Goal: Task Accomplishment & Management: Manage account settings

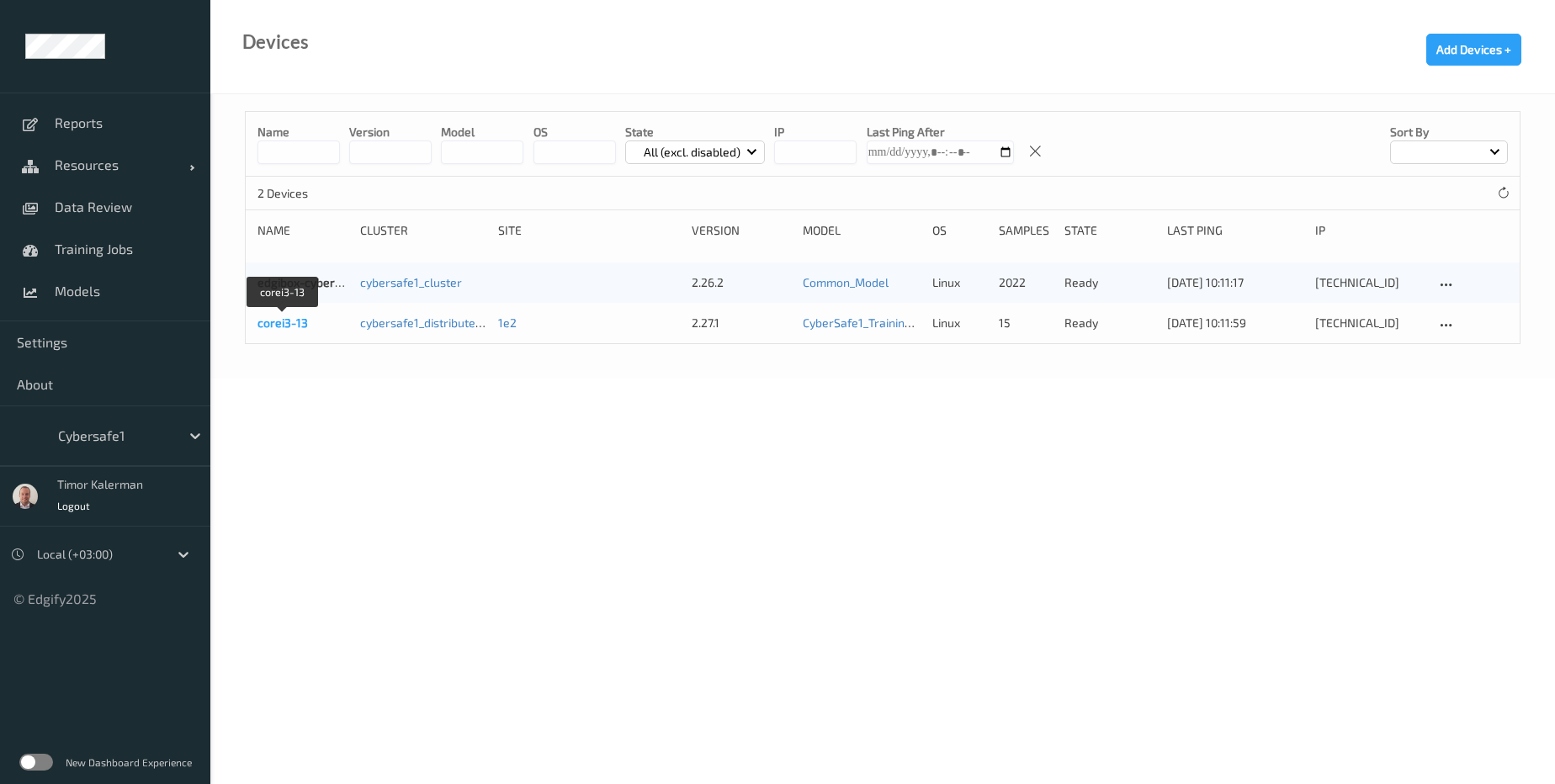
click at [300, 325] on link "corei3-13" at bounding box center [282, 323] width 51 height 15
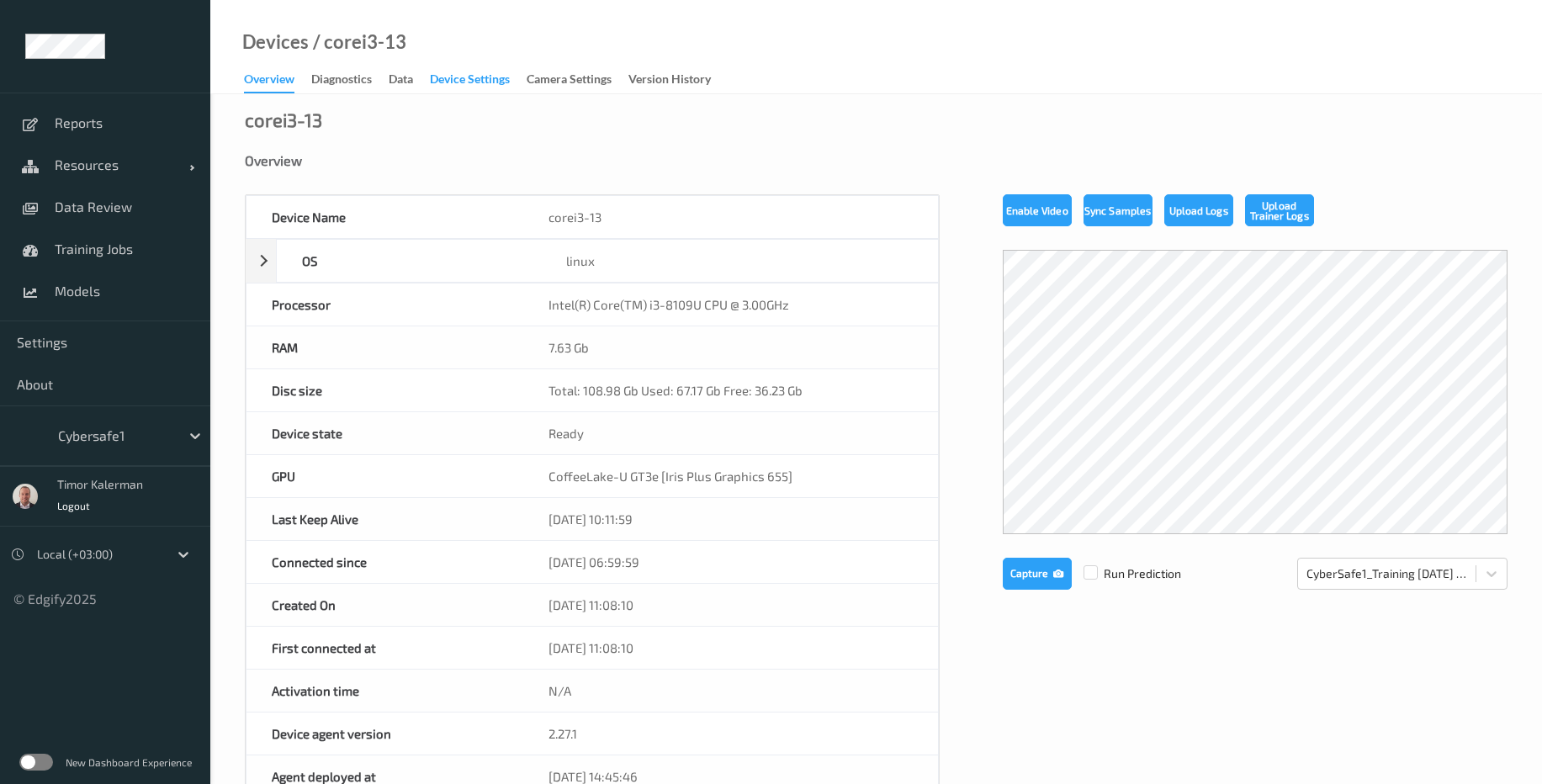
click at [490, 88] on div "Device Settings" at bounding box center [469, 81] width 80 height 21
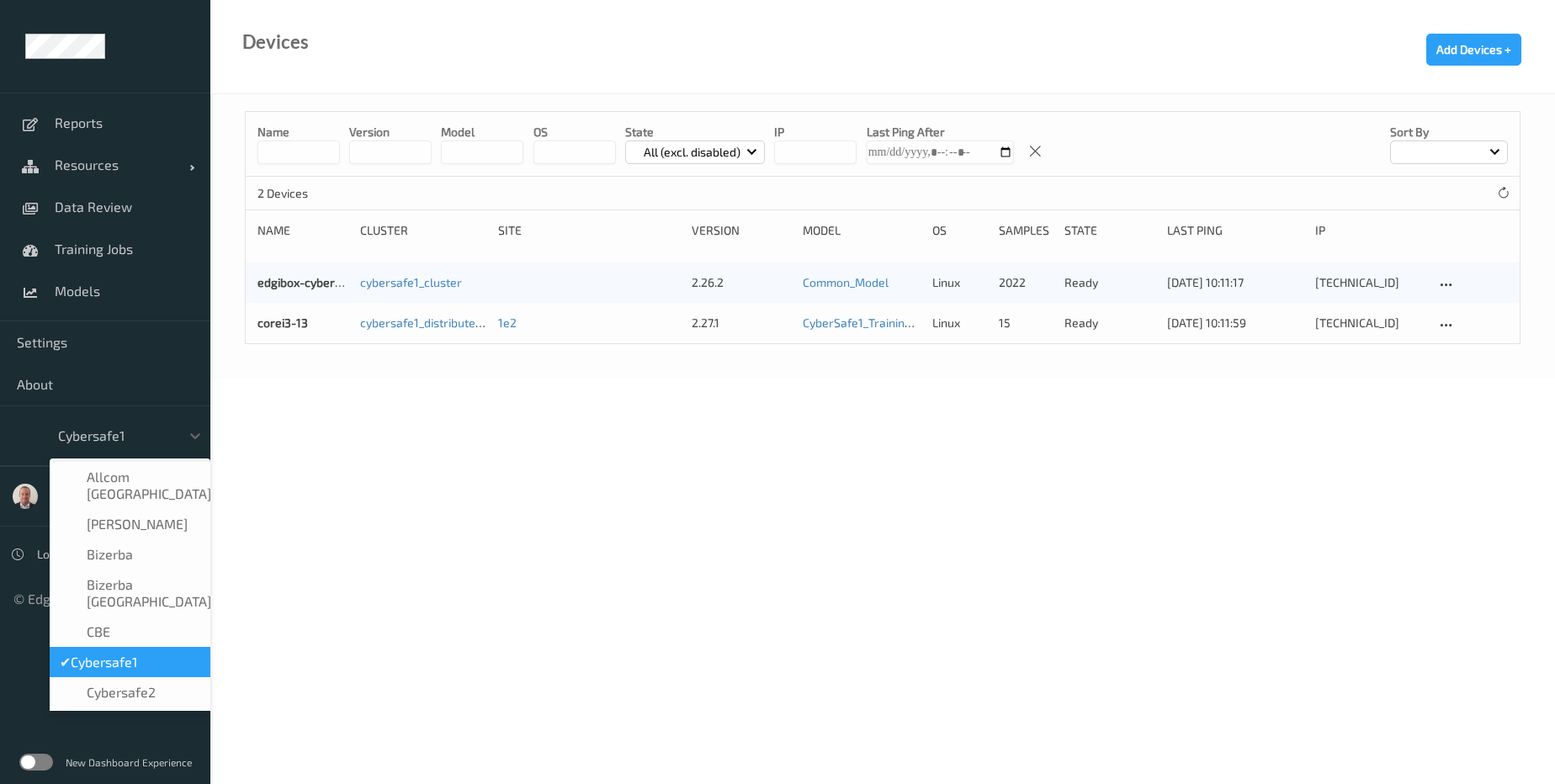
click at [133, 437] on div at bounding box center [115, 436] width 113 height 21
click at [150, 684] on span "Cybersafe2" at bounding box center [121, 692] width 69 height 17
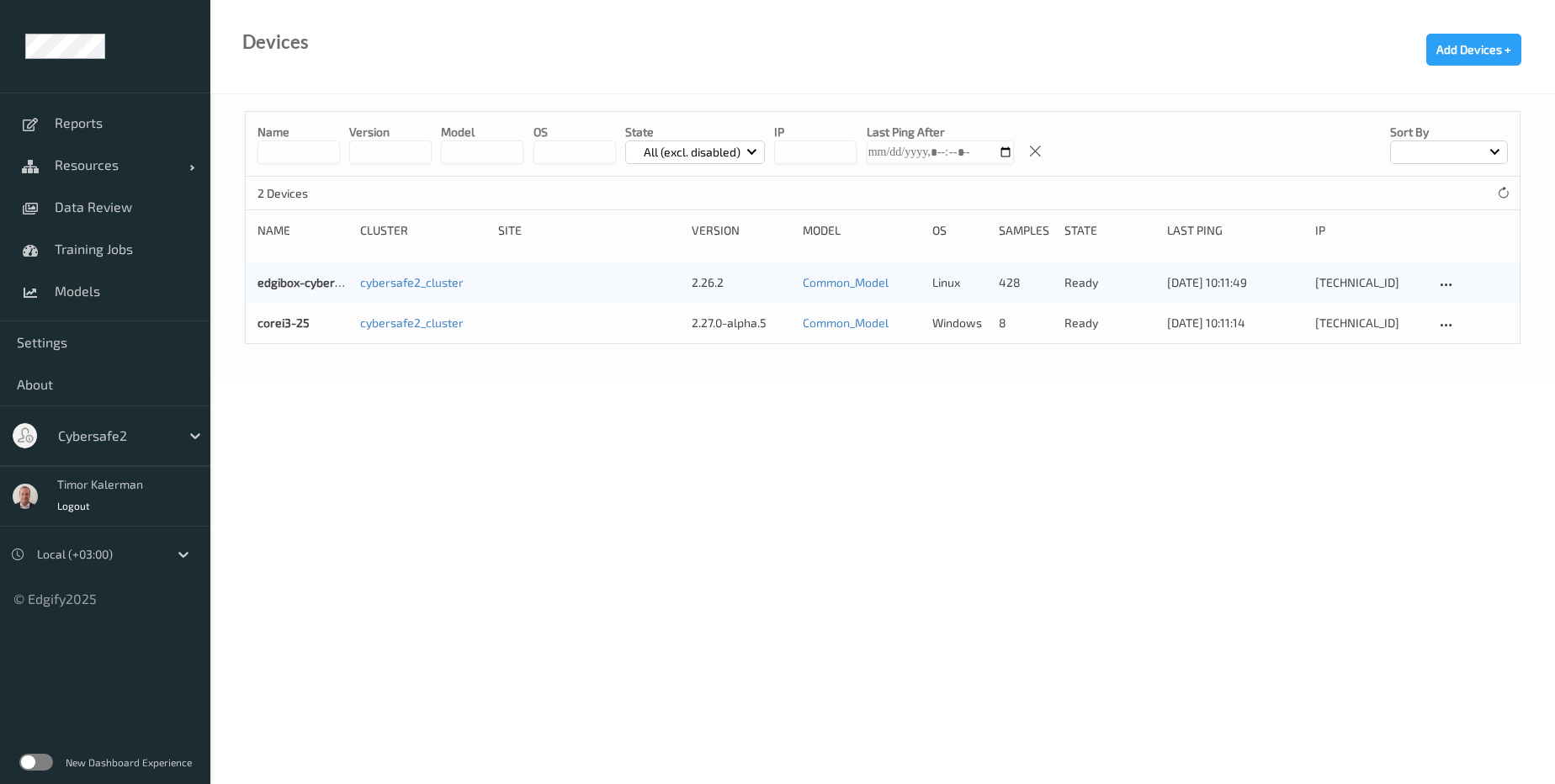
click at [134, 432] on div at bounding box center [115, 436] width 113 height 21
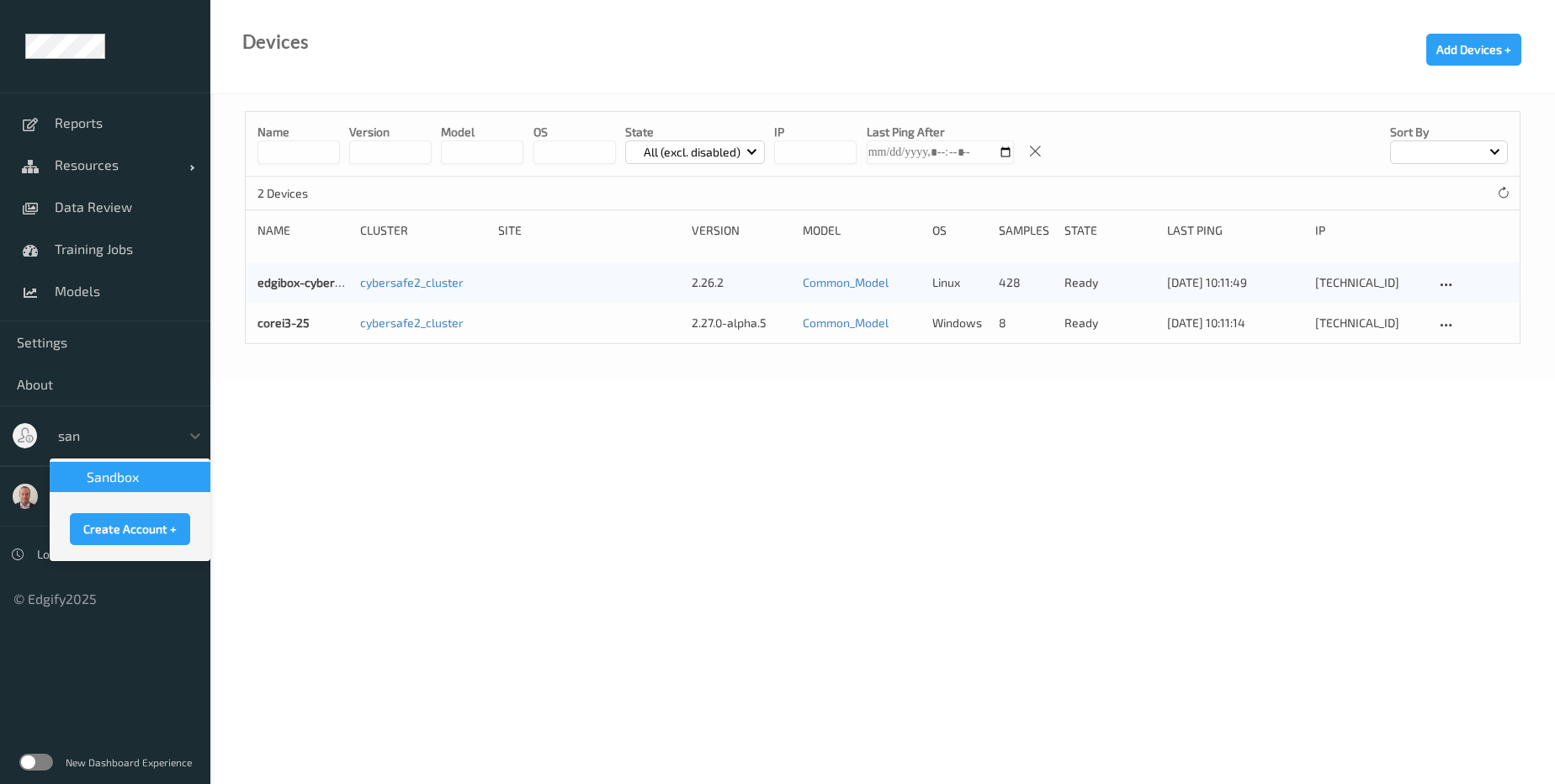
type input "sand"
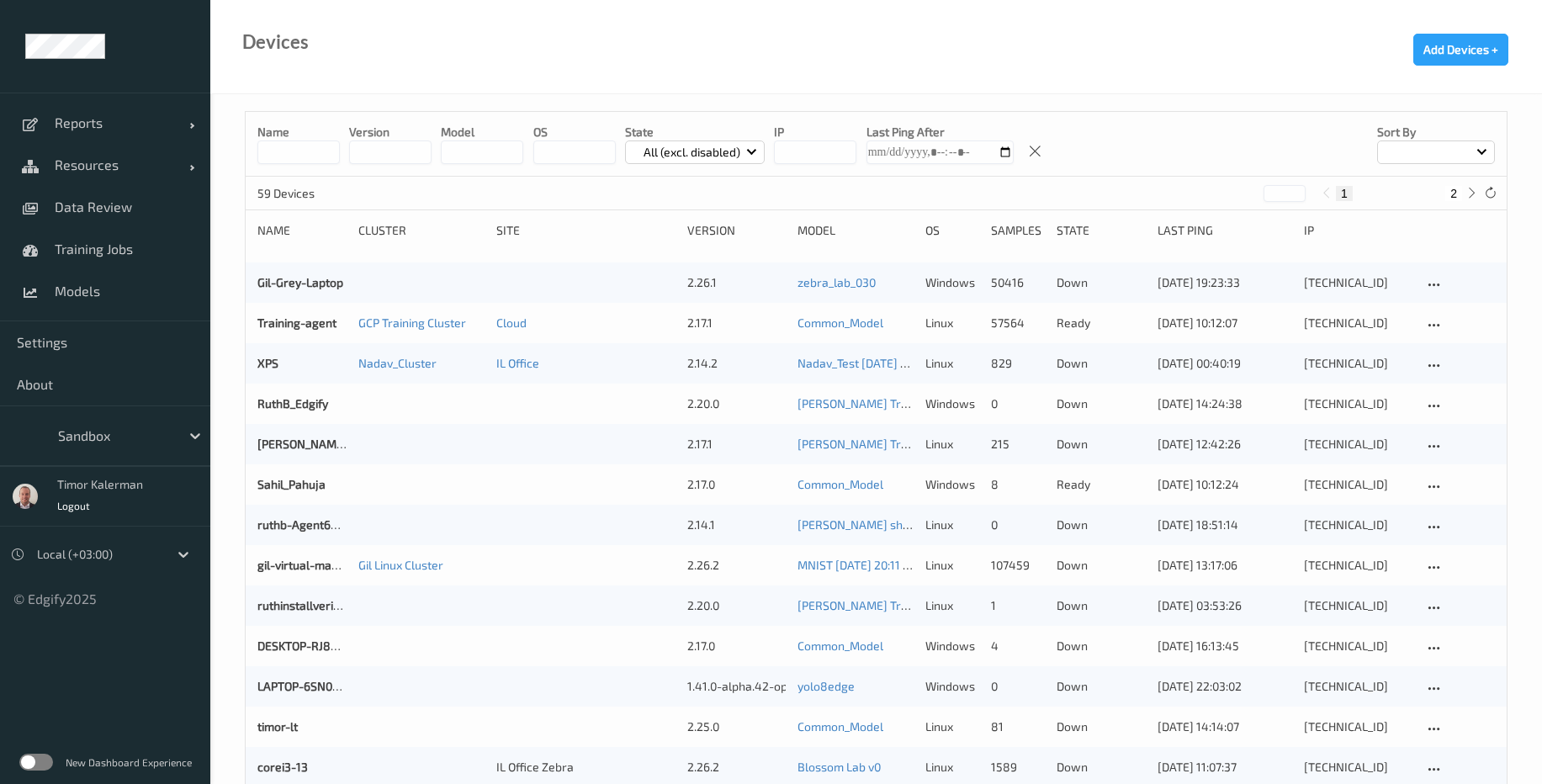
click at [309, 157] on input at bounding box center [299, 152] width 82 height 23
type input "***"
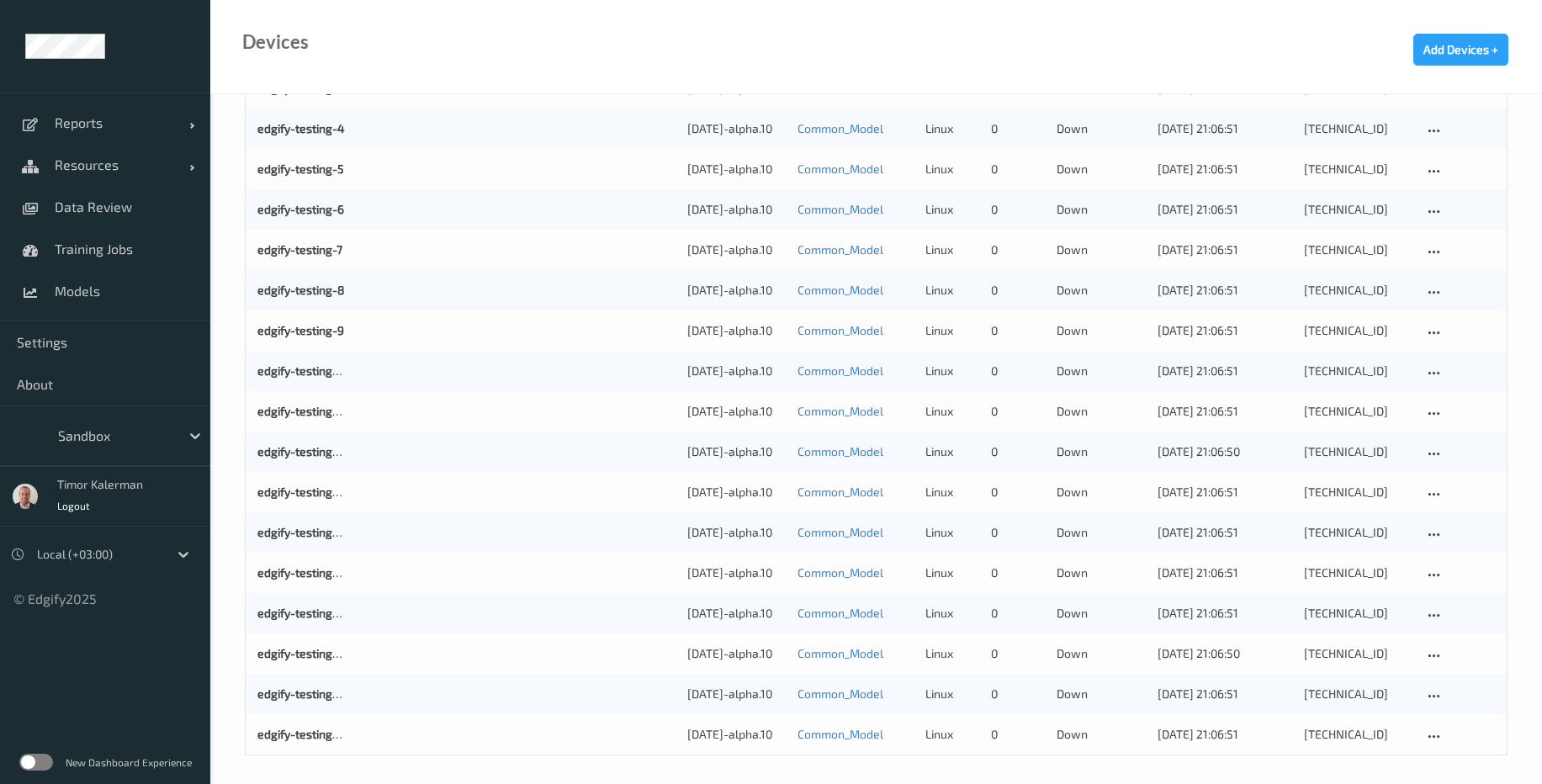
scroll to position [1532, 0]
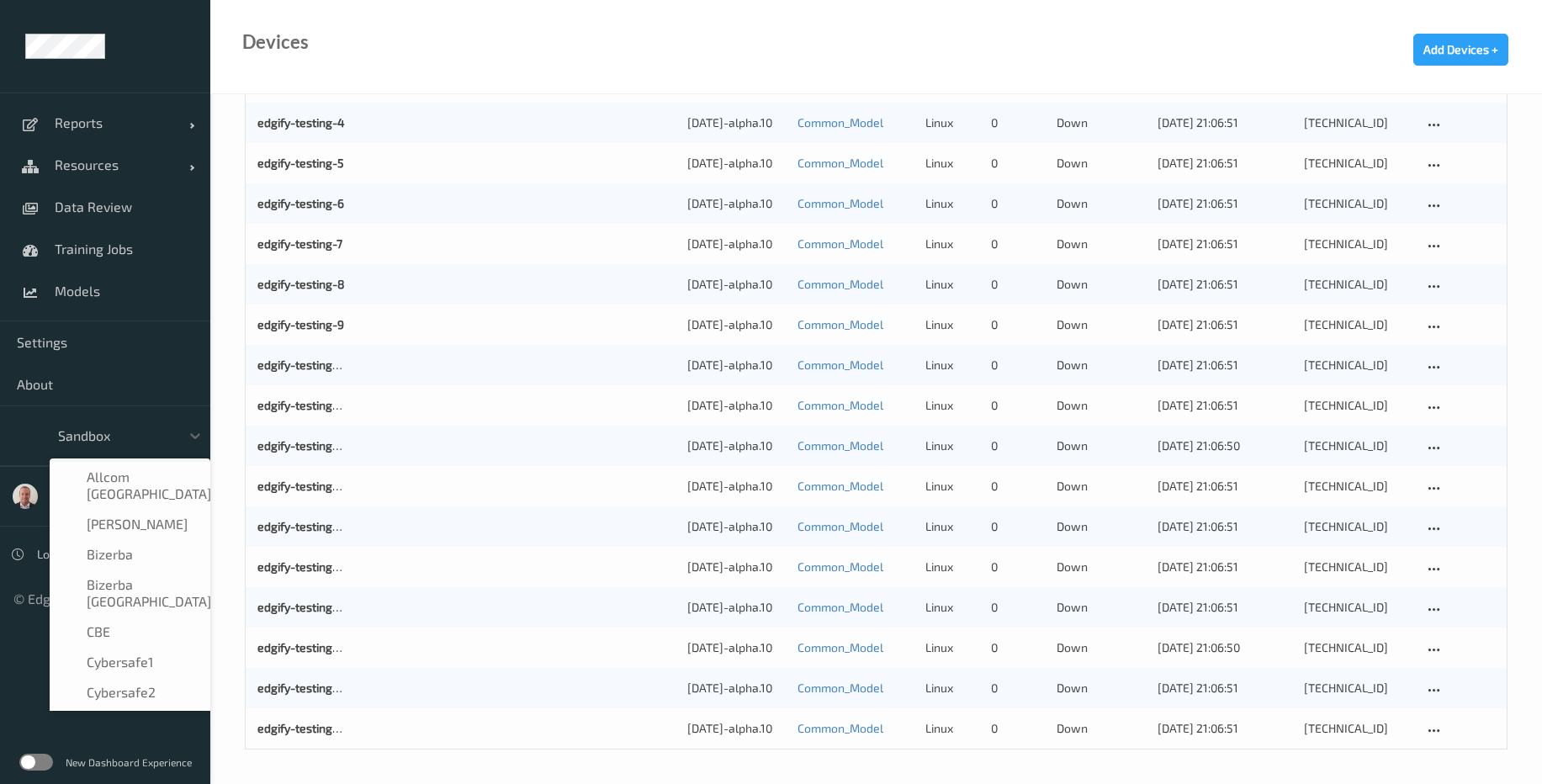
click at [136, 430] on div at bounding box center [115, 436] width 113 height 21
click at [147, 654] on span "Cybersafe1" at bounding box center [119, 662] width 66 height 17
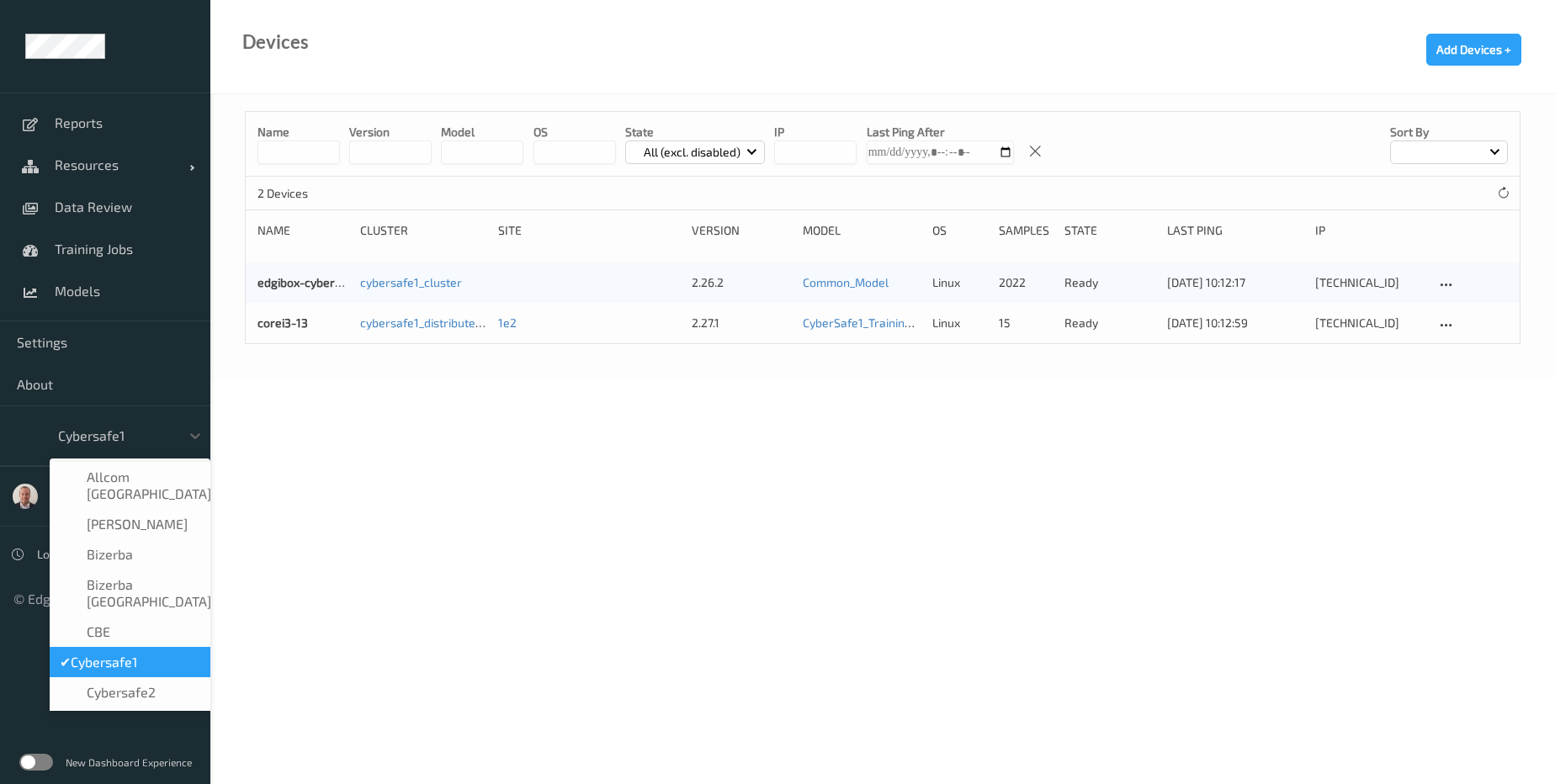
click at [111, 437] on div at bounding box center [115, 436] width 113 height 21
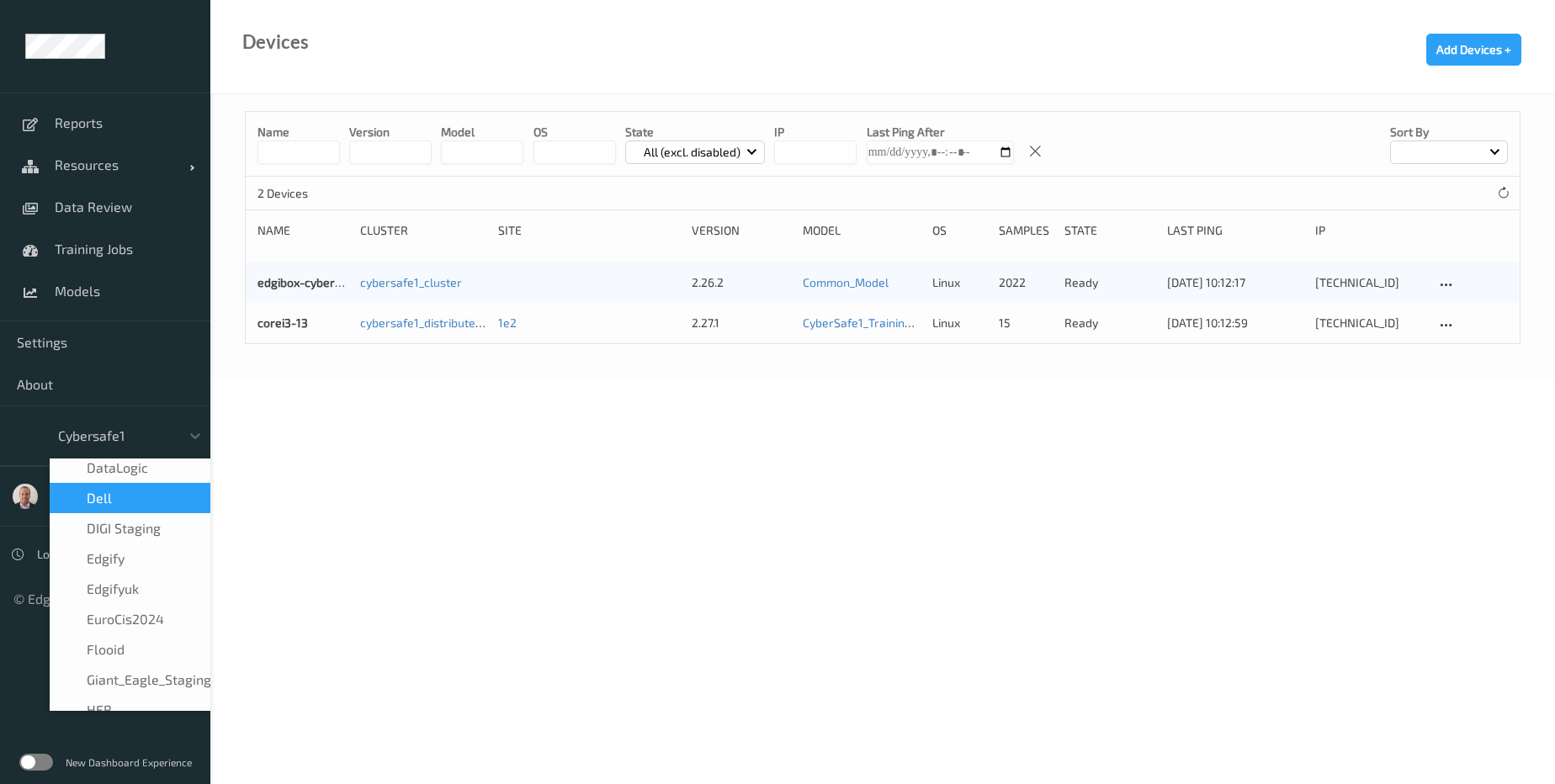
scroll to position [303, 0]
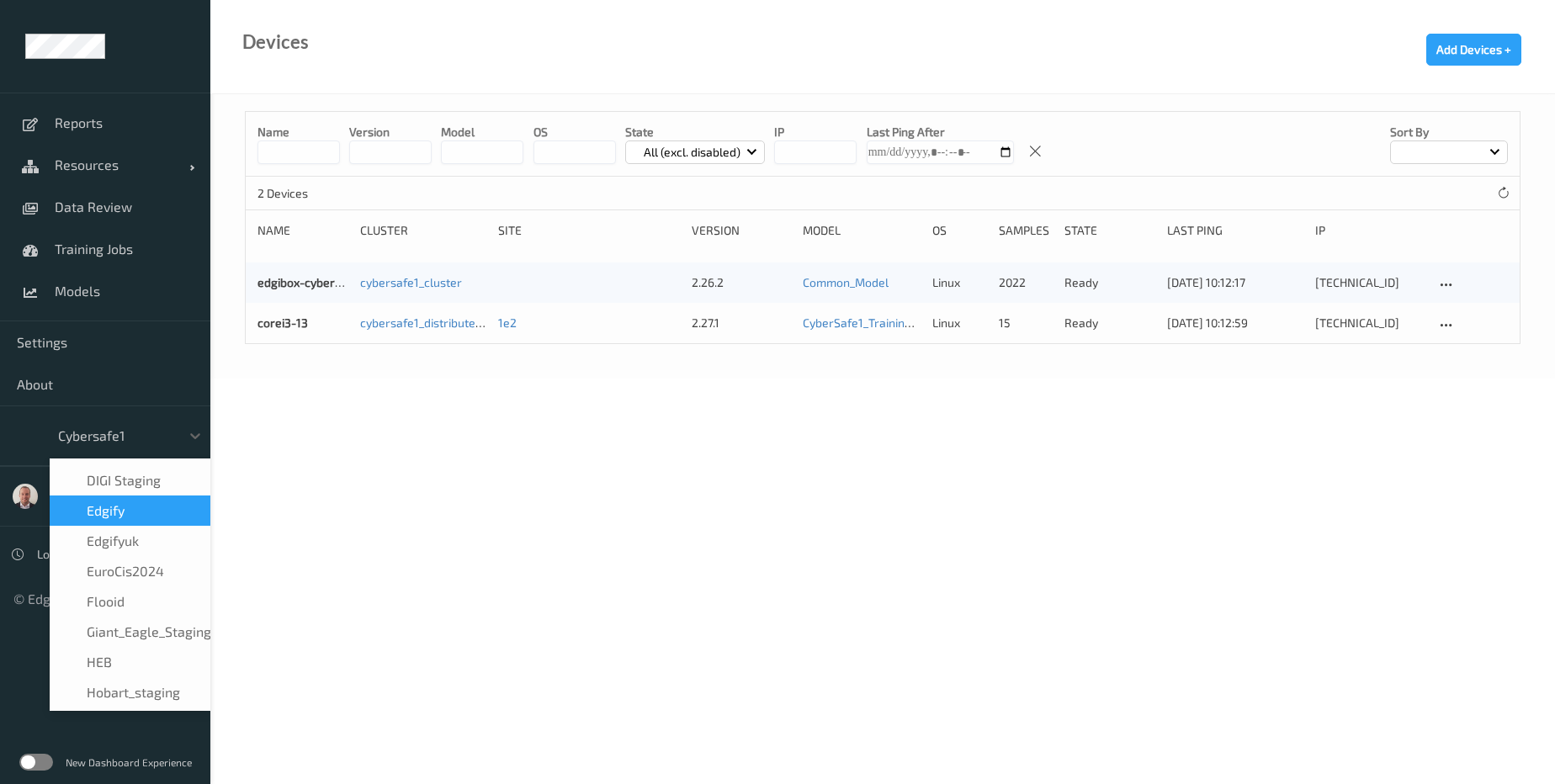
click at [129, 502] on div "edgify" at bounding box center [130, 510] width 141 height 17
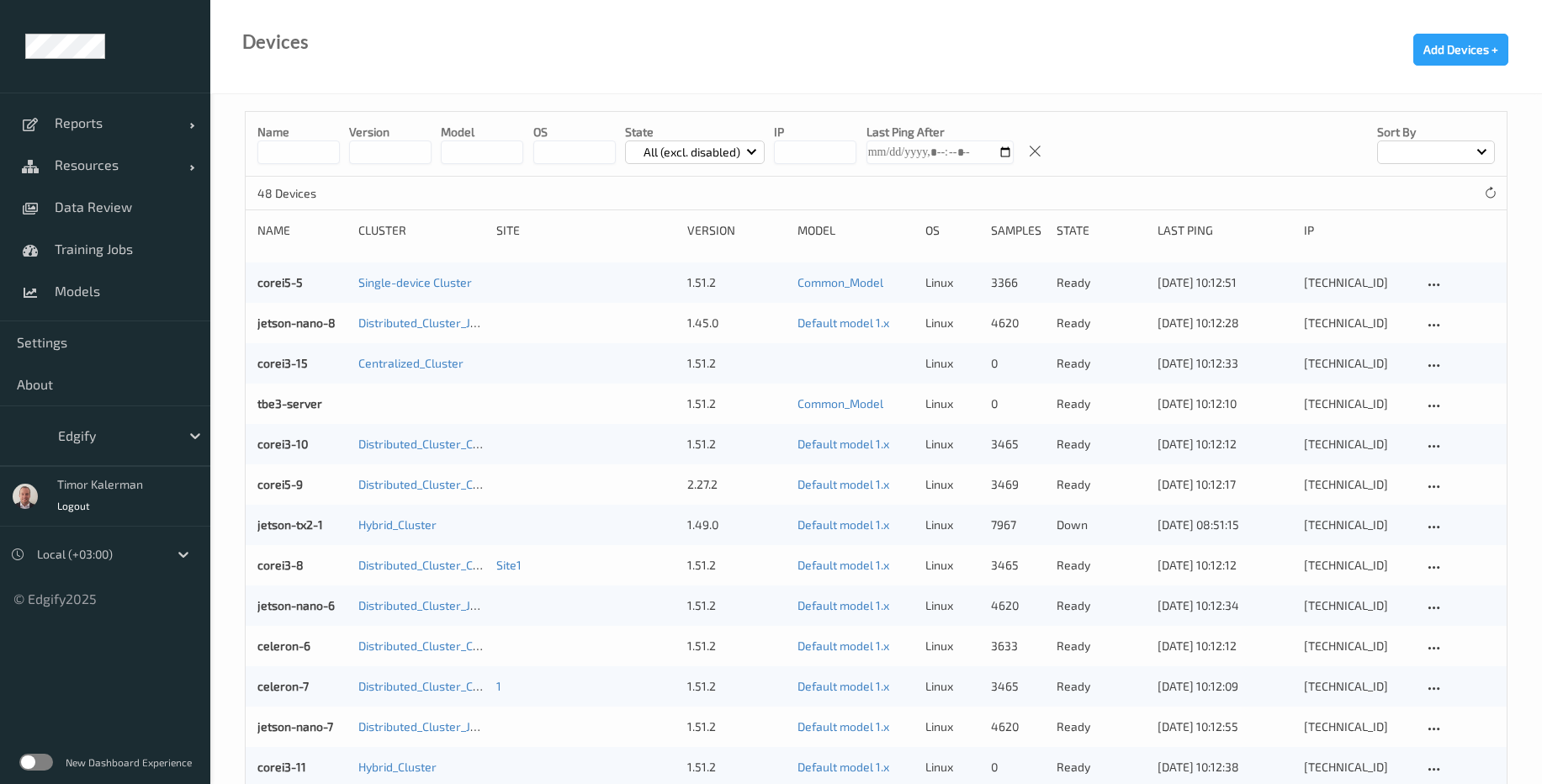
click at [320, 148] on input at bounding box center [299, 152] width 82 height 23
type input "***"
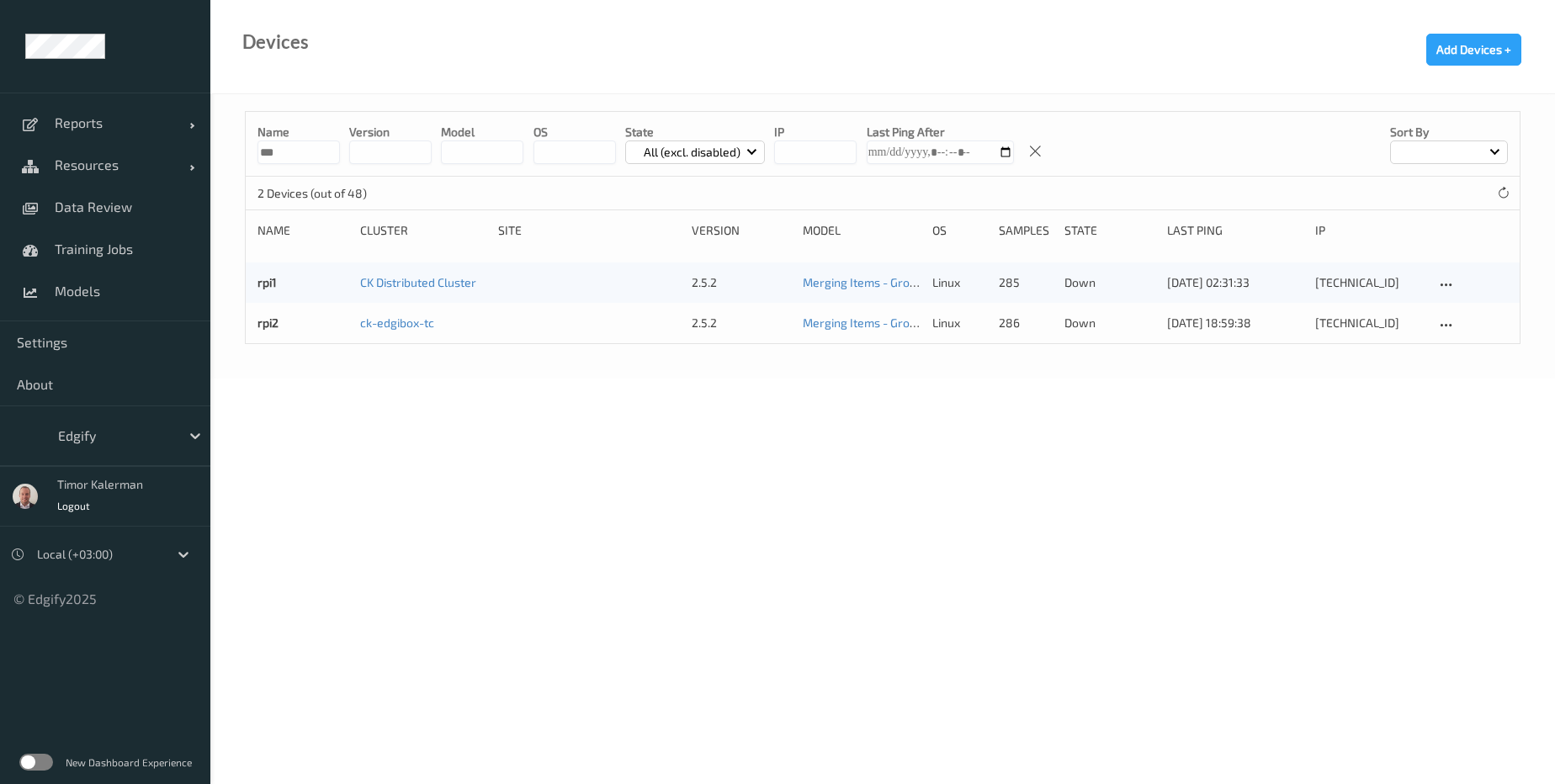
click at [292, 148] on input "***" at bounding box center [299, 152] width 82 height 23
click at [292, 147] on input "***" at bounding box center [299, 152] width 82 height 23
click at [160, 431] on div at bounding box center [115, 436] width 113 height 21
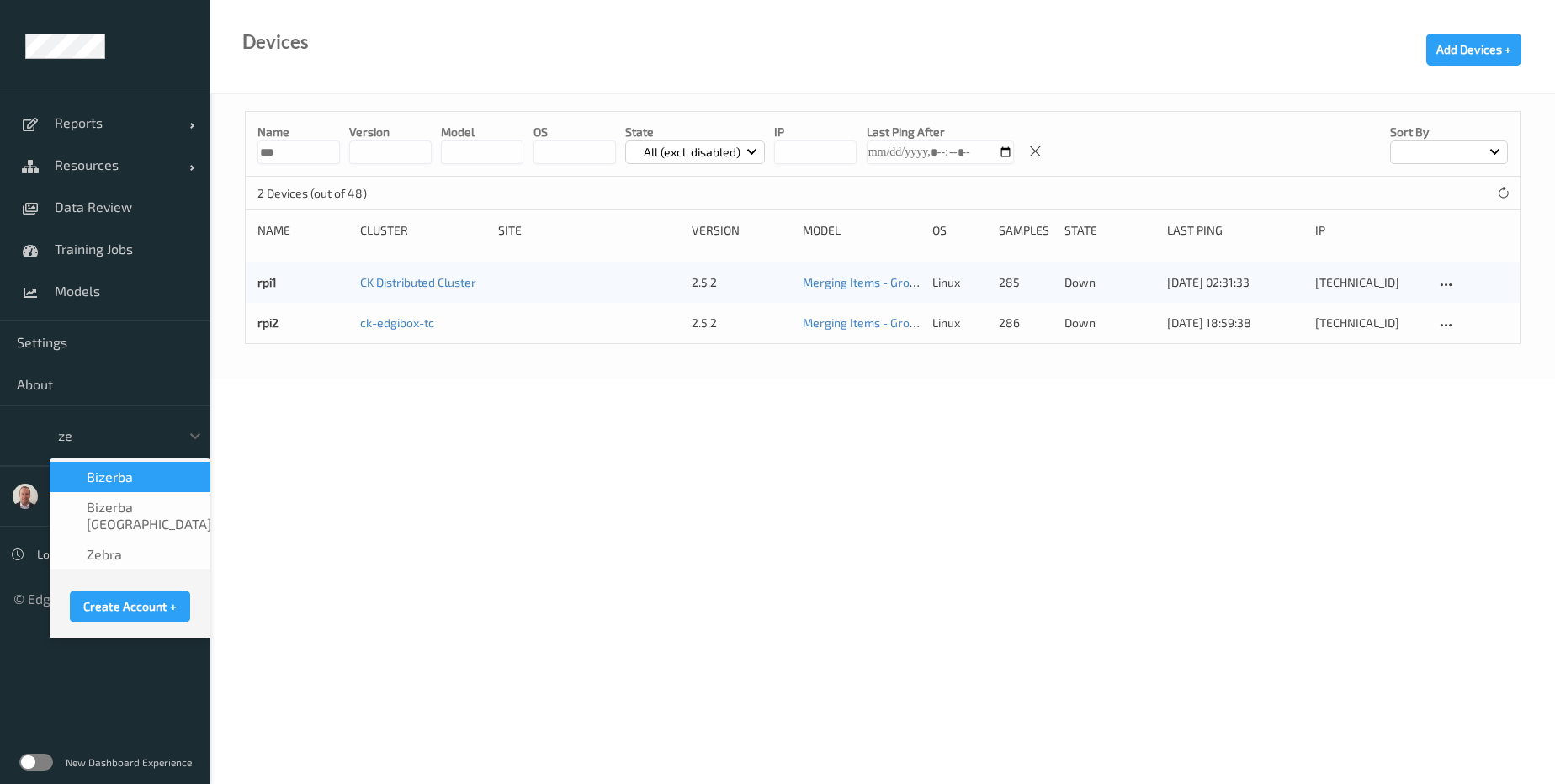
type input "zeb"
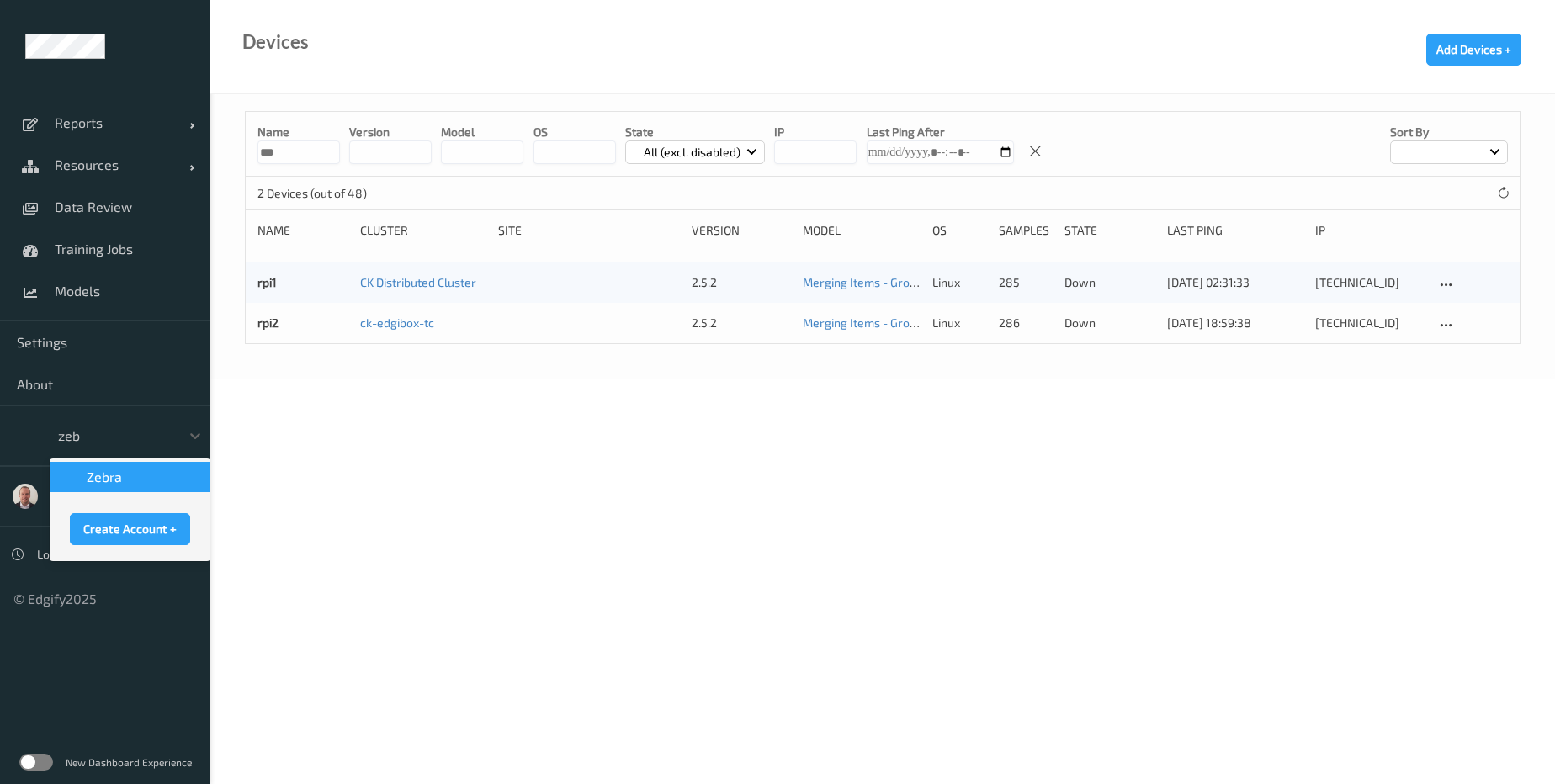
click at [154, 481] on div "Zebra" at bounding box center [130, 477] width 141 height 17
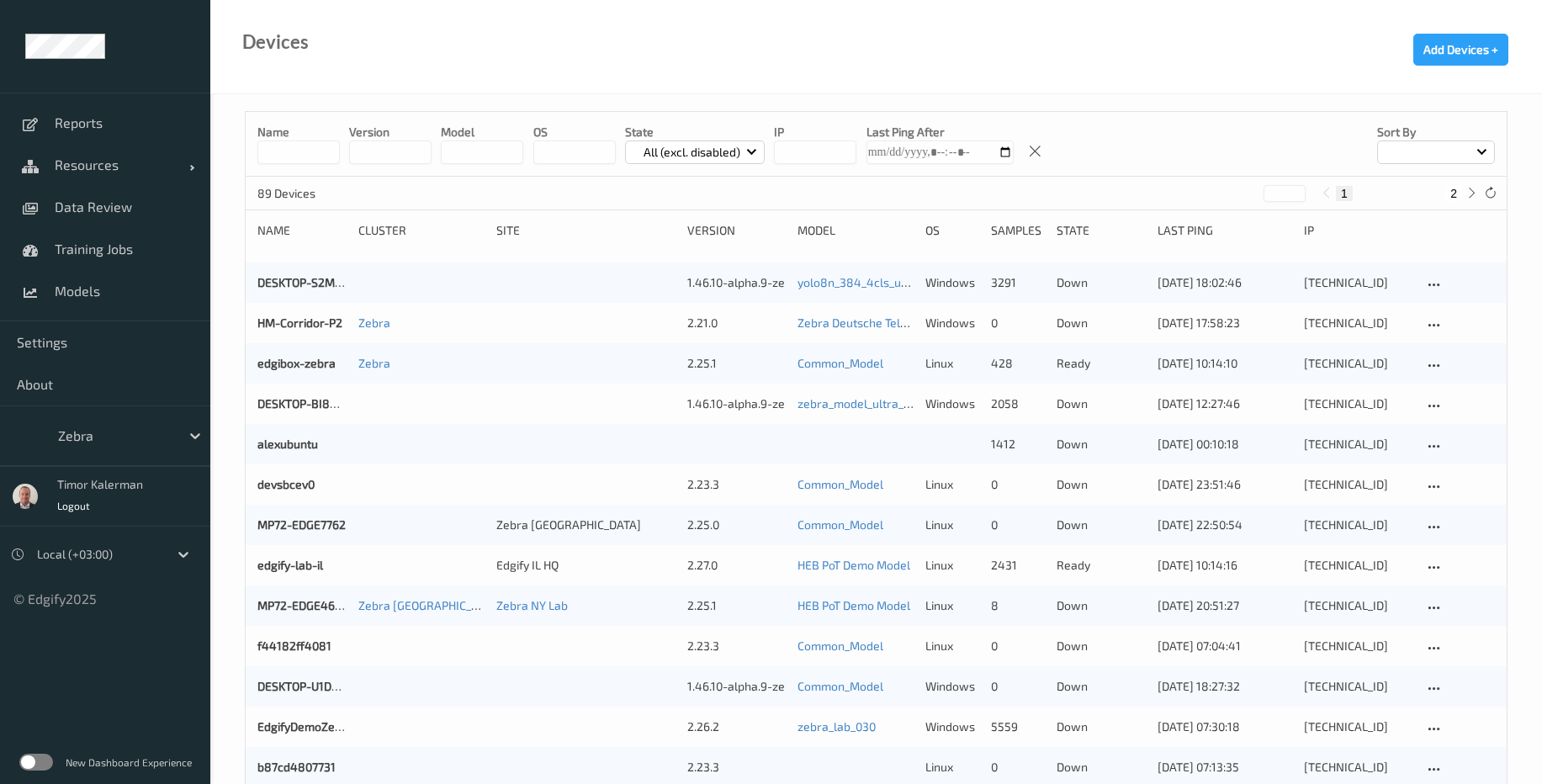
click at [303, 170] on div "Name version model OS State All (excl. disabled) IP Last Ping After Sort by" at bounding box center [876, 143] width 1261 height 64
click at [307, 159] on input at bounding box center [299, 152] width 82 height 23
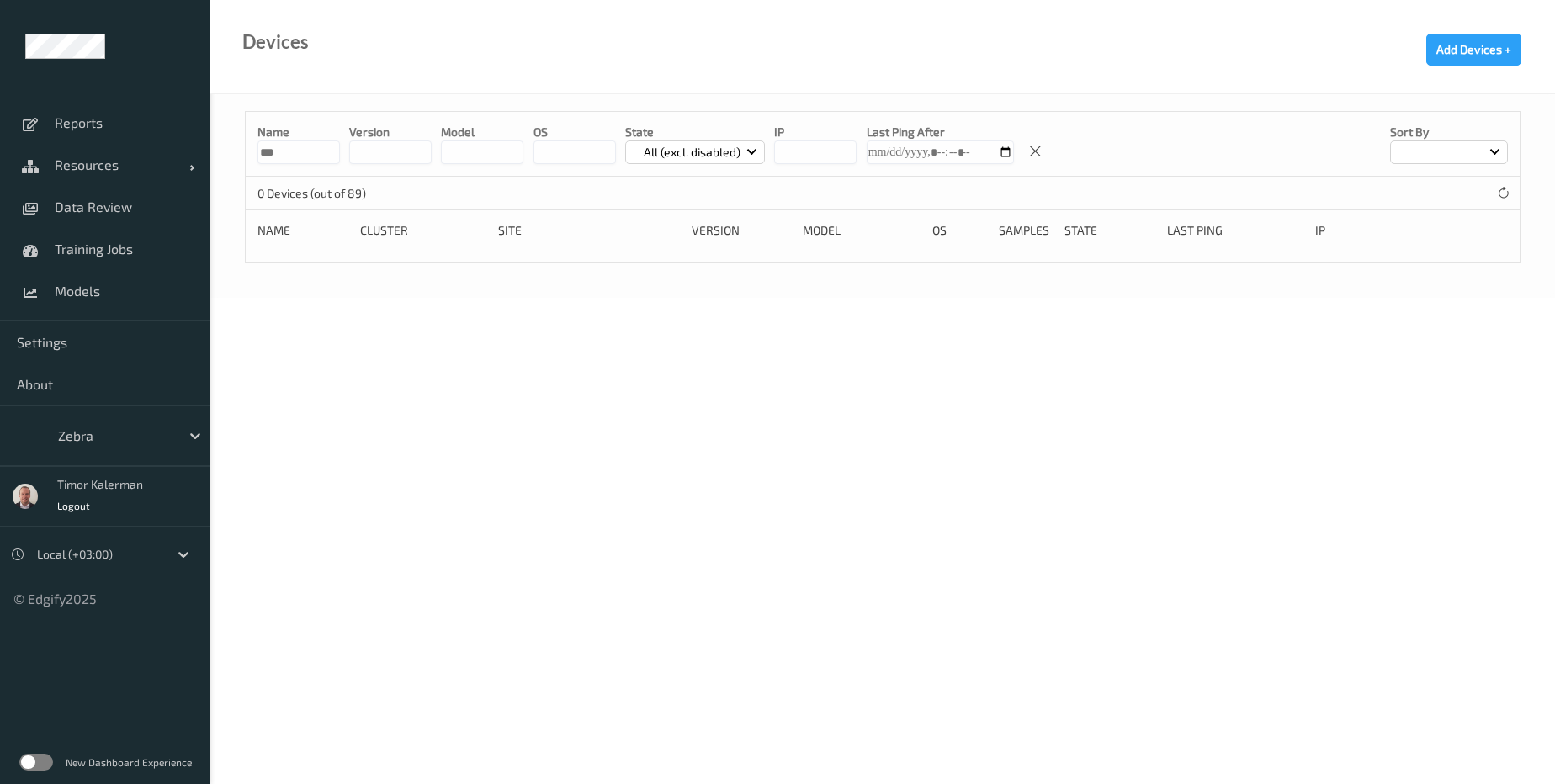
type input "***"
click at [311, 154] on input "***" at bounding box center [299, 152] width 82 height 23
drag, startPoint x: 311, startPoint y: 154, endPoint x: 236, endPoint y: 11, distance: 161.5
click at [301, 136] on div "Name ***" at bounding box center [299, 143] width 82 height 40
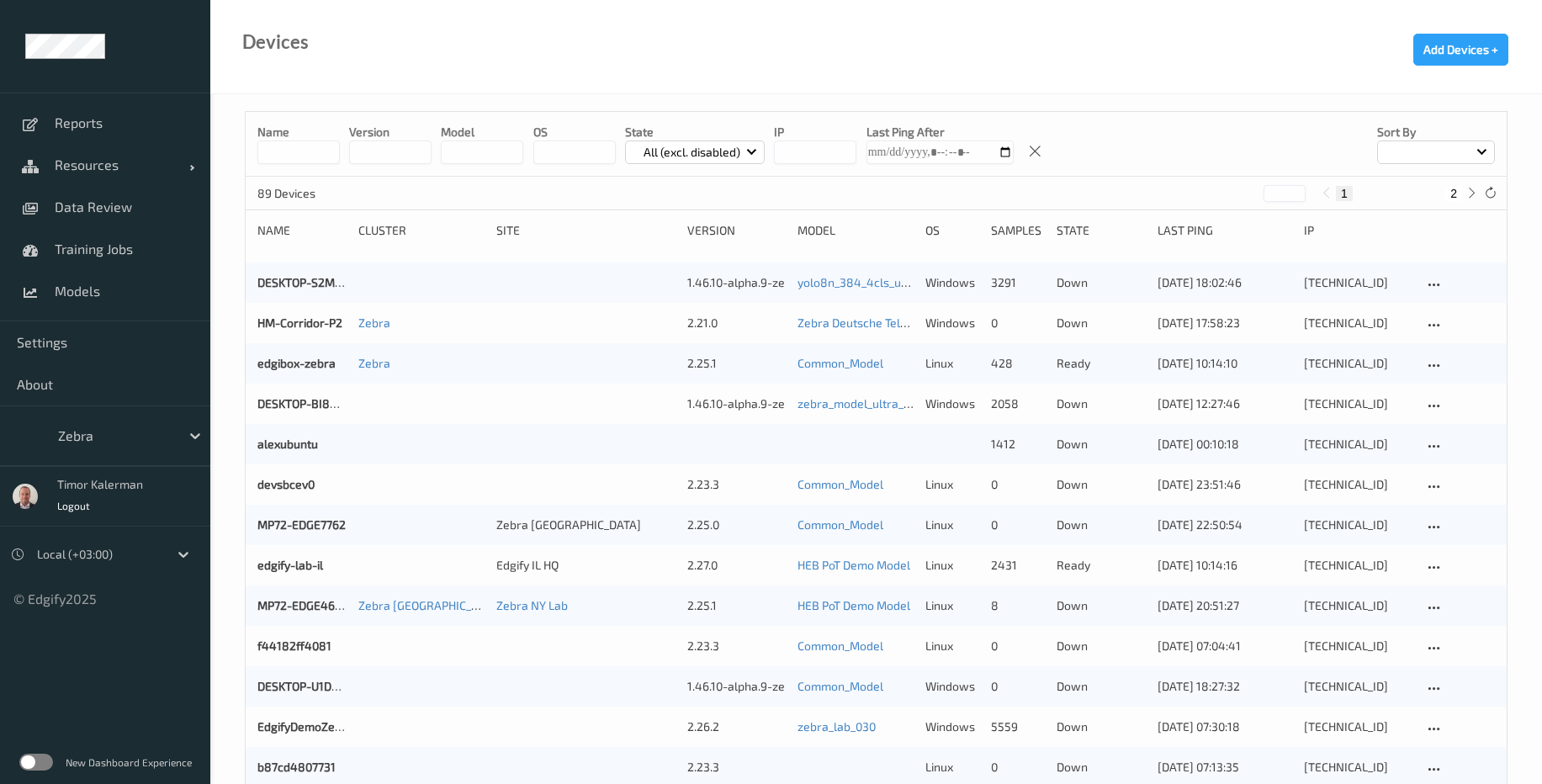
click at [686, 166] on div "Name version model OS State All (excl. disabled) IP Last Ping After Sort by" at bounding box center [876, 143] width 1261 height 64
click at [685, 159] on p "All (excl. disabled)" at bounding box center [692, 153] width 108 height 17
click at [659, 233] on p "Ready" at bounding box center [683, 220] width 116 height 29
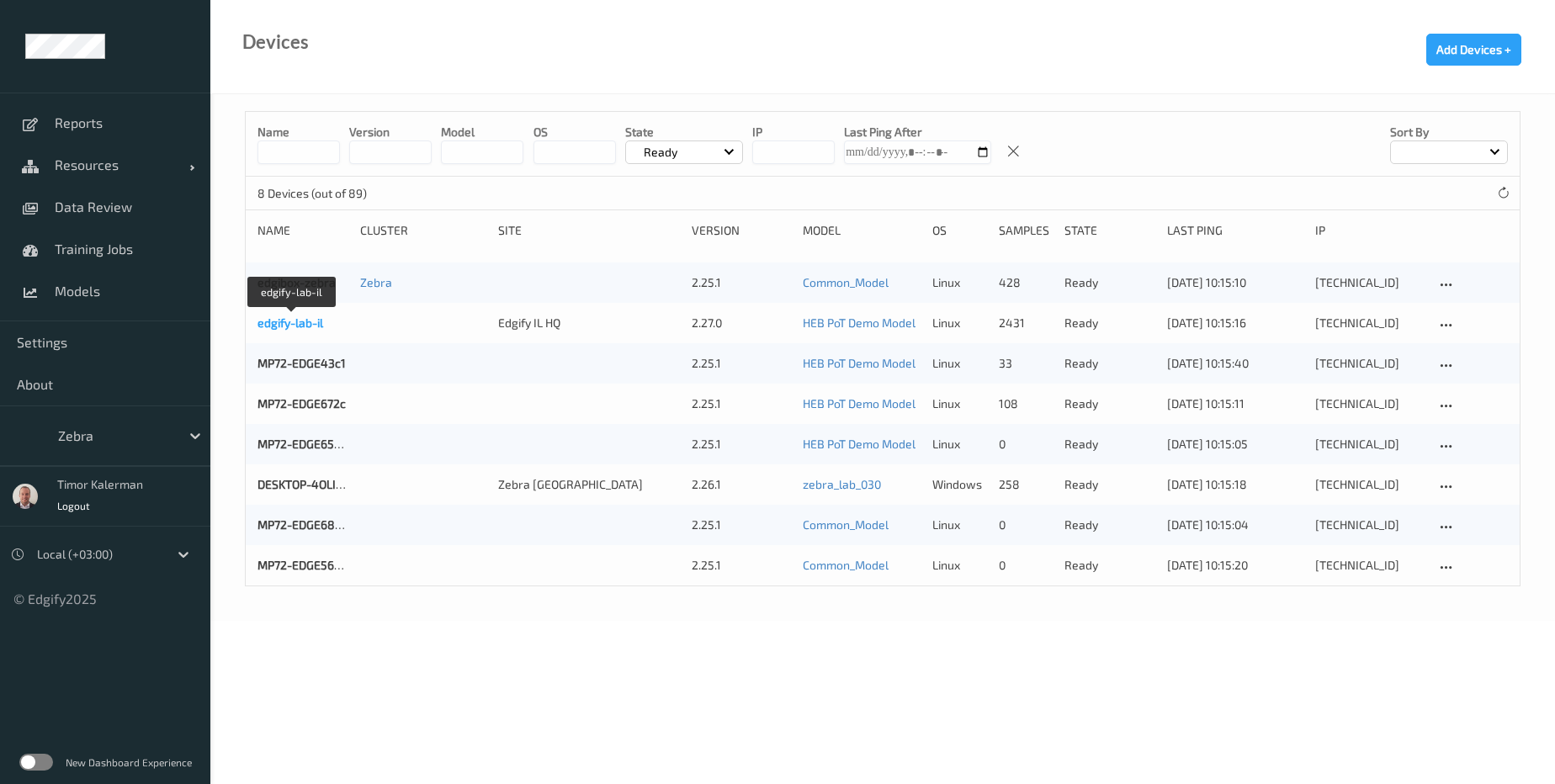
click at [291, 317] on link "edgify-lab-il" at bounding box center [290, 323] width 65 height 15
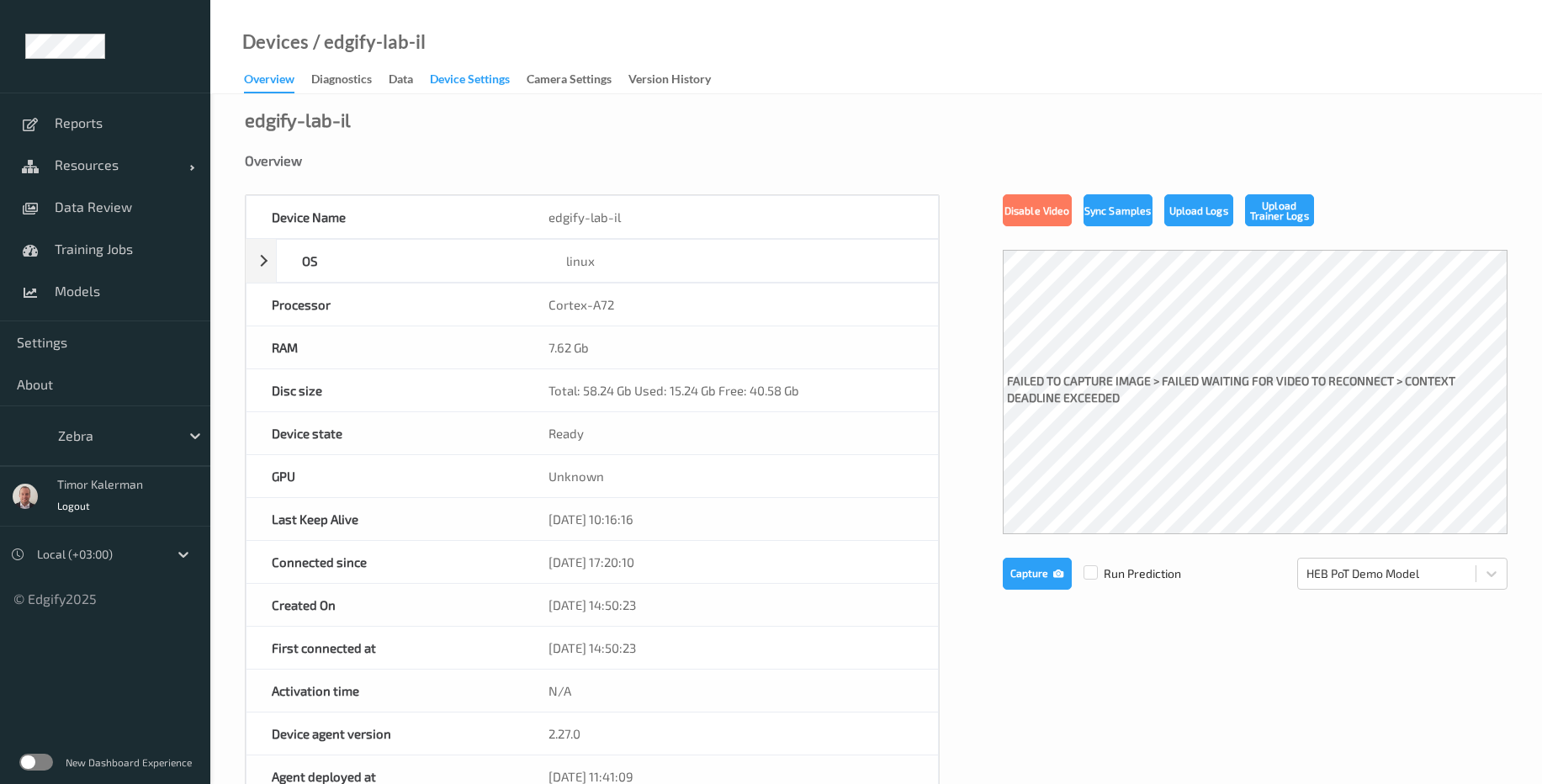
drag, startPoint x: 451, startPoint y: 62, endPoint x: 459, endPoint y: 76, distance: 16.1
click at [451, 63] on div "Devices / edgify-lab-il Overview Diagnostics Data Device Settings Camera Settin…" at bounding box center [876, 47] width 1332 height 94
click at [459, 76] on div "Device Settings" at bounding box center [469, 81] width 80 height 21
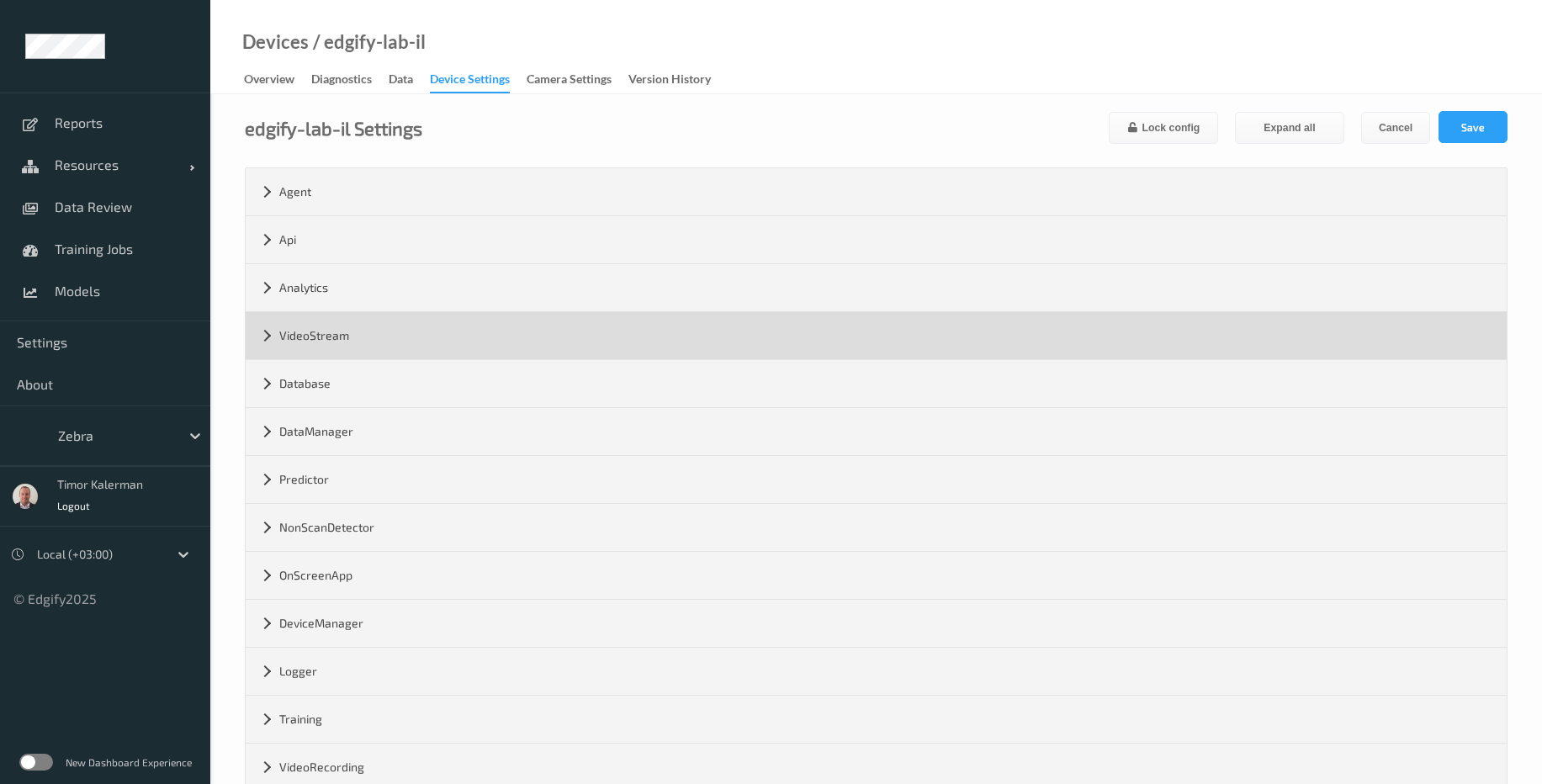
click at [364, 338] on div "VideoStream" at bounding box center [876, 335] width 1261 height 47
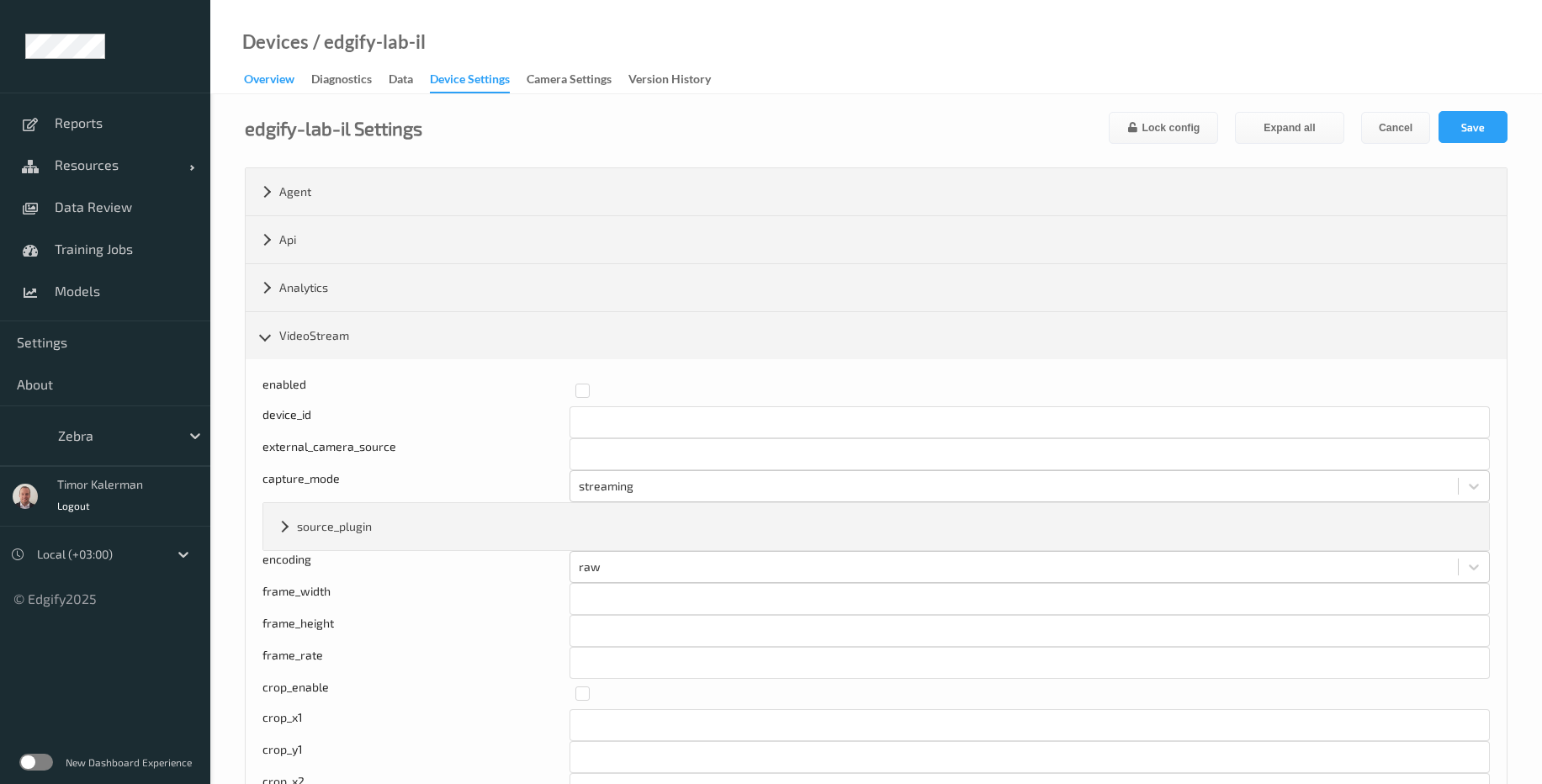
click at [253, 79] on div "Overview" at bounding box center [269, 81] width 51 height 21
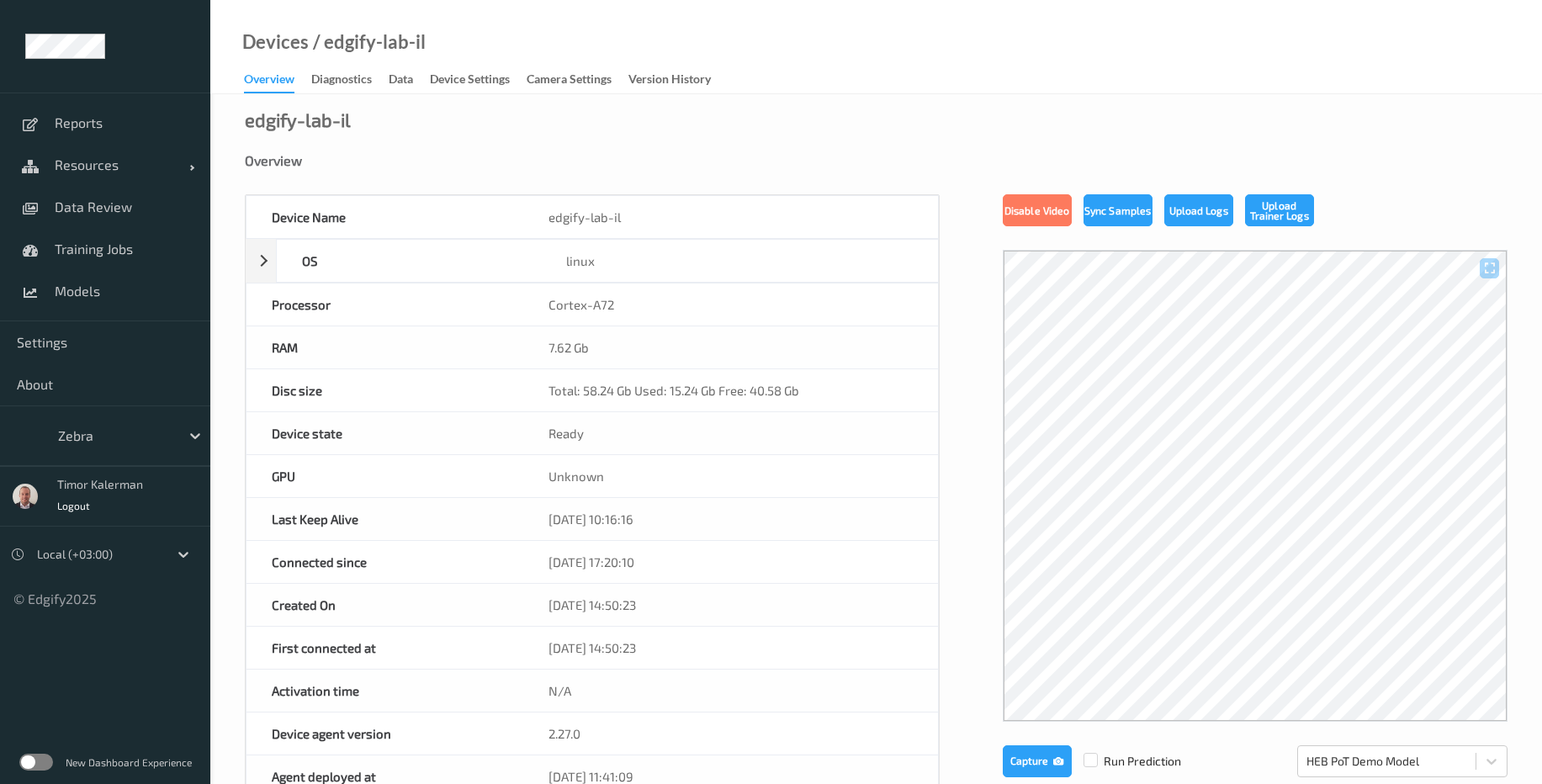
click at [524, 93] on div "Devices / edgify-lab-il Overview Diagnostics Data Device Settings Camera Settin…" at bounding box center [876, 47] width 1332 height 94
click at [504, 83] on div "Device Settings" at bounding box center [469, 81] width 80 height 21
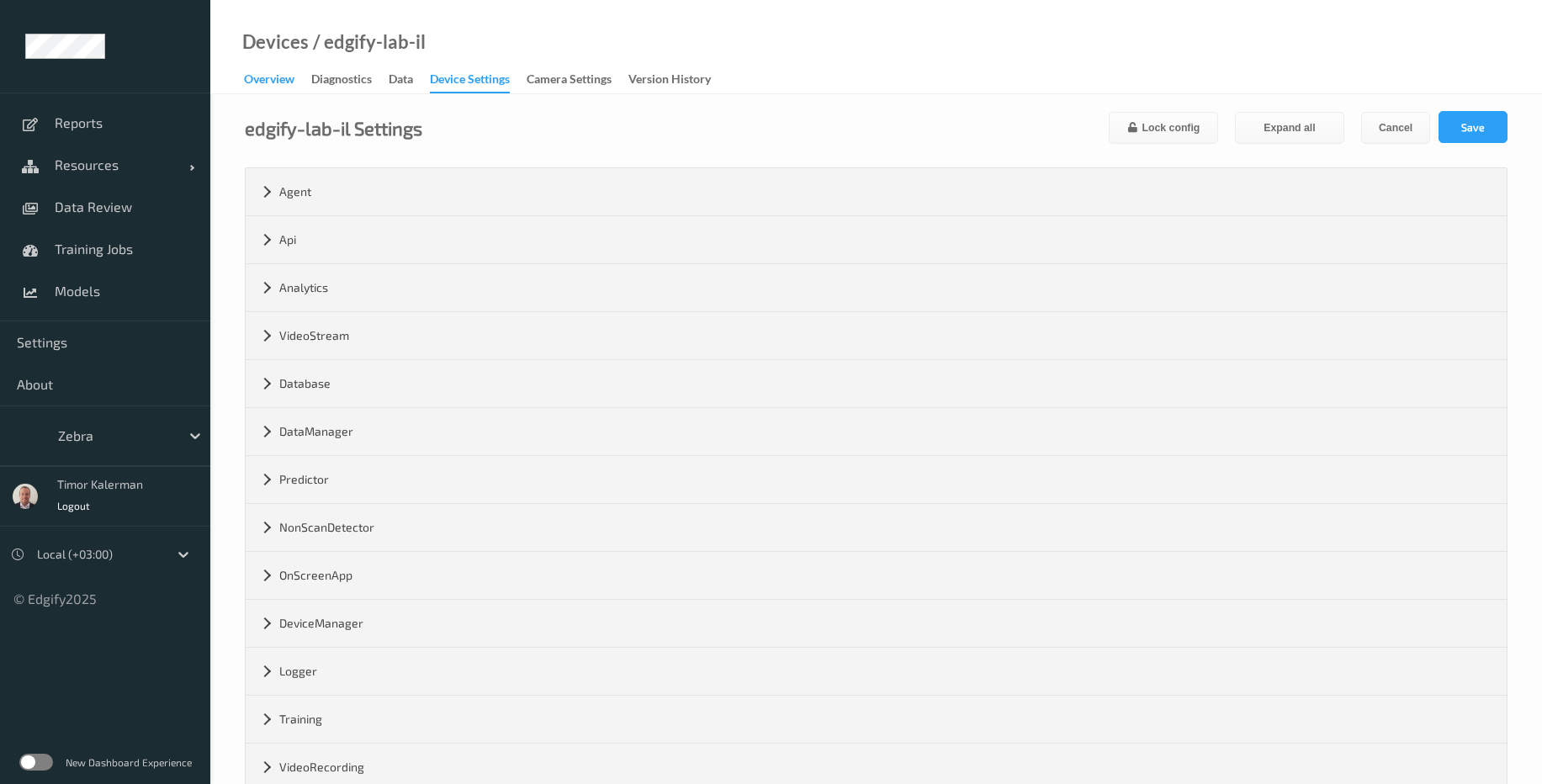
click at [271, 91] on div "Overview" at bounding box center [269, 81] width 51 height 21
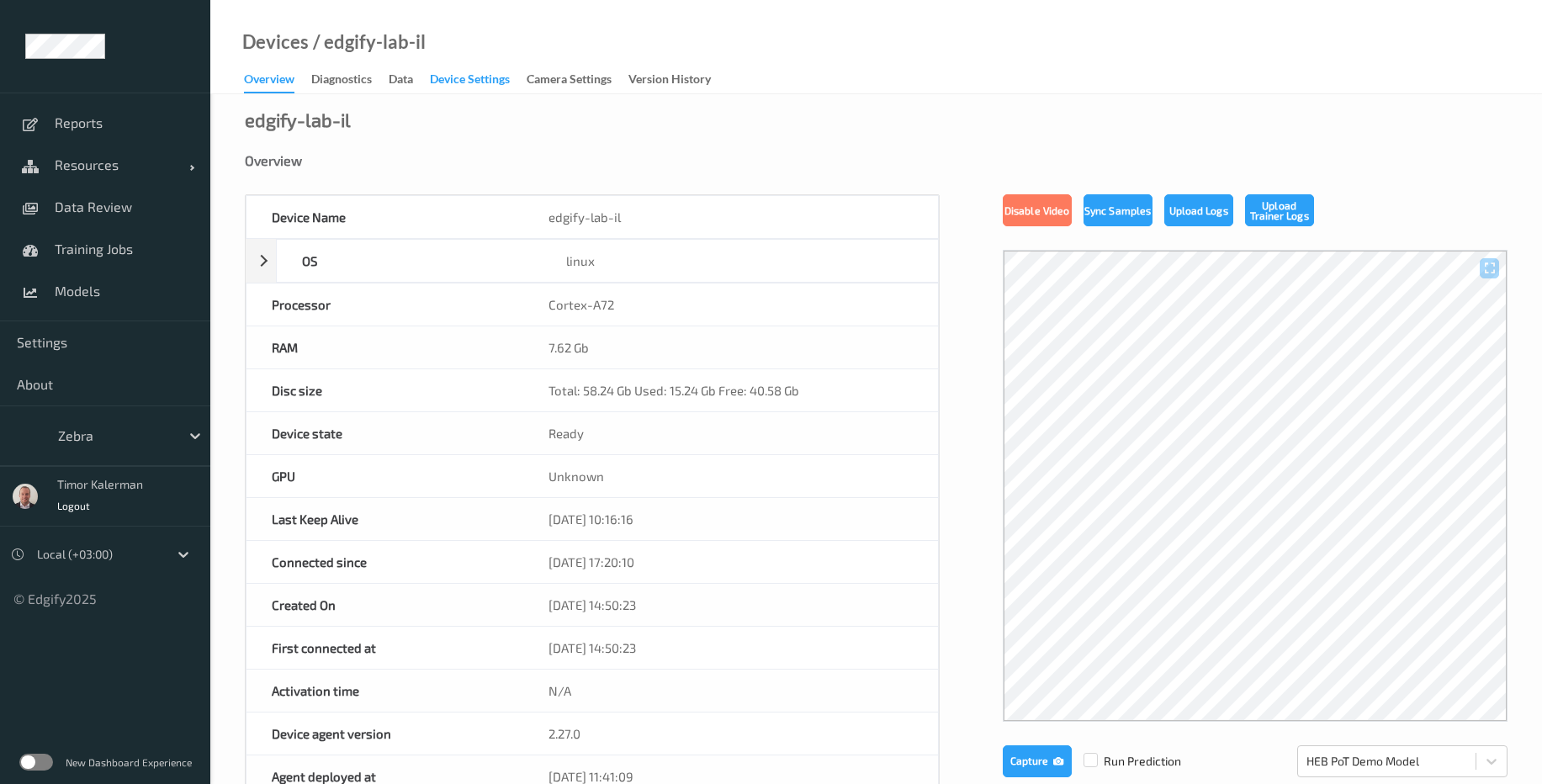
click at [510, 82] on div "Device Settings" at bounding box center [469, 81] width 80 height 21
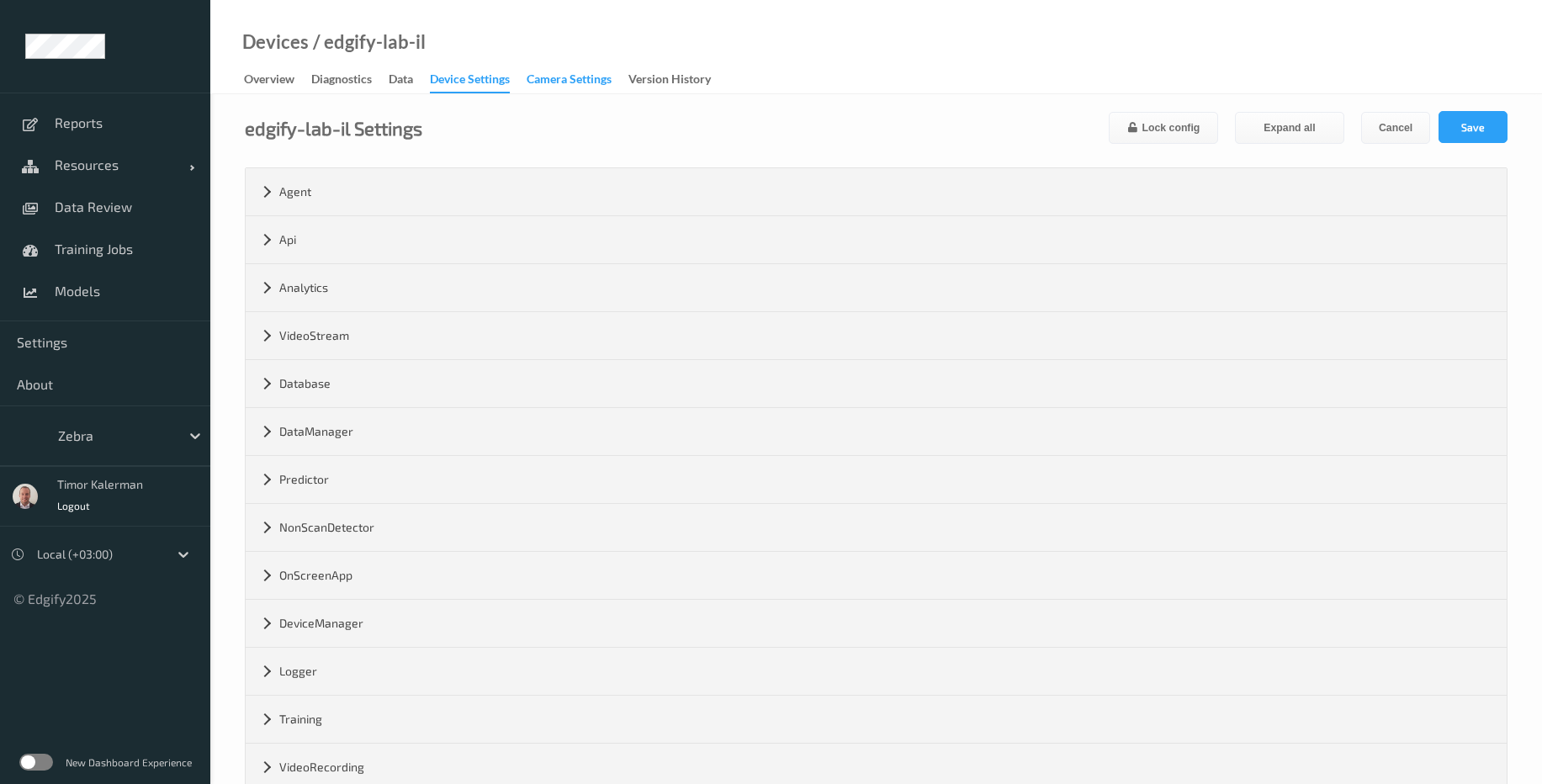
click at [612, 87] on div "Camera Settings" at bounding box center [569, 81] width 85 height 21
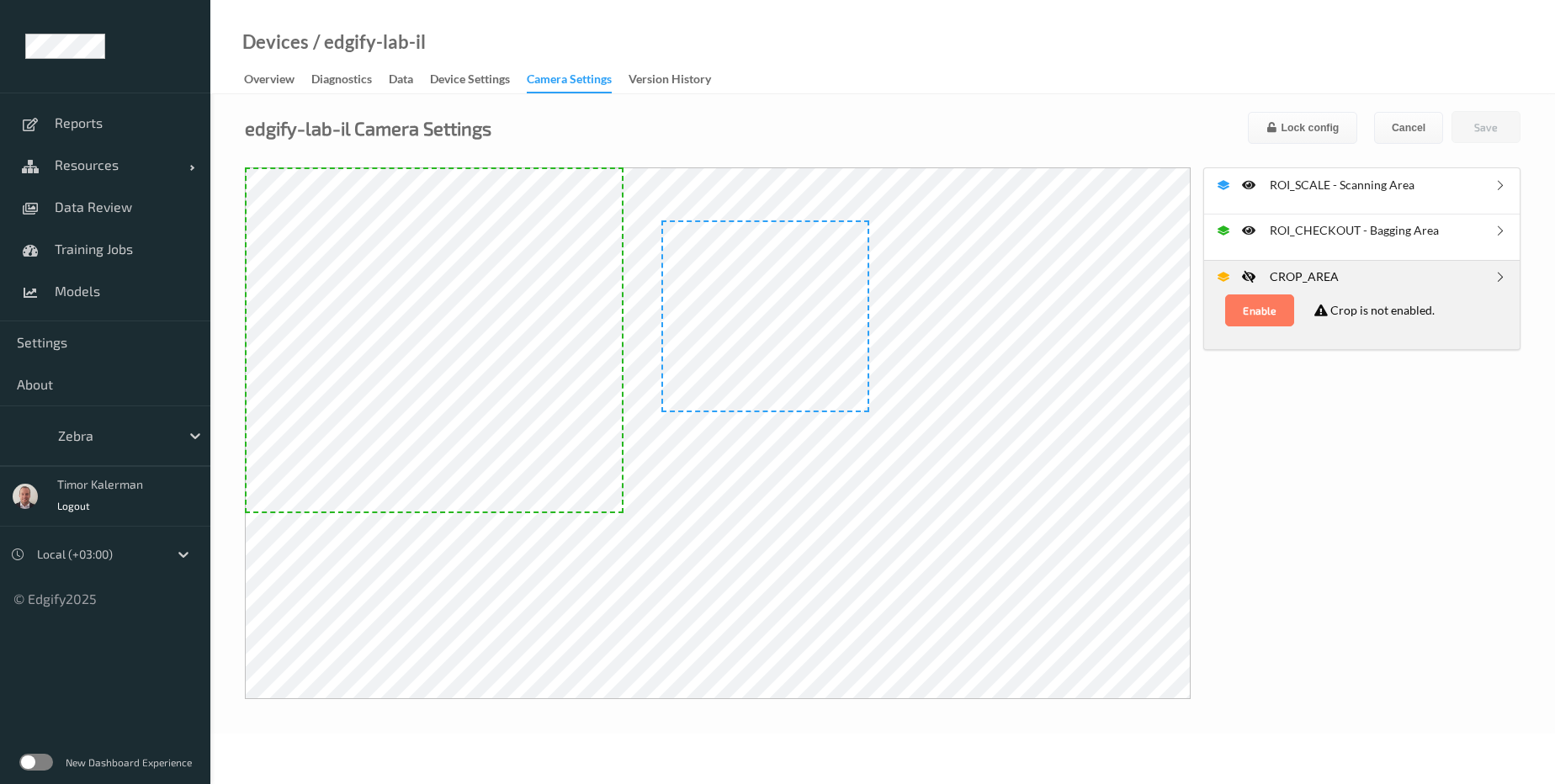
click at [550, 143] on div "edgify-lab-il Camera Settings Lock config Cancel Save" at bounding box center [882, 127] width 1275 height 33
click at [821, 124] on div "edgify-lab-il Camera Settings Lock config Cancel Save" at bounding box center [882, 127] width 1275 height 33
click at [1373, 570] on div "ROI_SCALE - Scanning Area ROI_CHECKOUT - Bagging Area CROP_AREA Enable Crop is …" at bounding box center [882, 433] width 1275 height 532
click at [452, 78] on div "Device Settings" at bounding box center [469, 81] width 80 height 21
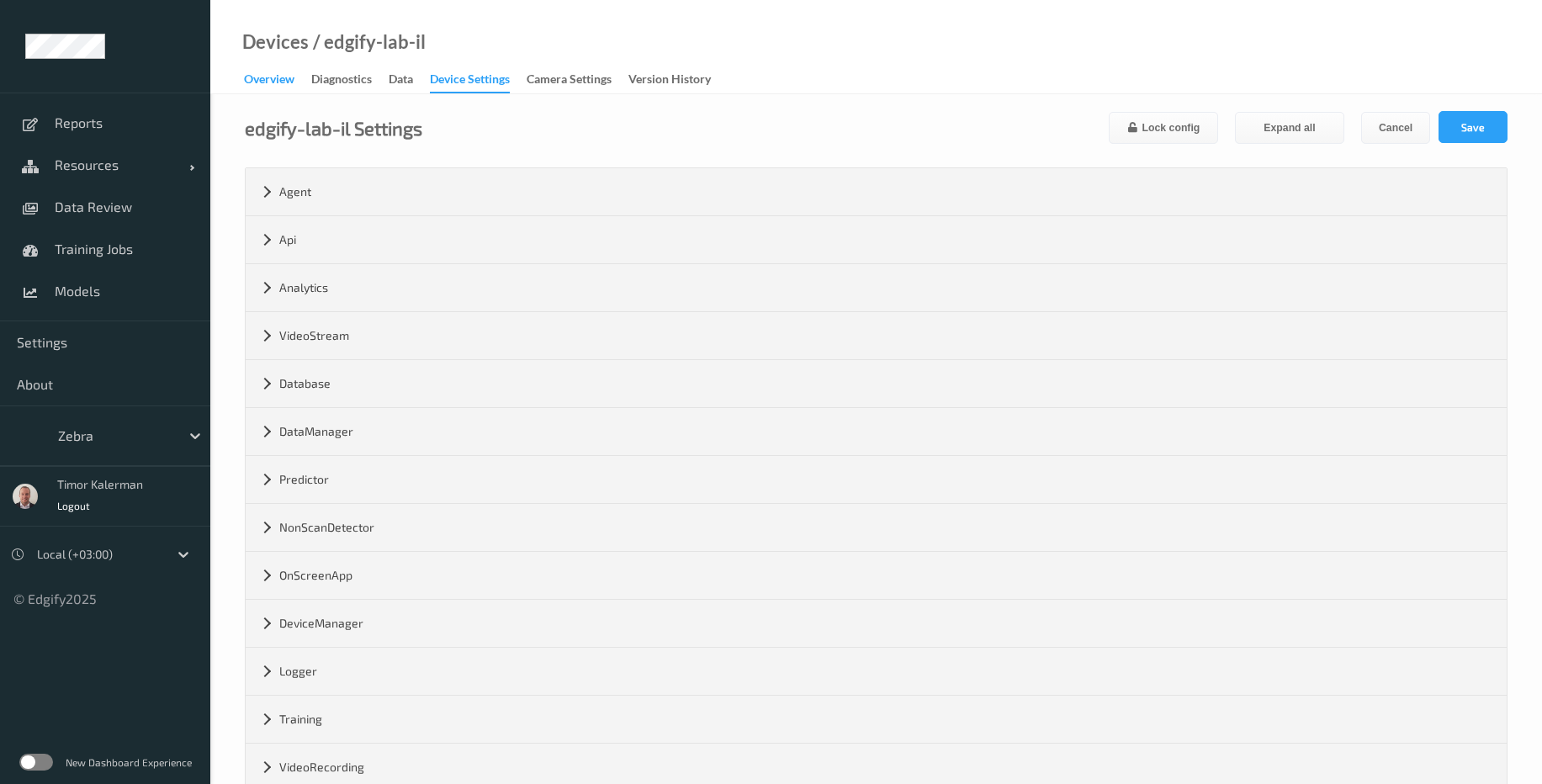
click at [292, 87] on div "Overview" at bounding box center [269, 81] width 51 height 21
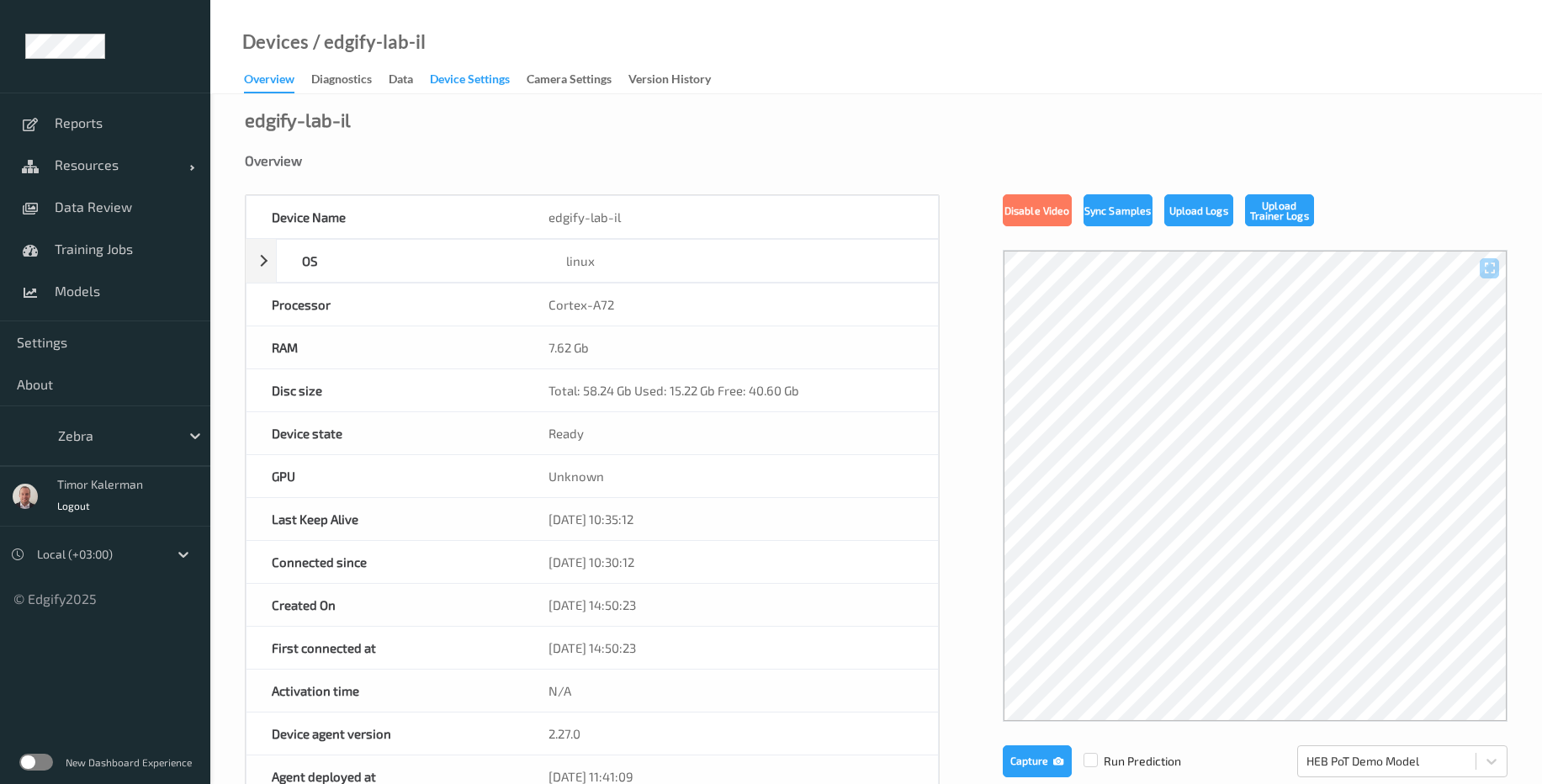
click at [448, 89] on div "Device Settings" at bounding box center [469, 81] width 80 height 21
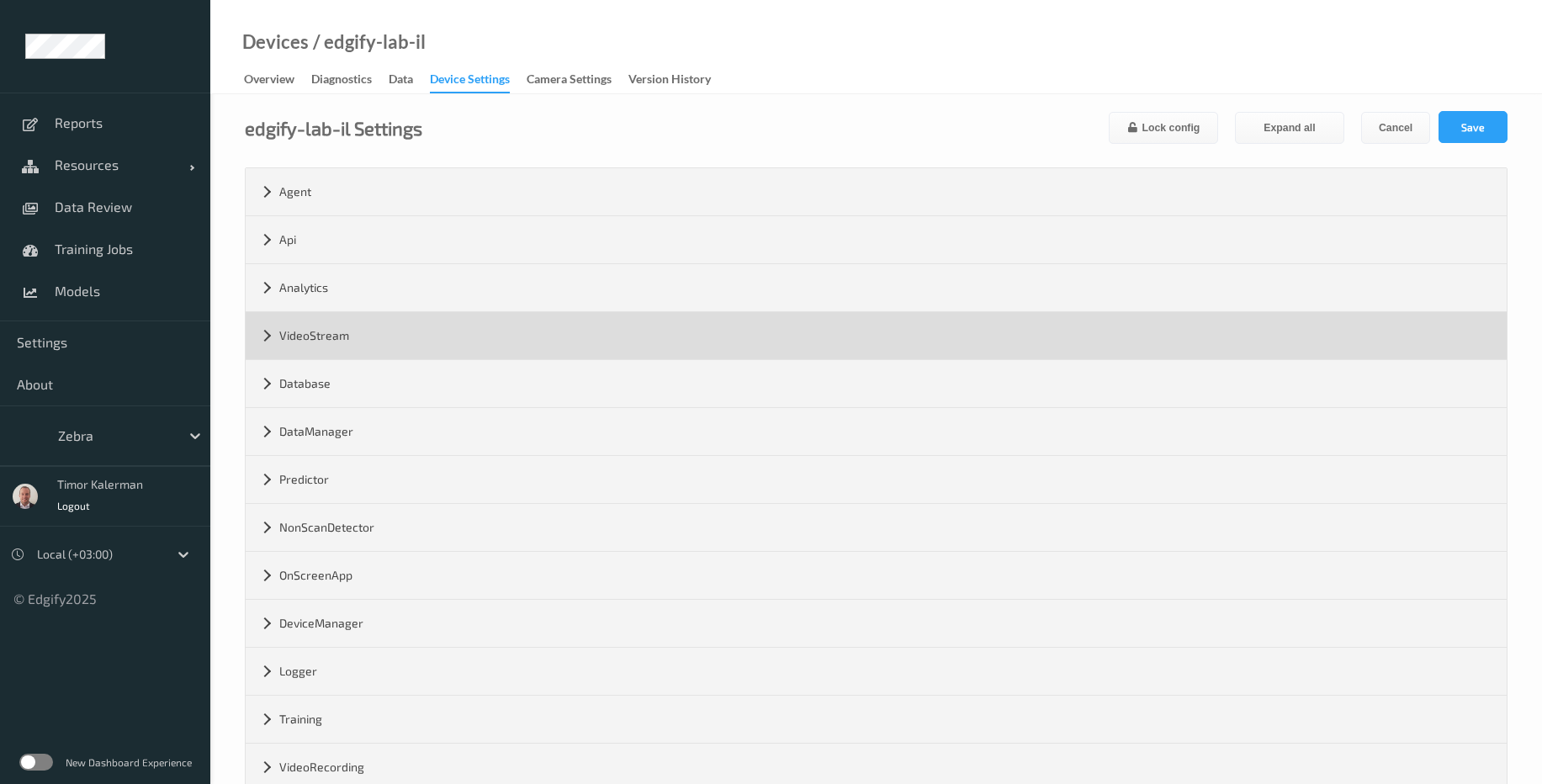
click at [432, 348] on div "VideoStream" at bounding box center [876, 335] width 1261 height 47
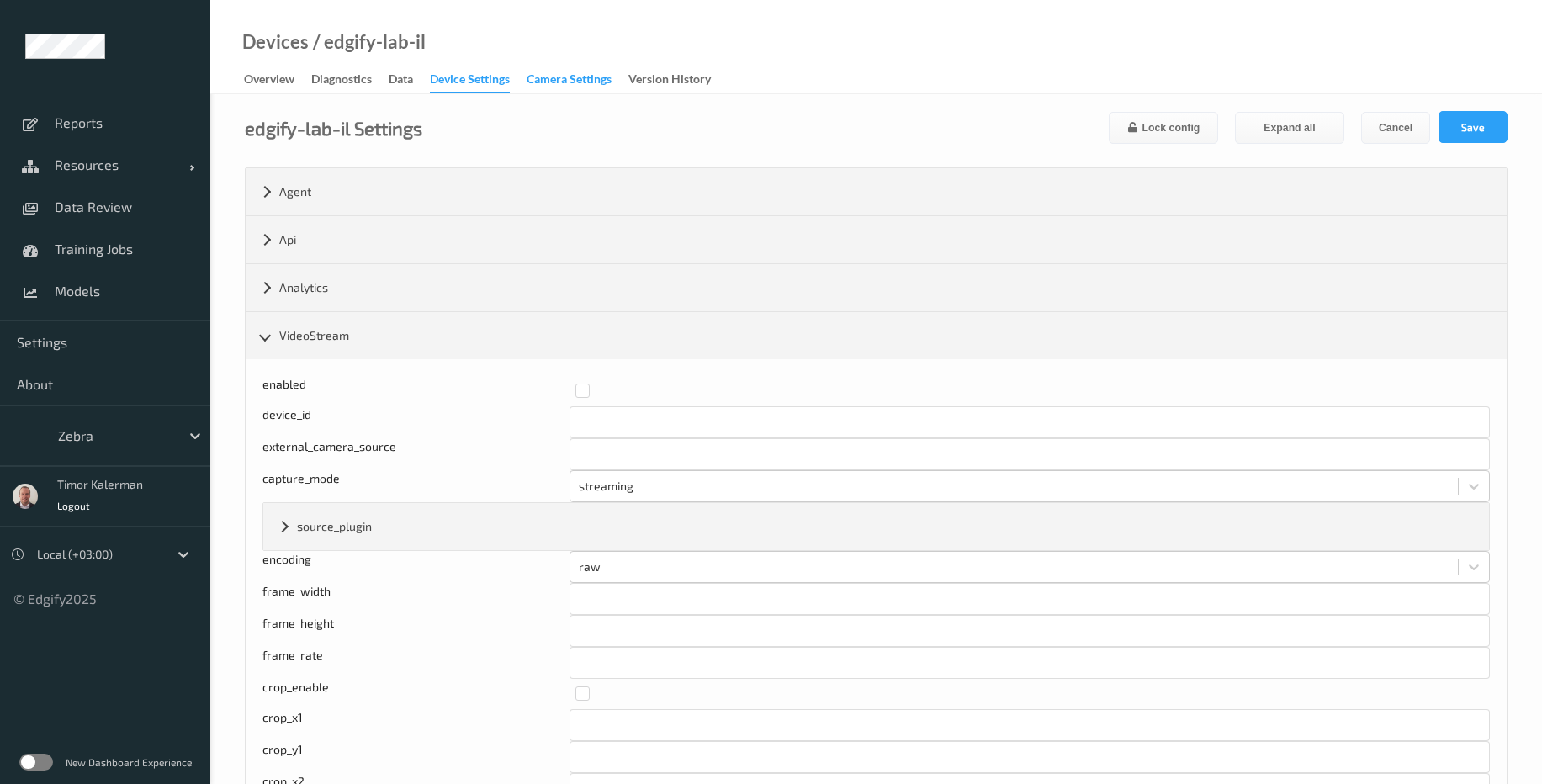
click at [612, 87] on div "Camera Settings" at bounding box center [569, 81] width 85 height 21
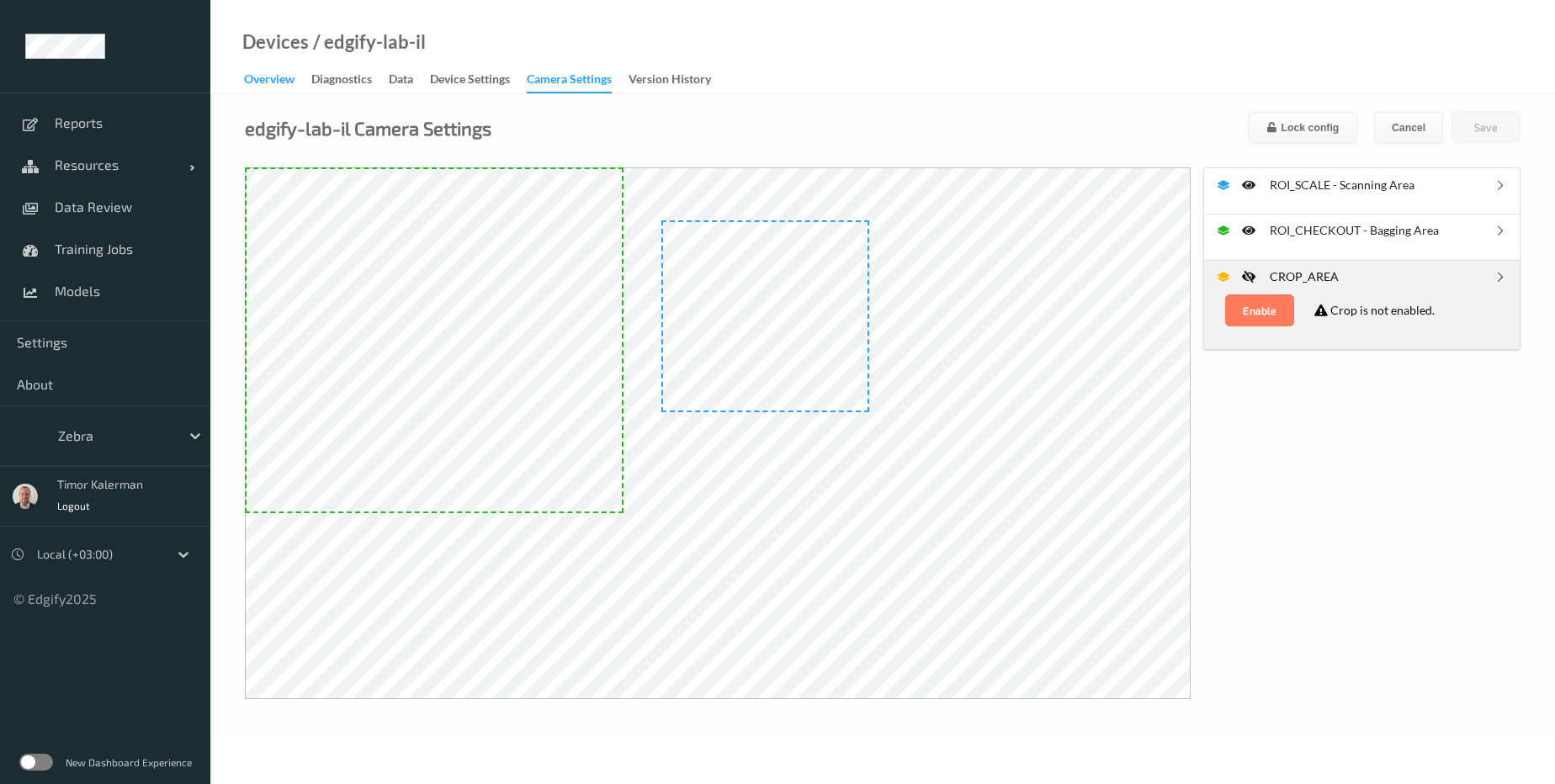
click at [294, 81] on div "Overview" at bounding box center [269, 81] width 51 height 21
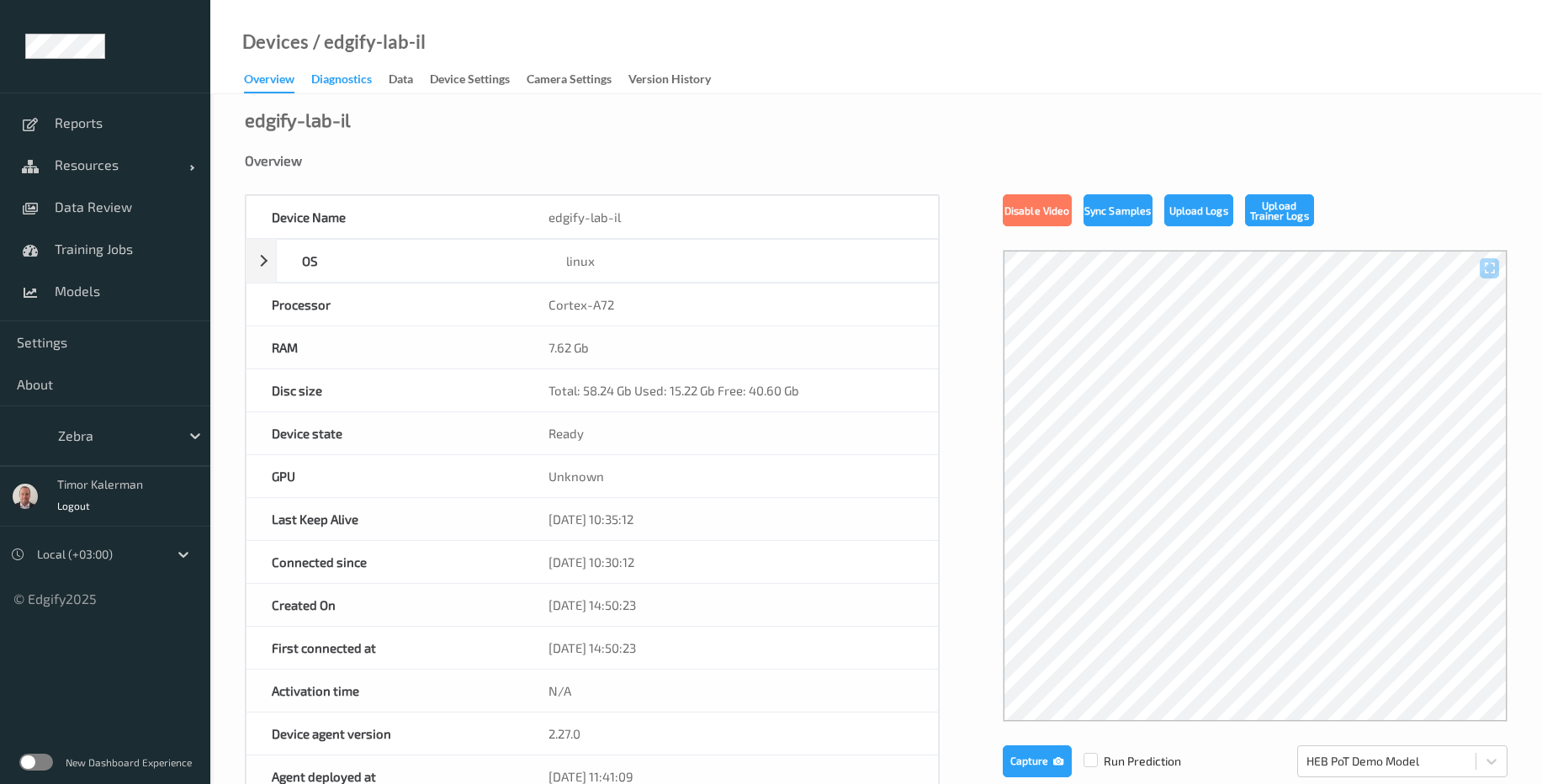
click at [347, 75] on div "Diagnostics" at bounding box center [342, 81] width 61 height 21
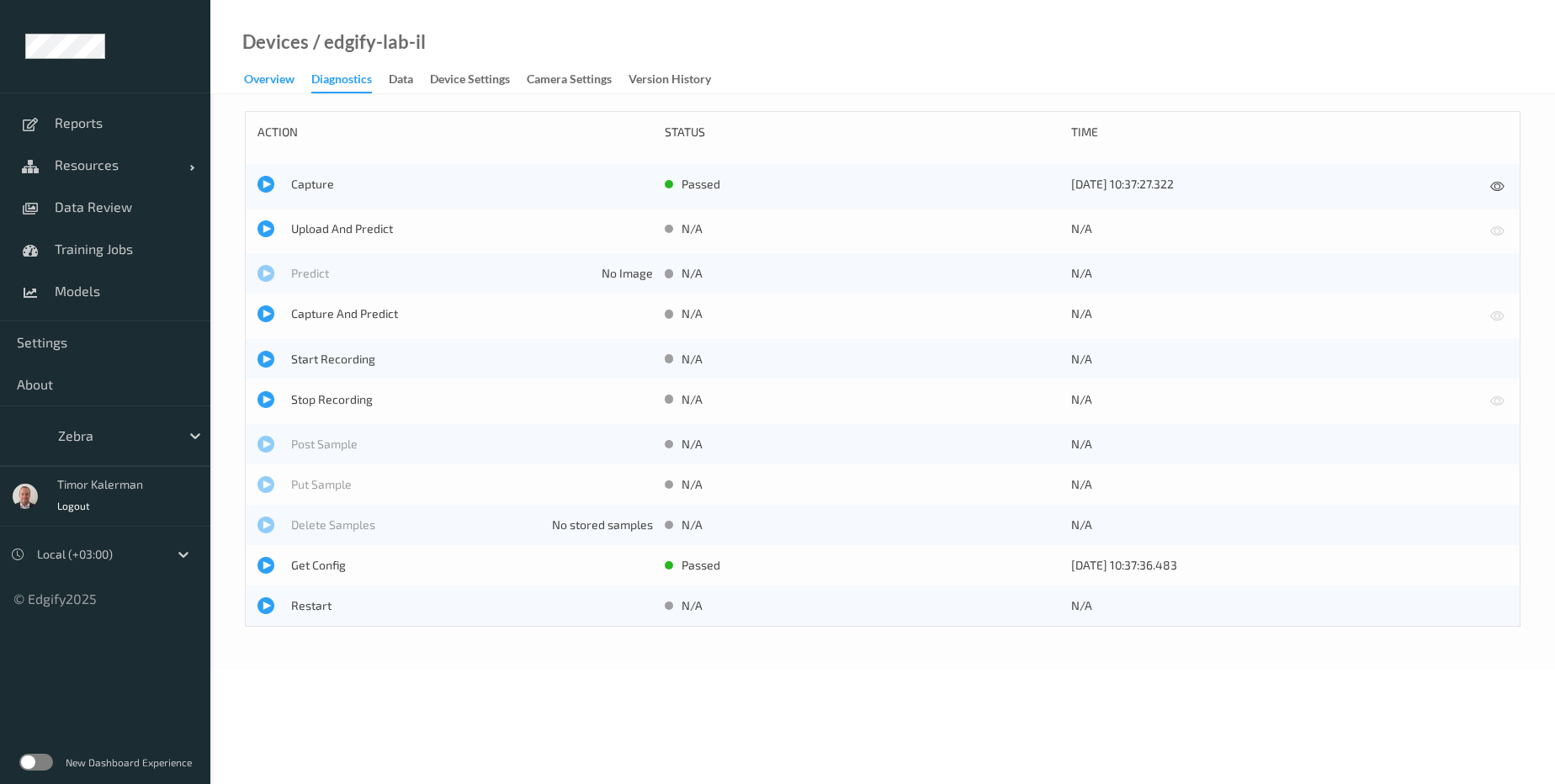
click at [279, 77] on div "Overview" at bounding box center [269, 81] width 51 height 21
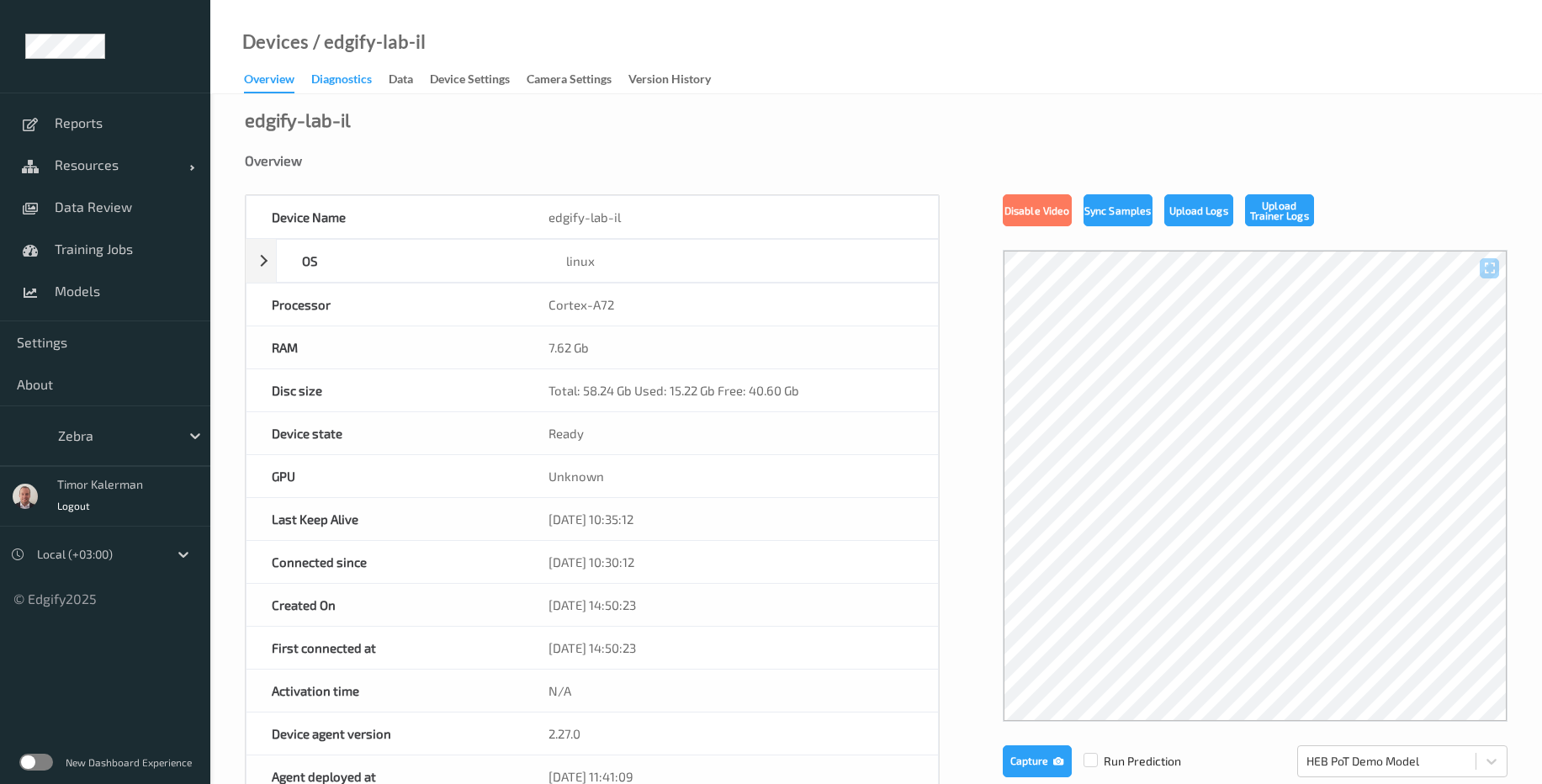
click at [341, 73] on div "Diagnostics" at bounding box center [342, 81] width 61 height 21
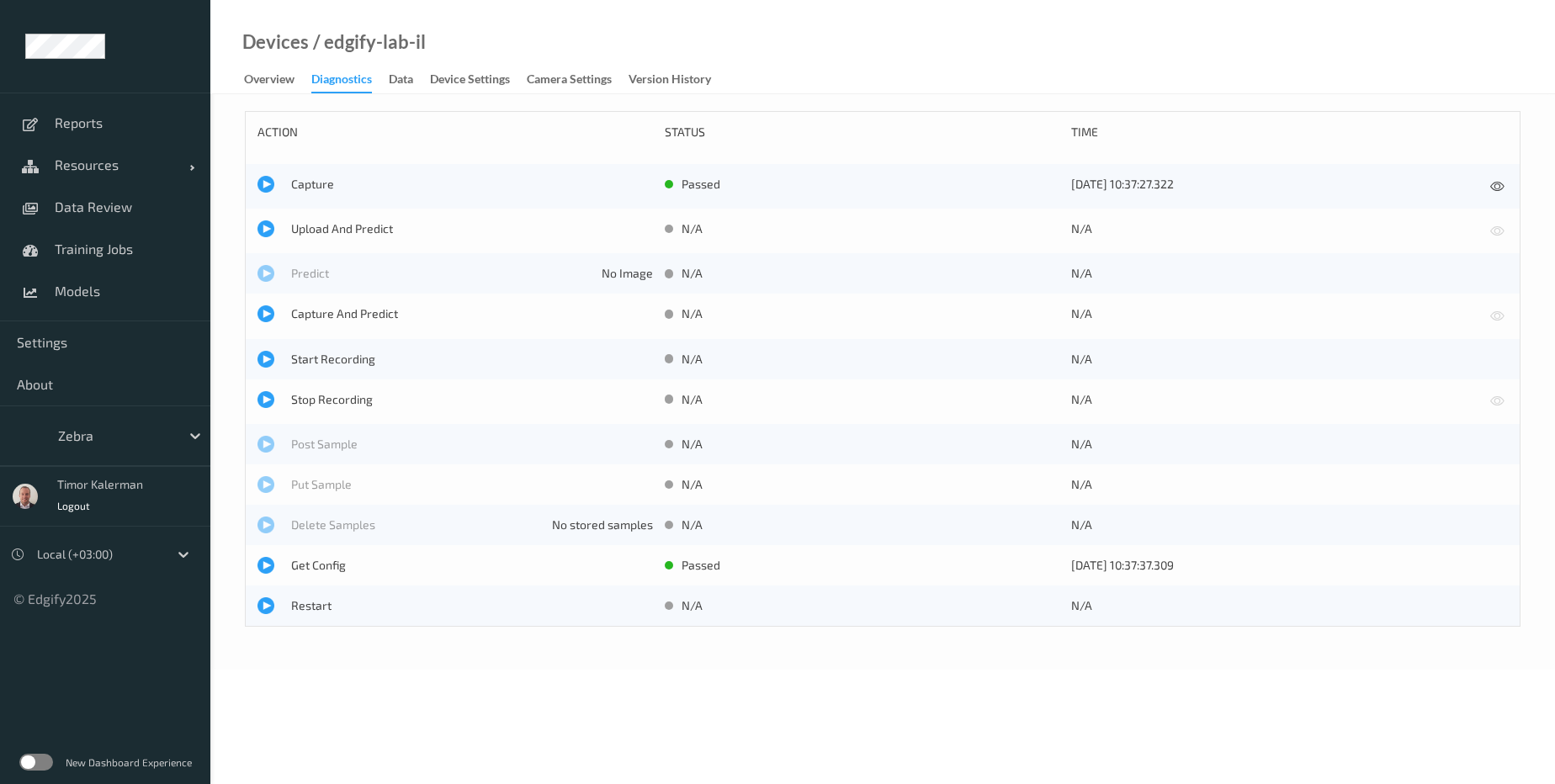
click at [480, 65] on div "Devices / edgify-lab-il Overview Diagnostics Data Device Settings Camera Settin…" at bounding box center [882, 47] width 1345 height 94
click at [481, 80] on div "Device Settings" at bounding box center [469, 81] width 80 height 21
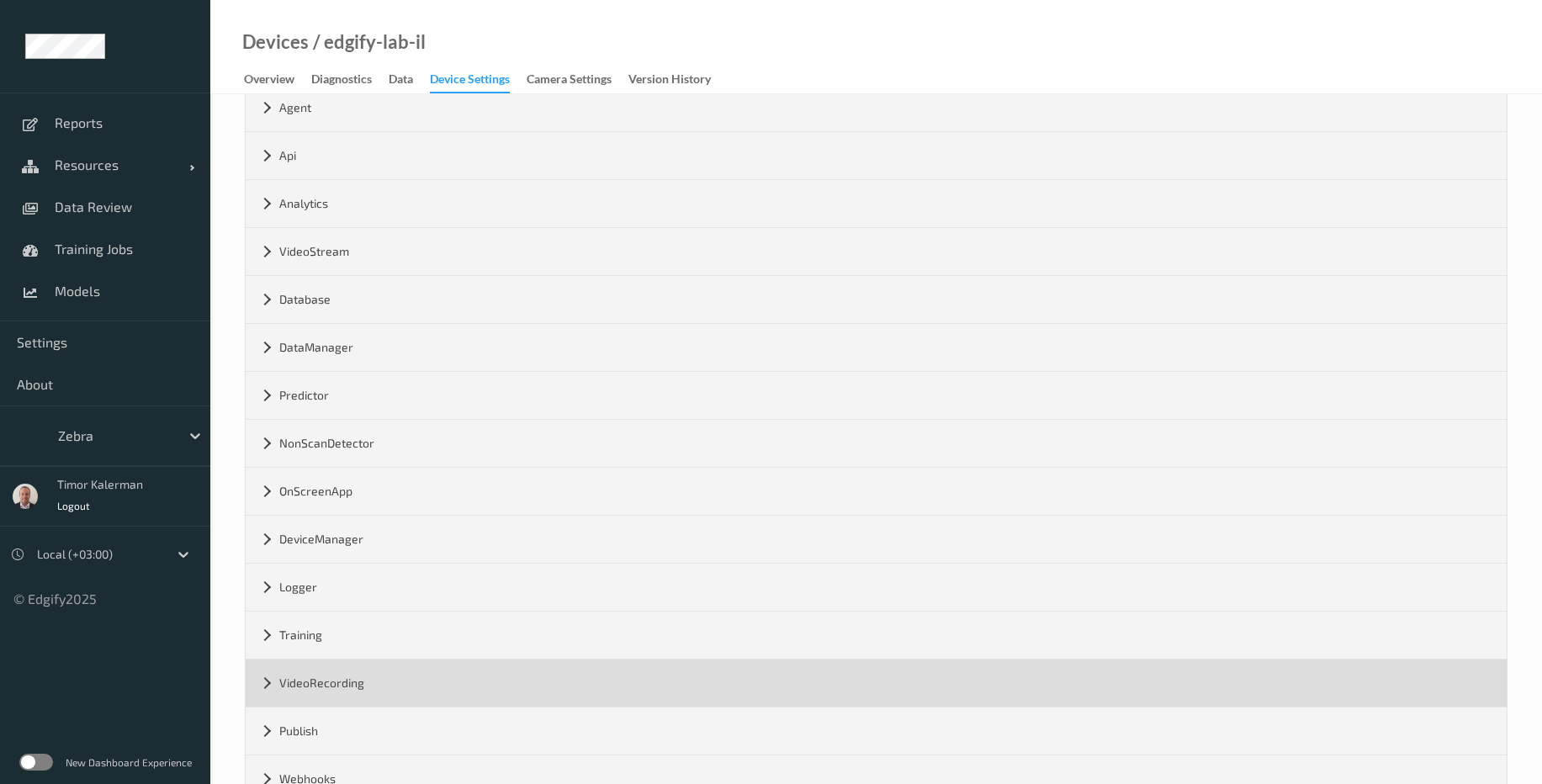
scroll to position [186, 0]
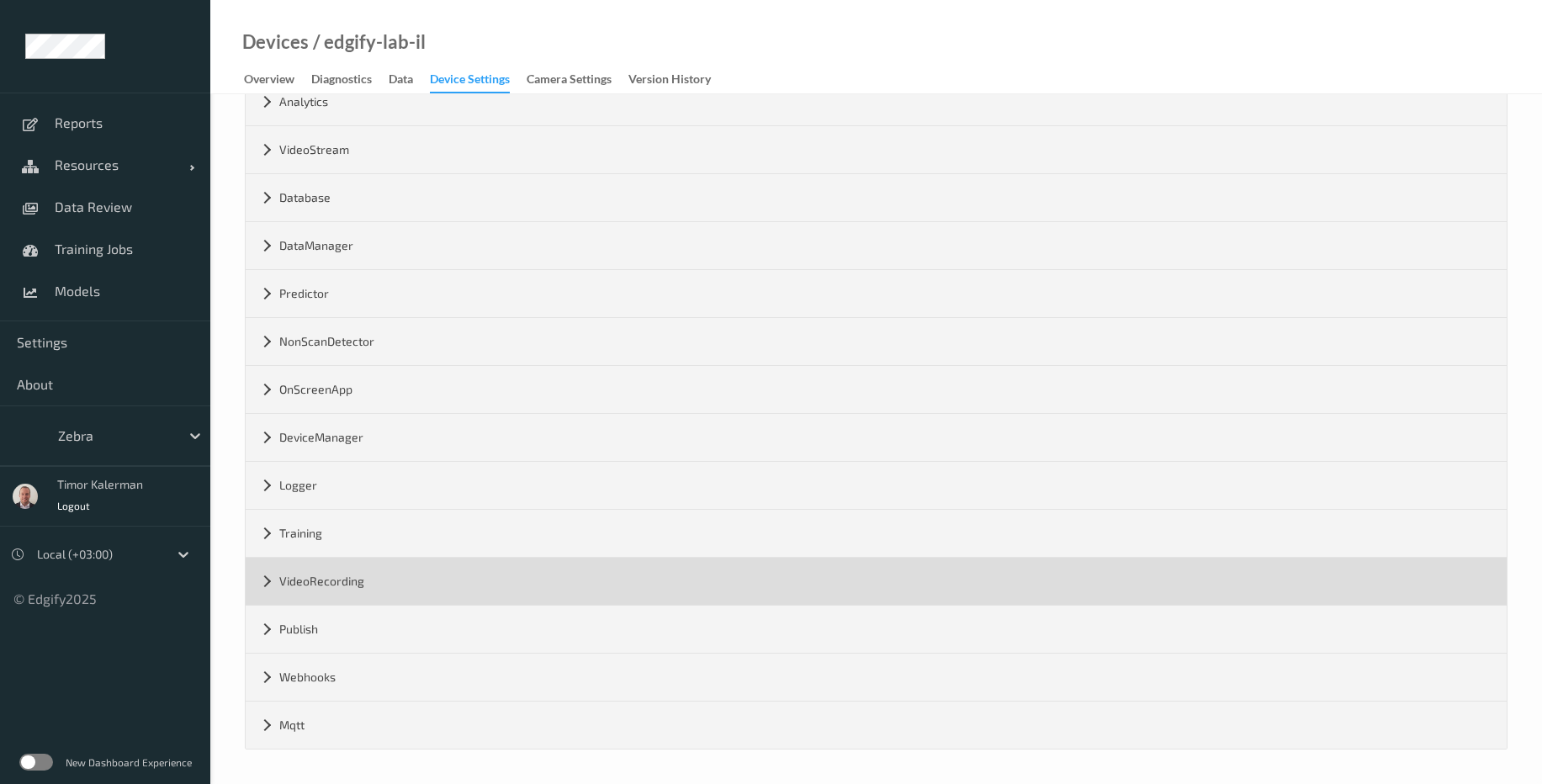
click at [339, 592] on div "VideoRecording" at bounding box center [876, 581] width 1261 height 47
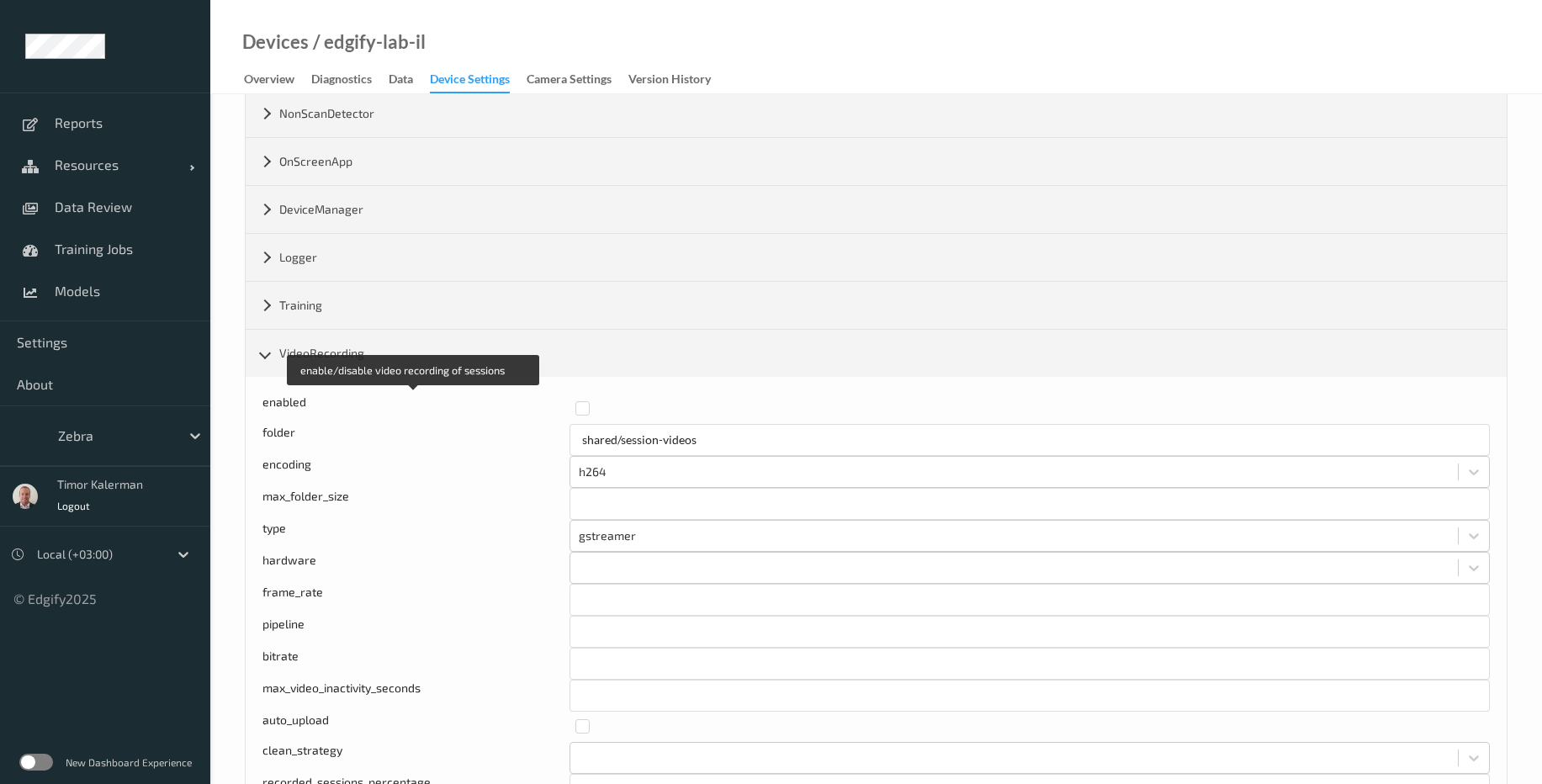
scroll to position [589, 0]
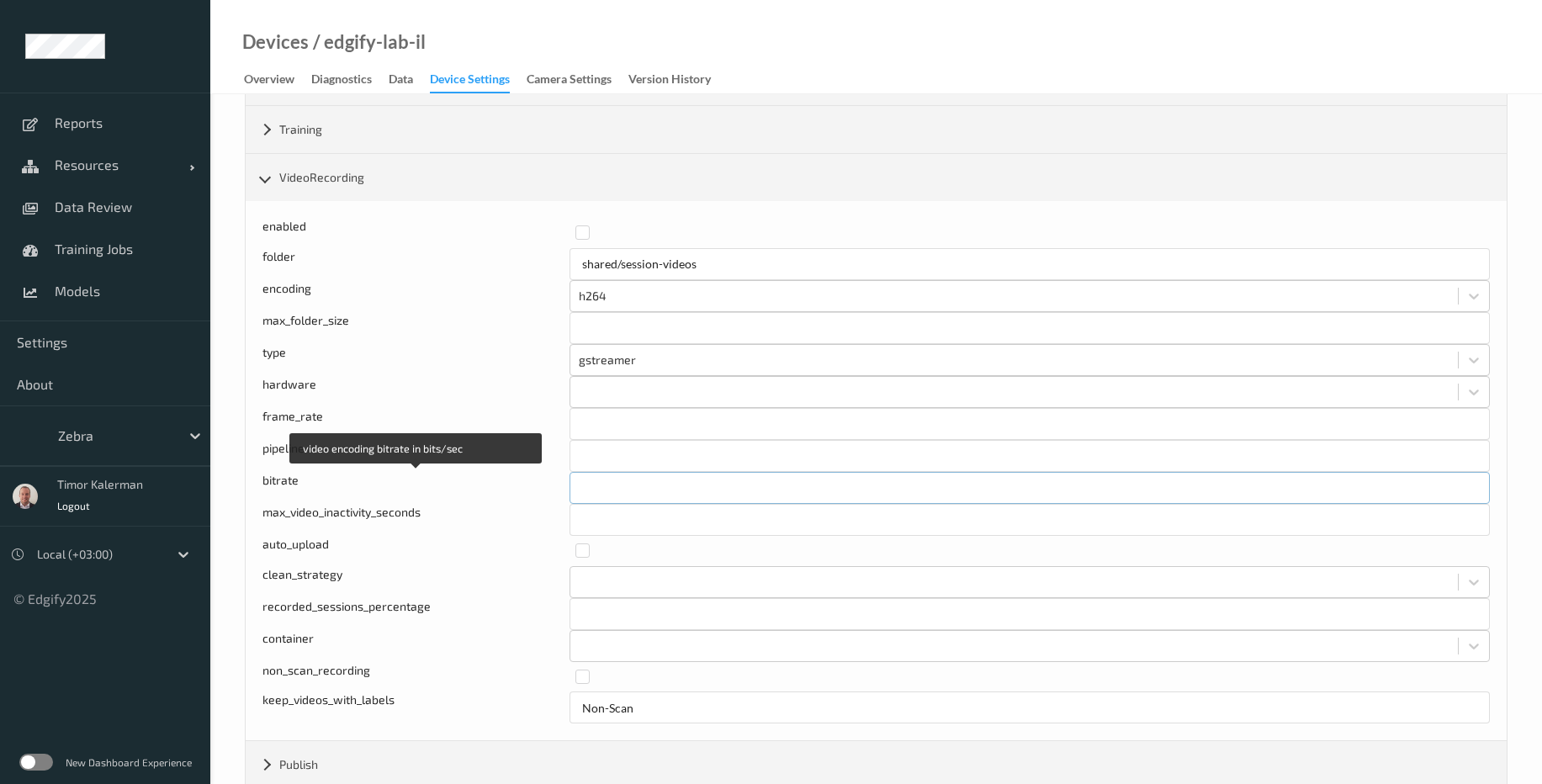
drag, startPoint x: 641, startPoint y: 472, endPoint x: 507, endPoint y: 473, distance: 134.0
click at [507, 473] on div "video encoding bitrate in bits/sec bitrate *******" at bounding box center [876, 487] width 1227 height 32
click at [706, 504] on input "***" at bounding box center [1030, 519] width 921 height 32
click at [668, 492] on input "*******" at bounding box center [1030, 487] width 921 height 32
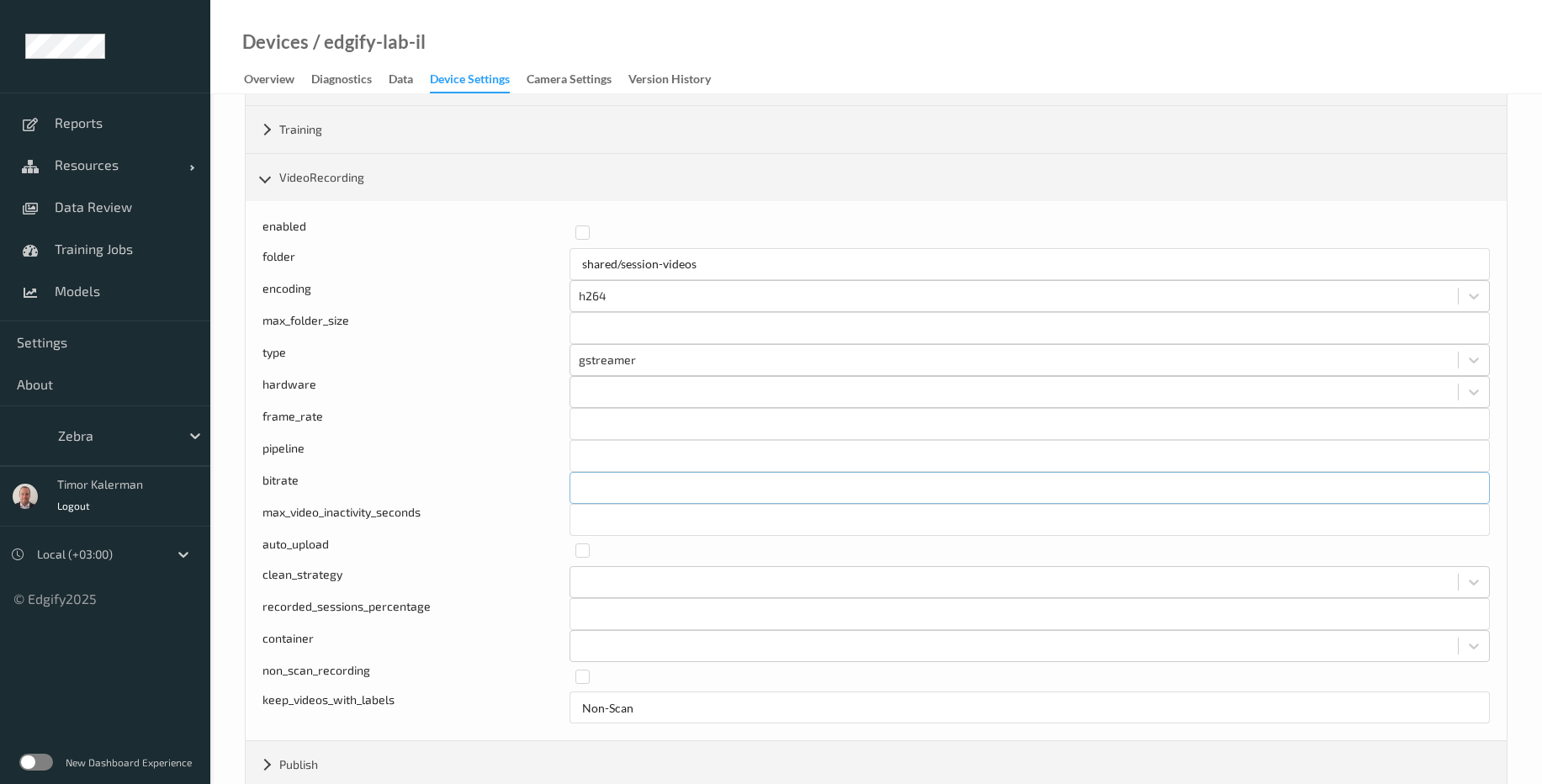
click at [668, 492] on input "*******" at bounding box center [1030, 487] width 921 height 32
click at [583, 669] on label at bounding box center [1027, 669] width 903 height 0
click at [606, 404] on div at bounding box center [1014, 391] width 887 height 27
click at [397, 383] on div "hardware" at bounding box center [416, 391] width 307 height 32
click at [632, 498] on input "*******" at bounding box center [1030, 487] width 921 height 32
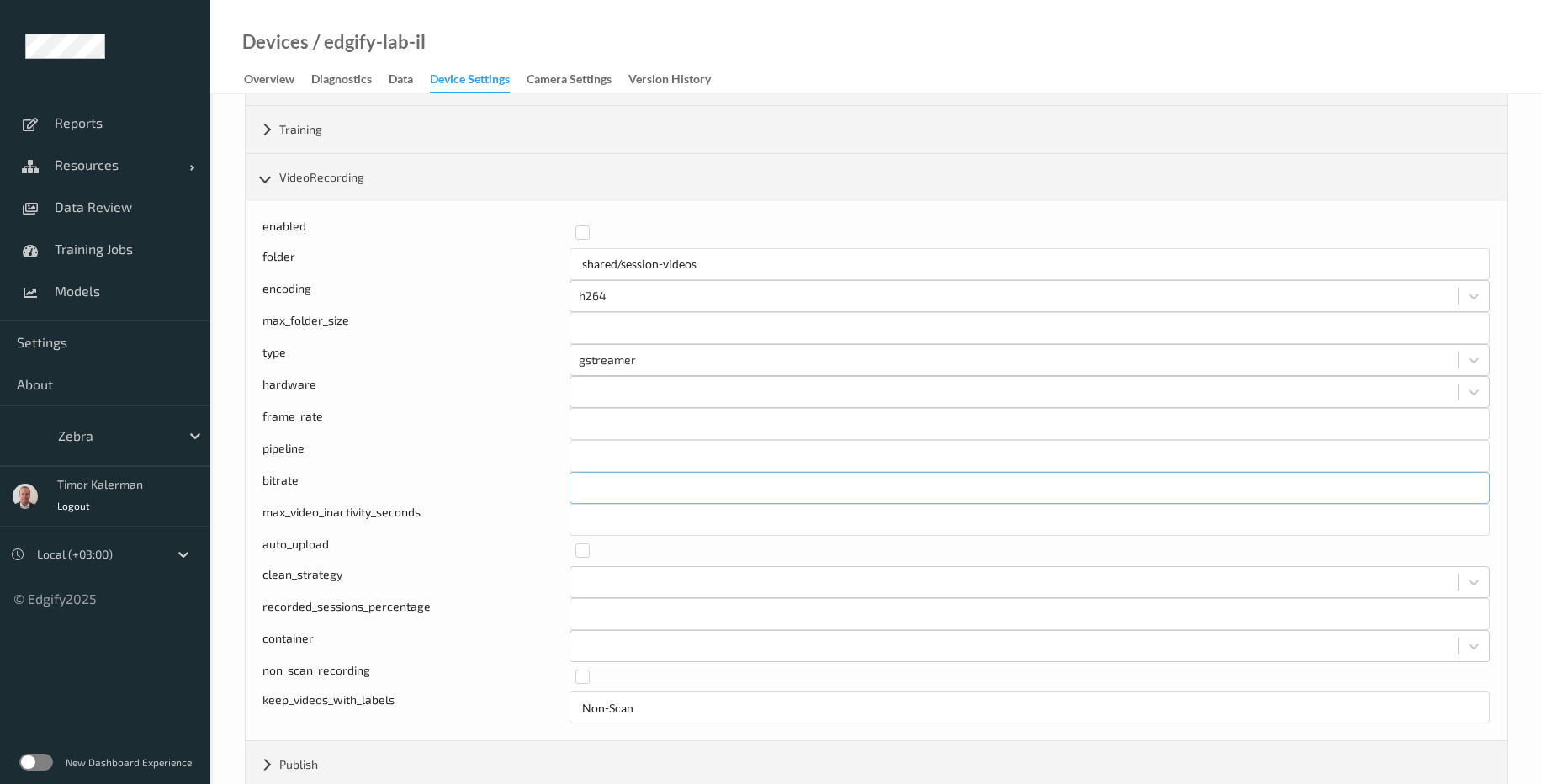
click at [632, 498] on input "*******" at bounding box center [1030, 487] width 921 height 32
click at [617, 477] on input "*******" at bounding box center [1030, 487] width 921 height 32
drag, startPoint x: 635, startPoint y: 493, endPoint x: 665, endPoint y: 489, distance: 30.3
click at [665, 489] on input "*******" at bounding box center [1030, 487] width 921 height 32
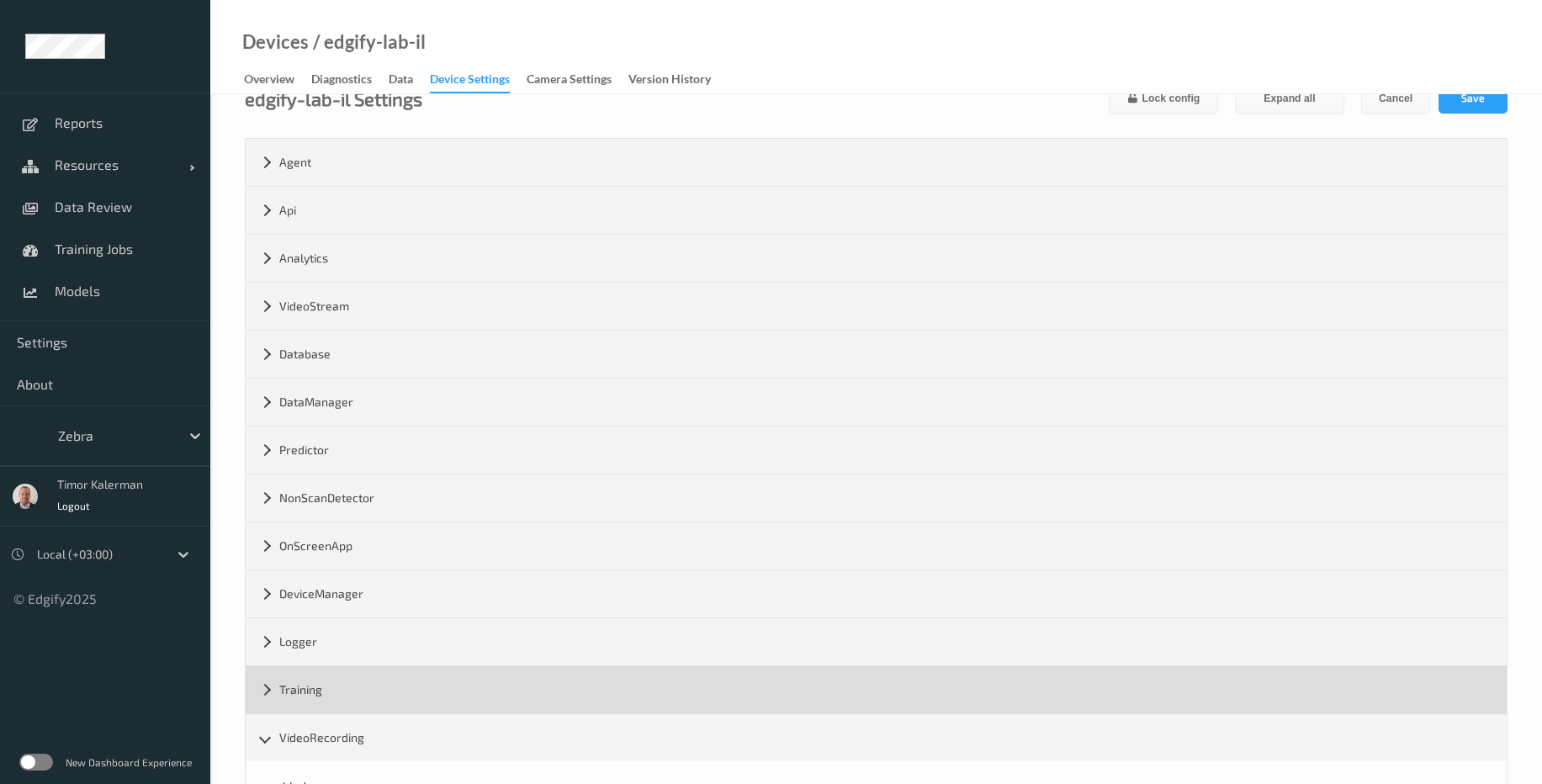
scroll to position [0, 0]
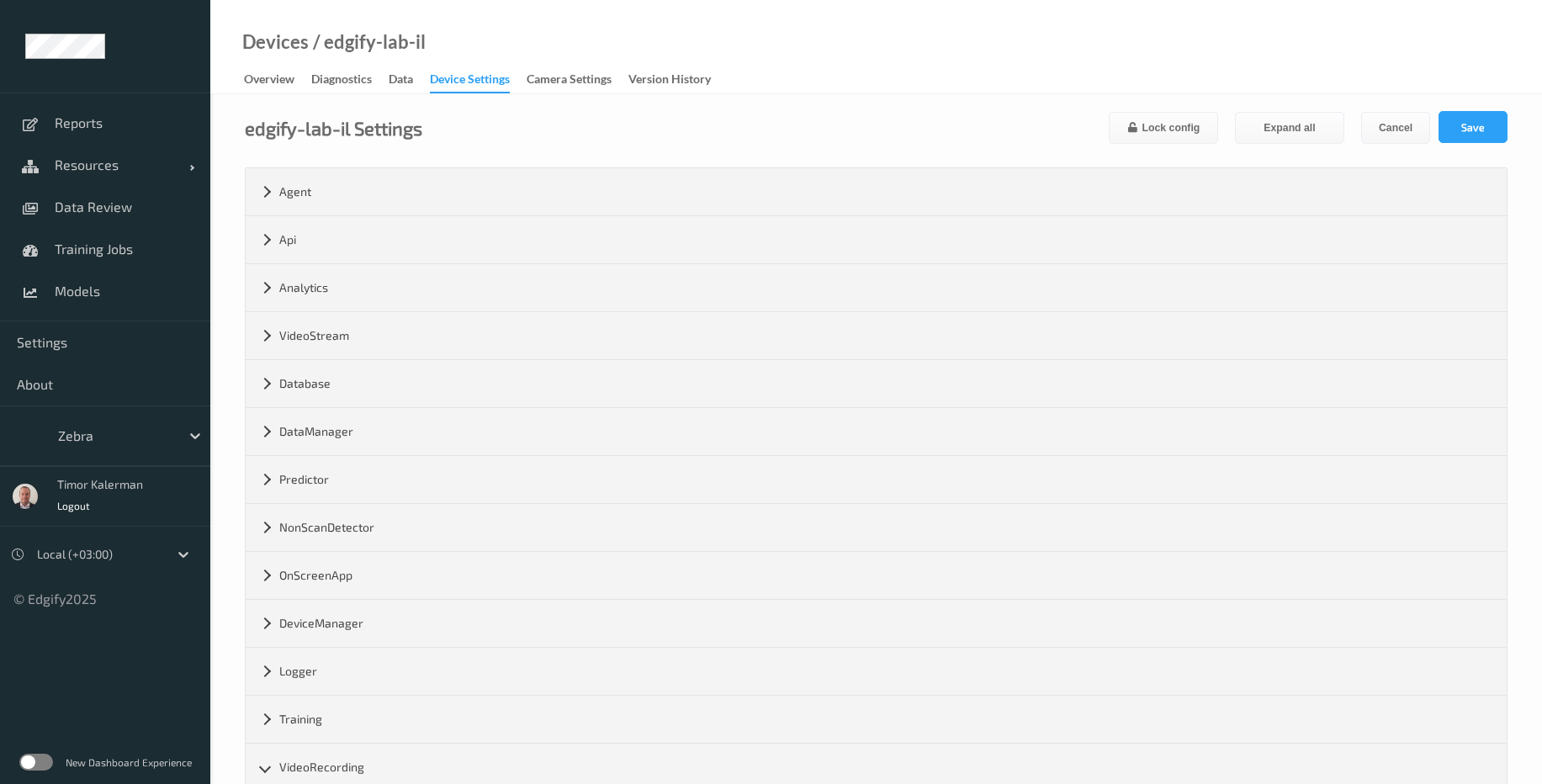
type input "*******"
click at [1499, 138] on button "Save" at bounding box center [1473, 126] width 69 height 32
click at [254, 64] on div "Devices / edgify-lab-il" at bounding box center [317, 63] width 215 height 60
click at [254, 74] on div "Overview" at bounding box center [269, 81] width 51 height 21
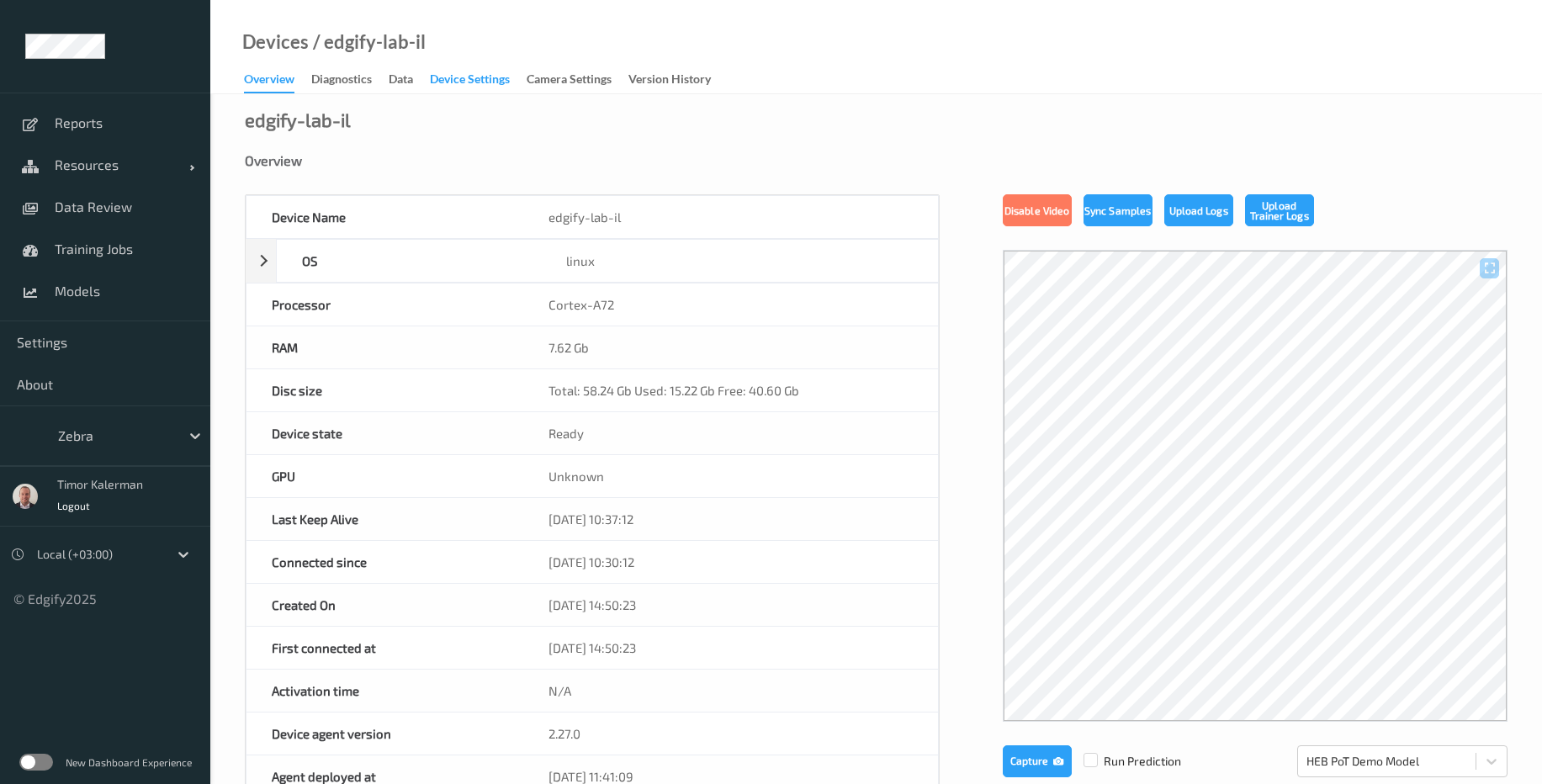
click at [451, 85] on div "Device Settings" at bounding box center [469, 81] width 80 height 21
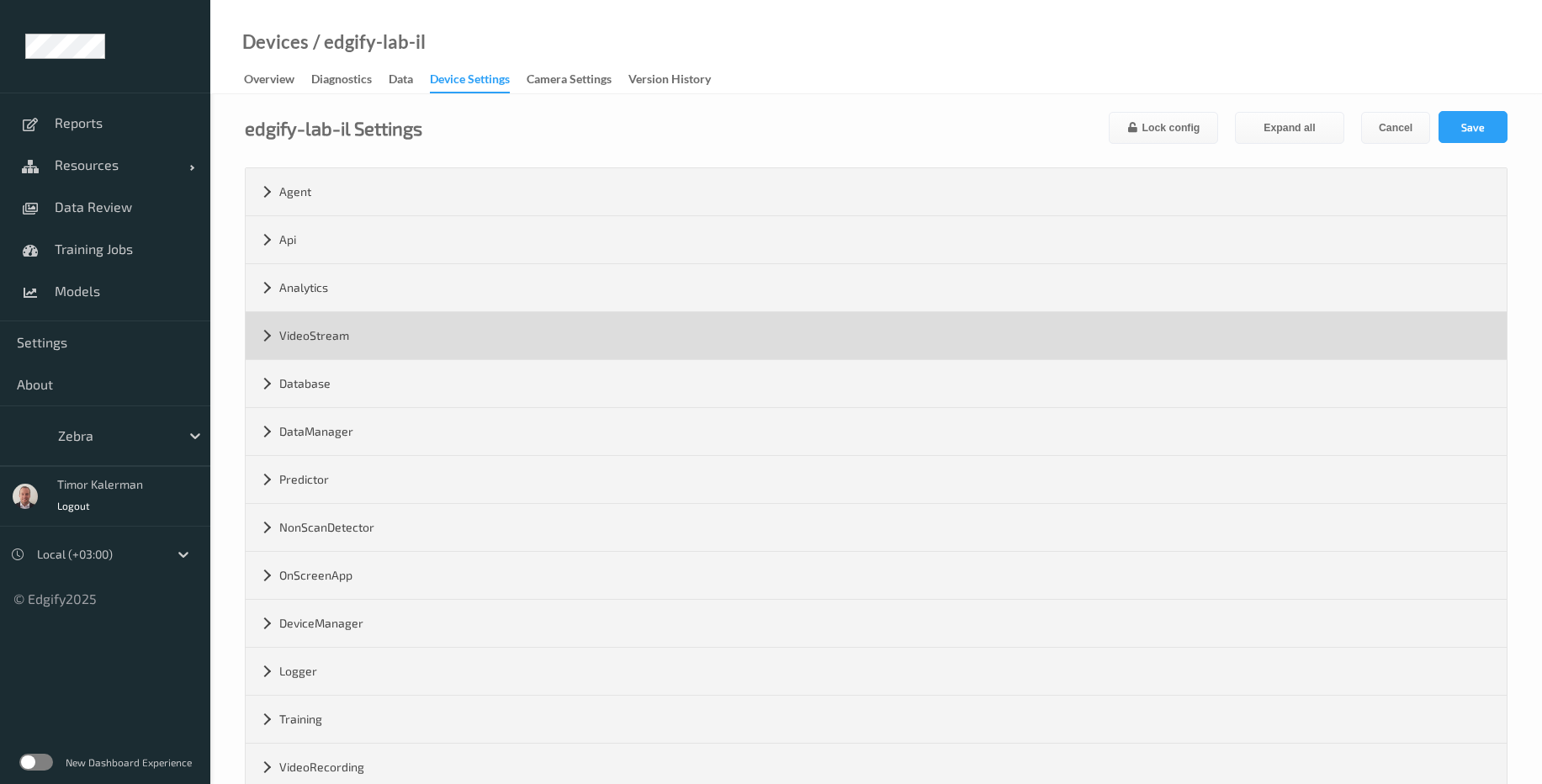
click at [366, 346] on div "VideoStream" at bounding box center [876, 335] width 1261 height 47
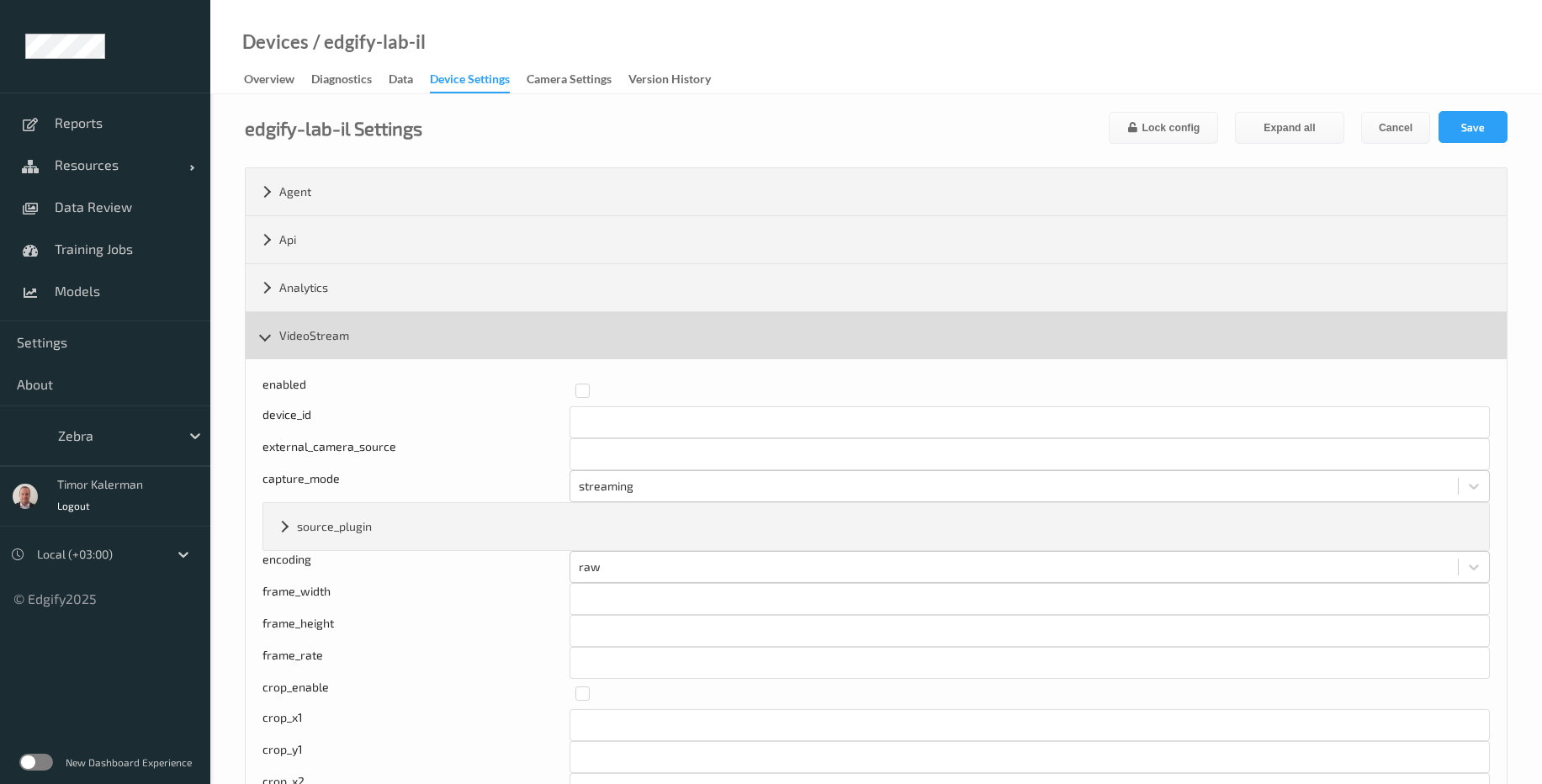
click at [366, 346] on div "VideoStream" at bounding box center [876, 335] width 1261 height 47
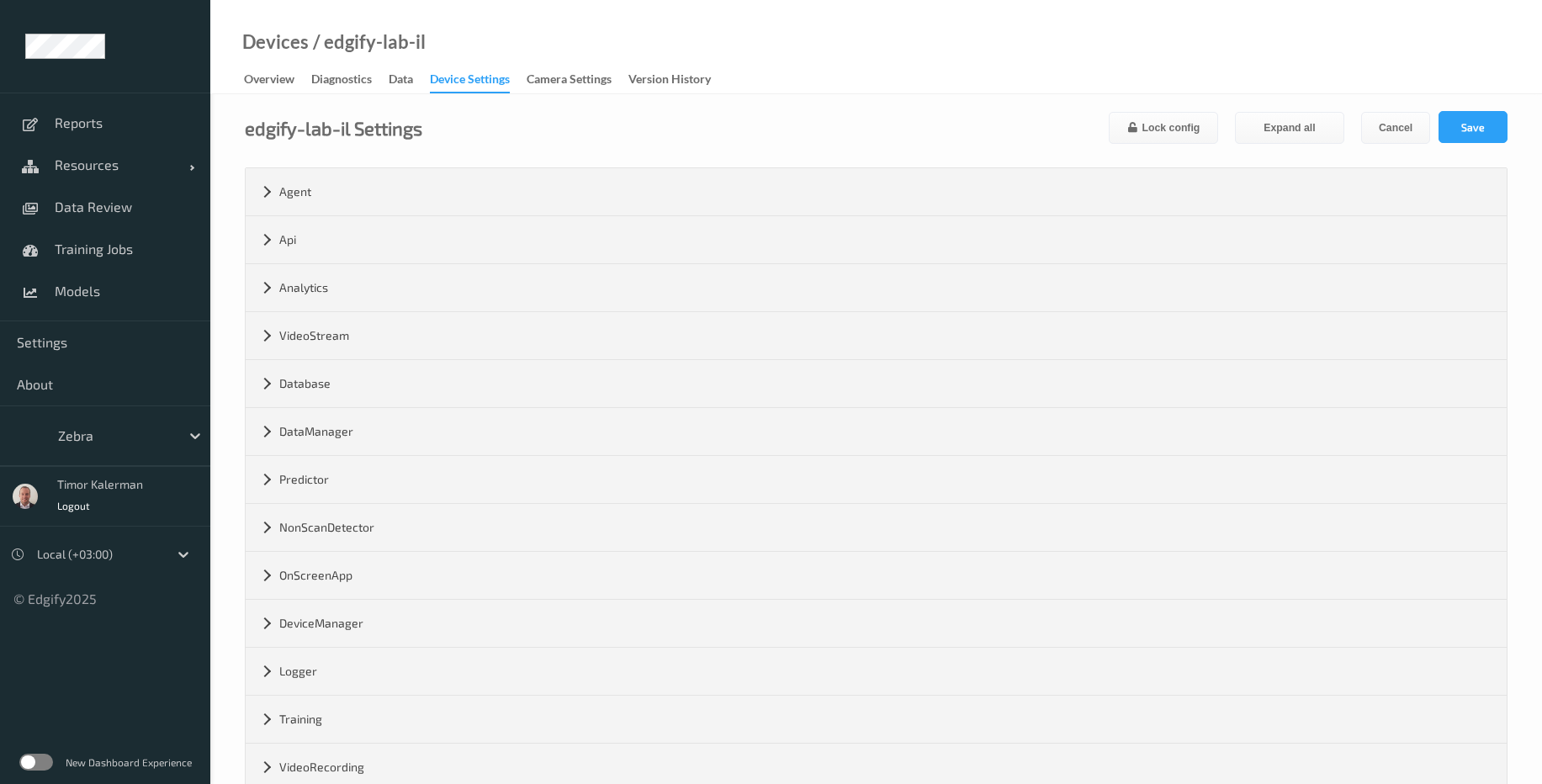
click at [367, 69] on link "Diagnostics" at bounding box center [350, 79] width 77 height 23
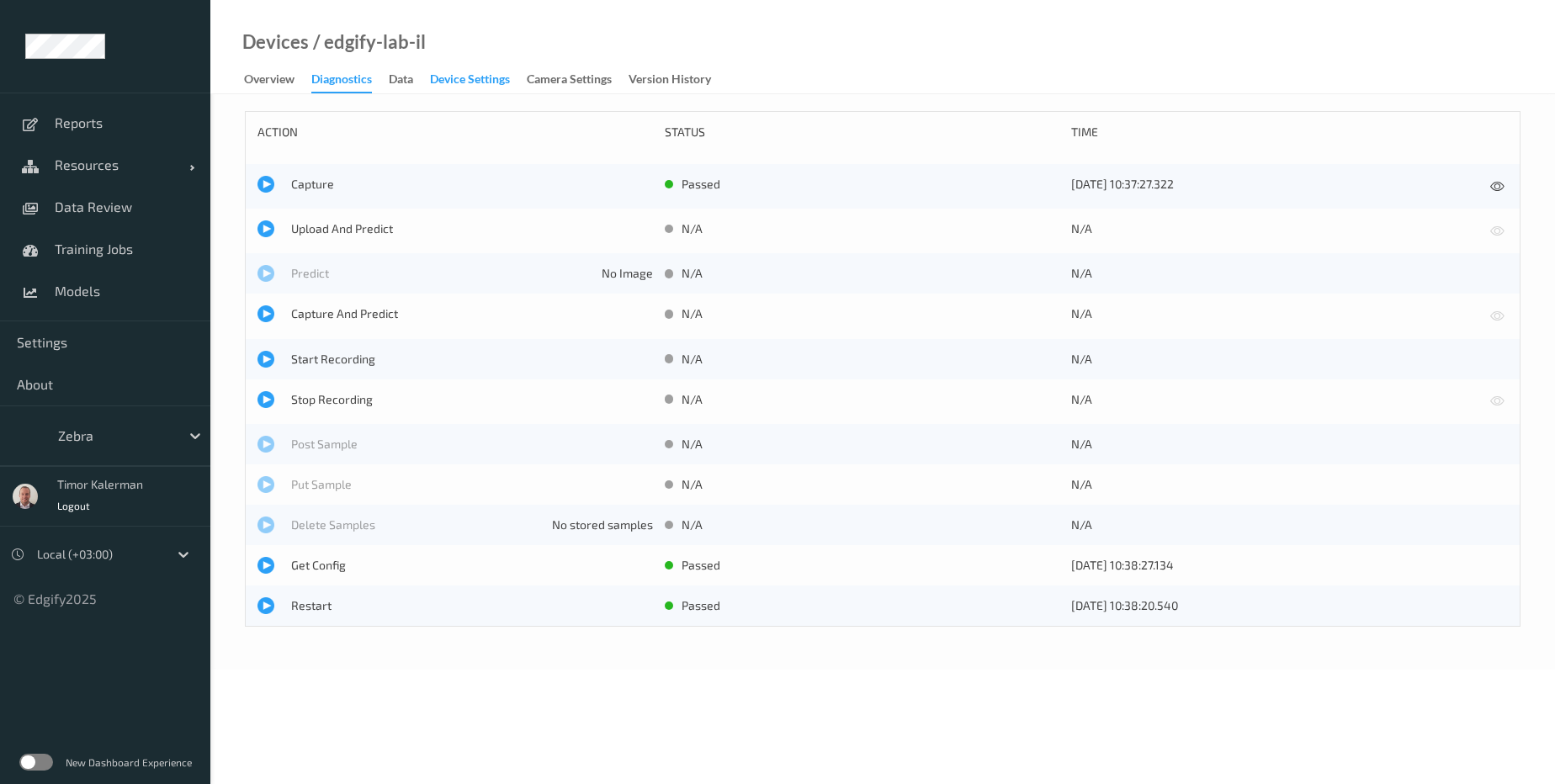
click at [493, 81] on div "Device Settings" at bounding box center [469, 81] width 80 height 21
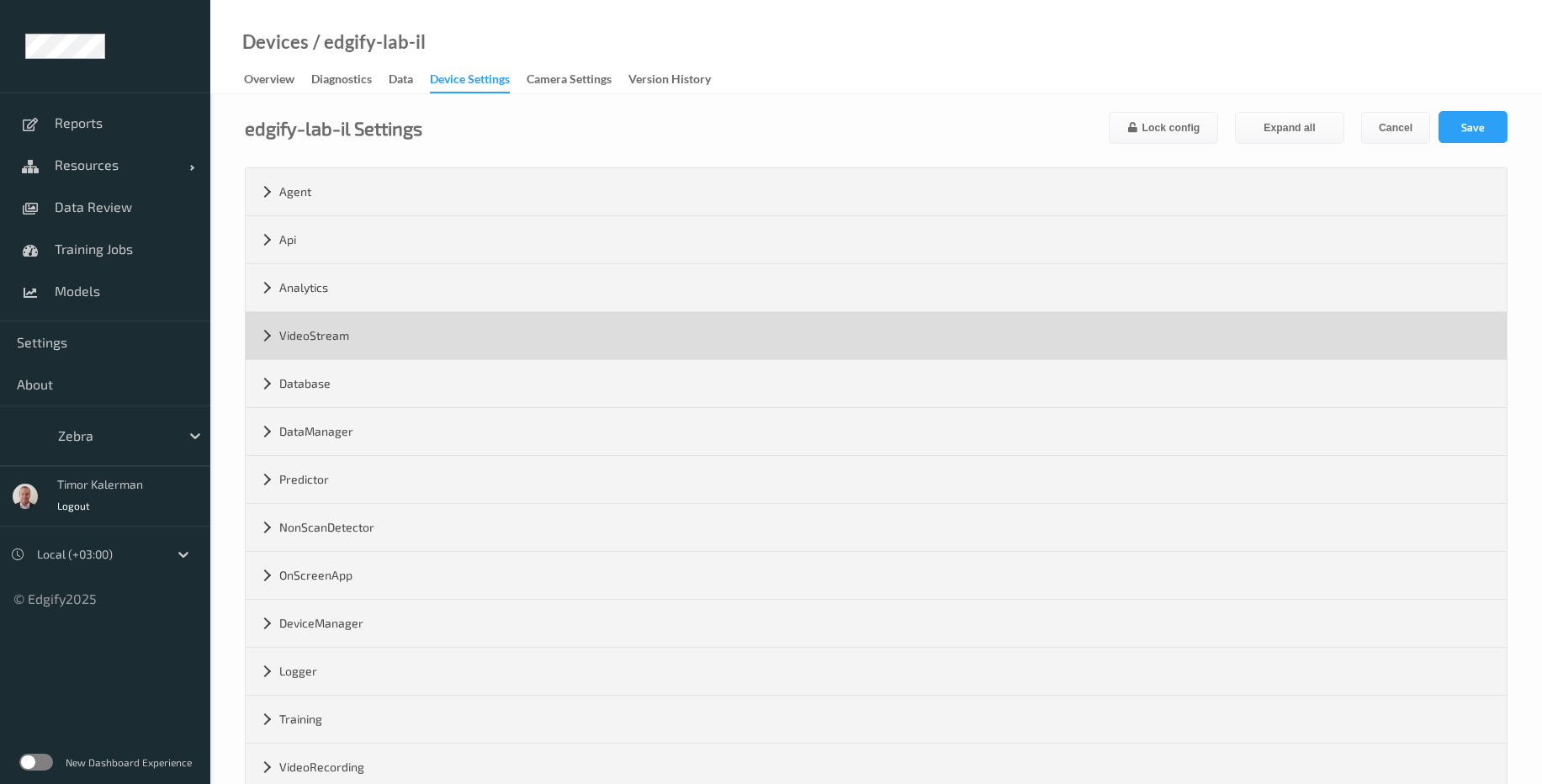
click at [357, 344] on div "VideoStream" at bounding box center [876, 335] width 1261 height 47
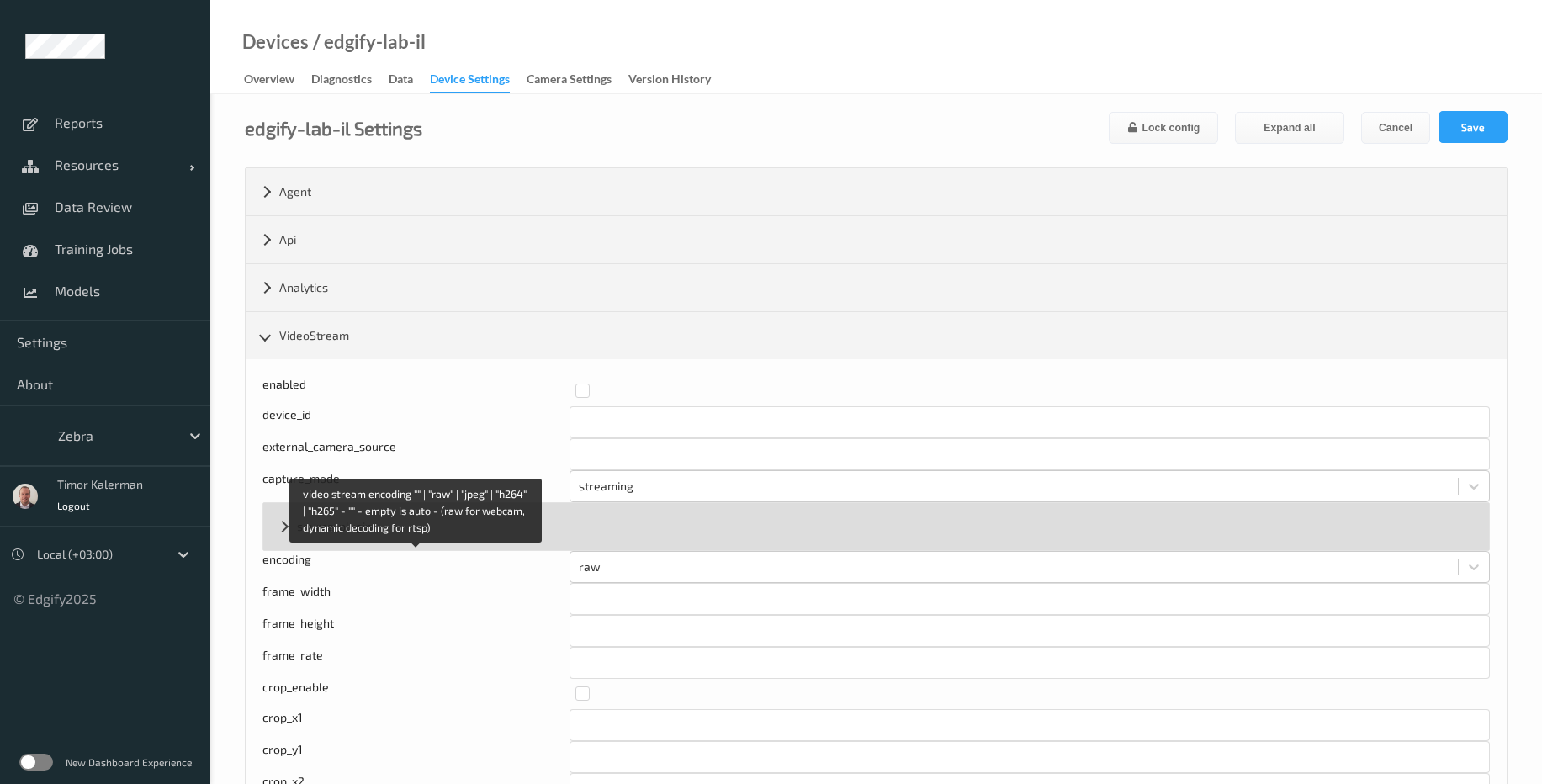
click at [303, 547] on div "source_plugin" at bounding box center [876, 526] width 1225 height 47
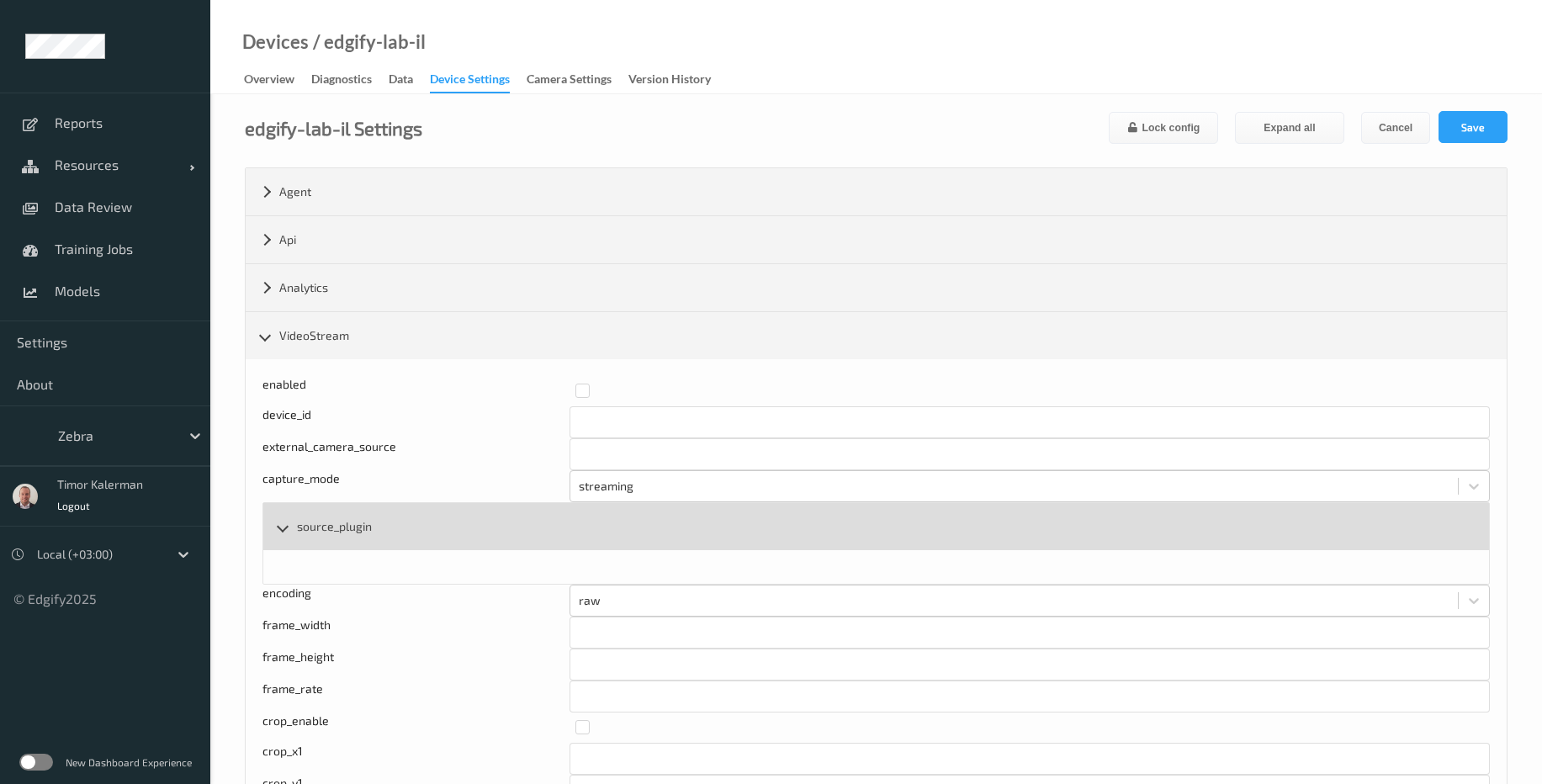
click at [299, 546] on div "source_plugin" at bounding box center [876, 526] width 1225 height 47
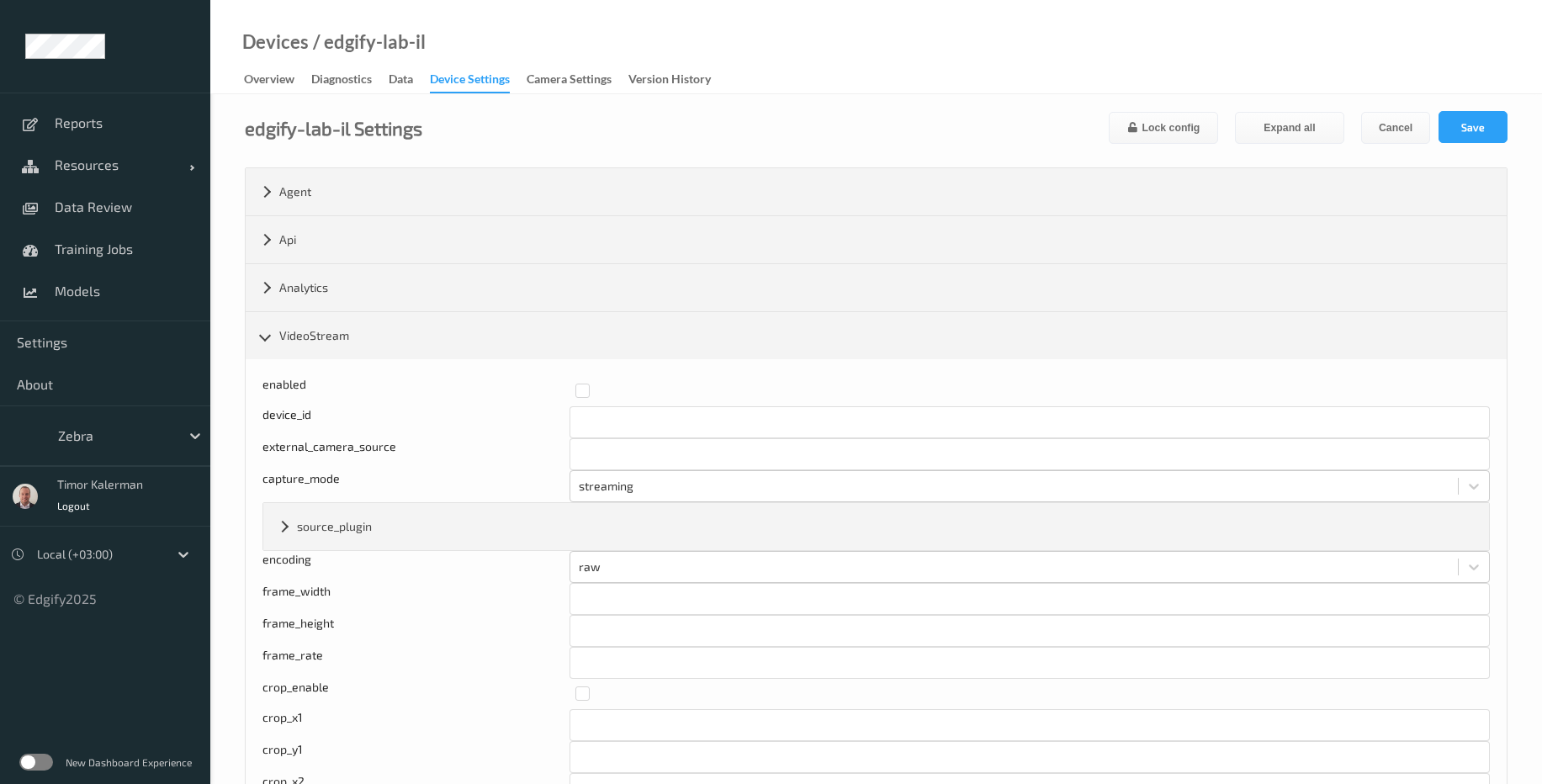
click at [40, 762] on label at bounding box center [36, 762] width 33 height 17
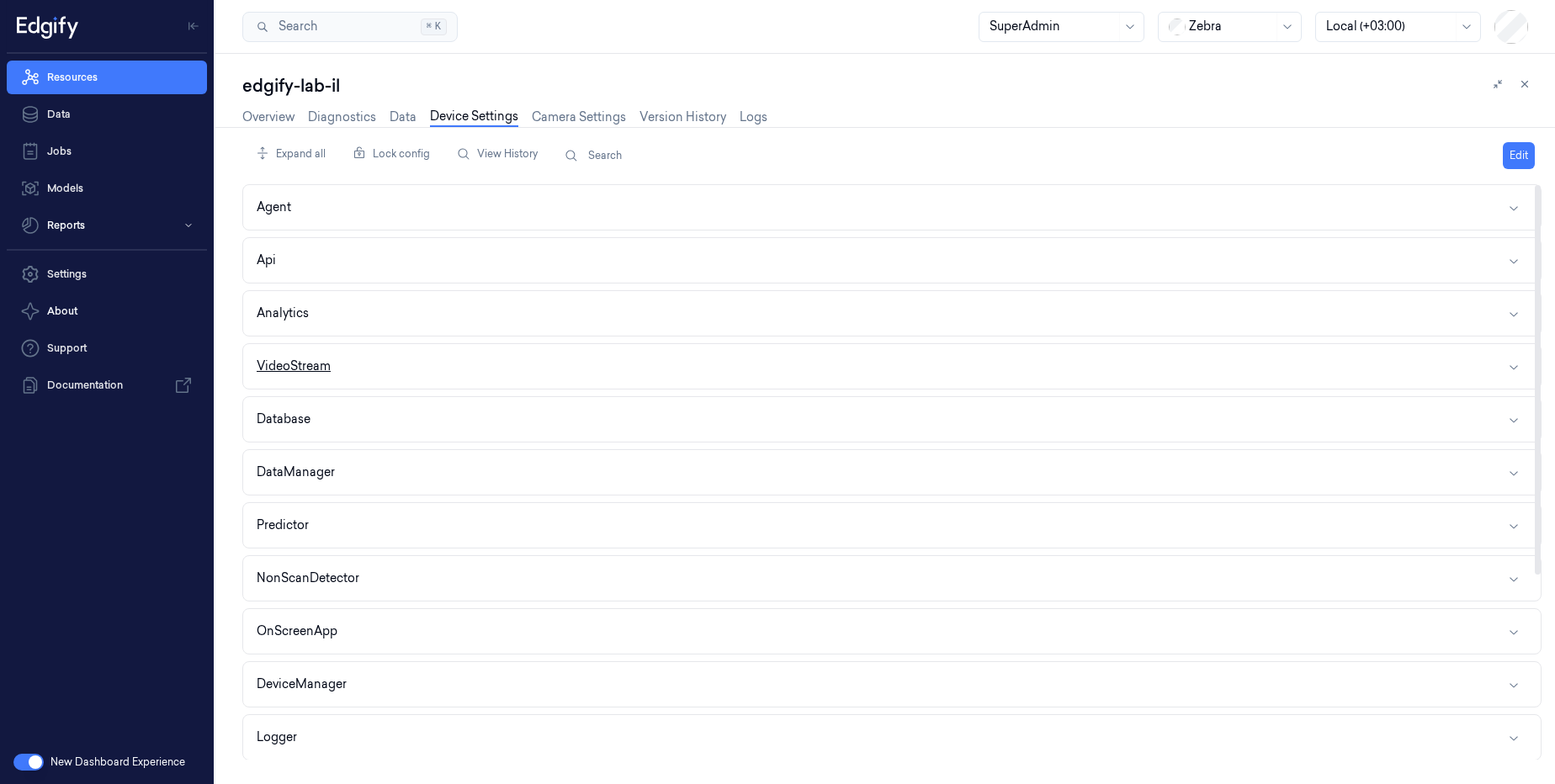
click at [323, 362] on div "VideoStream" at bounding box center [293, 366] width 74 height 18
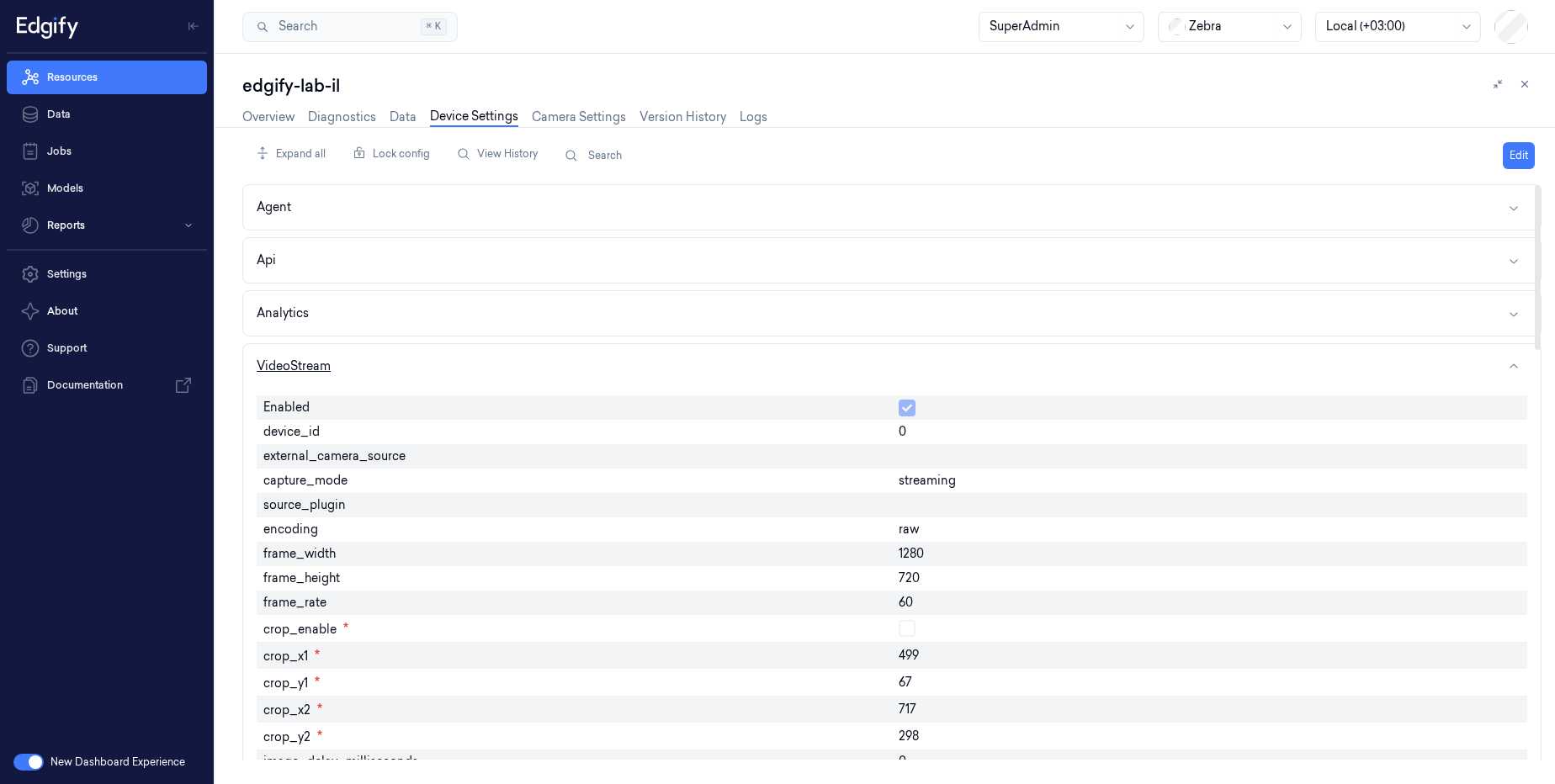
click at [336, 358] on button "VideoStream" at bounding box center [892, 366] width 1298 height 45
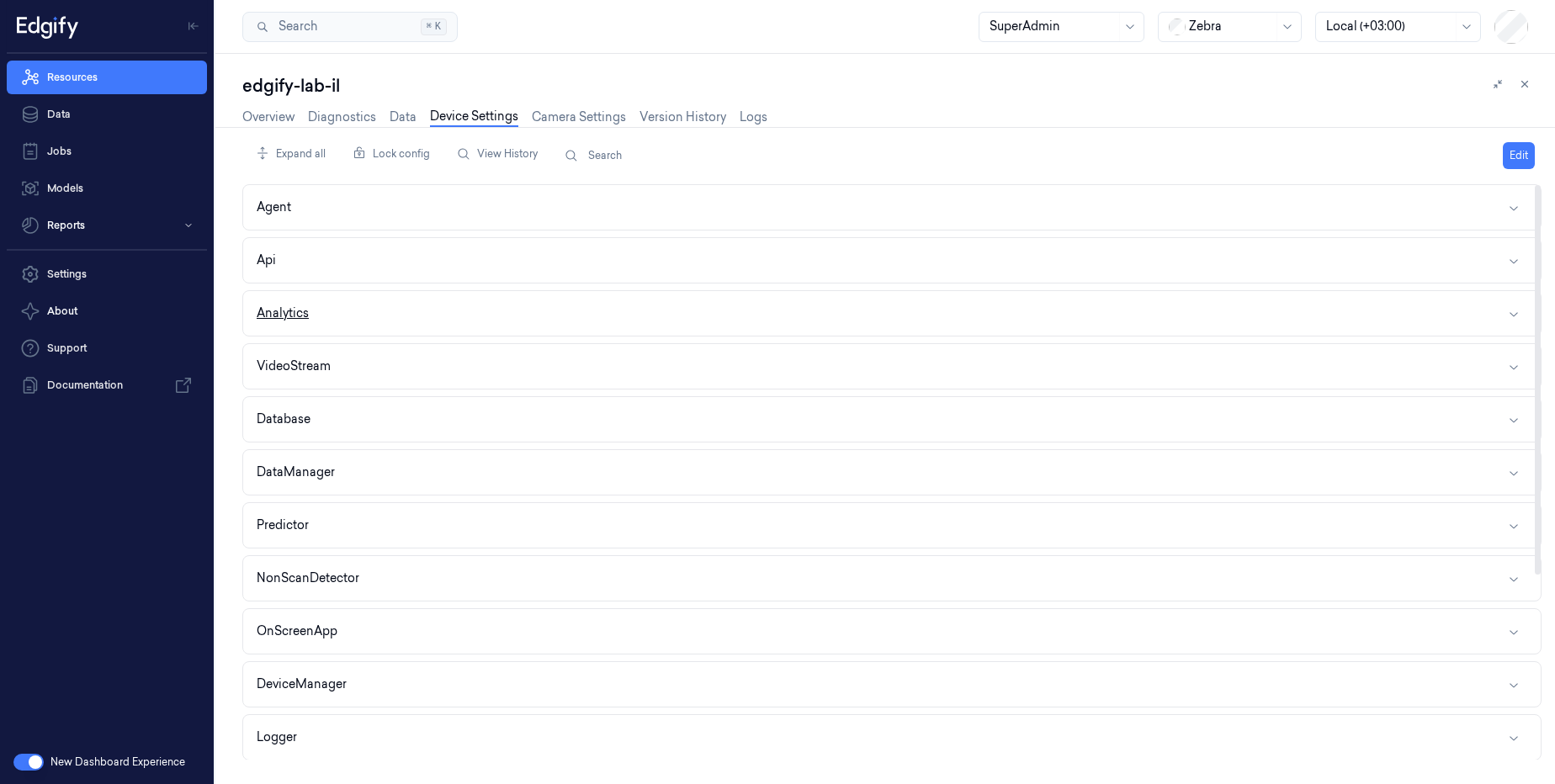
click at [322, 303] on button "Analytics" at bounding box center [892, 313] width 1298 height 45
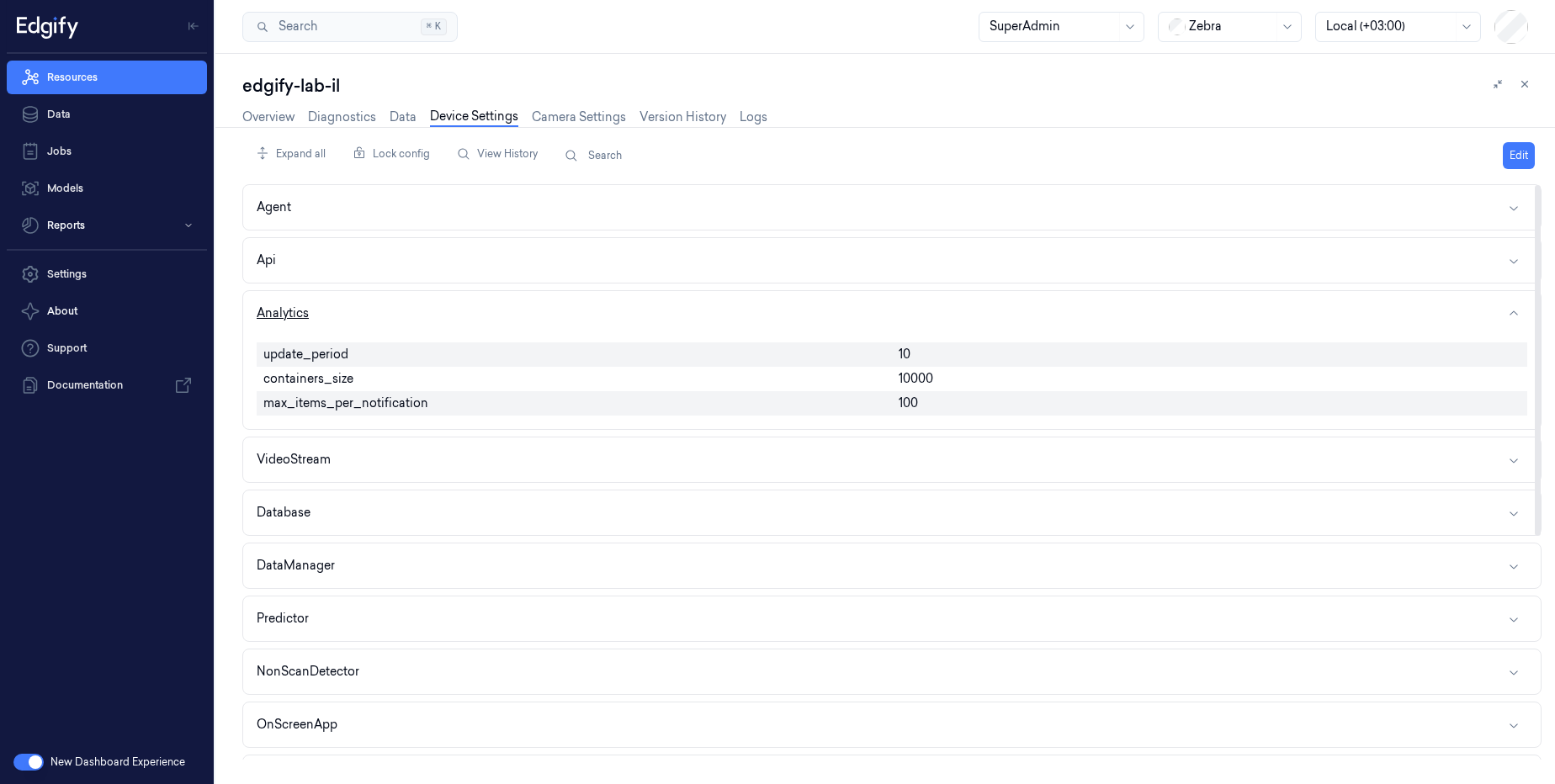
click at [322, 303] on button "Analytics" at bounding box center [892, 313] width 1298 height 45
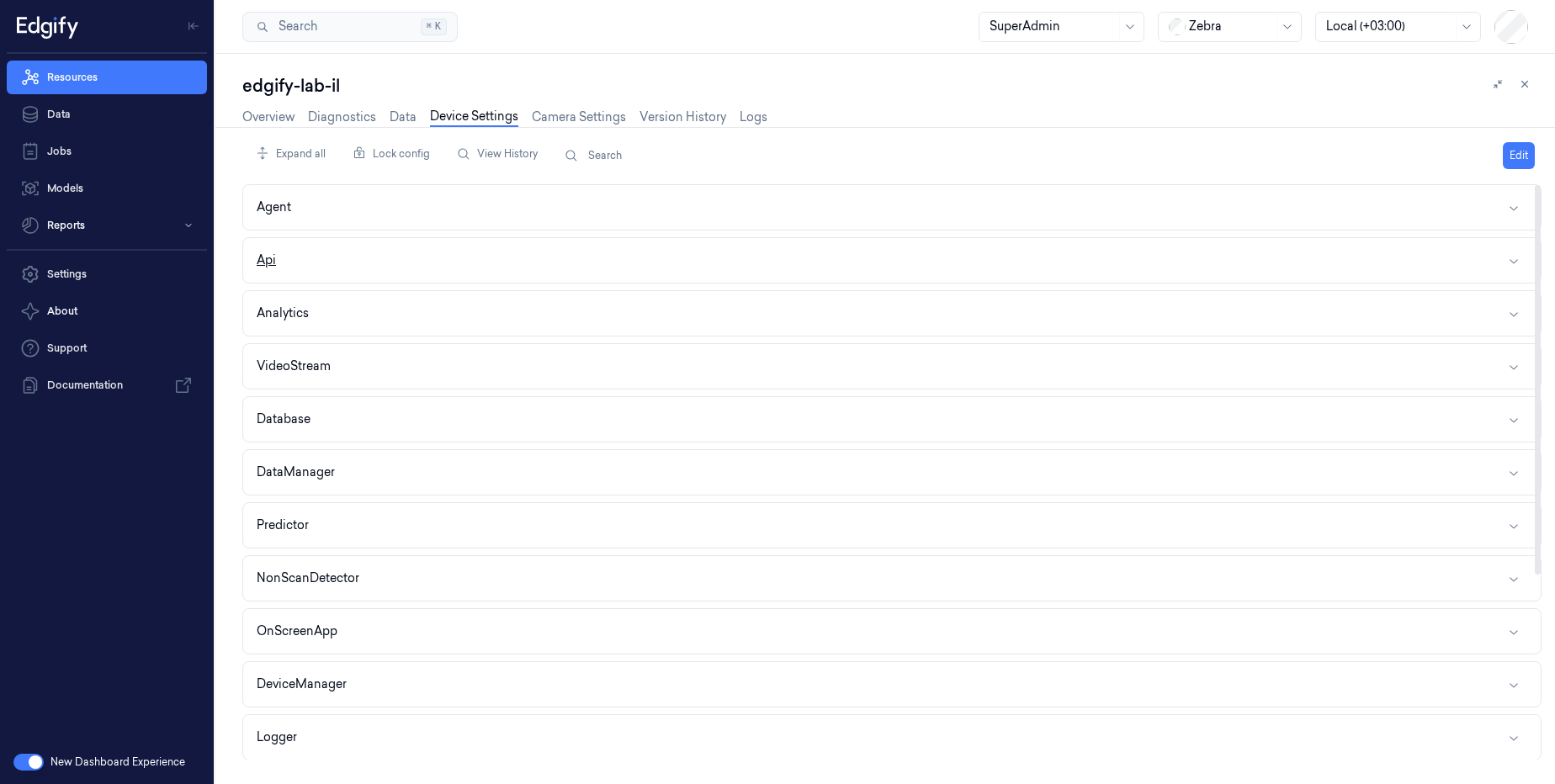
click at [324, 277] on button "Api" at bounding box center [892, 260] width 1298 height 45
click at [380, 184] on div "Agent" at bounding box center [892, 208] width 1299 height 46
click at [374, 193] on button "Agent" at bounding box center [892, 208] width 1298 height 45
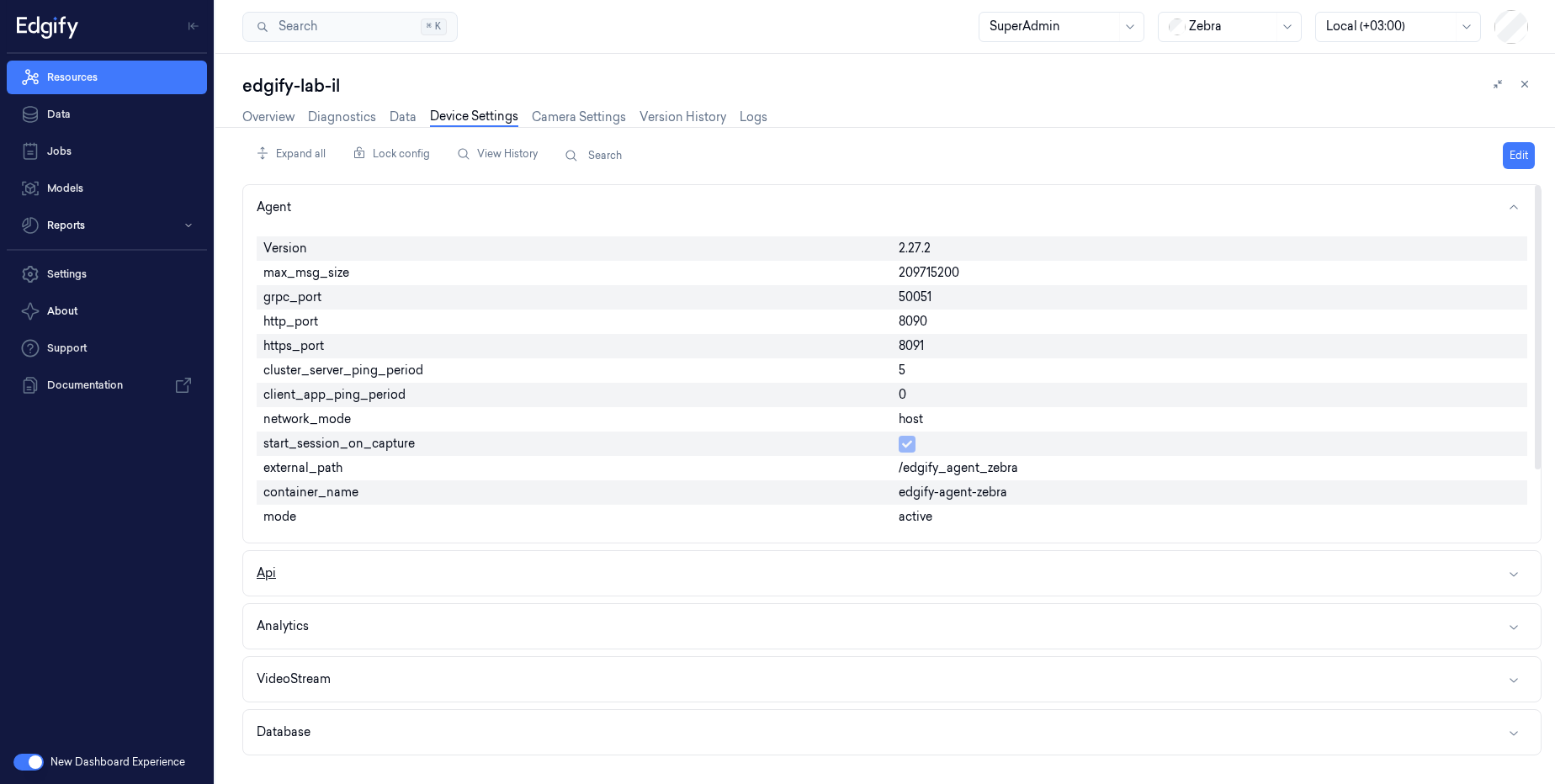
click at [382, 558] on button "Api" at bounding box center [892, 573] width 1298 height 45
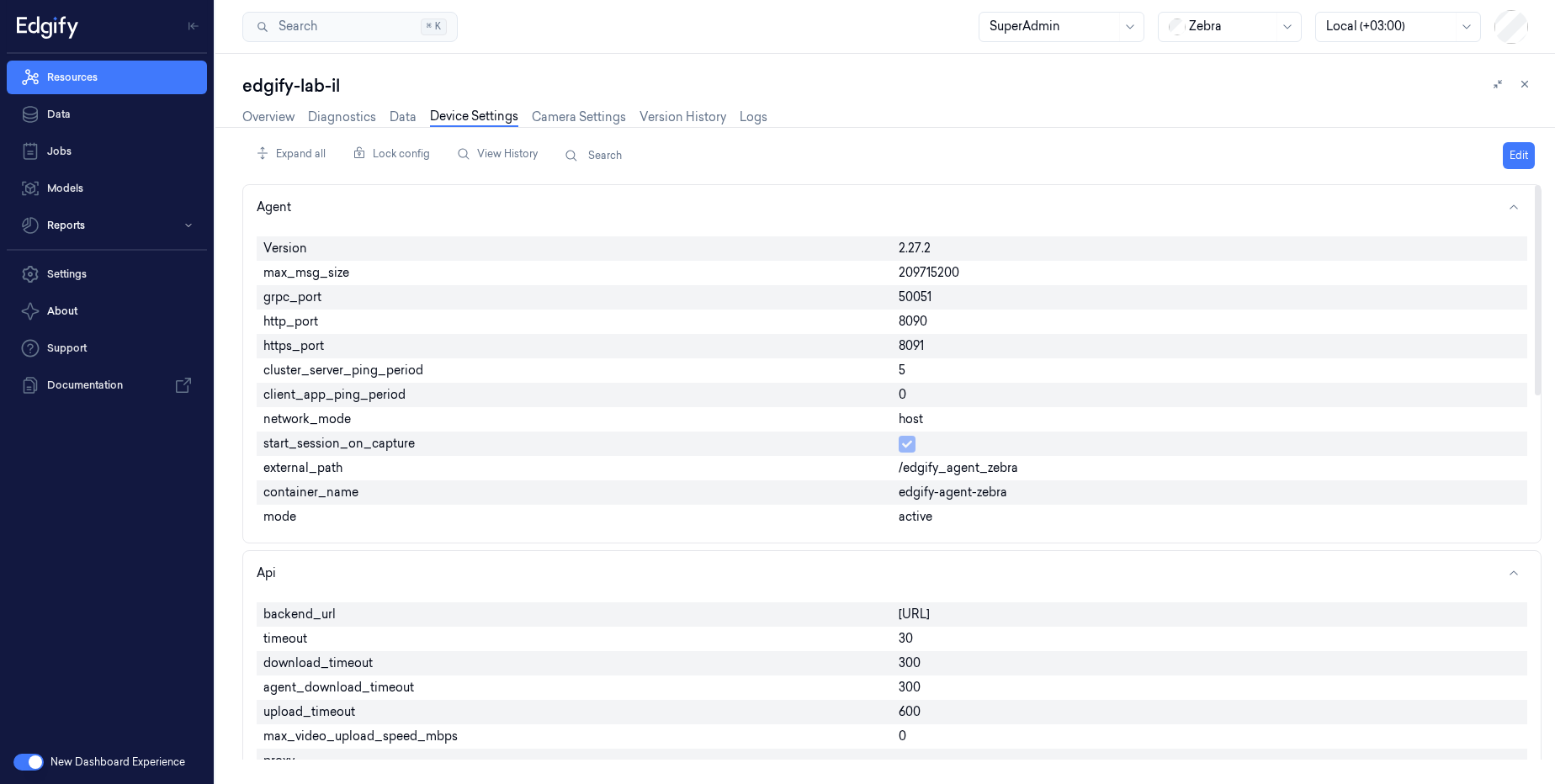
click at [605, 147] on div "Search" at bounding box center [1032, 155] width 887 height 30
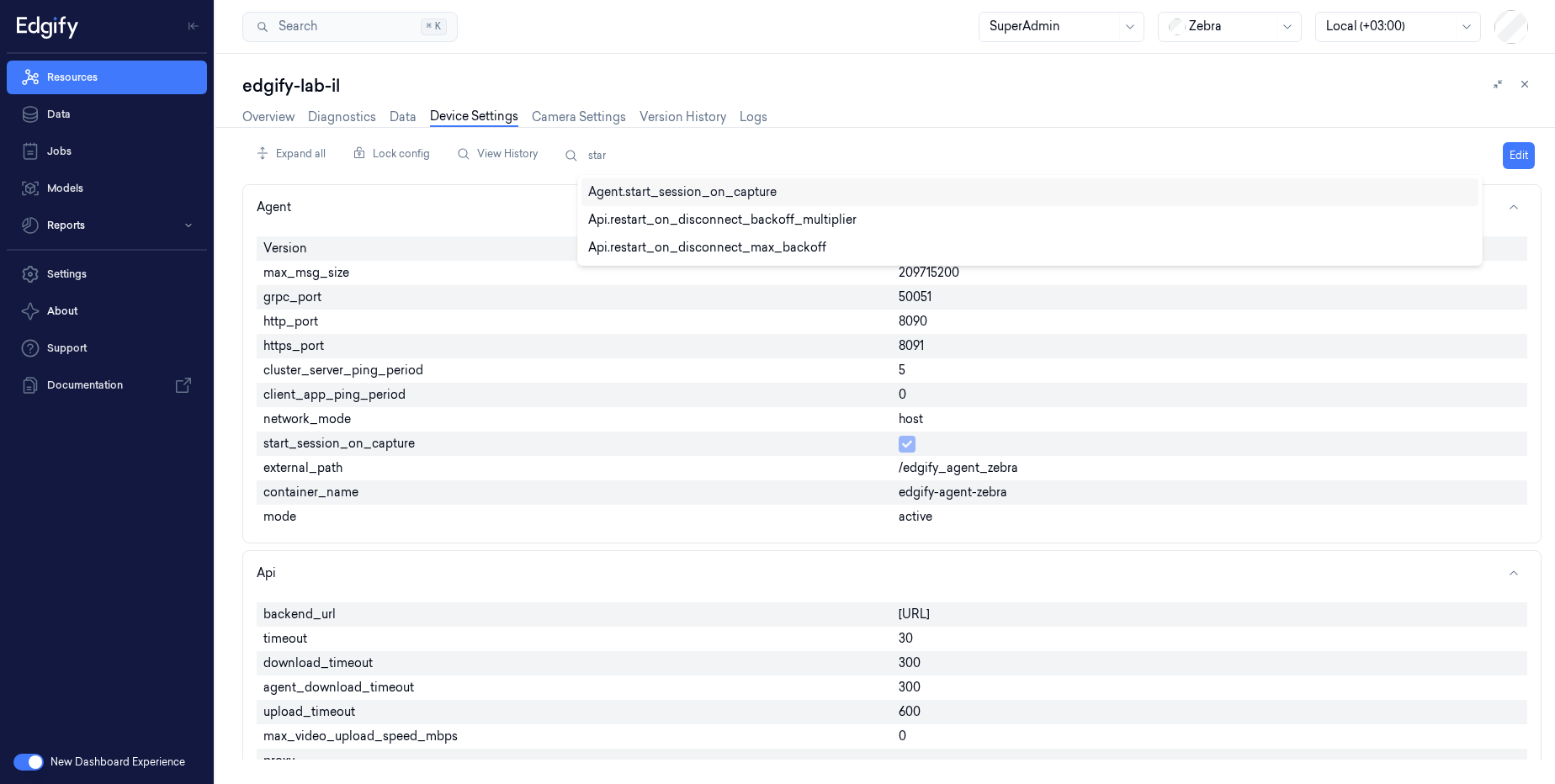
type input "start"
click at [717, 191] on div "Agent.start_session_on_capture" at bounding box center [682, 192] width 189 height 18
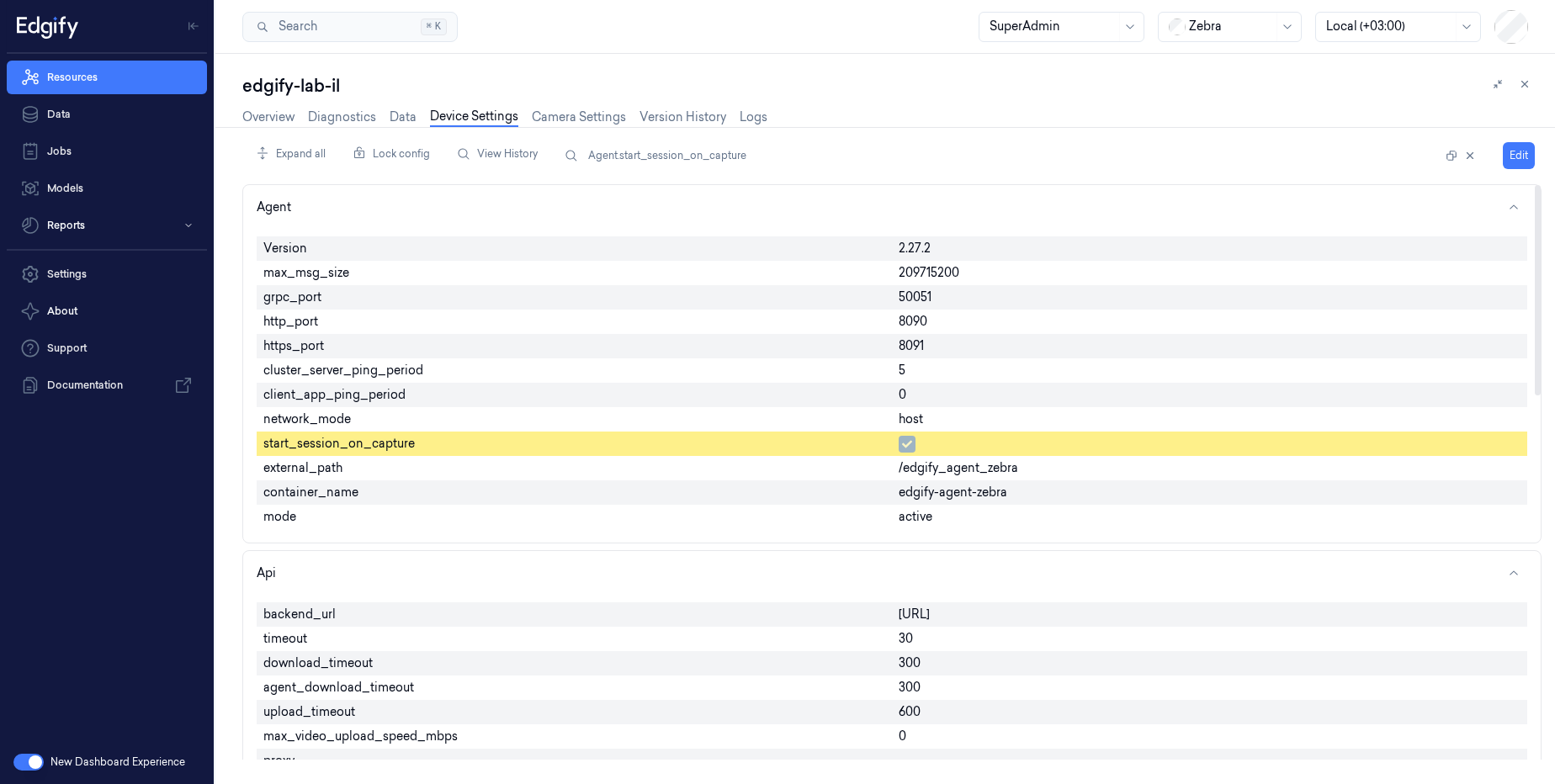
click at [1032, 112] on div "Overview Diagnostics Data Device Settings Camera Settings Version History Logs" at bounding box center [892, 119] width 1299 height 43
click at [590, 359] on div "cluster_server_ping_period" at bounding box center [574, 371] width 635 height 24
click at [293, 447] on span "start_session_on_capture" at bounding box center [339, 443] width 151 height 18
click at [298, 479] on div "external_path" at bounding box center [574, 467] width 635 height 24
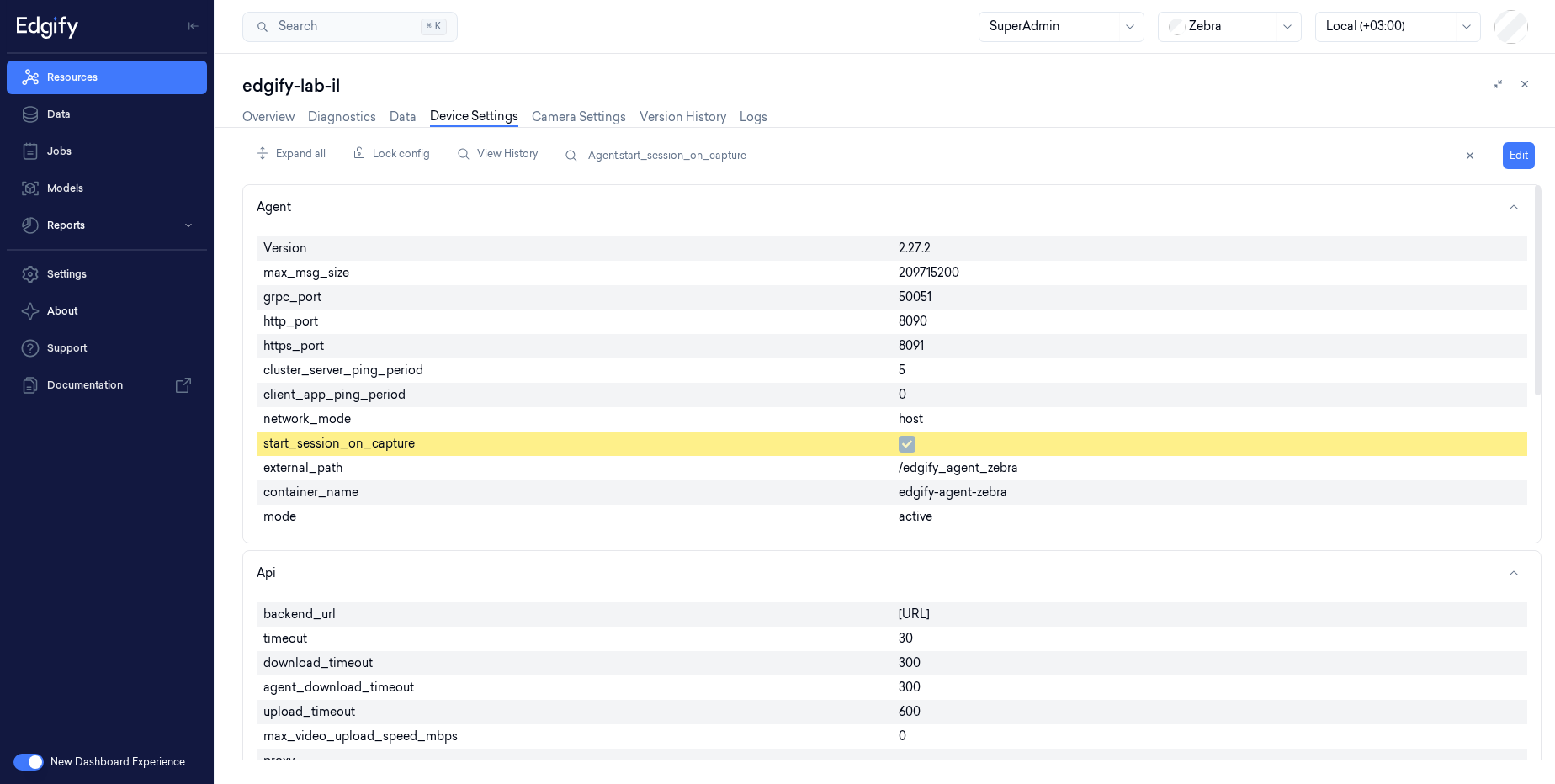
click at [298, 479] on div "external_path" at bounding box center [574, 467] width 635 height 24
click at [1528, 158] on button "Edit" at bounding box center [1518, 155] width 32 height 27
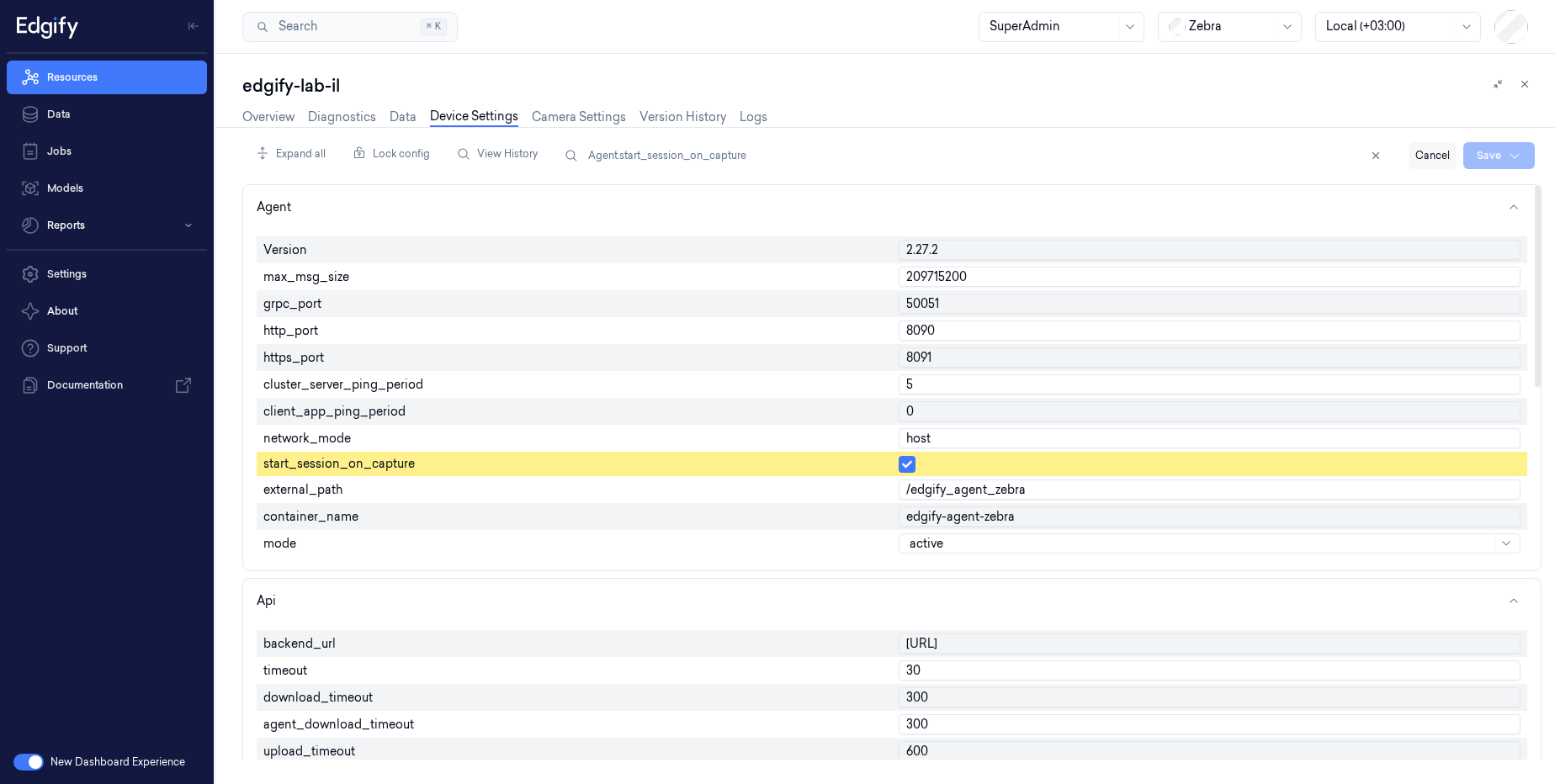
click at [1448, 155] on button "Cancel" at bounding box center [1432, 155] width 48 height 27
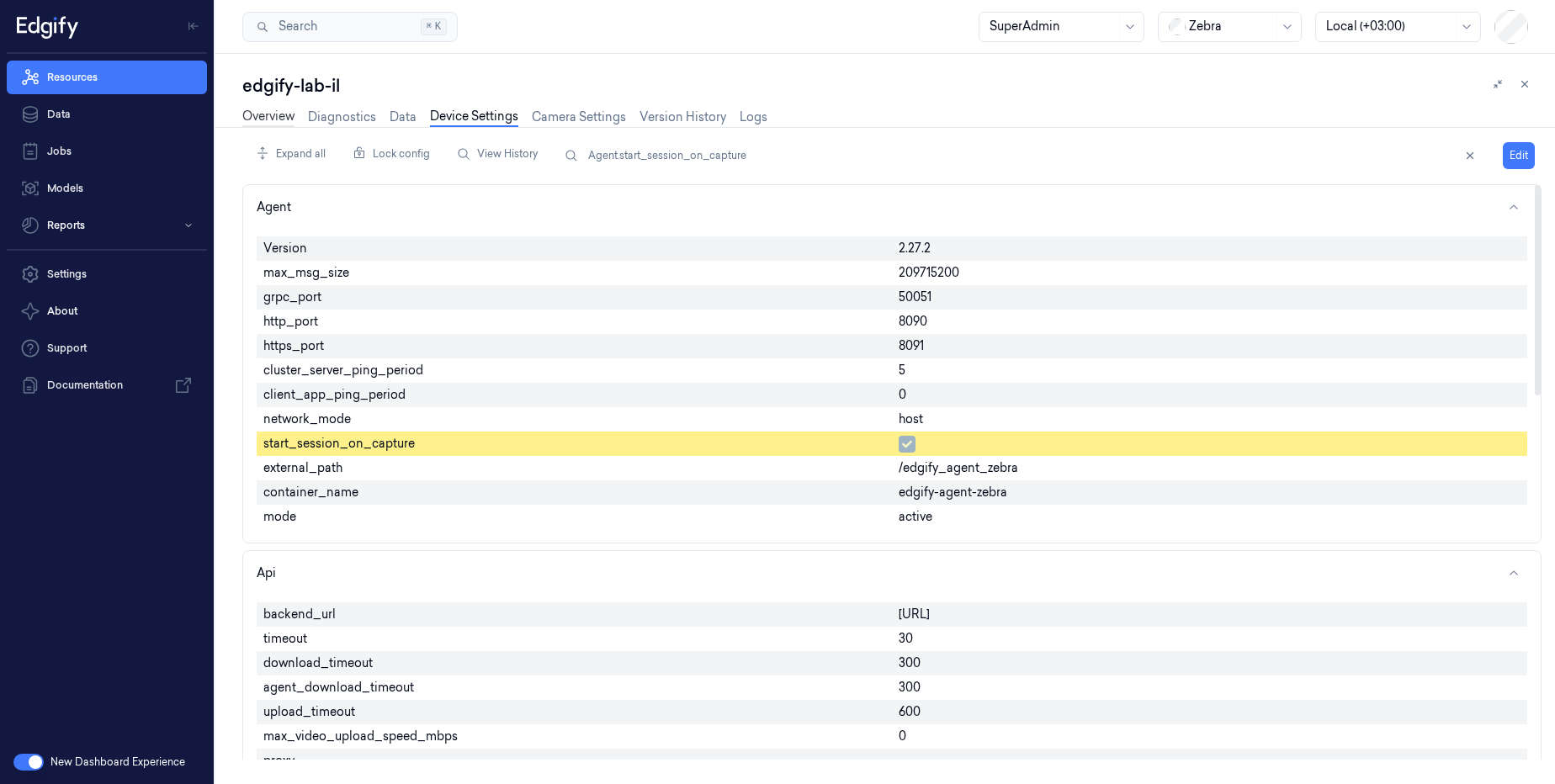
click at [263, 110] on link "Overview" at bounding box center [268, 117] width 52 height 20
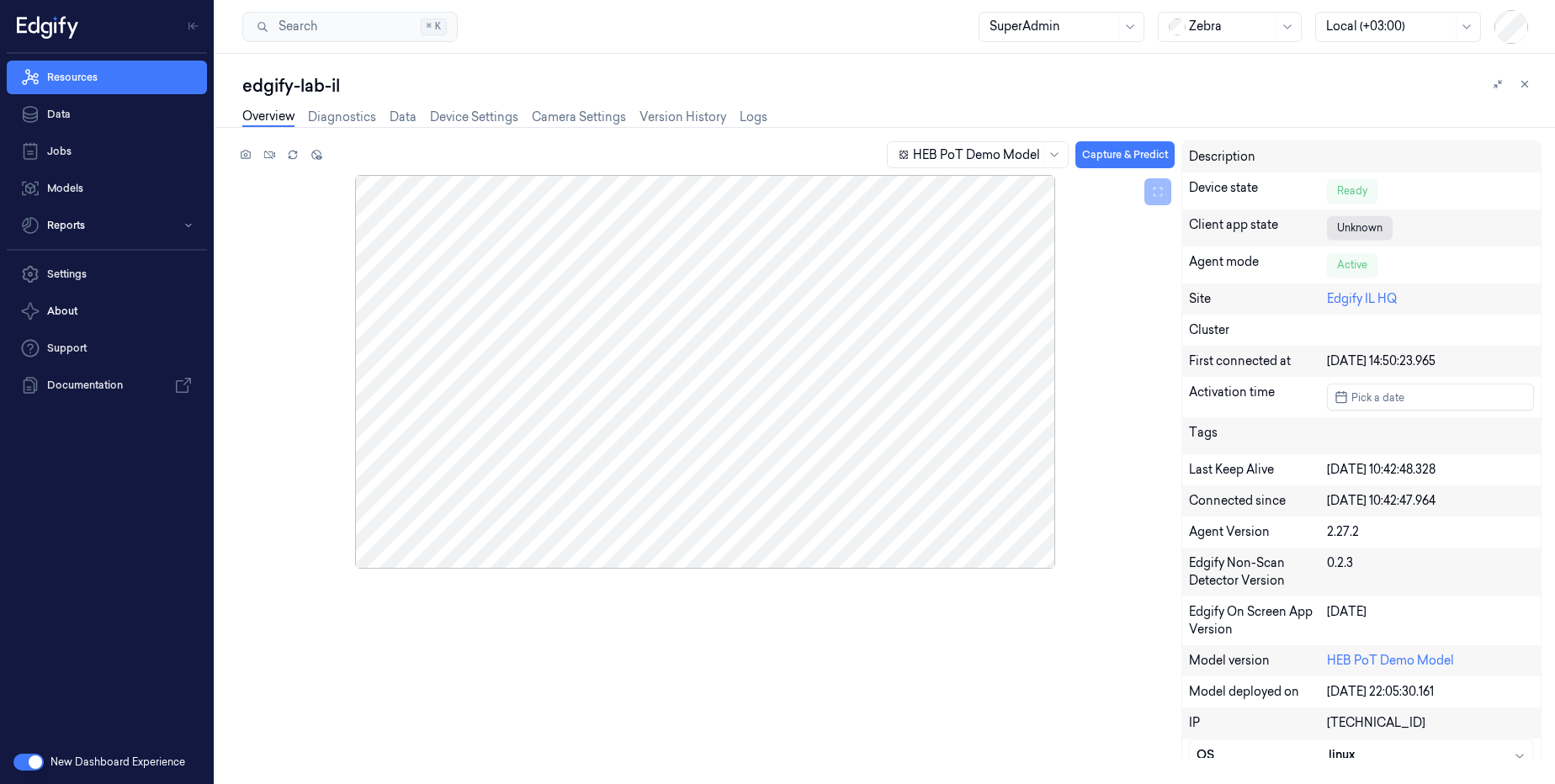
click at [469, 129] on div "HEB PoT Demo Model Capture & Predict Description Device state Ready Client app …" at bounding box center [881, 455] width 1346 height 657
click at [472, 121] on link "Device Settings" at bounding box center [474, 117] width 88 height 20
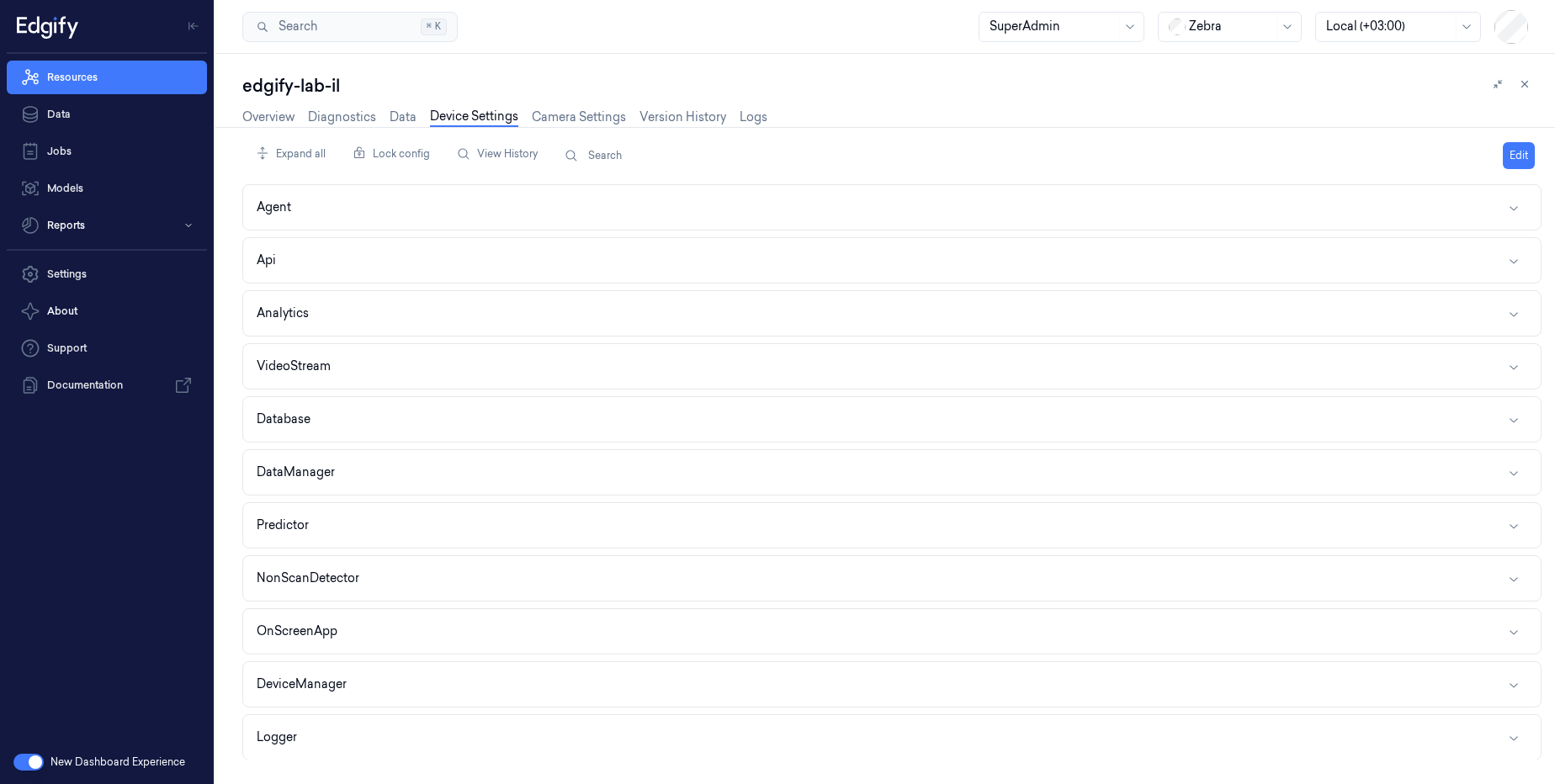
click at [233, 115] on div "edgify-lab-il Overview Diagnostics Data Device Settings Camera Settings Version…" at bounding box center [885, 419] width 1340 height 730
click at [249, 112] on link "Overview" at bounding box center [268, 117] width 52 height 20
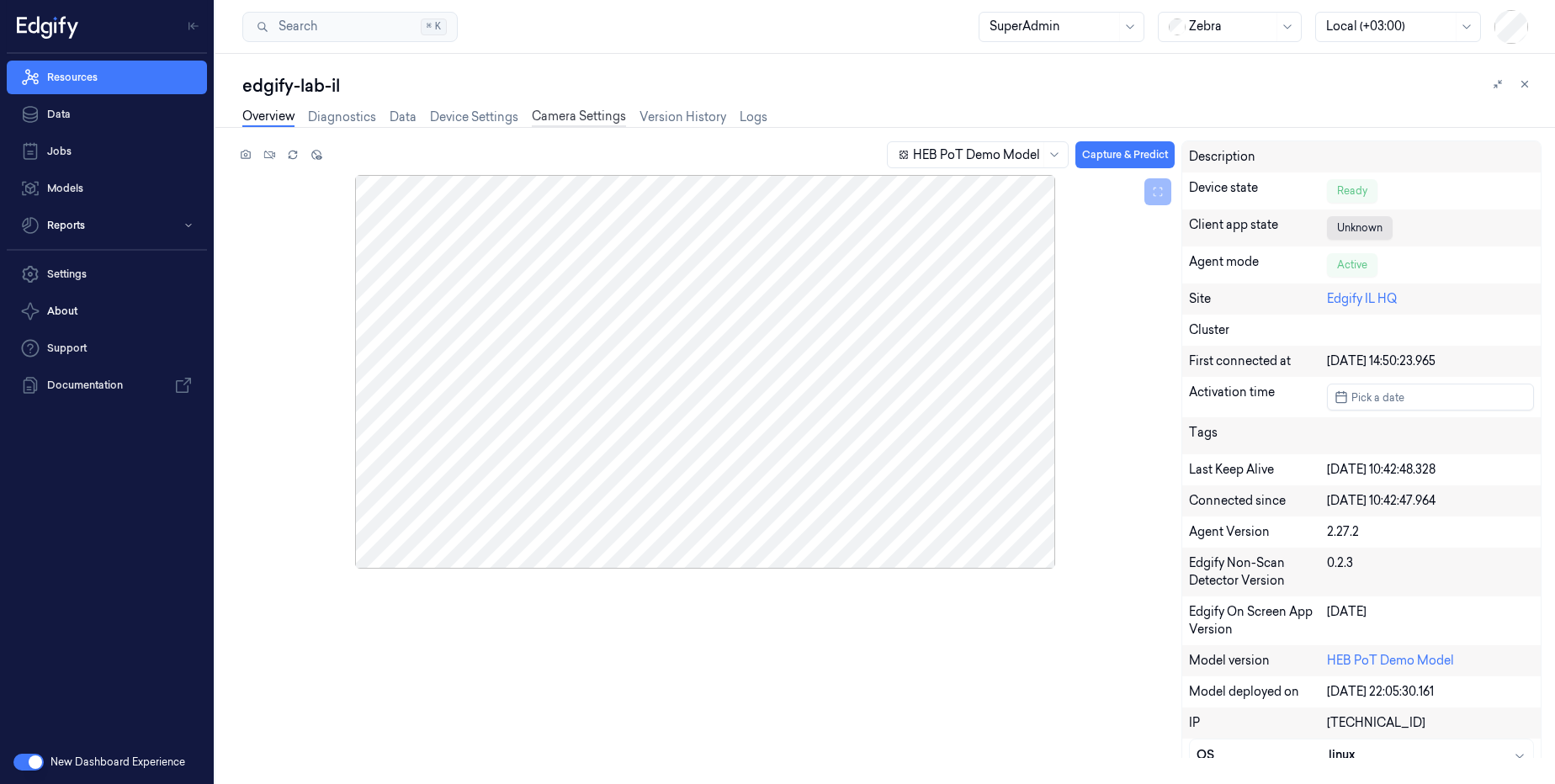
click at [548, 117] on link "Camera Settings" at bounding box center [579, 117] width 94 height 20
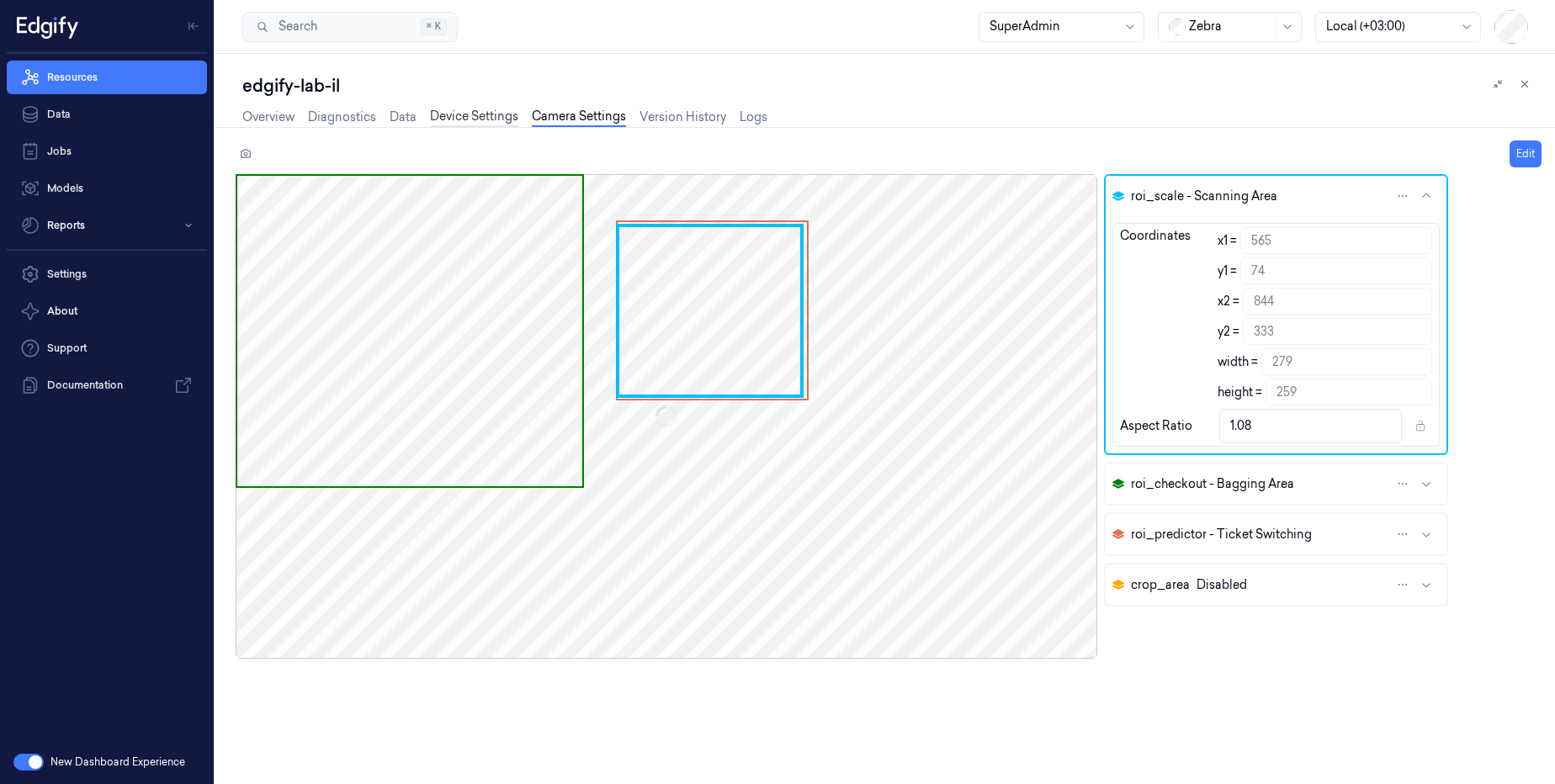
click at [493, 123] on link "Device Settings" at bounding box center [474, 117] width 88 height 20
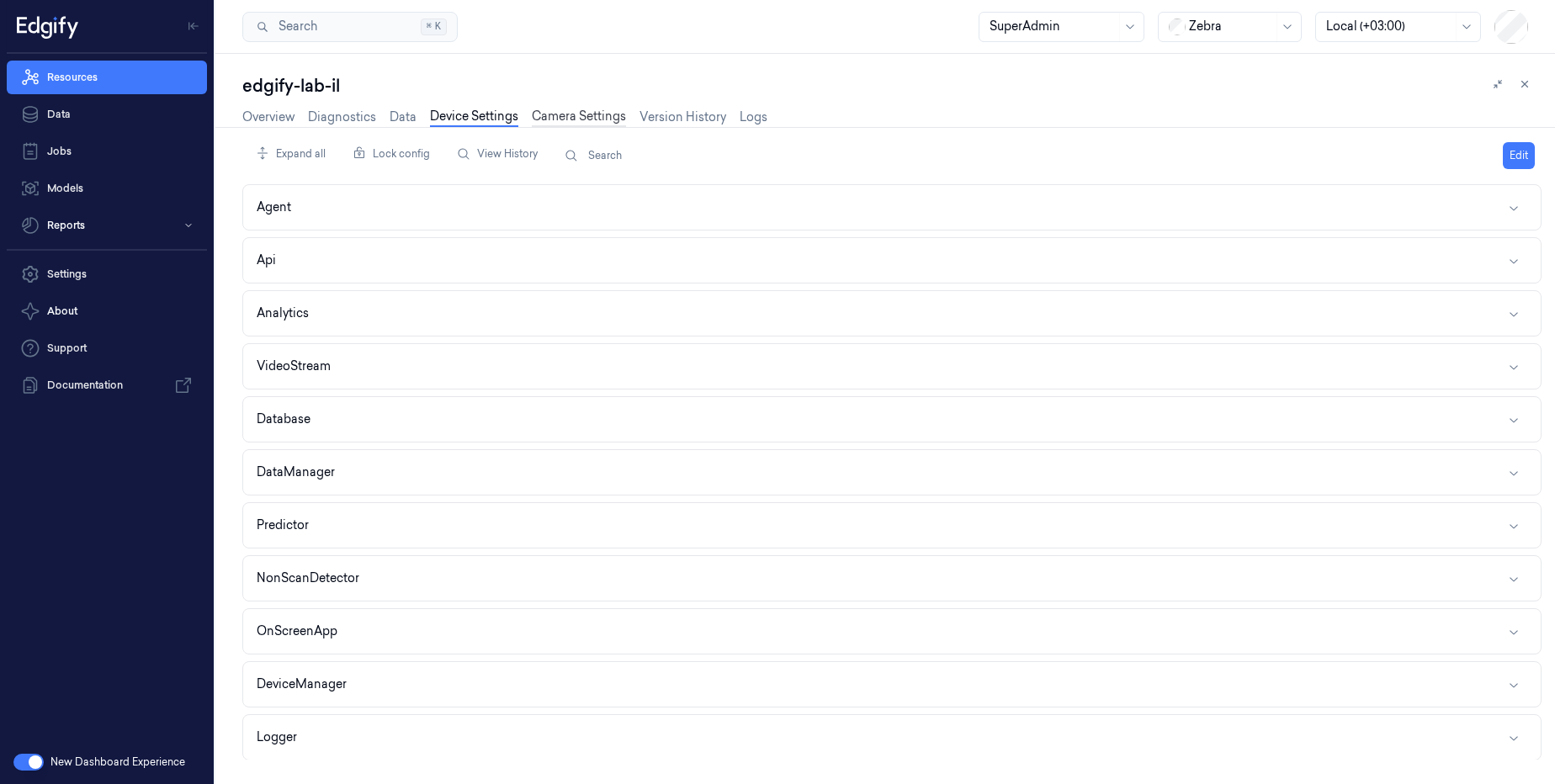
click at [623, 124] on link "Camera Settings" at bounding box center [579, 117] width 94 height 20
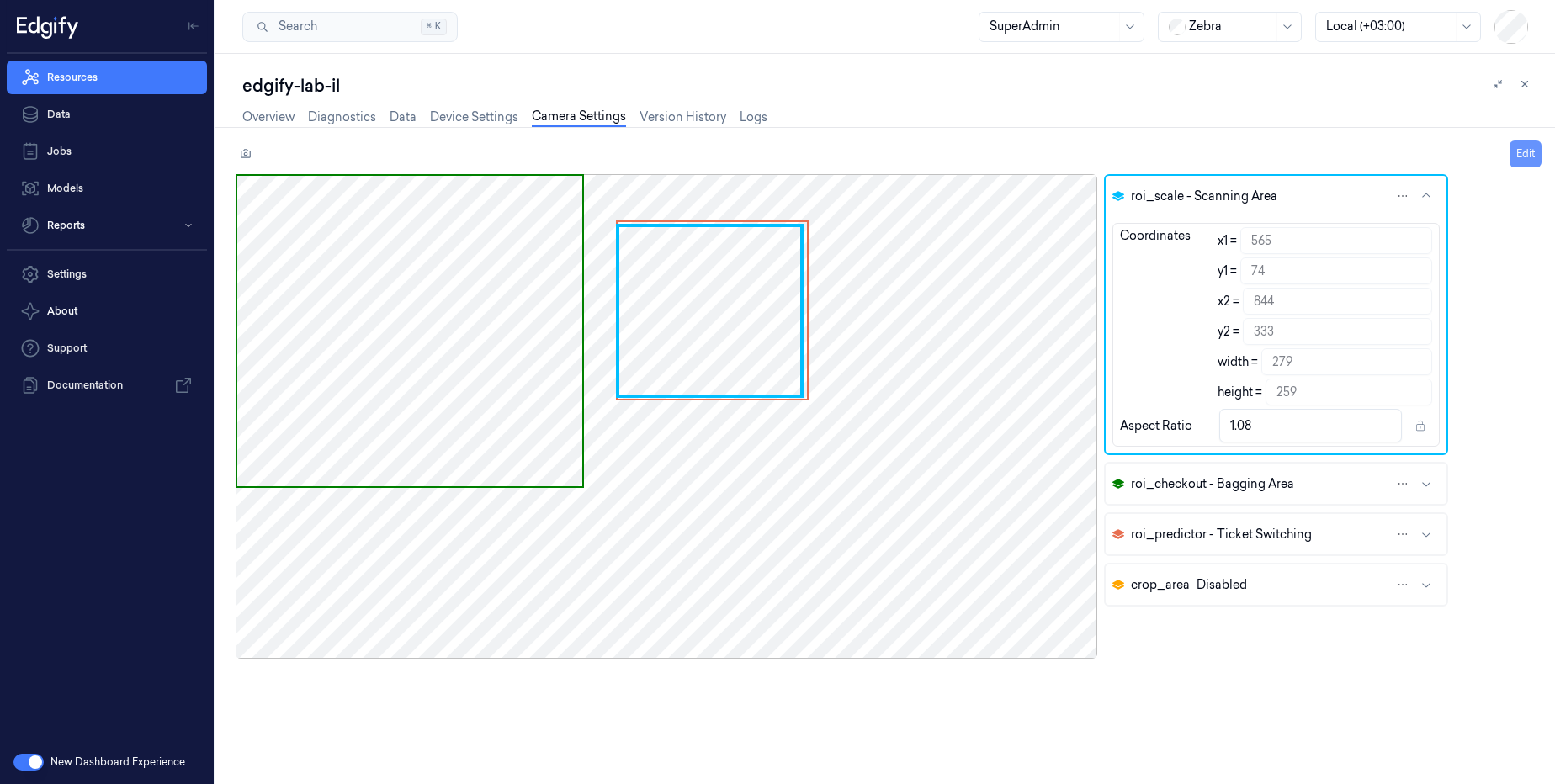
click at [1527, 156] on button "Edit" at bounding box center [1525, 154] width 32 height 27
type input "566"
type input "76"
type input "845"
type input "336"
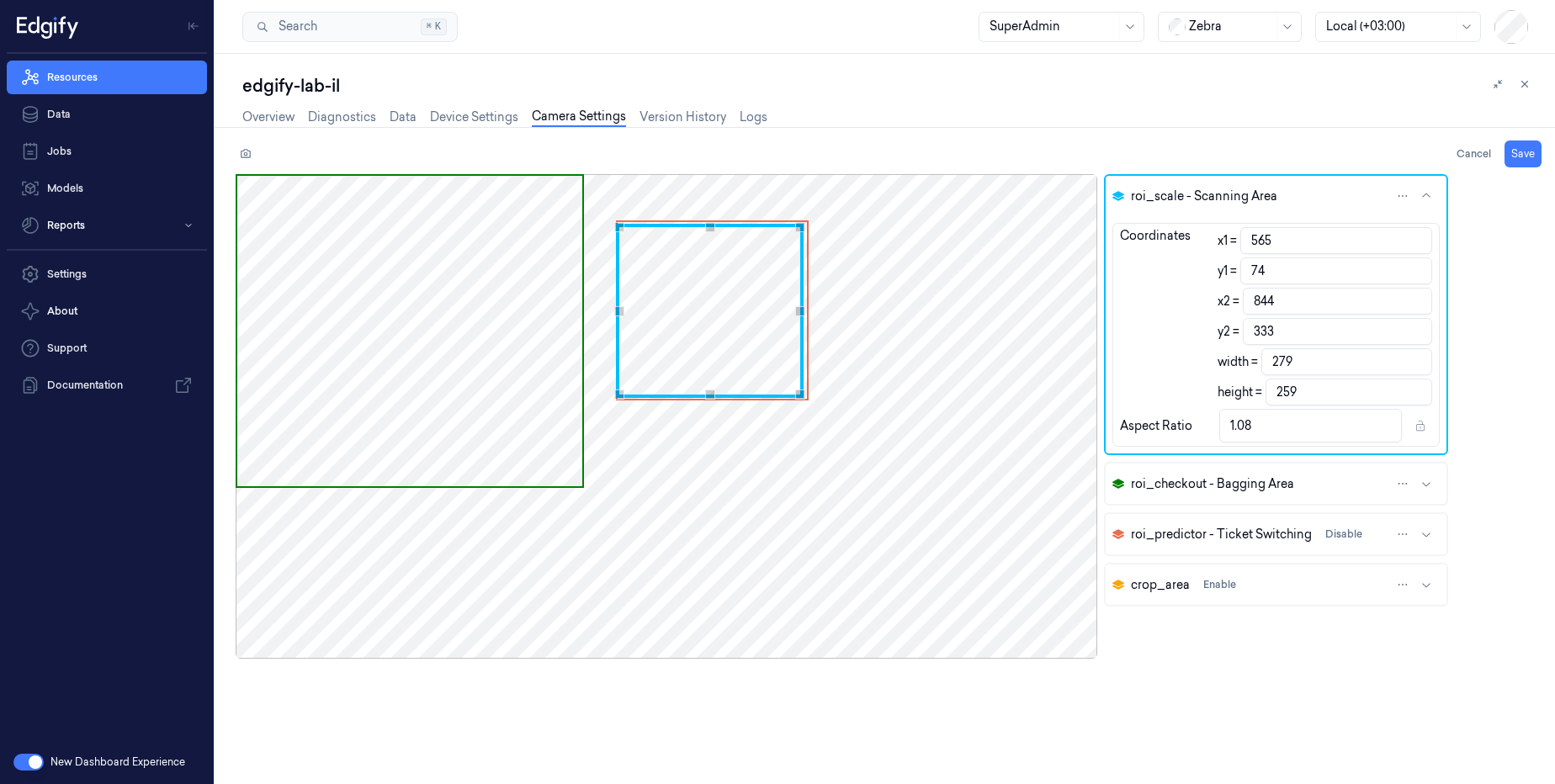
type input "260"
type input "1.07"
type input "578"
type input "94"
type input "857"
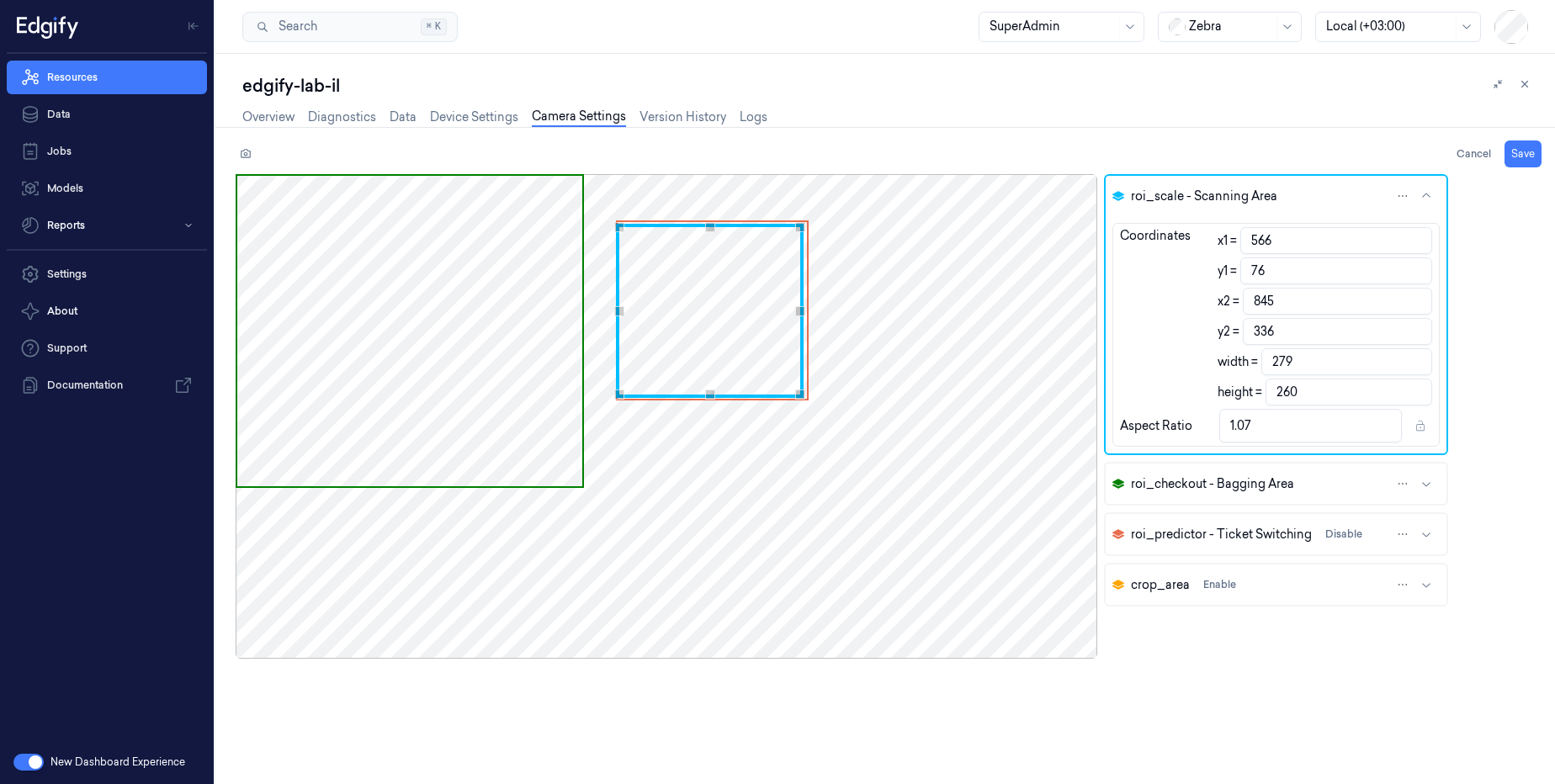
type input "354"
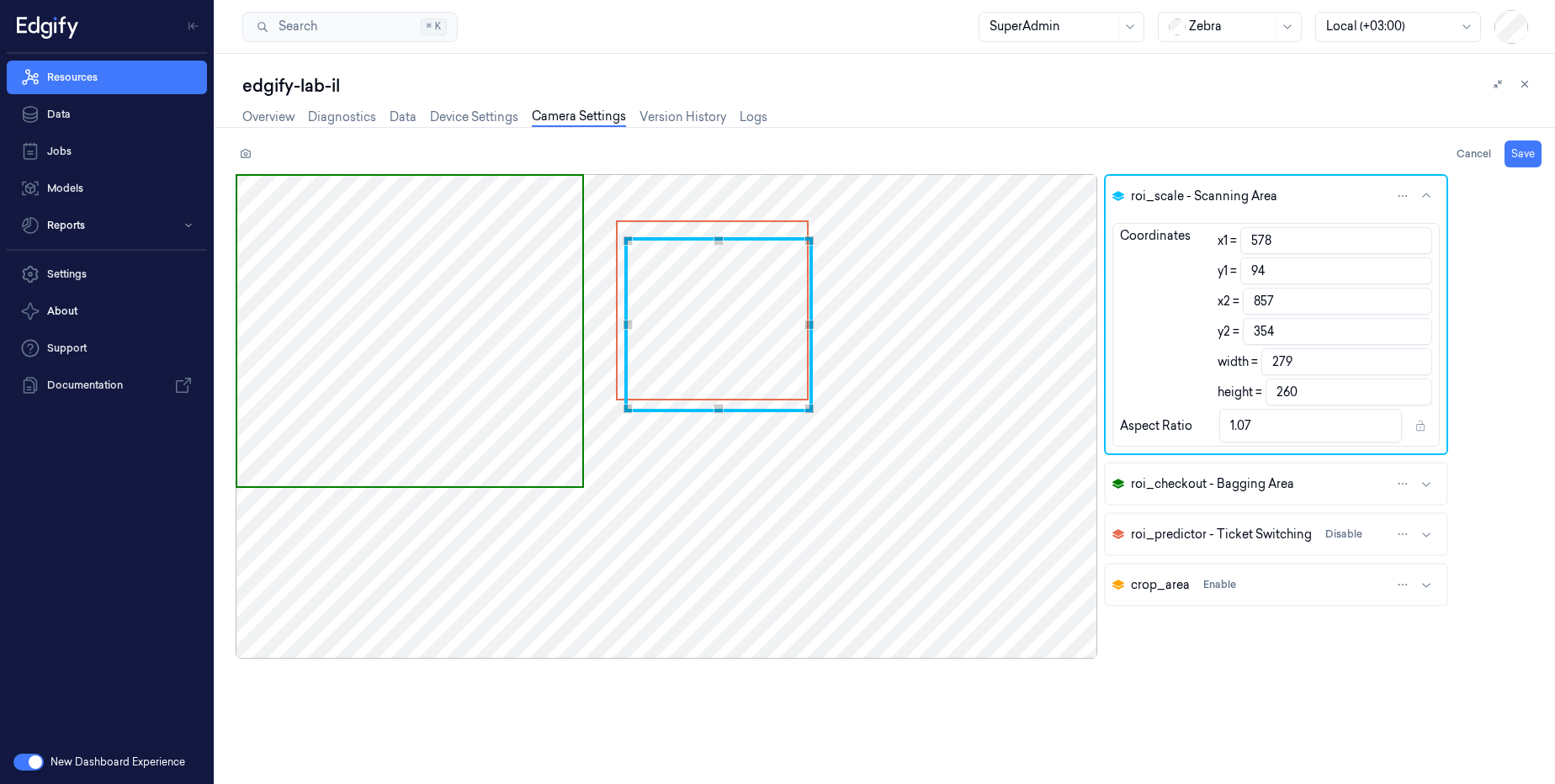
type input "610"
type input "144"
type input "889"
type input "404"
type input "648"
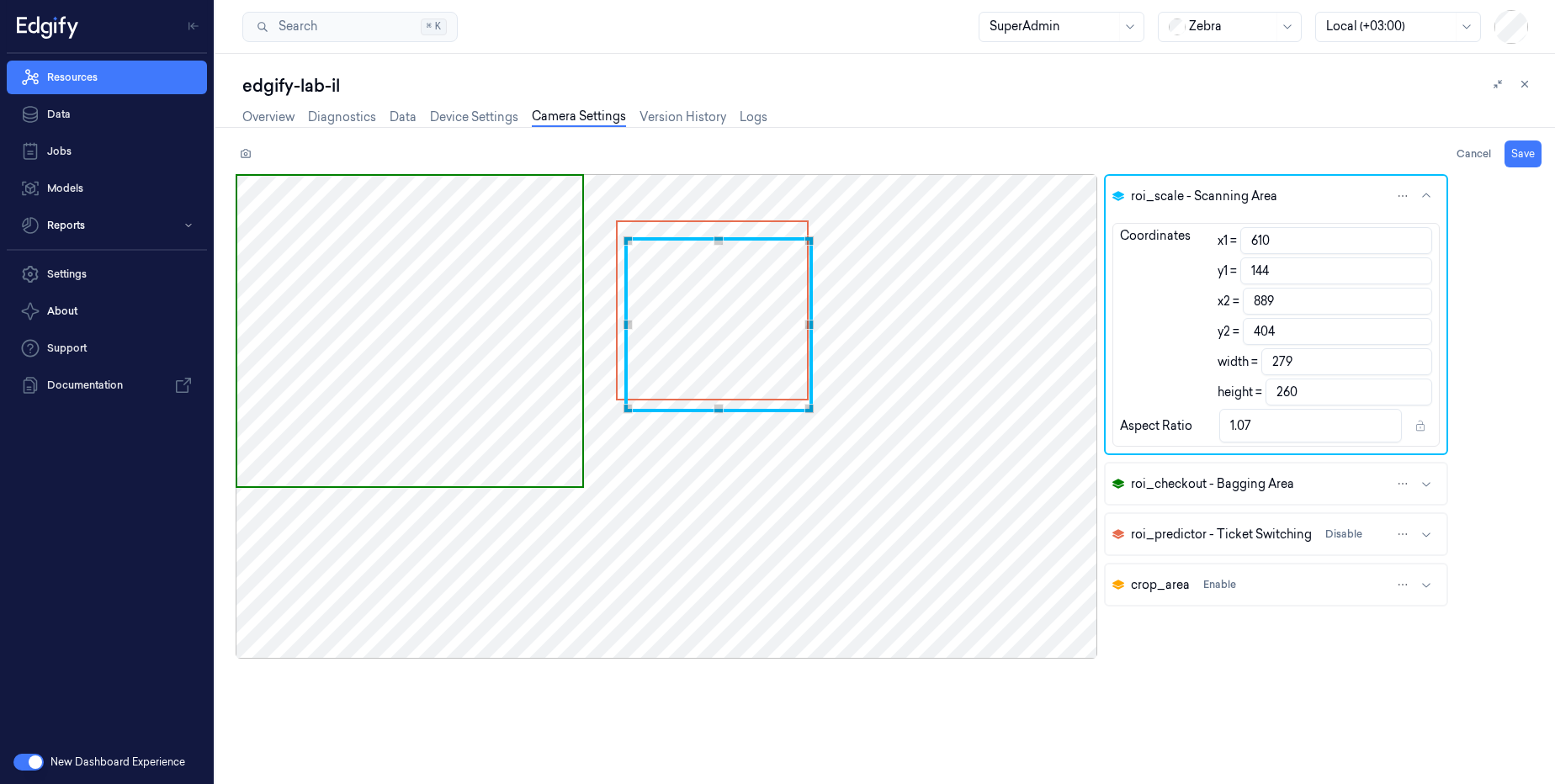
type input "188"
type input "927"
type input "448"
type input "671"
type input "214"
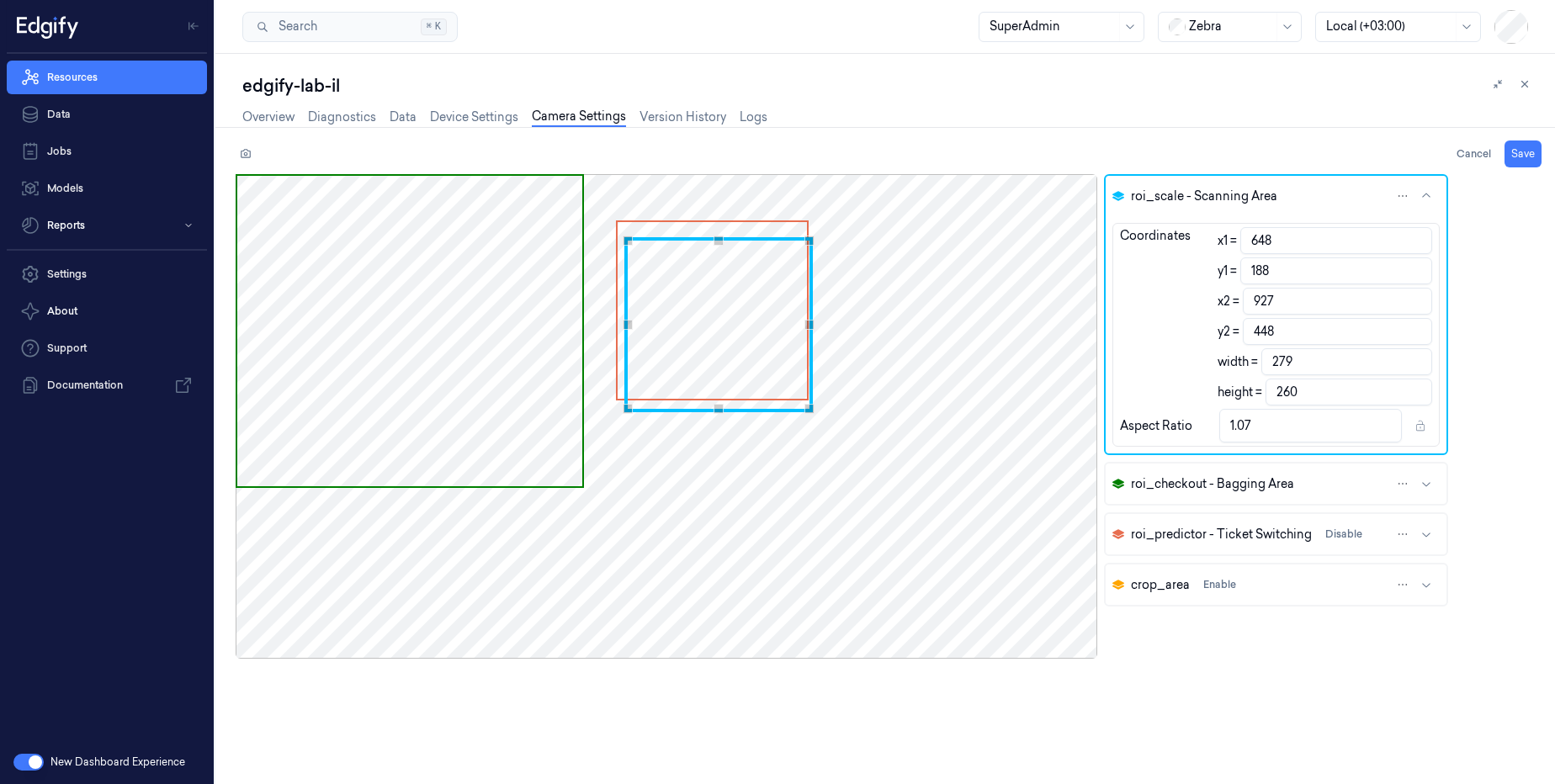
type input "950"
type input "474"
type input "688"
type input "230"
type input "967"
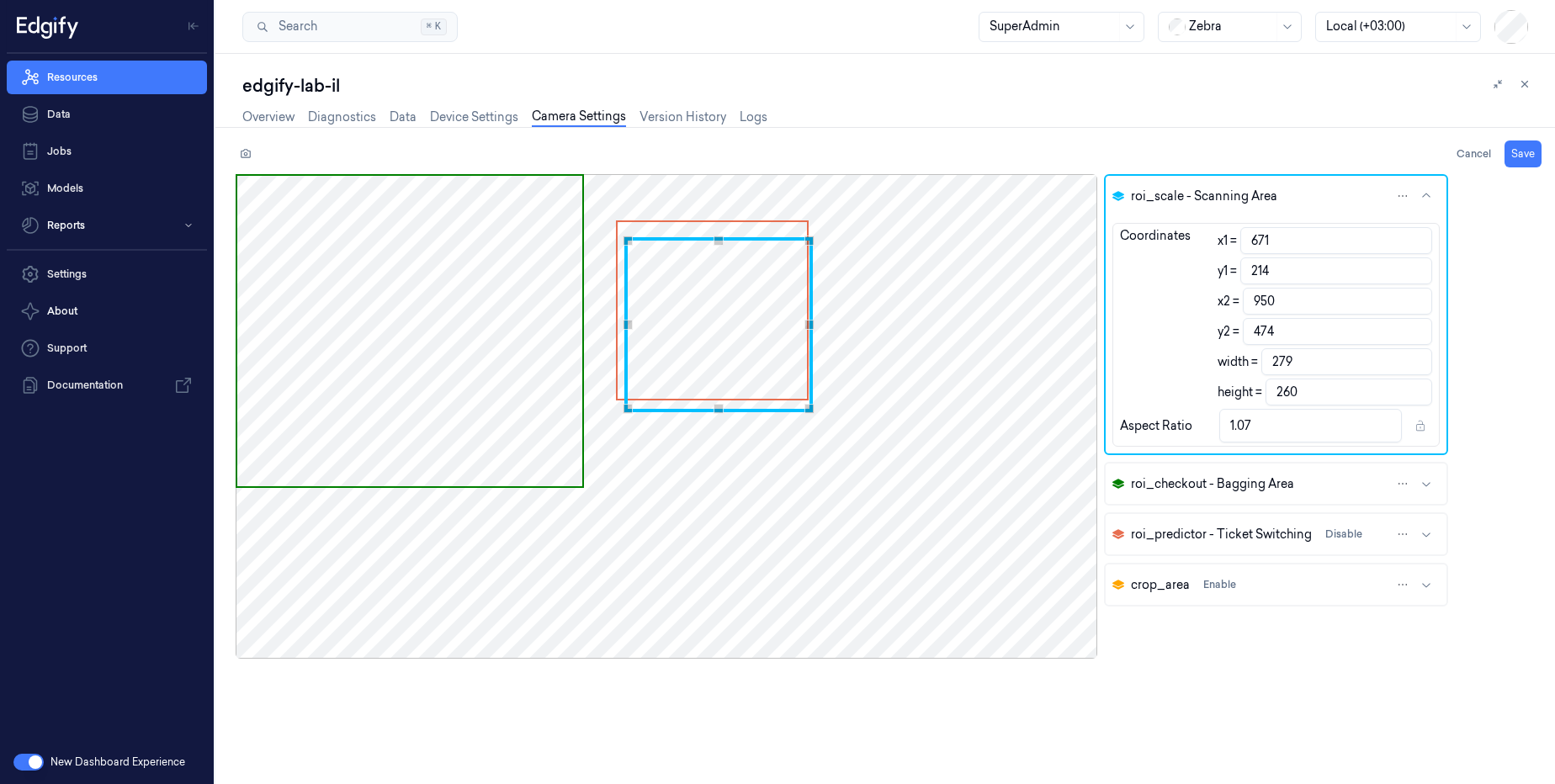
type input "490"
type input "695"
type input "258"
type input "974"
type input "518"
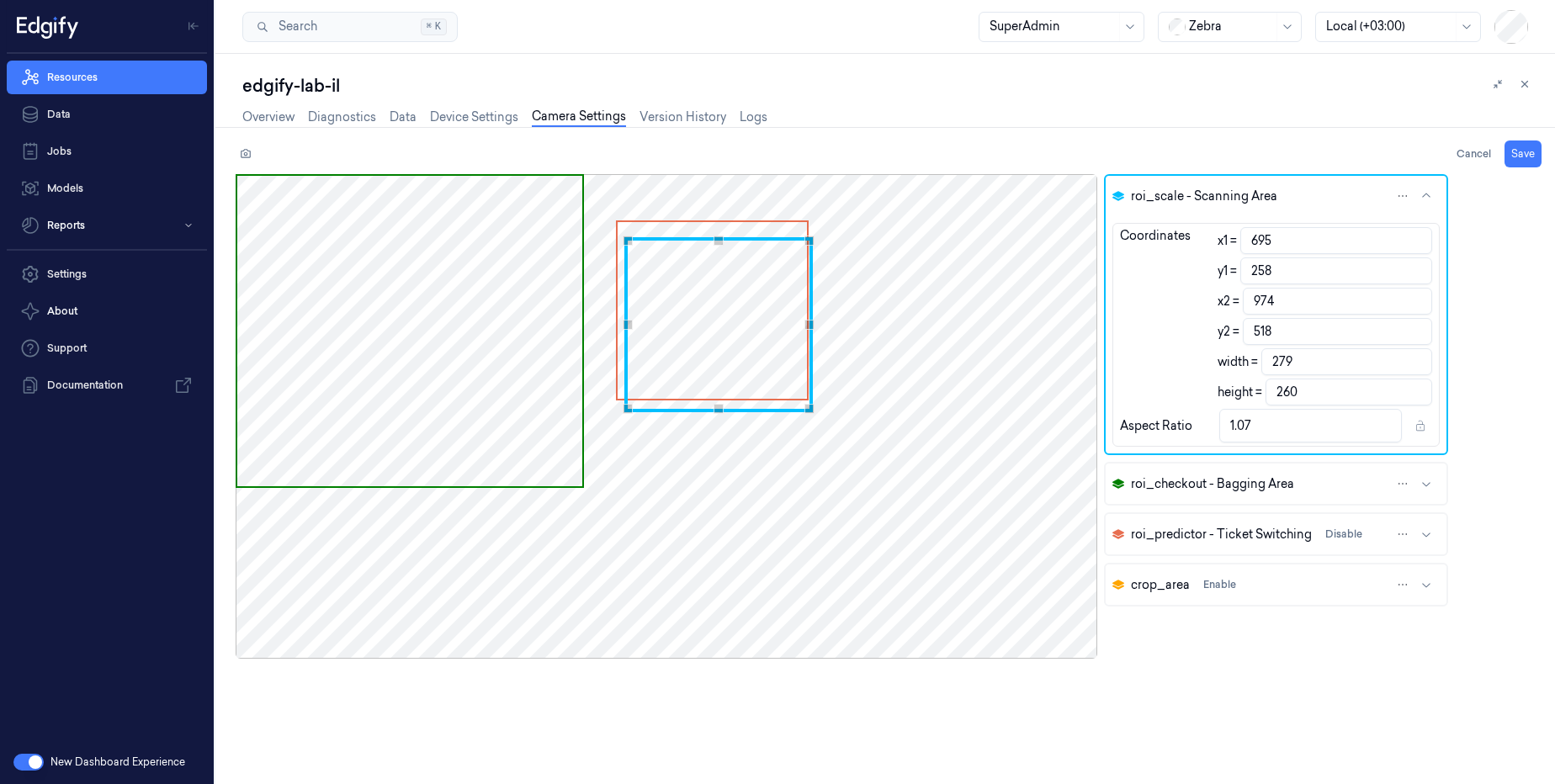
type input "262"
type input "521"
type input "259"
type input "1.08"
type input "665"
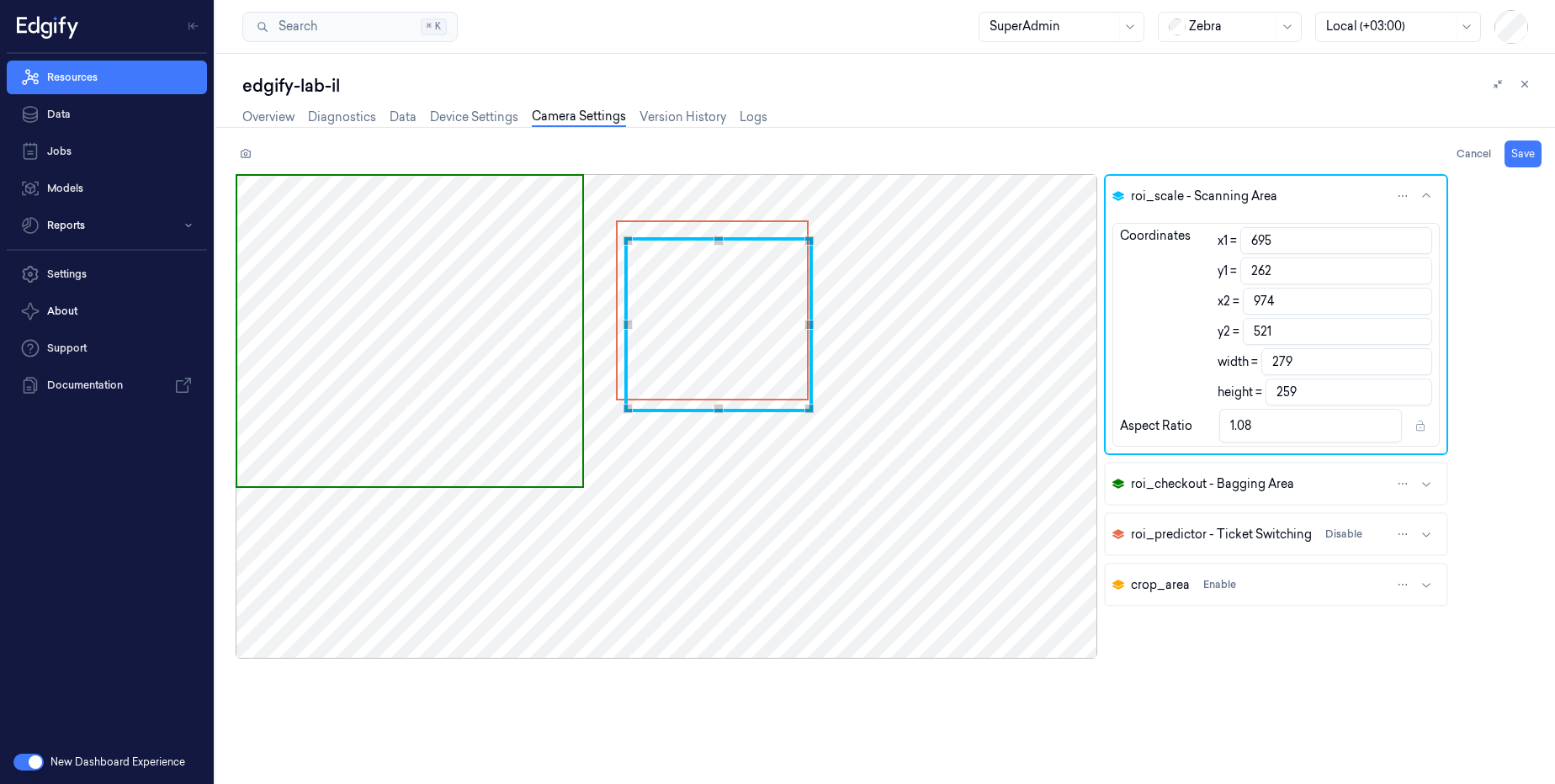
type input "294"
type input "944"
type input "553"
type input "609"
type input "327"
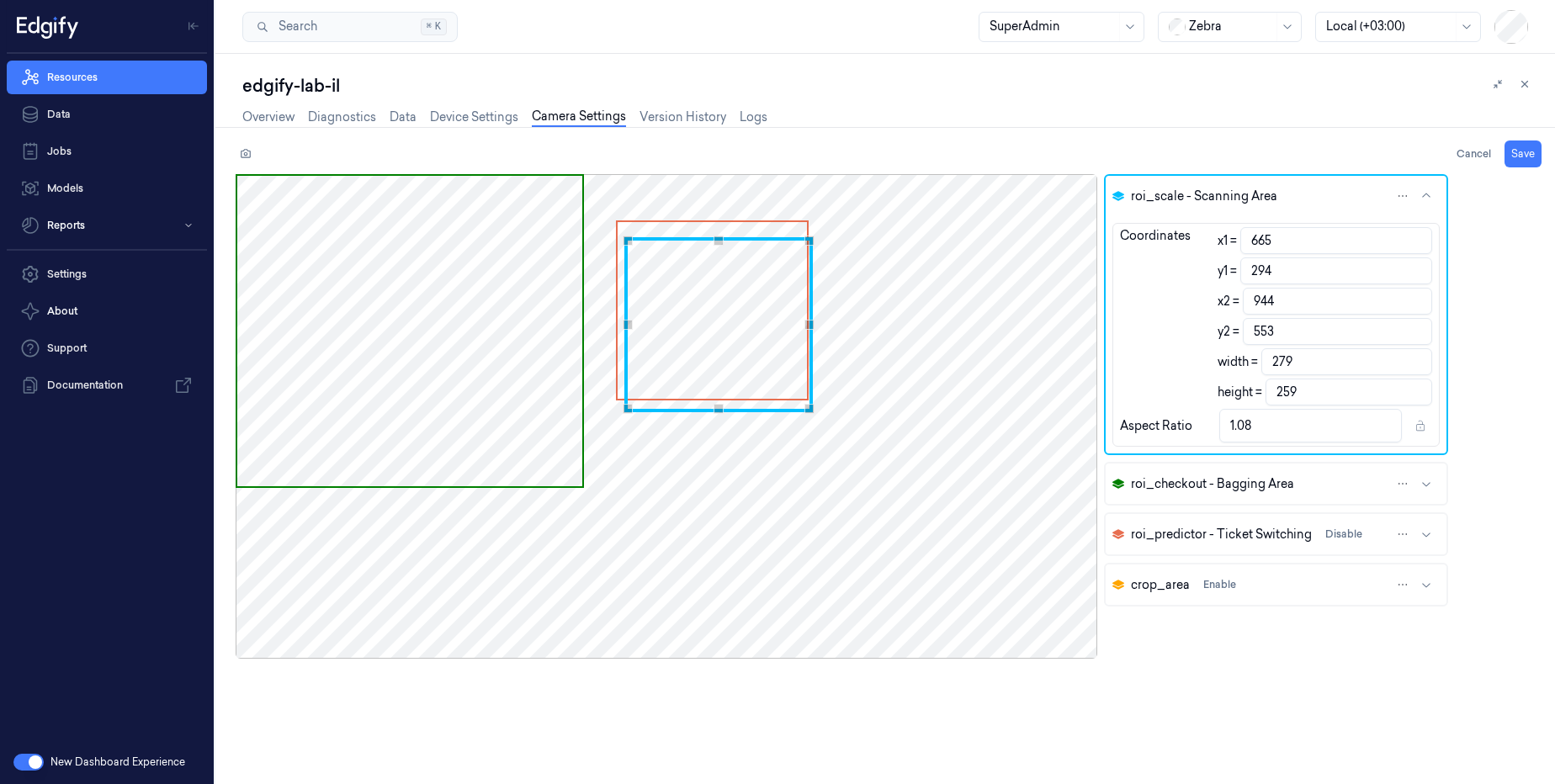
type input "888"
type input "586"
type input "581"
type input "338"
type input "860"
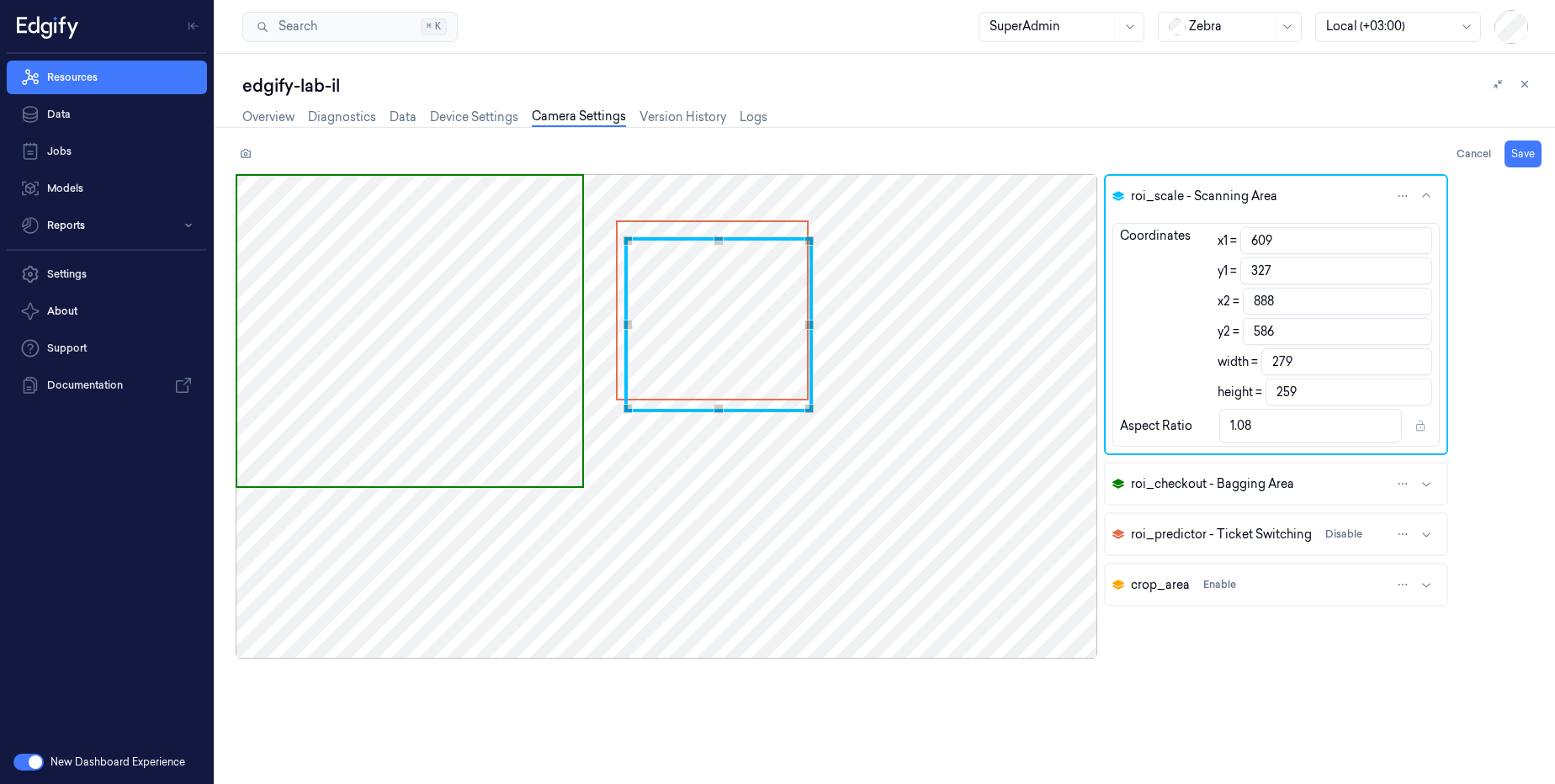
type input "597"
type input "504"
type input "368"
type input "783"
type input "627"
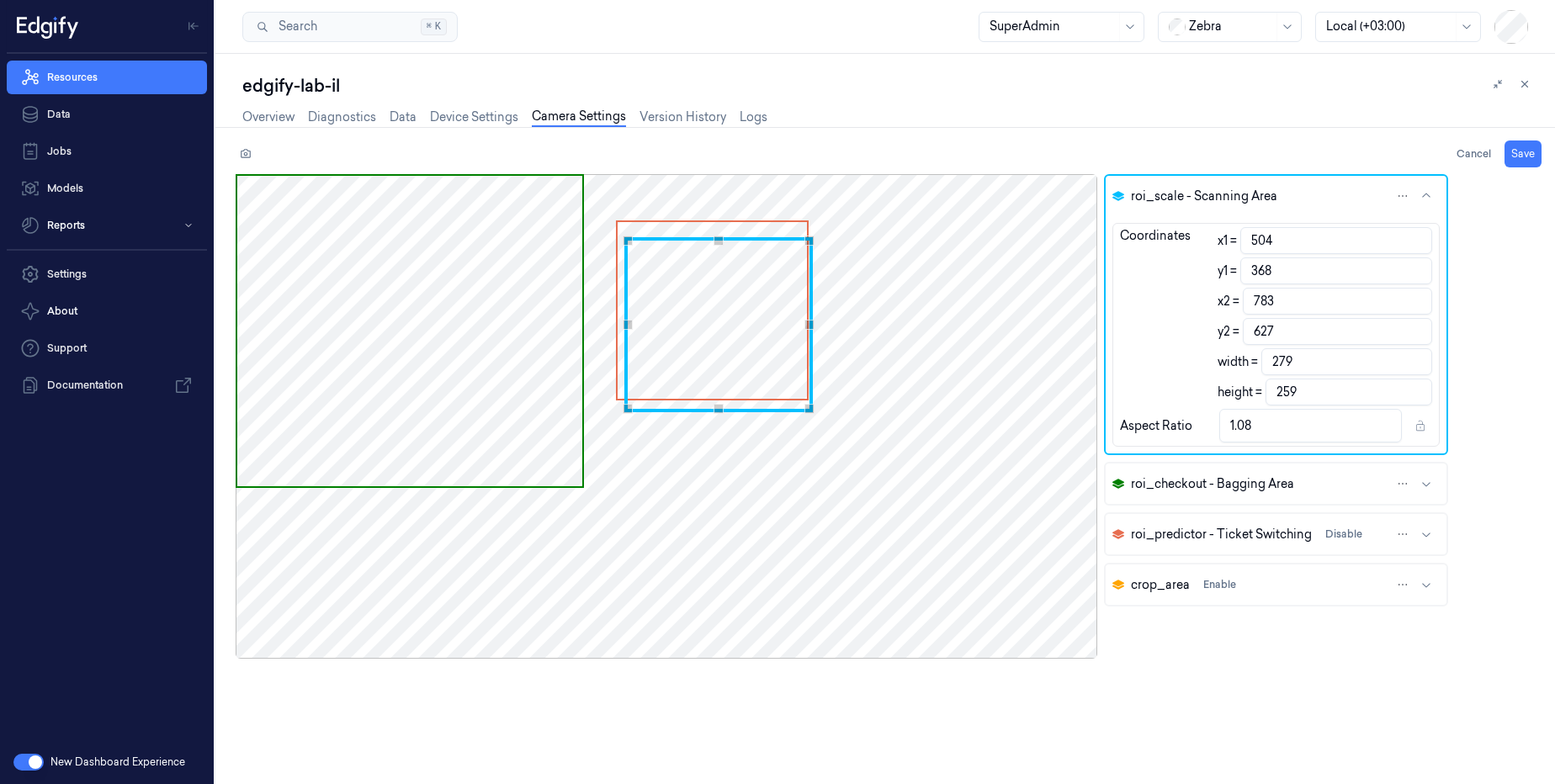
type input "468"
type input "377"
type input "747"
type input "636"
type input "449"
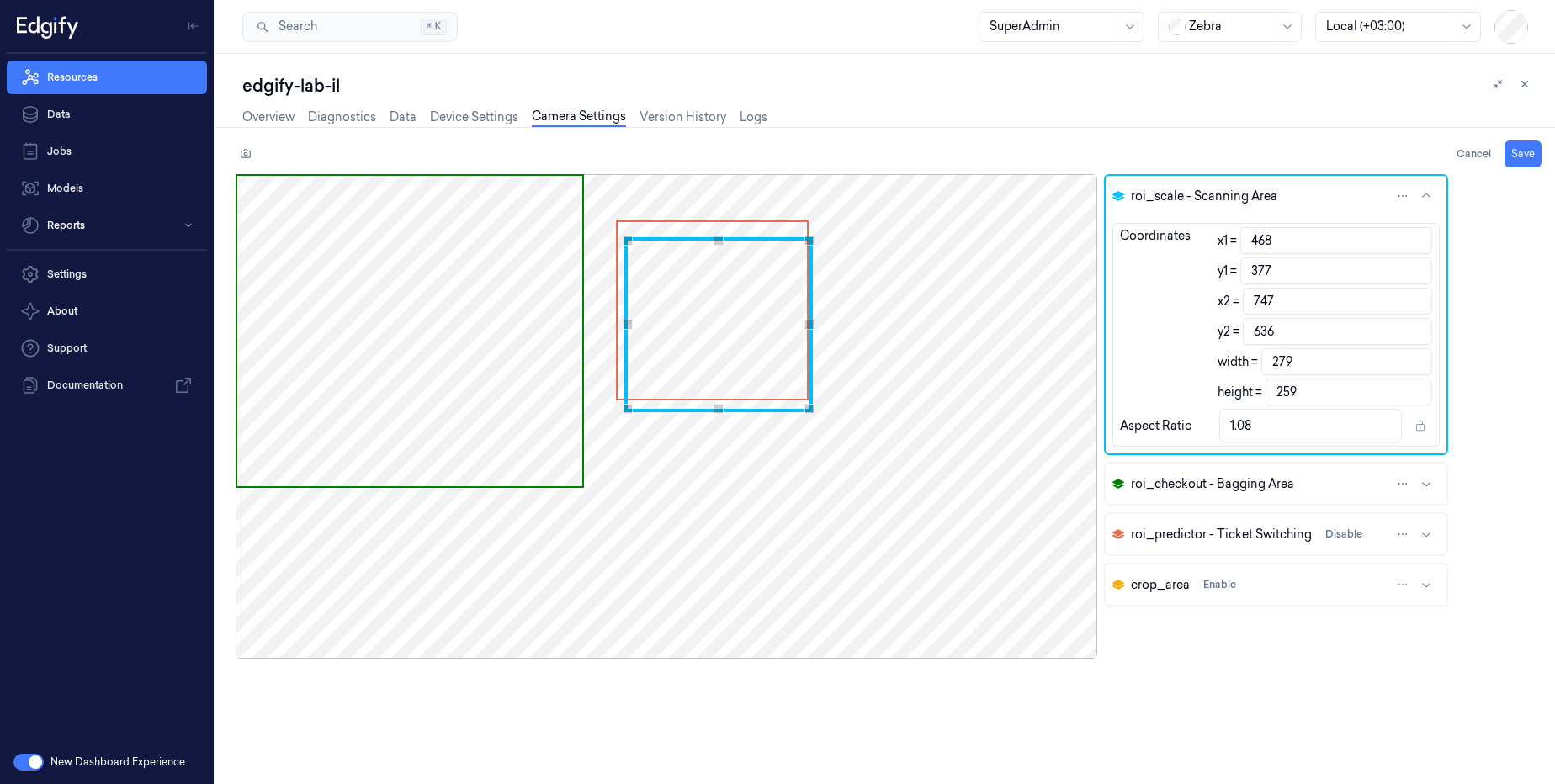
type input "379"
type input "728"
type input "638"
type input "423"
type input "380"
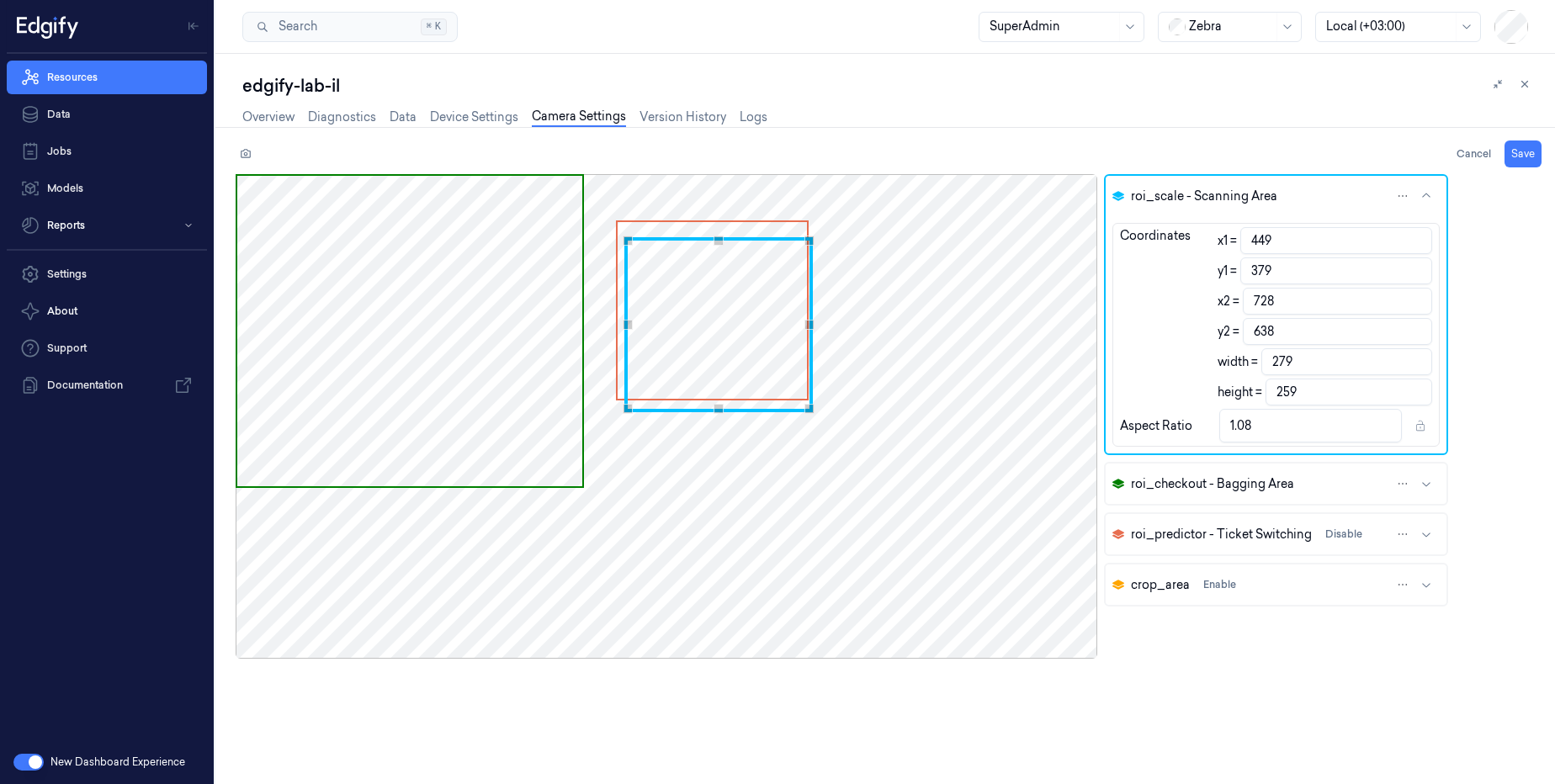
type input "702"
type input "639"
type input "410"
type input "689"
type input "405"
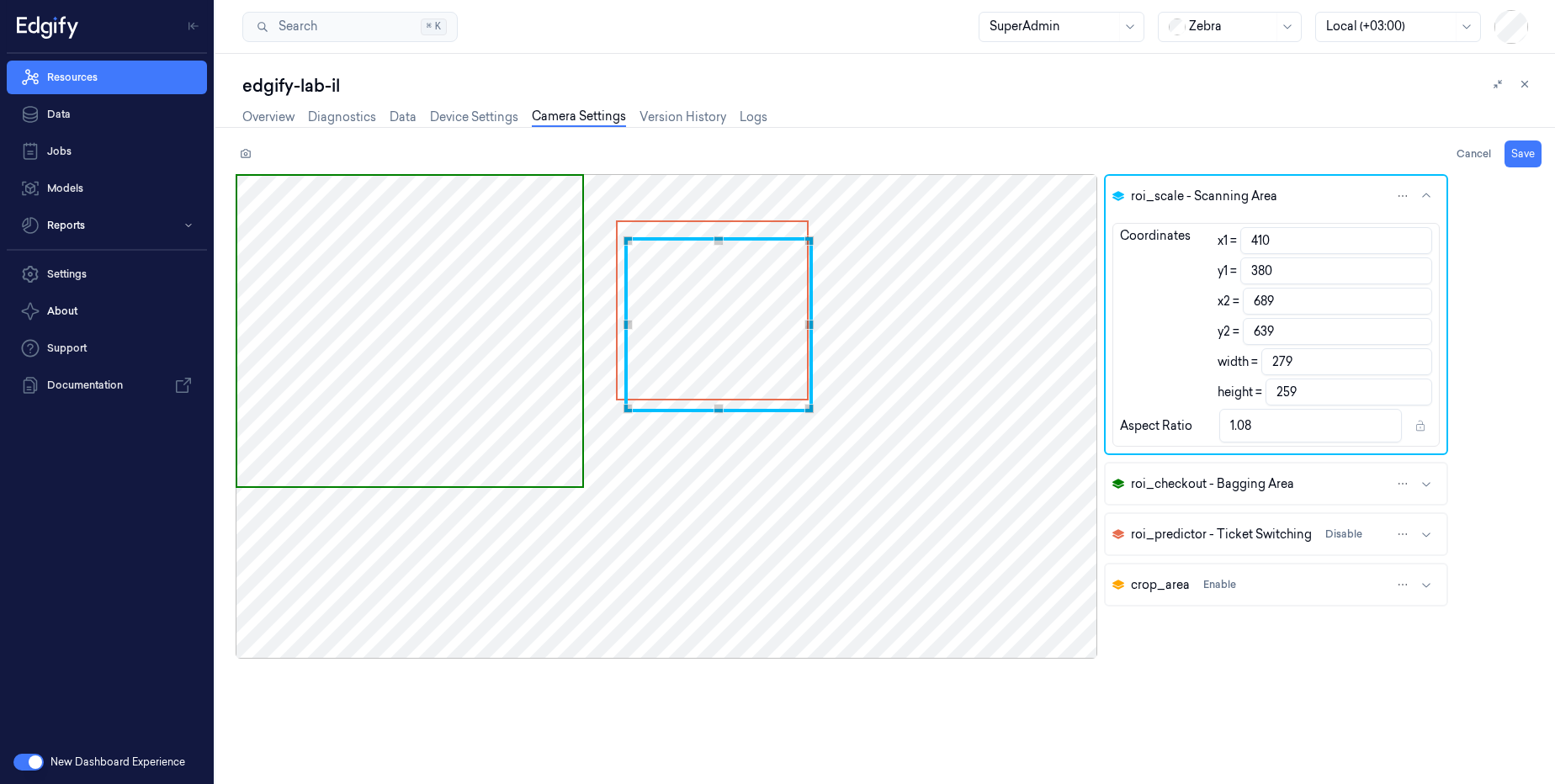
type input "382"
type input "684"
type input "641"
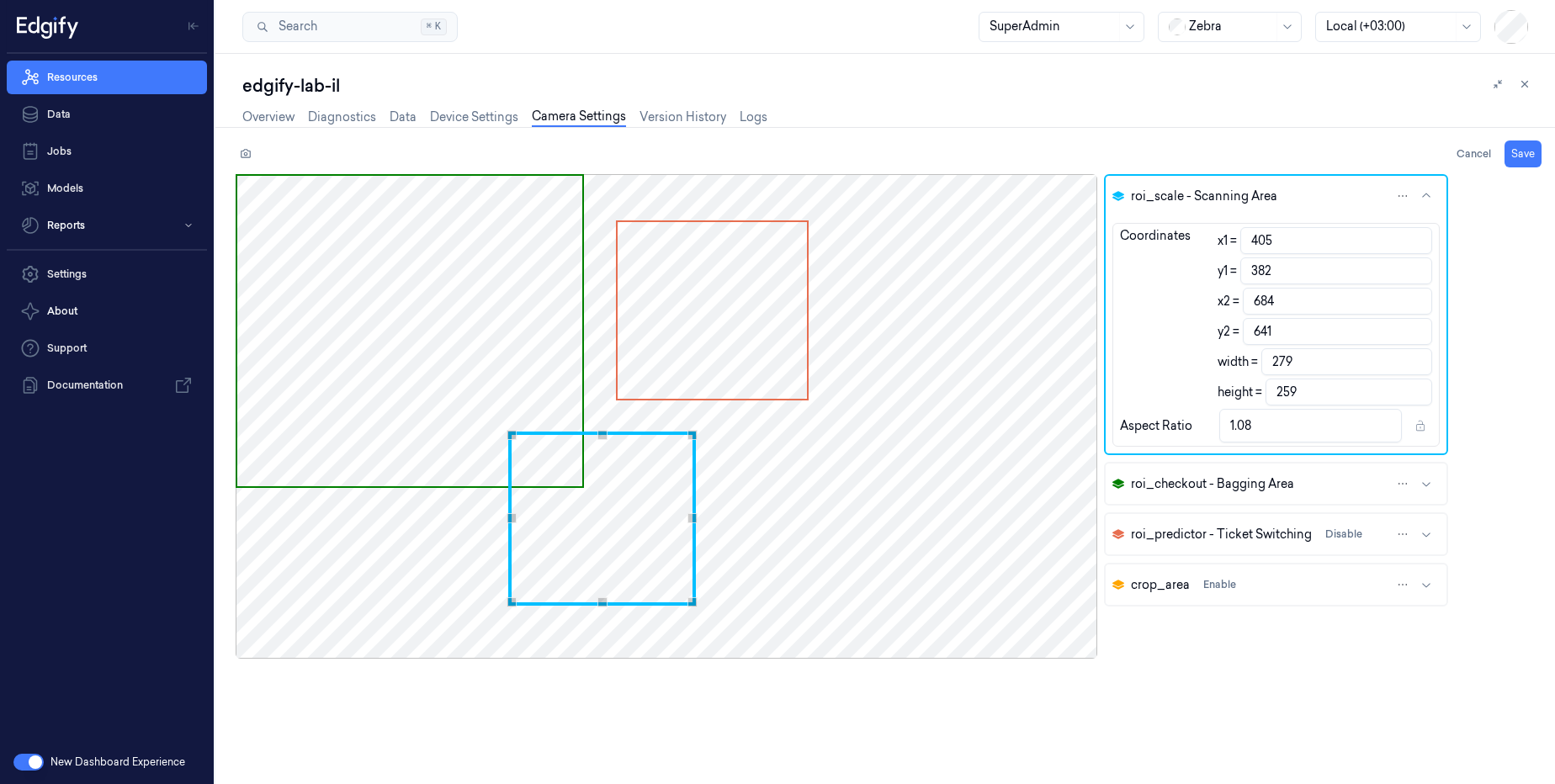
type input "403"
type input "682"
type input "401"
type input "680"
type input "400"
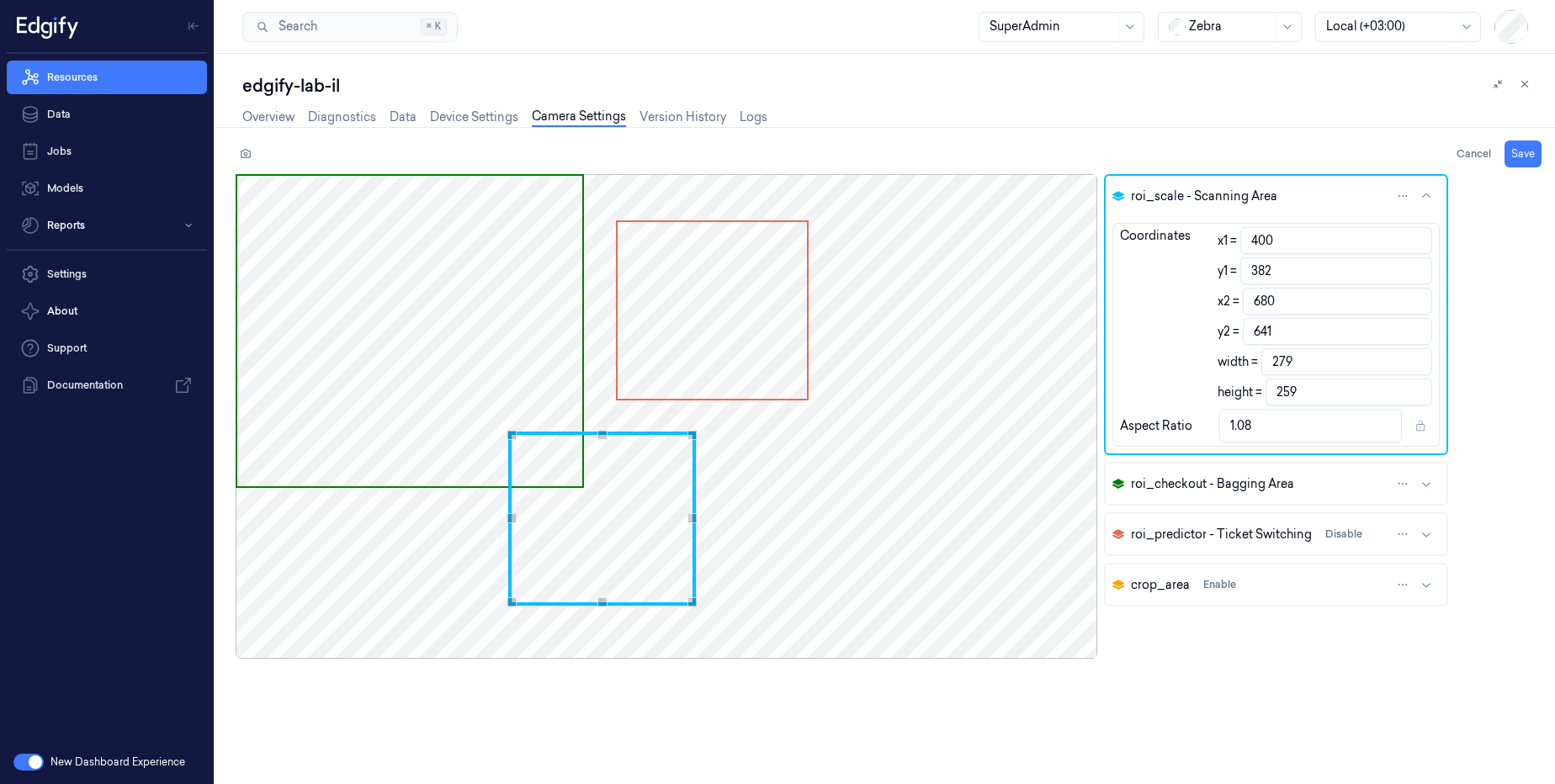
type input "679"
type input "399"
type input "678"
type input "398"
type input "677"
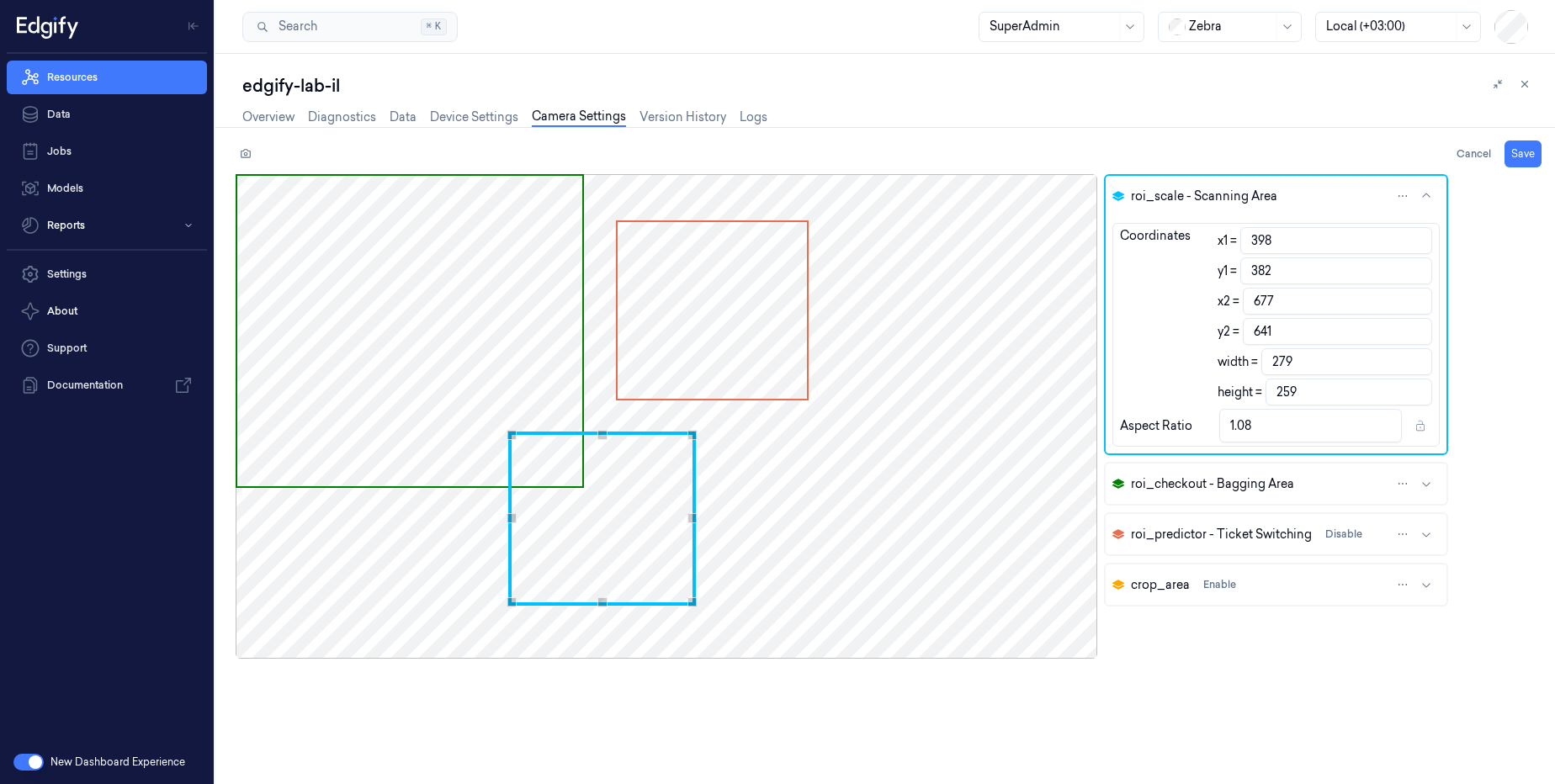
type input "395"
type input "383"
type input "674"
type input "642"
type input "393"
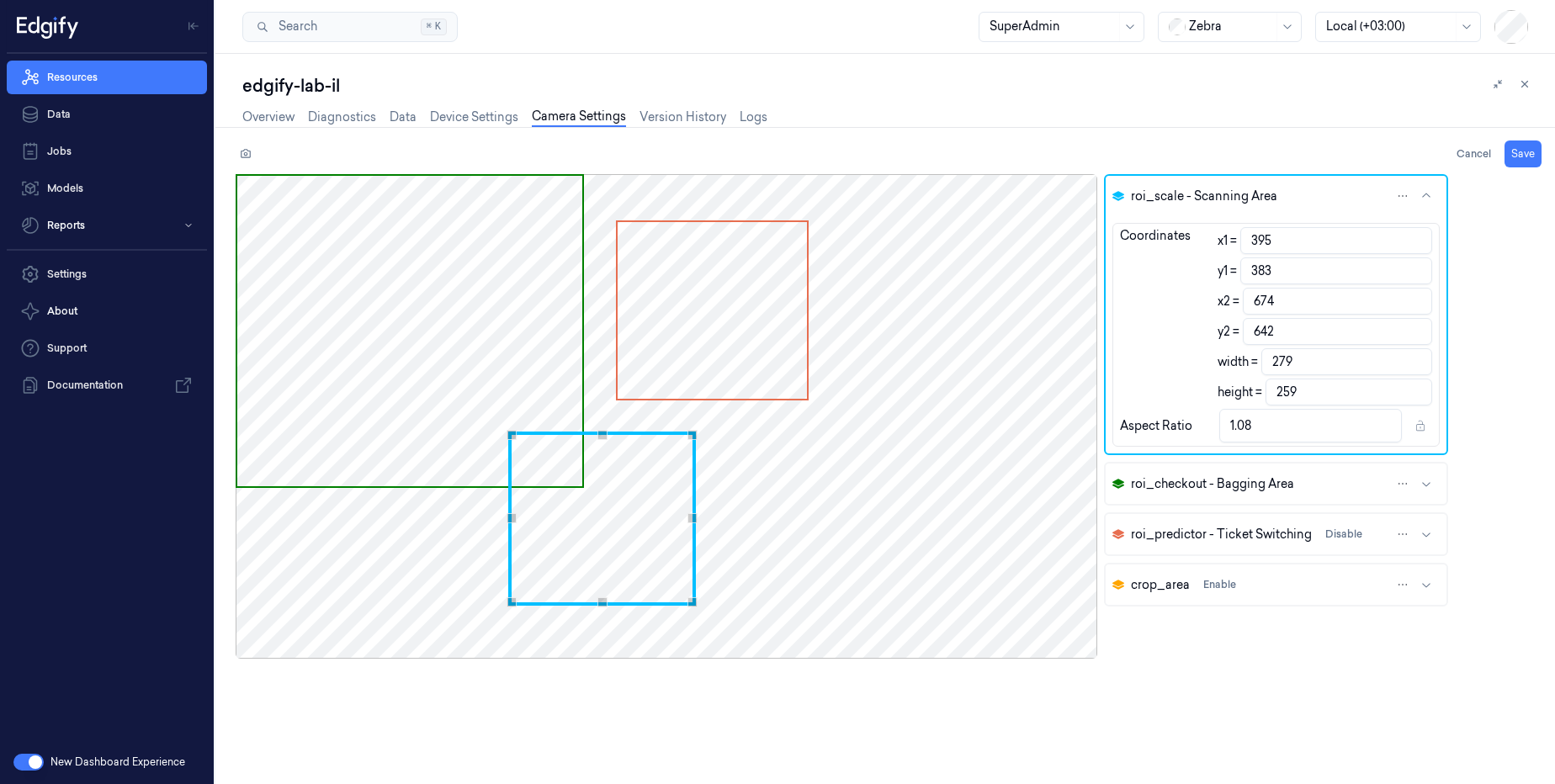
type input "672"
type input "395"
type input "382"
type input "674"
type input "641"
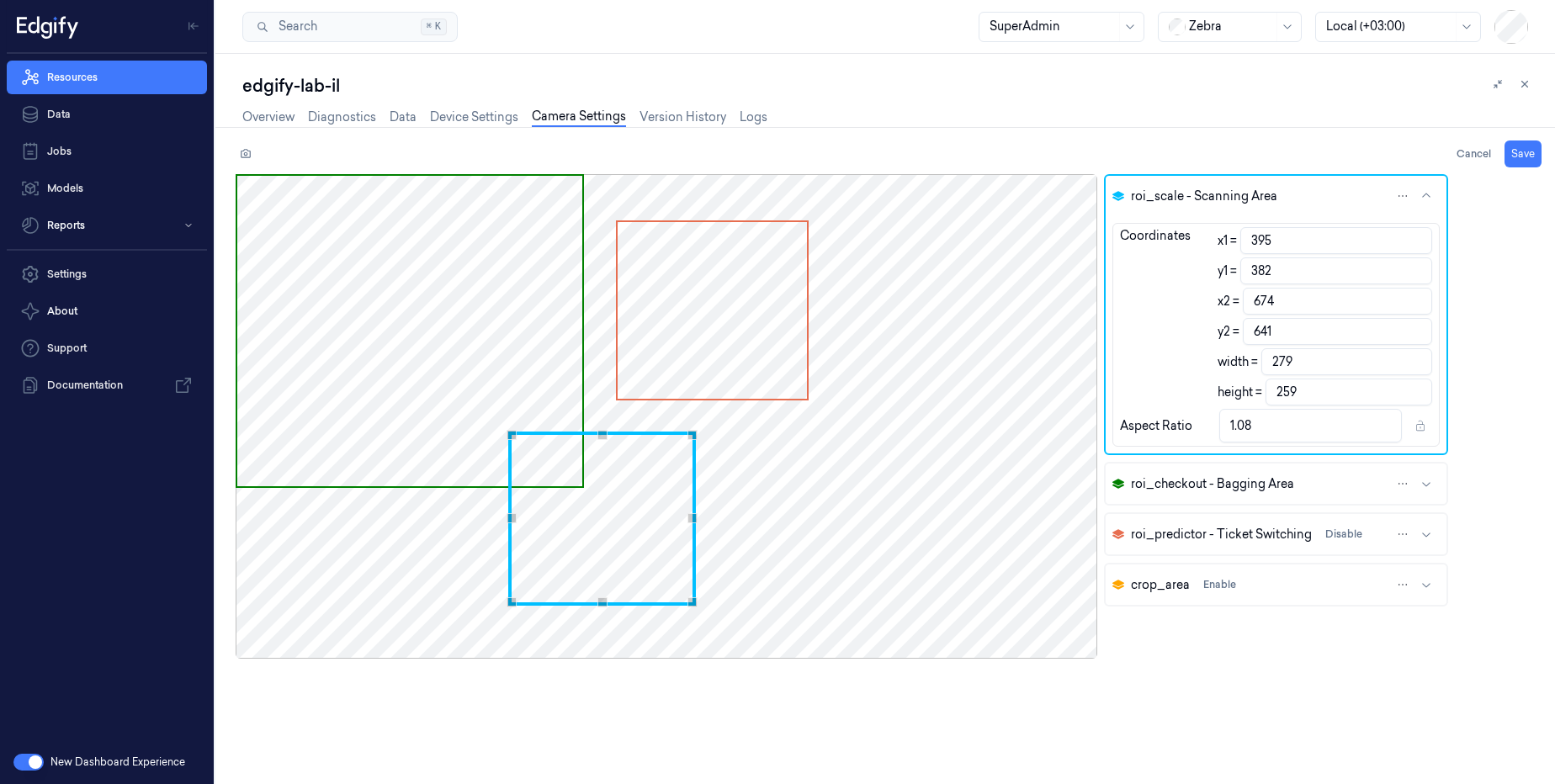
type input "406"
type input "378"
type input "685"
type input "637"
type input "428"
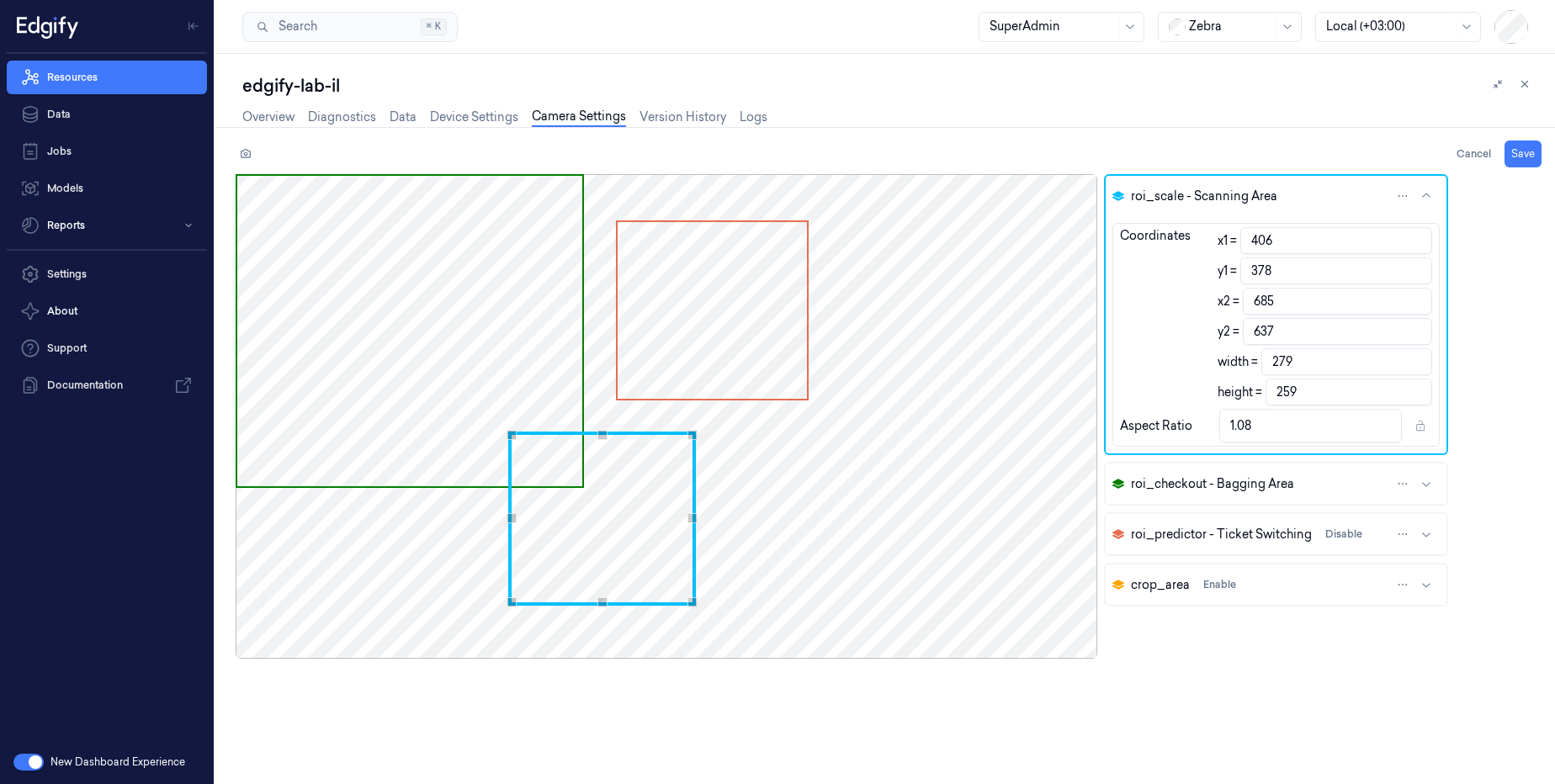
type input "371"
type input "707"
type input "630"
type input "451"
type input "363"
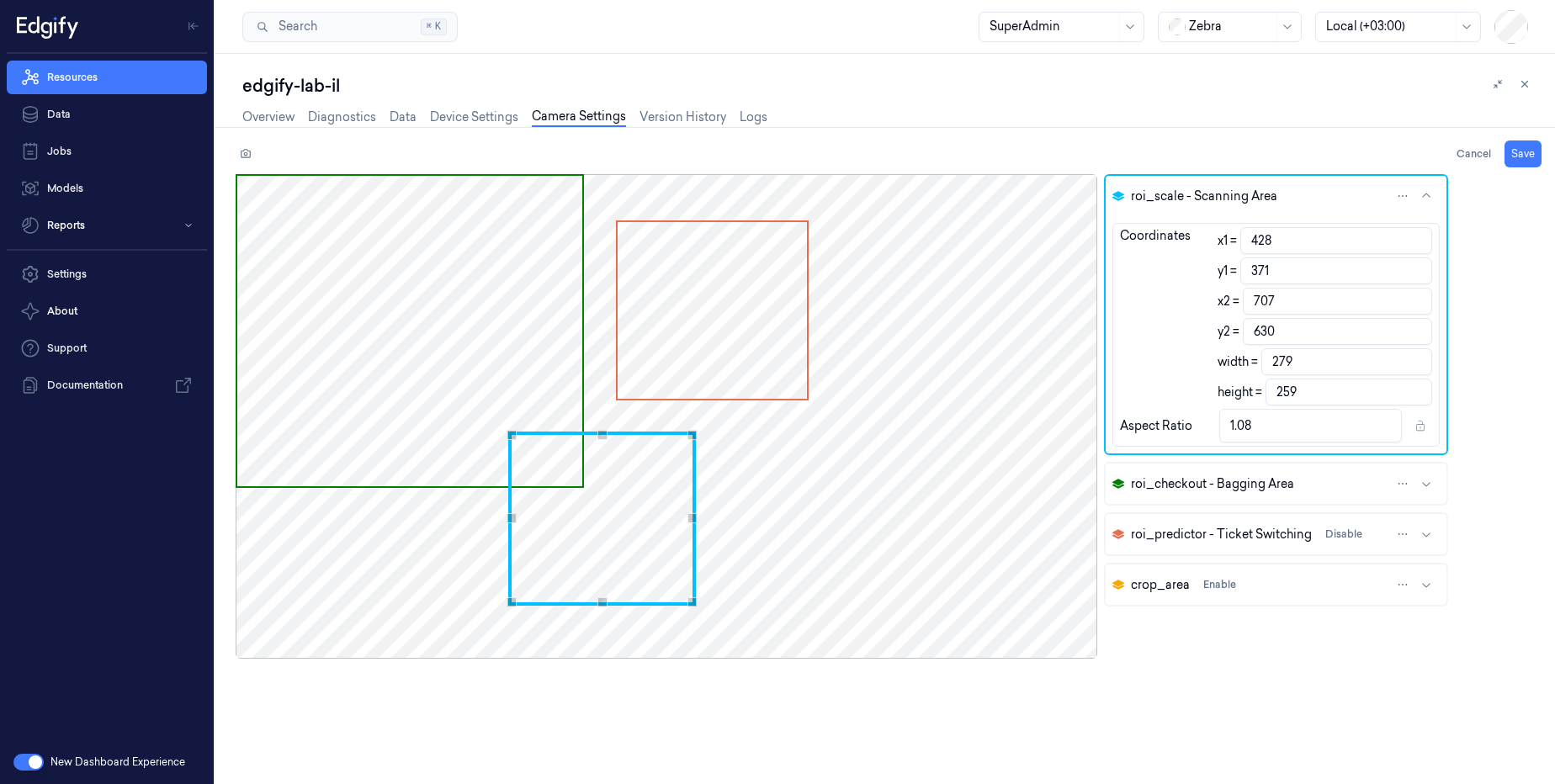
type input "730"
type input "622"
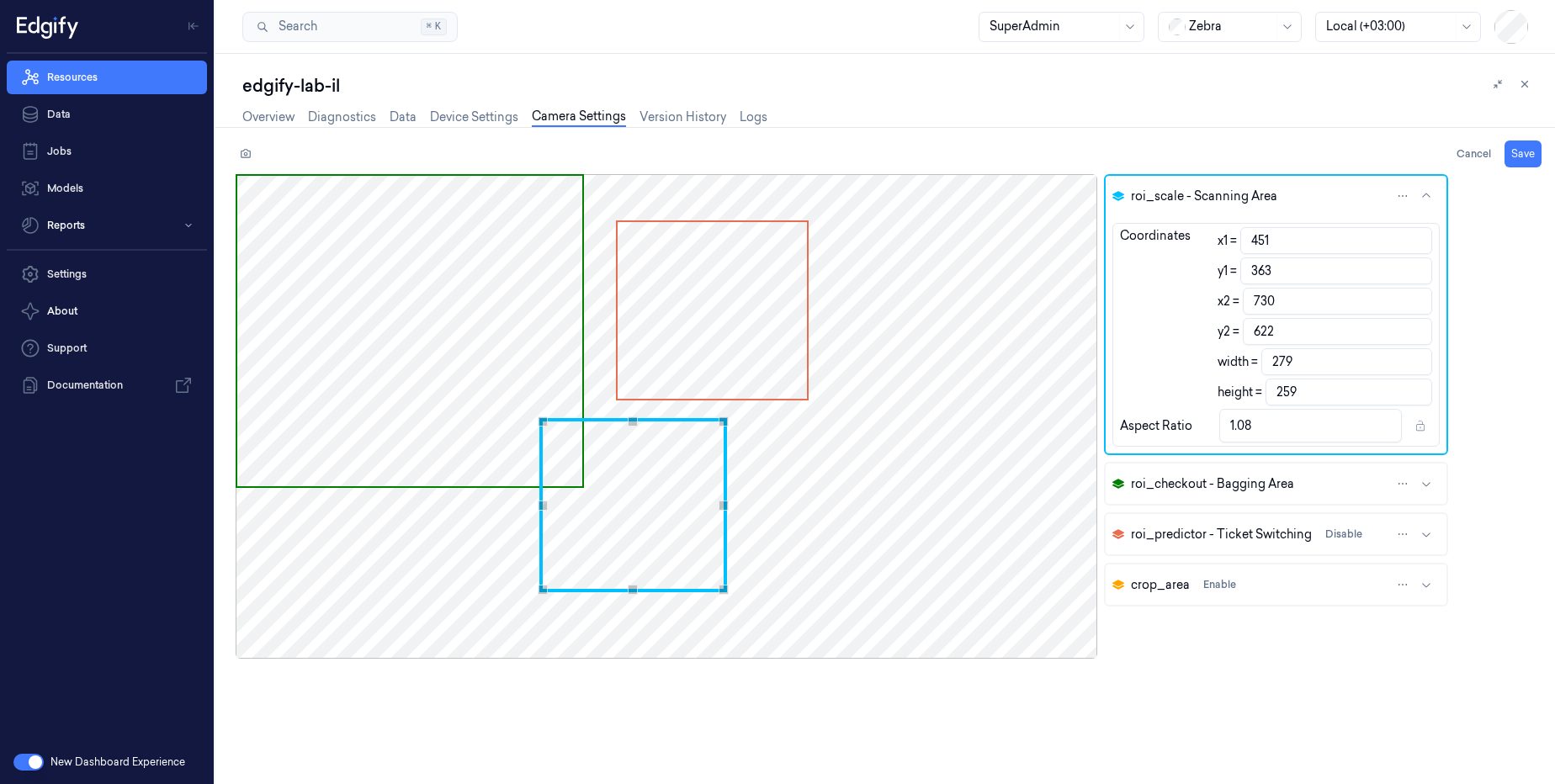
type input "480"
type input "350"
type input "759"
type input "609"
type input "481"
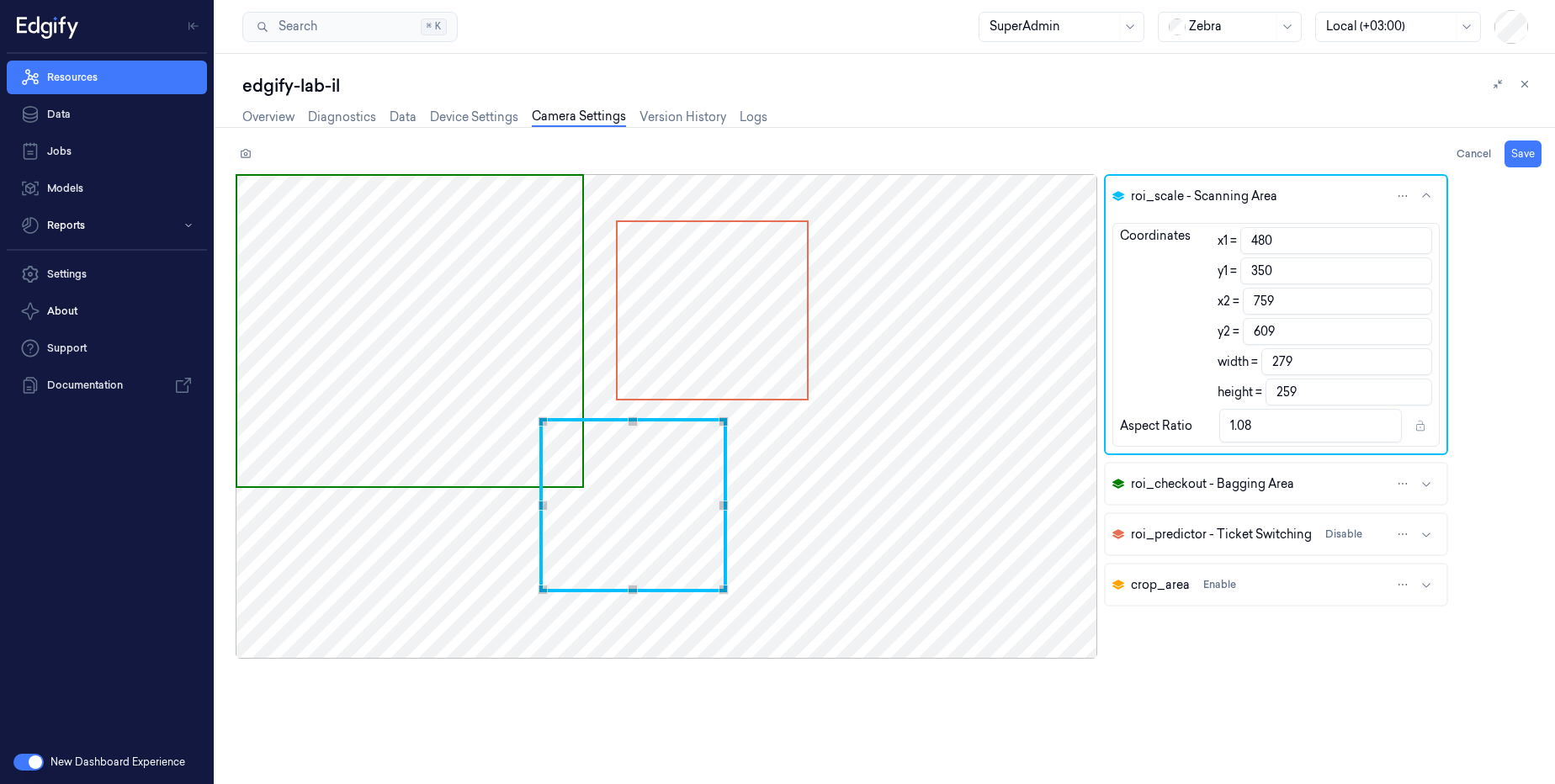
type input "348"
type input "760"
type input "607"
type input "483"
type input "345"
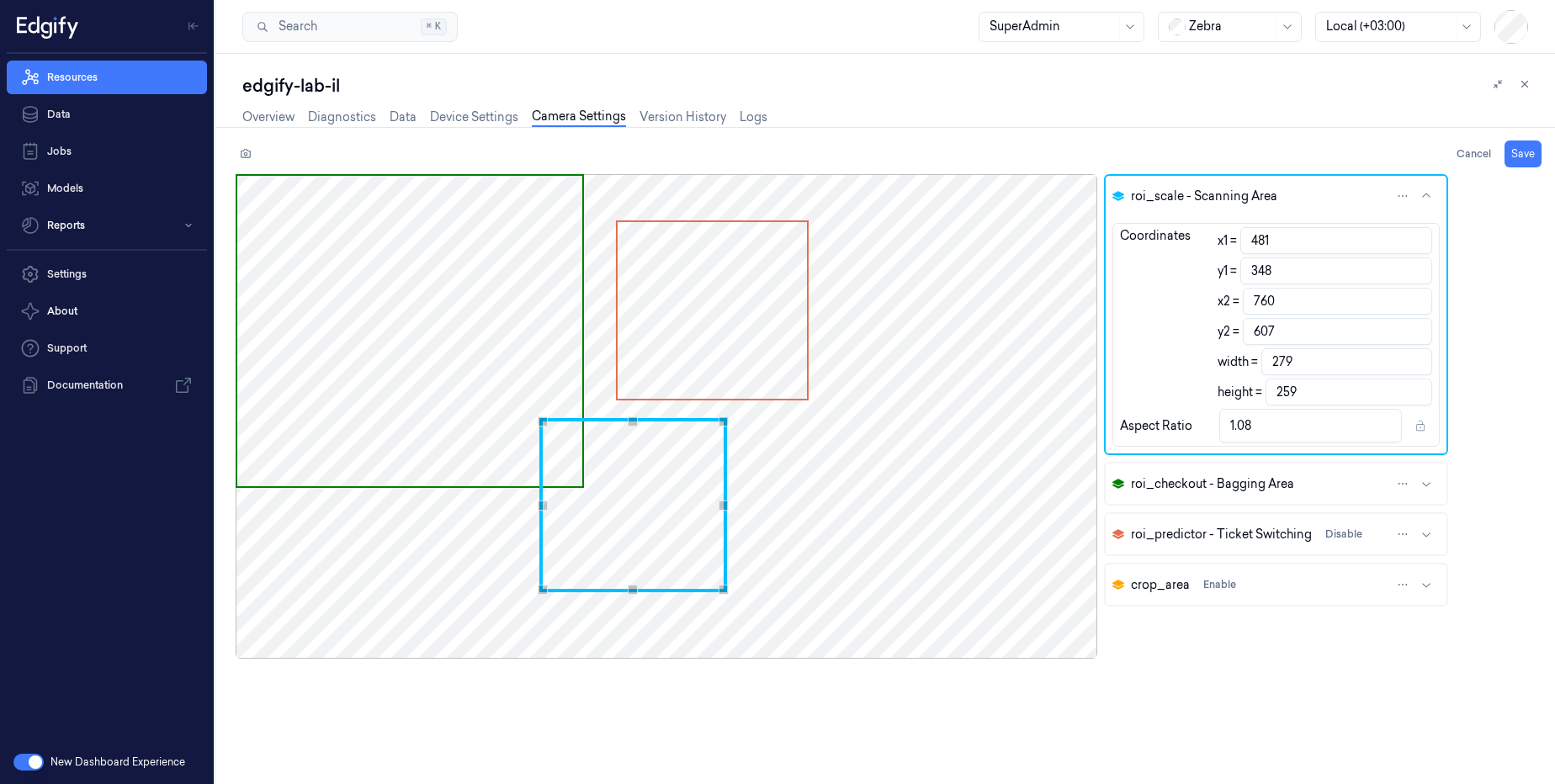
type input "762"
type input "604"
type input "481"
type input "344"
type input "760"
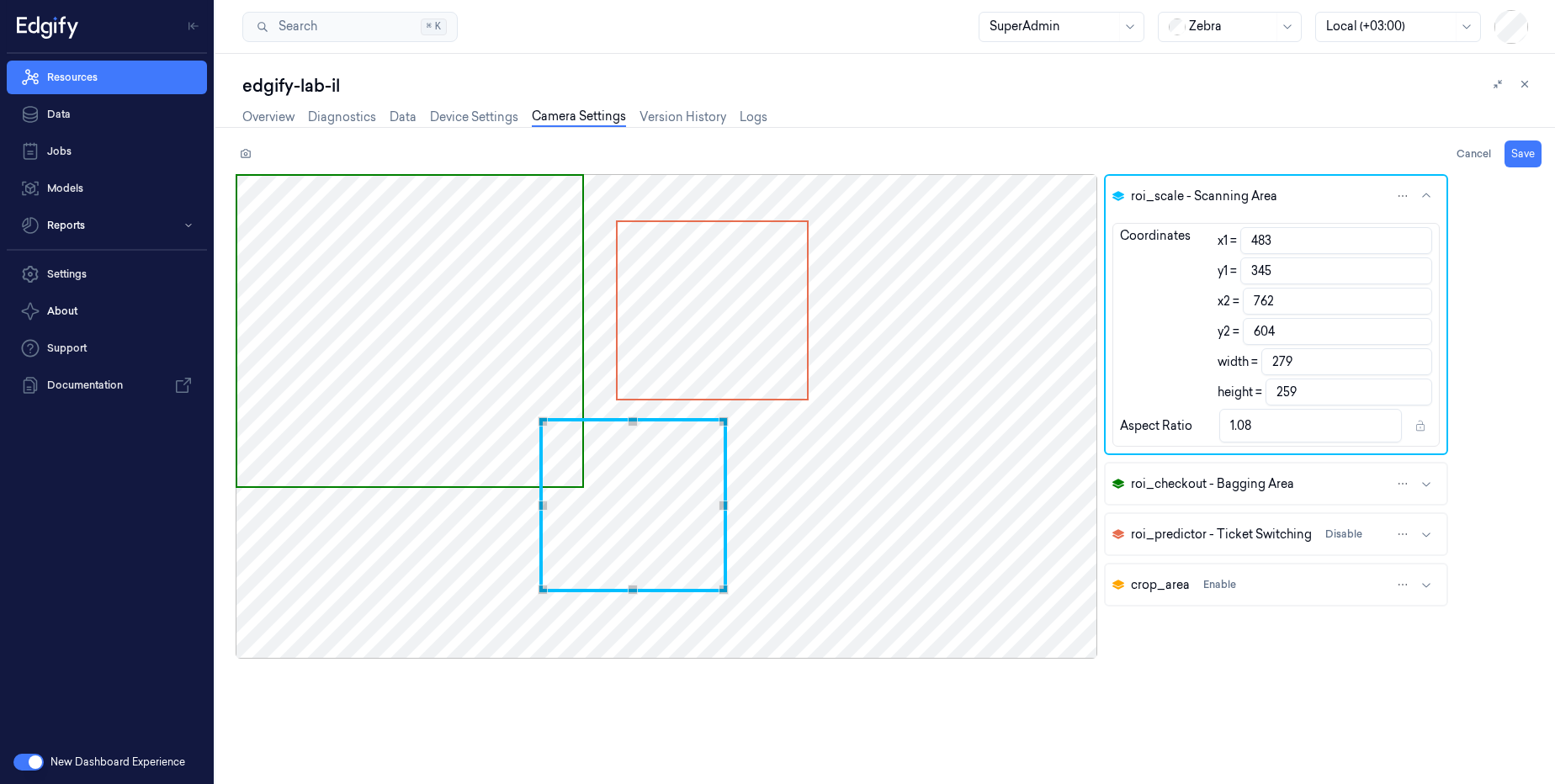
type input "603"
type input "479"
type input "758"
type input "475"
type input "343"
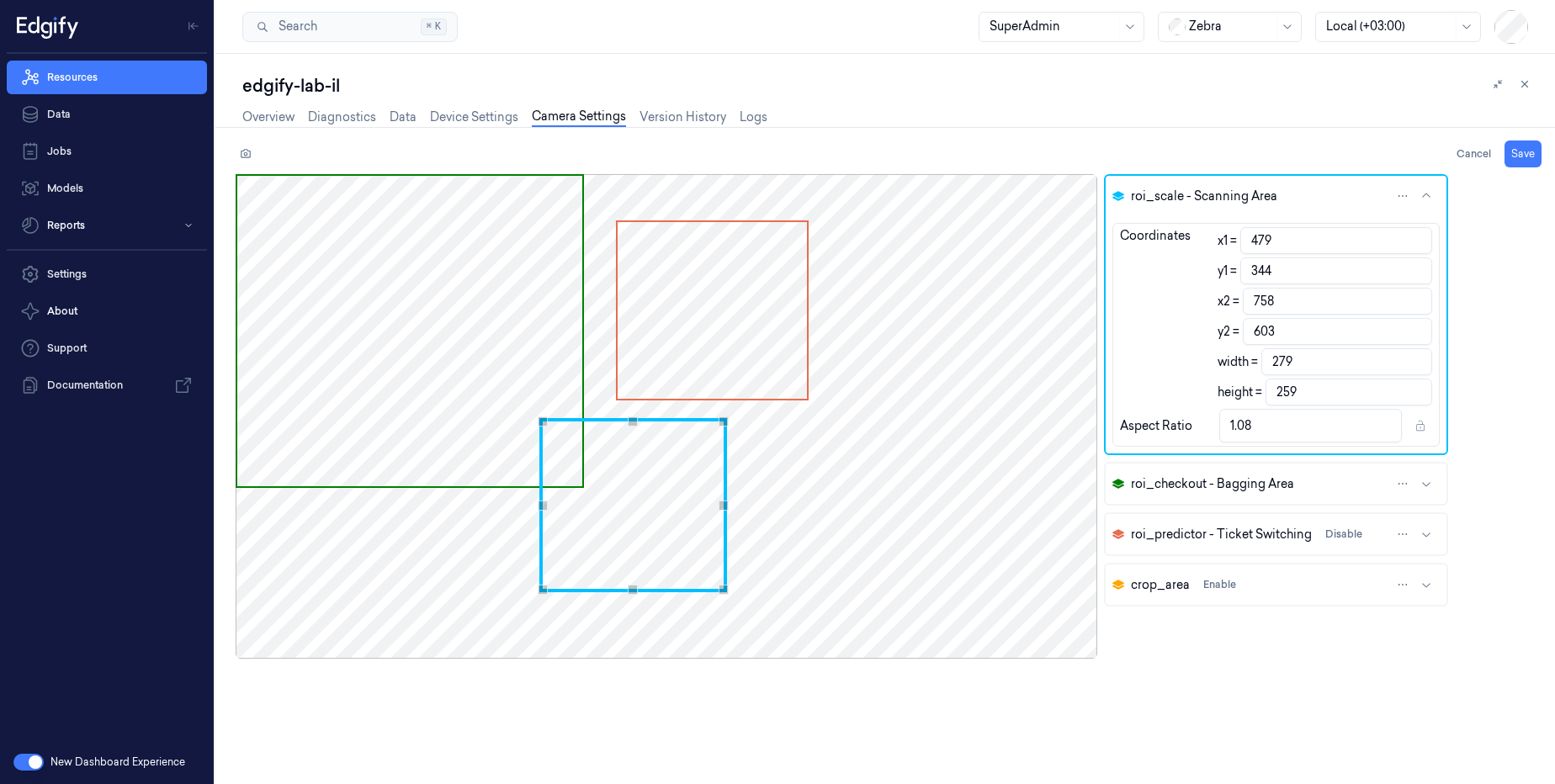
type input "754"
type input "602"
type input "471"
type input "750"
type input "469"
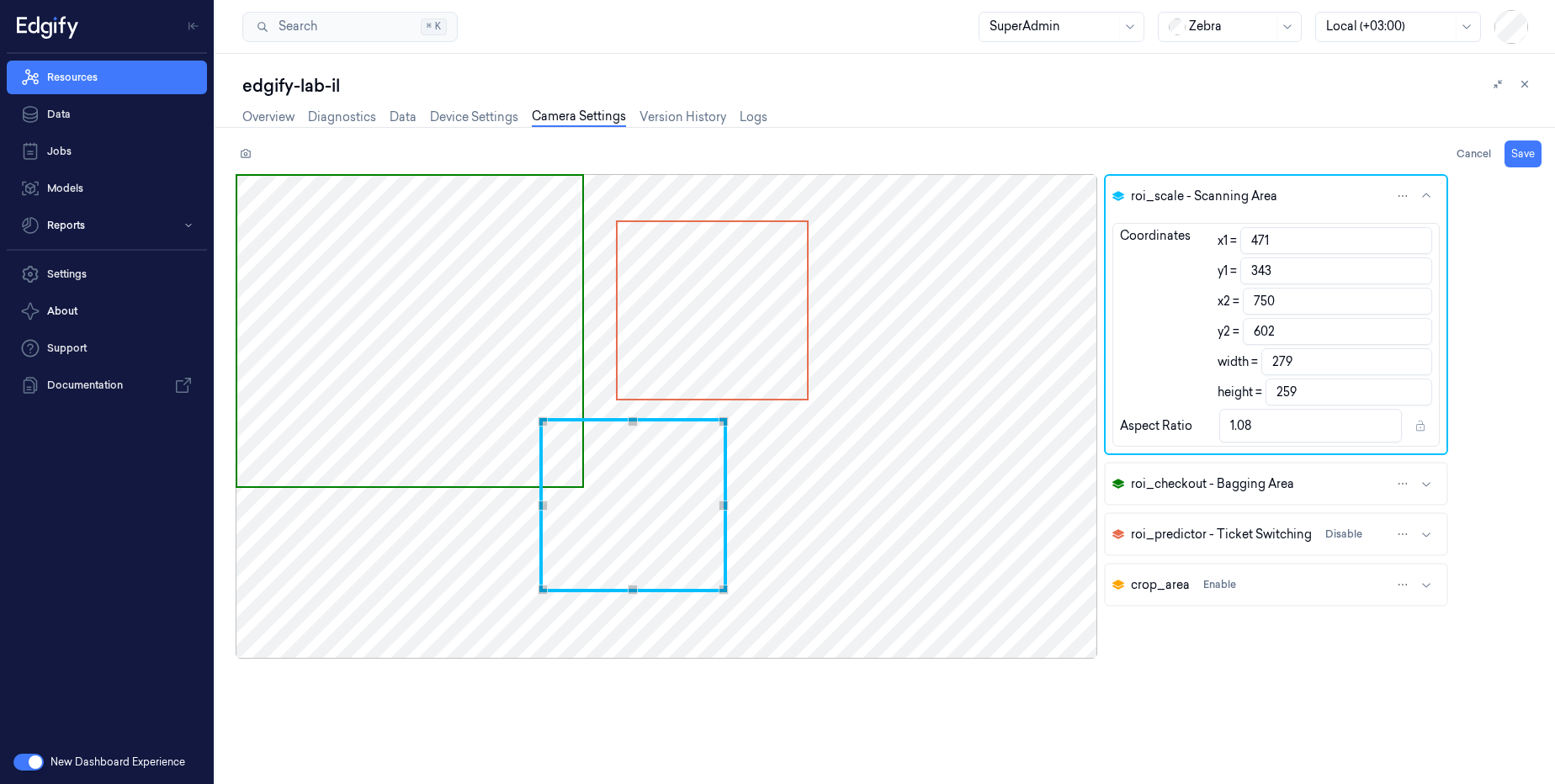
type input "748"
type input "466"
type input "745"
type input "465"
type input "340"
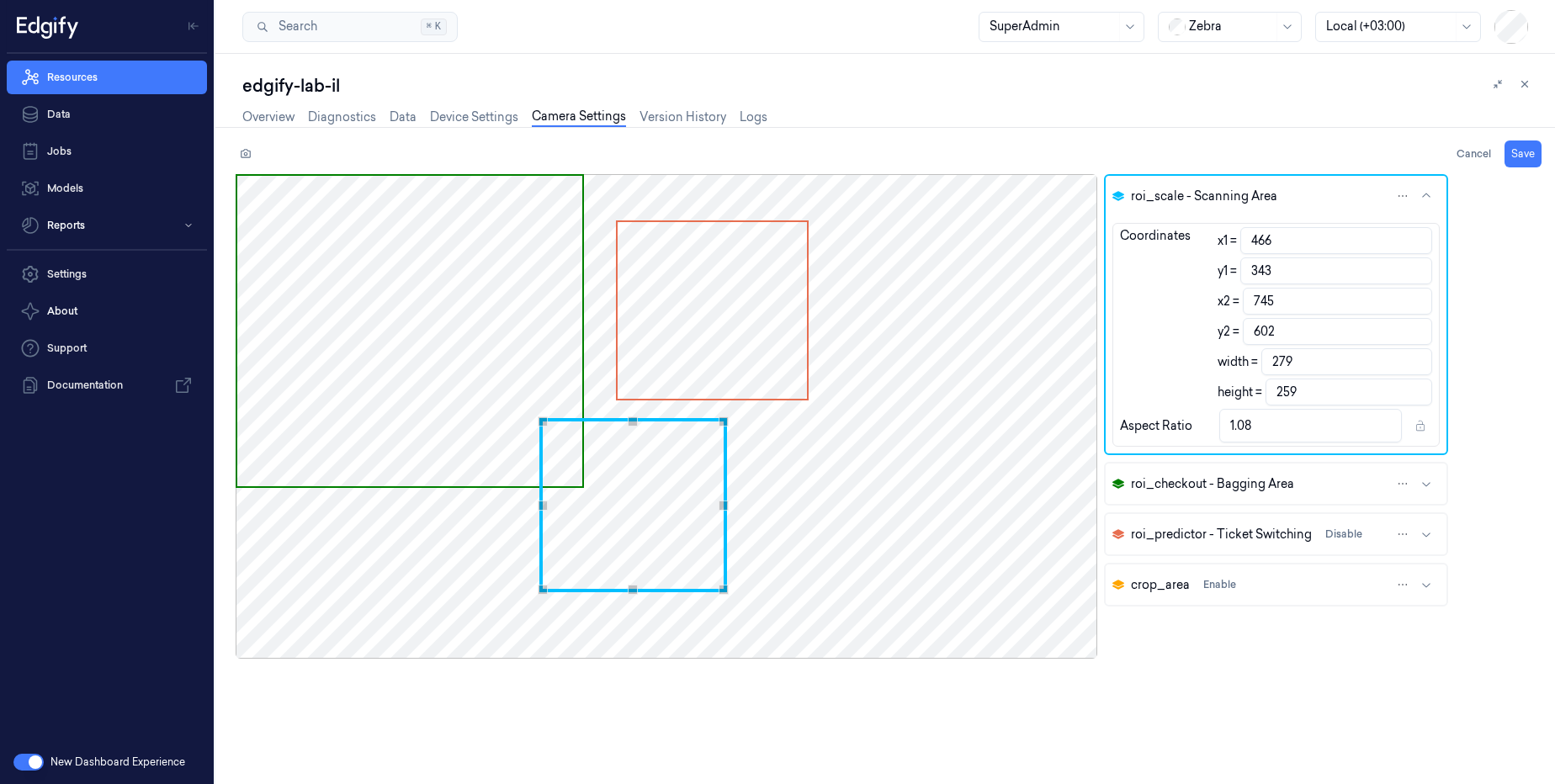
type input "744"
type input "599"
type input "464"
type input "743"
type input "463"
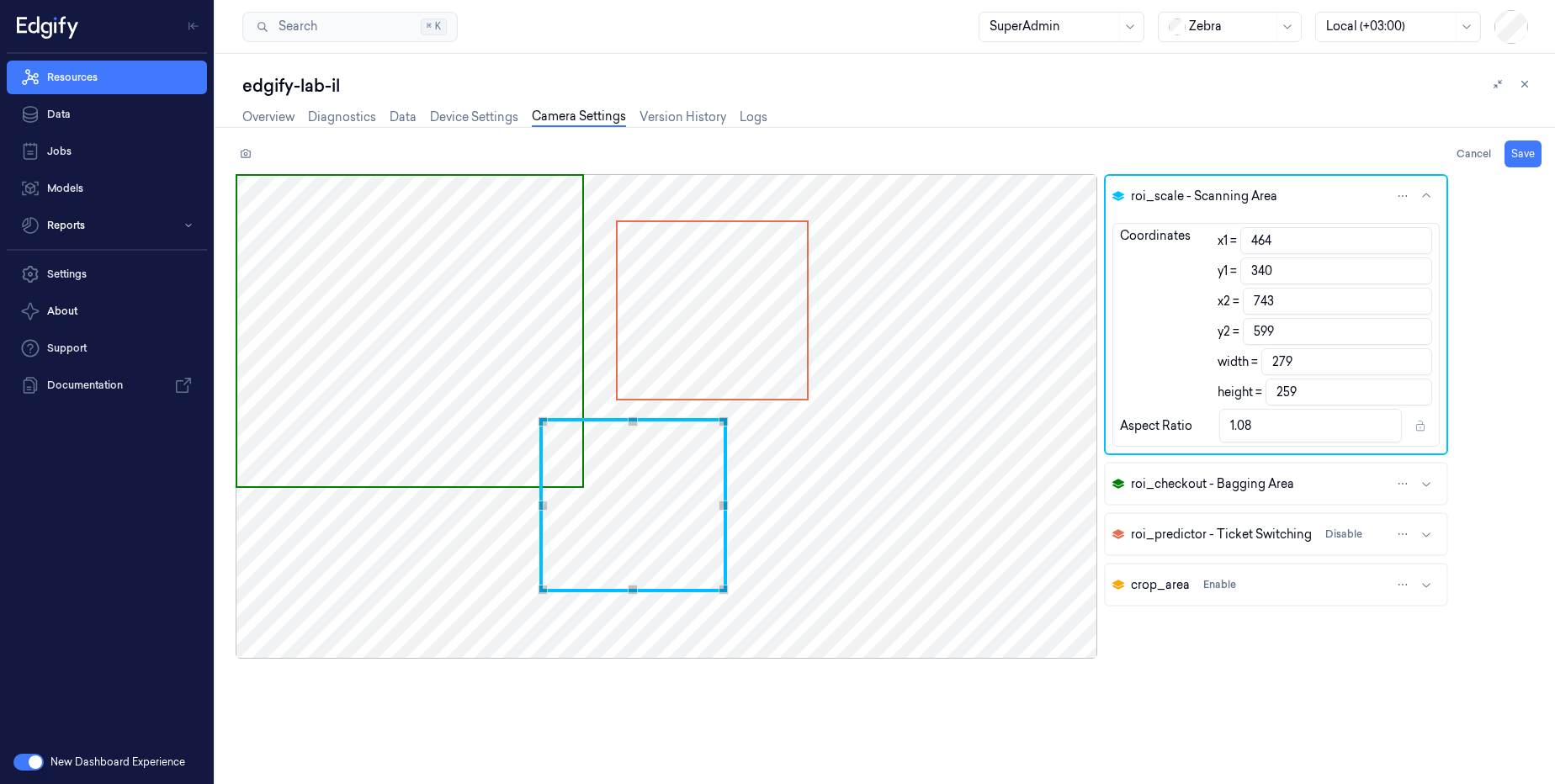
type input "343"
type input "742"
type input "602"
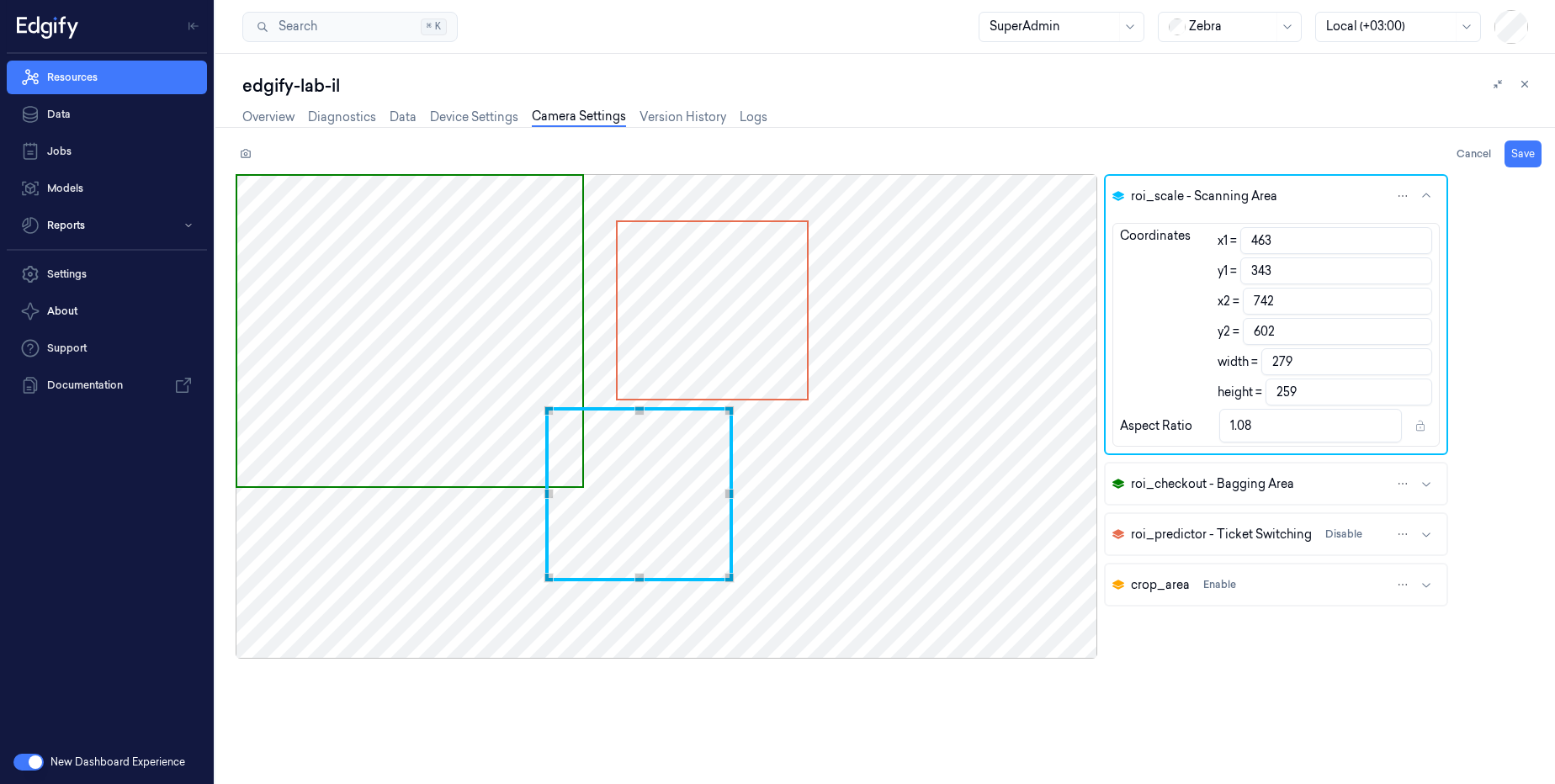
type input "460"
type input "346"
type input "739"
type input "605"
type input "349"
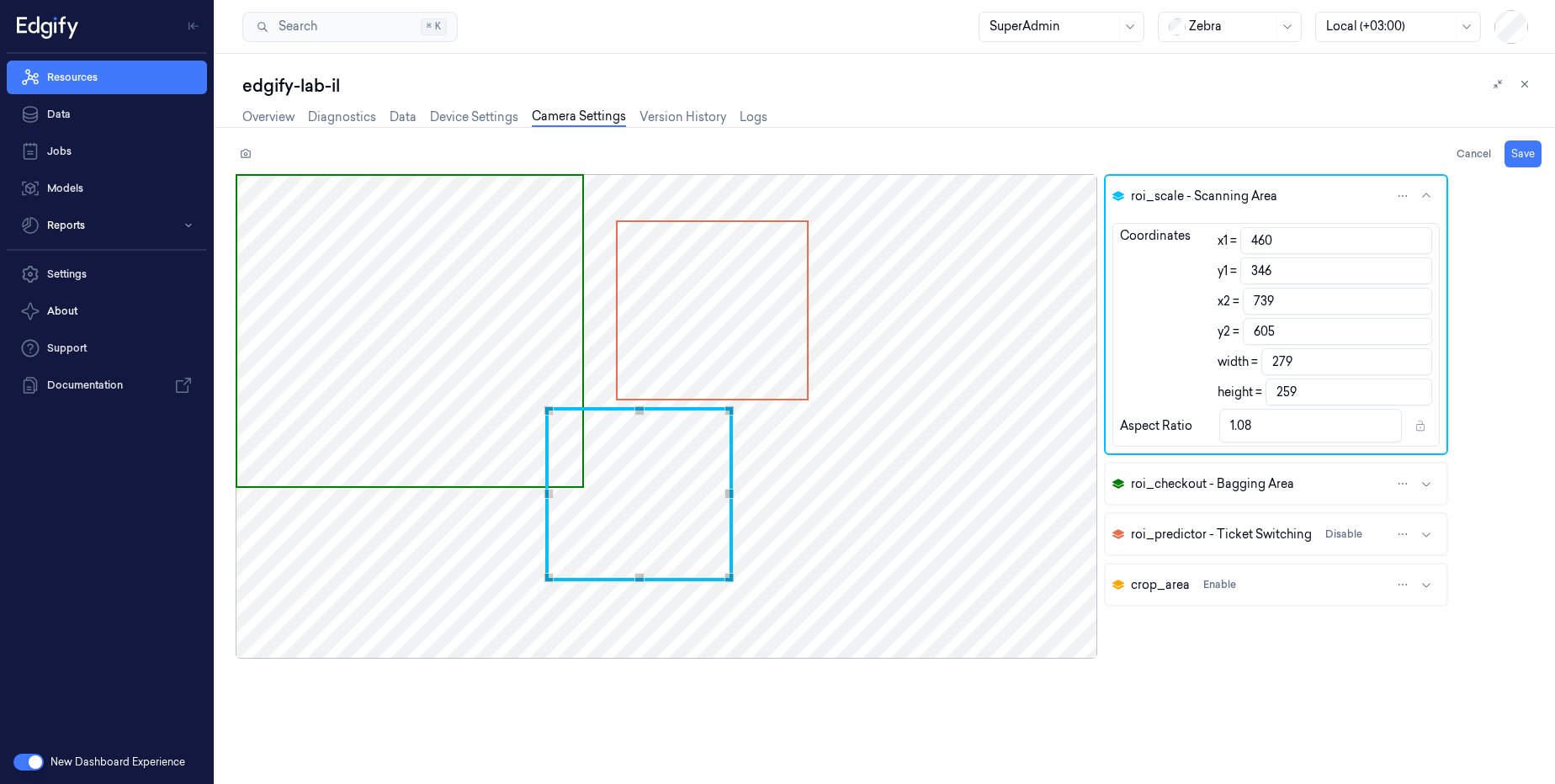
type input "608"
type input "455"
type input "354"
type input "734"
type input "613"
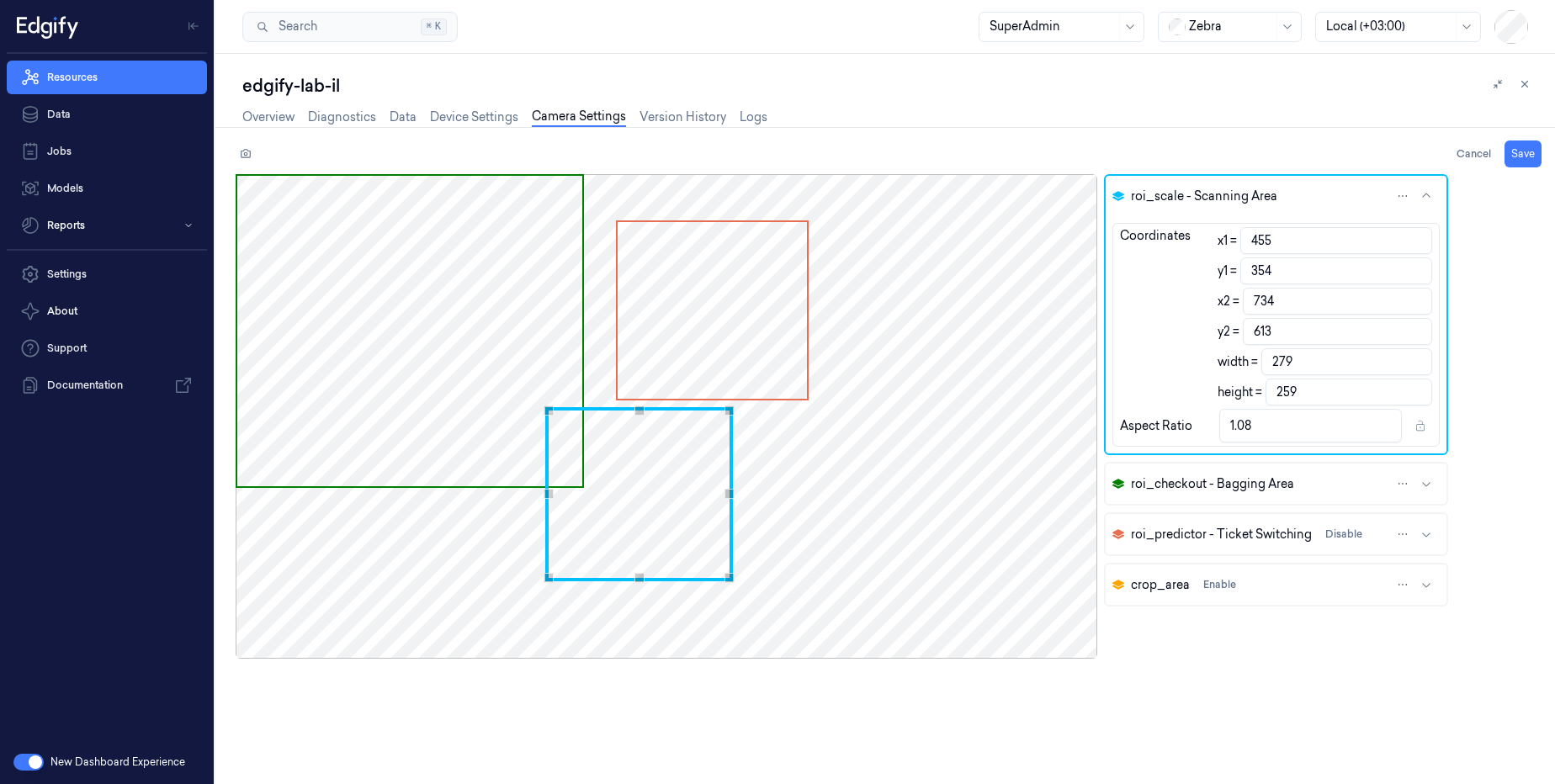
type input "454"
type input "358"
type input "733"
type input "617"
type input "453"
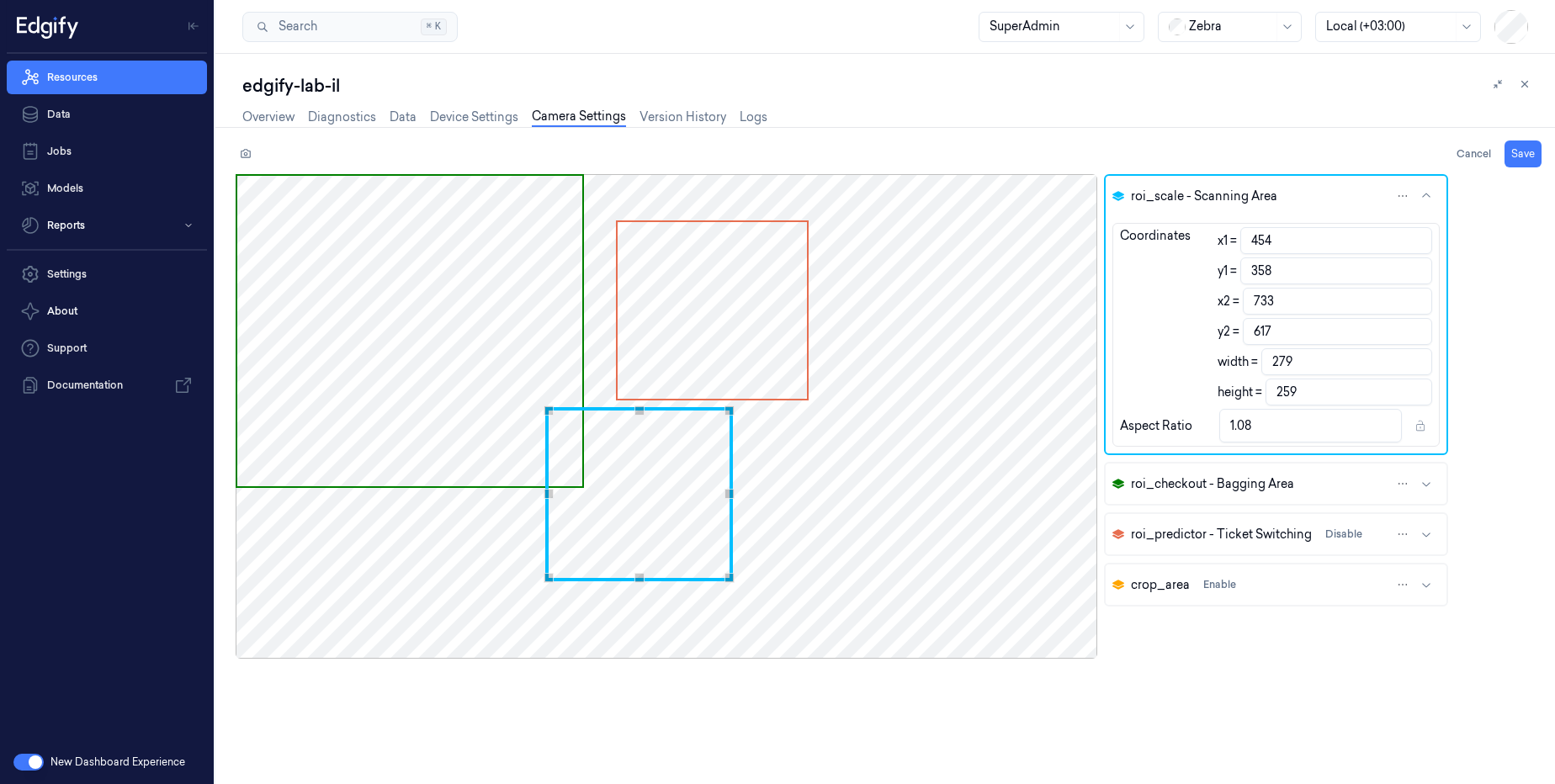
type input "360"
type input "732"
type input "619"
type input "363"
type input "622"
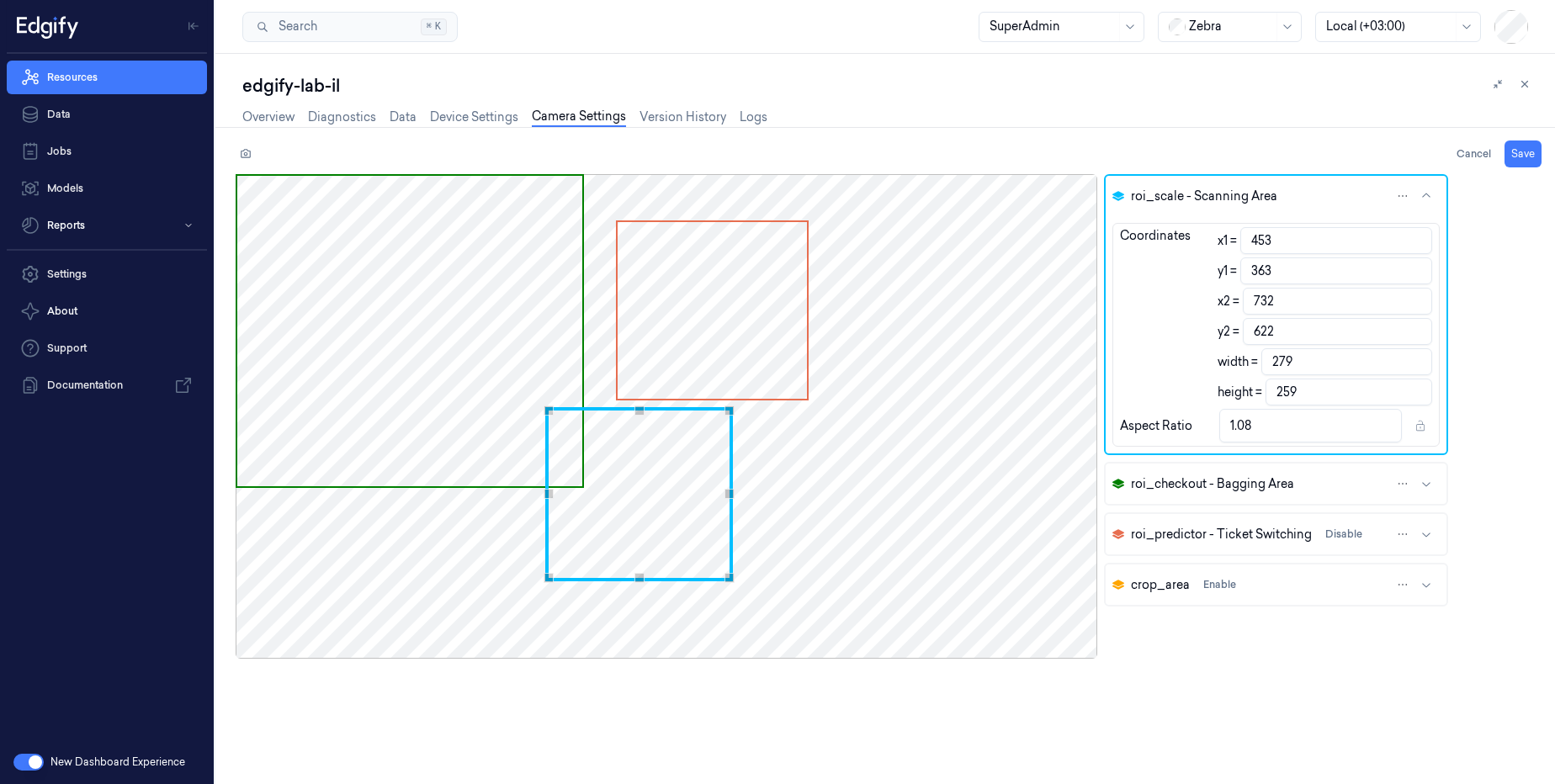
type input "451"
type input "730"
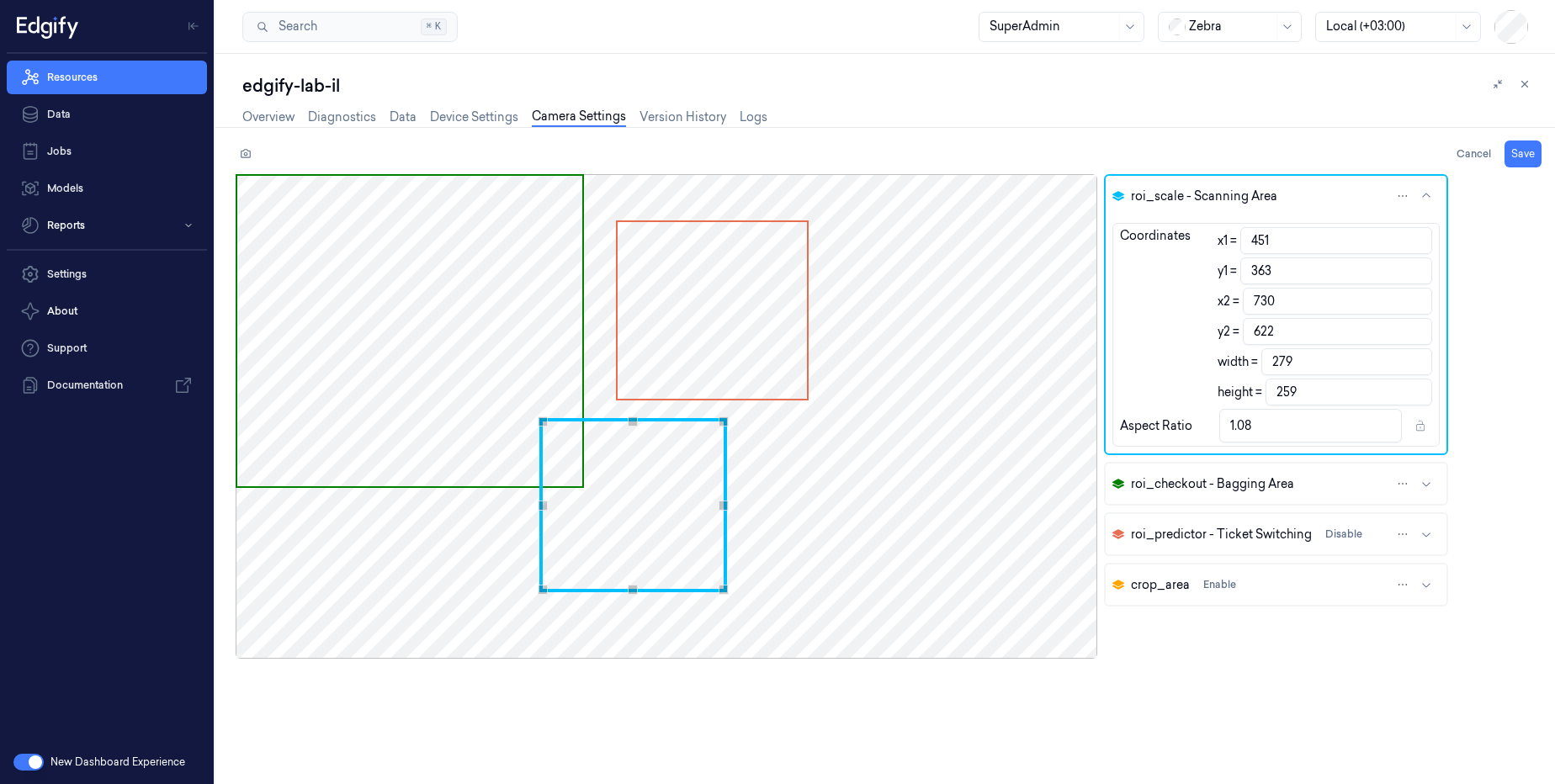
type input "450"
type input "729"
type input "449"
type input "728"
type input "448"
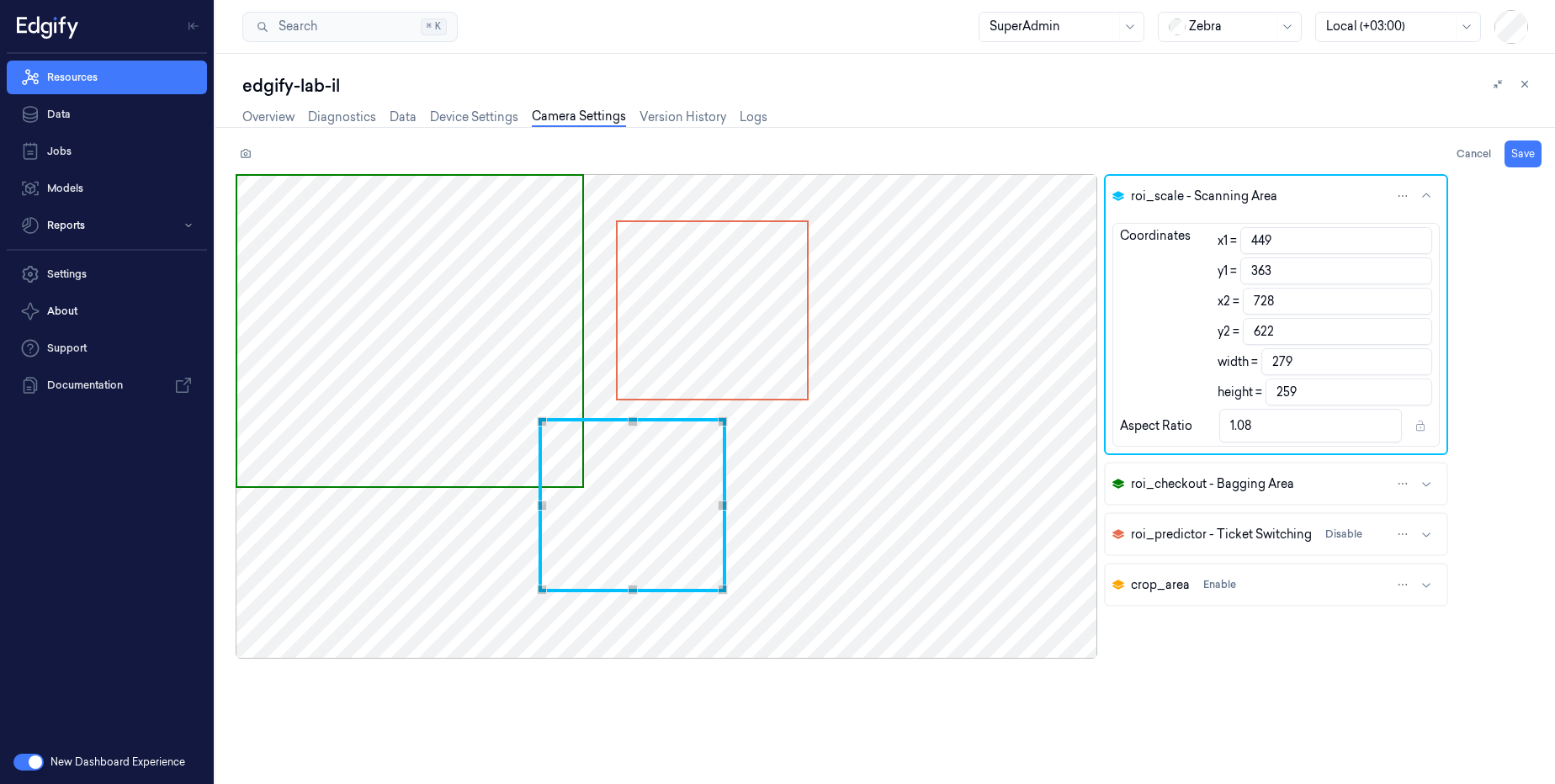
type input "727"
type input "446"
type input "362"
type input "725"
type input "621"
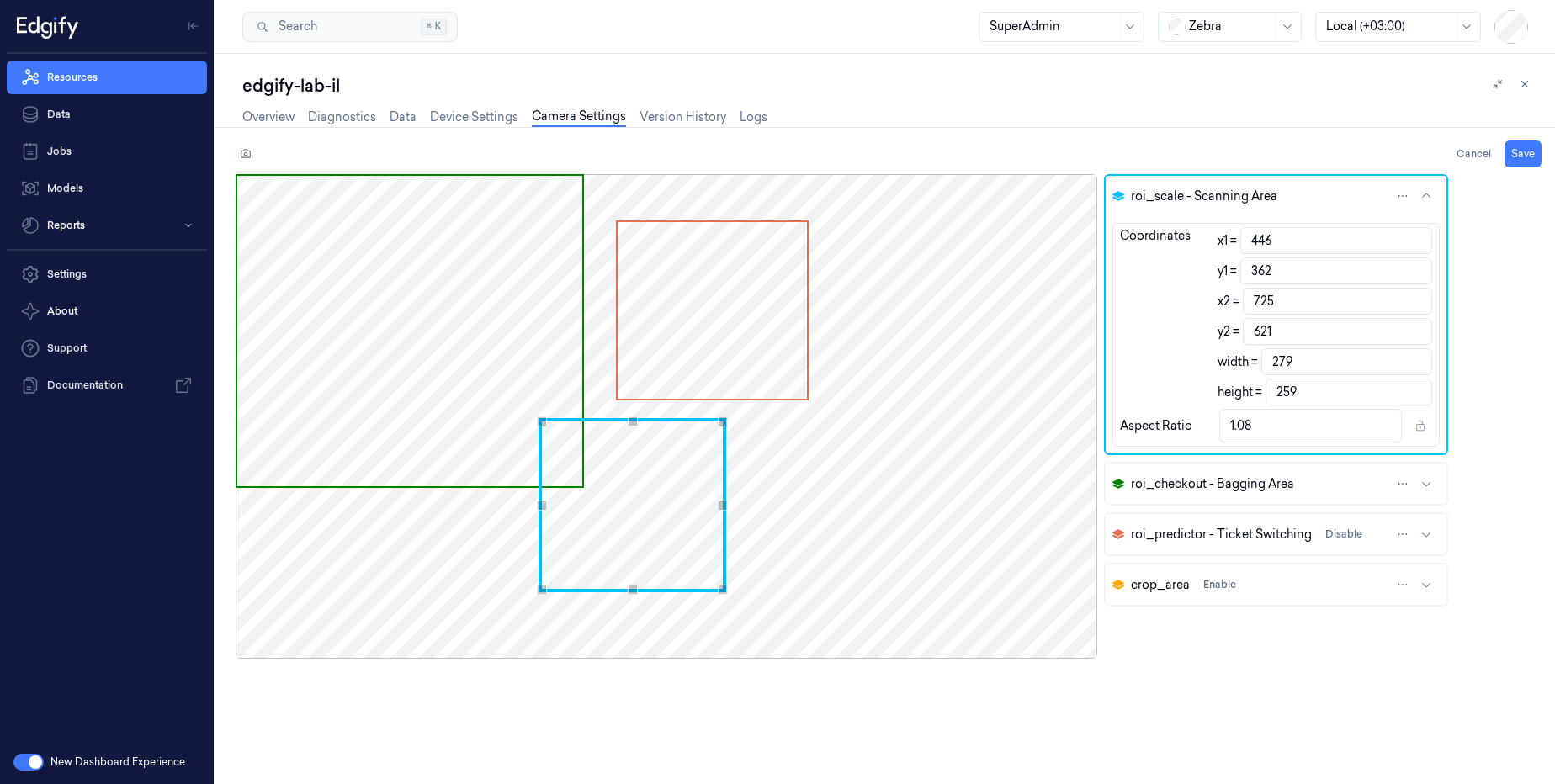
type input "445"
type input "724"
type input "444"
type input "723"
type input "360"
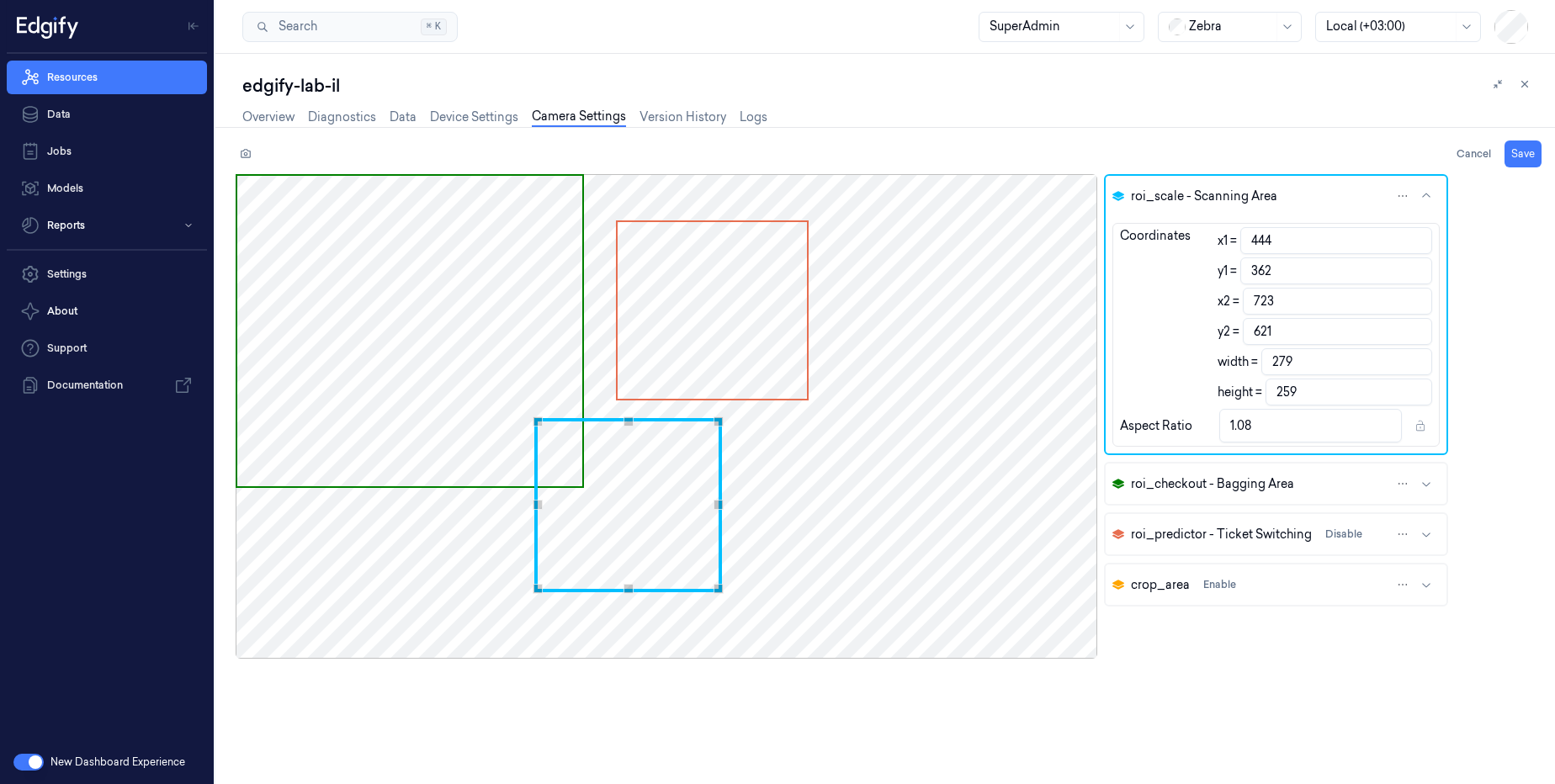
type input "619"
click at [632, 490] on div "Use the arrow keys to move the crop selection area" at bounding box center [628, 504] width 188 height 174
type input "361"
type input "258"
type input "364"
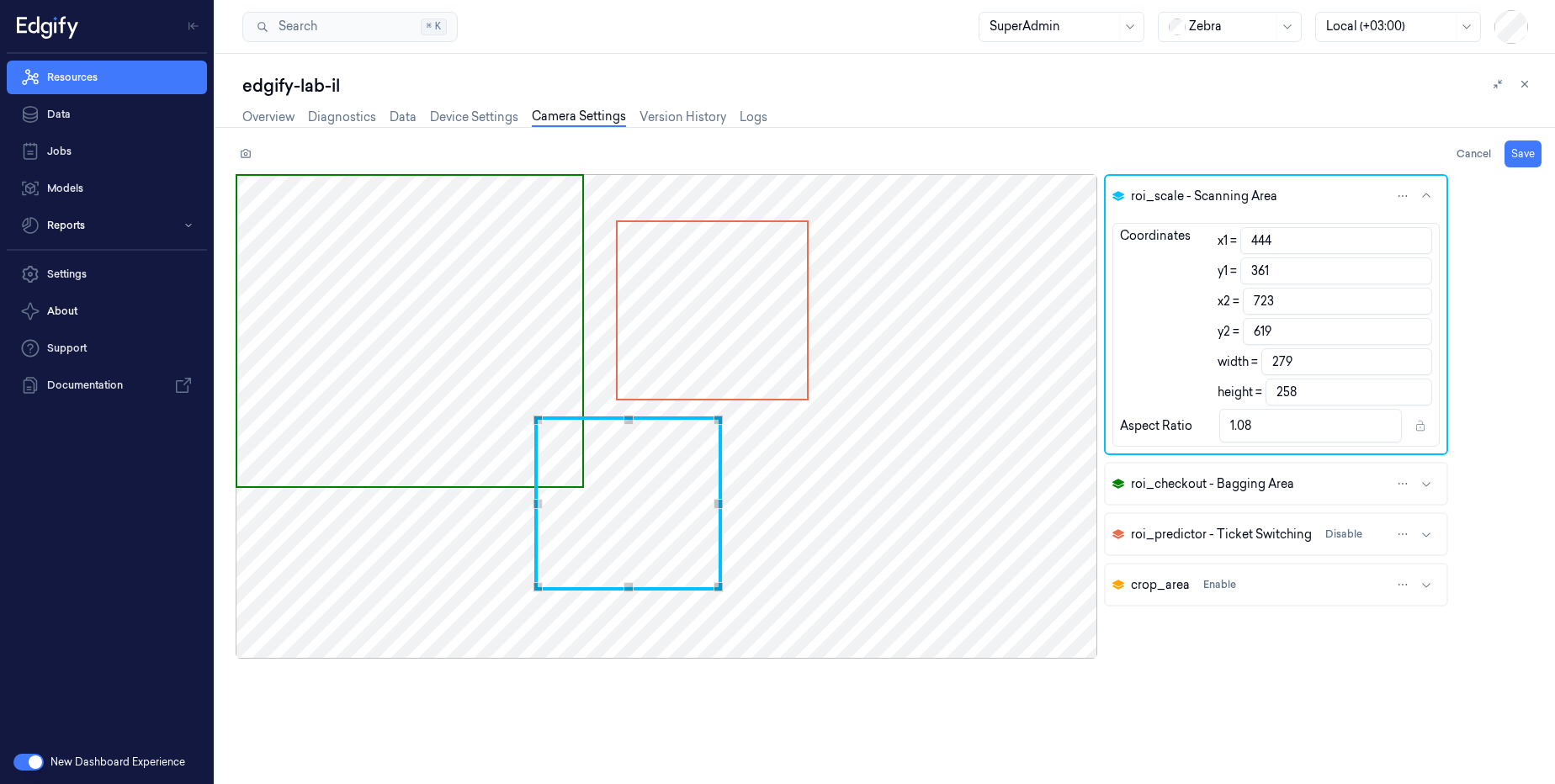
type input "255"
type input "1.09"
type input "365"
type input "254"
type input "1.1"
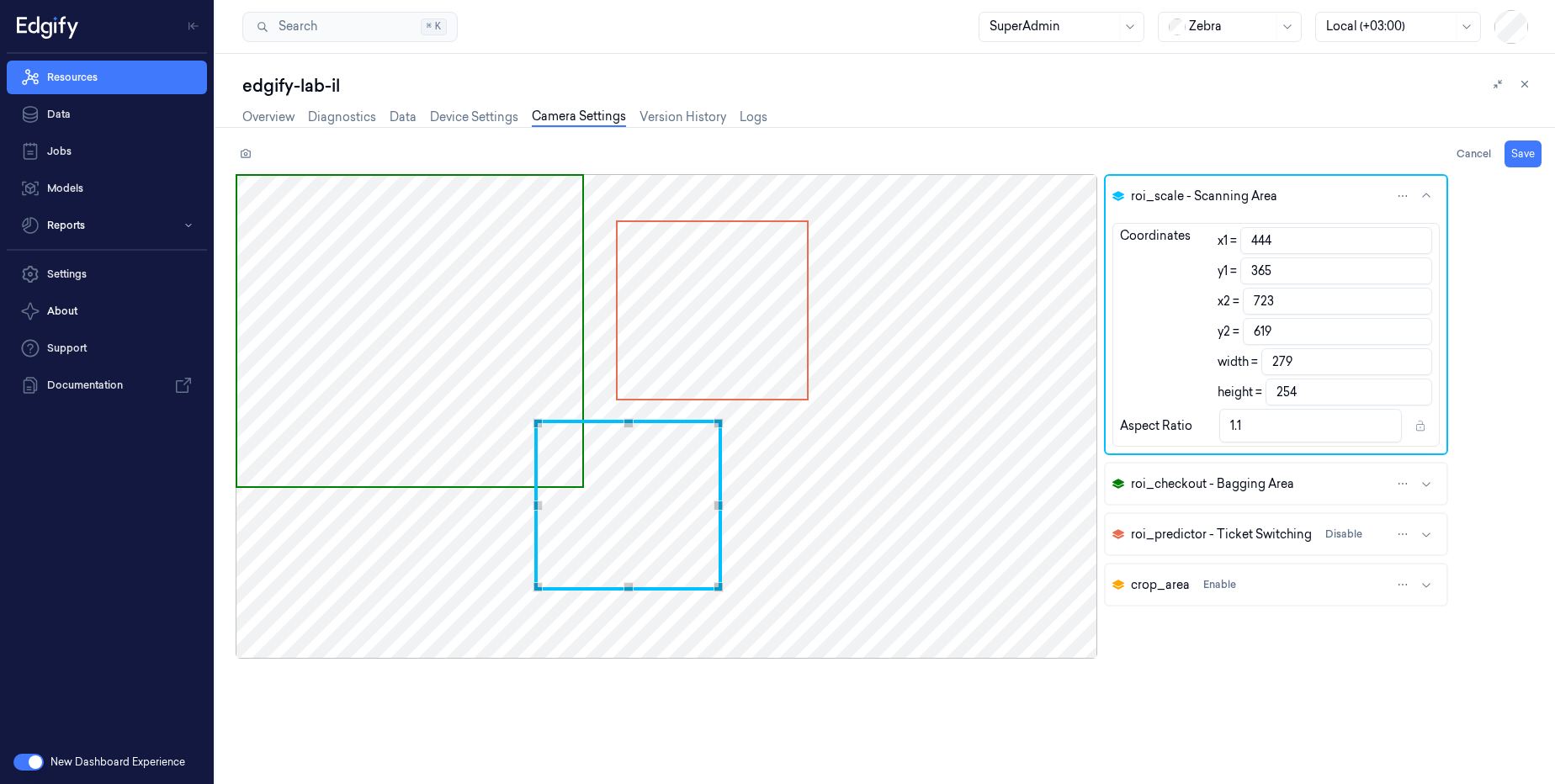
type input "445"
type input "366"
type input "278"
type input "253"
type input "367"
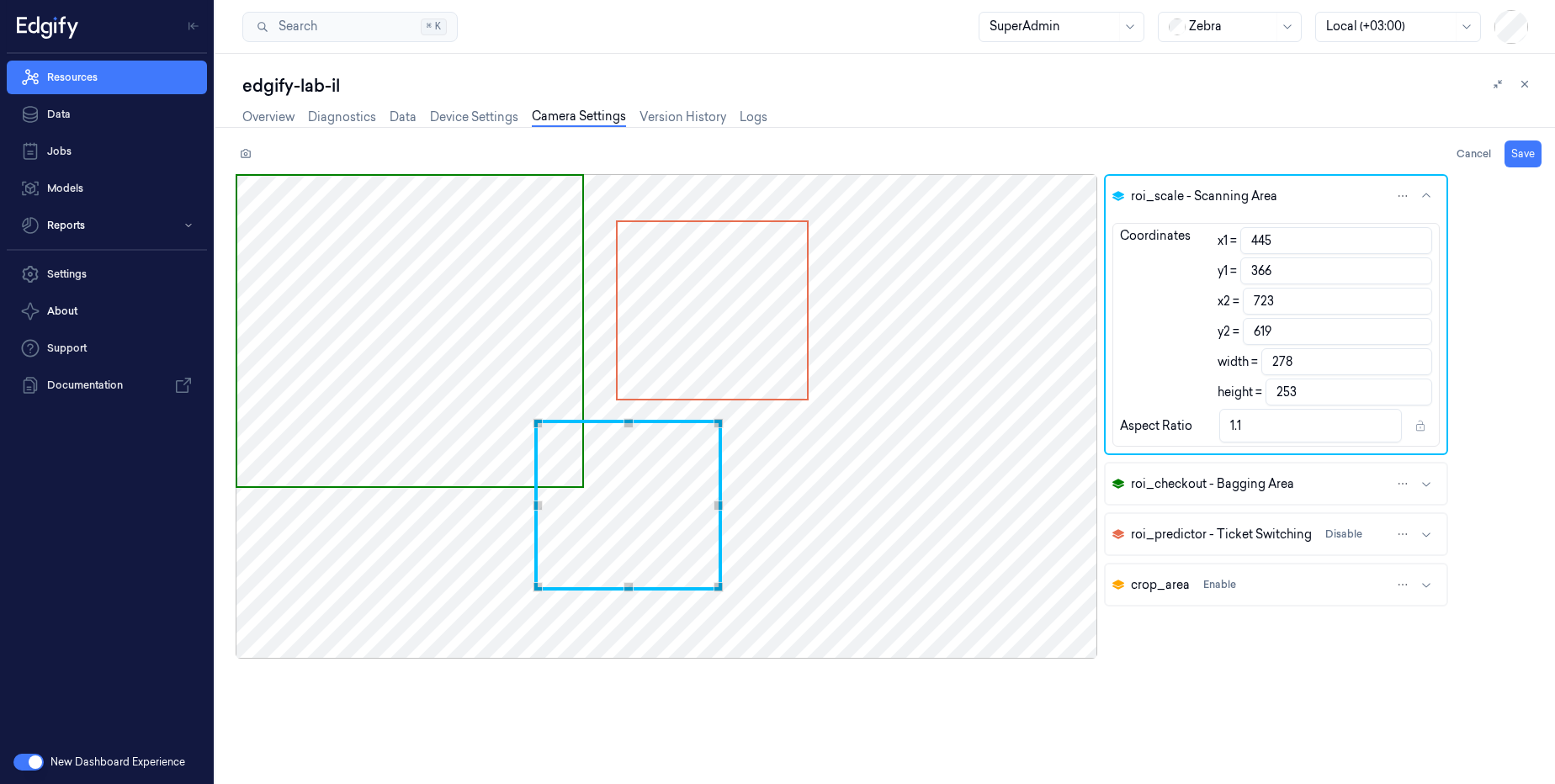
type input "252"
type input "446"
type input "277"
type input "369"
type input "250"
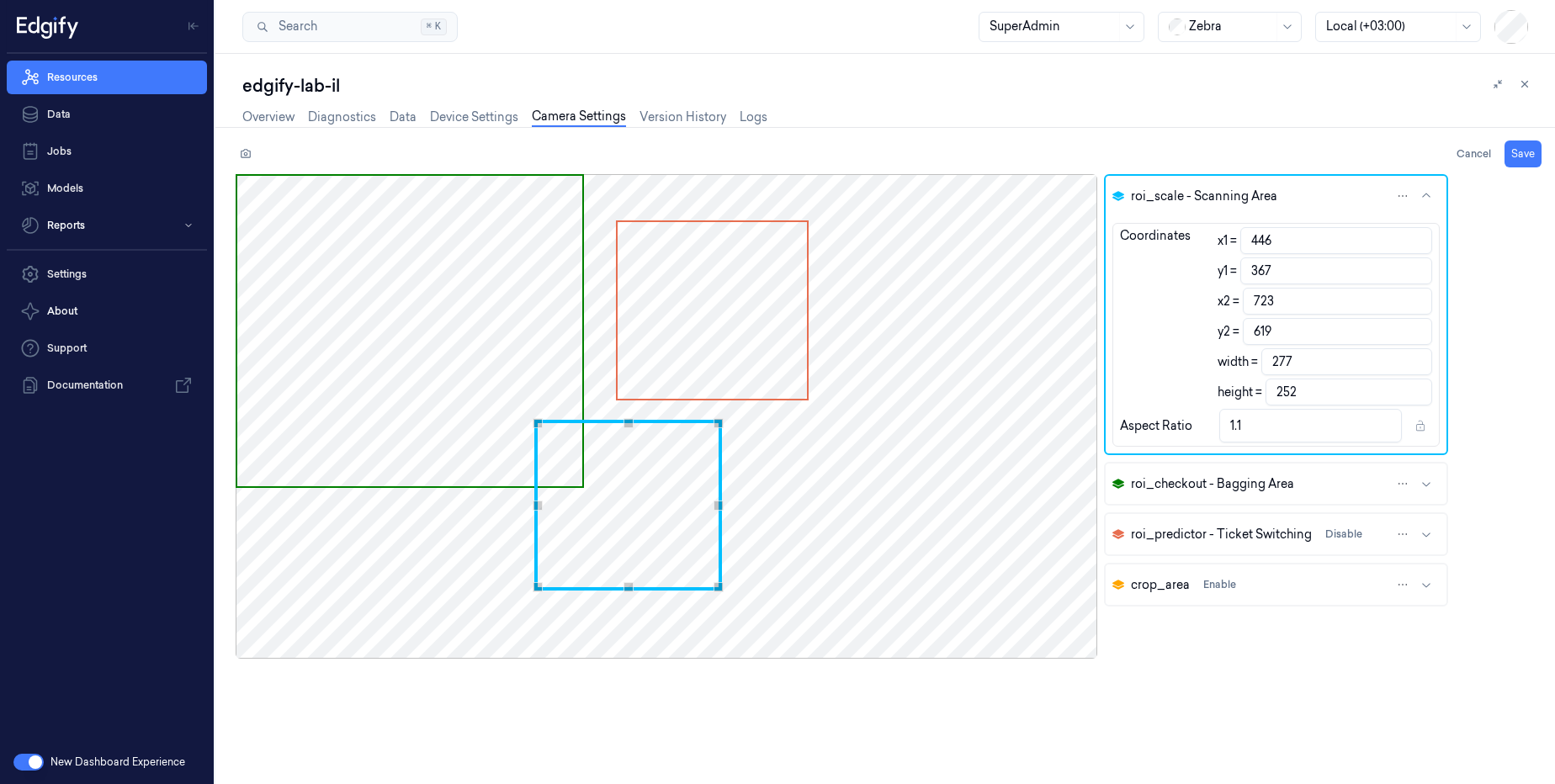
type input "1.11"
type input "448"
type input "275"
type input "1.1"
click at [542, 424] on div "Use the arrow keys to move the north west drag handle to change the crop select…" at bounding box center [546, 427] width 10 height 10
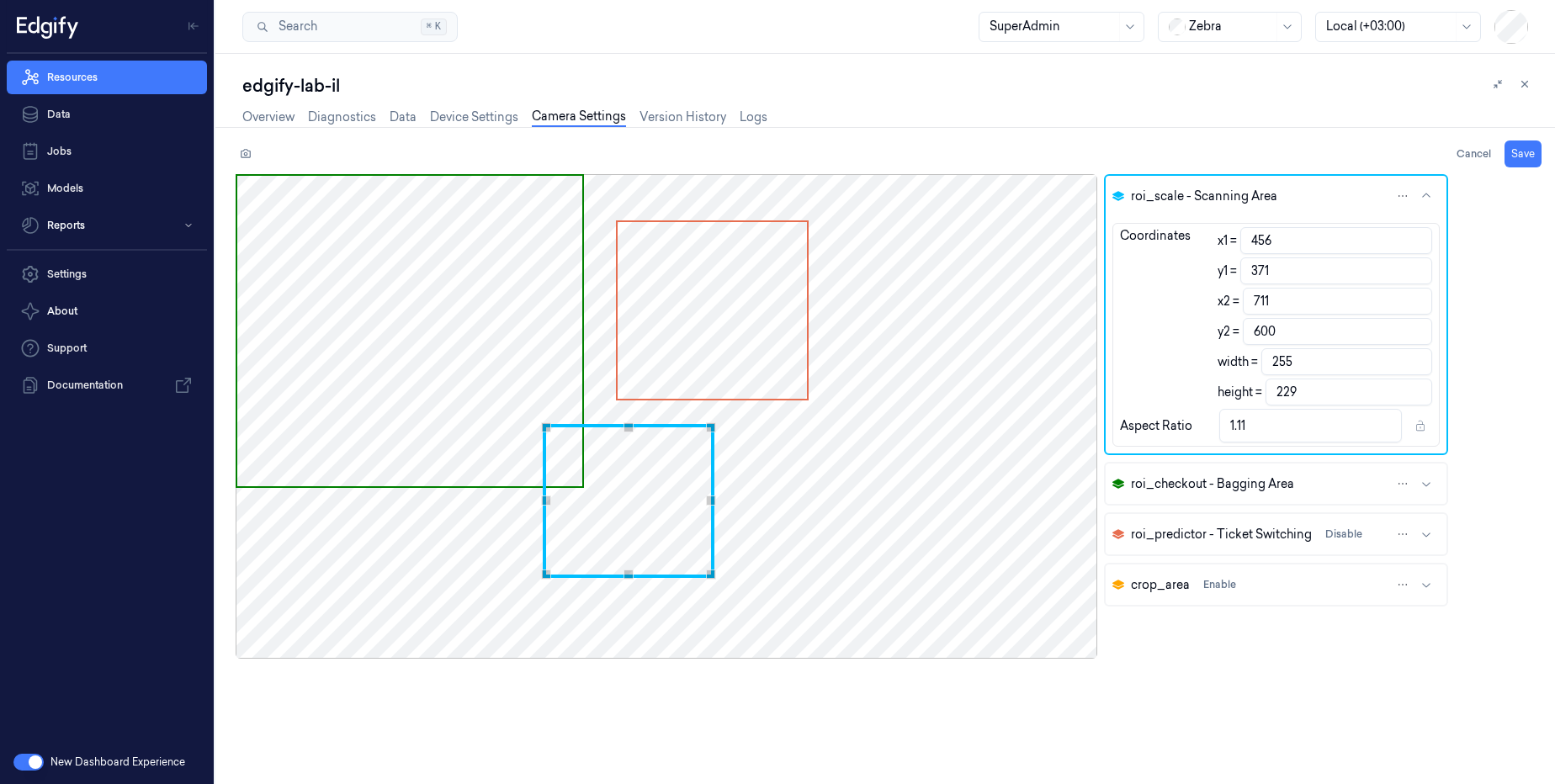
click at [715, 576] on div "Use the arrow keys to move the south east drag handle to change the crop select…" at bounding box center [711, 575] width 10 height 10
click at [717, 292] on span "Use the arrow keys to move the crop selection area" at bounding box center [712, 311] width 190 height 177
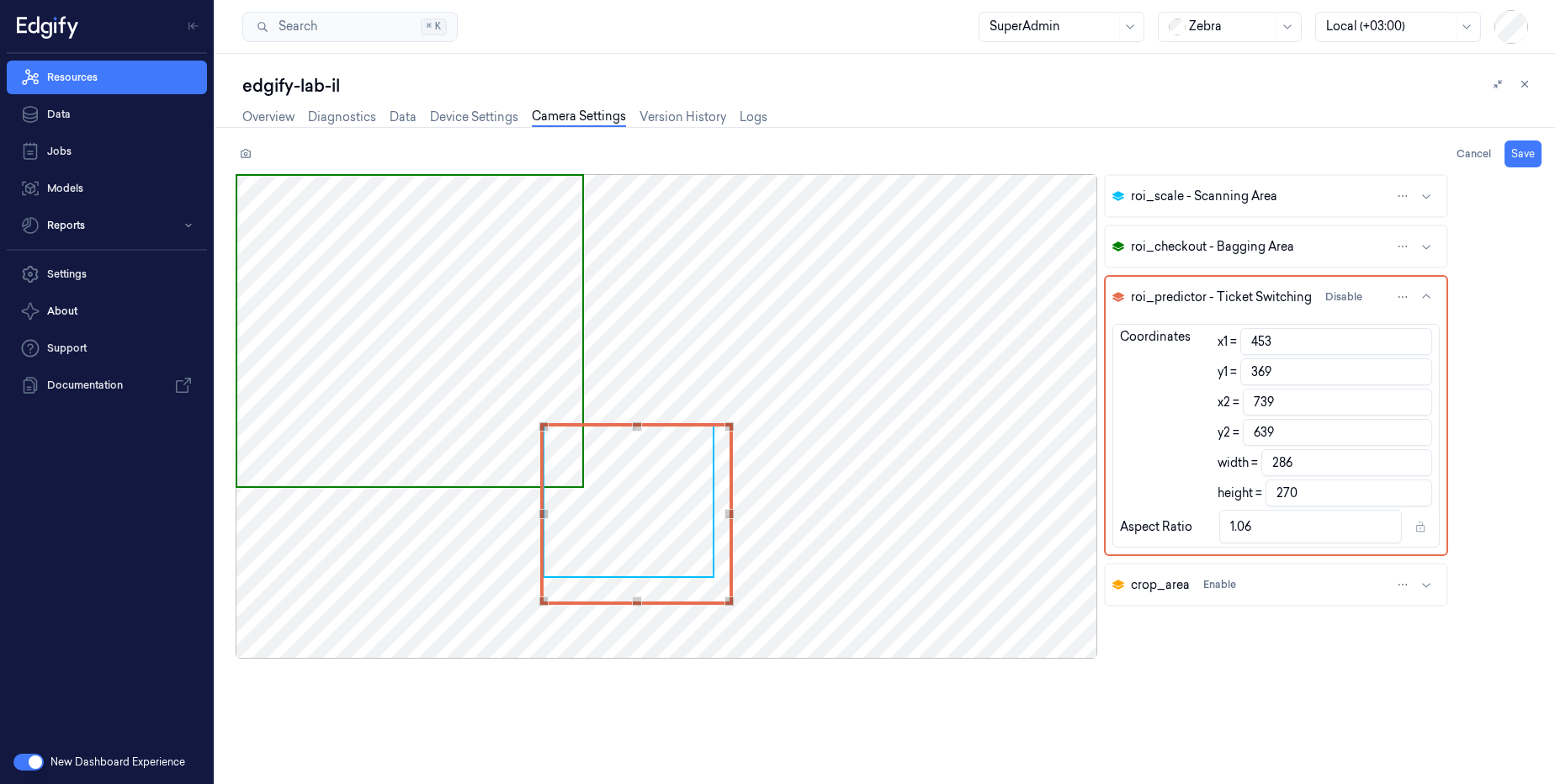
click at [624, 507] on div "Use the arrow keys to move the crop selection area" at bounding box center [636, 514] width 193 height 182
click at [717, 578] on div "Use the arrow keys to move the south east drag handle to change the crop select…" at bounding box center [713, 575] width 10 height 10
click at [433, 329] on span "Use the arrow keys to move the crop selection area" at bounding box center [409, 331] width 345 height 311
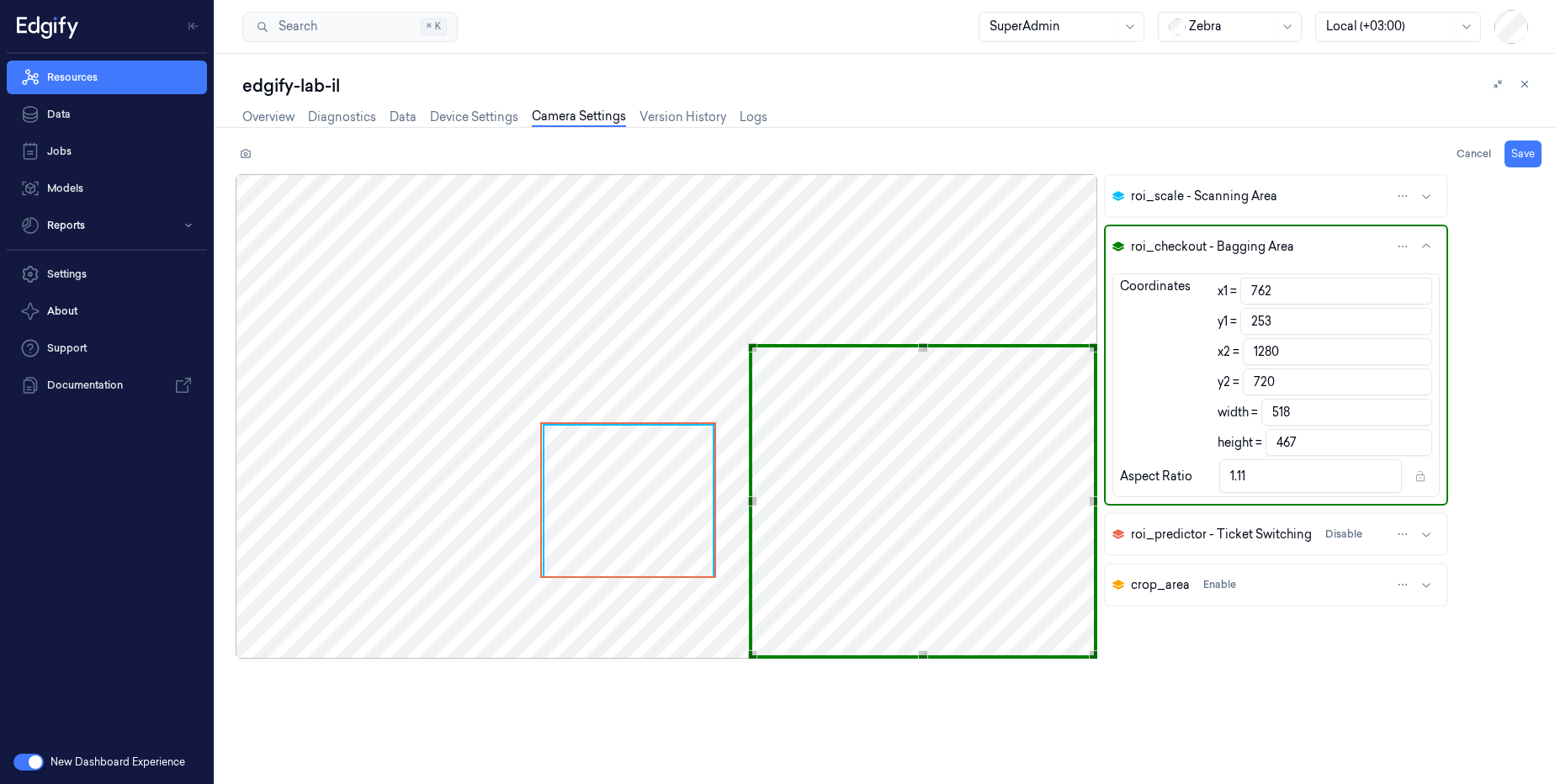
click at [922, 516] on div "Use the arrow keys to move the crop selection area" at bounding box center [923, 501] width 348 height 315
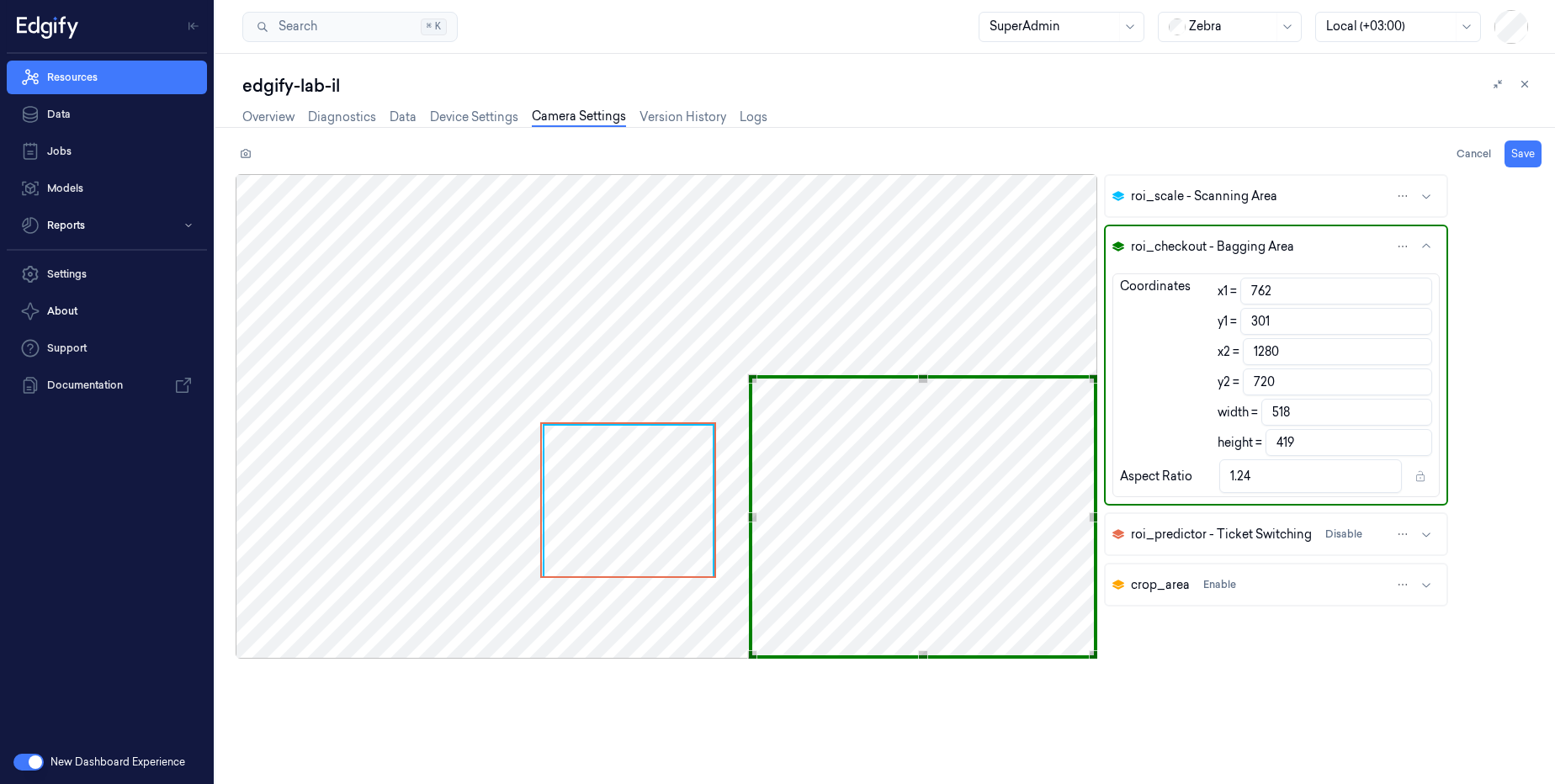
click at [924, 383] on div "Use the up and down arrow keys to move the north drag handle to change the crop…" at bounding box center [923, 378] width 10 height 10
click at [1525, 150] on button "Save" at bounding box center [1522, 154] width 37 height 27
click at [493, 121] on link "Device Settings" at bounding box center [474, 117] width 88 height 20
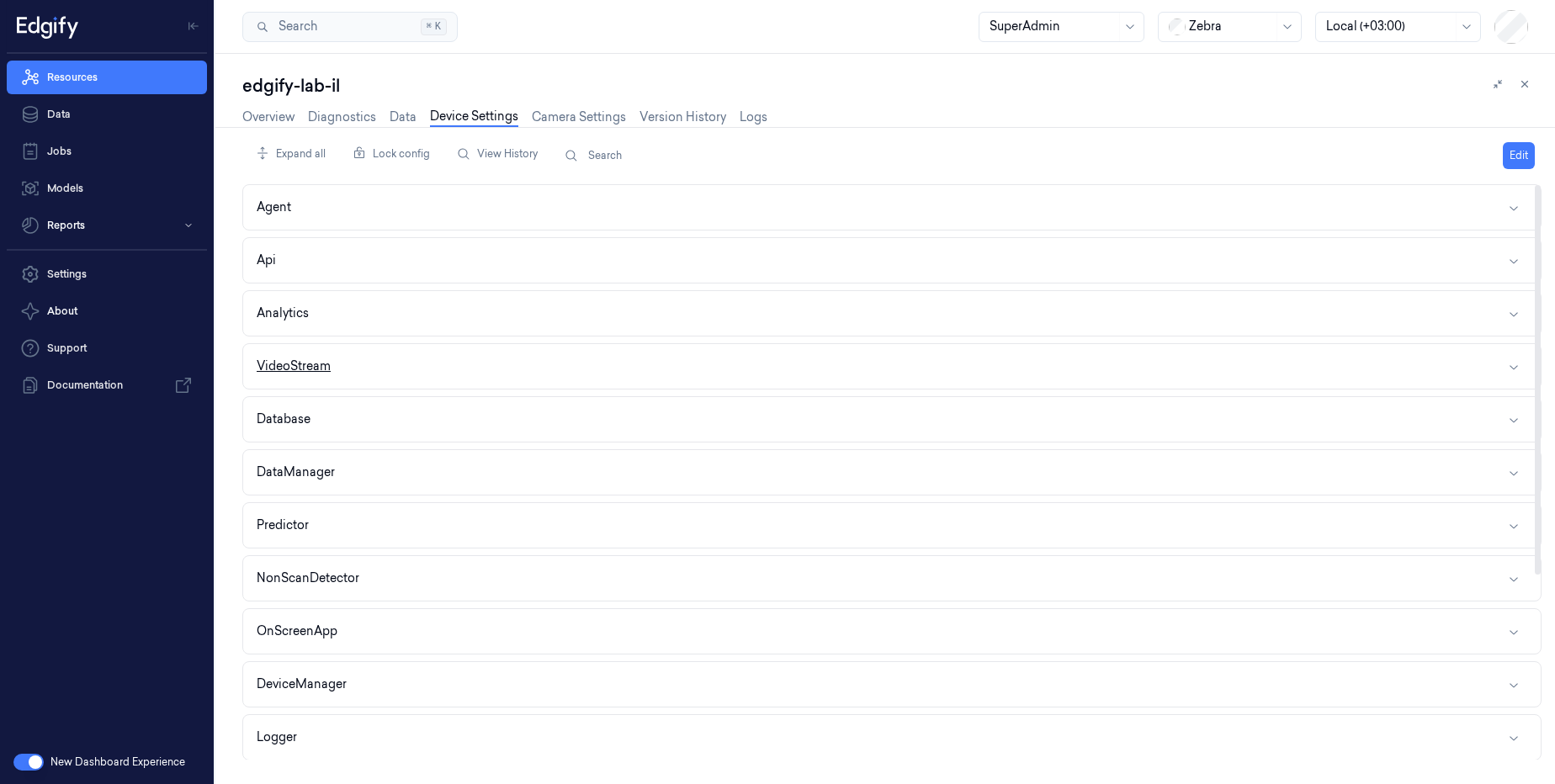
click at [330, 379] on button "VideoStream" at bounding box center [892, 366] width 1298 height 45
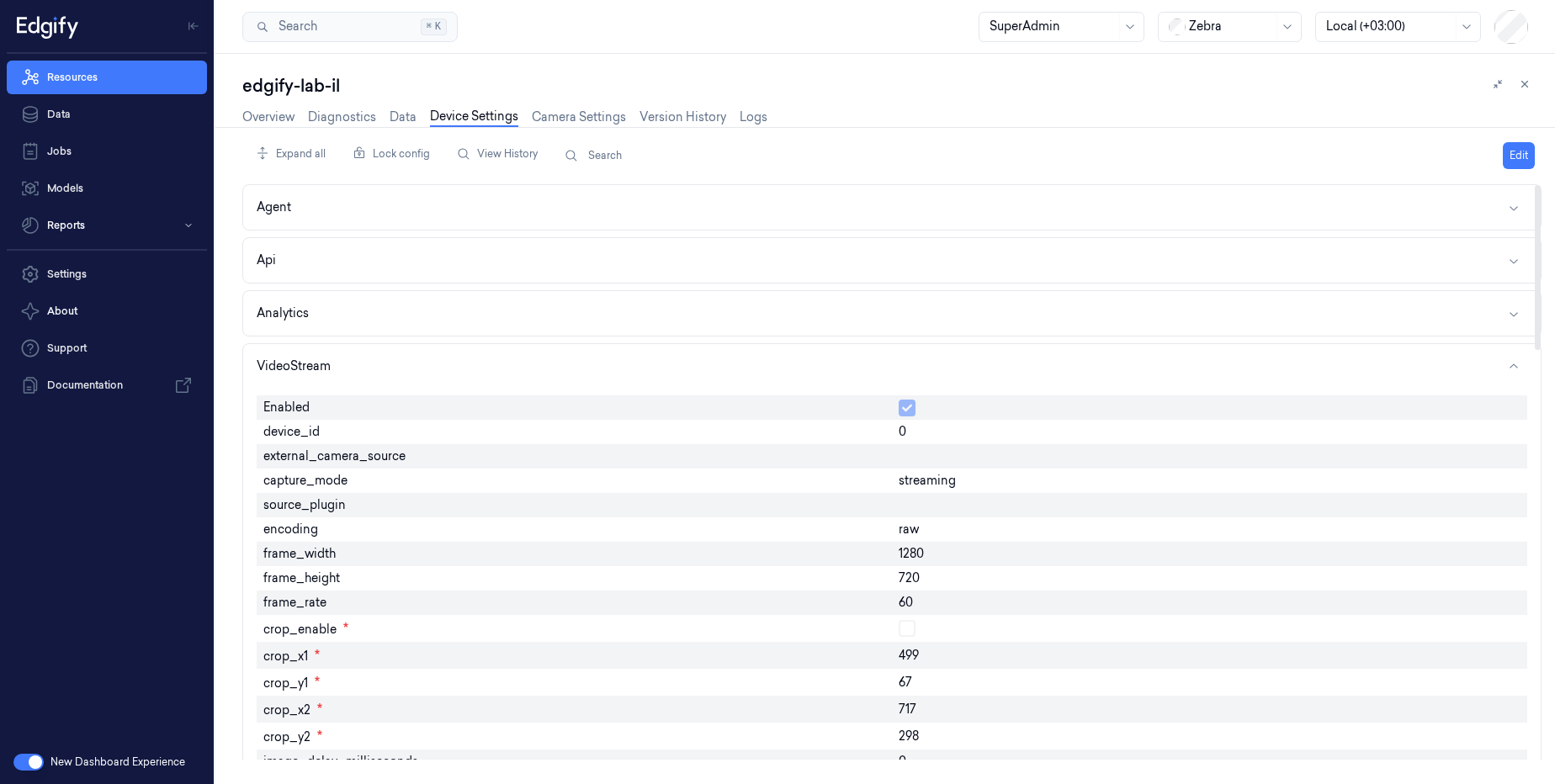
click at [369, 226] on button "Agent" at bounding box center [892, 208] width 1298 height 45
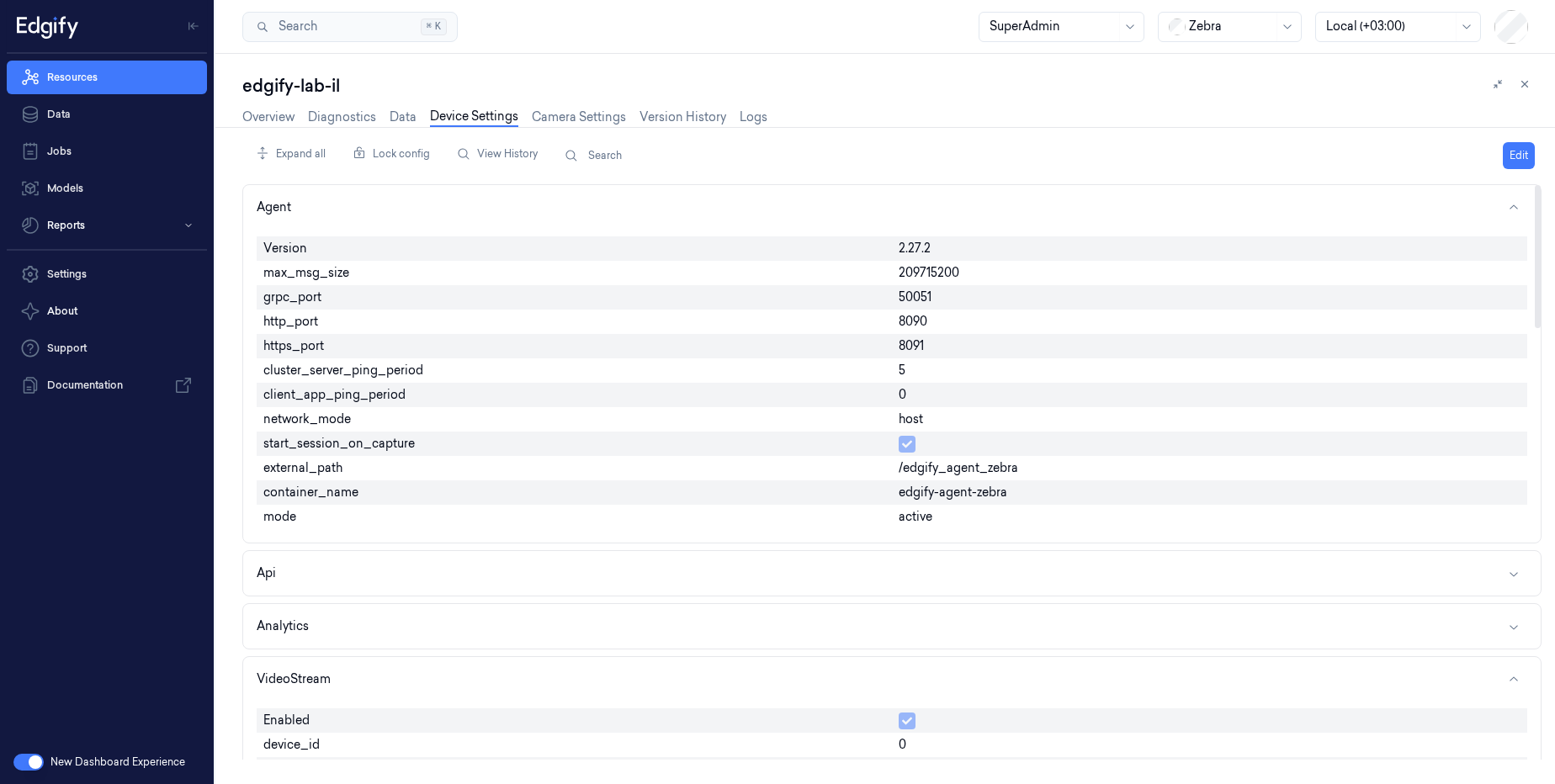
click at [259, 443] on div "start_session_on_capture" at bounding box center [574, 443] width 635 height 24
click at [258, 443] on div "start_session_on_capture" at bounding box center [574, 443] width 635 height 24
click at [944, 485] on span "edgify-agent-zebra" at bounding box center [953, 492] width 108 height 18
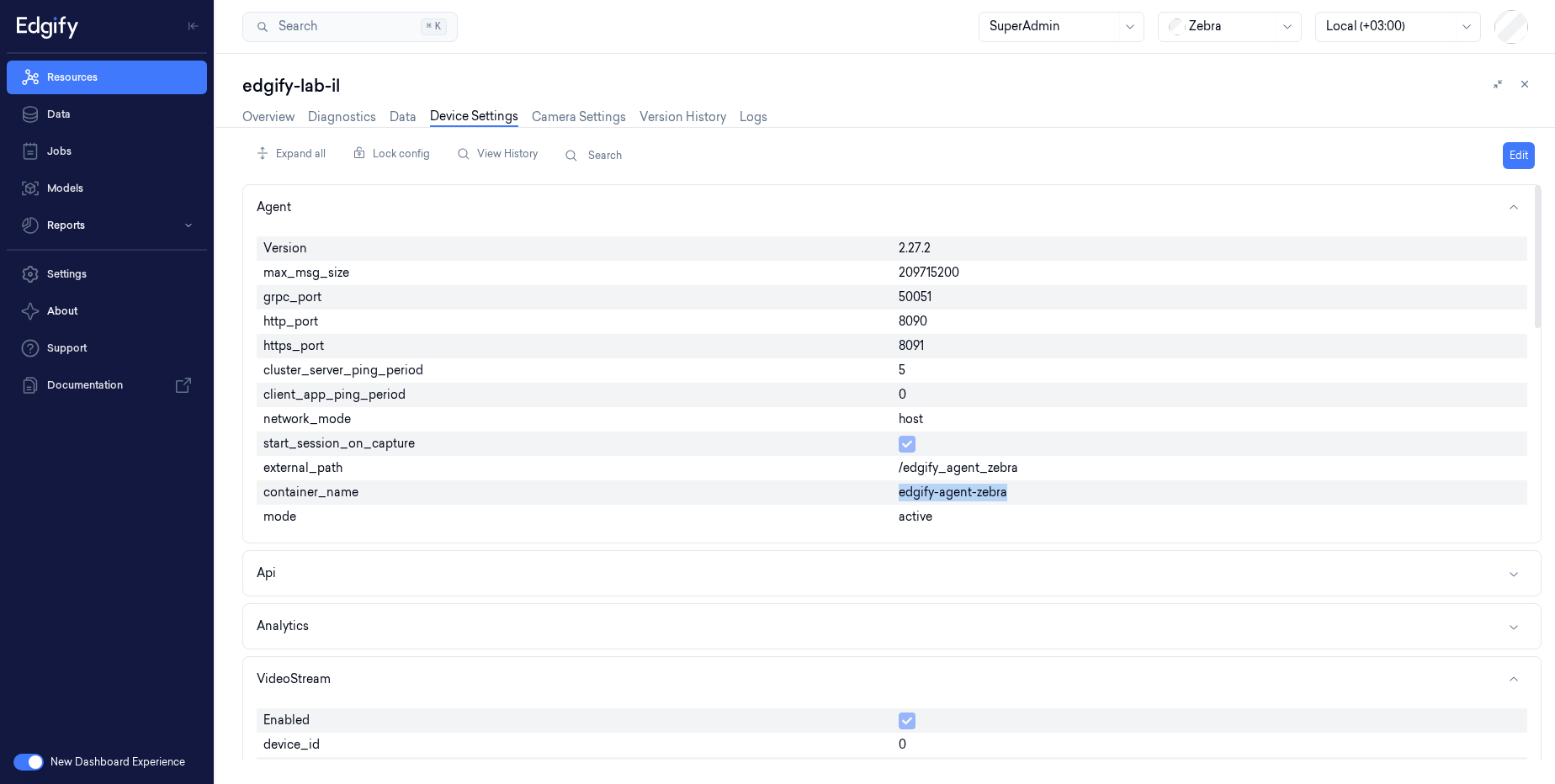
click at [944, 485] on span "edgify-agent-zebra" at bounding box center [953, 492] width 108 height 18
click at [929, 510] on span "active" at bounding box center [915, 516] width 33 height 18
click at [305, 449] on span "start_session_on_capture" at bounding box center [339, 443] width 151 height 18
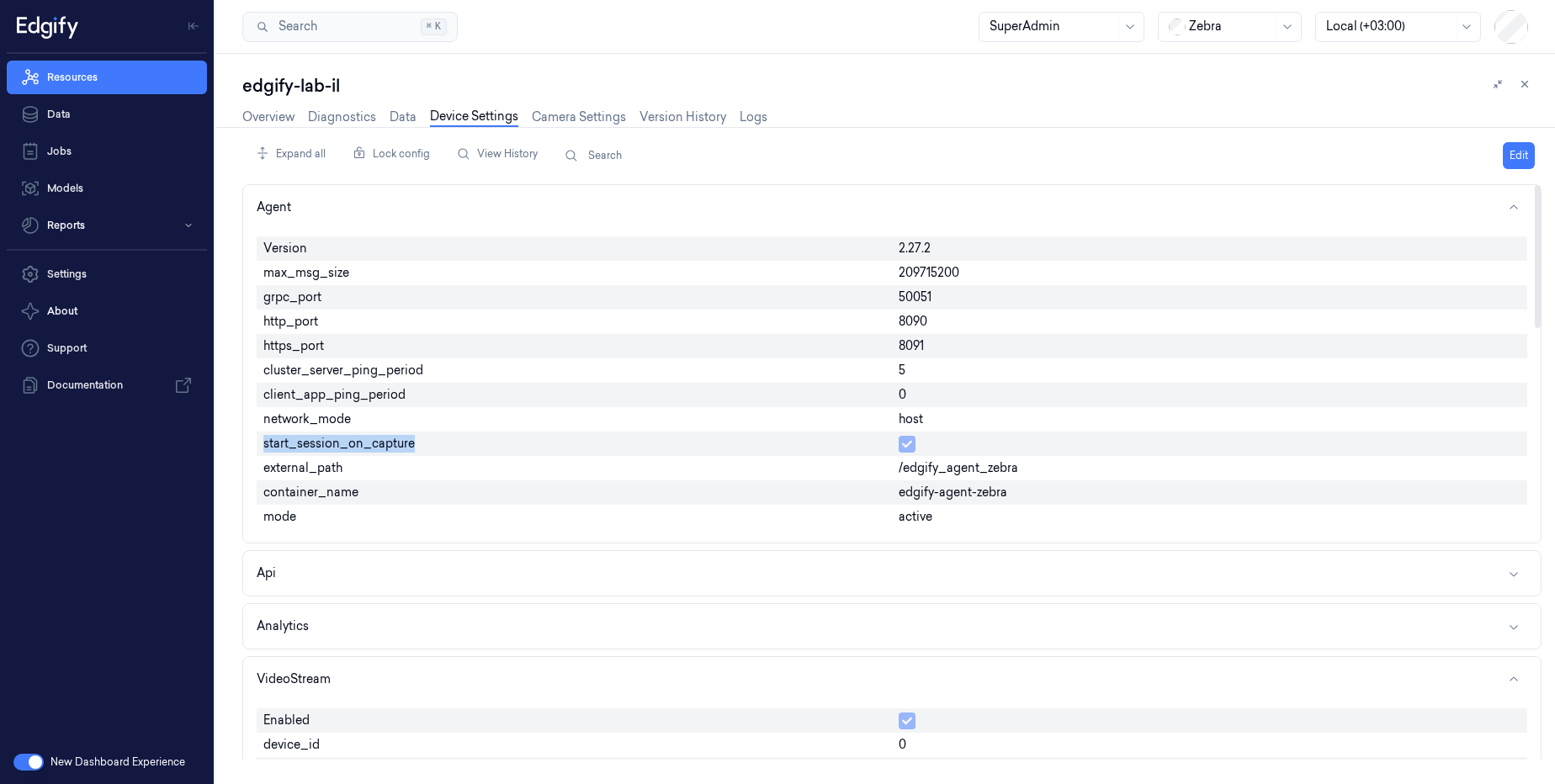
click at [305, 449] on span "start_session_on_capture" at bounding box center [339, 443] width 151 height 18
click at [1522, 152] on button "Edit" at bounding box center [1518, 155] width 32 height 27
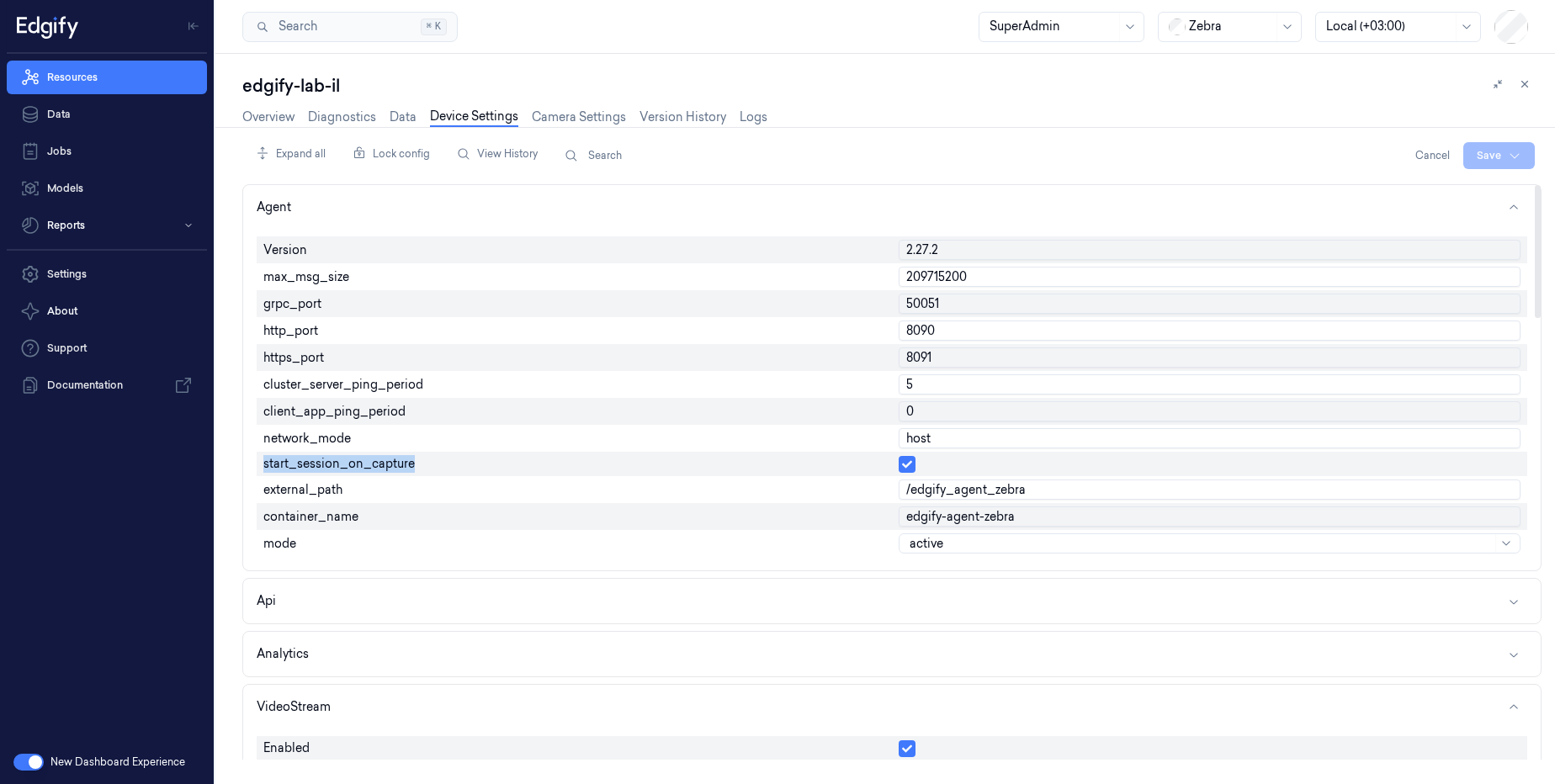
click at [901, 466] on button "button" at bounding box center [907, 464] width 17 height 17
click at [1437, 152] on button "Cancel" at bounding box center [1432, 155] width 48 height 27
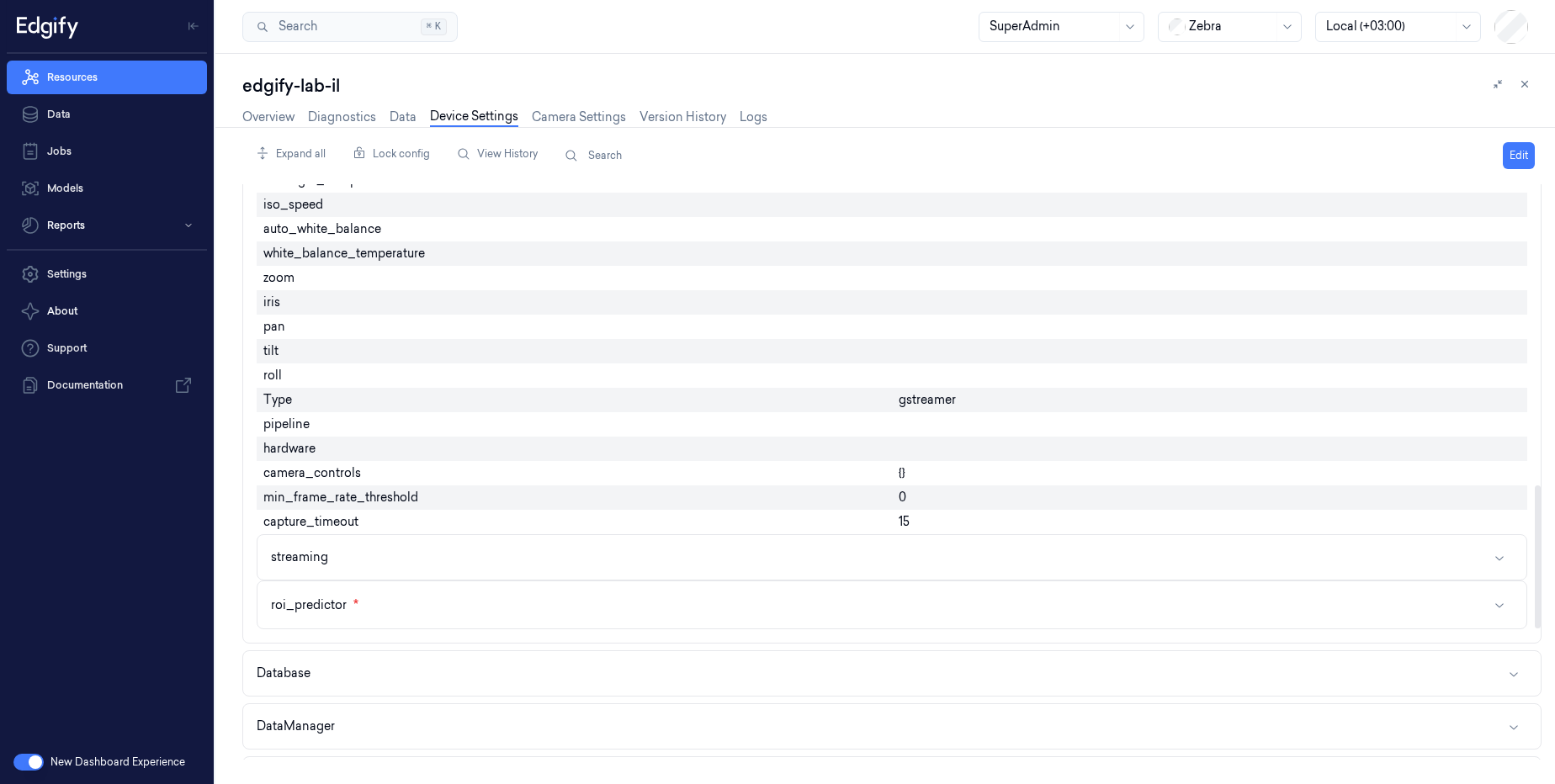
scroll to position [1738, 0]
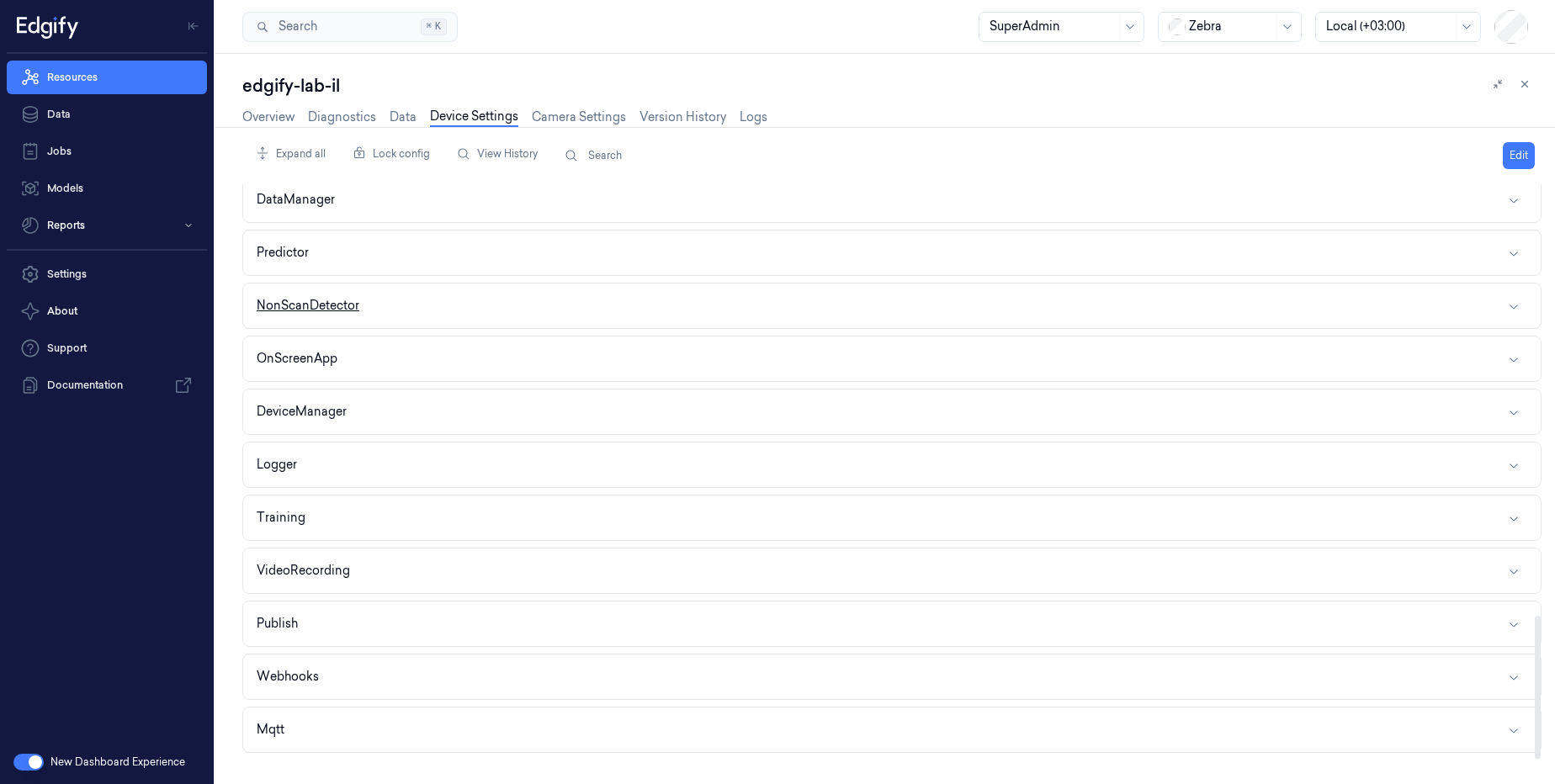
click at [435, 321] on button "NonScanDetector" at bounding box center [892, 305] width 1298 height 45
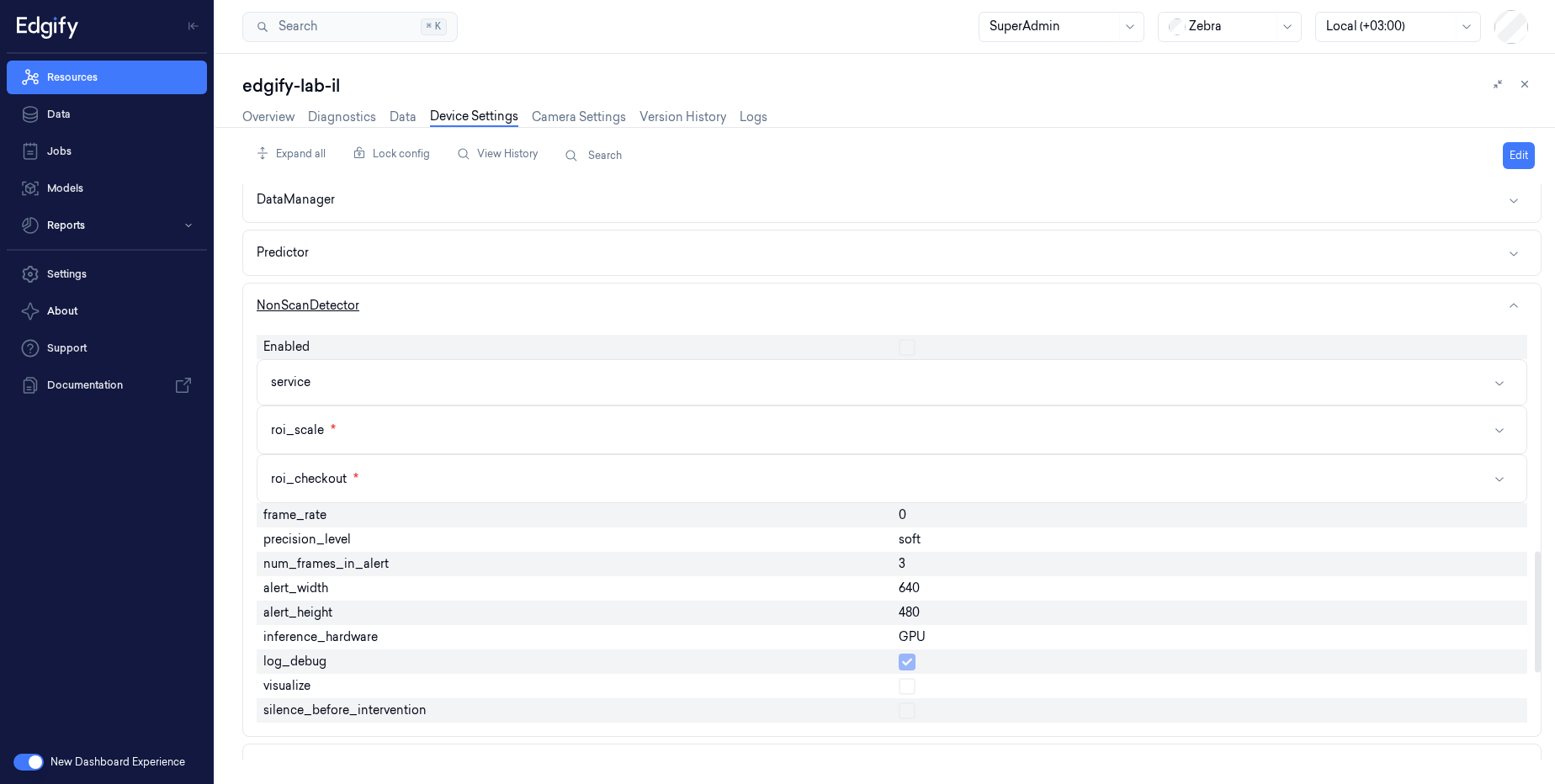
click at [434, 311] on button "NonScanDetector" at bounding box center [892, 305] width 1298 height 45
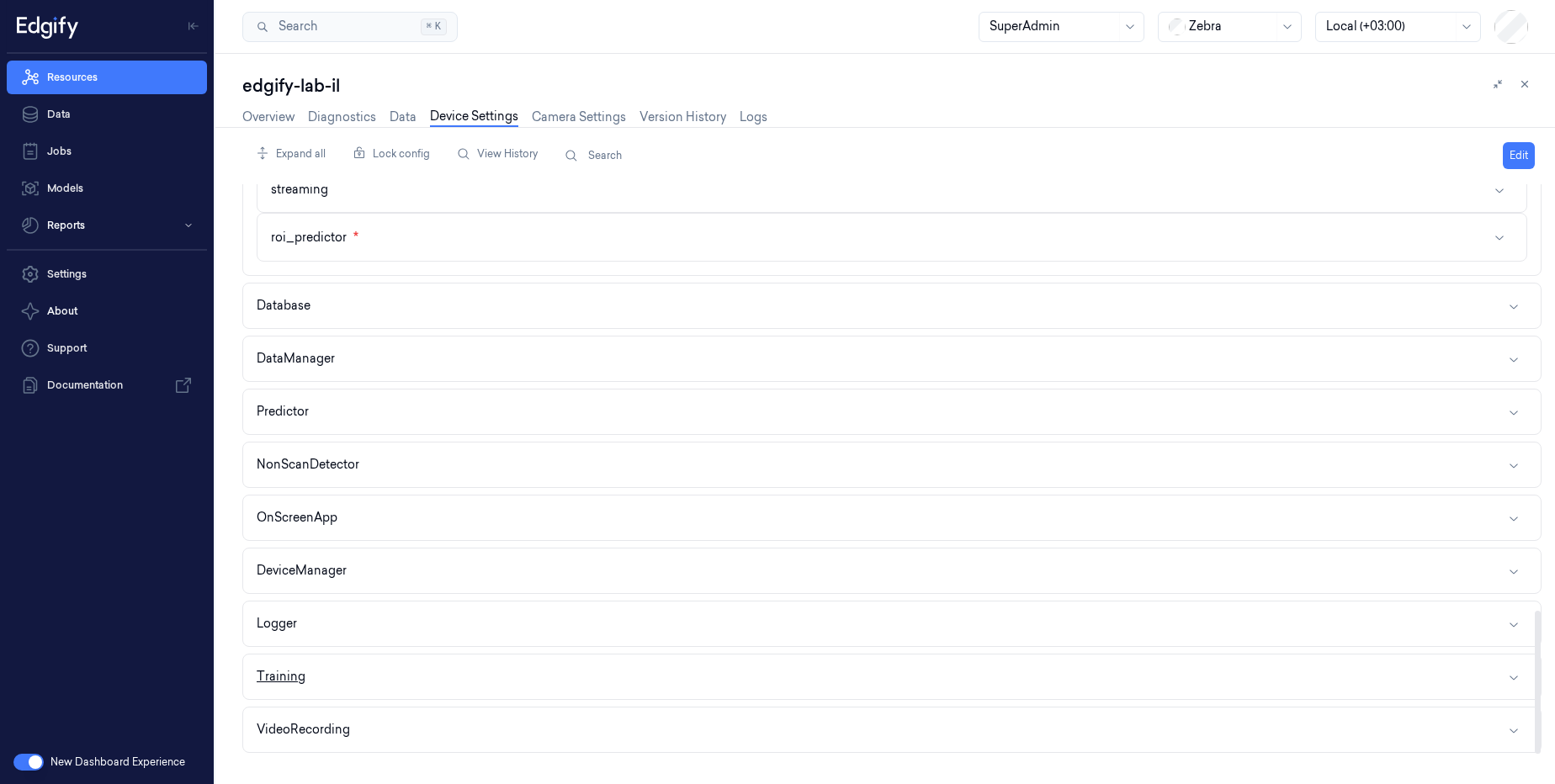
scroll to position [1716, 0]
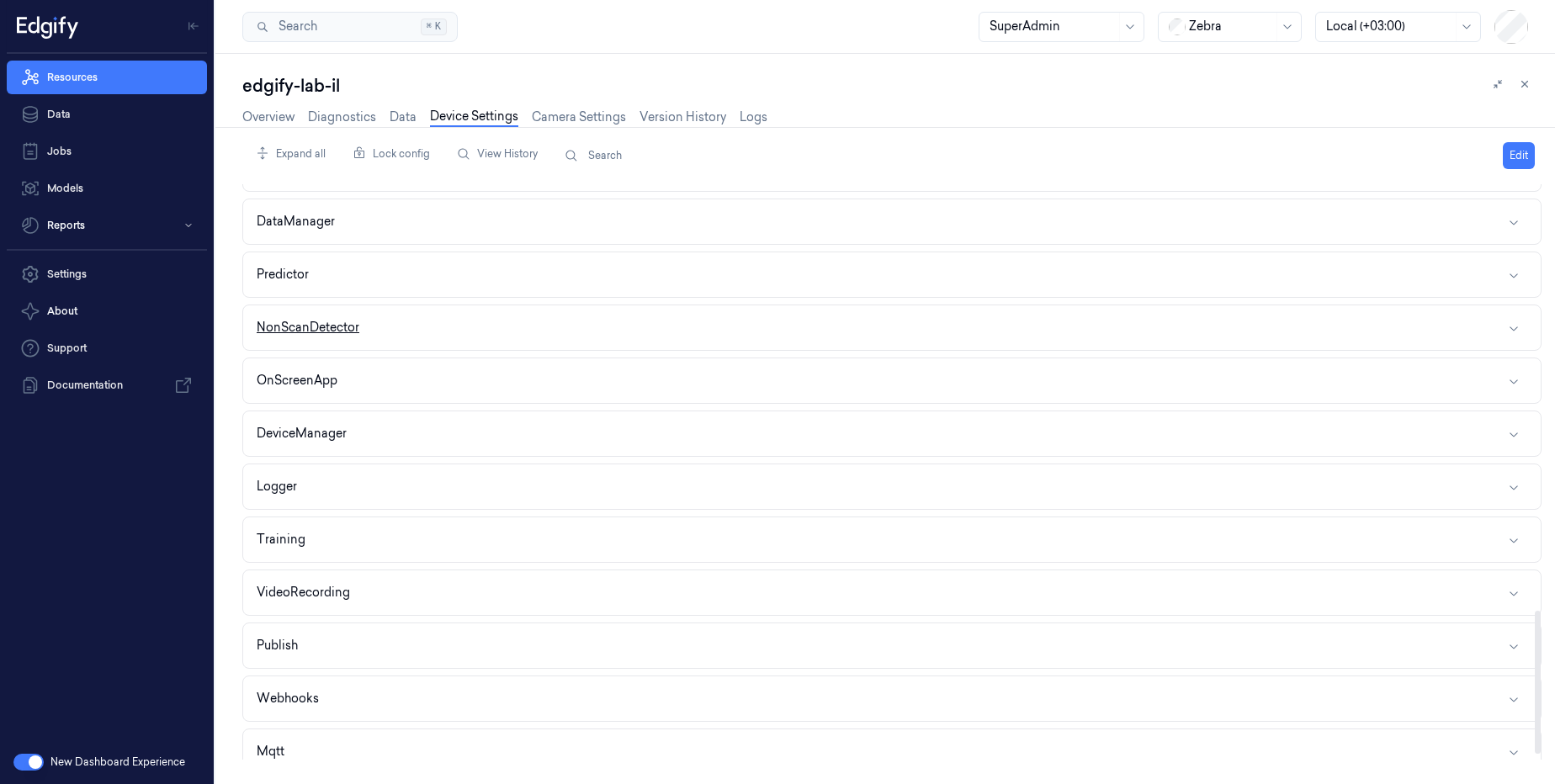
click at [414, 339] on button "NonScanDetector" at bounding box center [892, 328] width 1298 height 45
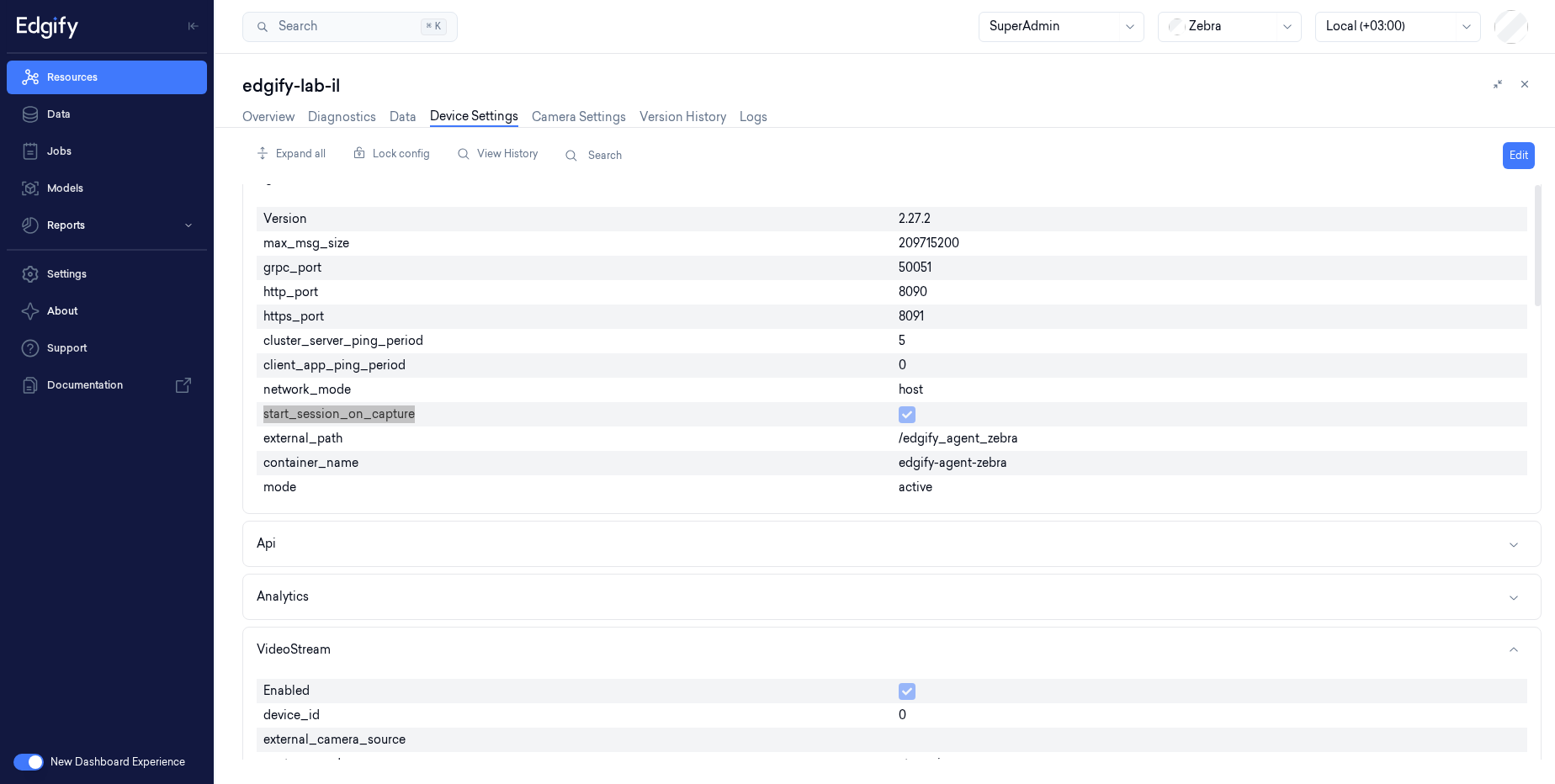
scroll to position [0, 0]
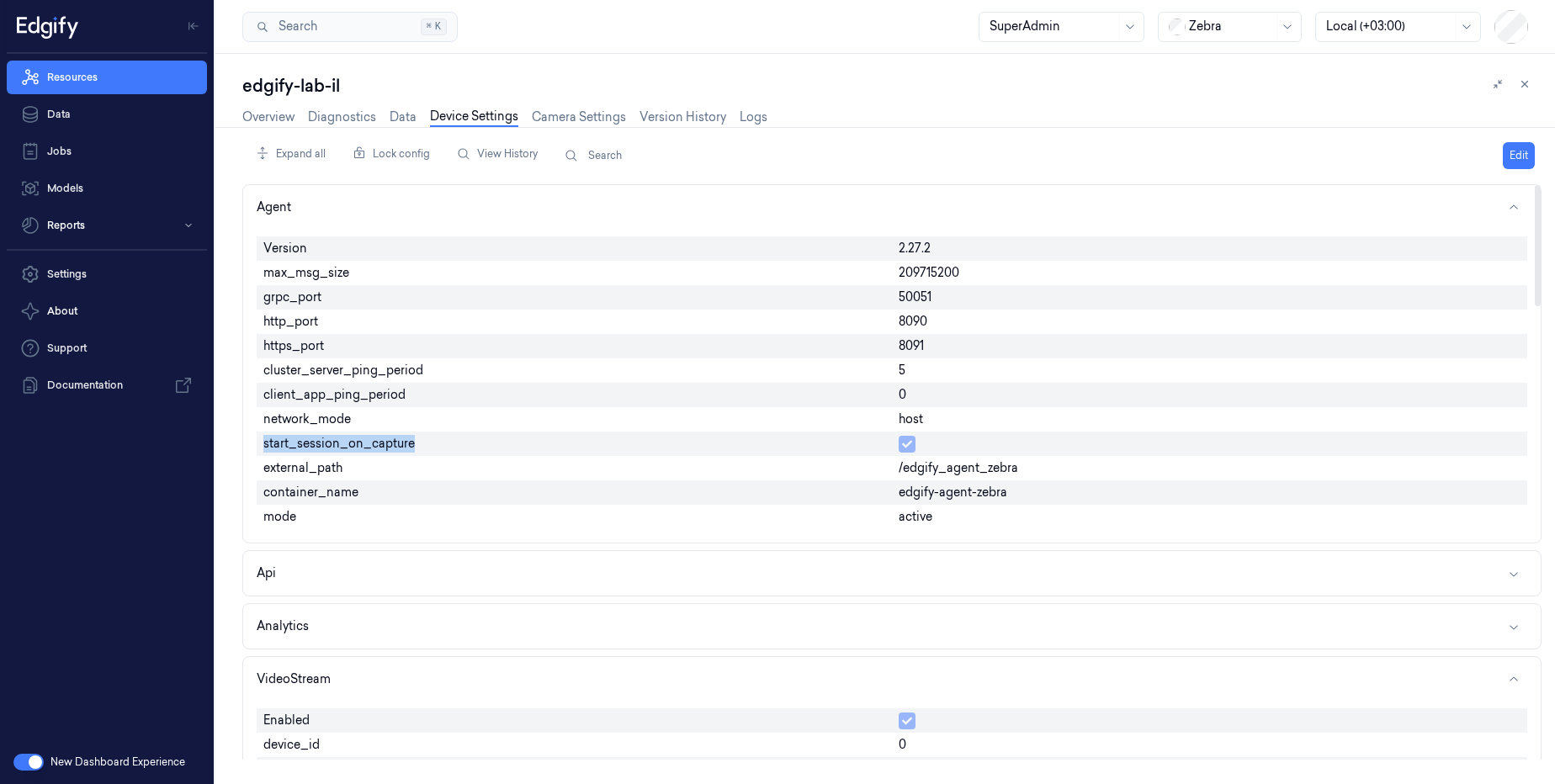
click at [364, 445] on span "start_session_on_capture" at bounding box center [339, 443] width 151 height 18
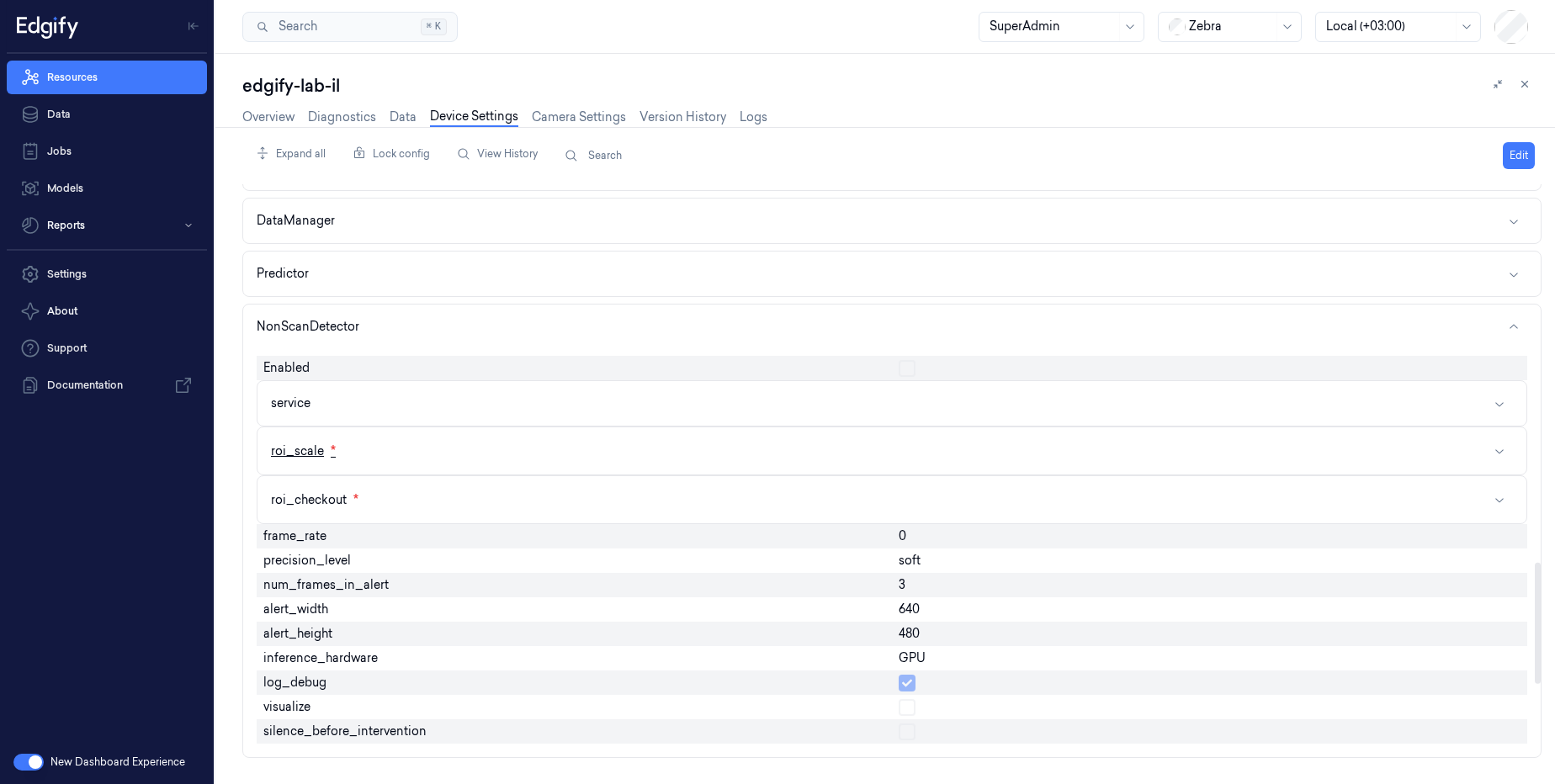
scroll to position [1716, 0]
click at [348, 400] on button "service" at bounding box center [892, 404] width 1268 height 45
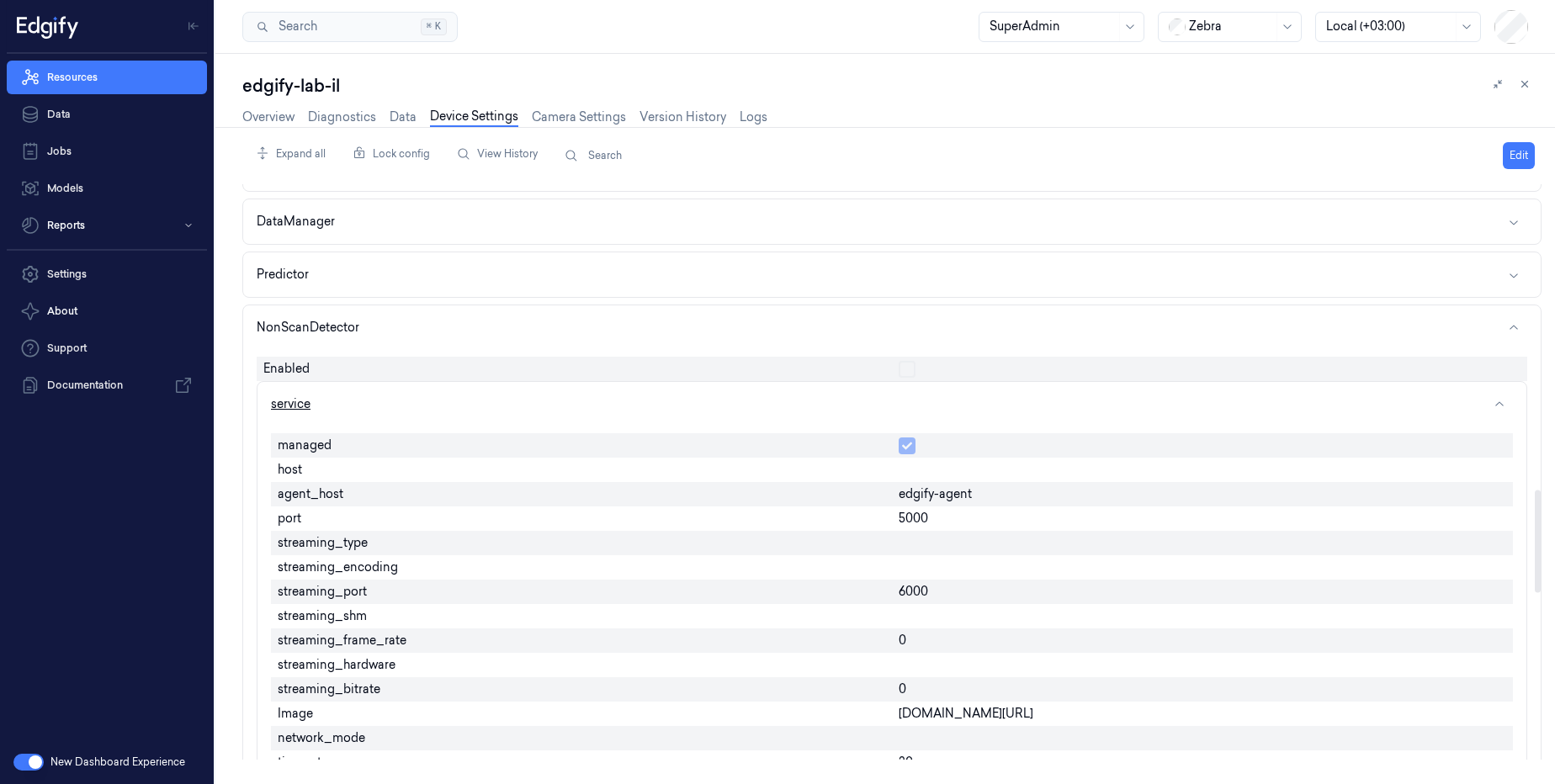
click at [348, 401] on button "service" at bounding box center [892, 404] width 1268 height 45
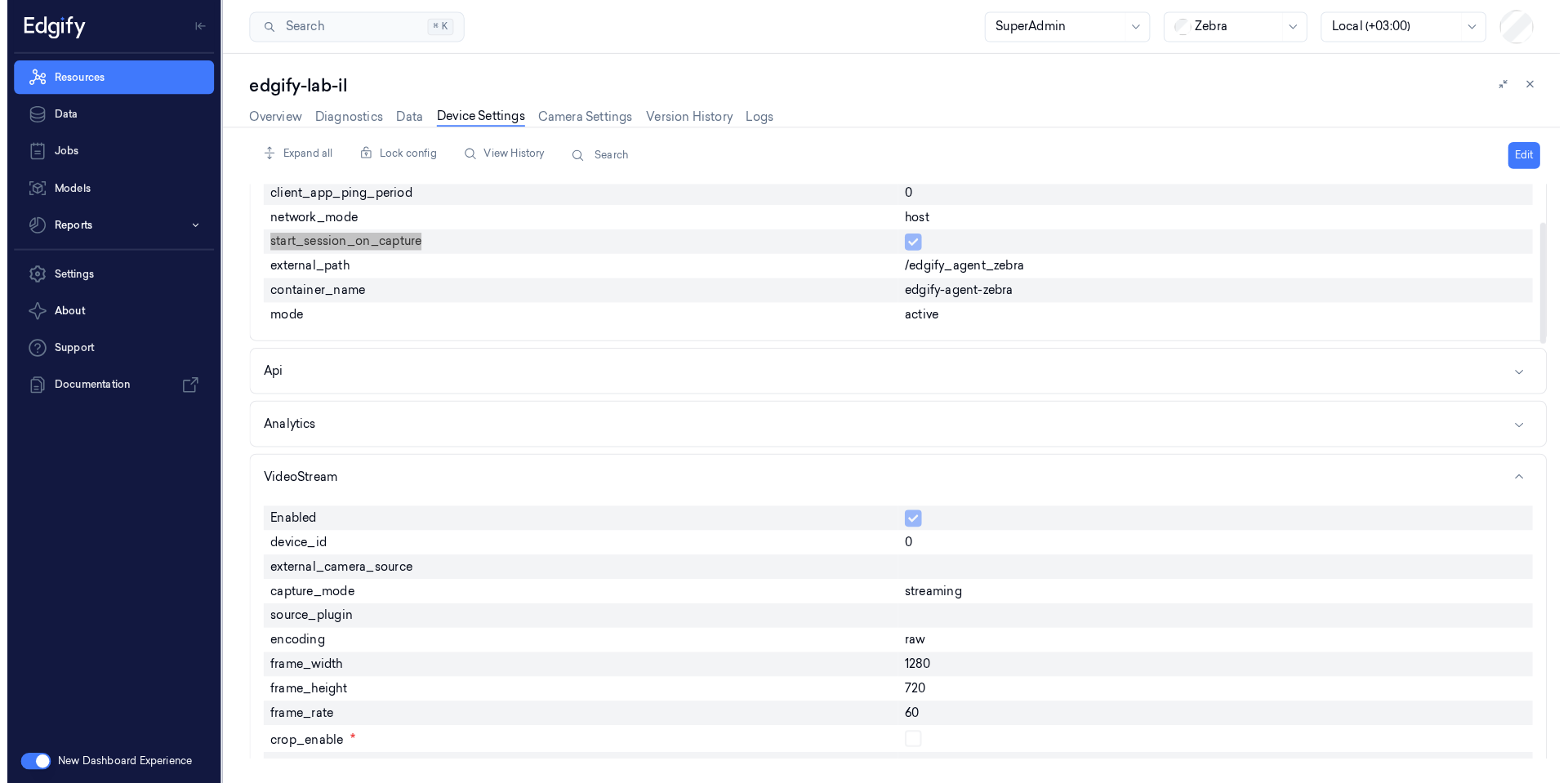
scroll to position [0, 0]
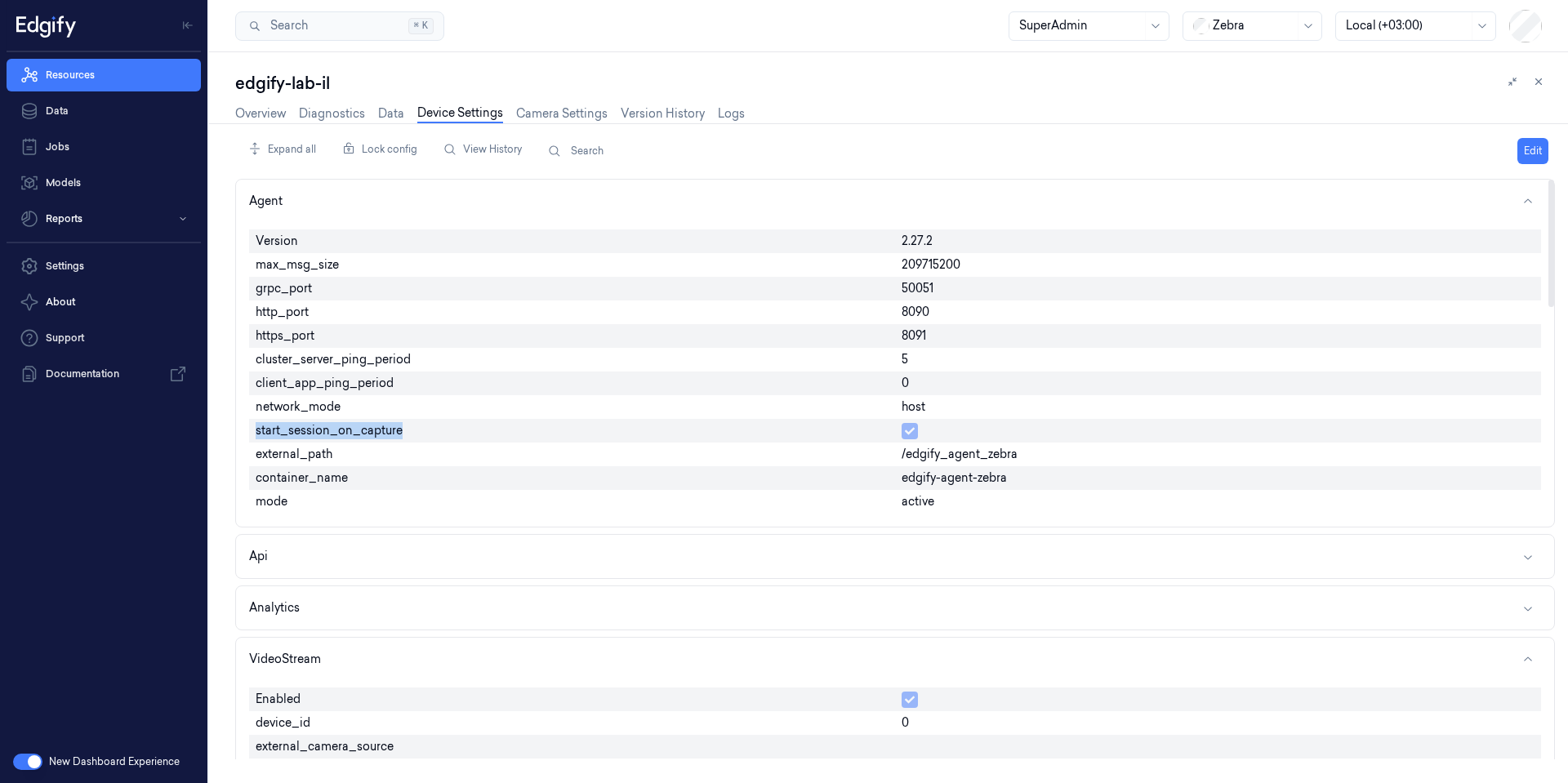
click at [342, 433] on span "start_session_on_capture" at bounding box center [329, 431] width 147 height 17
click at [898, 426] on div at bounding box center [1219, 431] width 647 height 23
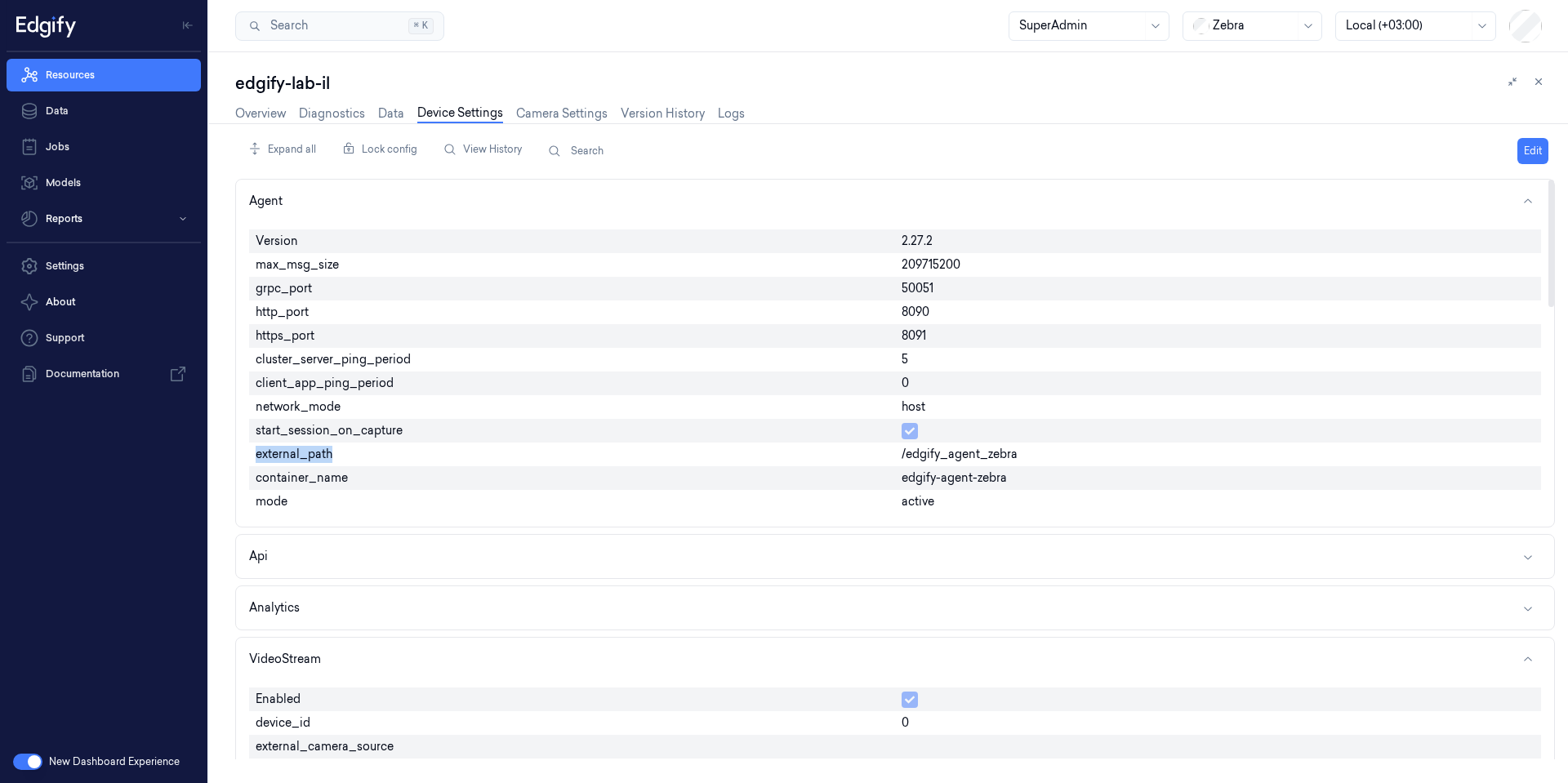
click at [898, 426] on div at bounding box center [1219, 431] width 647 height 23
click at [507, 436] on div "start_session_on_capture" at bounding box center [572, 431] width 647 height 23
click at [441, 428] on div "start_session_on_capture" at bounding box center [572, 431] width 647 height 23
drag, startPoint x: 440, startPoint y: 428, endPoint x: 229, endPoint y: 422, distance: 211.1
click at [229, 422] on div "edgify-lab-il Overview Diagnostics Data Device Settings Camera Settings Version…" at bounding box center [888, 417] width 1359 height 731
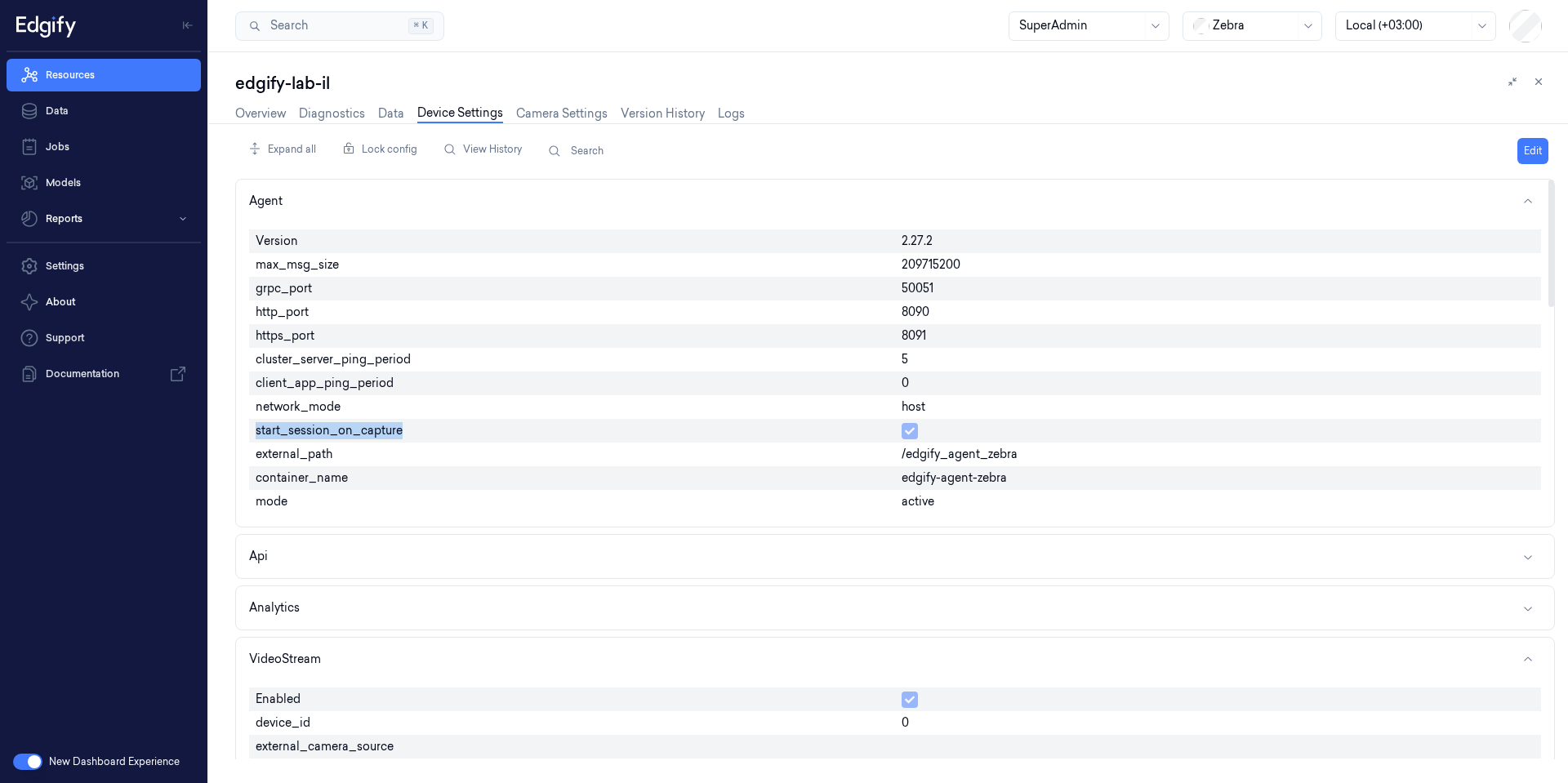
click at [228, 421] on div "edgify-lab-il Overview Diagnostics Data Device Settings Camera Settings Version…" at bounding box center [888, 417] width 1359 height 731
click at [379, 435] on span "start_session_on_capture" at bounding box center [329, 431] width 147 height 17
click at [377, 433] on span "start_session_on_capture" at bounding box center [329, 431] width 147 height 17
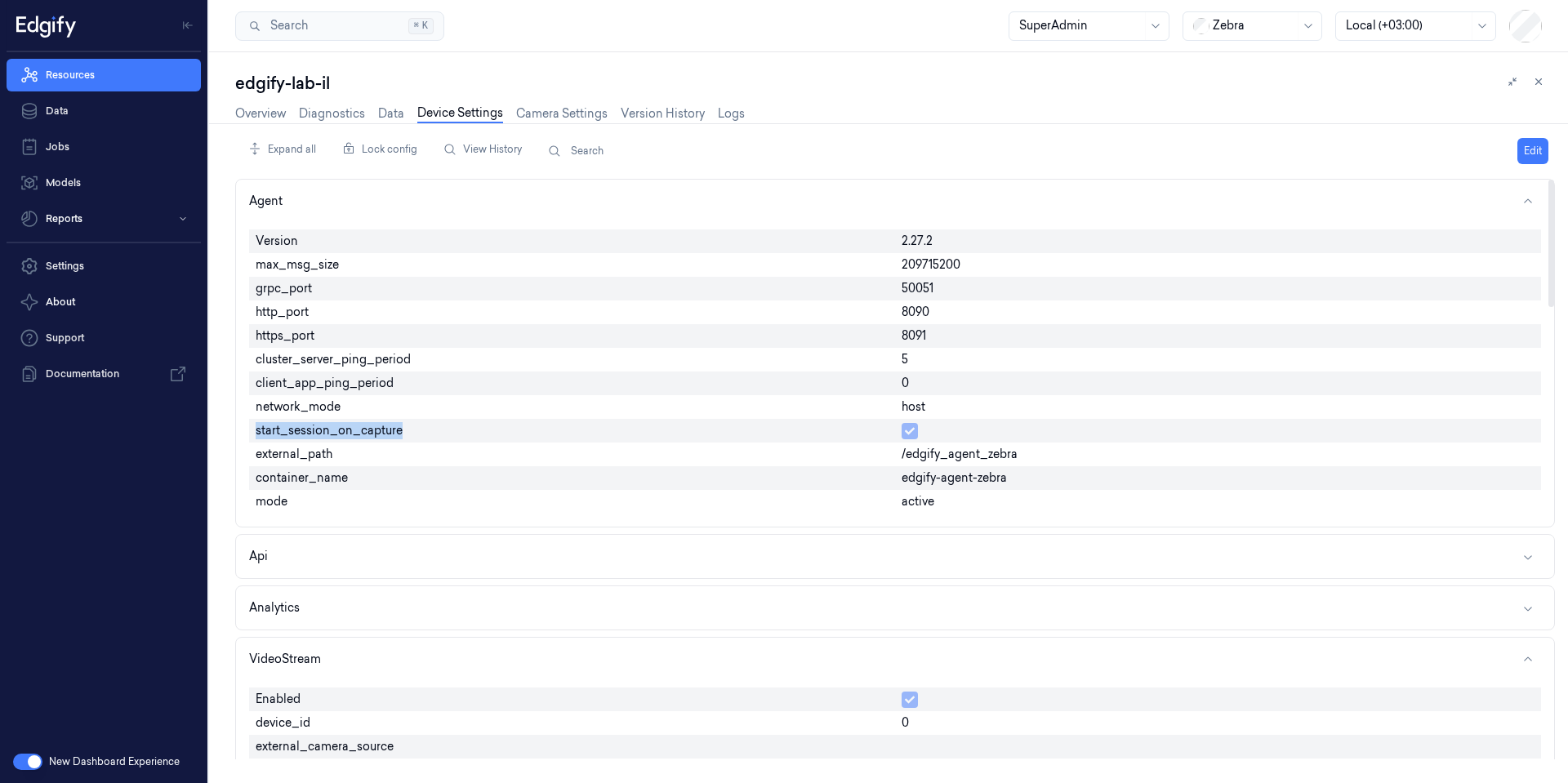
click at [231, 440] on div "edgify-lab-il Overview Diagnostics Data Device Settings Camera Settings Version…" at bounding box center [888, 417] width 1359 height 731
click at [316, 423] on span "start_session_on_capture" at bounding box center [329, 431] width 147 height 17
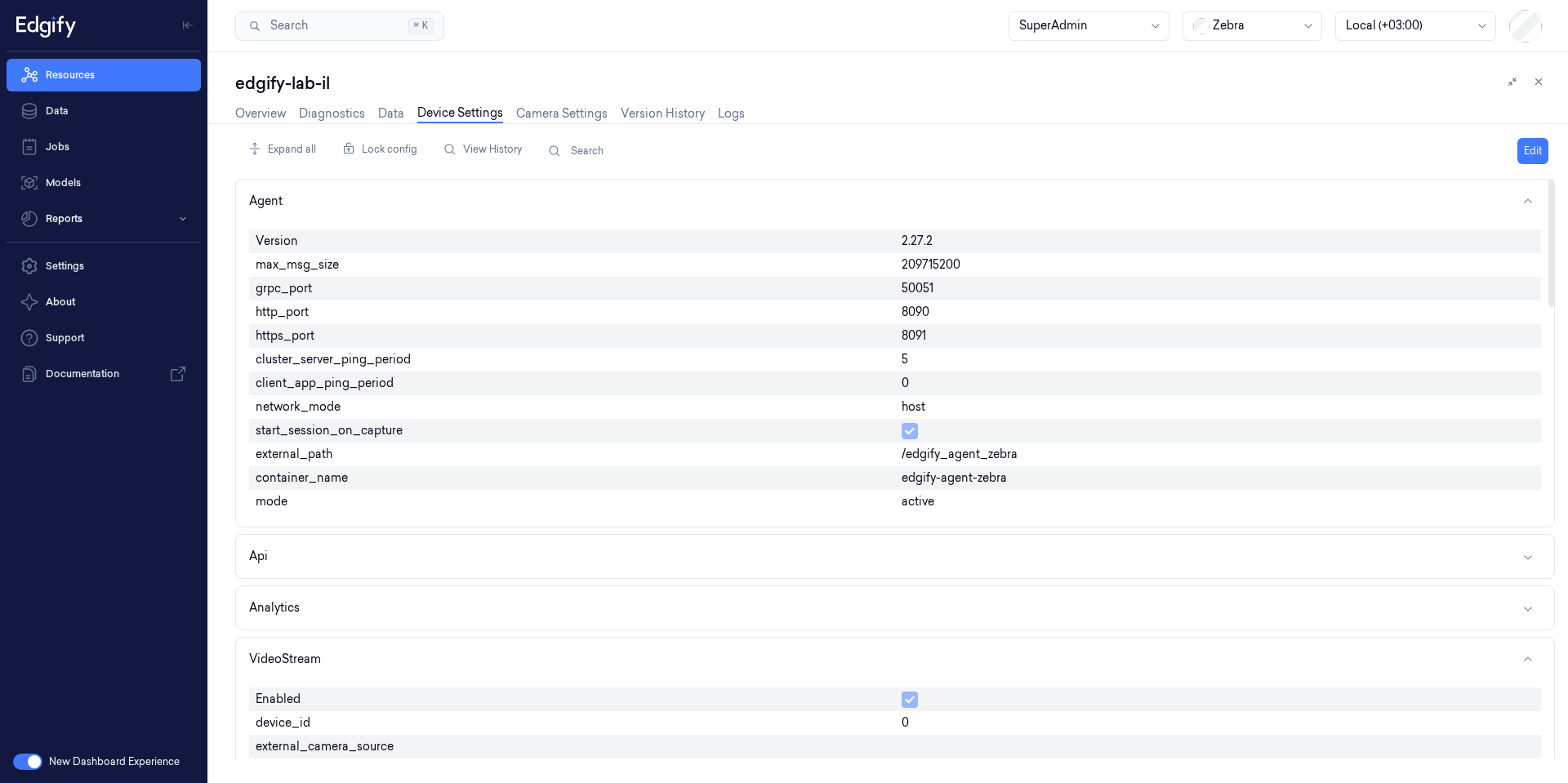
click at [916, 443] on div "/edgify_agent_zebra" at bounding box center [1219, 454] width 647 height 23
click at [362, 435] on span "start_session_on_capture" at bounding box center [329, 431] width 147 height 17
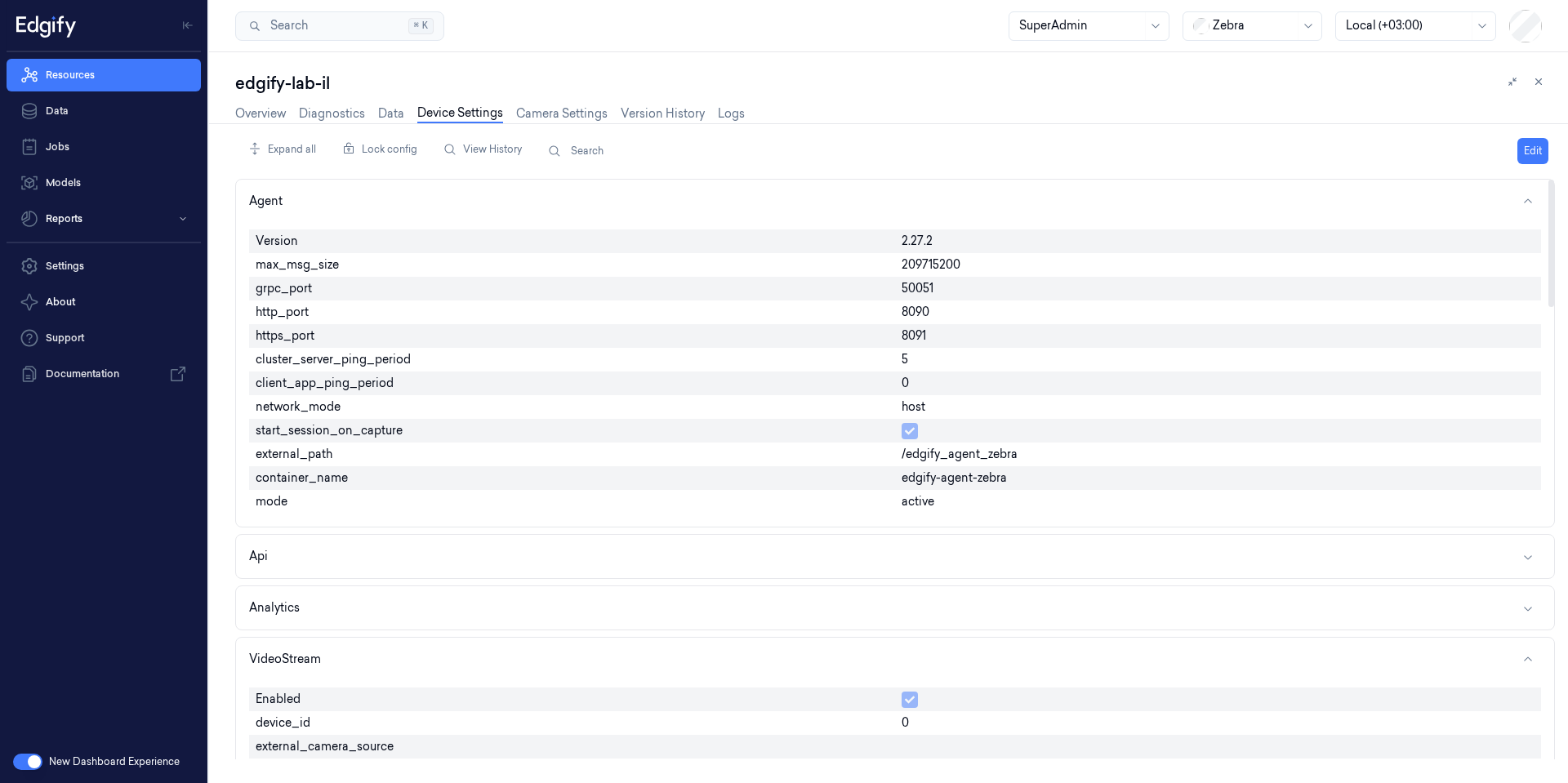
click at [282, 375] on span "client_app_ping_period" at bounding box center [325, 383] width 138 height 17
click at [282, 374] on div "client_app_ping_period" at bounding box center [572, 383] width 647 height 23
click at [281, 372] on div "client_app_ping_period" at bounding box center [572, 383] width 647 height 23
click at [286, 334] on span "https_port" at bounding box center [285, 336] width 59 height 17
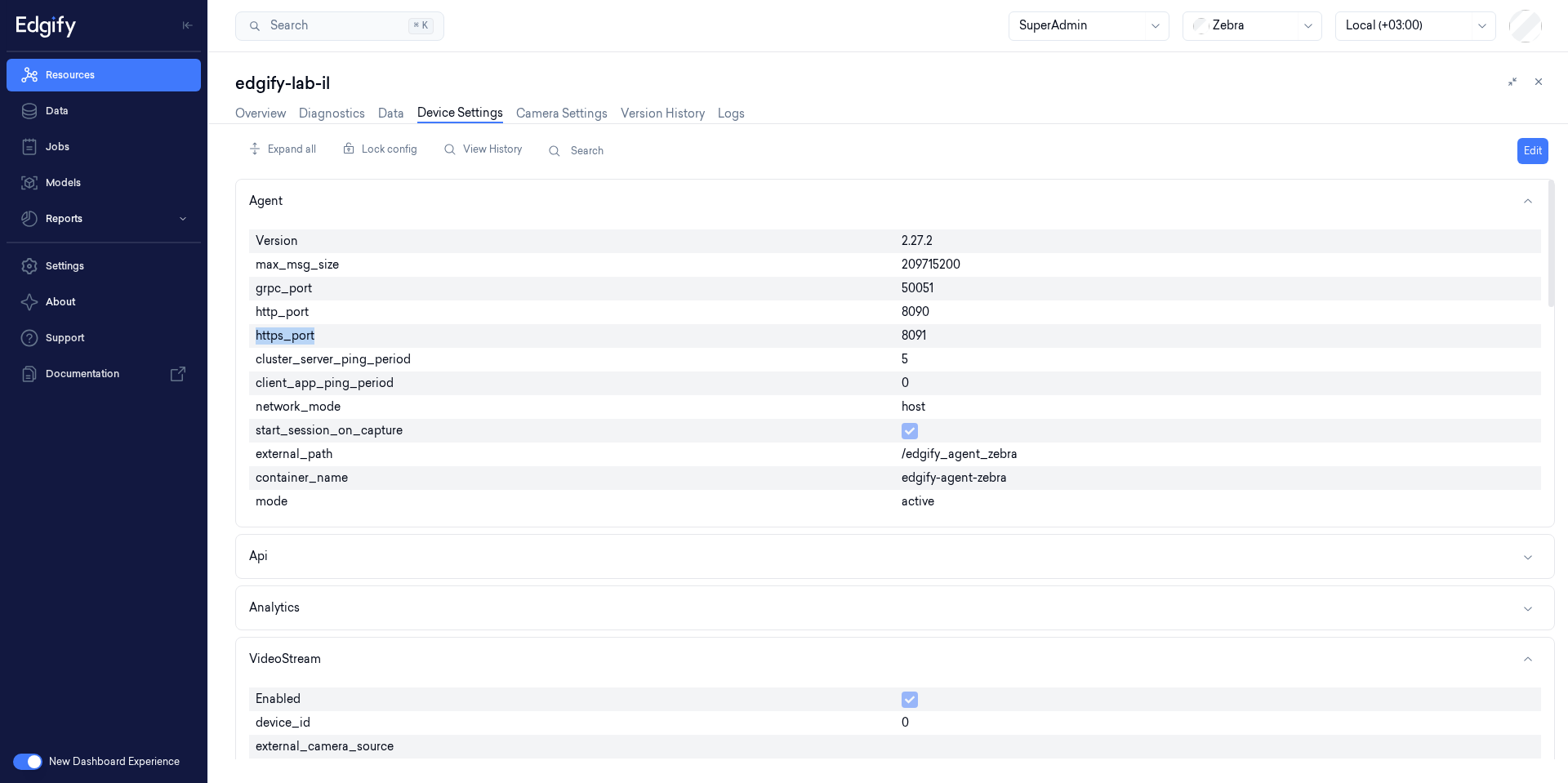
click at [286, 325] on div "https_port" at bounding box center [572, 336] width 647 height 23
click at [287, 303] on div "http_port" at bounding box center [572, 312] width 647 height 23
click at [287, 289] on span "grpc_port" at bounding box center [284, 288] width 57 height 17
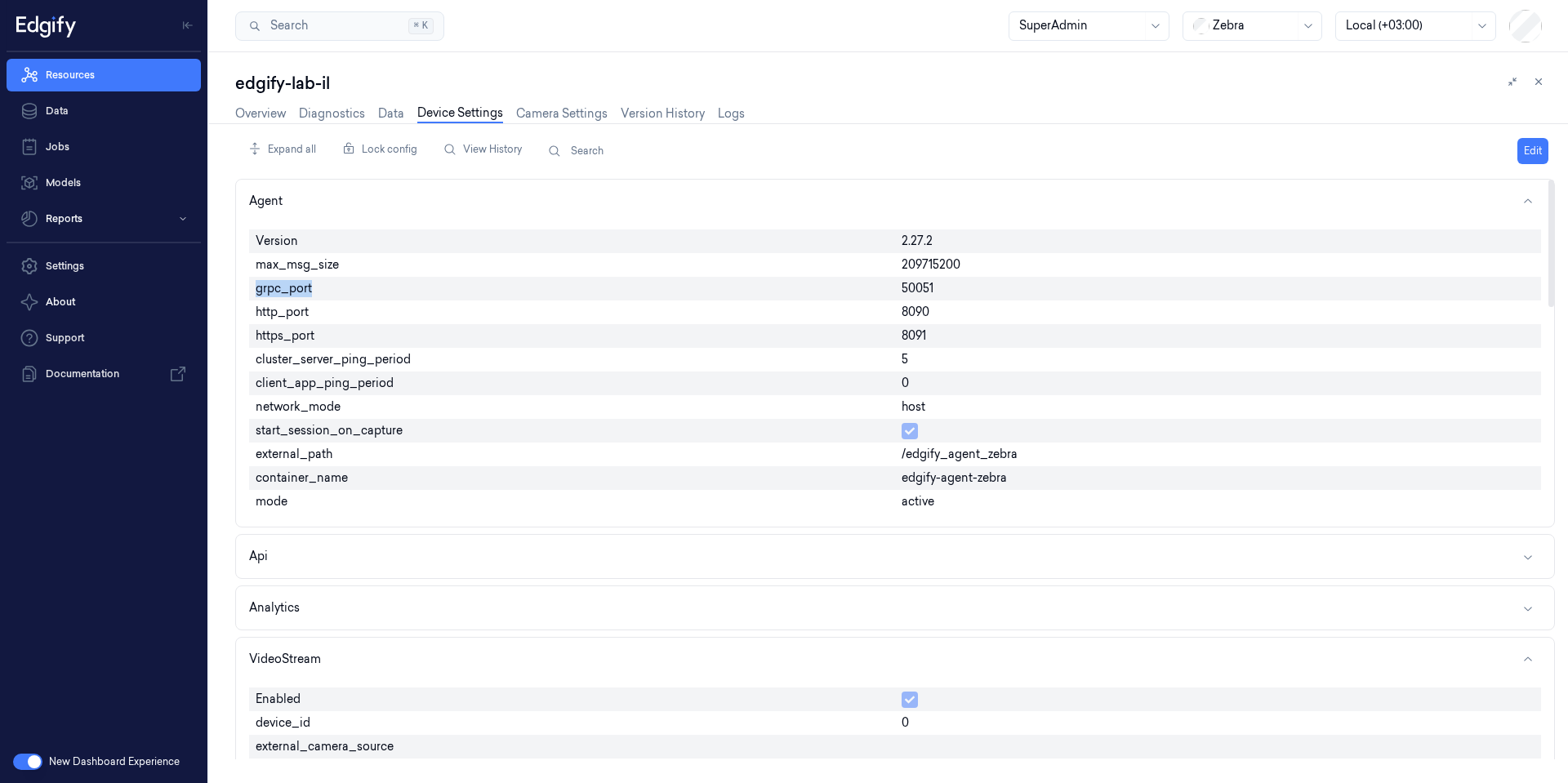
click at [287, 289] on span "grpc_port" at bounding box center [284, 288] width 57 height 17
click at [298, 268] on span "max_msg_size" at bounding box center [297, 265] width 83 height 17
click at [294, 252] on div "Version" at bounding box center [572, 241] width 647 height 23
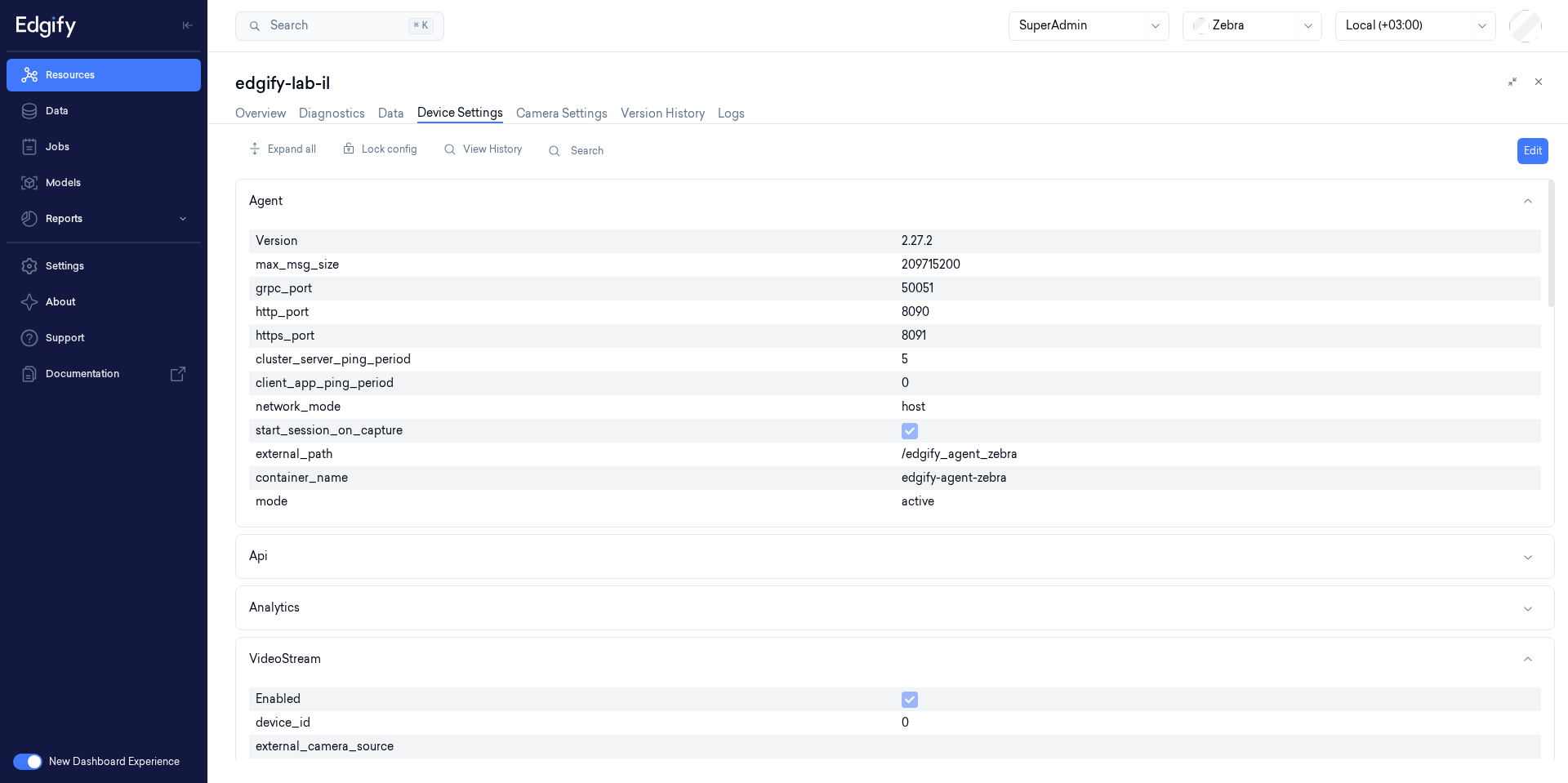
click at [337, 423] on span "start_session_on_capture" at bounding box center [329, 431] width 147 height 17
click at [259, 124] on div "Expand all Lock config View History Search Edit Agent Version 2.27.2 max_msg_si…" at bounding box center [895, 453] width 1320 height 660
click at [259, 117] on link "Overview" at bounding box center [260, 113] width 51 height 19
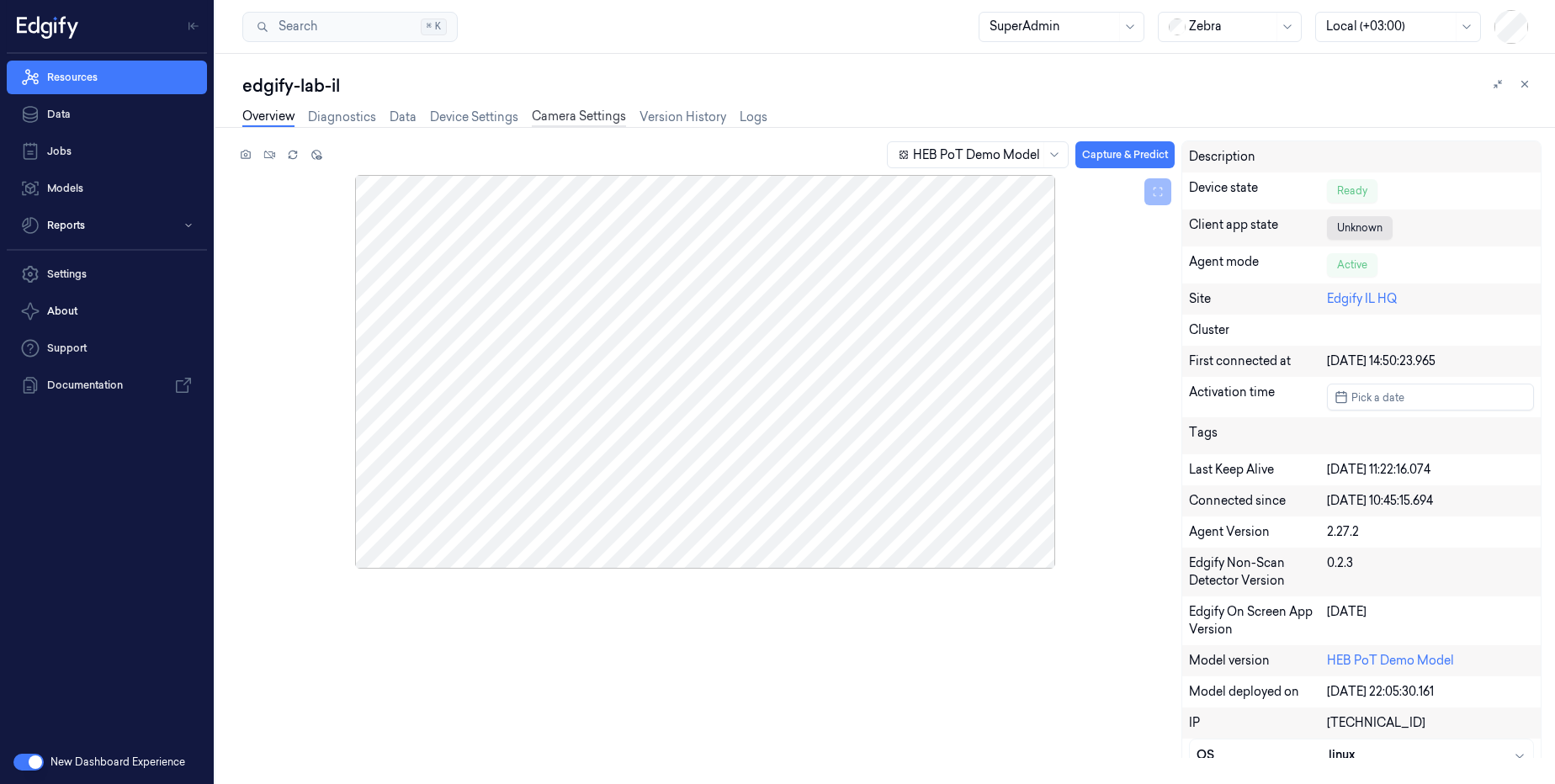
click at [571, 117] on link "Camera Settings" at bounding box center [579, 117] width 94 height 20
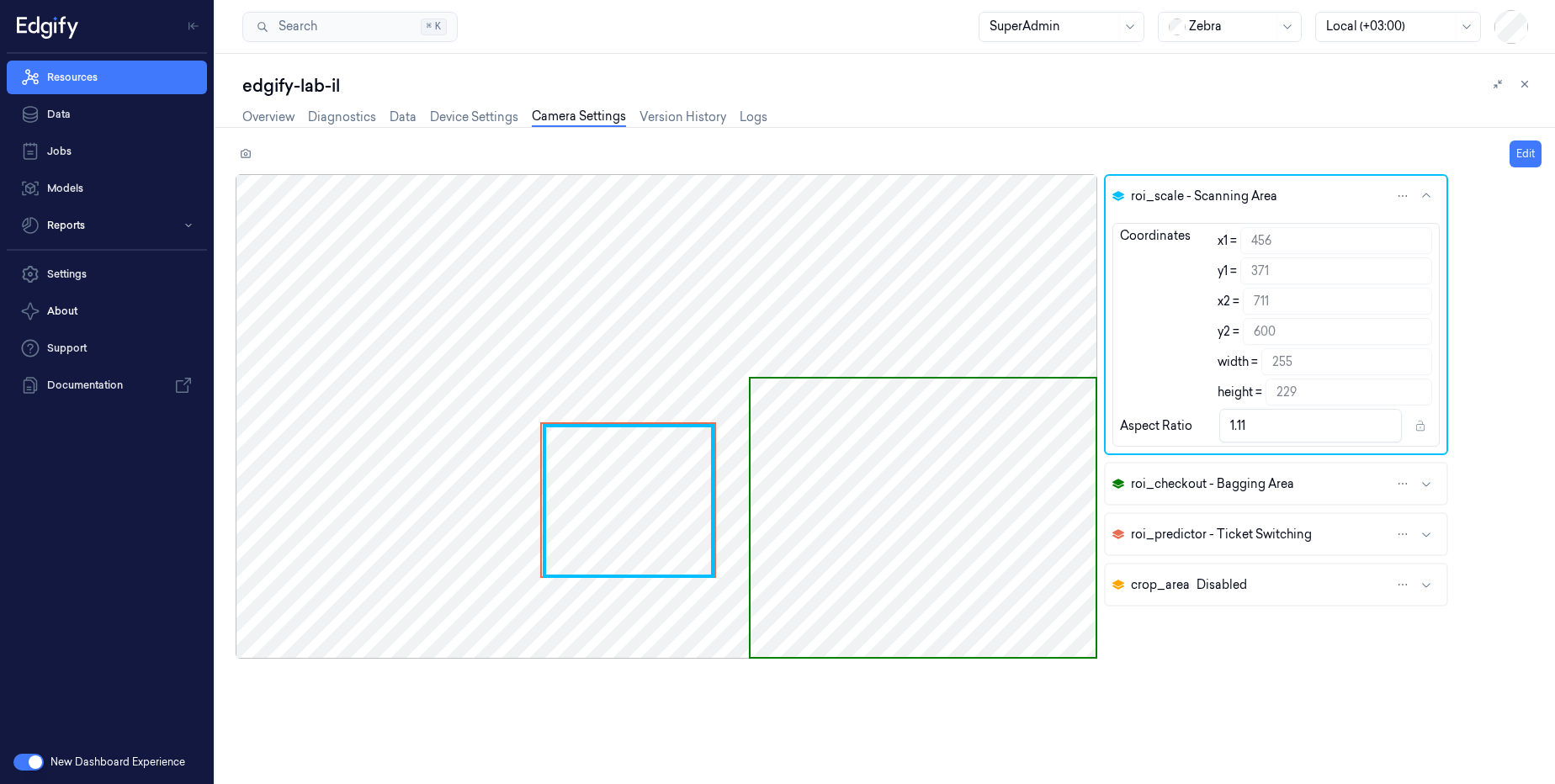
click at [597, 488] on div at bounding box center [667, 416] width 862 height 485
click at [1525, 154] on button "Edit" at bounding box center [1525, 154] width 32 height 27
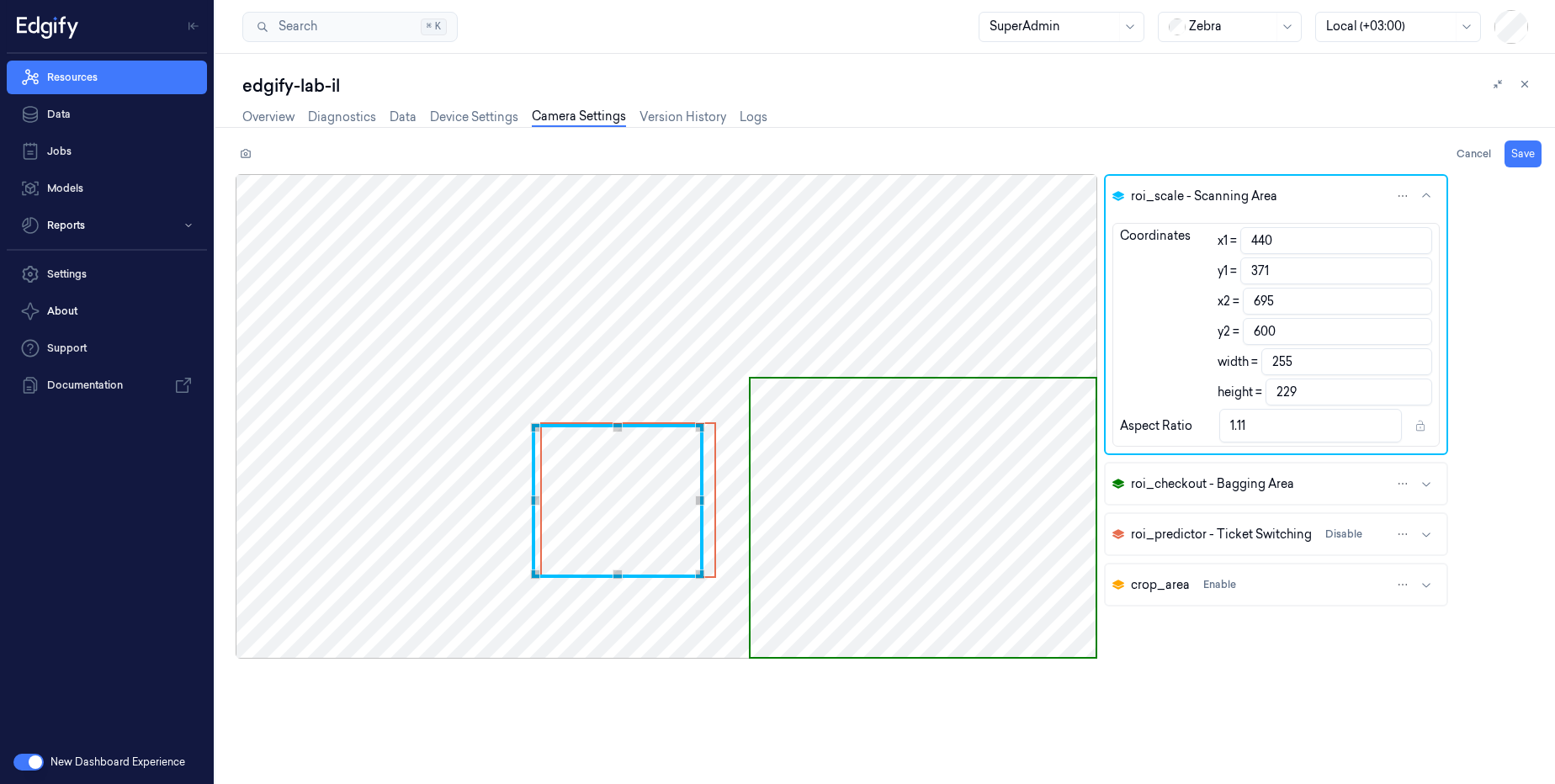
click at [623, 498] on div "Use the arrow keys to move the crop selection area" at bounding box center [618, 500] width 172 height 154
click at [655, 485] on div "Use the arrow keys to move the crop selection area" at bounding box center [618, 500] width 172 height 154
click at [716, 492] on div "Use the arrow keys to move the crop selection area" at bounding box center [627, 499] width 176 height 155
click at [711, 493] on span "Use the arrow keys to move the crop selection area" at bounding box center [627, 499] width 172 height 152
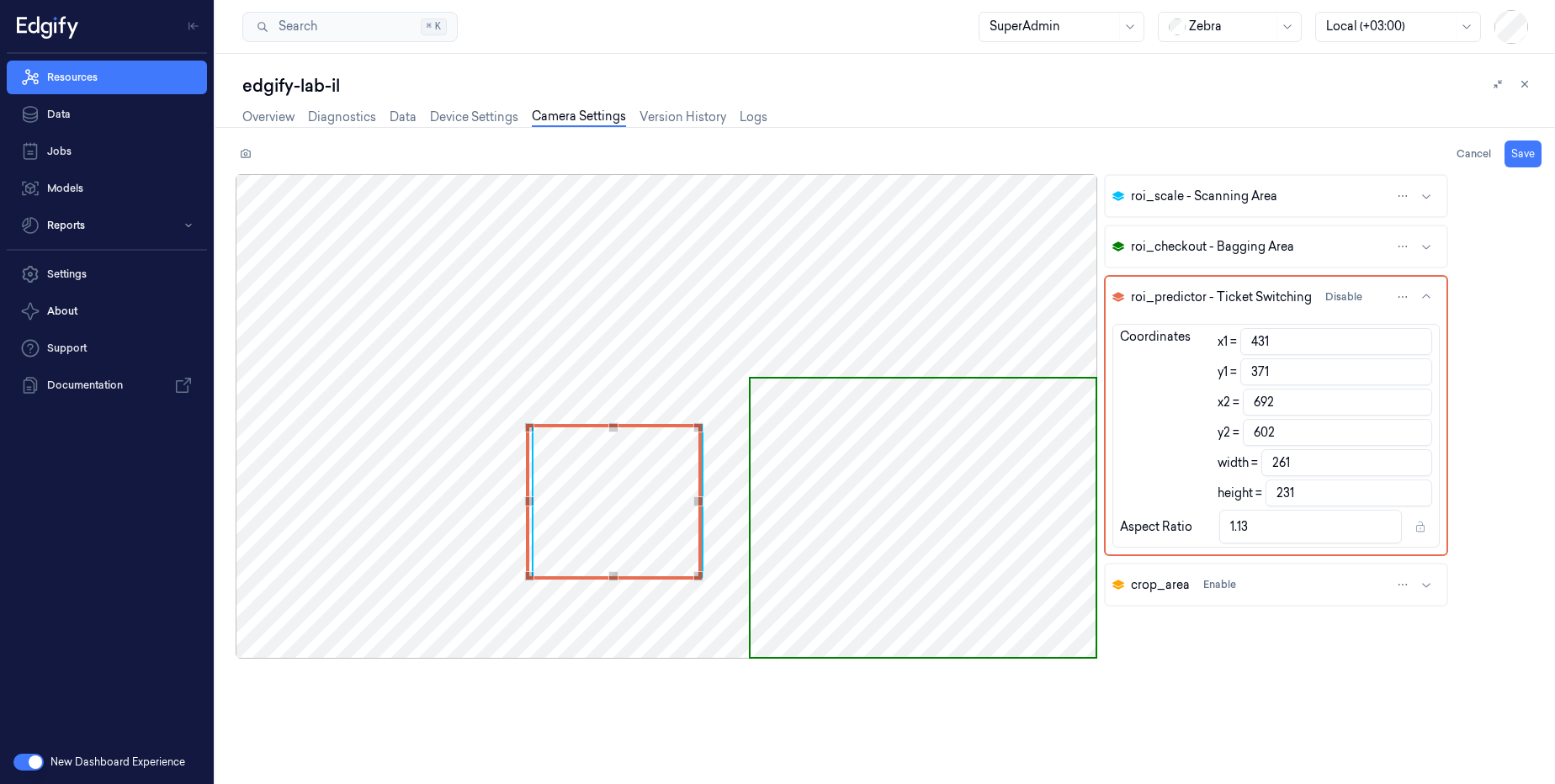
click at [606, 501] on div "Use the arrow keys to move the crop selection area" at bounding box center [614, 501] width 176 height 155
click at [923, 441] on span "Use the arrow keys to move the crop selection area" at bounding box center [923, 517] width 345 height 279
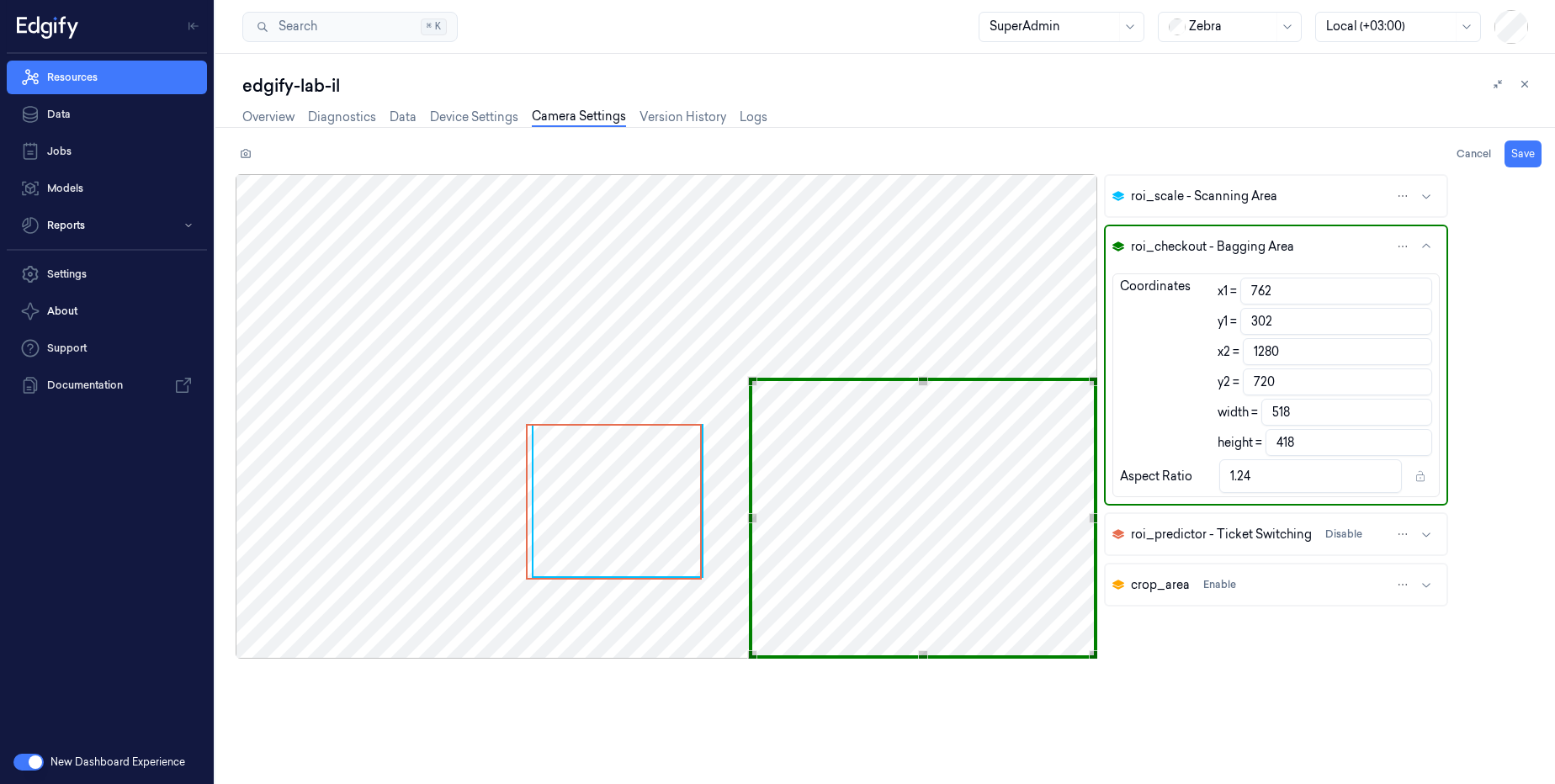
click at [1037, 501] on div "Use the arrow keys to move the crop selection area" at bounding box center [923, 517] width 348 height 280
click at [1522, 158] on button "Save" at bounding box center [1522, 154] width 37 height 27
click at [460, 114] on link "Device Settings" at bounding box center [474, 117] width 88 height 20
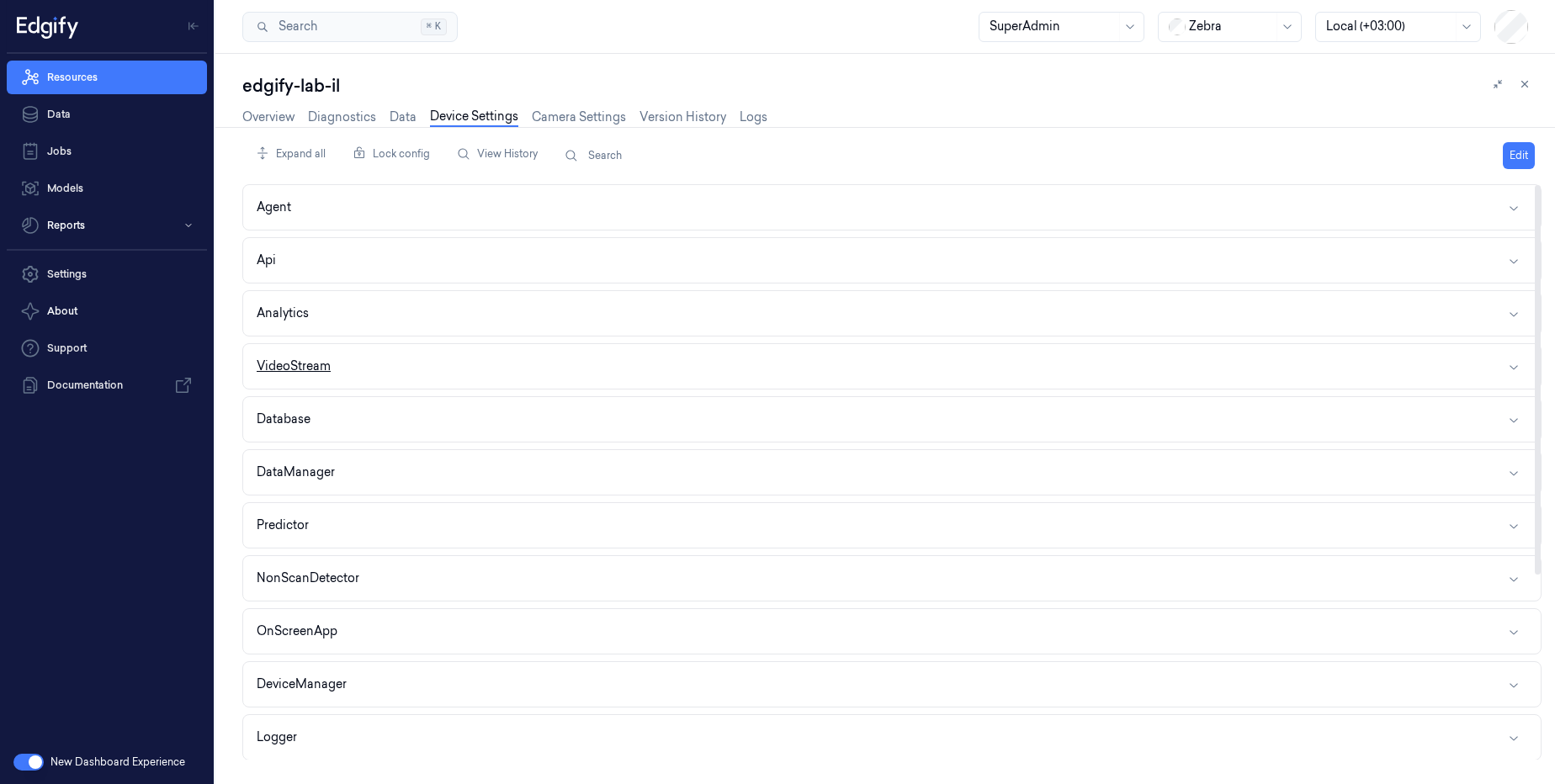
click at [353, 380] on button "VideoStream" at bounding box center [892, 366] width 1298 height 45
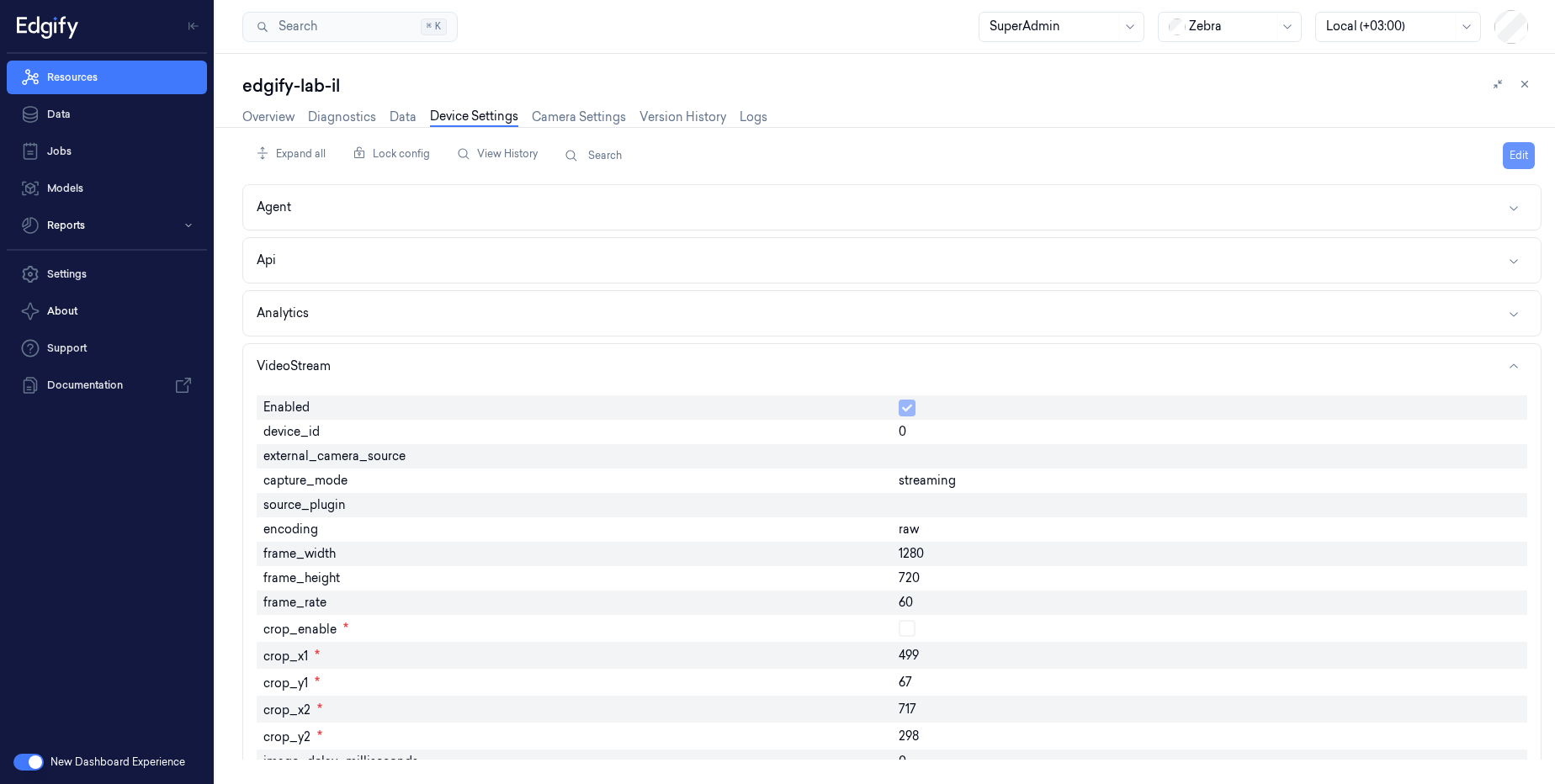
click at [1528, 149] on button "Edit" at bounding box center [1518, 155] width 32 height 27
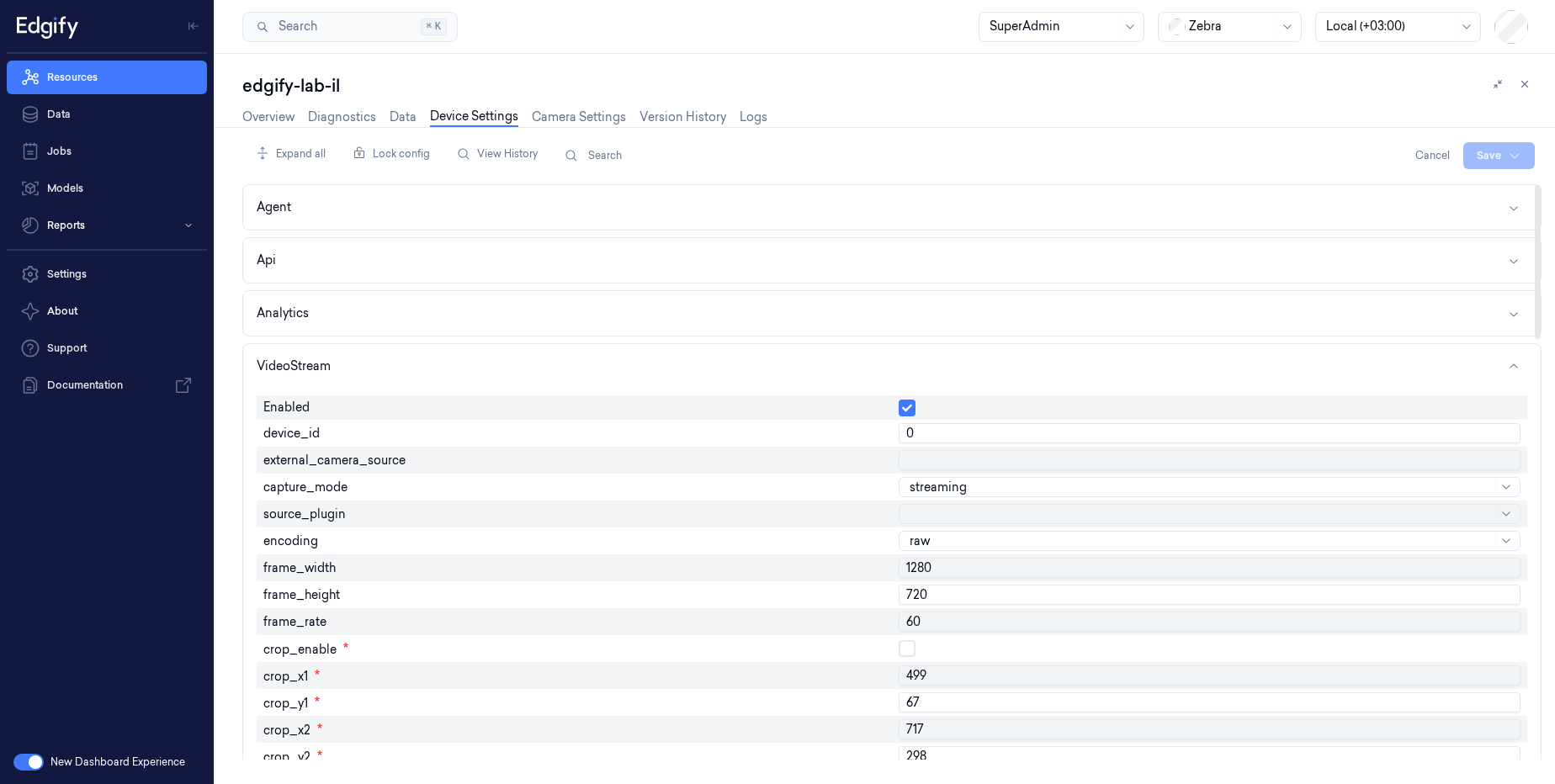
click at [905, 454] on input "text" at bounding box center [1209, 461] width 622 height 21
click at [927, 439] on input "0" at bounding box center [1209, 433] width 622 height 21
drag, startPoint x: 928, startPoint y: 433, endPoint x: 858, endPoint y: 436, distance: 70.1
click at [1491, 156] on html "Resources Data Jobs Models Reports Settings About Support Documentation New Das…" at bounding box center [778, 392] width 1555 height 784
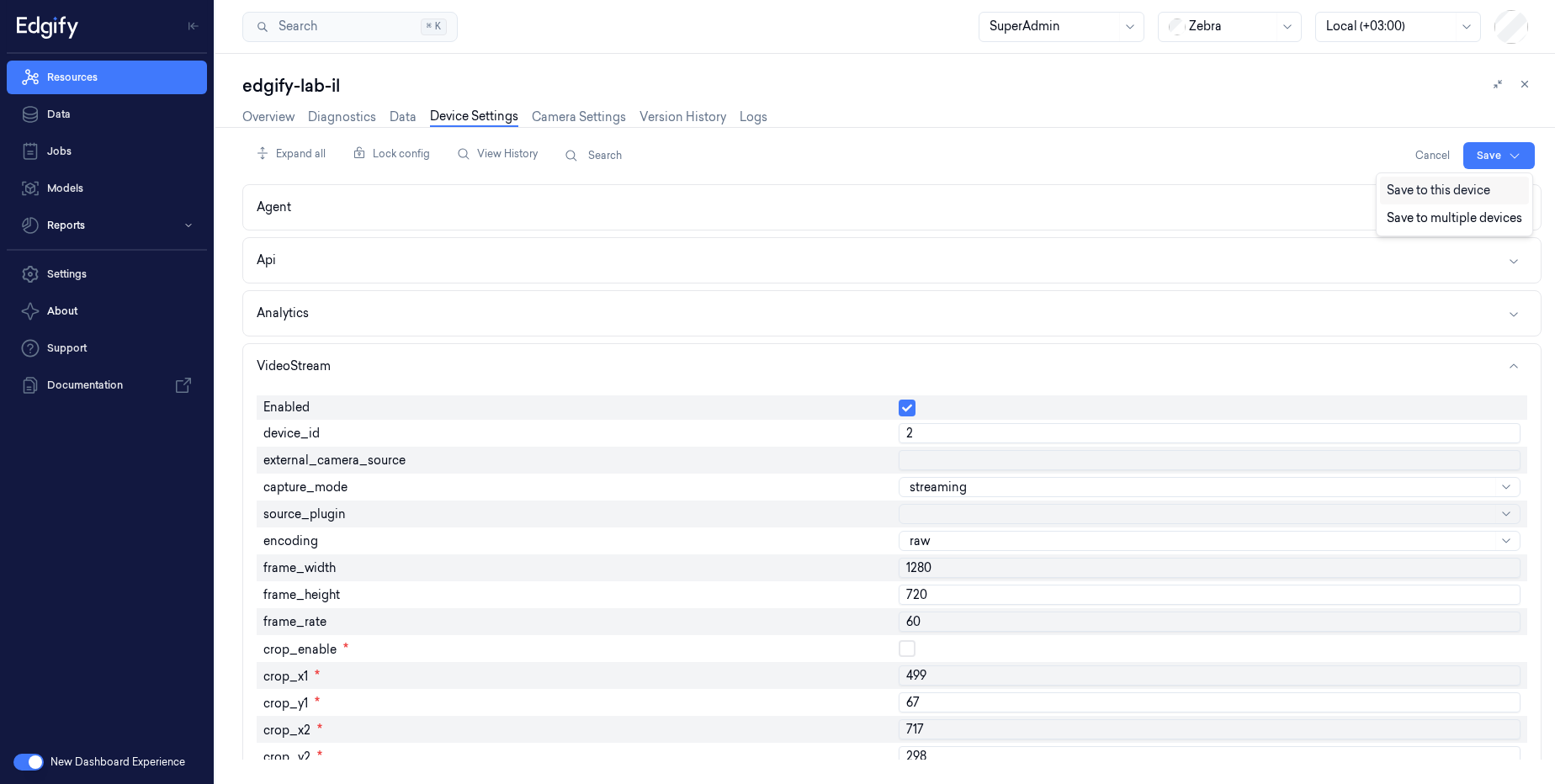
click at [1458, 192] on div "Save to this device" at bounding box center [1455, 190] width 149 height 27
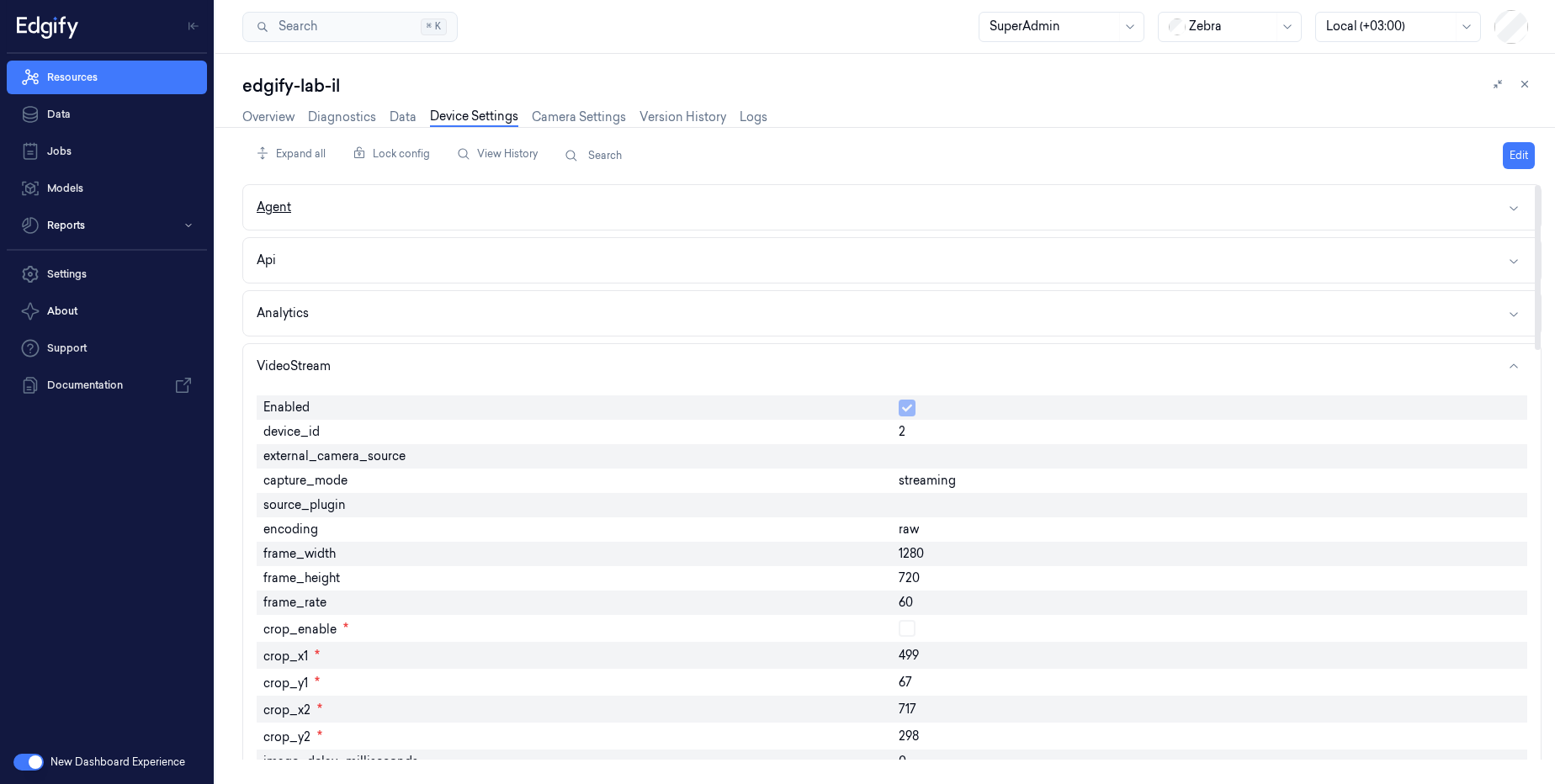
click at [360, 211] on button "Agent" at bounding box center [892, 208] width 1298 height 45
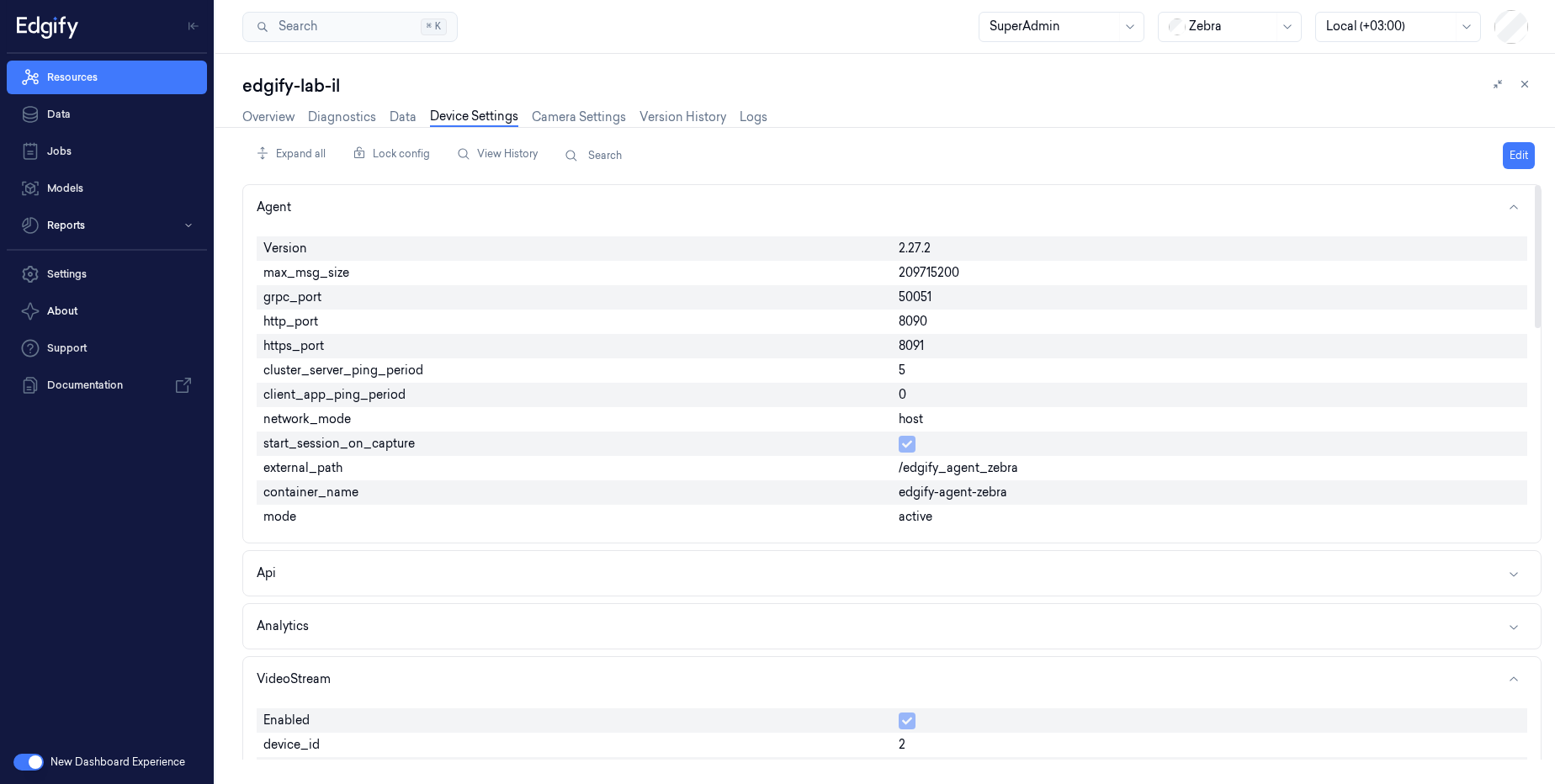
click at [377, 449] on span "start_session_on_capture" at bounding box center [339, 443] width 151 height 18
click at [318, 449] on span "start_session_on_capture" at bounding box center [339, 443] width 151 height 18
click at [1203, 34] on div at bounding box center [1231, 27] width 84 height 18
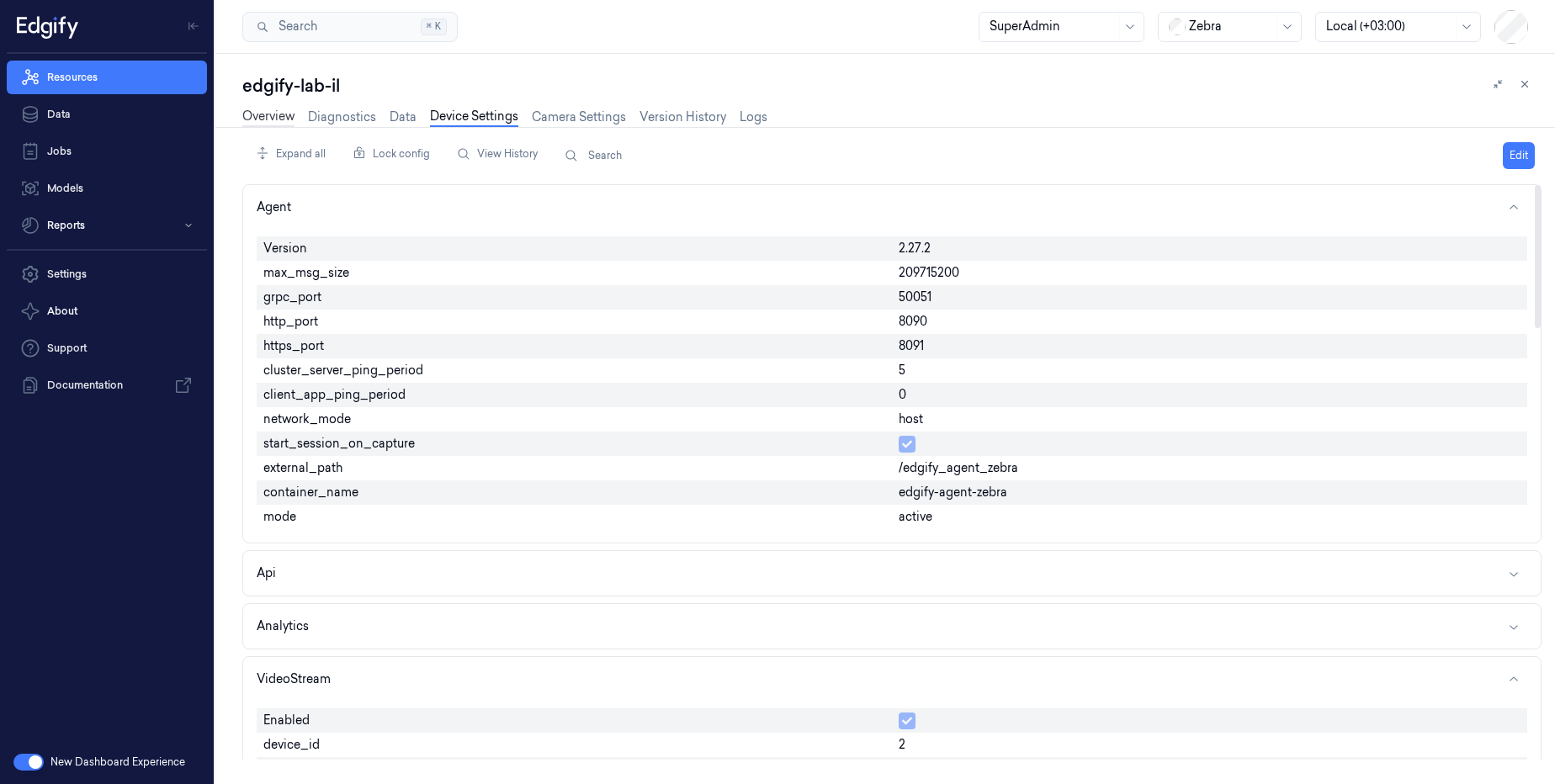
click at [279, 118] on link "Overview" at bounding box center [268, 117] width 52 height 20
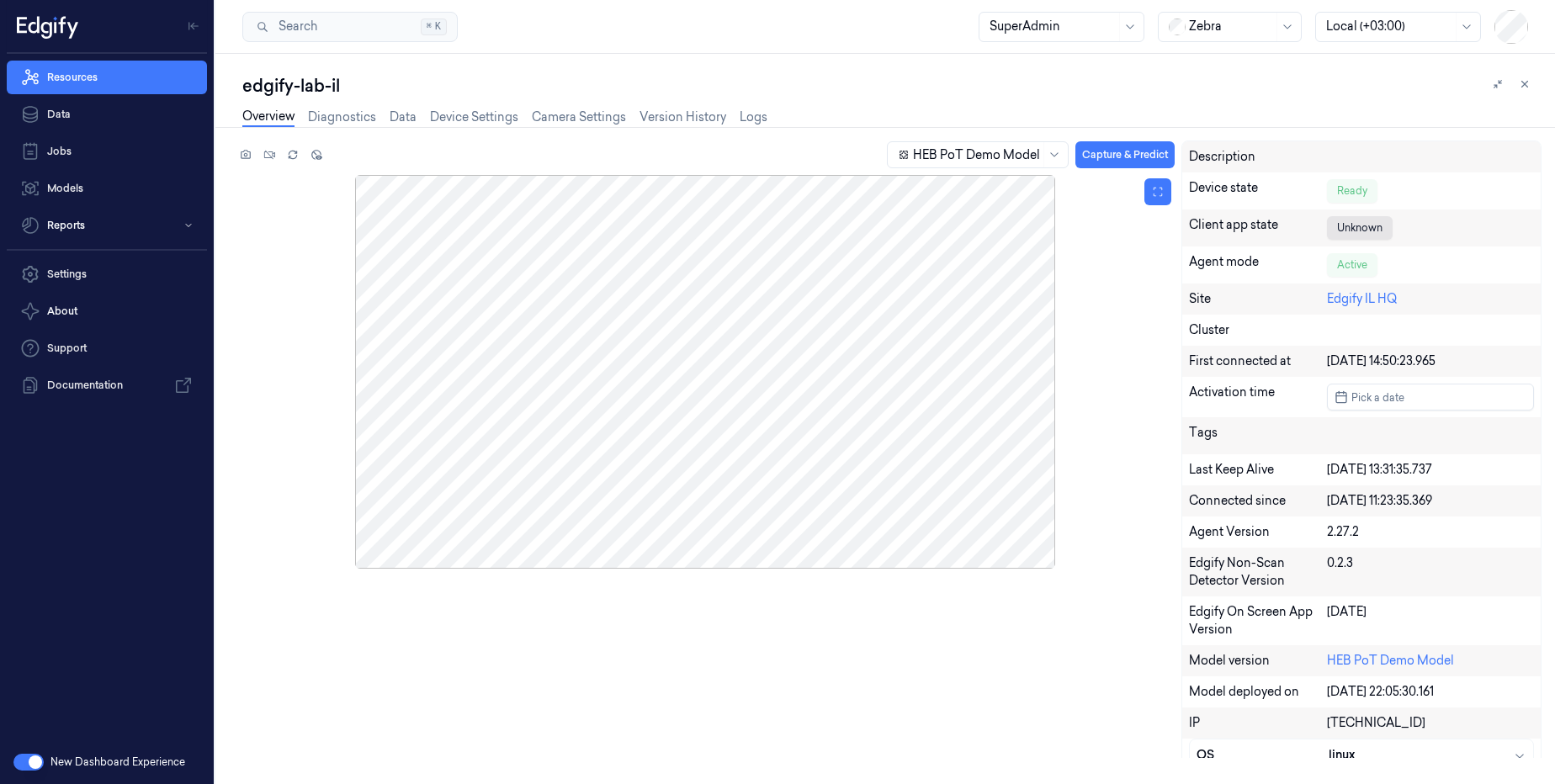
click at [826, 366] on div at bounding box center [705, 371] width 939 height 394
click at [819, 363] on div at bounding box center [705, 371] width 939 height 394
click at [818, 363] on div at bounding box center [705, 371] width 939 height 394
click at [596, 122] on link "Camera Settings" at bounding box center [579, 117] width 94 height 20
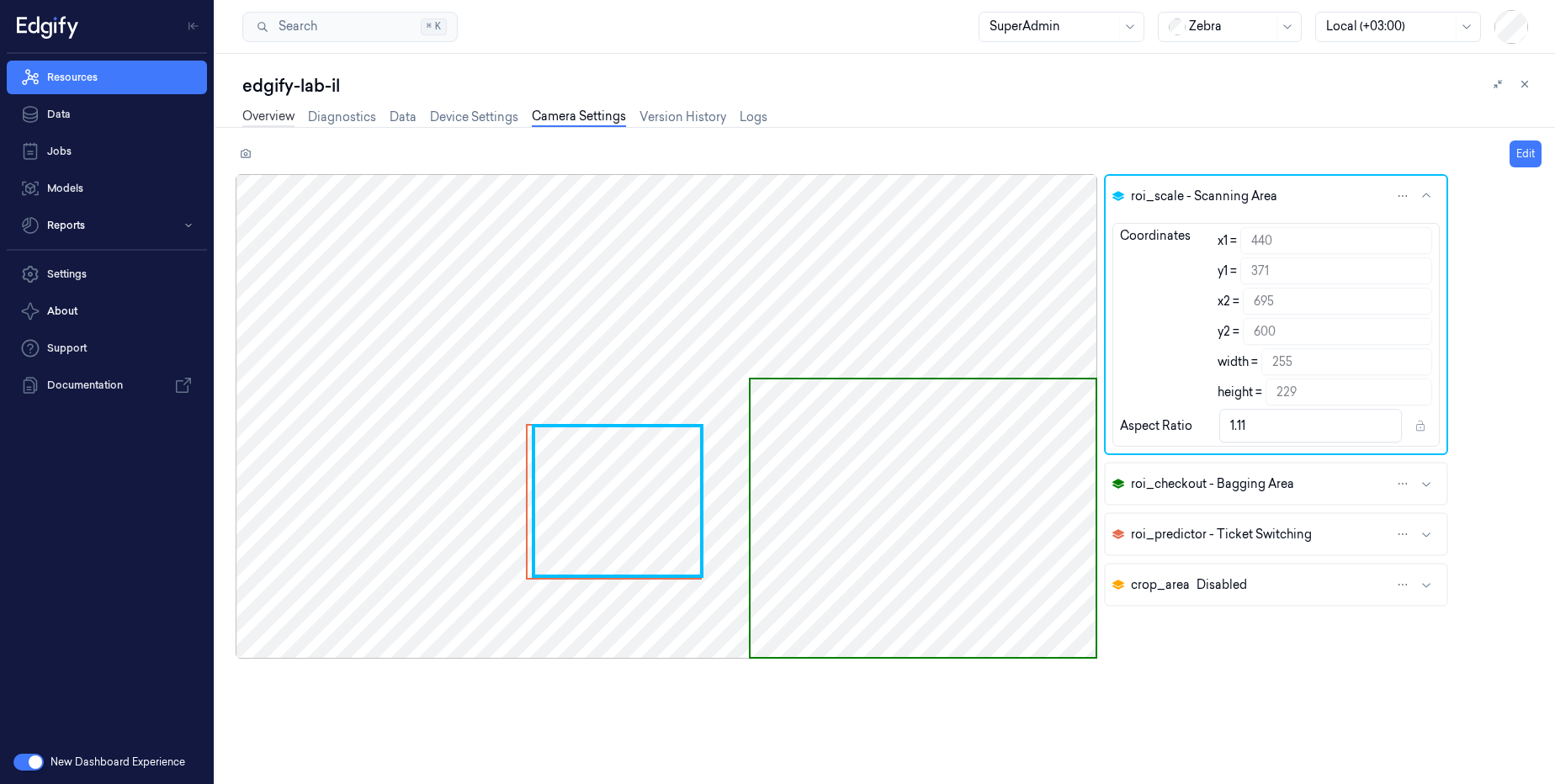
click at [280, 116] on link "Overview" at bounding box center [268, 117] width 52 height 20
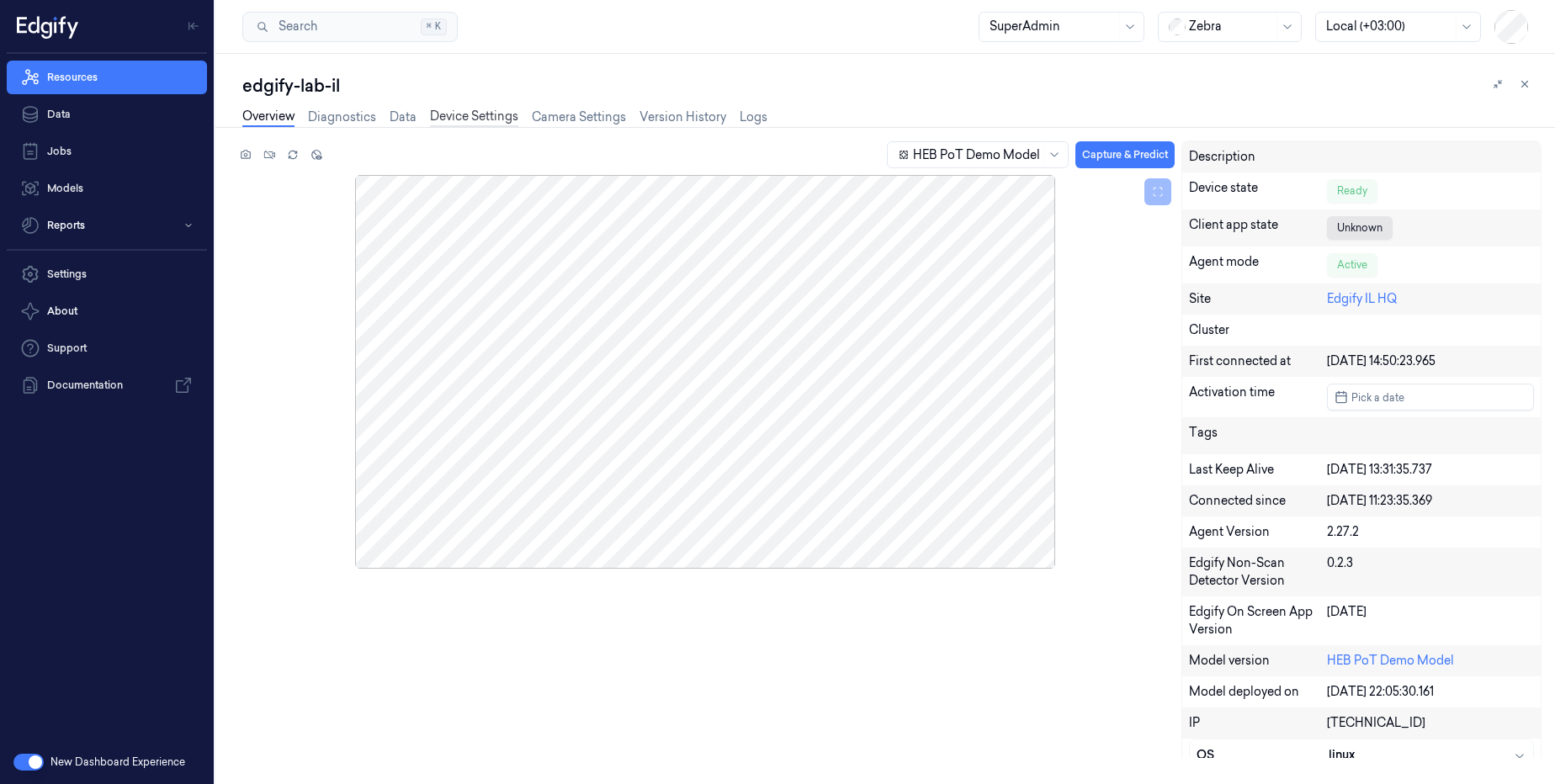
click at [475, 120] on link "Device Settings" at bounding box center [474, 117] width 88 height 20
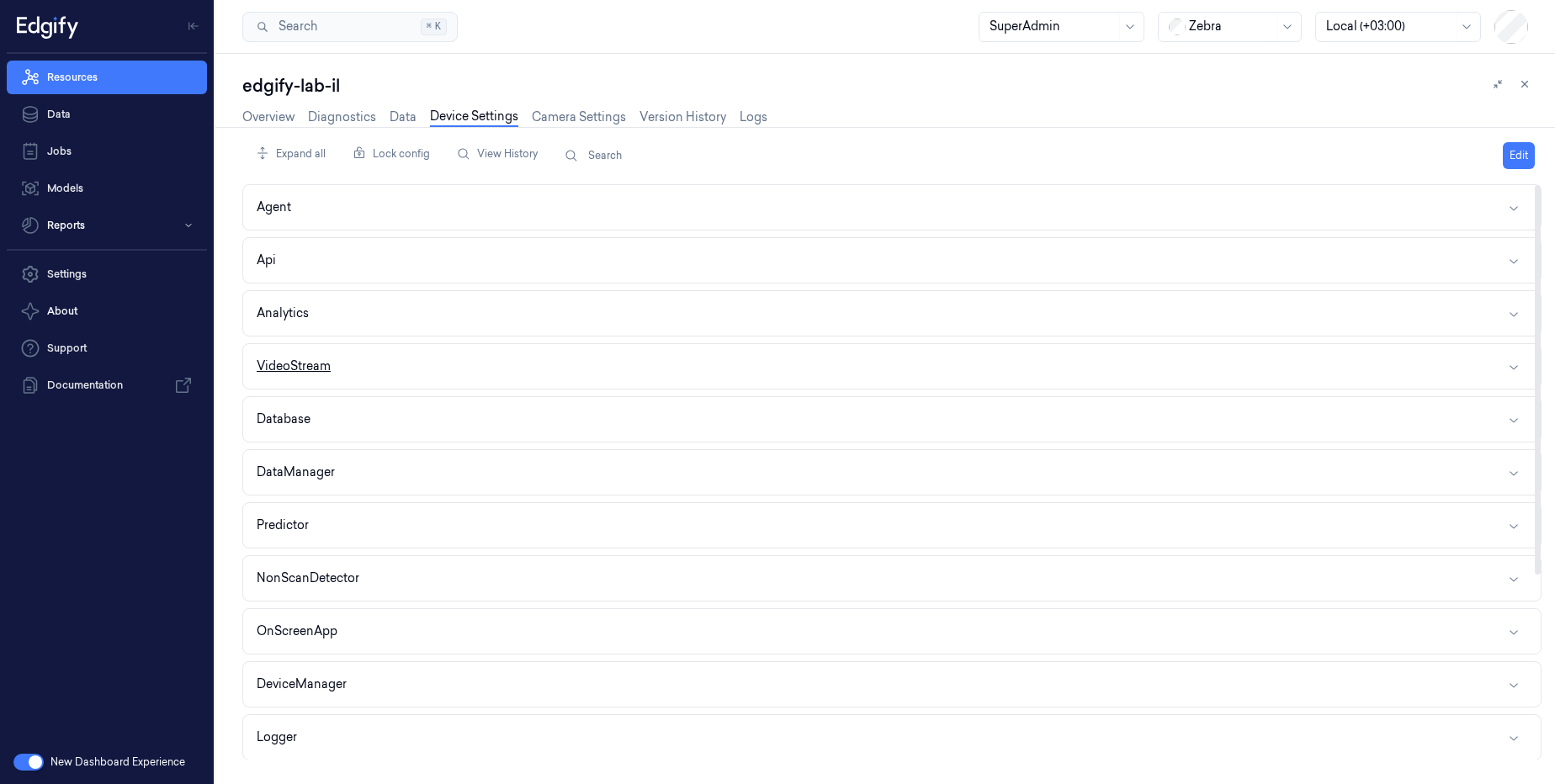
click at [405, 360] on button "VideoStream" at bounding box center [892, 366] width 1298 height 45
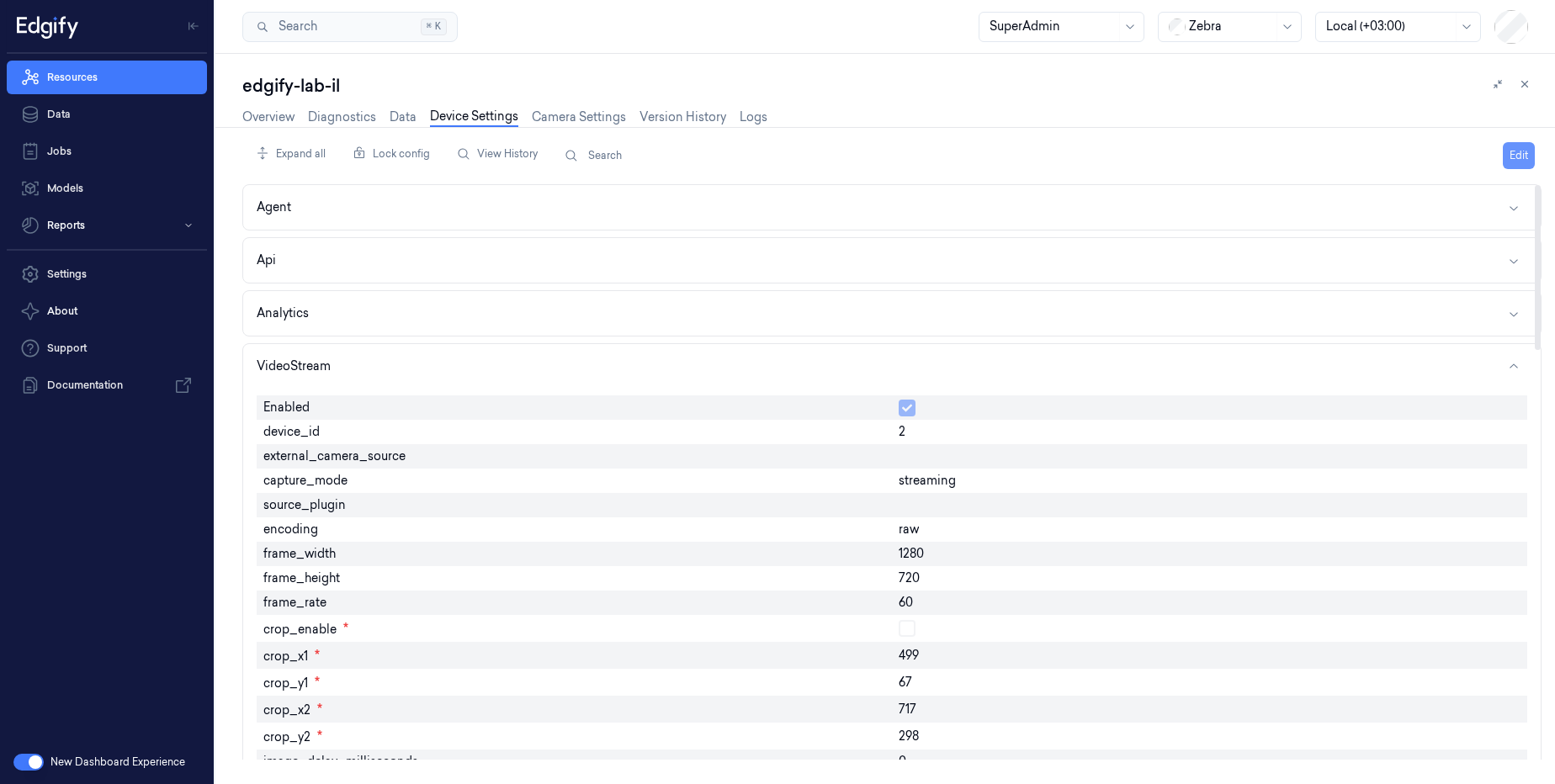
click at [1514, 157] on button "Edit" at bounding box center [1518, 155] width 32 height 27
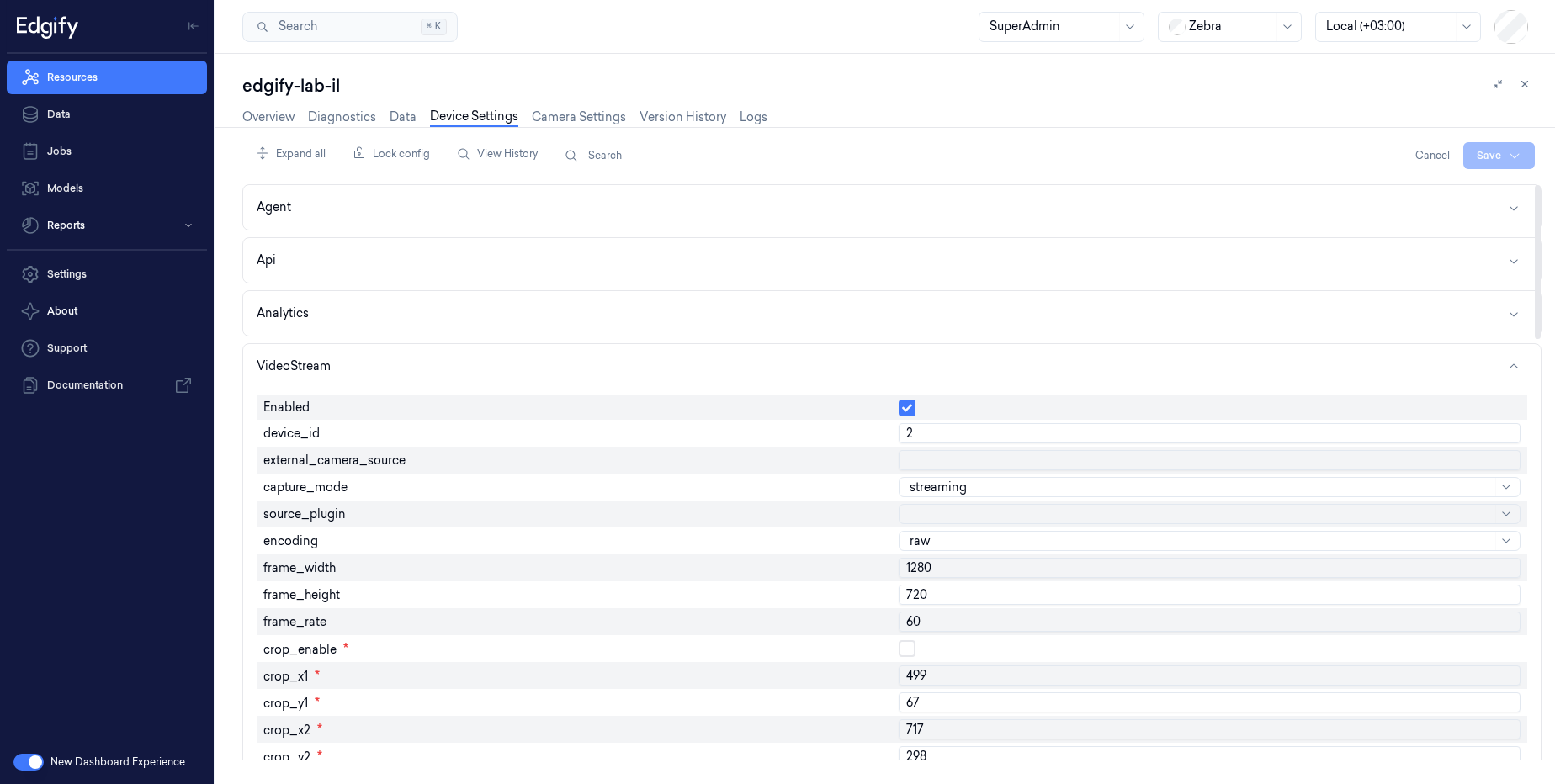
click at [959, 441] on input "2" at bounding box center [1209, 433] width 622 height 21
click at [1501, 164] on html "Resources Data Jobs Models Reports Settings About Support Documentation New Das…" at bounding box center [778, 392] width 1555 height 784
click at [1475, 192] on div "Save to this device" at bounding box center [1455, 190] width 149 height 27
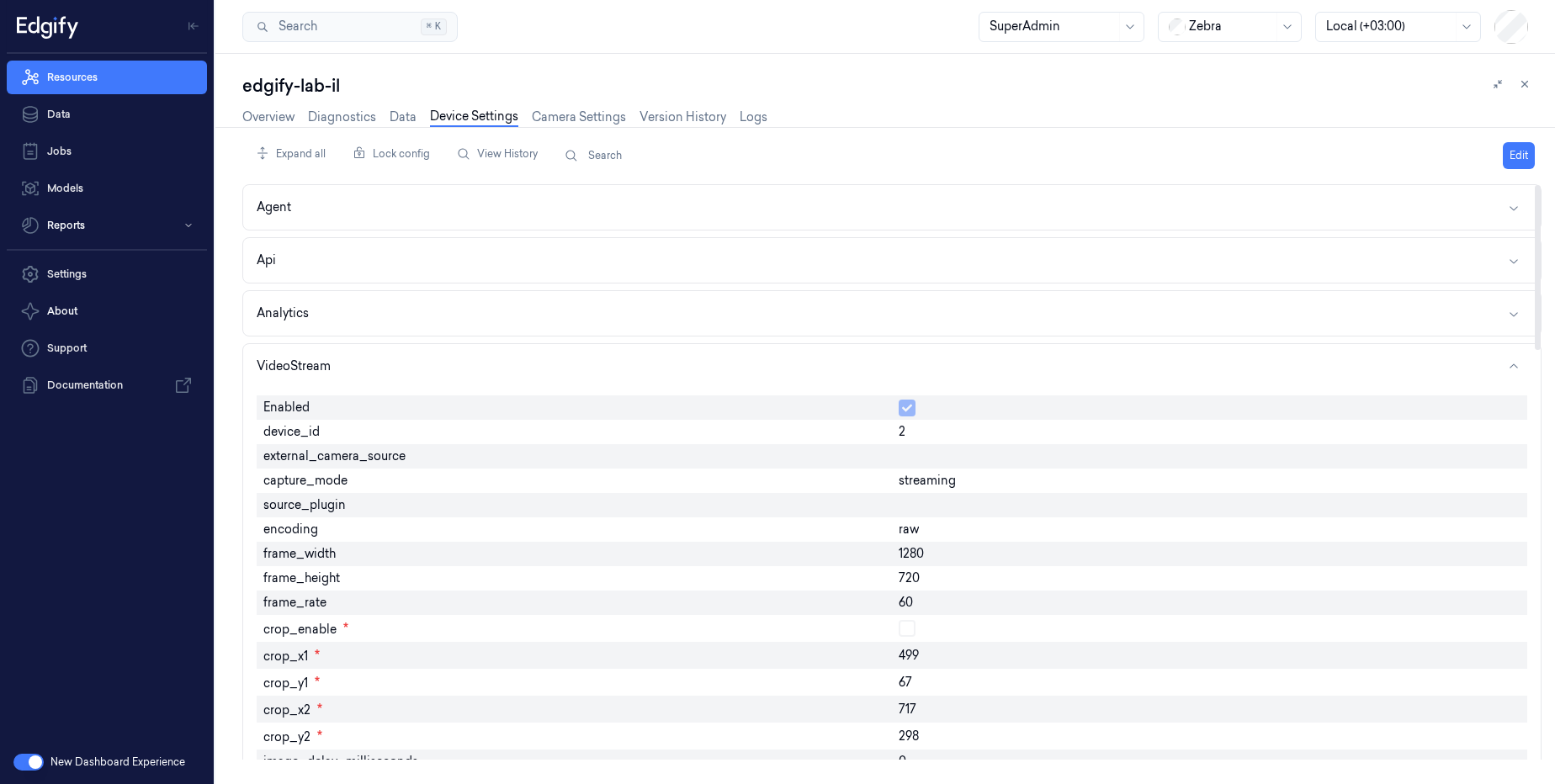
click at [495, 115] on link "Device Settings" at bounding box center [474, 117] width 88 height 20
click at [559, 120] on link "Camera Settings" at bounding box center [579, 117] width 94 height 20
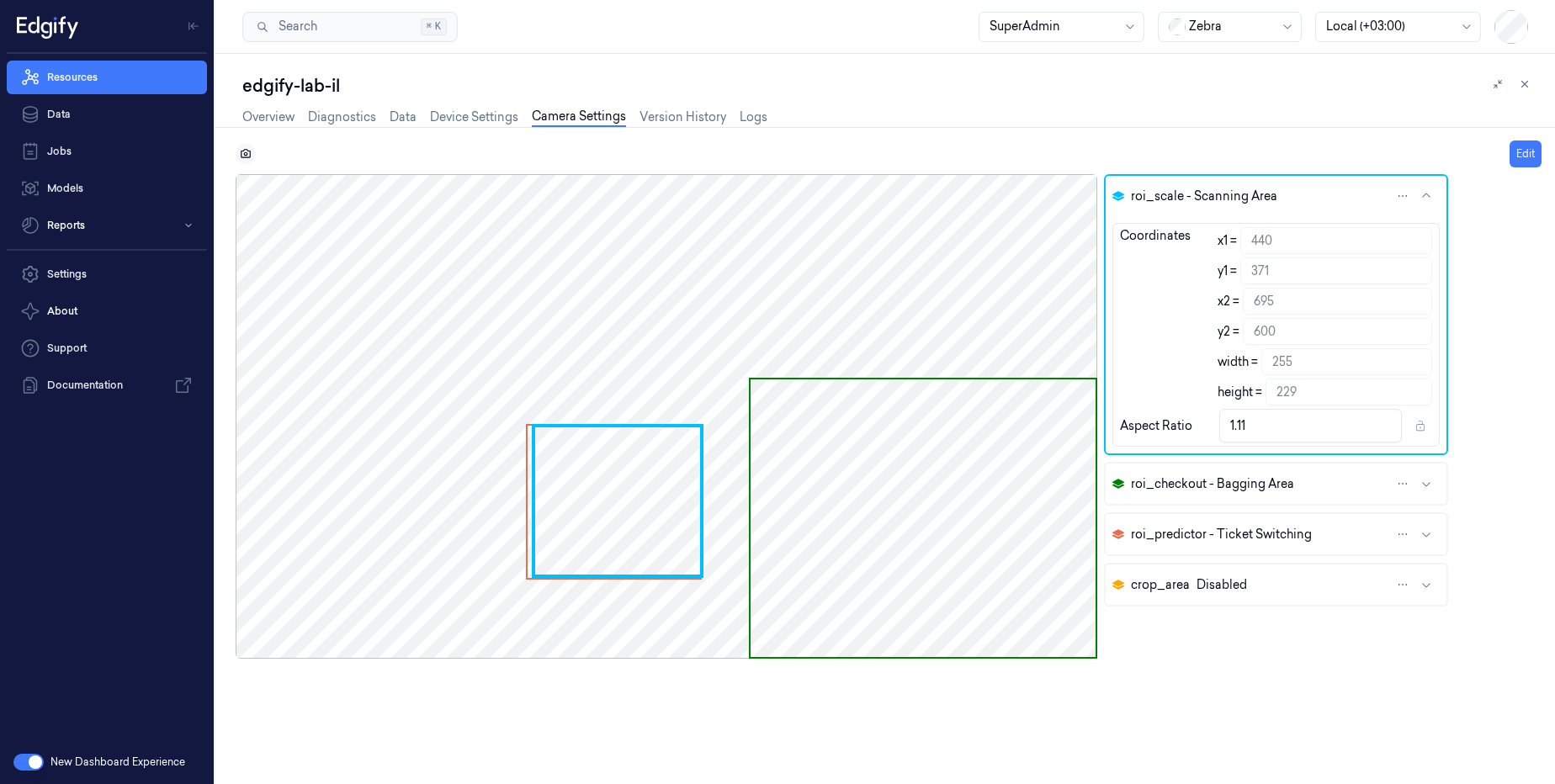
click at [252, 152] on button at bounding box center [246, 154] width 21 height 21
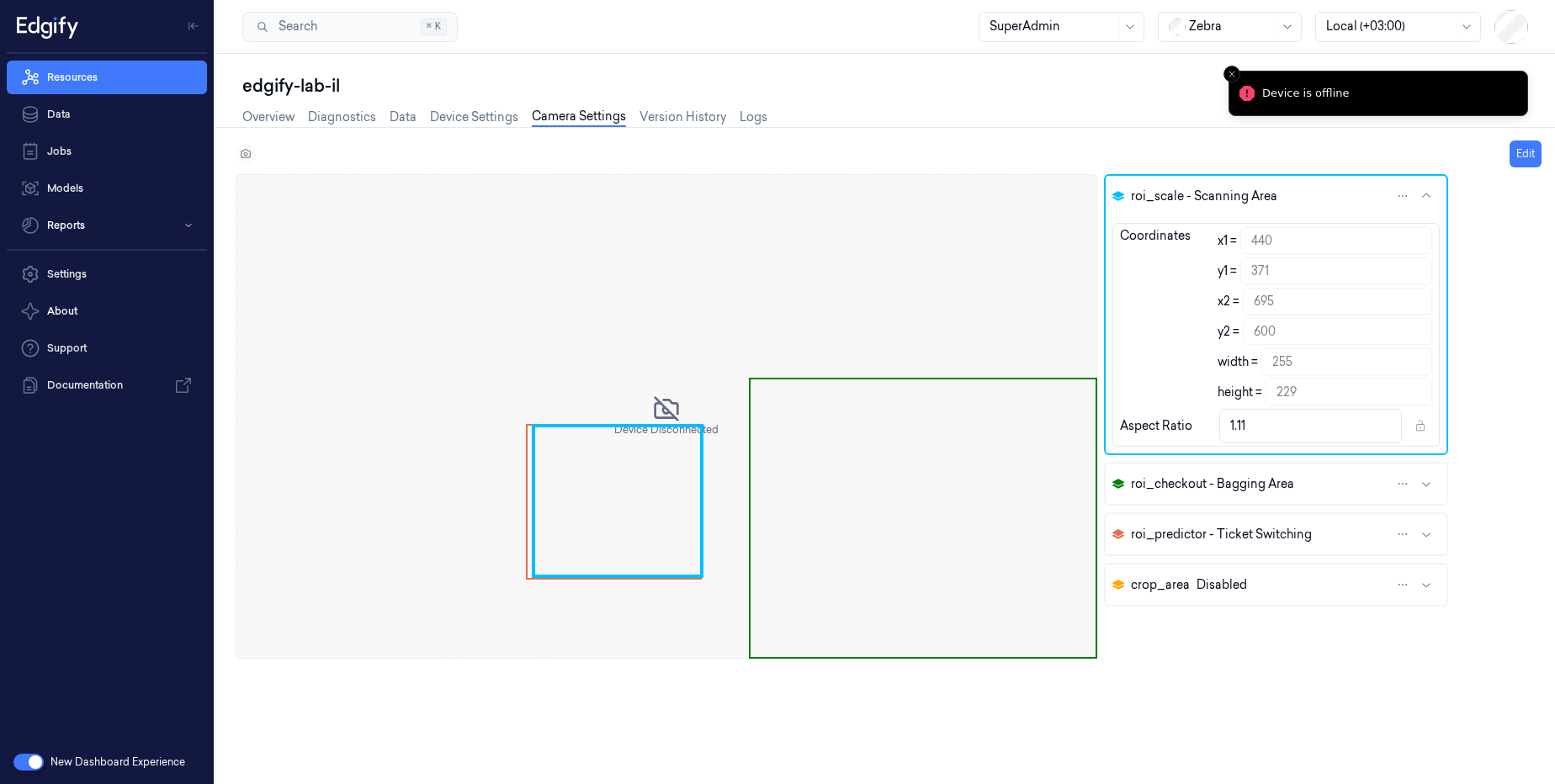
click at [252, 152] on div "Edit" at bounding box center [889, 154] width 1306 height 27
click at [1331, 88] on div "Device is offline" at bounding box center [1305, 93] width 87 height 17
click at [1237, 77] on button "Close toast" at bounding box center [1232, 74] width 17 height 17
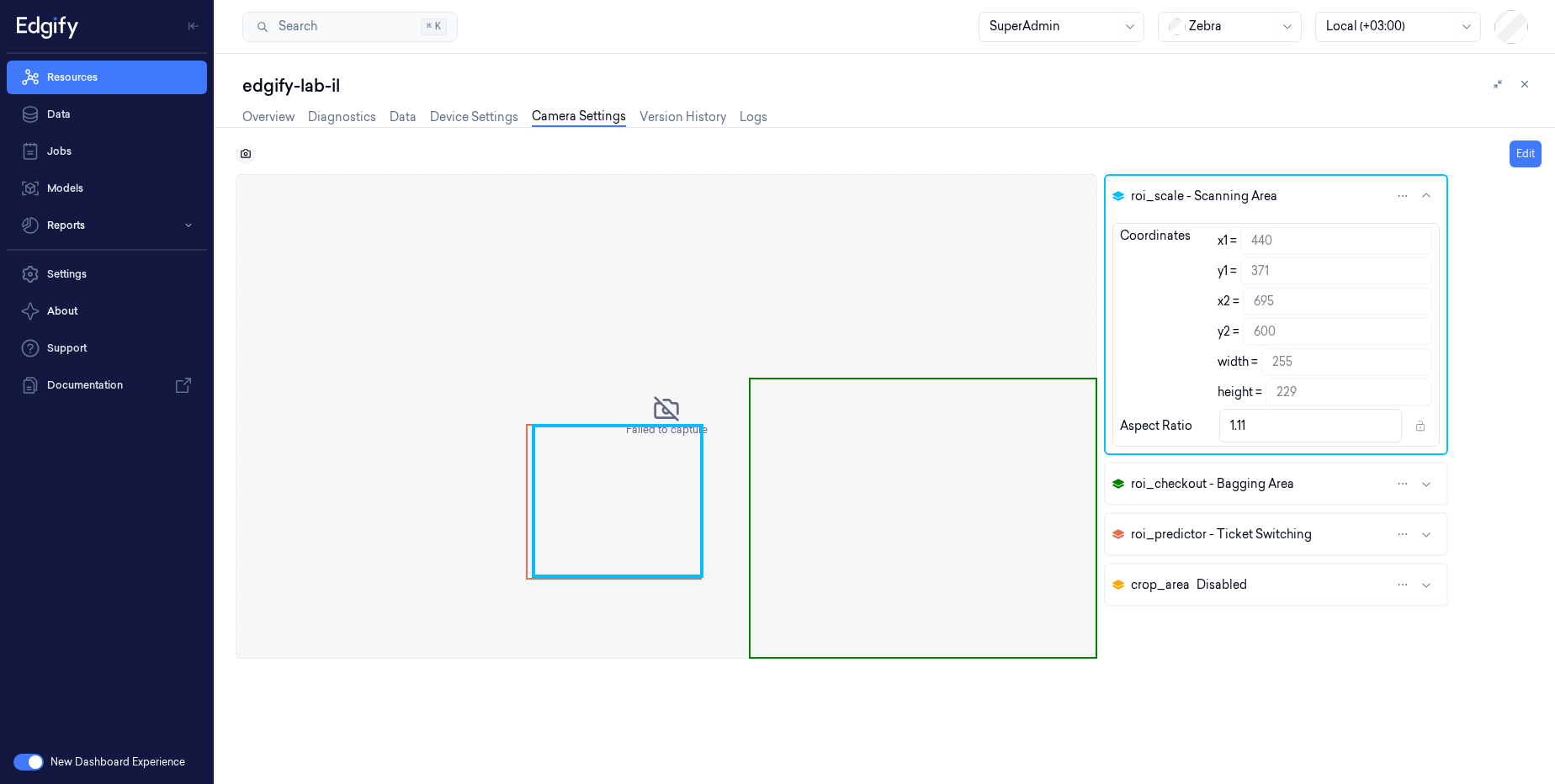
click at [246, 149] on icon at bounding box center [245, 154] width 12 height 12
click at [245, 154] on icon at bounding box center [245, 154] width 4 height 4
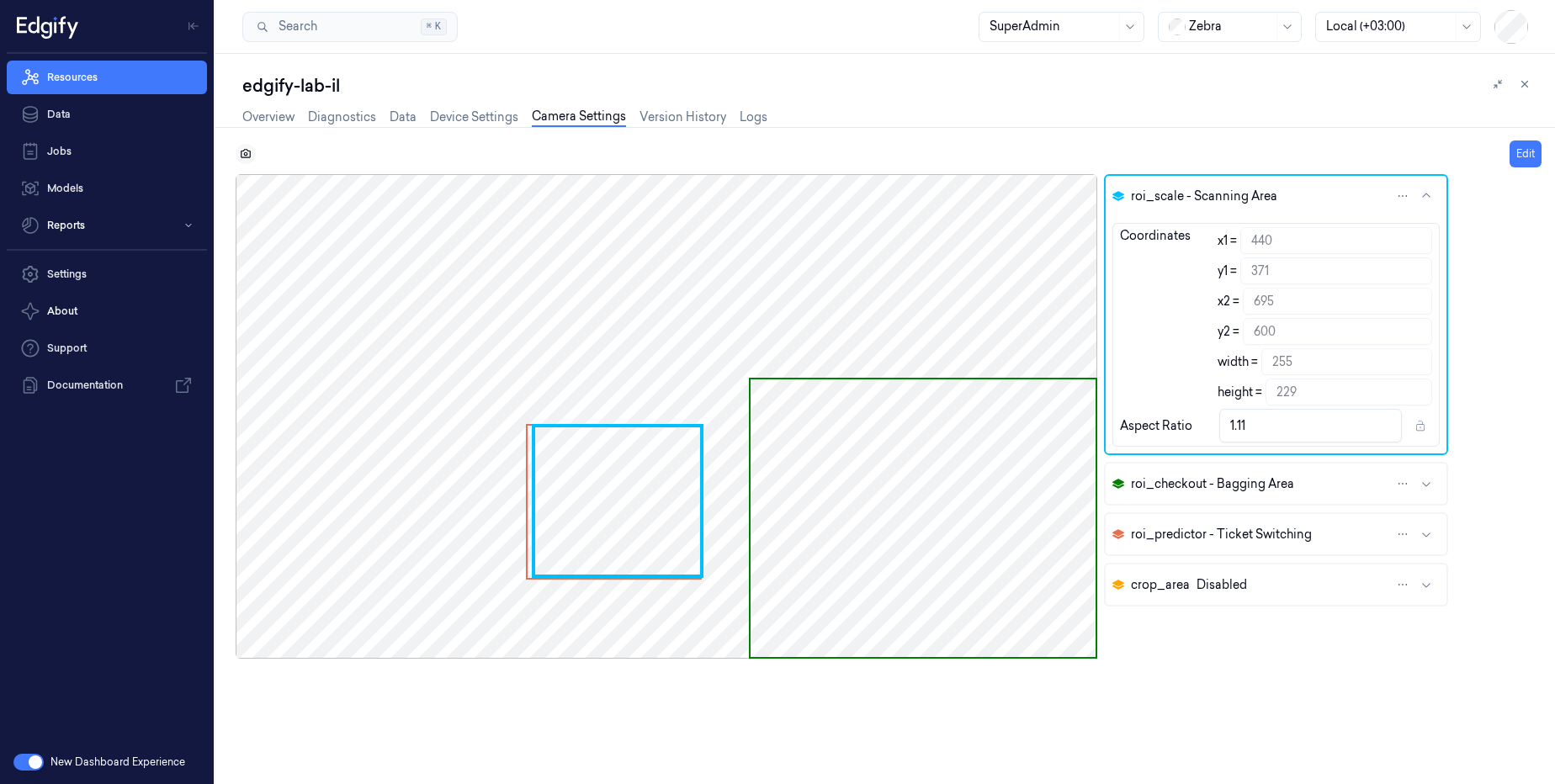
click at [245, 154] on icon at bounding box center [245, 154] width 4 height 4
click at [258, 126] on div "Overview Diagnostics Data Device Settings Camera Settings Version History Logs" at bounding box center [505, 117] width 525 height 20
click at [275, 119] on link "Overview" at bounding box center [268, 117] width 52 height 20
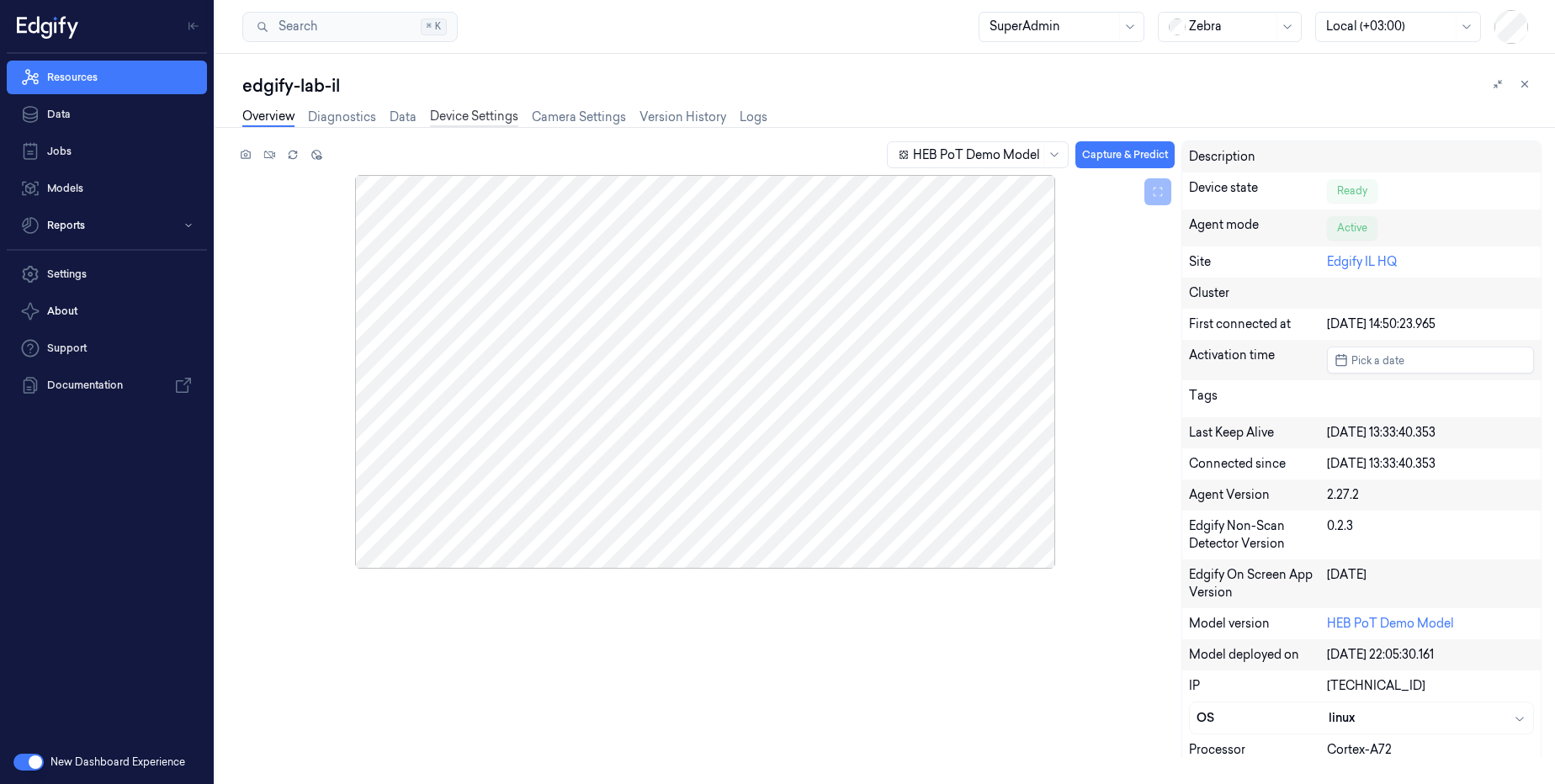
click at [497, 124] on link "Device Settings" at bounding box center [474, 117] width 88 height 20
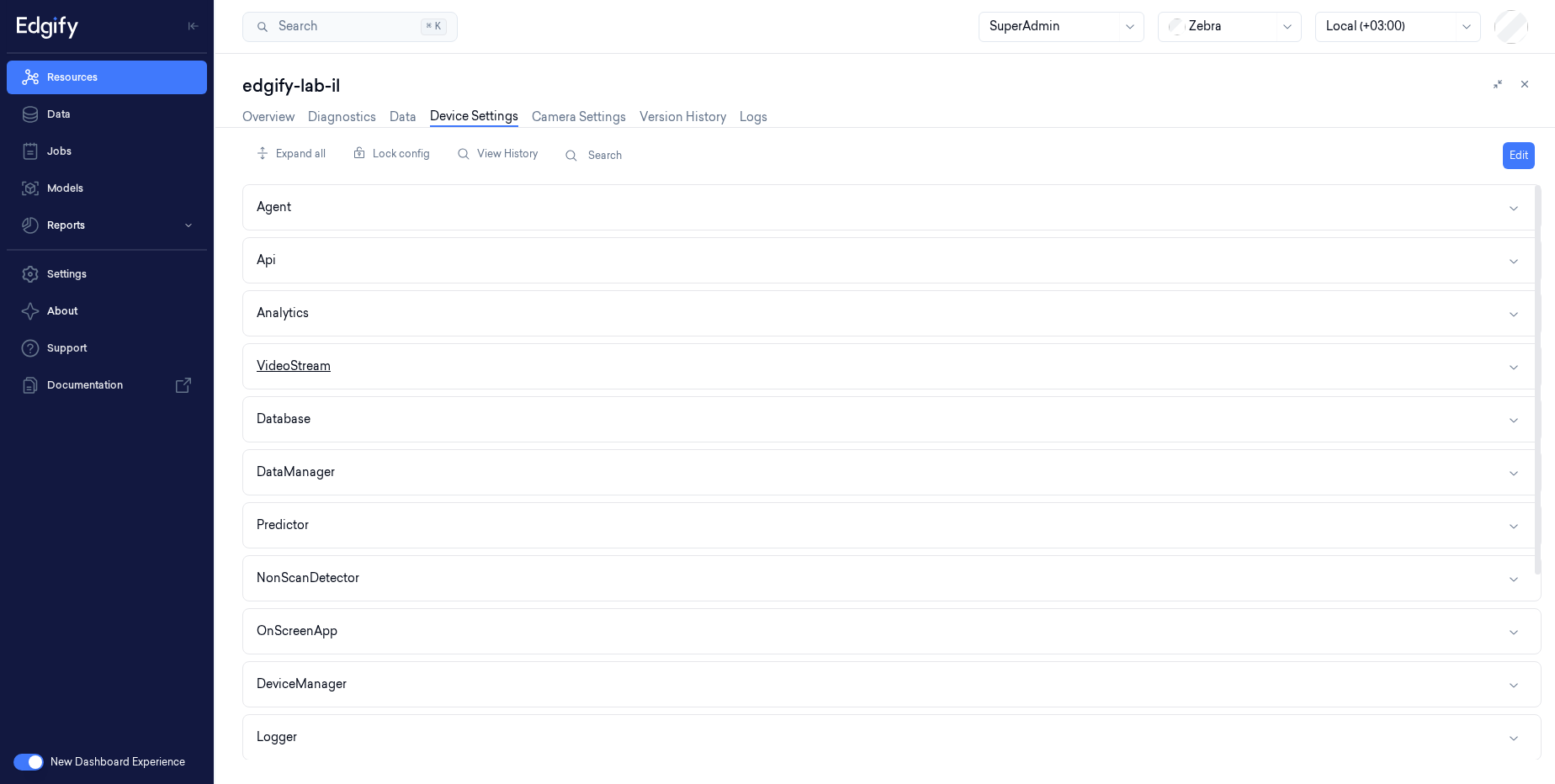
click at [457, 364] on button "VideoStream" at bounding box center [892, 366] width 1298 height 45
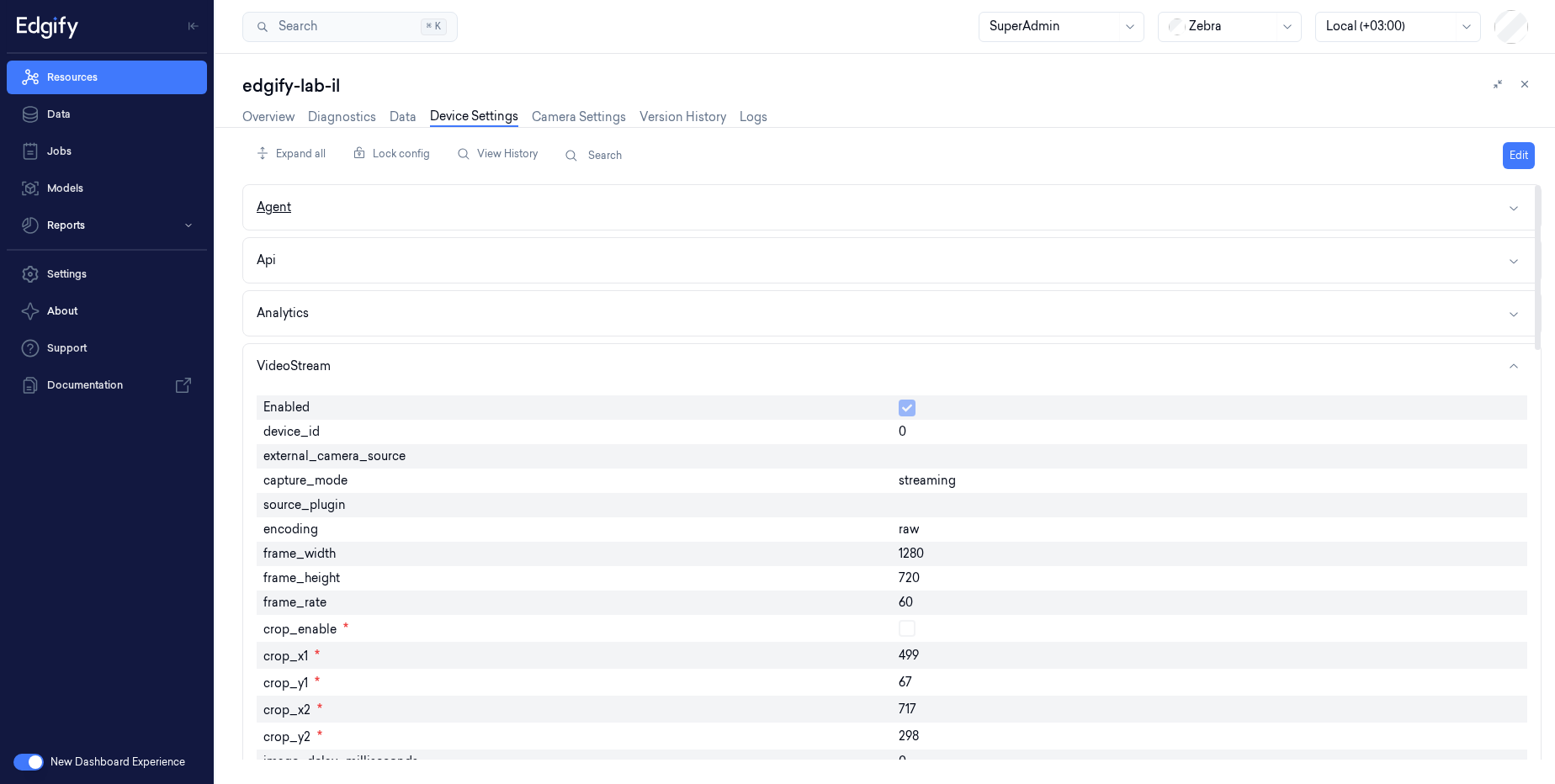
click at [1518, 155] on button "Edit" at bounding box center [1518, 155] width 32 height 27
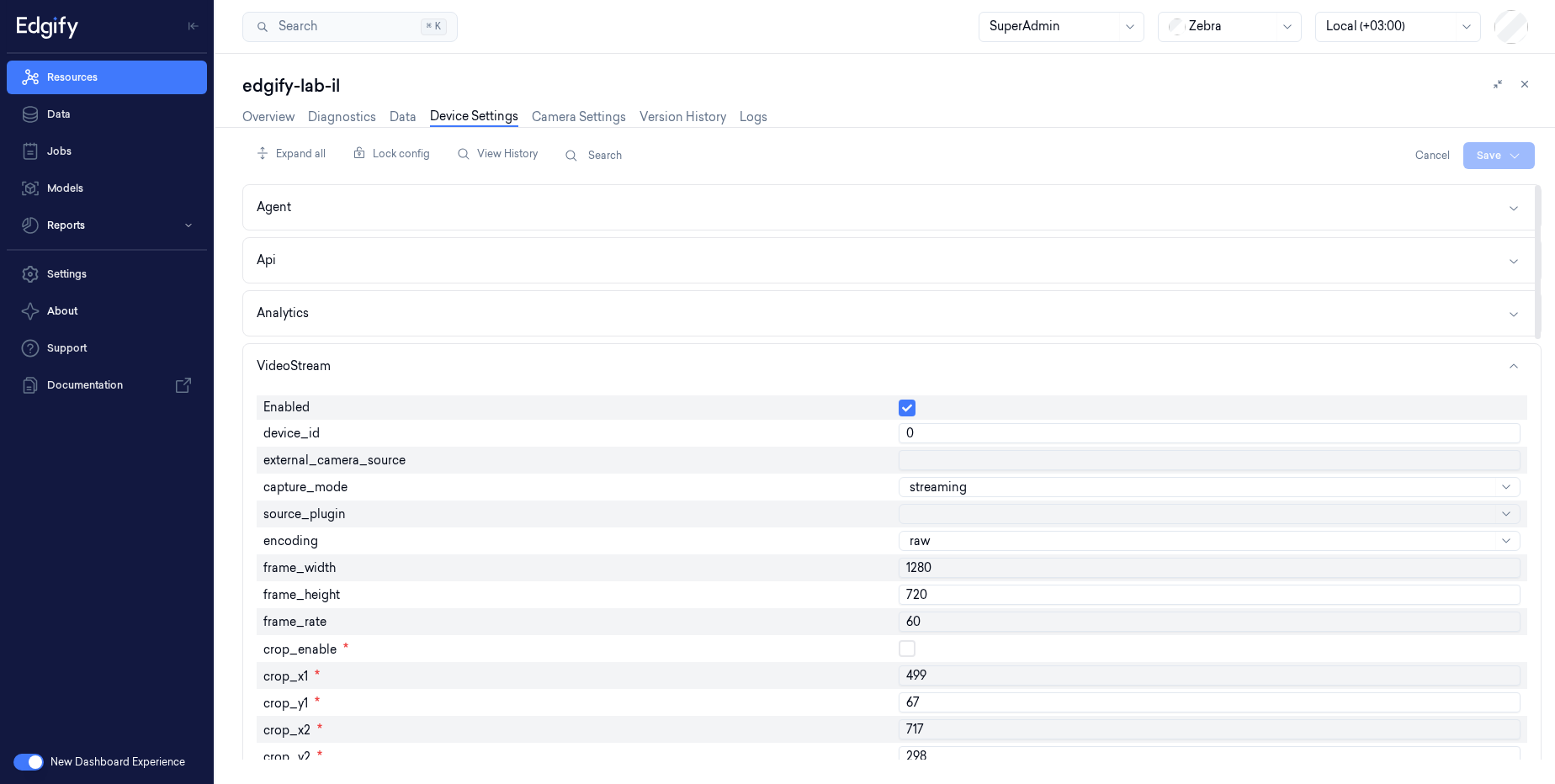
drag, startPoint x: 926, startPoint y: 437, endPoint x: 856, endPoint y: 434, distance: 70.1
click at [1510, 158] on html "Resources Data Jobs Models Reports Settings About Support Documentation New Das…" at bounding box center [778, 392] width 1555 height 784
click at [1448, 163] on html "Resources Data Jobs Models Reports Settings About Support Documentation New Das…" at bounding box center [778, 392] width 1555 height 784
click at [1482, 155] on html "Resources Data Jobs Models Reports Settings About Support Documentation New Das…" at bounding box center [778, 392] width 1555 height 784
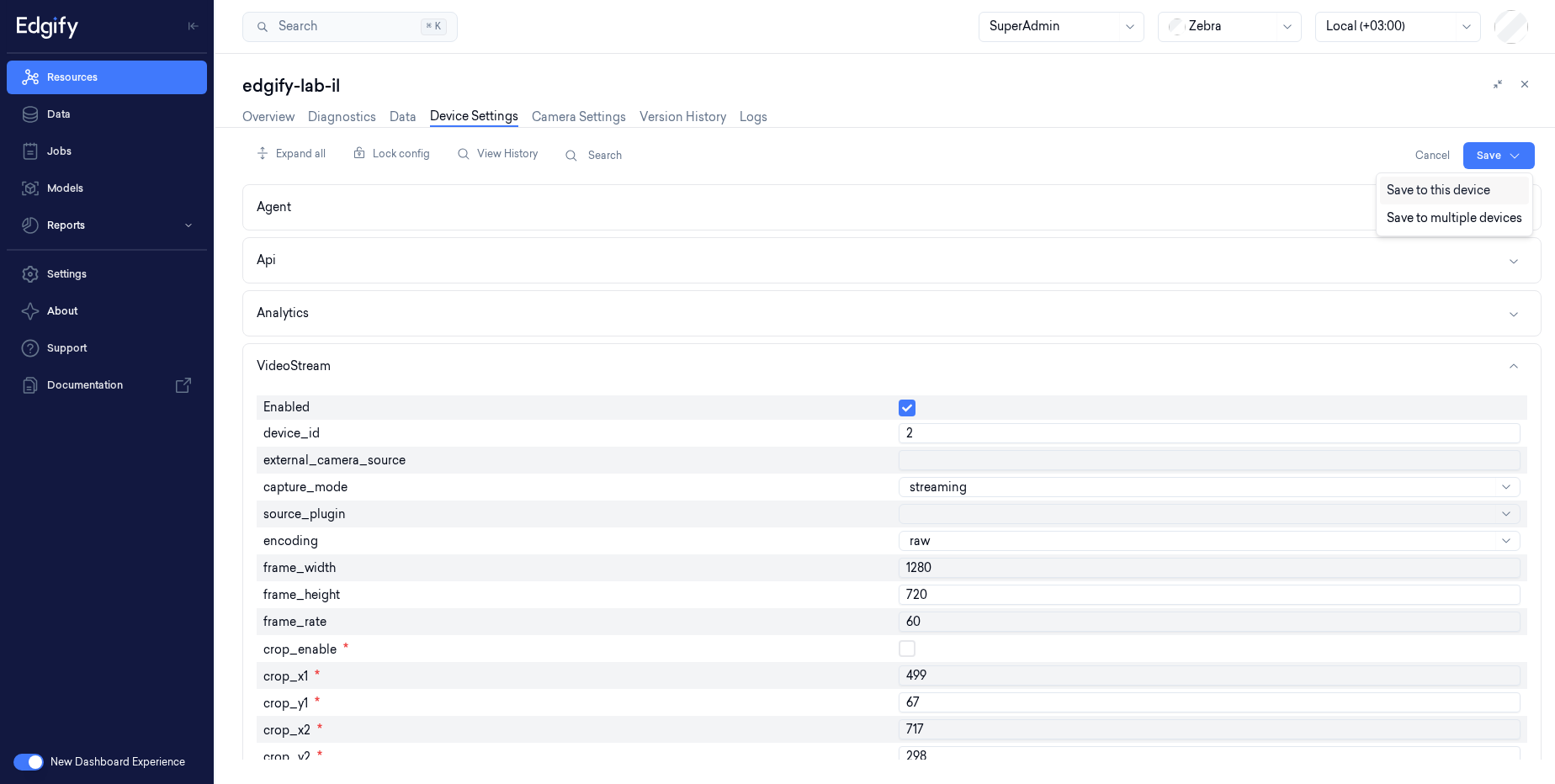
click at [1413, 198] on div "Save to this device" at bounding box center [1455, 190] width 149 height 27
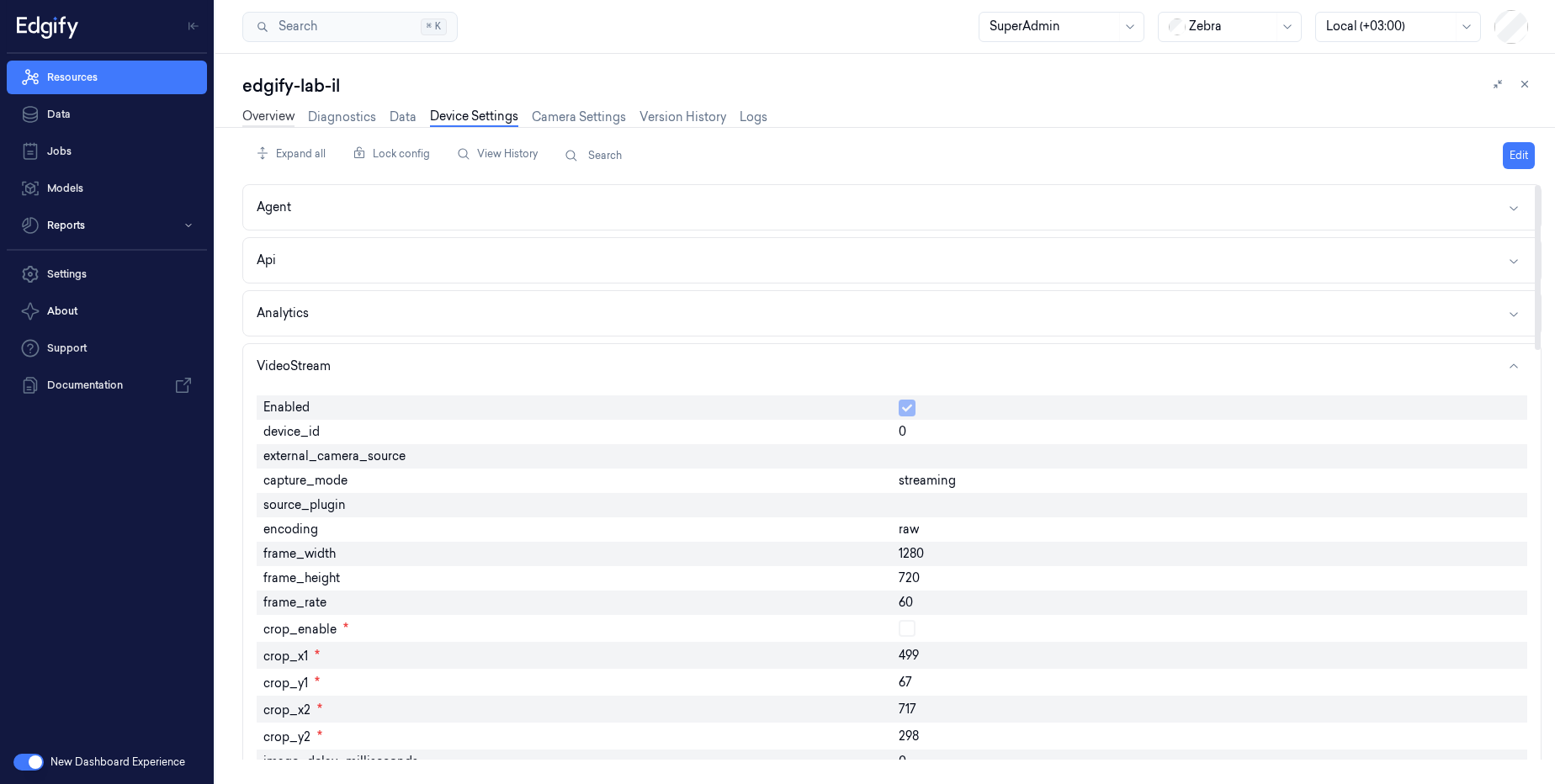
click at [263, 118] on link "Overview" at bounding box center [268, 117] width 52 height 20
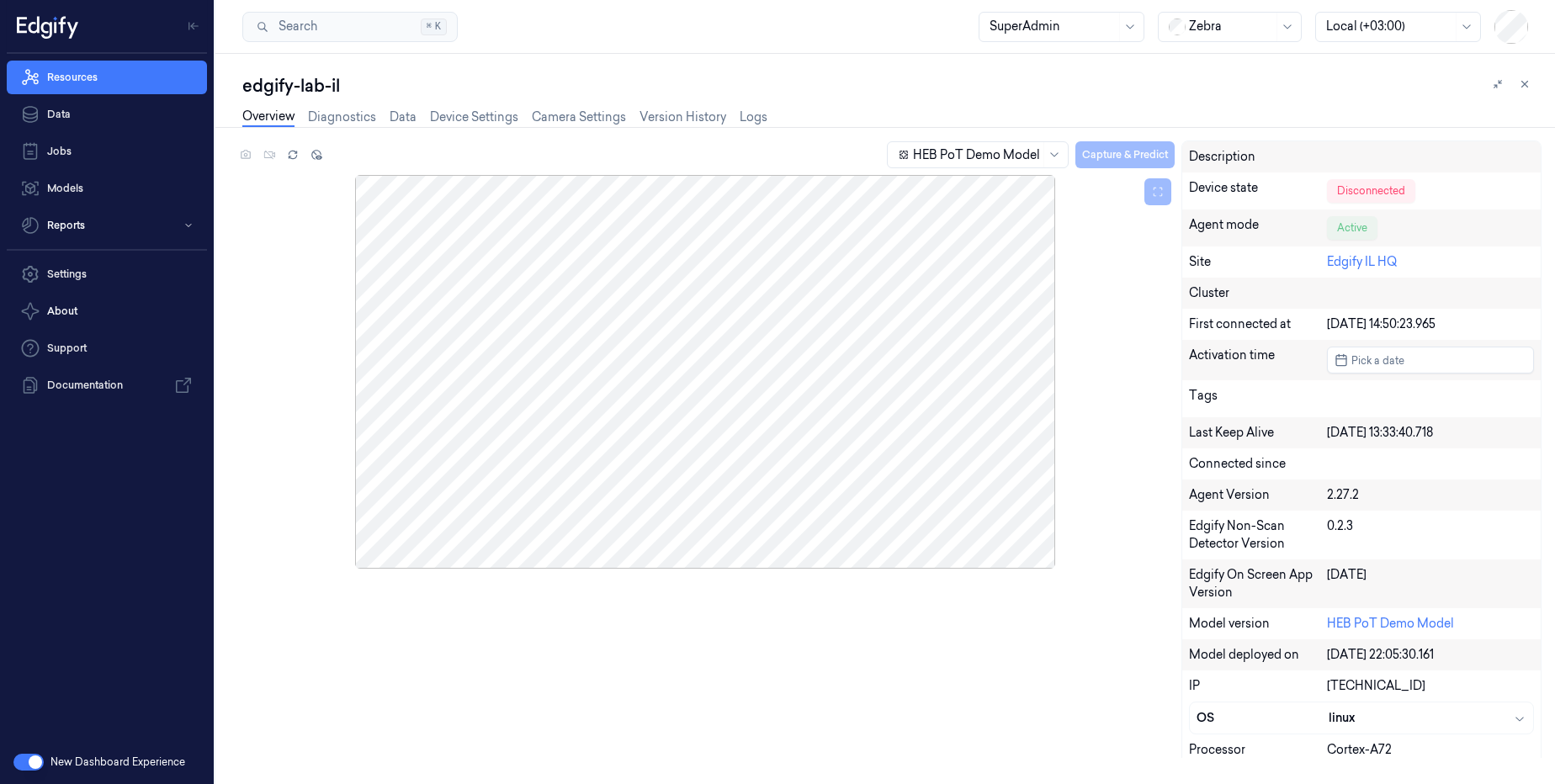
click at [249, 156] on div "HEB PoT Demo Model Capture & Predict" at bounding box center [705, 158] width 939 height 34
click at [291, 159] on icon at bounding box center [293, 155] width 12 height 12
click at [293, 158] on icon at bounding box center [292, 156] width 8 height 3
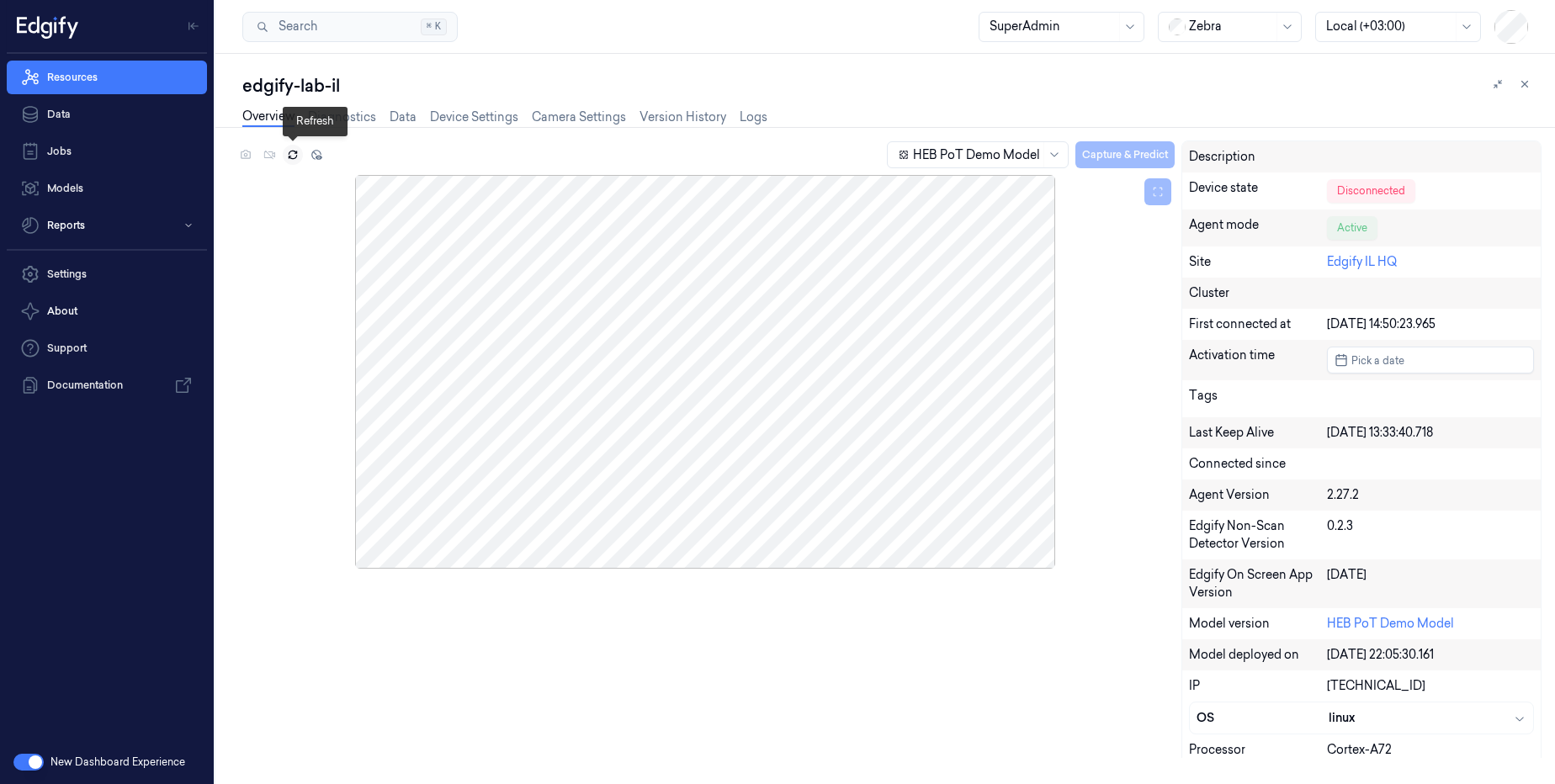
click at [293, 158] on icon at bounding box center [292, 156] width 8 height 3
click at [681, 295] on div at bounding box center [705, 371] width 939 height 394
click at [248, 162] on button at bounding box center [246, 155] width 21 height 21
click at [247, 155] on icon at bounding box center [245, 155] width 12 height 12
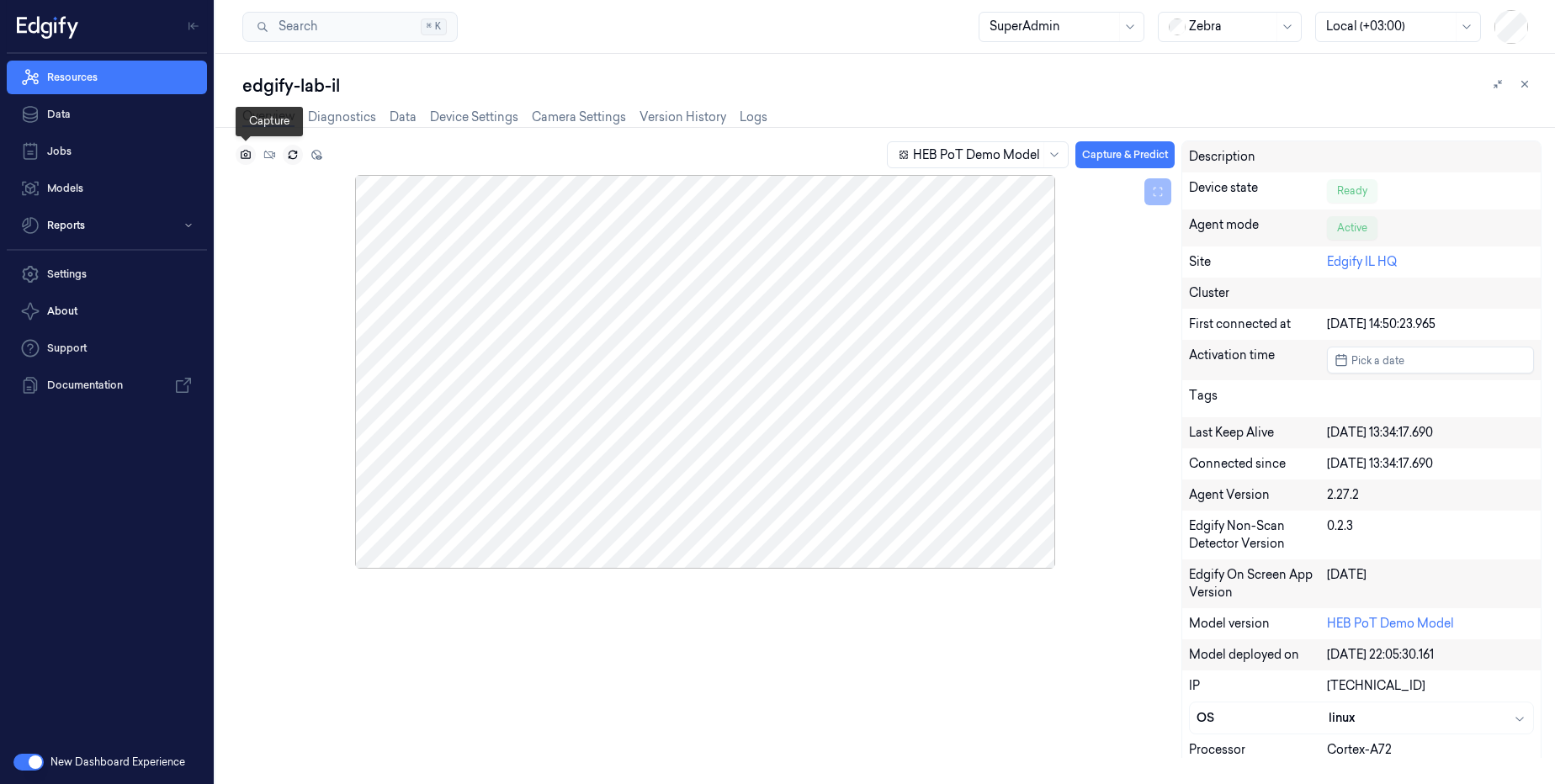
click at [246, 155] on icon at bounding box center [245, 154] width 4 height 4
click at [300, 231] on div at bounding box center [705, 371] width 939 height 394
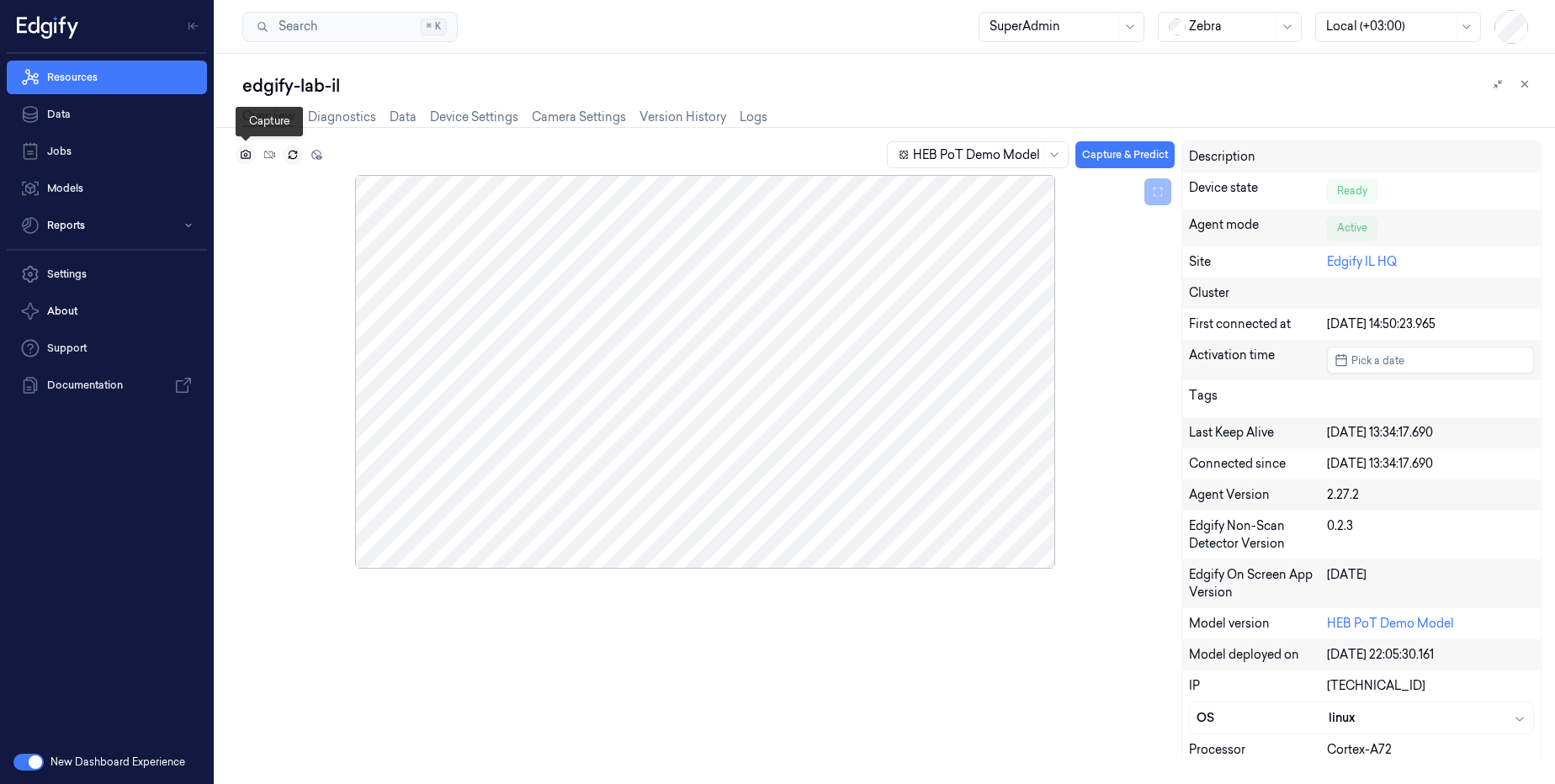
click at [245, 157] on icon at bounding box center [245, 154] width 10 height 9
click at [246, 157] on icon at bounding box center [245, 154] width 10 height 9
click at [480, 128] on div "HEB PoT Demo Model Capture & Predict Description Device state Ready Agent mode …" at bounding box center [881, 455] width 1346 height 657
click at [487, 120] on link "Device Settings" at bounding box center [474, 117] width 88 height 20
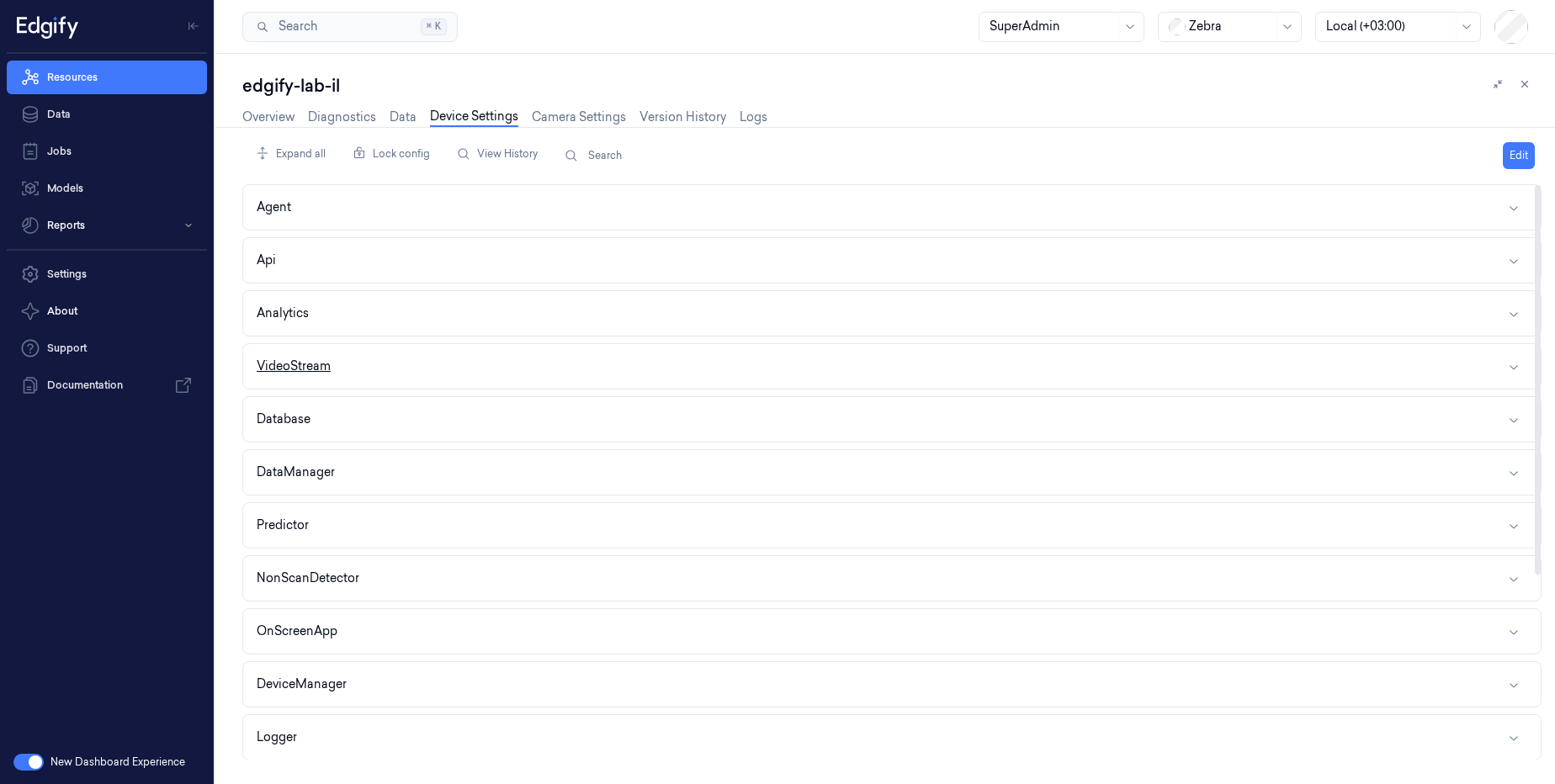
click at [389, 372] on button "VideoStream" at bounding box center [892, 366] width 1298 height 45
click at [453, 375] on button "VideoStream" at bounding box center [892, 366] width 1298 height 45
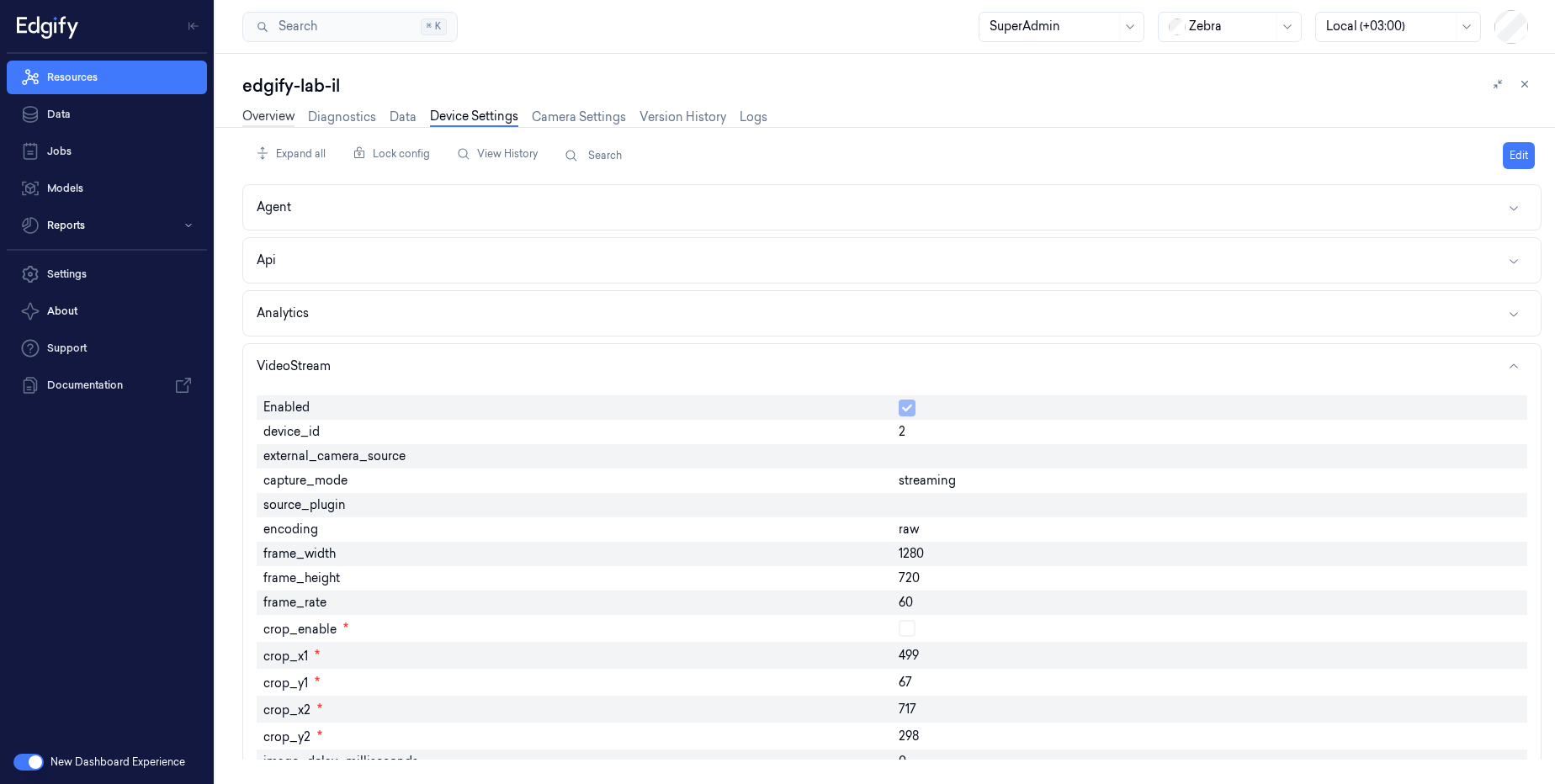
click at [246, 113] on link "Overview" at bounding box center [268, 117] width 52 height 20
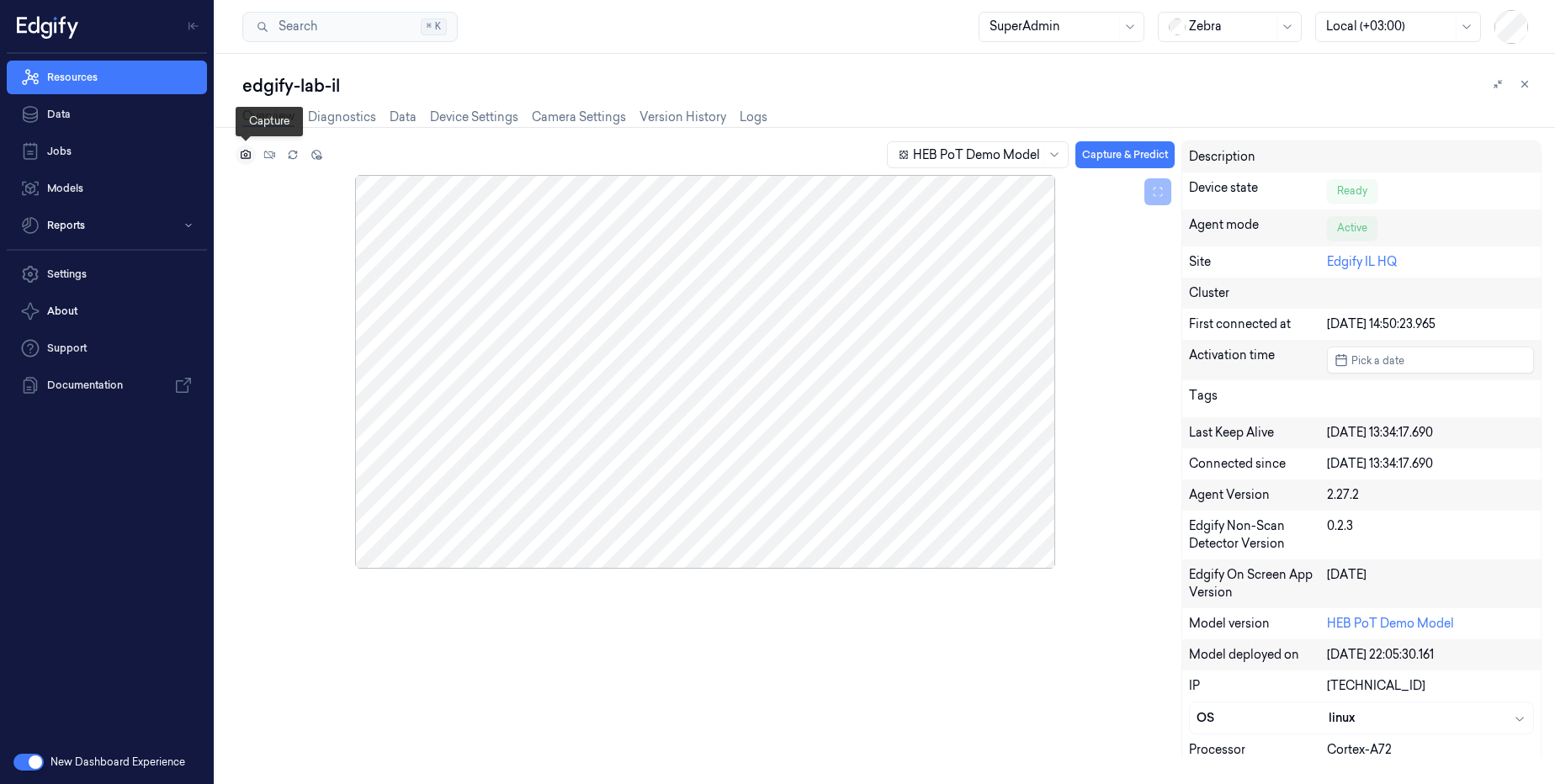
click at [244, 152] on icon at bounding box center [245, 155] width 12 height 12
click at [242, 153] on icon at bounding box center [245, 155] width 12 height 12
click at [243, 153] on icon at bounding box center [245, 155] width 12 height 12
click at [264, 116] on link "Overview" at bounding box center [268, 117] width 52 height 20
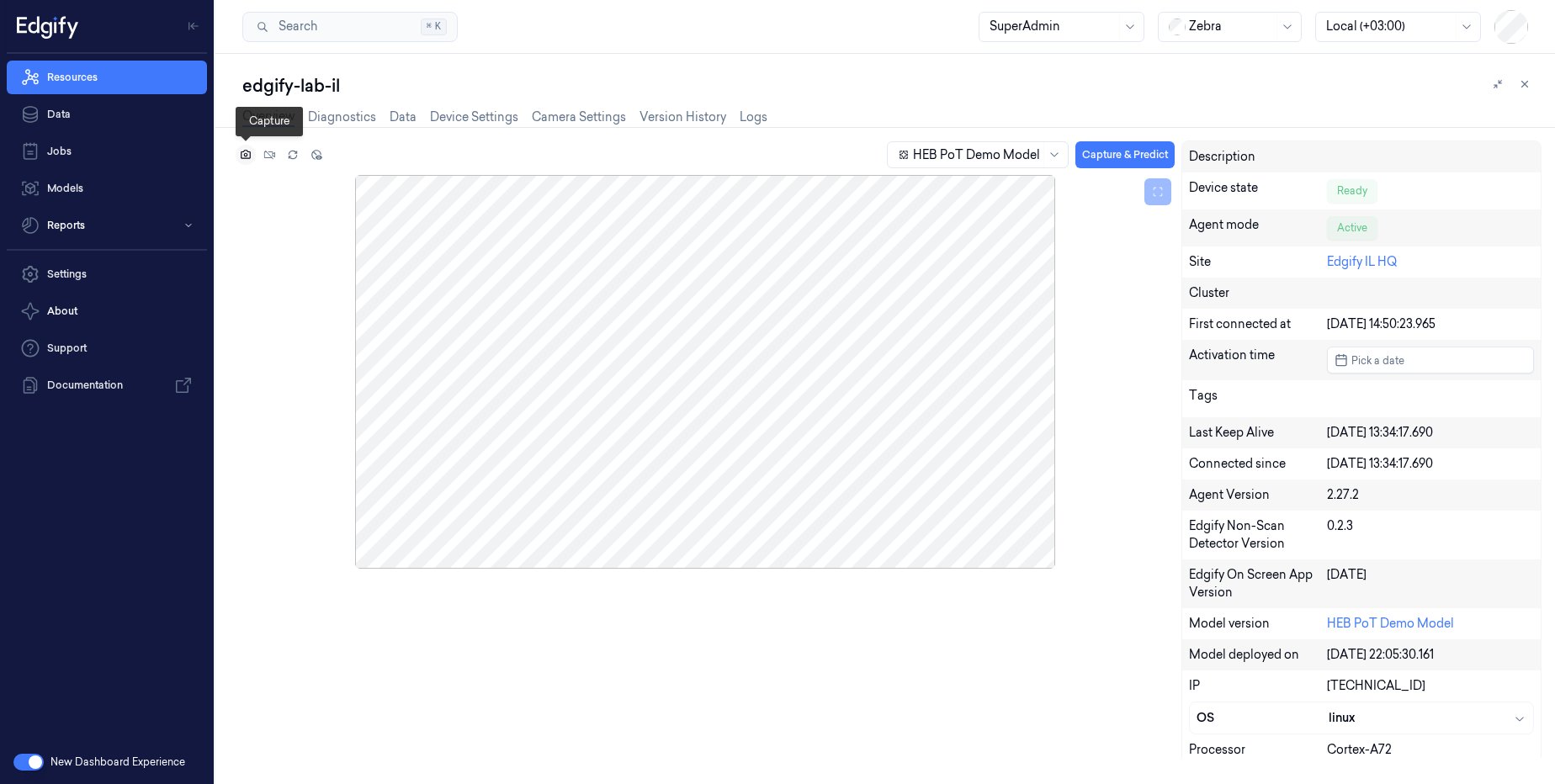
click at [236, 160] on button at bounding box center [246, 155] width 21 height 21
click at [224, 160] on div "HEB PoT Demo Model Capture & Predict Description Device state Ready Agent mode …" at bounding box center [881, 462] width 1346 height 643
click at [247, 154] on icon at bounding box center [245, 154] width 4 height 4
click at [249, 155] on icon at bounding box center [245, 155] width 12 height 12
click at [354, 123] on link "Diagnostics" at bounding box center [342, 117] width 68 height 20
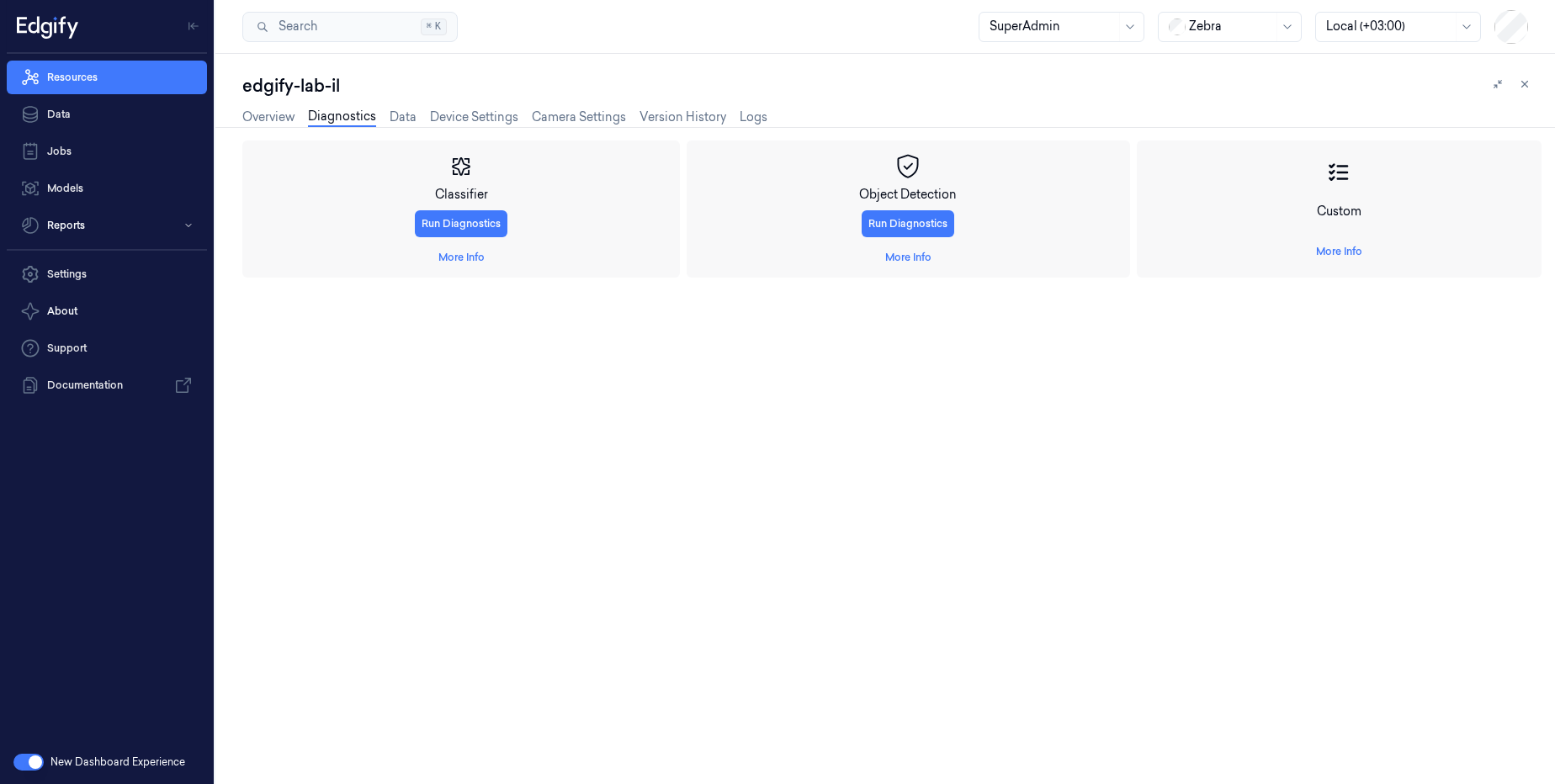
click at [526, 116] on div "Overview Diagnostics Data Device Settings Camera Settings Version History Logs" at bounding box center [505, 117] width 525 height 20
click at [518, 116] on link "Device Settings" at bounding box center [474, 117] width 88 height 20
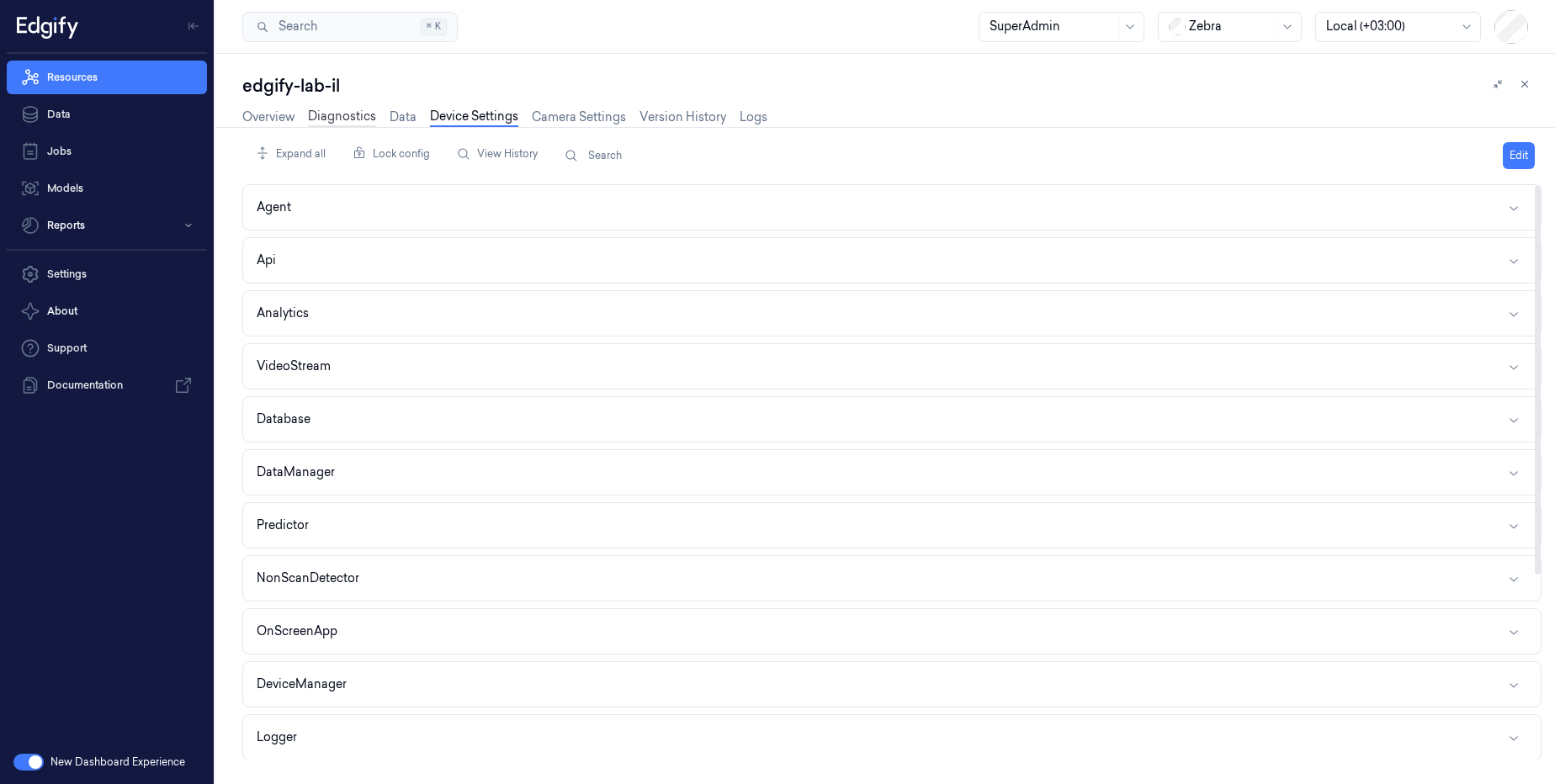
click at [355, 113] on link "Diagnostics" at bounding box center [342, 117] width 68 height 20
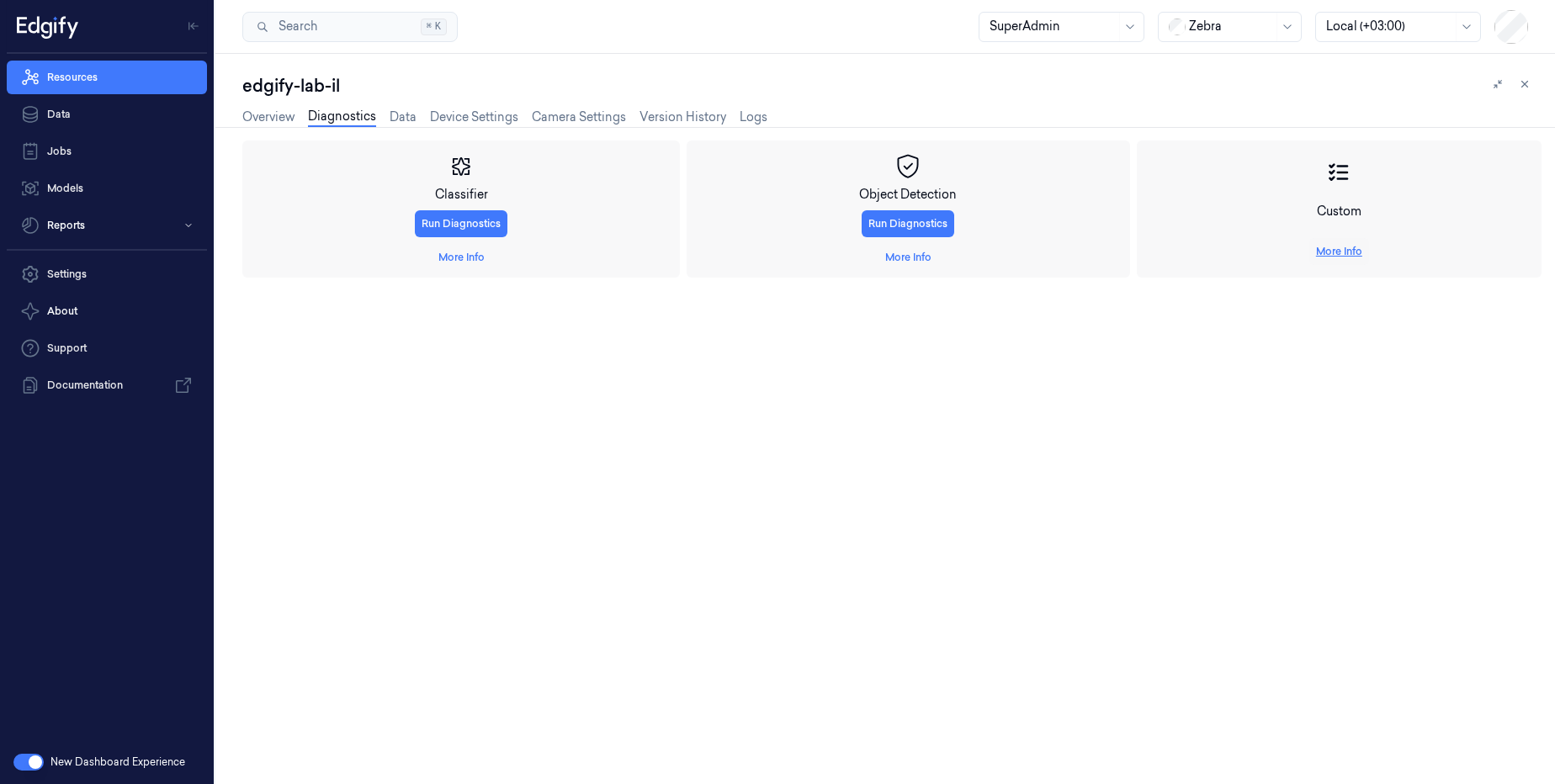
click at [1328, 254] on link "More Info" at bounding box center [1339, 251] width 46 height 15
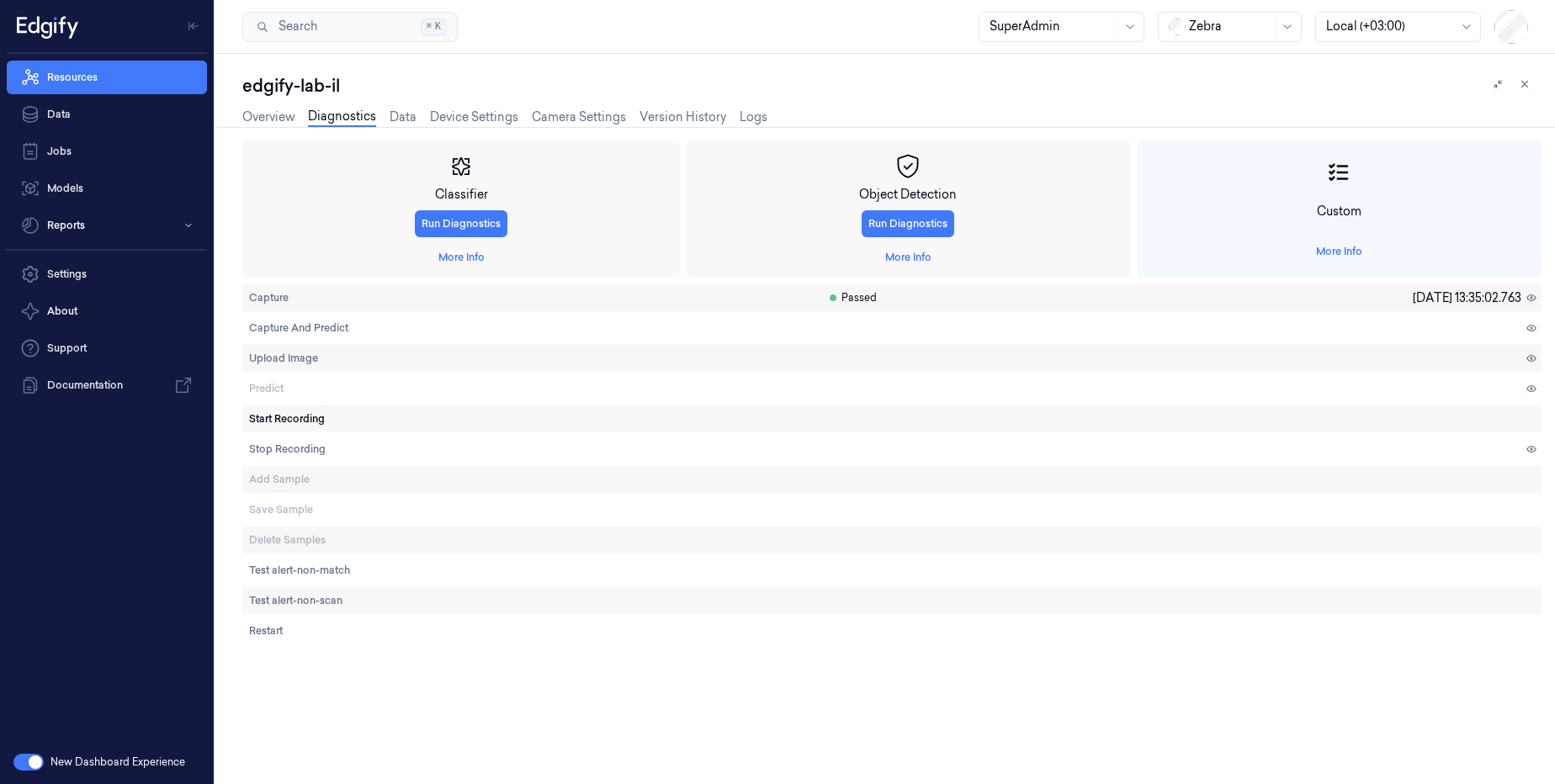
click at [276, 423] on span "Start Recording" at bounding box center [287, 419] width 76 height 15
click at [312, 460] on button "Stop Recording" at bounding box center [287, 449] width 90 height 27
click at [291, 449] on span "Stop Recording" at bounding box center [287, 449] width 76 height 15
click at [266, 118] on link "Overview" at bounding box center [268, 117] width 52 height 20
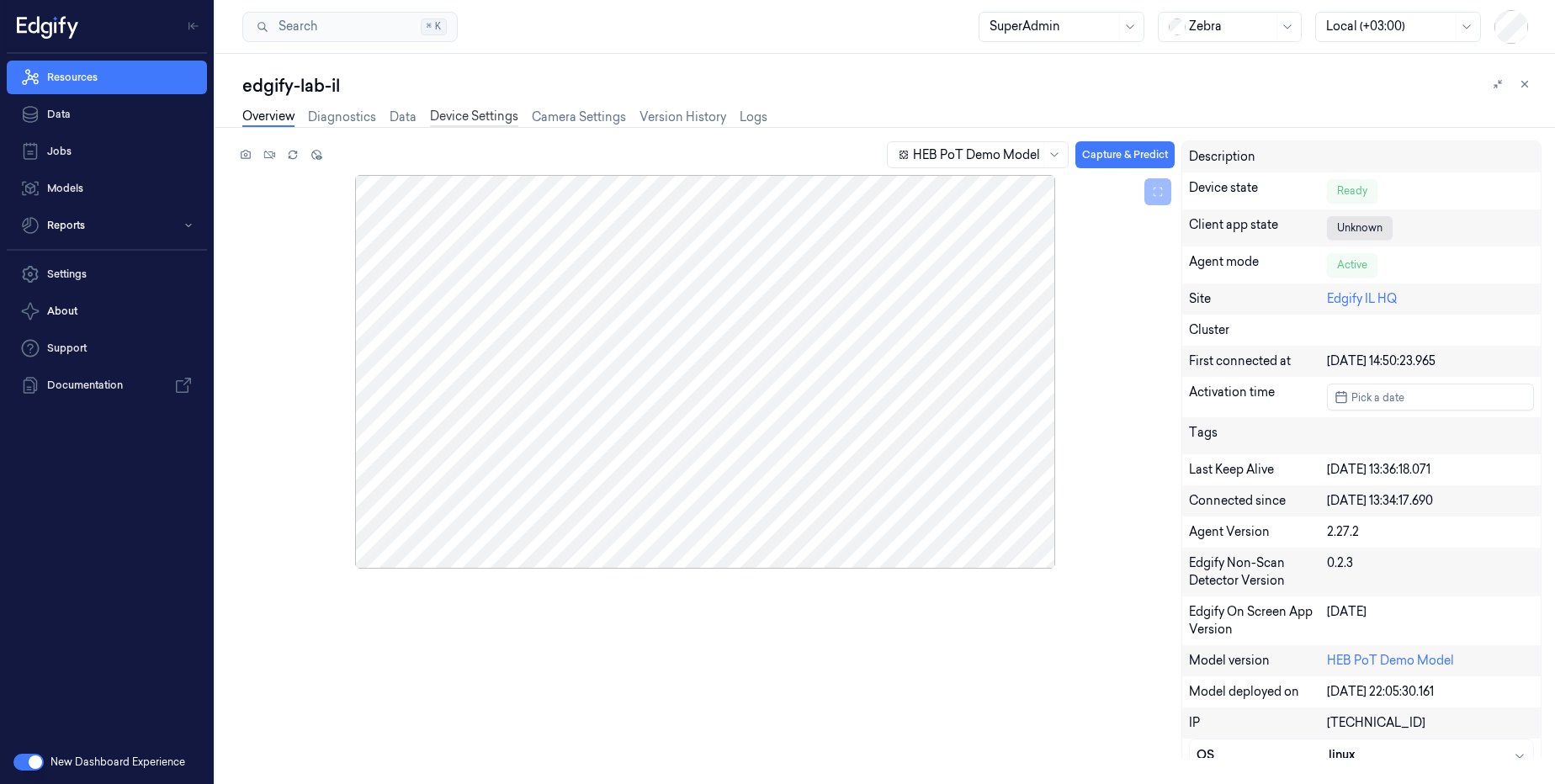
click at [477, 118] on link "Device Settings" at bounding box center [474, 117] width 88 height 20
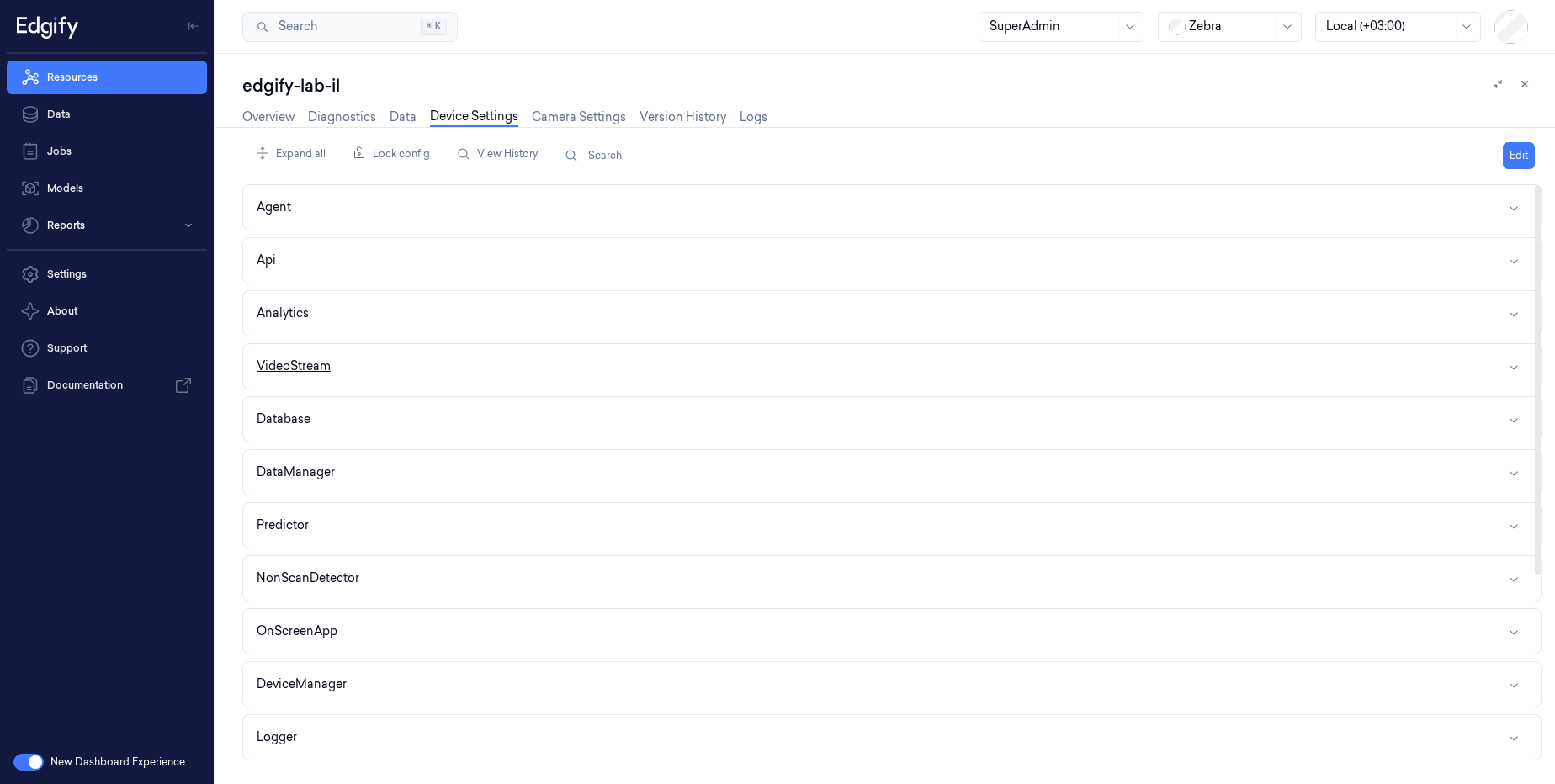
click at [315, 365] on div "VideoStream" at bounding box center [293, 366] width 74 height 18
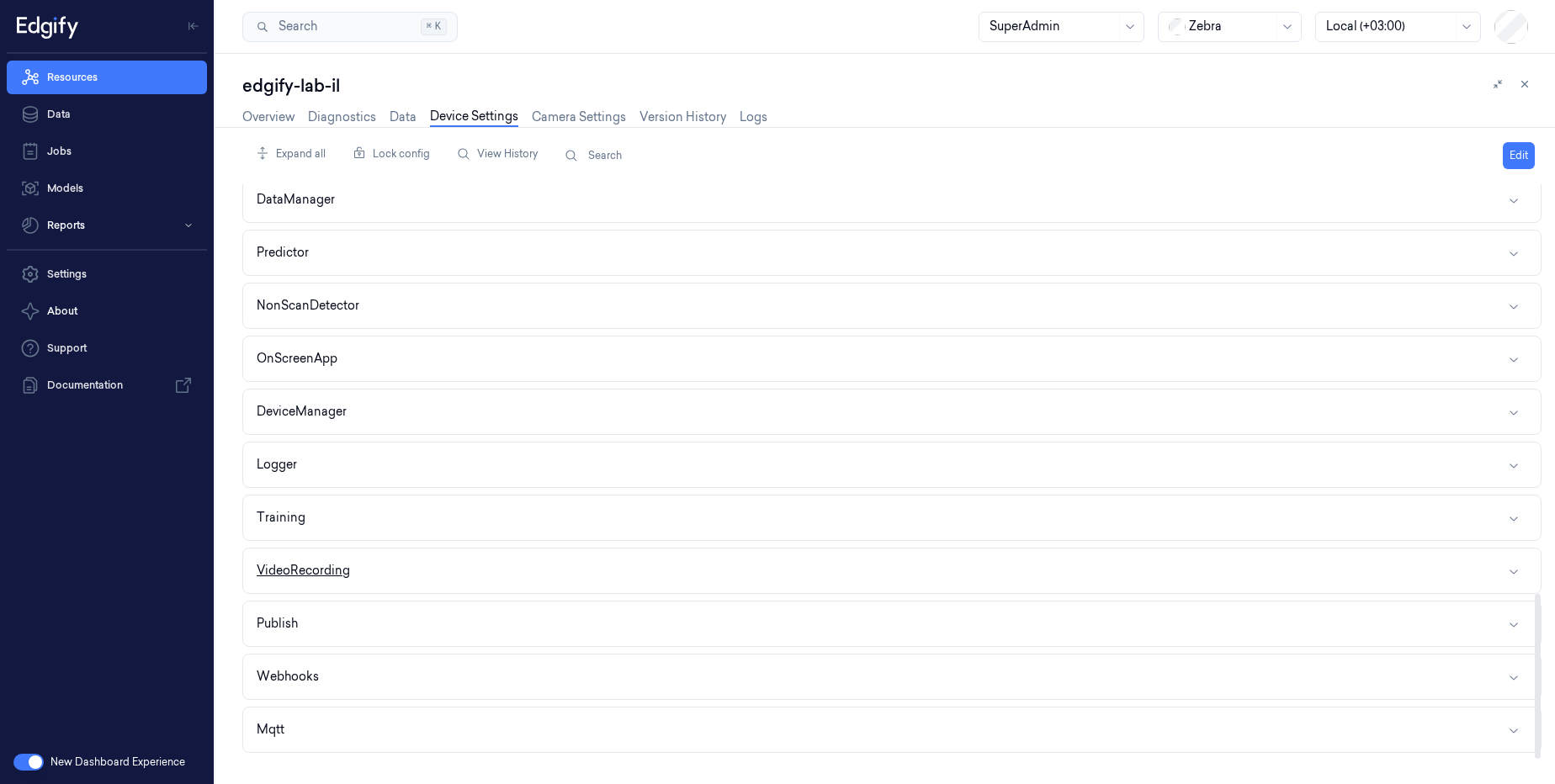
click at [432, 555] on button "VideoRecording" at bounding box center [892, 570] width 1298 height 45
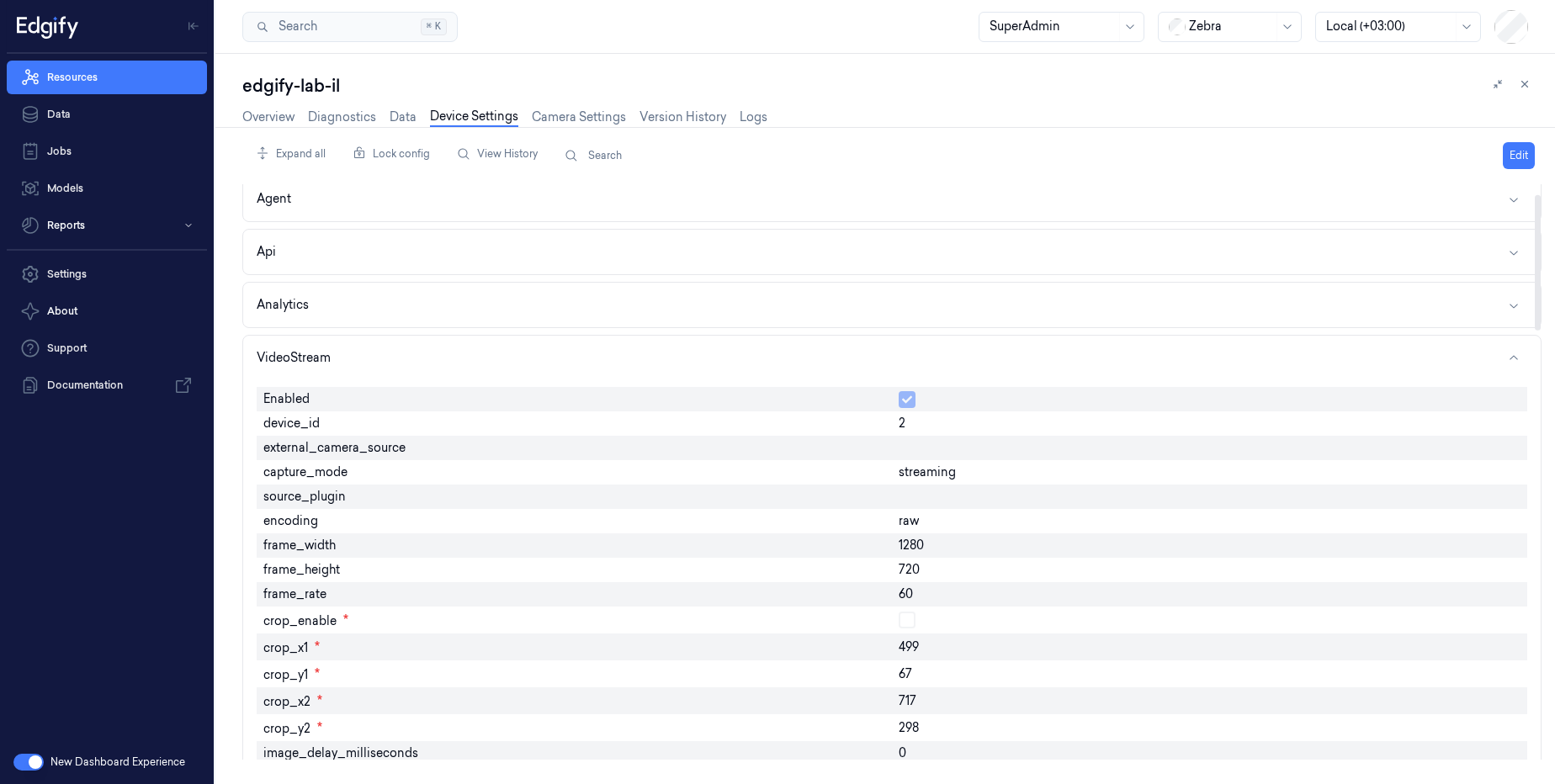
scroll to position [0, 0]
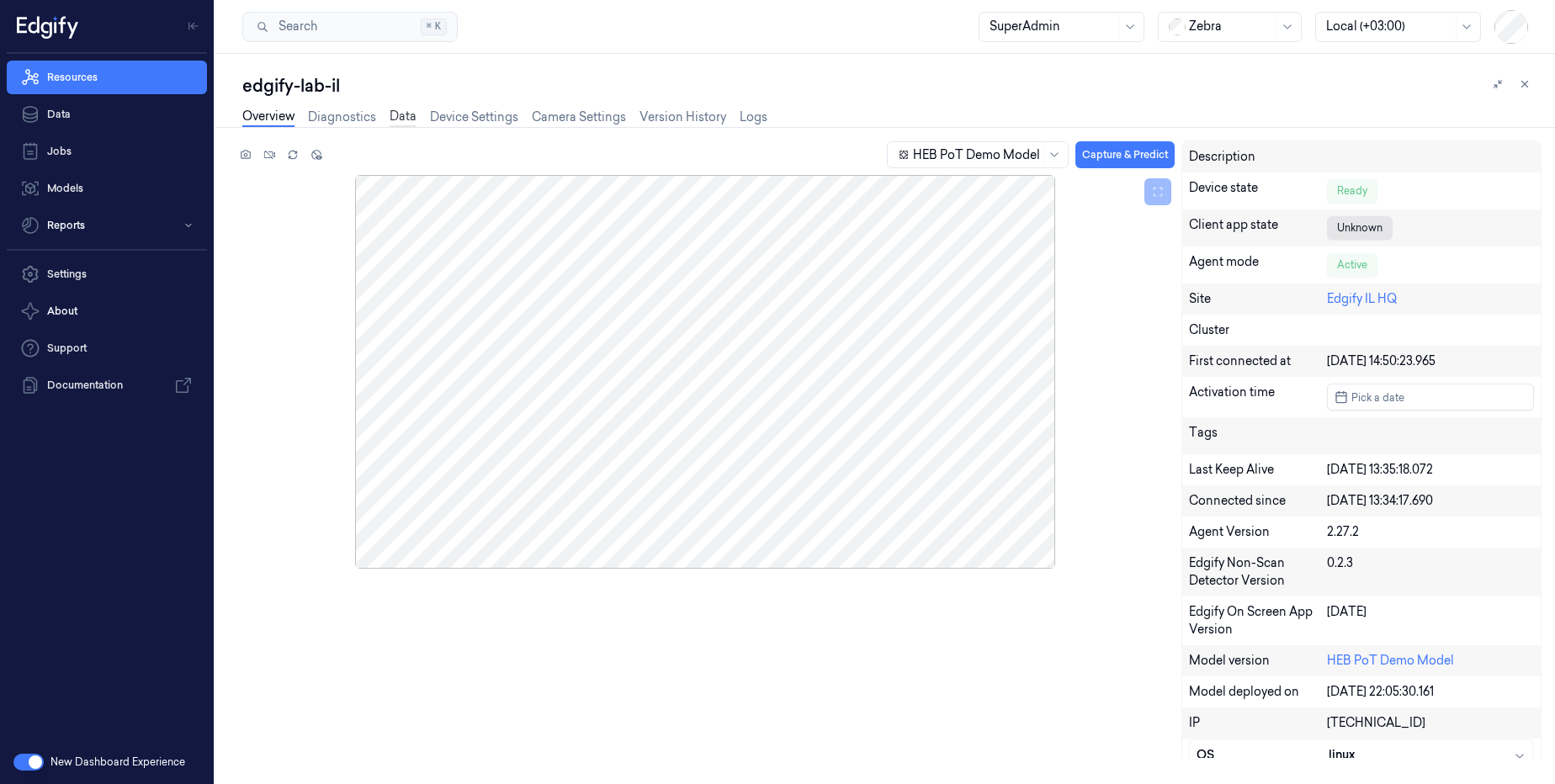
click at [399, 124] on link "Data" at bounding box center [402, 117] width 27 height 20
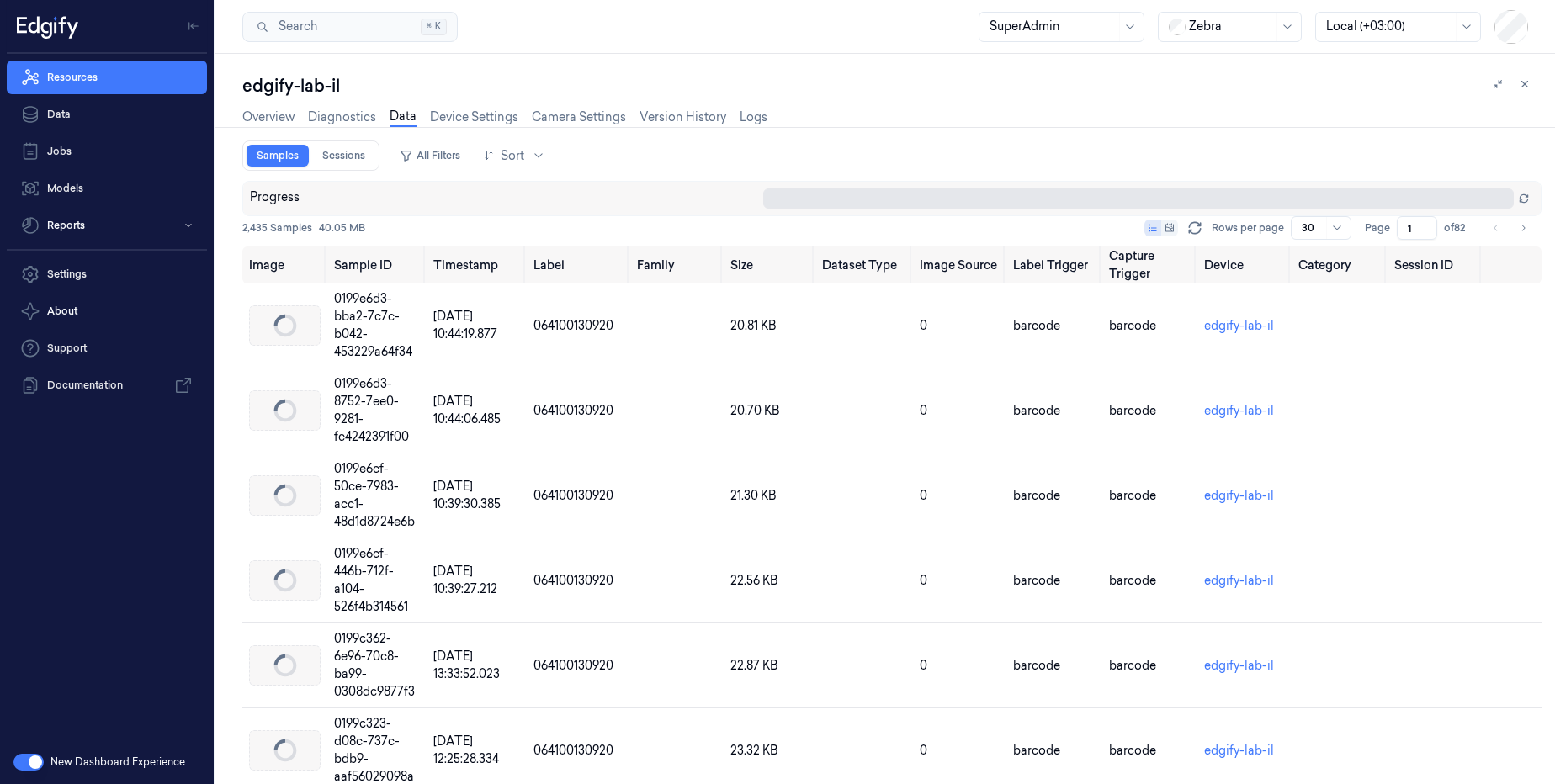
click at [336, 166] on div "Samples Sessions" at bounding box center [311, 155] width 137 height 30
click at [342, 158] on link "Sessions" at bounding box center [344, 155] width 64 height 21
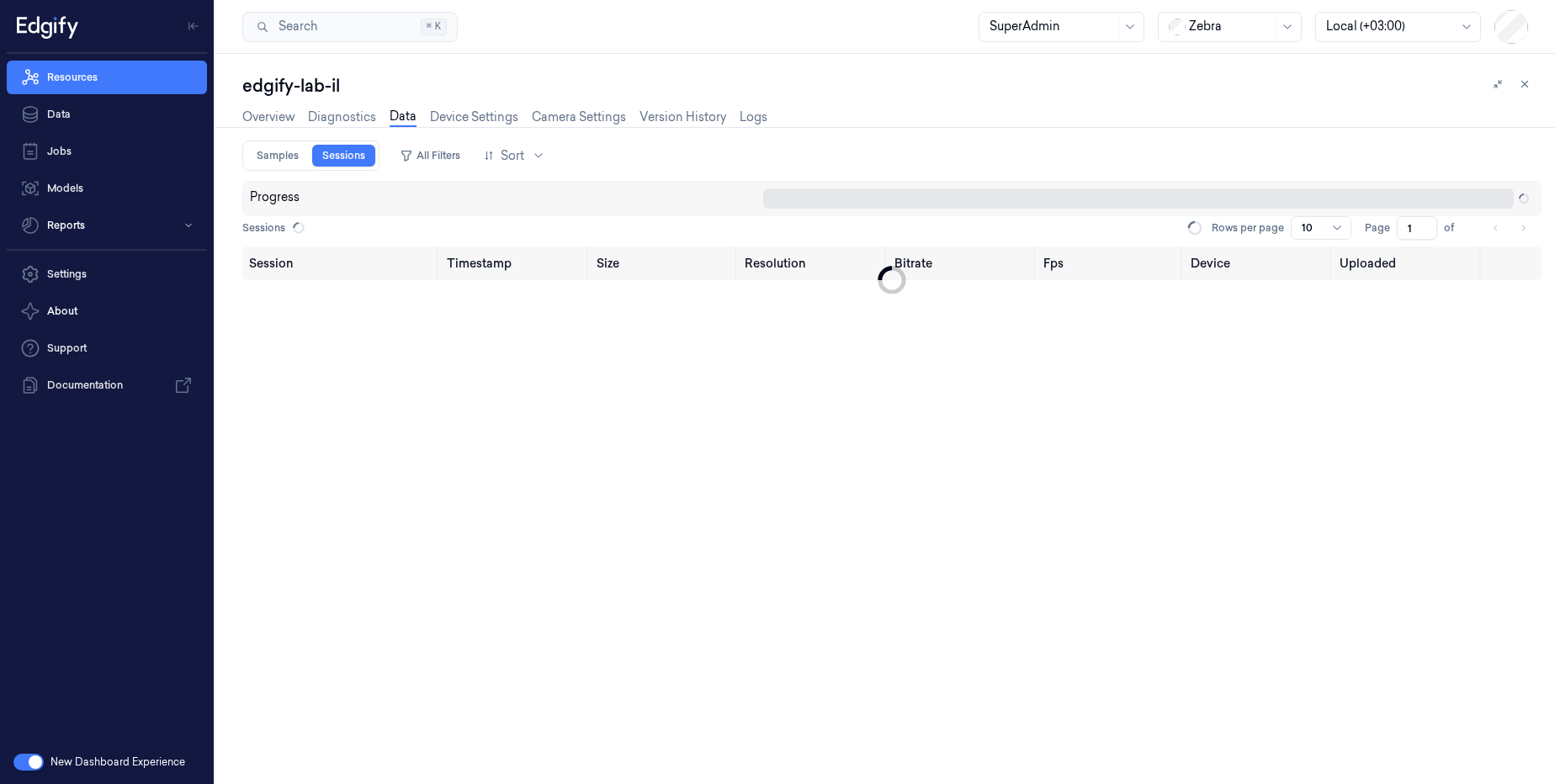
type input "0"
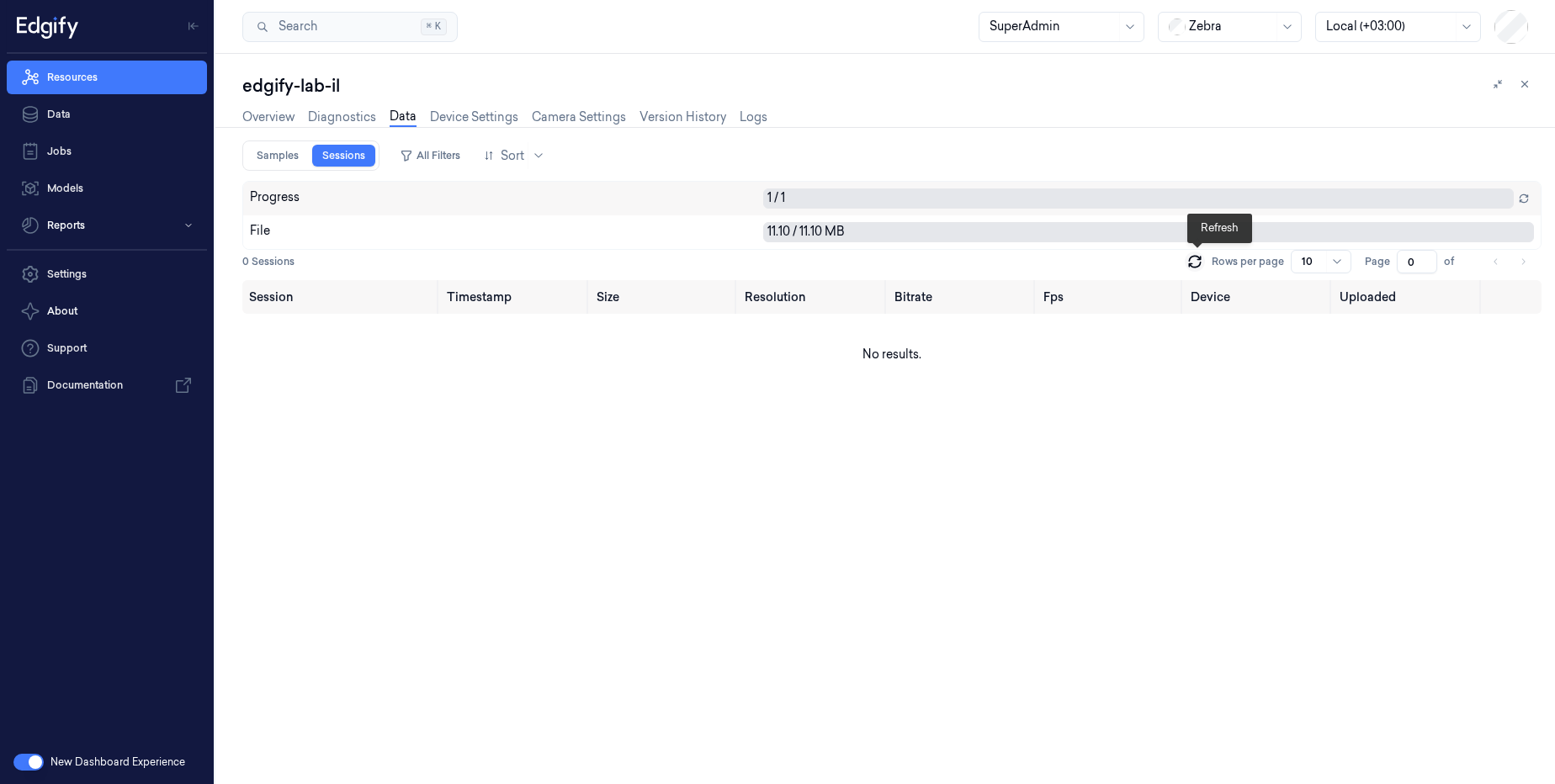
click at [1205, 262] on button at bounding box center [1195, 262] width 21 height 21
click at [1207, 266] on div "Rows per page 10" at bounding box center [1268, 261] width 166 height 23
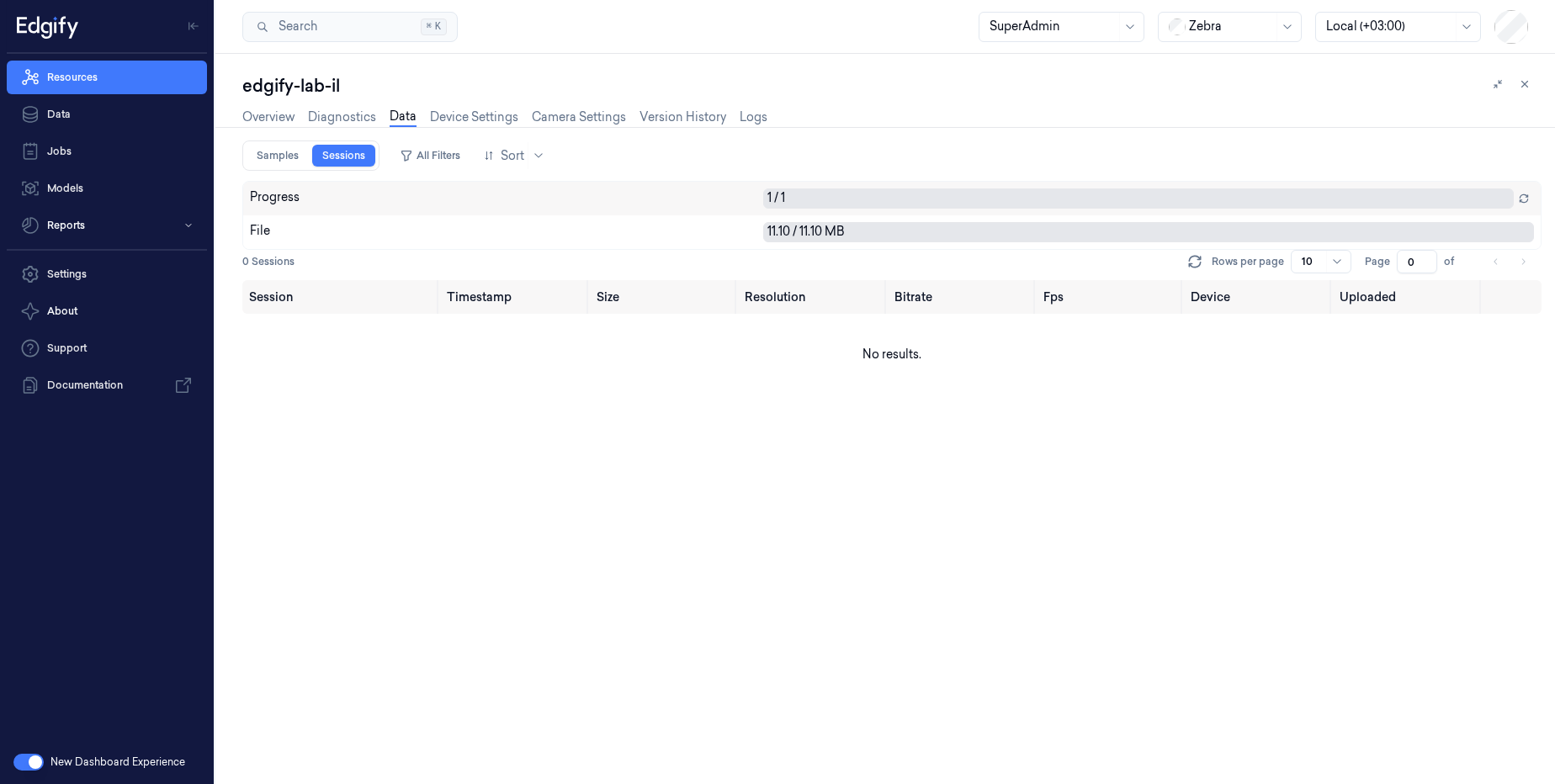
click at [1207, 266] on div "Rows per page 10" at bounding box center [1268, 261] width 166 height 23
click at [420, 164] on button "All Filters" at bounding box center [430, 155] width 74 height 27
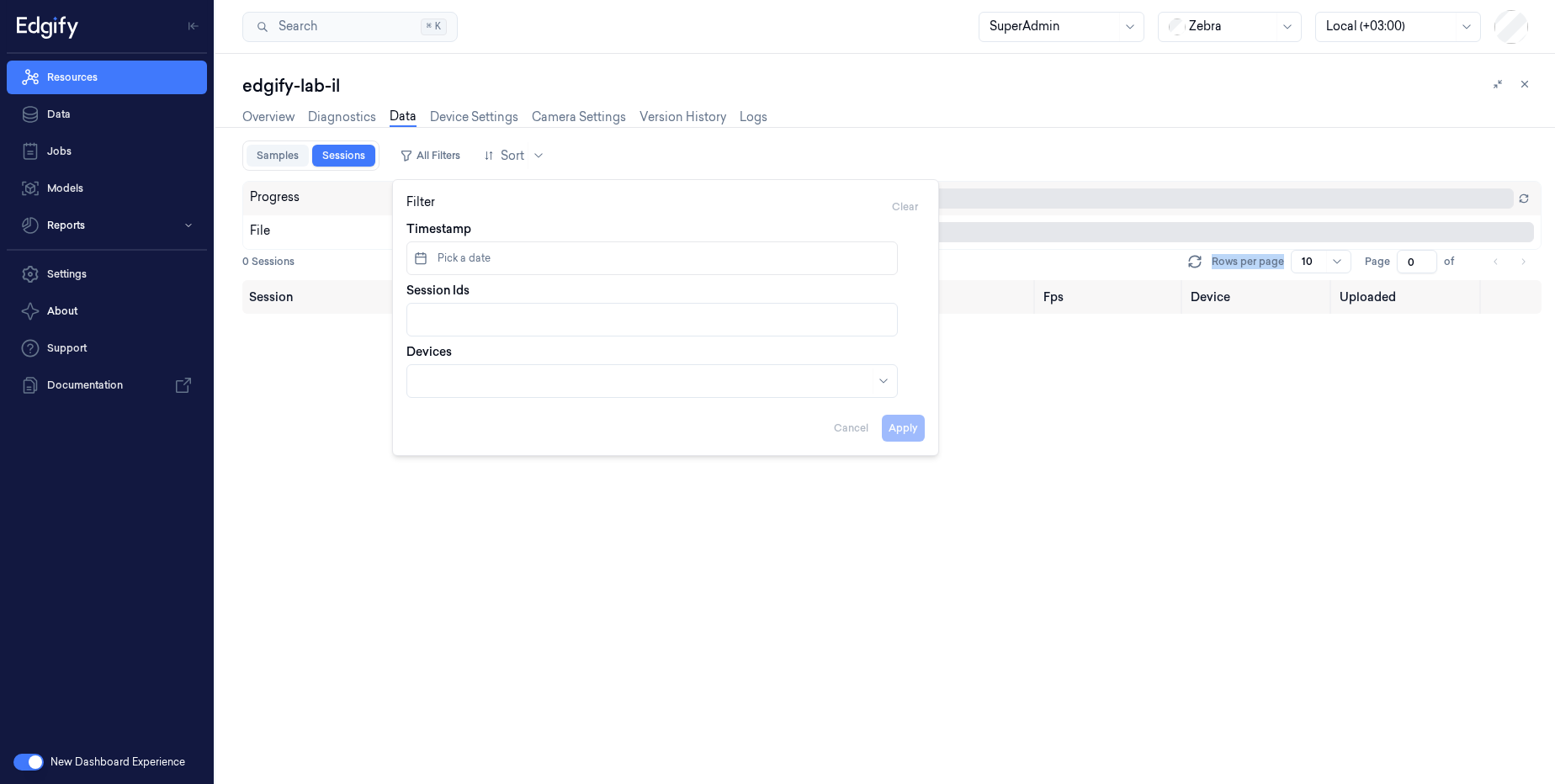
click at [259, 160] on link "Samples" at bounding box center [277, 155] width 63 height 21
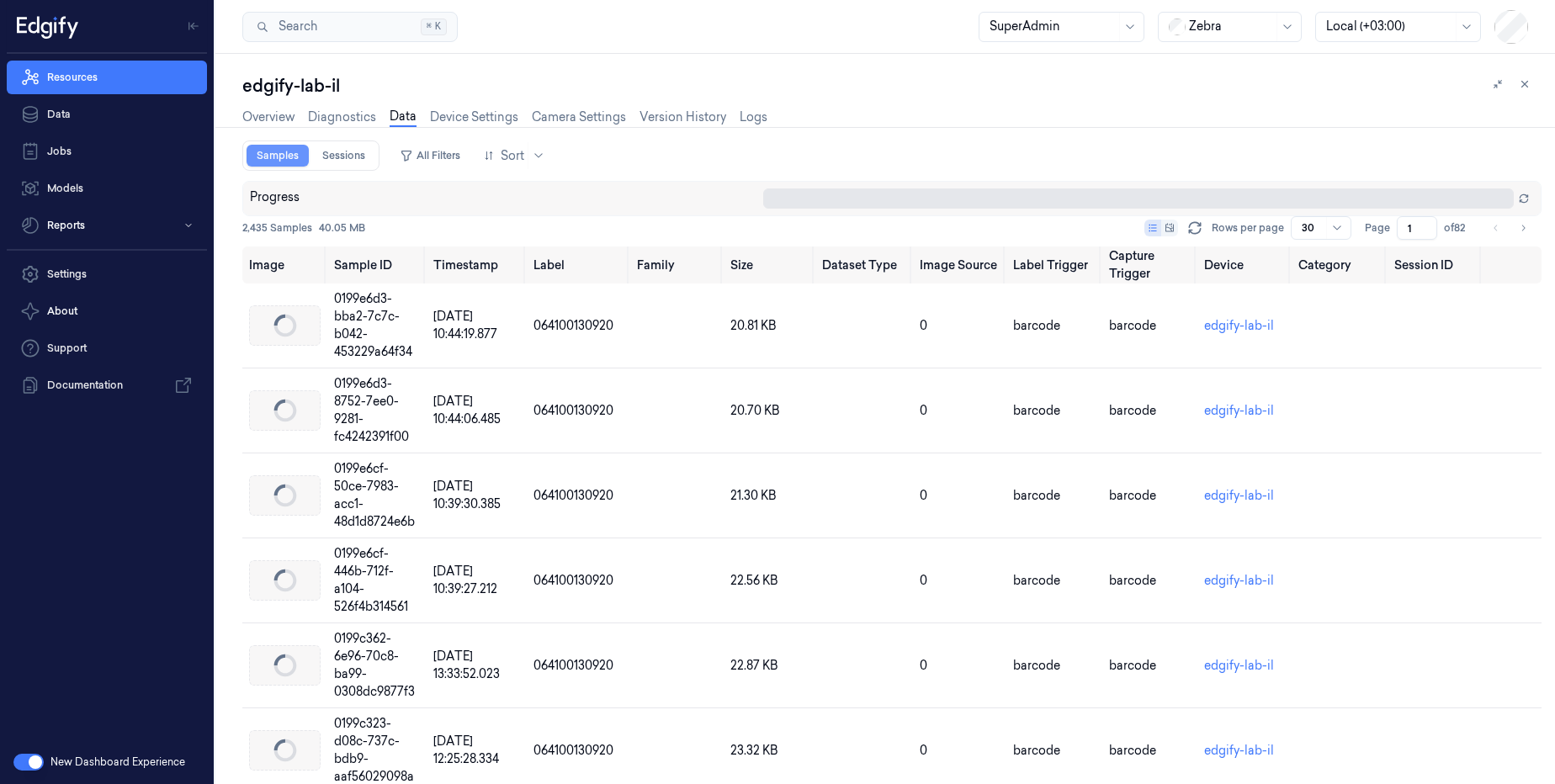
click at [271, 160] on link "Samples" at bounding box center [277, 155] width 63 height 21
click at [345, 159] on link "Sessions" at bounding box center [344, 155] width 64 height 21
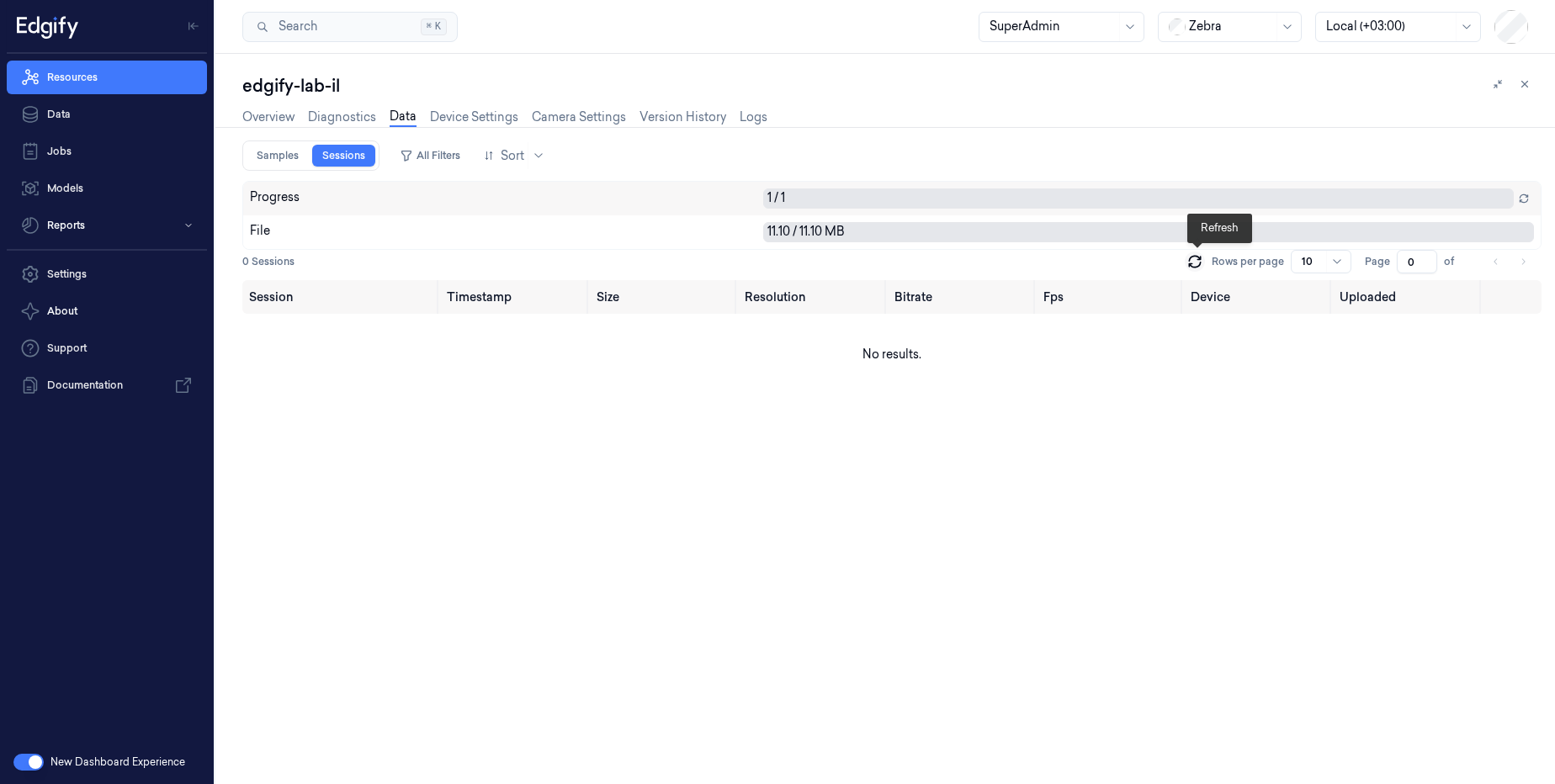
click at [1195, 268] on icon at bounding box center [1194, 265] width 11 height 5
click at [78, 111] on link "Data" at bounding box center [106, 114] width 200 height 33
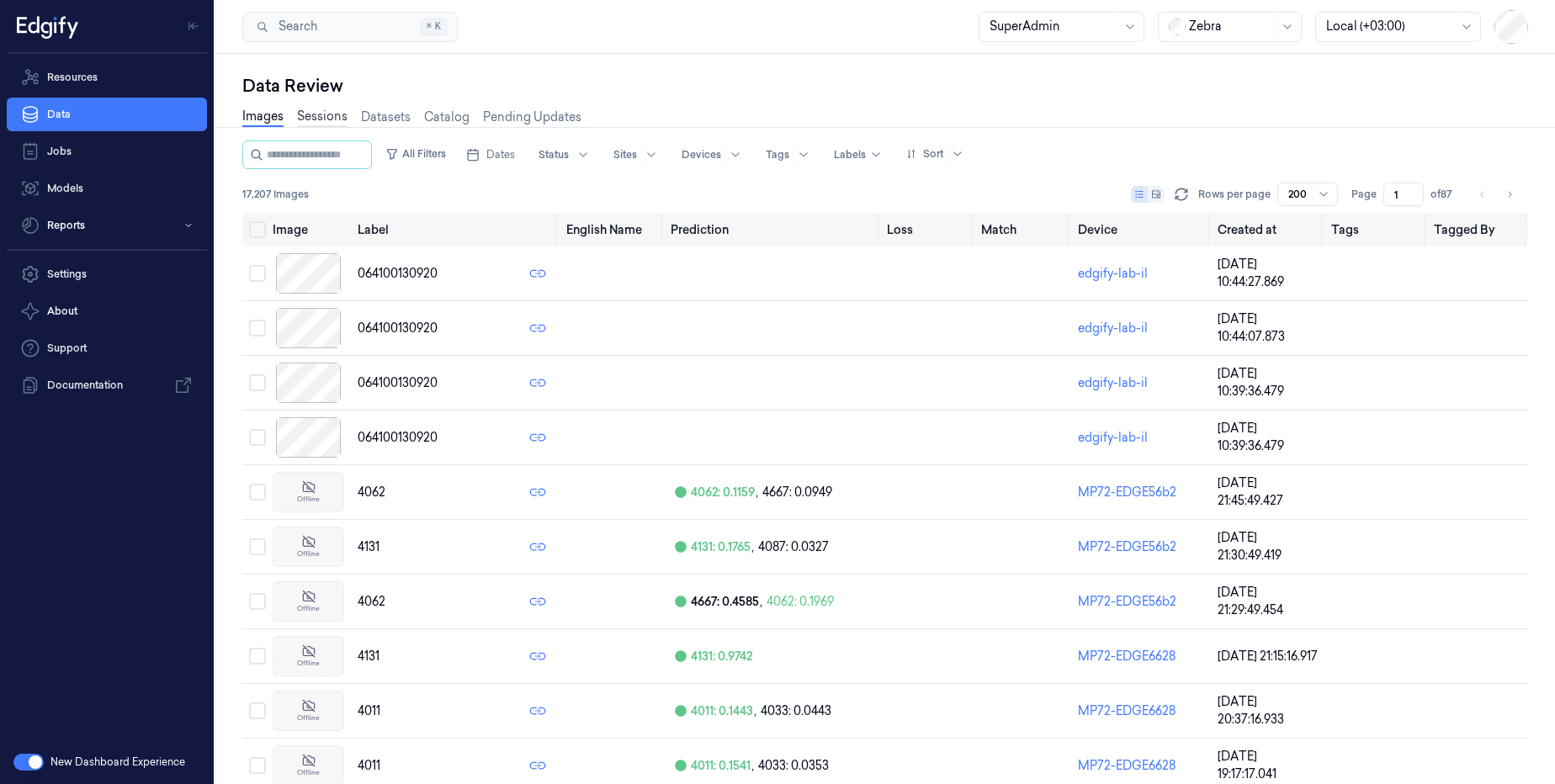
click at [329, 124] on link "Sessions" at bounding box center [322, 117] width 51 height 20
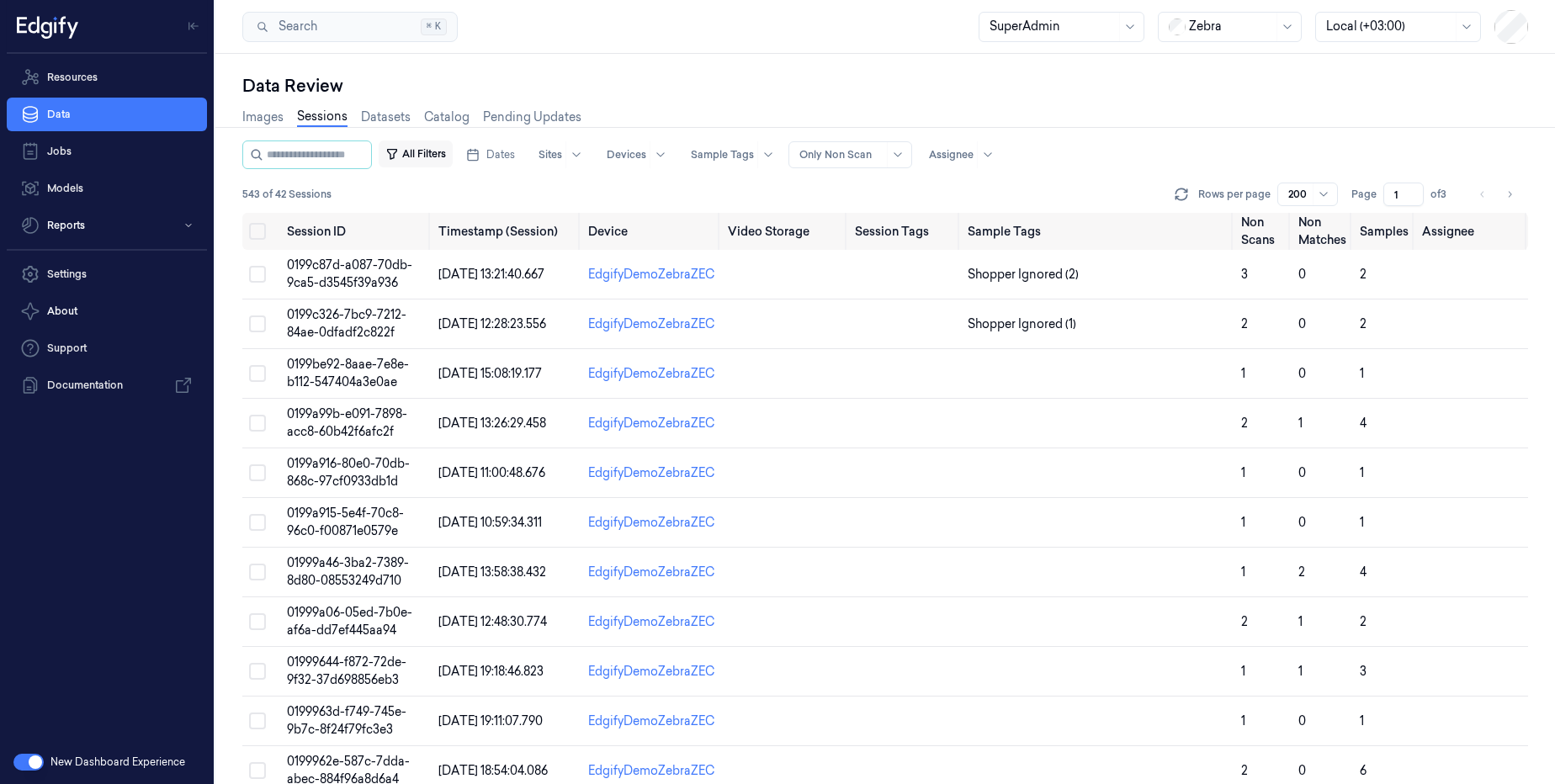
click at [435, 146] on button "All Filters" at bounding box center [415, 154] width 74 height 27
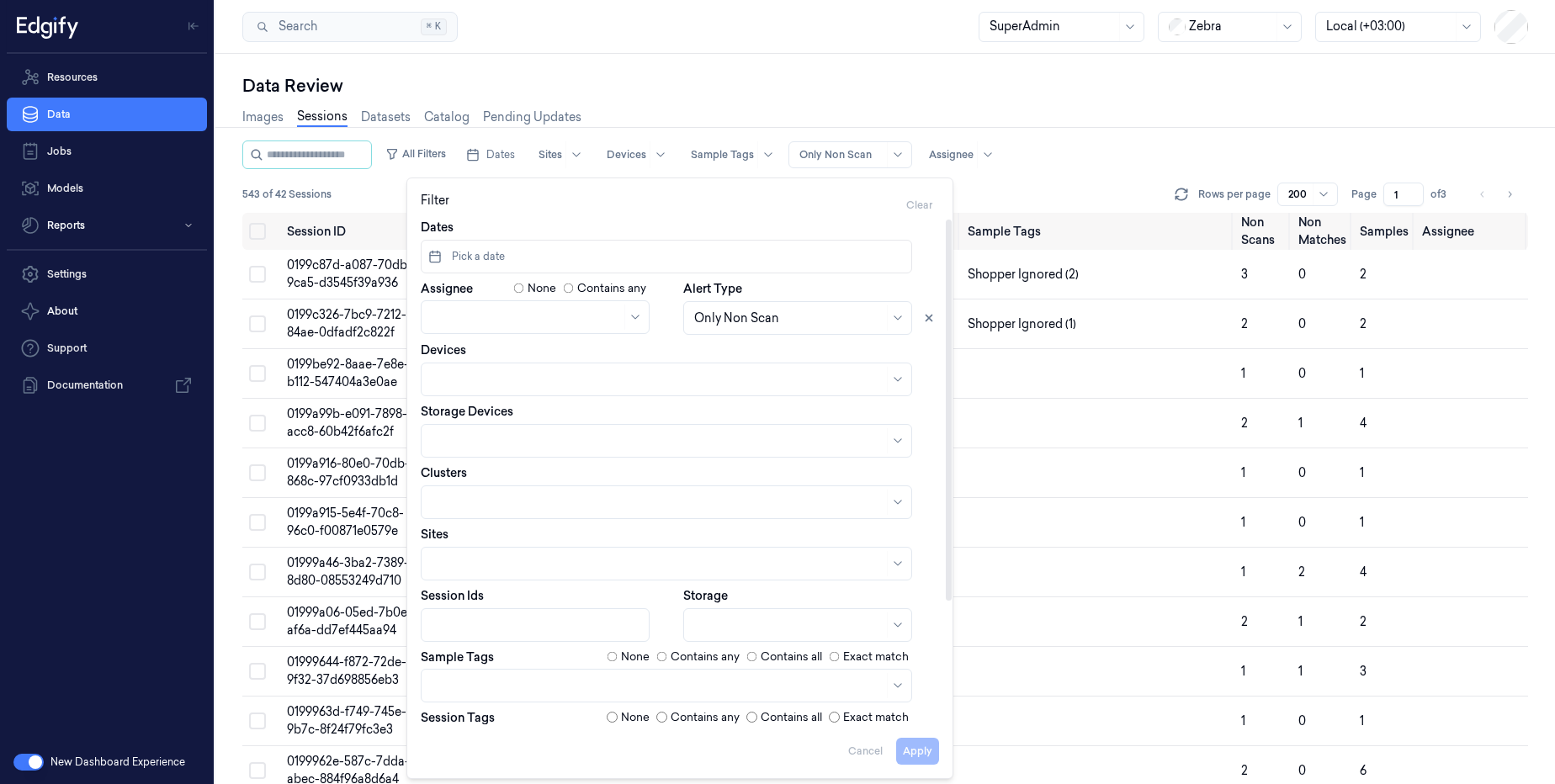
click at [996, 184] on div "543 of 42 Sessions Rows per page 200 Page 1 of 3" at bounding box center [885, 194] width 1286 height 23
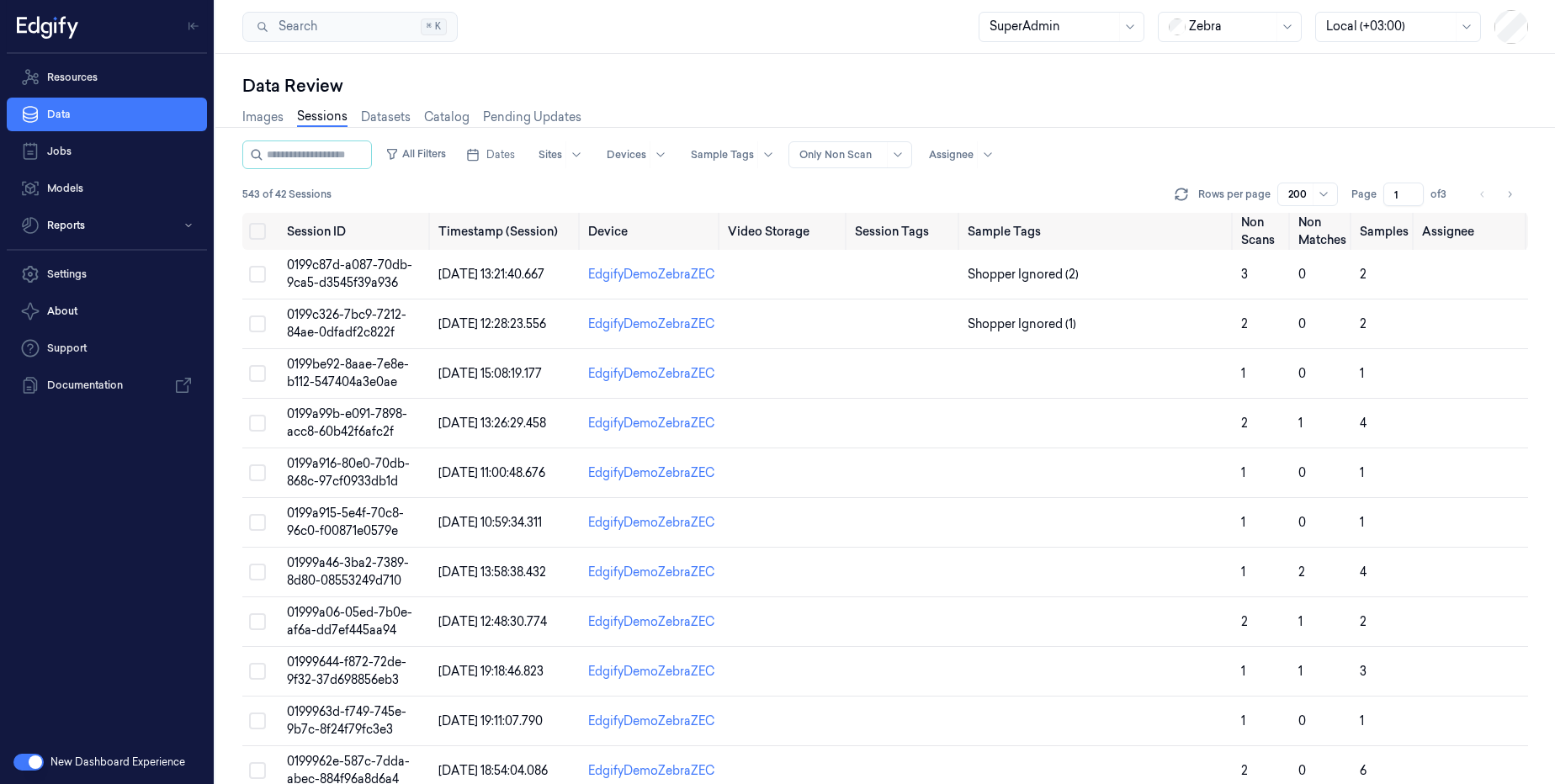
click at [878, 165] on div "Only Non Scan" at bounding box center [841, 154] width 84 height 25
click at [893, 199] on div "All Sessions" at bounding box center [899, 190] width 160 height 27
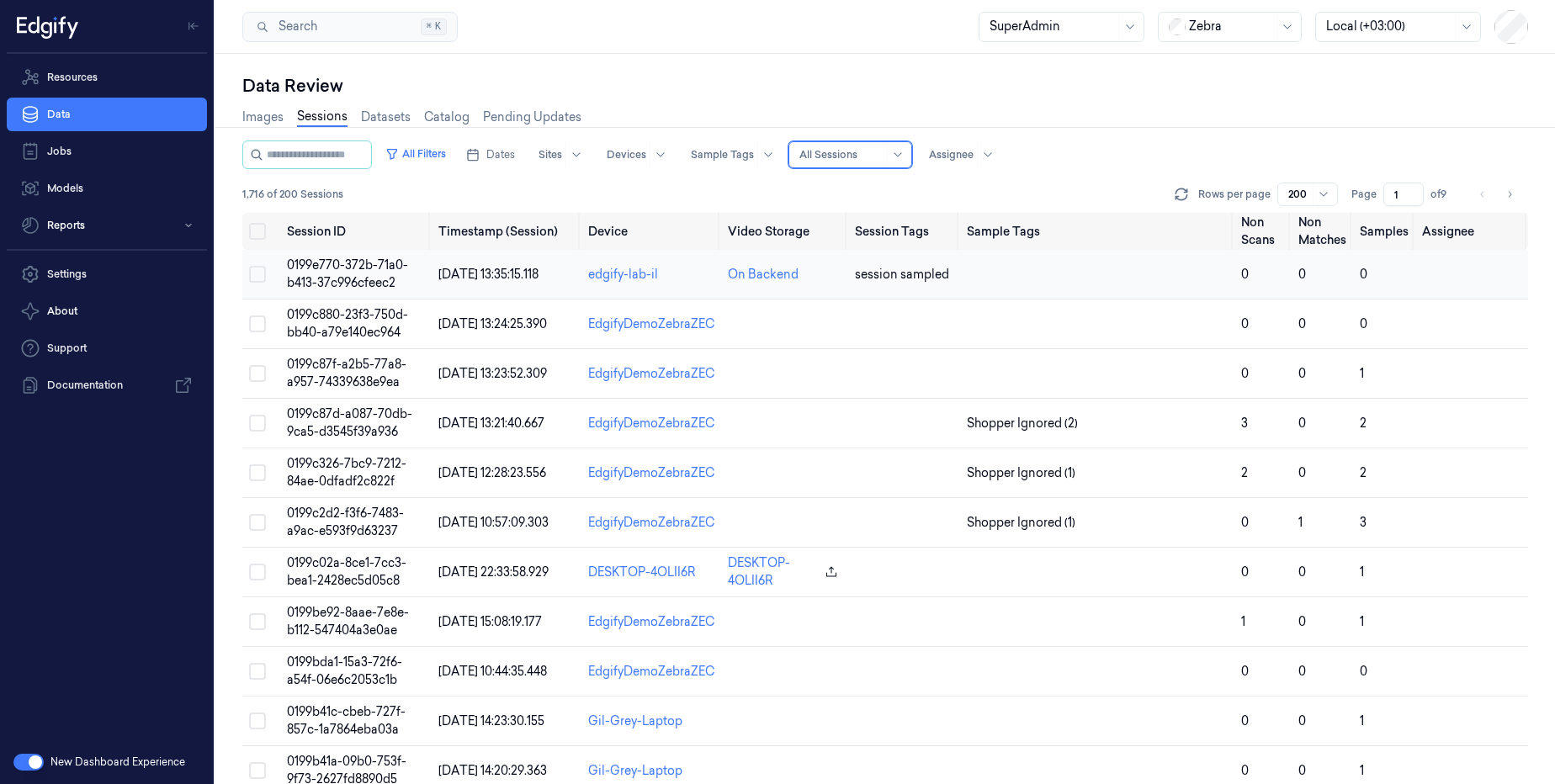
click at [356, 263] on span "0199e770-372b-71a0-b413-37c996cfeec2" at bounding box center [347, 274] width 121 height 33
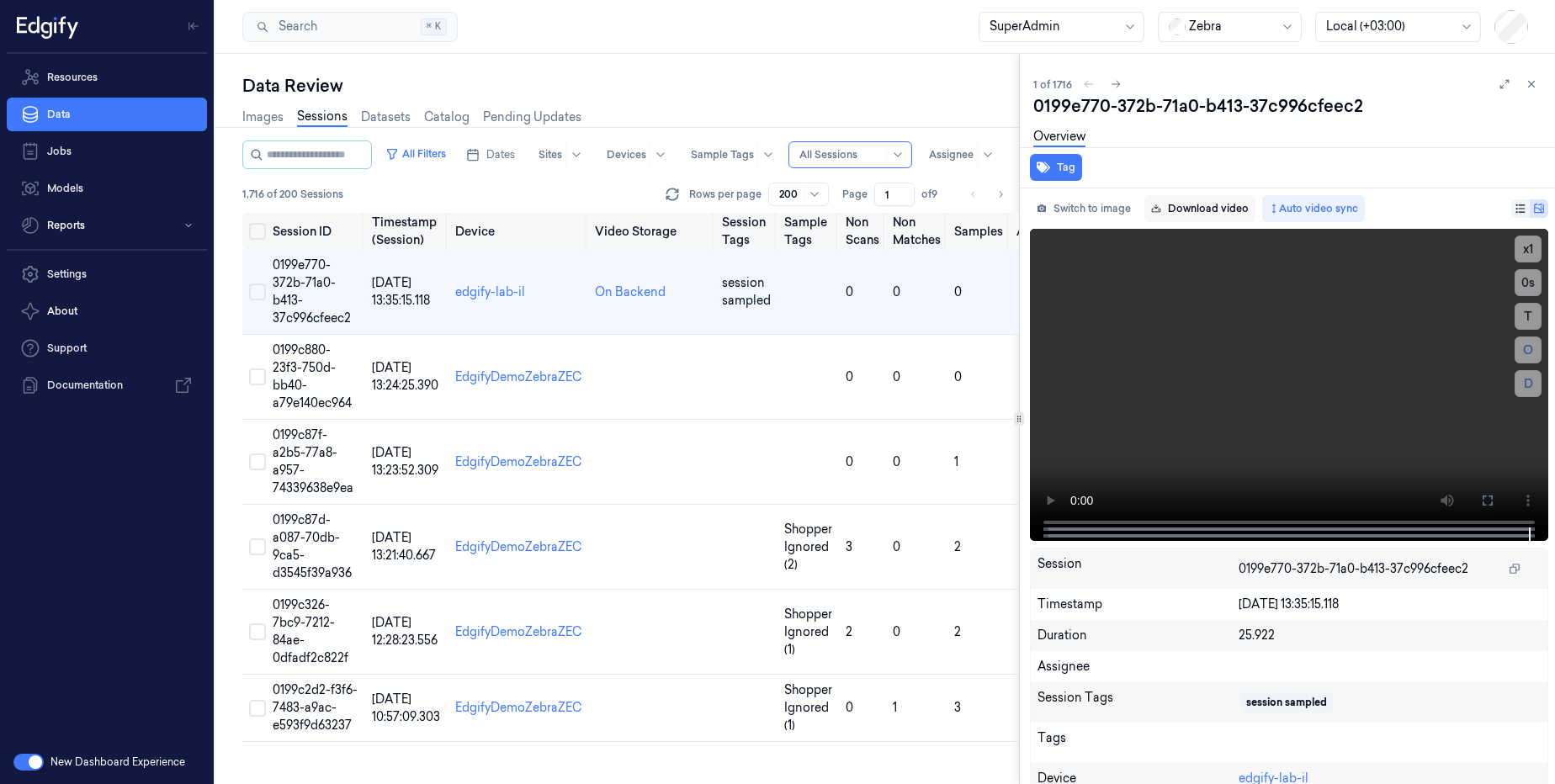
click at [1206, 220] on link "Download video" at bounding box center [1199, 208] width 111 height 27
click at [1210, 211] on link "Download video" at bounding box center [1199, 208] width 111 height 27
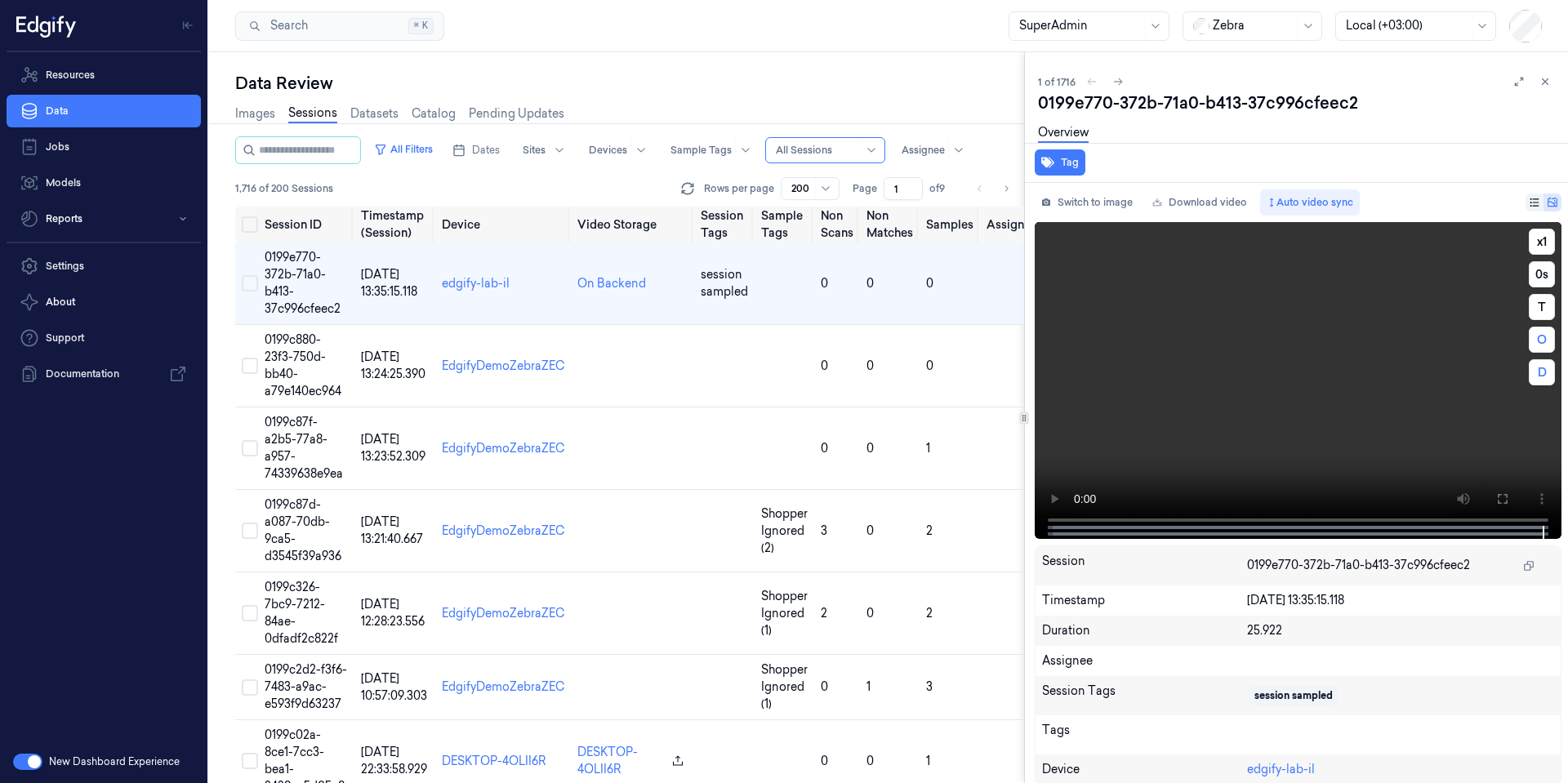
scroll to position [37, 0]
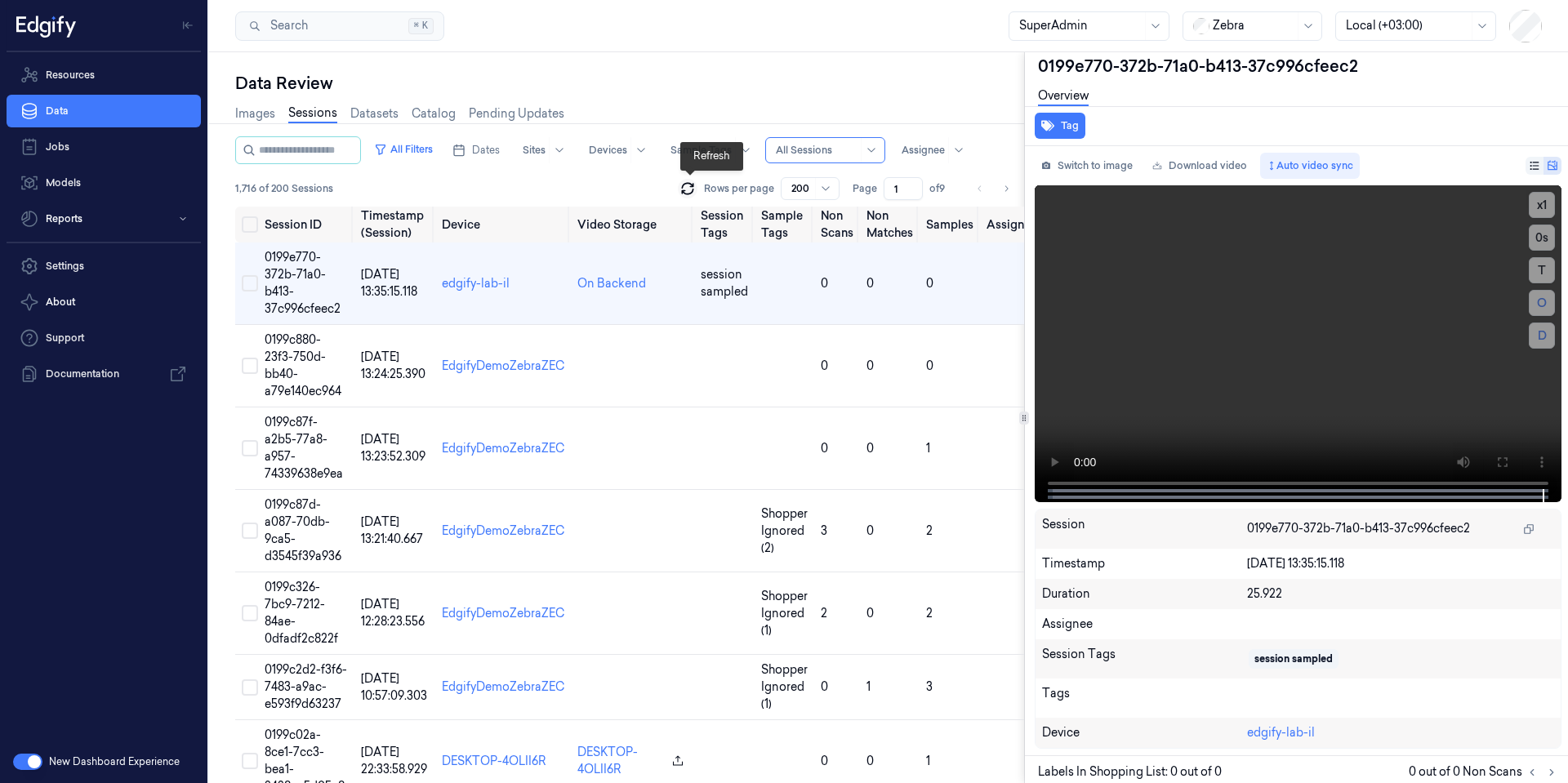
click at [696, 195] on icon at bounding box center [688, 189] width 17 height 17
click at [688, 189] on icon at bounding box center [688, 189] width 17 height 17
click at [692, 194] on icon at bounding box center [688, 189] width 17 height 17
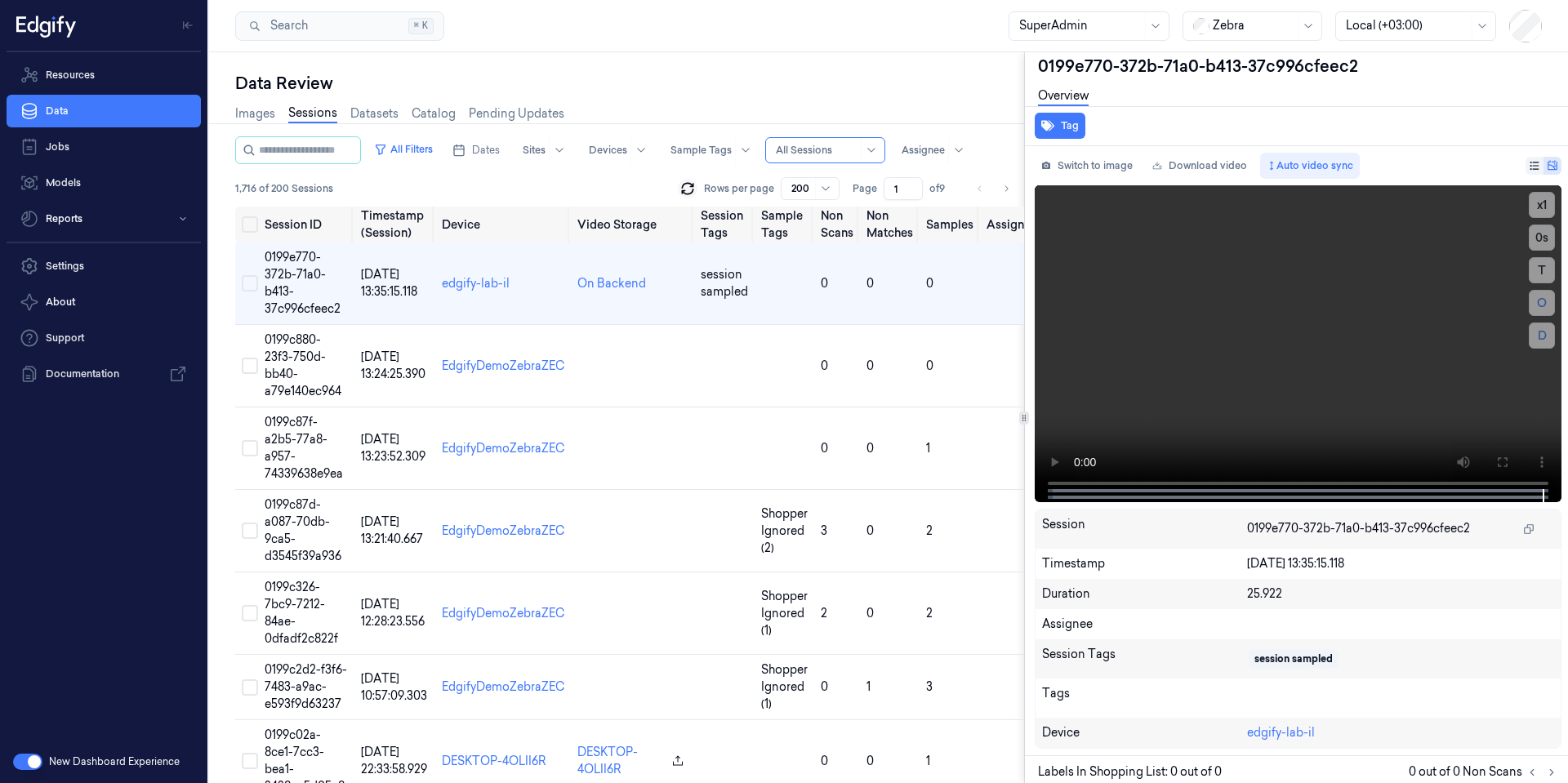
click at [691, 190] on icon at bounding box center [688, 189] width 17 height 17
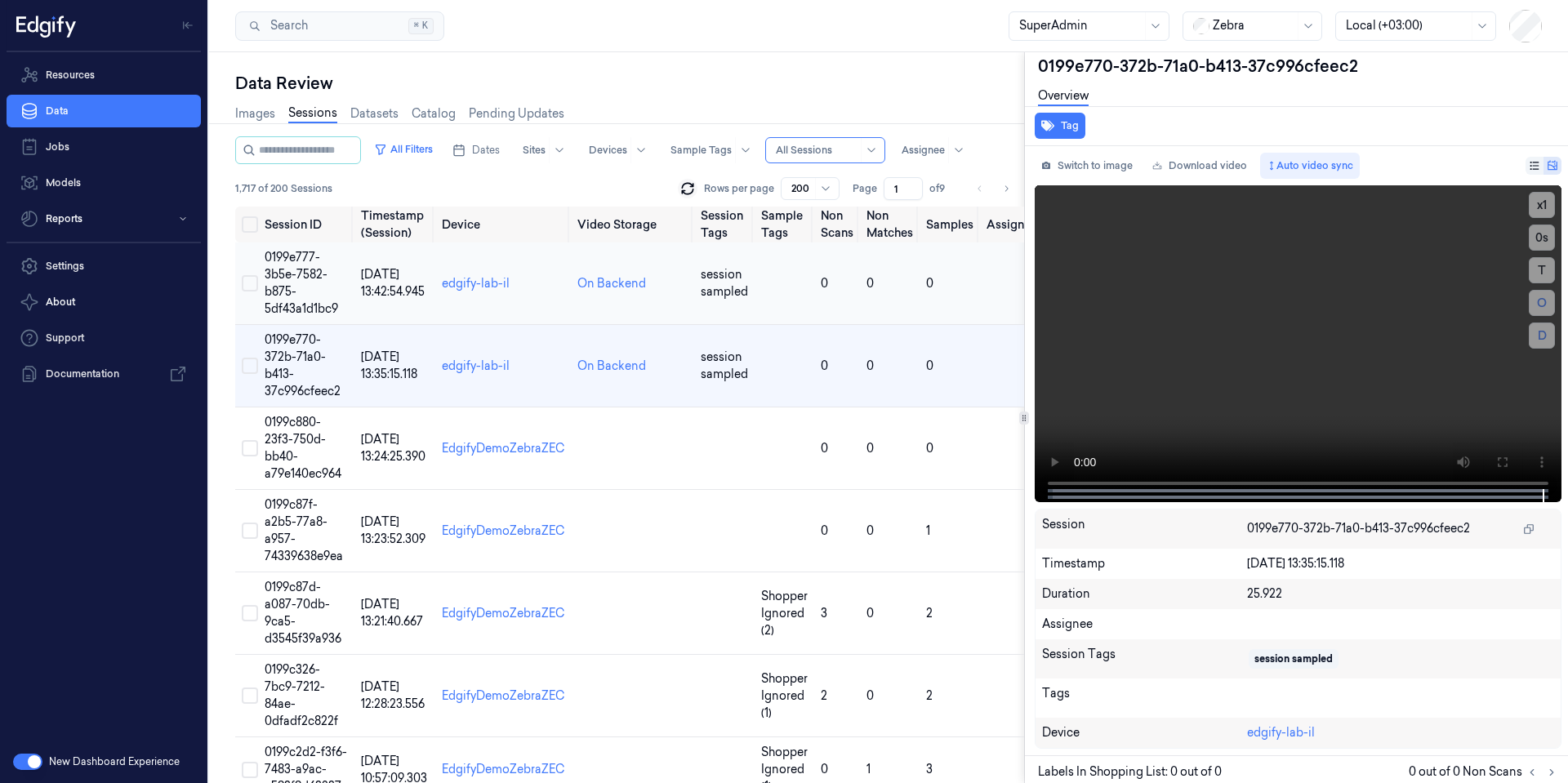
click at [322, 287] on td "0199e777-3b5e-7582-b875-5df43a1d1bc9" at bounding box center [307, 283] width 97 height 82
click at [328, 295] on td "0199e777-3b5e-7582-b875-5df43a1d1bc9" at bounding box center [307, 283] width 97 height 82
click at [362, 287] on span "15/10/2025 13:42:54.945" at bounding box center [392, 283] width 63 height 32
click at [362, 264] on td "15/10/2025 13:42:54.945" at bounding box center [395, 283] width 81 height 82
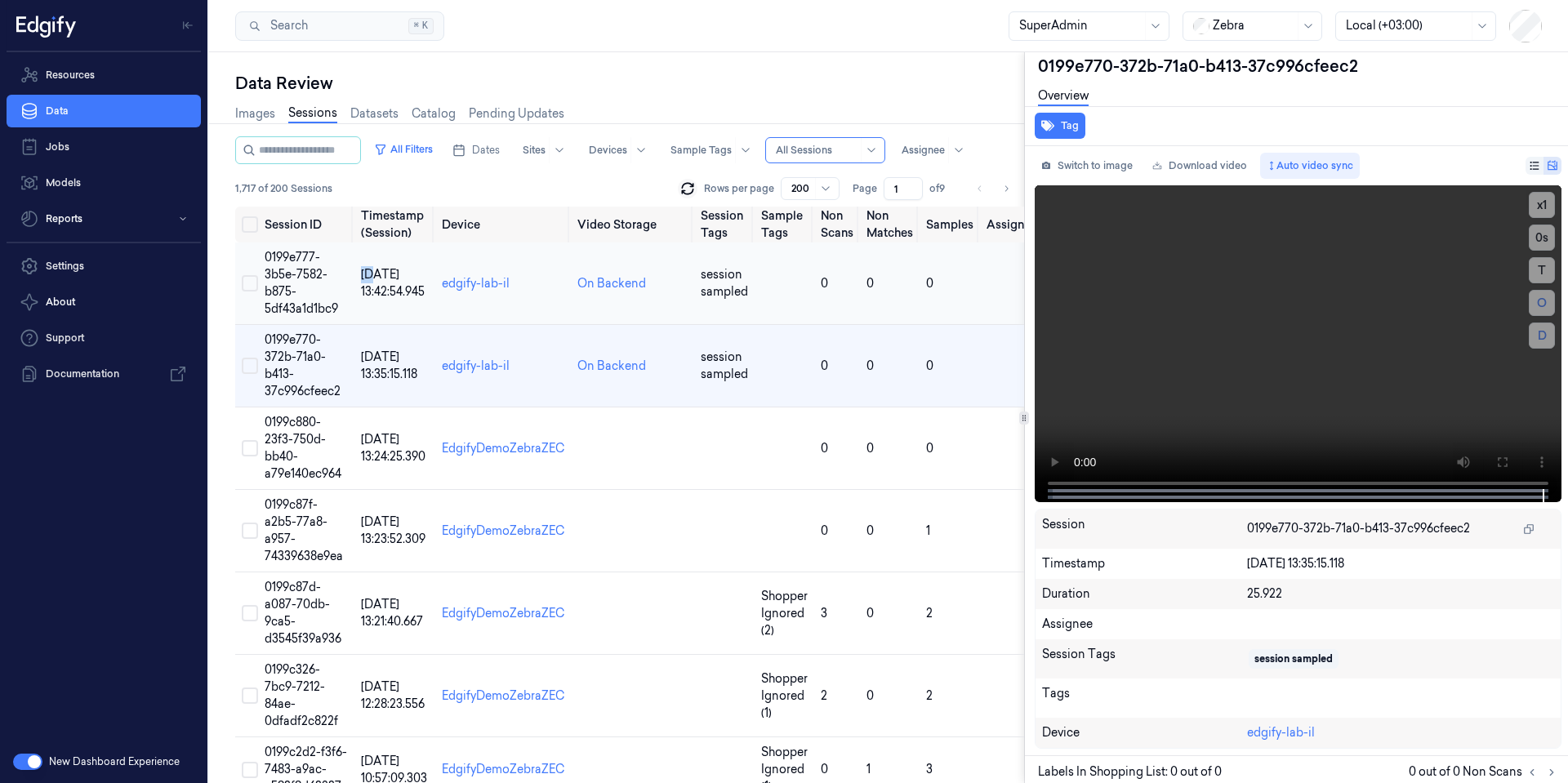
click at [362, 264] on td "15/10/2025 13:42:54.945" at bounding box center [395, 283] width 81 height 82
click at [362, 360] on span "15/10/2025 13:35:15.118" at bounding box center [389, 366] width 57 height 32
click at [357, 289] on td "15/10/2025 13:42:54.945" at bounding box center [395, 283] width 81 height 82
click at [357, 286] on td "15/10/2025 13:42:54.945" at bounding box center [395, 283] width 81 height 82
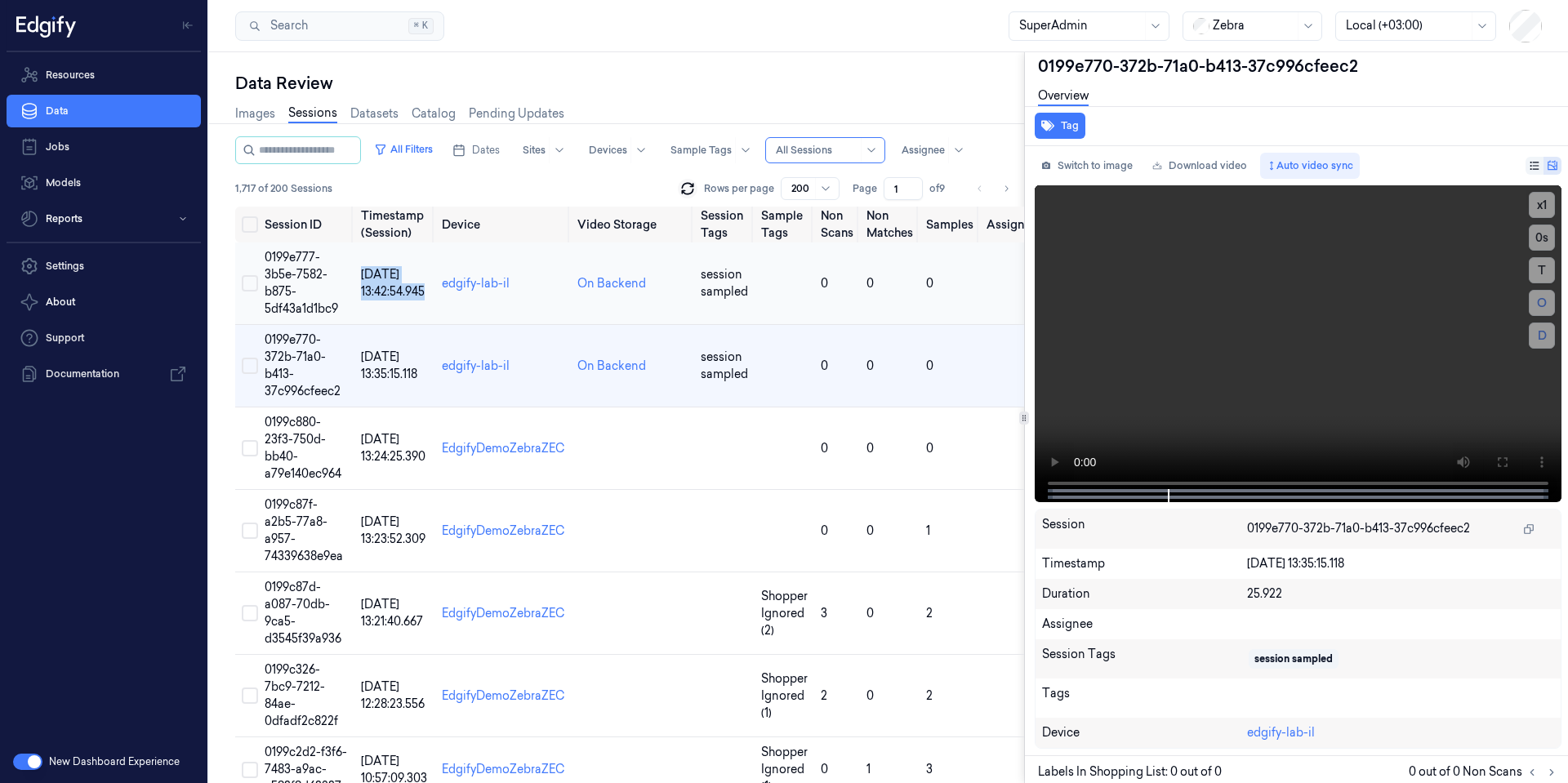
click at [357, 286] on td "15/10/2025 13:42:54.945" at bounding box center [395, 283] width 81 height 82
click at [308, 285] on td "0199e777-3b5e-7582-b875-5df43a1d1bc9" at bounding box center [307, 283] width 97 height 82
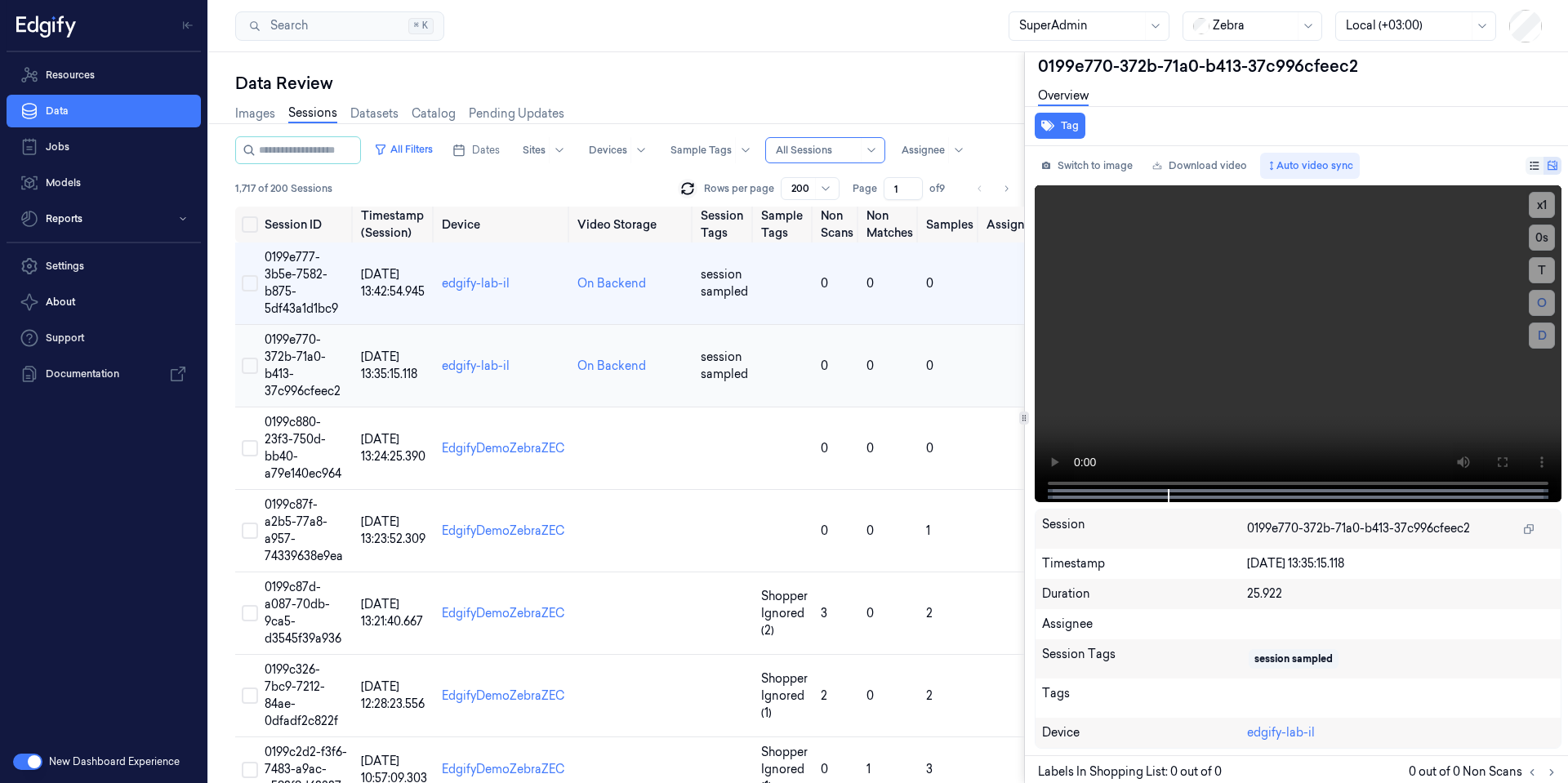
click at [713, 334] on td "session sampled" at bounding box center [724, 366] width 61 height 82
click at [654, 460] on td at bounding box center [632, 448] width 123 height 82
click at [663, 456] on td at bounding box center [632, 448] width 123 height 82
drag, startPoint x: 662, startPoint y: 456, endPoint x: 849, endPoint y: 405, distance: 193.8
click at [664, 453] on td at bounding box center [632, 448] width 123 height 82
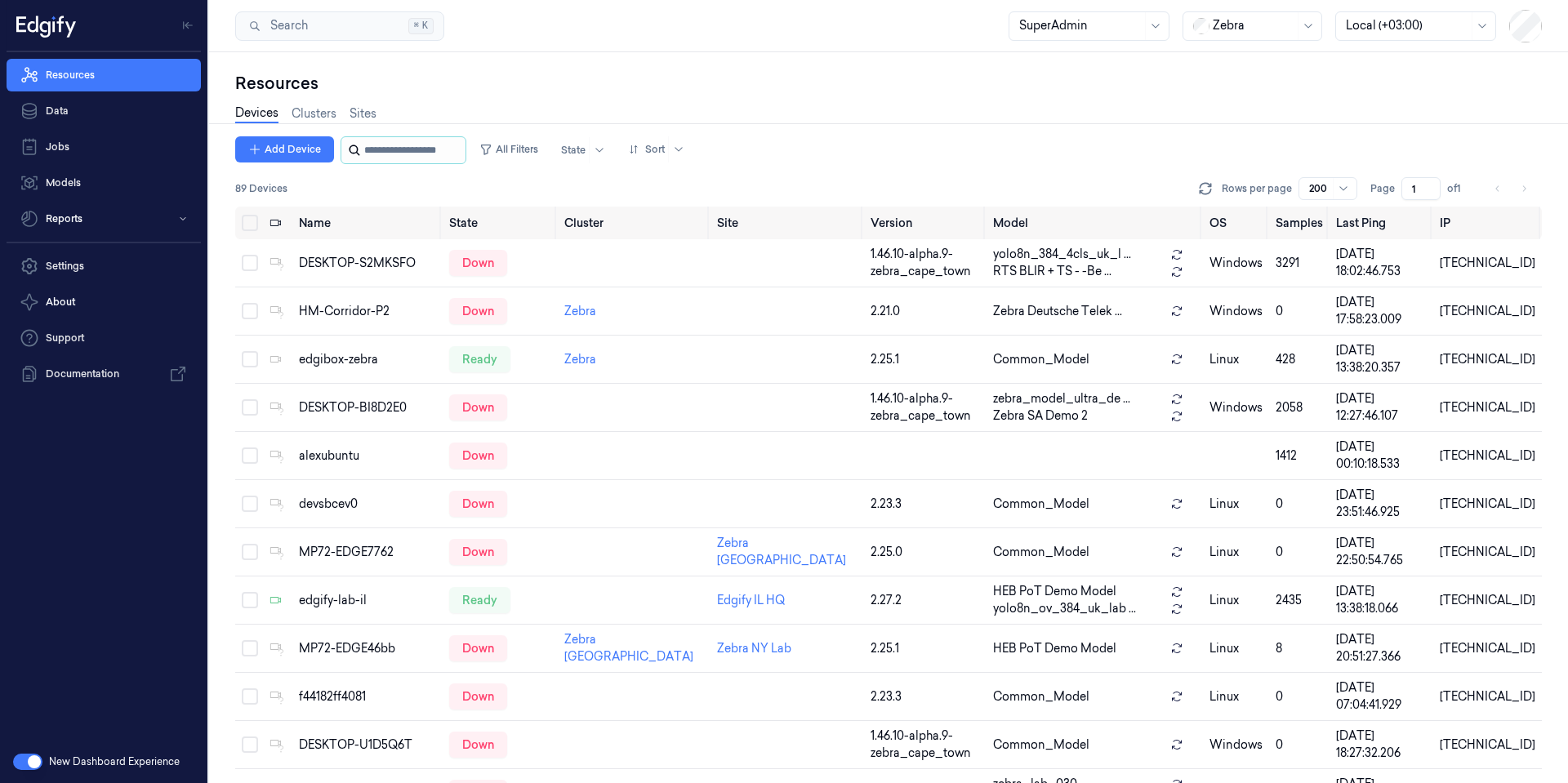
click at [401, 150] on input "string" at bounding box center [413, 150] width 98 height 26
click at [348, 604] on div "edgify-lab-il" at bounding box center [367, 601] width 137 height 17
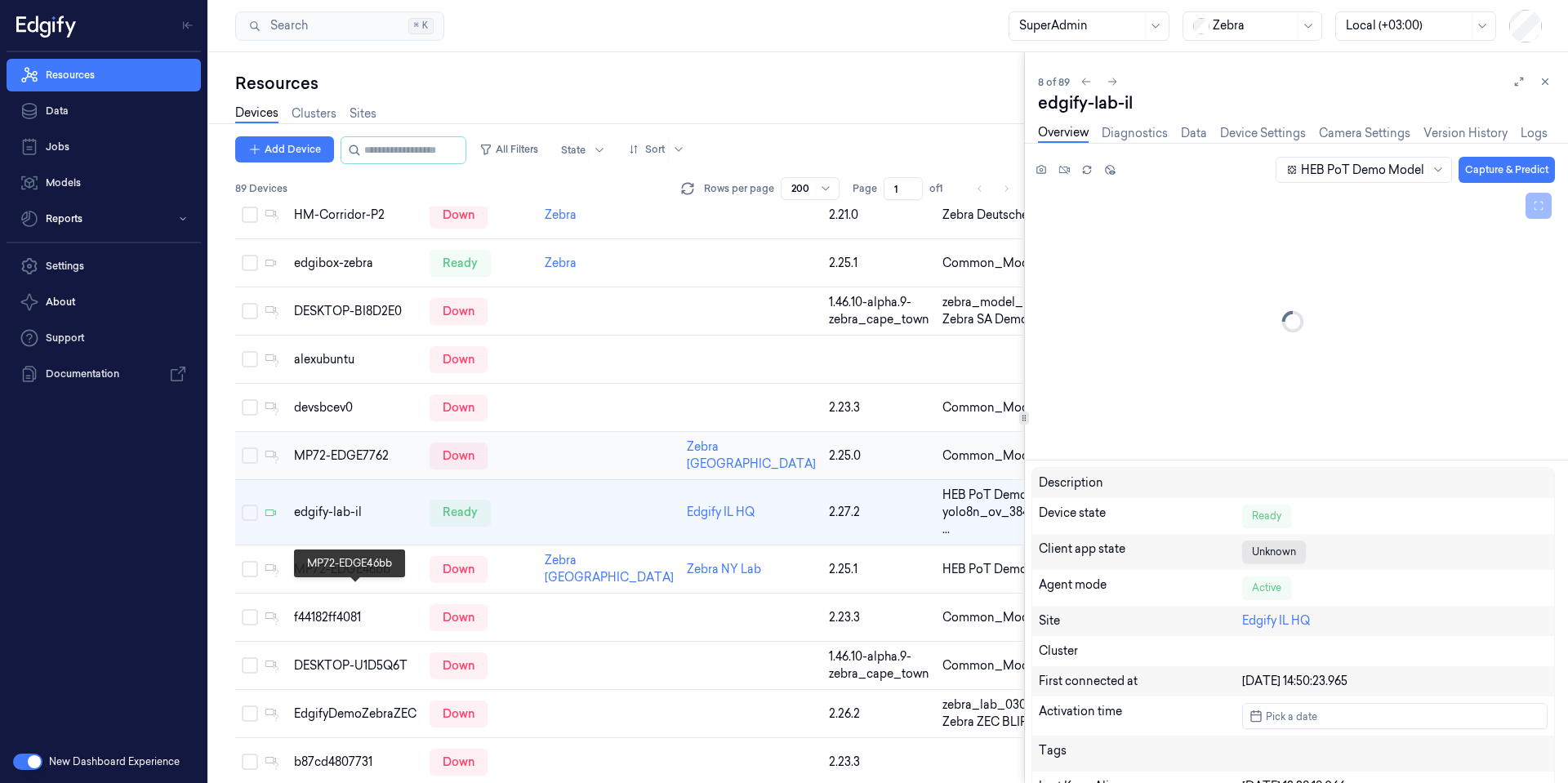
scroll to position [105, 0]
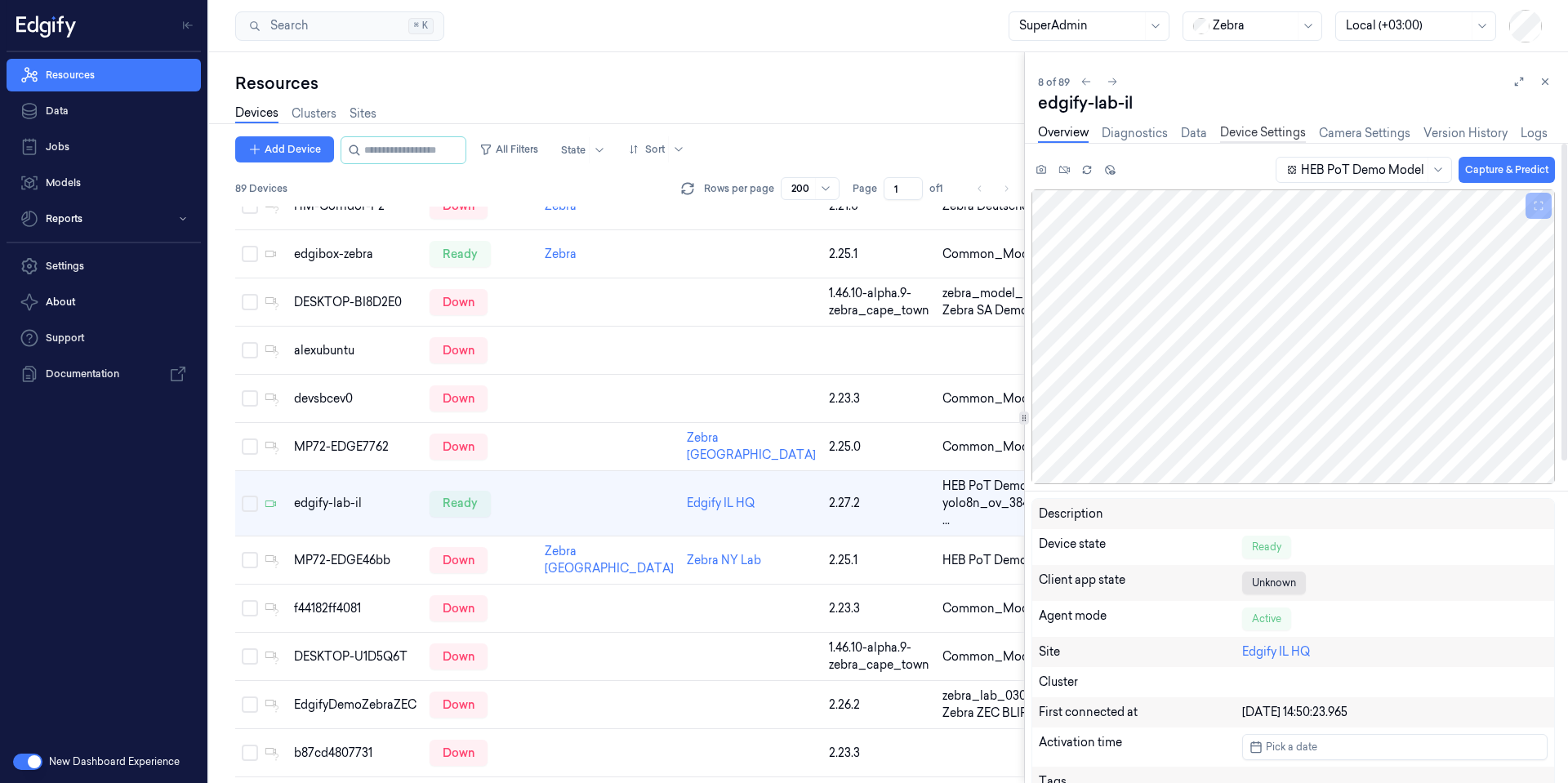
click at [1268, 137] on link "Device Settings" at bounding box center [1263, 133] width 86 height 19
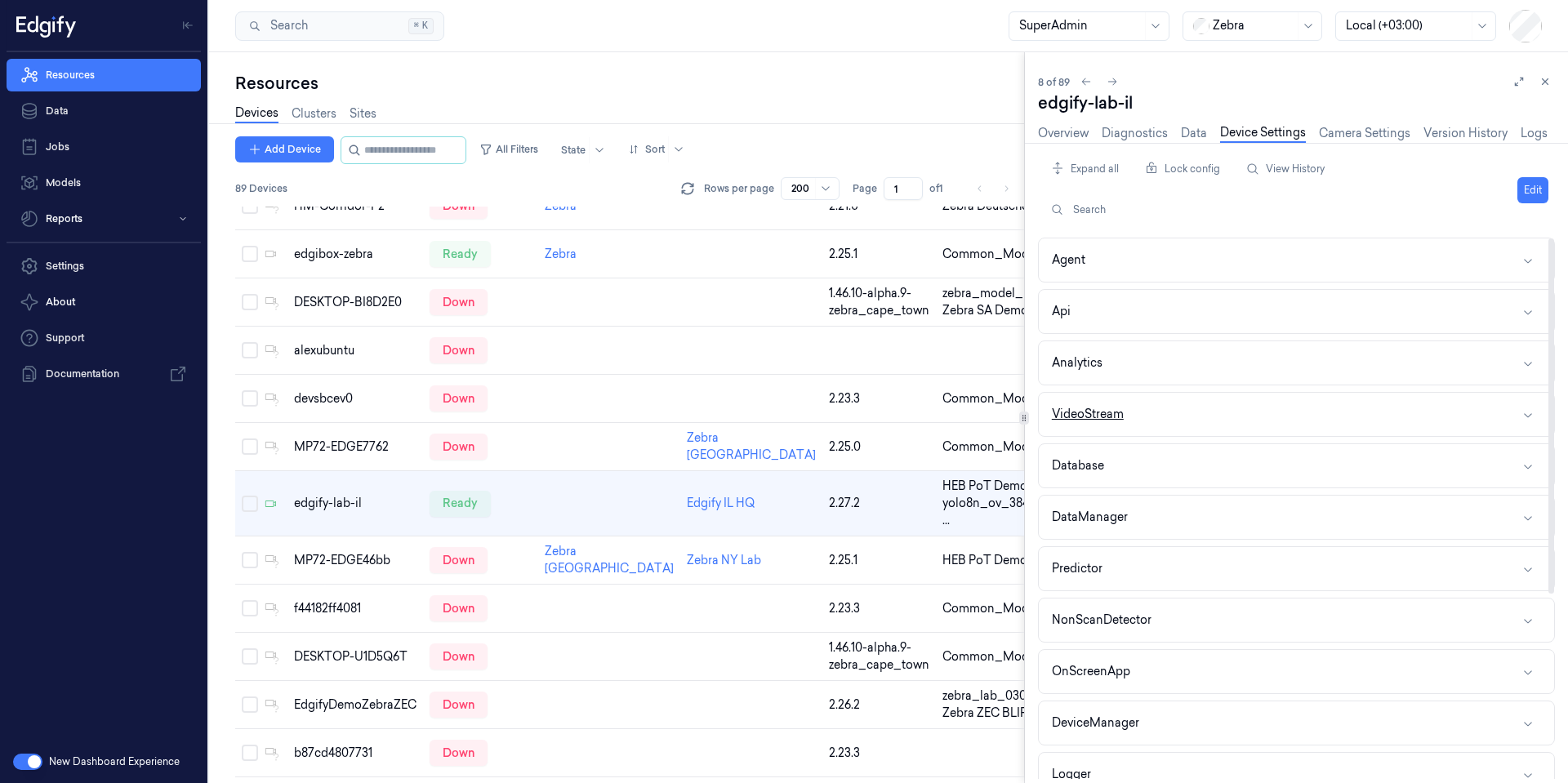
click at [1164, 422] on button "VideoStream" at bounding box center [1296, 415] width 516 height 43
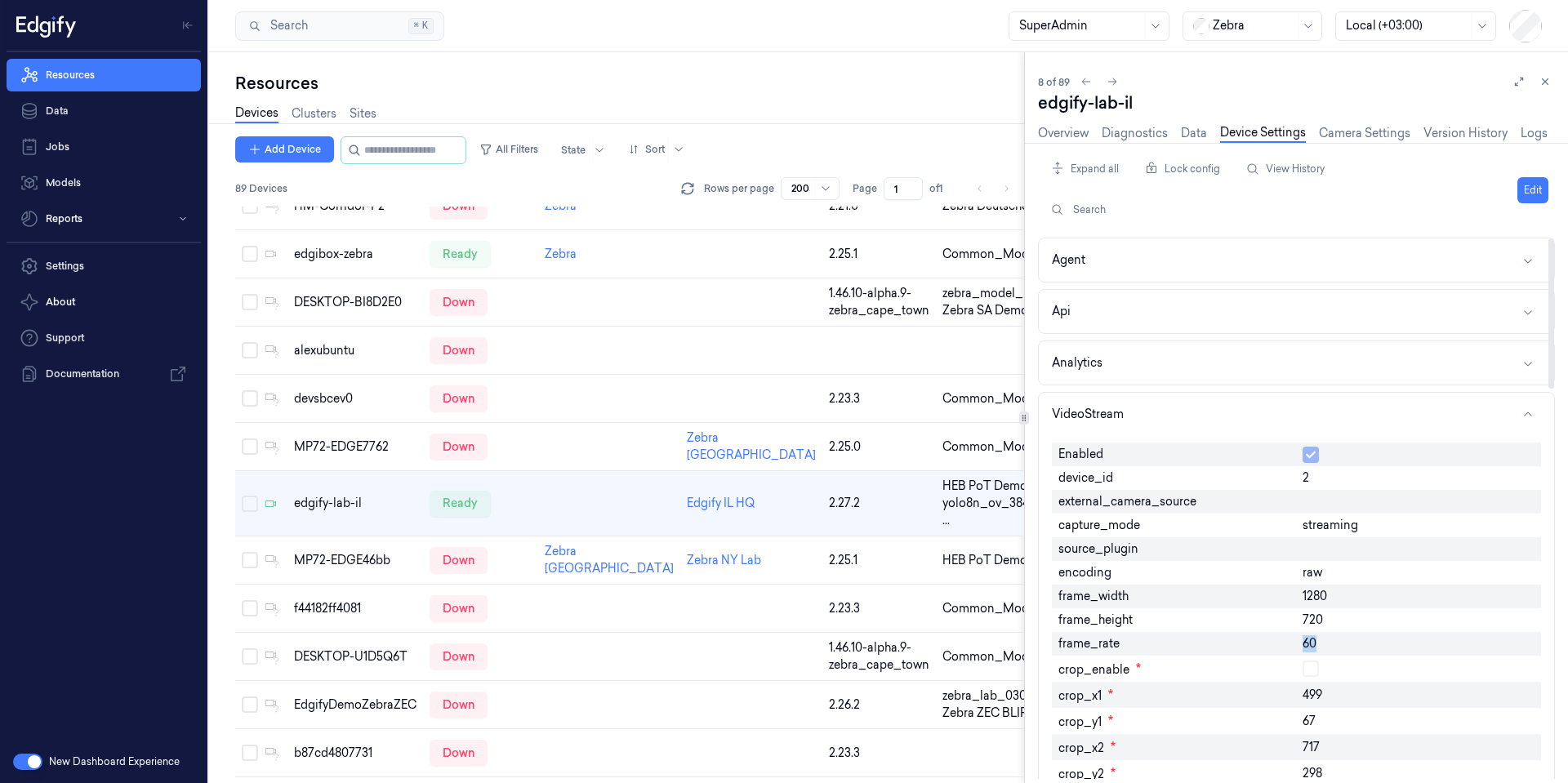
drag, startPoint x: 1335, startPoint y: 641, endPoint x: 1306, endPoint y: 642, distance: 29.0
click at [1306, 642] on div "60" at bounding box center [1419, 644] width 245 height 23
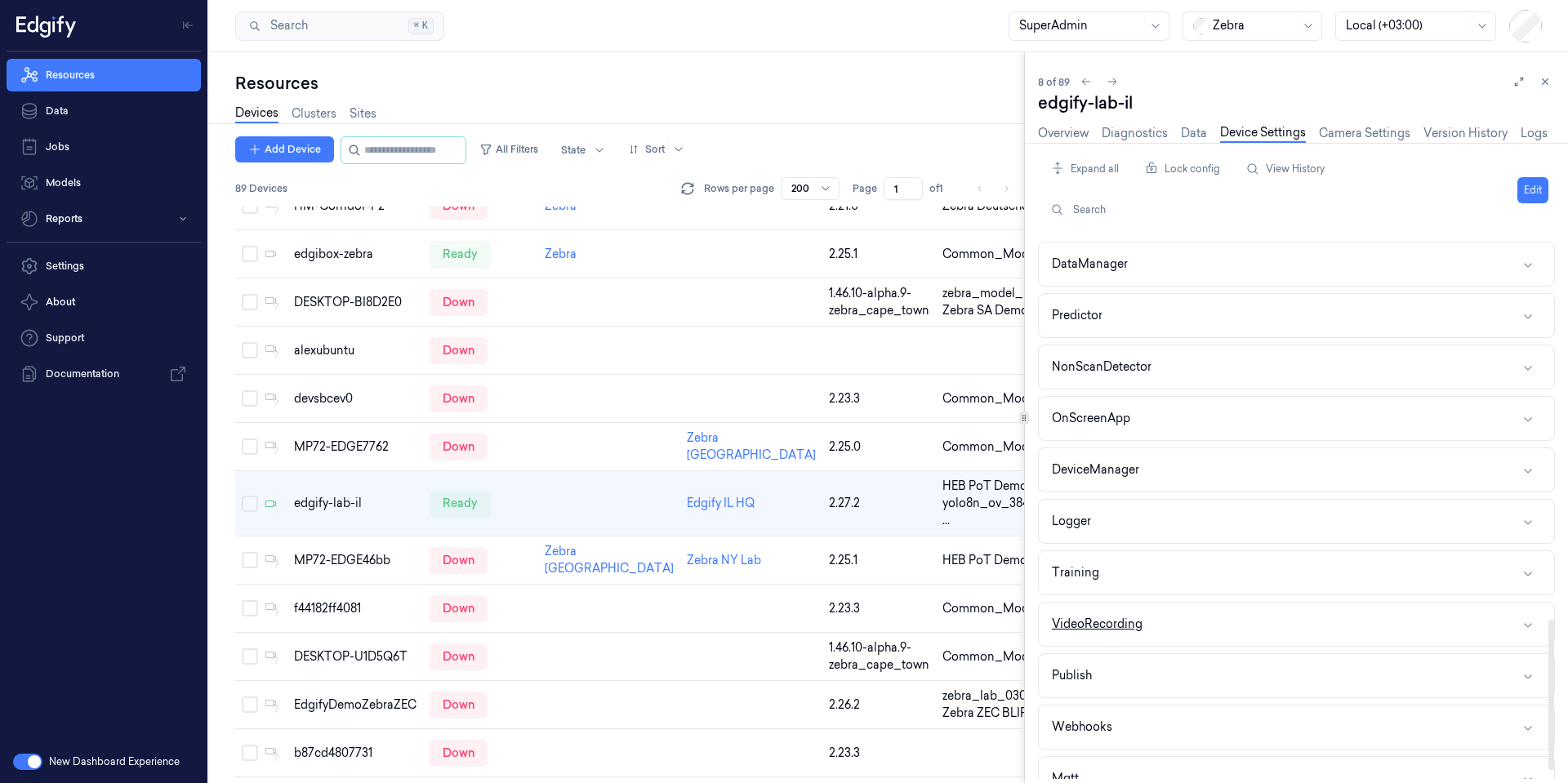
click at [1151, 617] on button "VideoRecording" at bounding box center [1296, 625] width 516 height 43
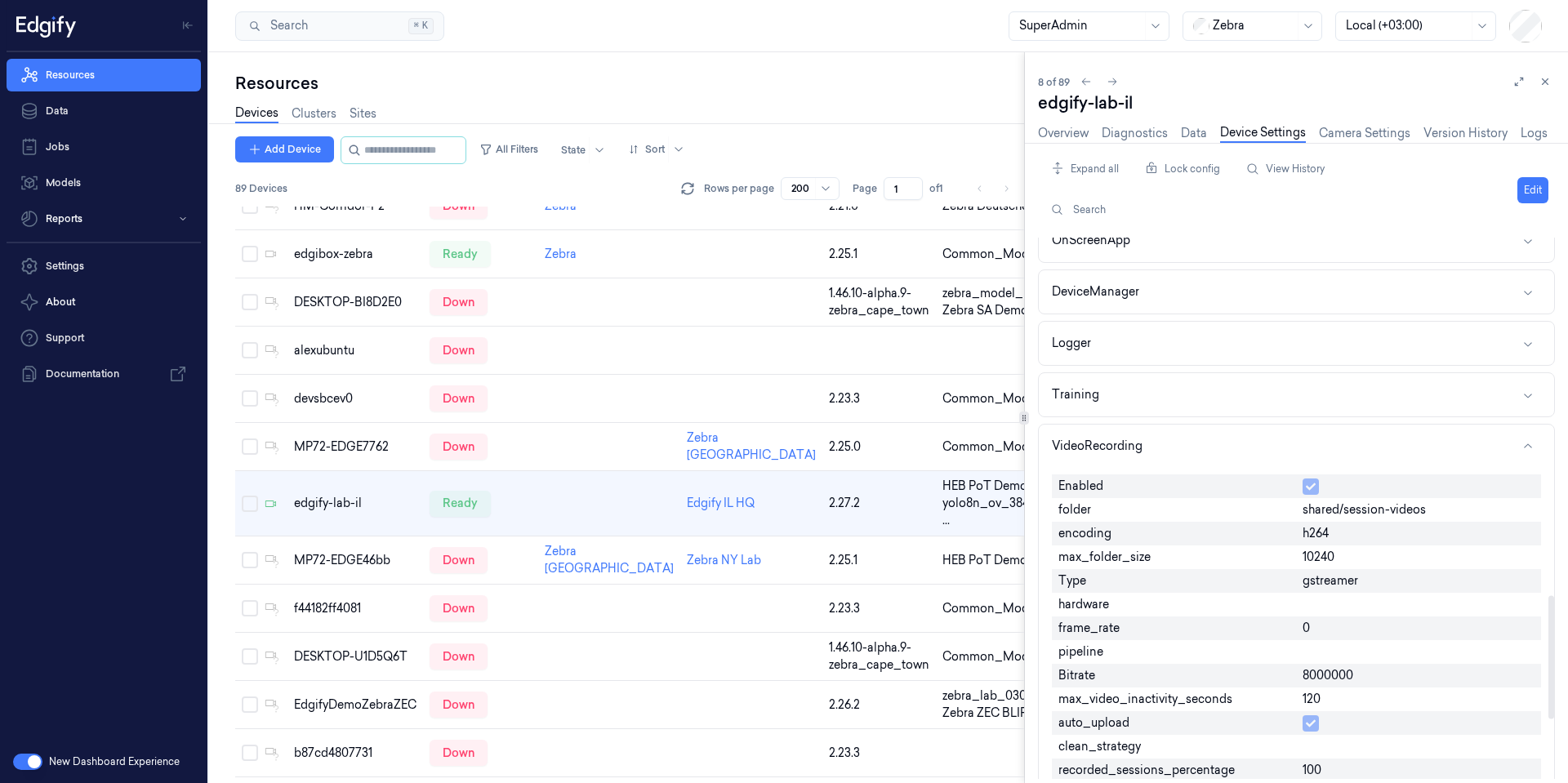
scroll to position [1568, 0]
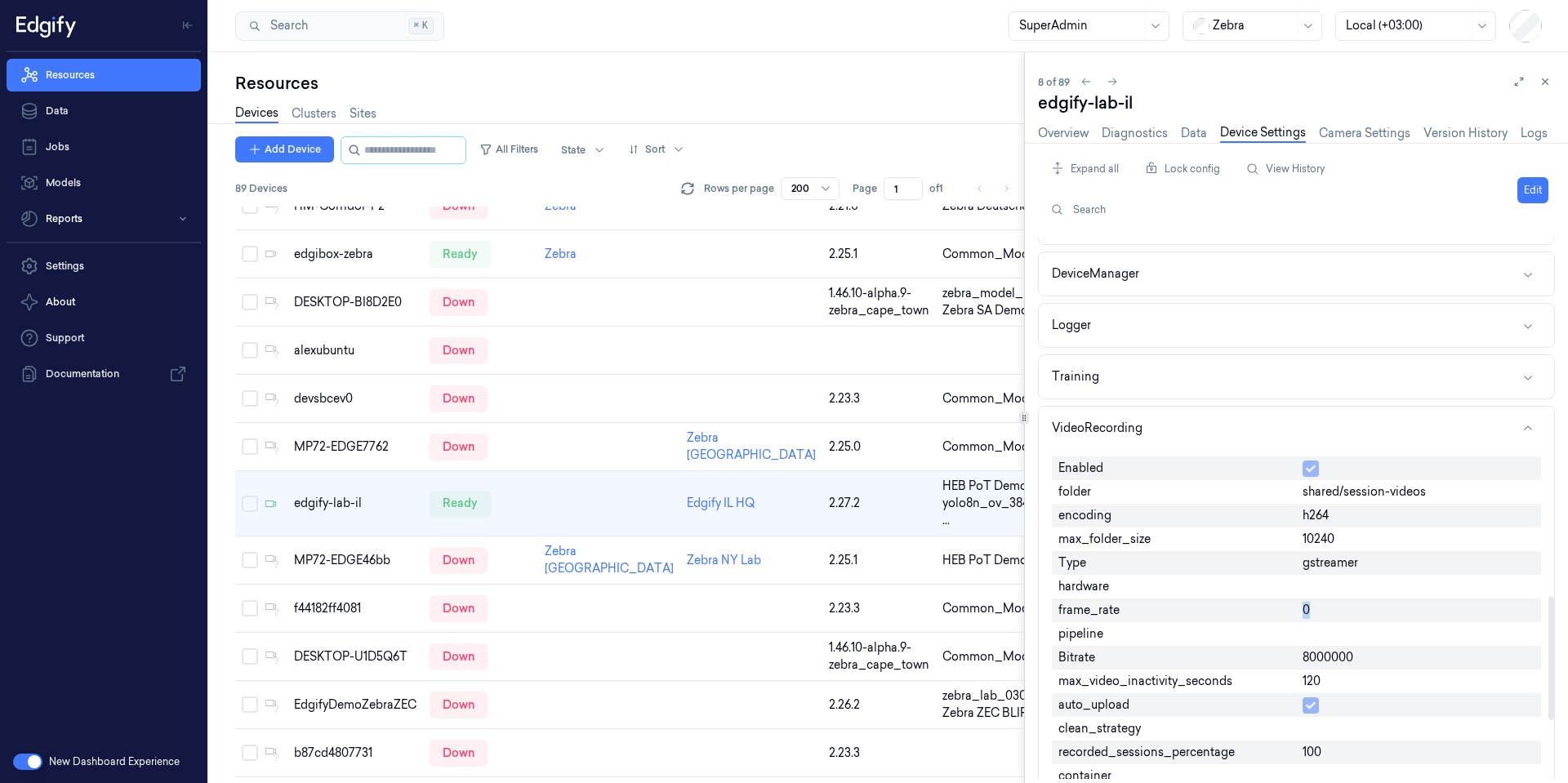
drag, startPoint x: 1333, startPoint y: 617, endPoint x: 1284, endPoint y: 614, distance: 49.1
click at [1284, 614] on div "Enabled folder shared/session-videos encoding h264 max_folder_size 10240 Type g…" at bounding box center [1296, 657] width 489 height 416
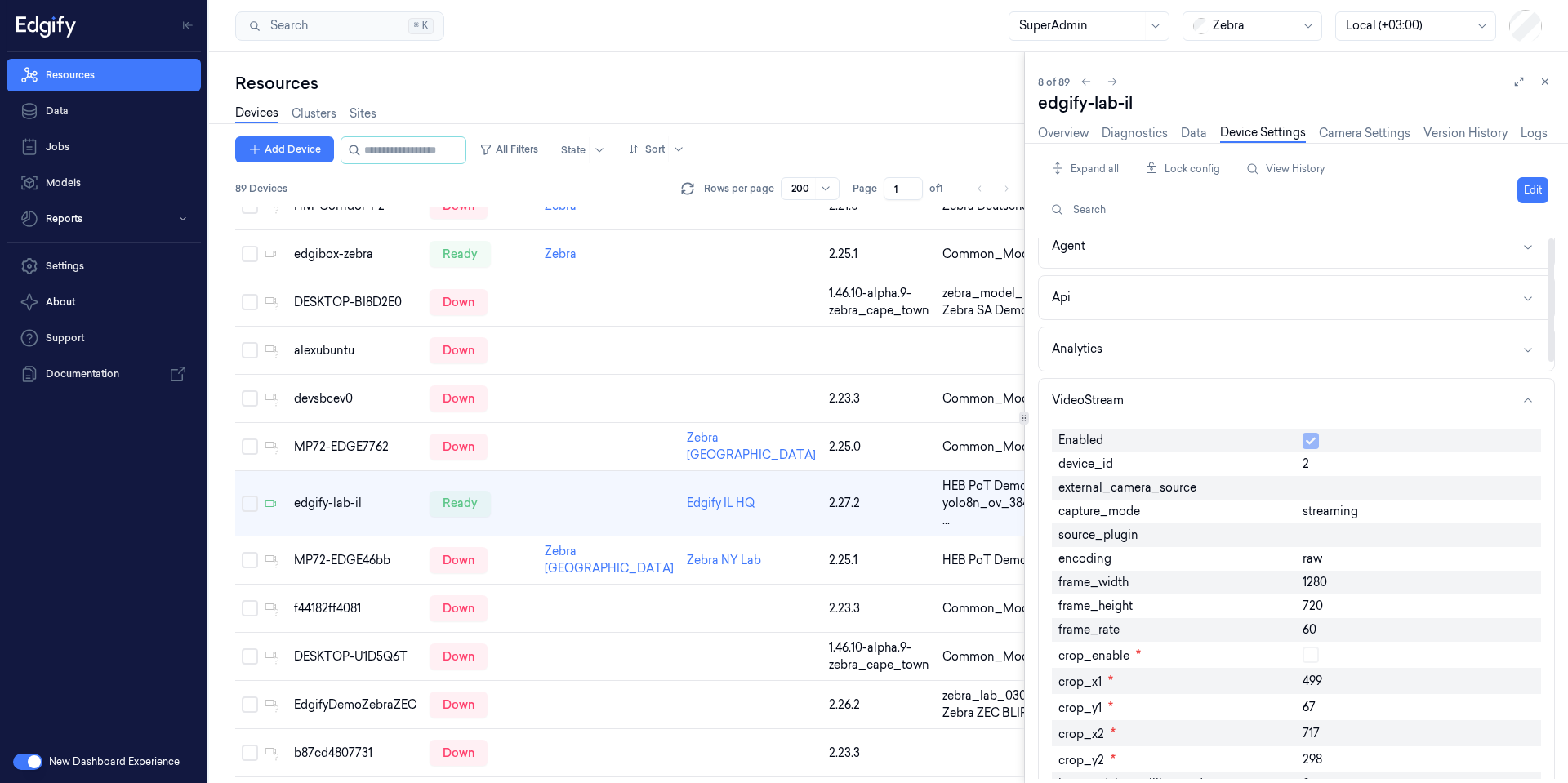
scroll to position [0, 0]
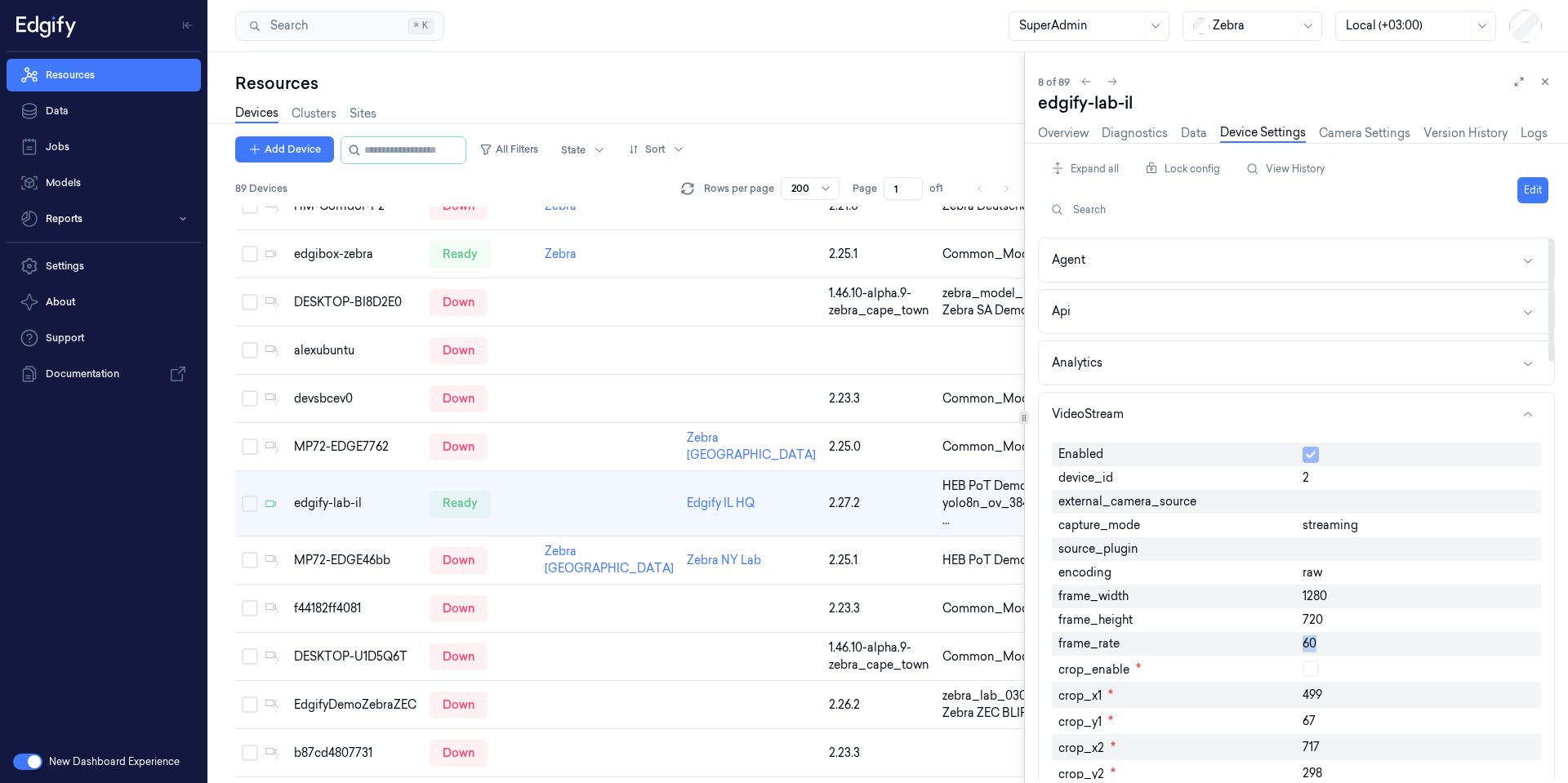
drag, startPoint x: 1327, startPoint y: 648, endPoint x: 1286, endPoint y: 651, distance: 41.1
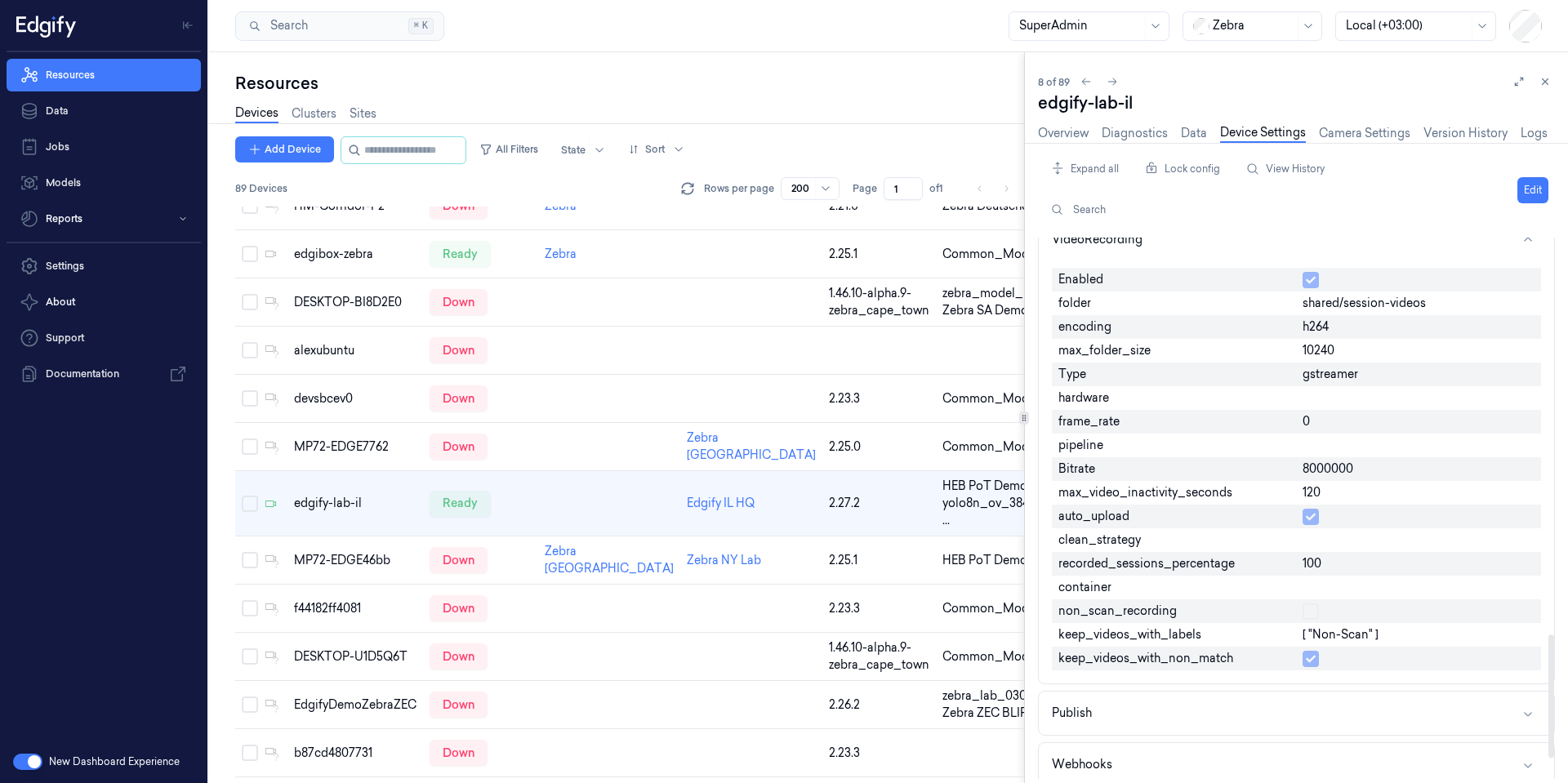
scroll to position [1725, 0]
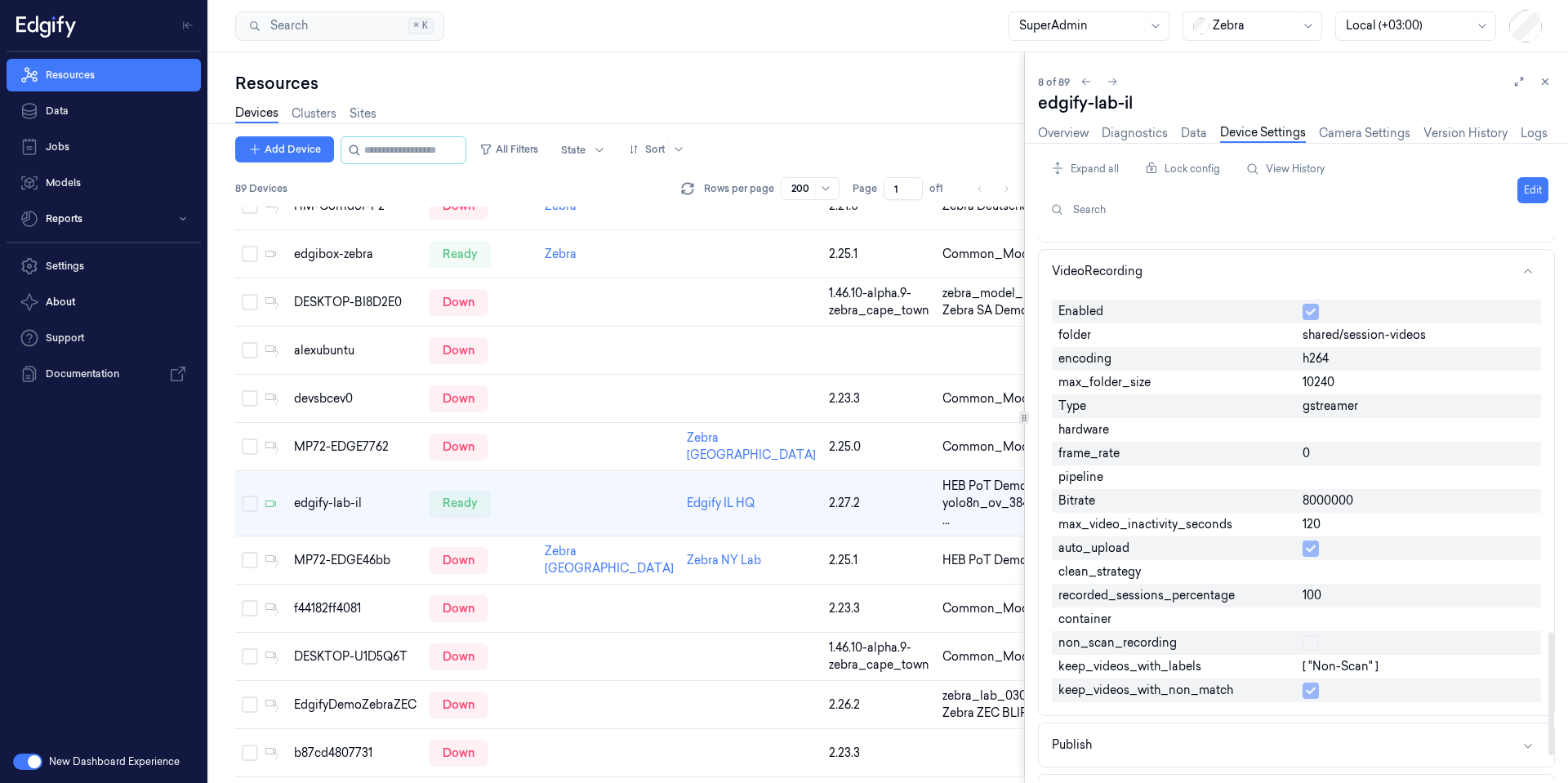
drag, startPoint x: 1311, startPoint y: 448, endPoint x: 1303, endPoint y: 446, distance: 8.2
click at [1305, 446] on div "0" at bounding box center [1419, 453] width 245 height 23
click at [936, 279] on td "zebra_model_ultra_de ... Zebra SA Demo 2" at bounding box center [1030, 302] width 187 height 48
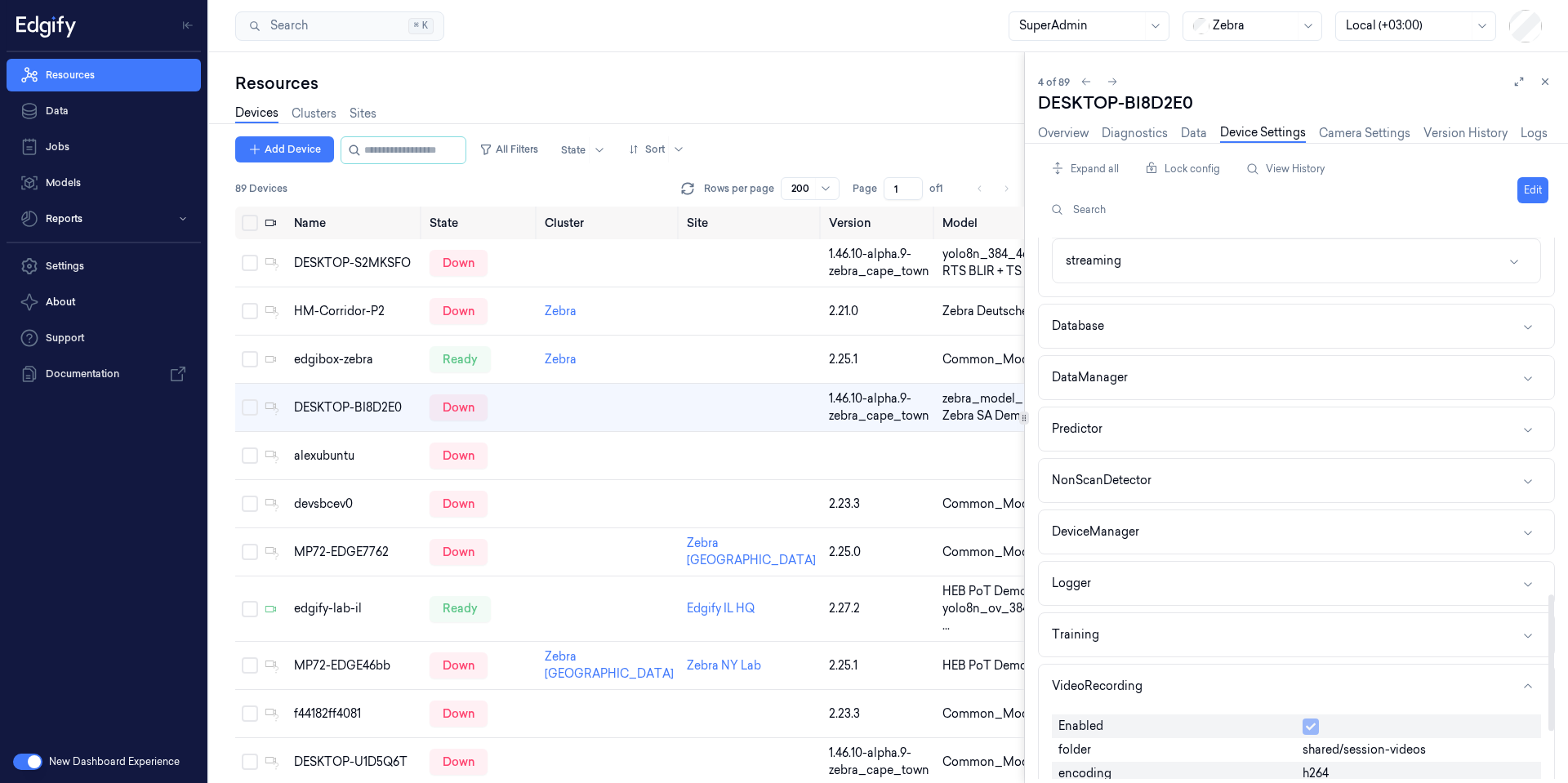
scroll to position [1605, 0]
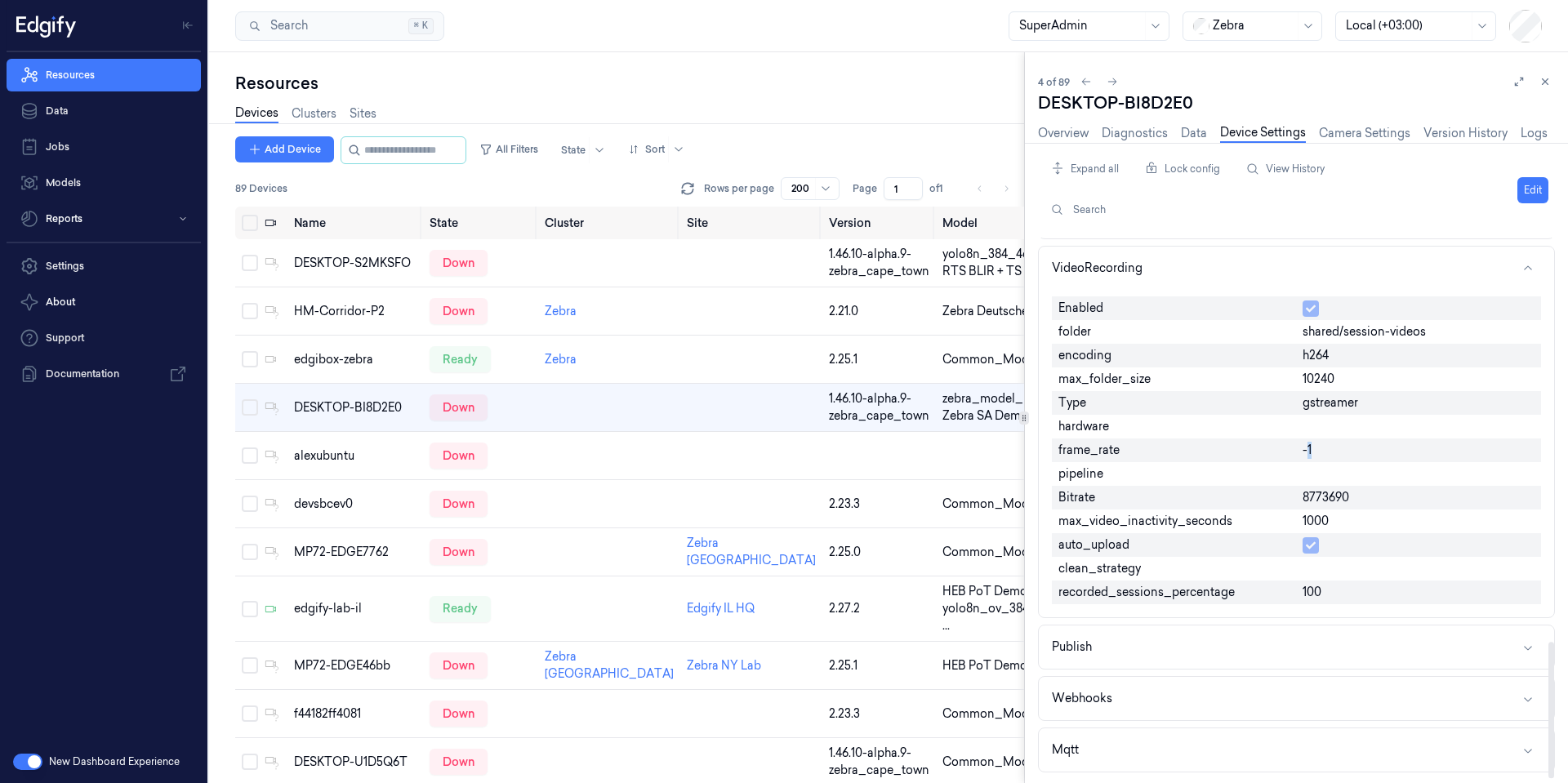
drag, startPoint x: 1306, startPoint y: 443, endPoint x: 1329, endPoint y: 439, distance: 23.3
click at [1330, 441] on div "-1" at bounding box center [1419, 450] width 245 height 23
click at [357, 617] on div "edgify-lab-il" at bounding box center [355, 609] width 122 height 17
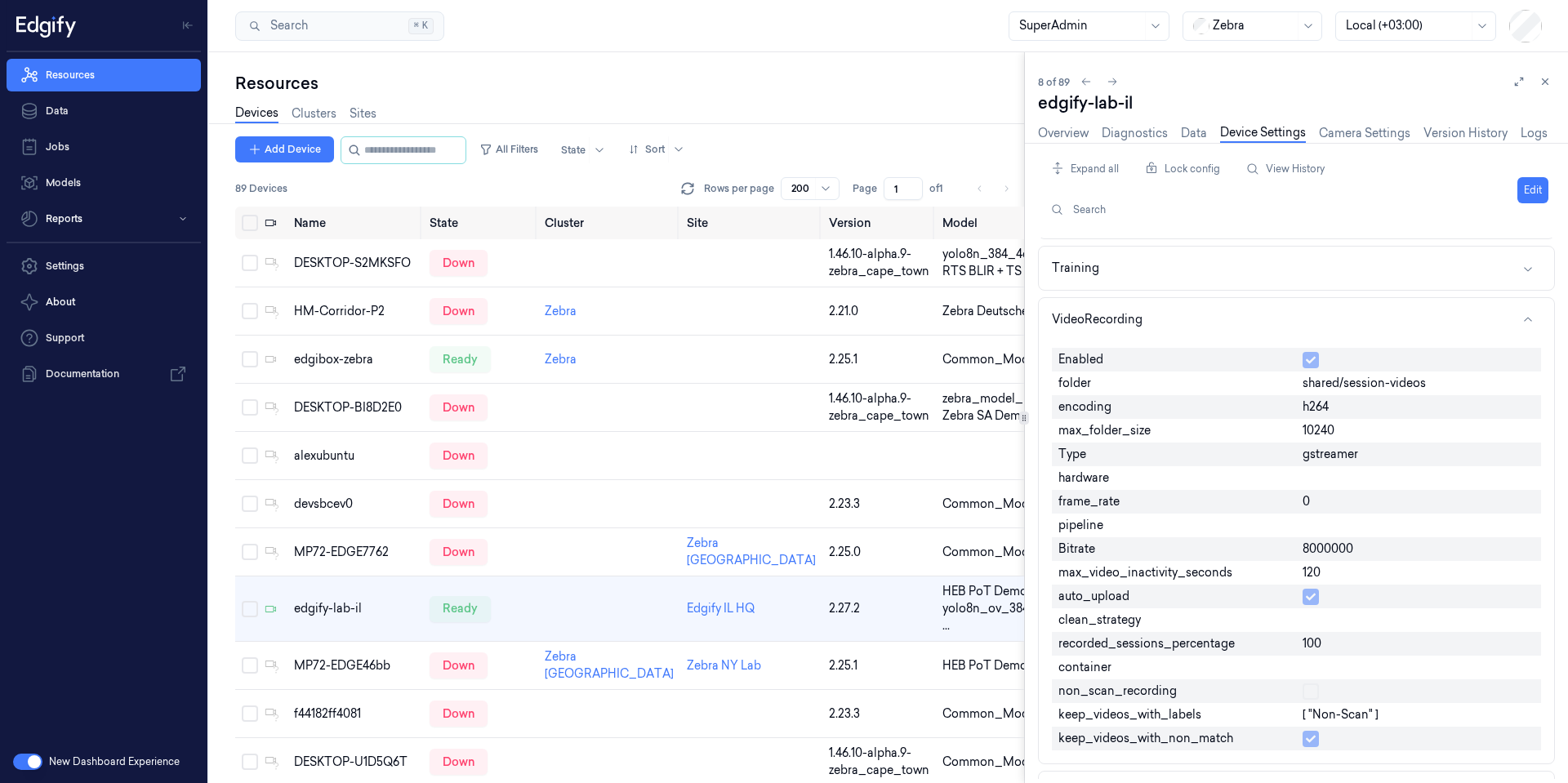
scroll to position [148, 0]
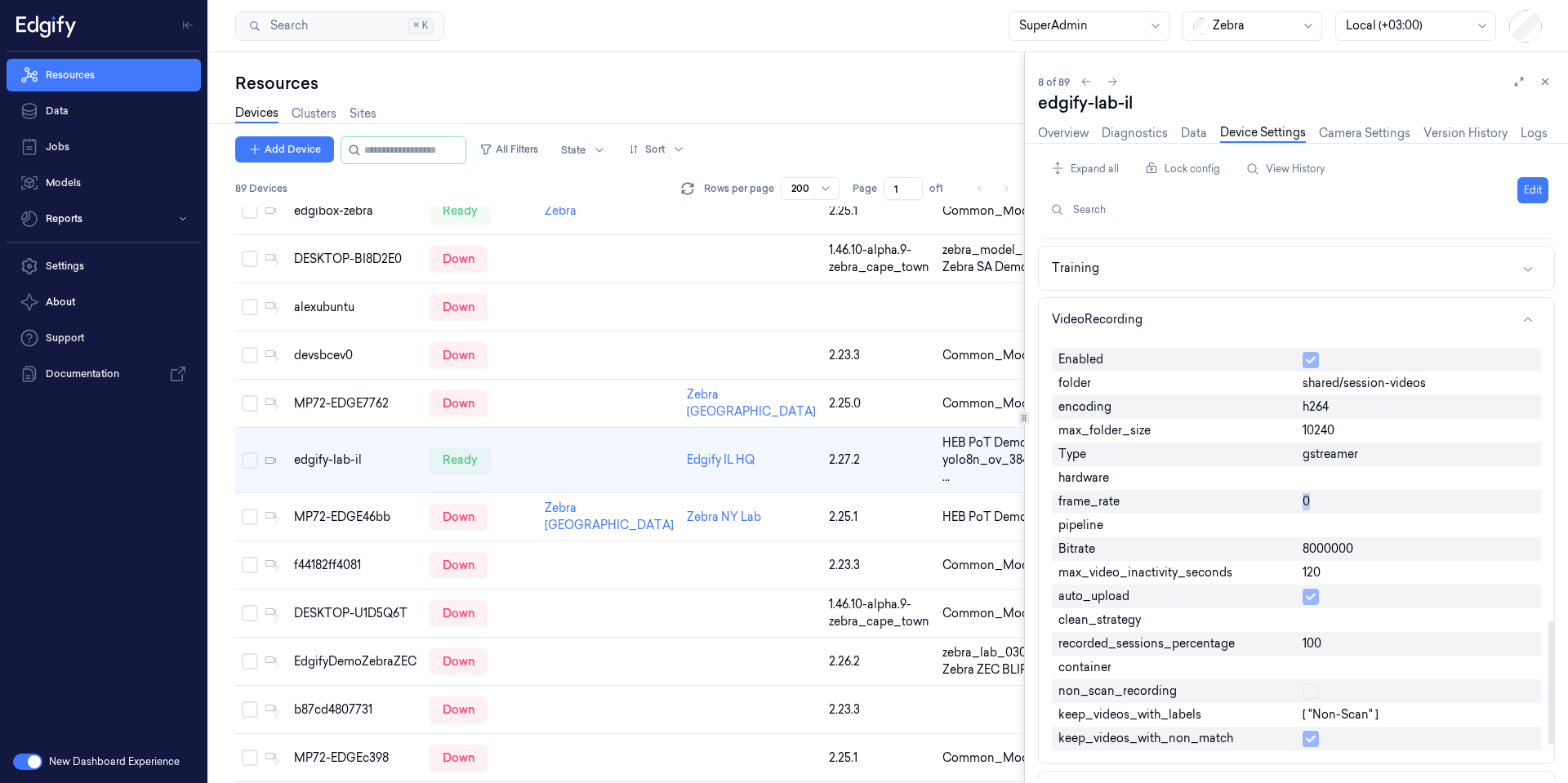
drag, startPoint x: 1314, startPoint y: 498, endPoint x: 1298, endPoint y: 496, distance: 16.1
click at [1298, 496] on div "0" at bounding box center [1419, 501] width 245 height 23
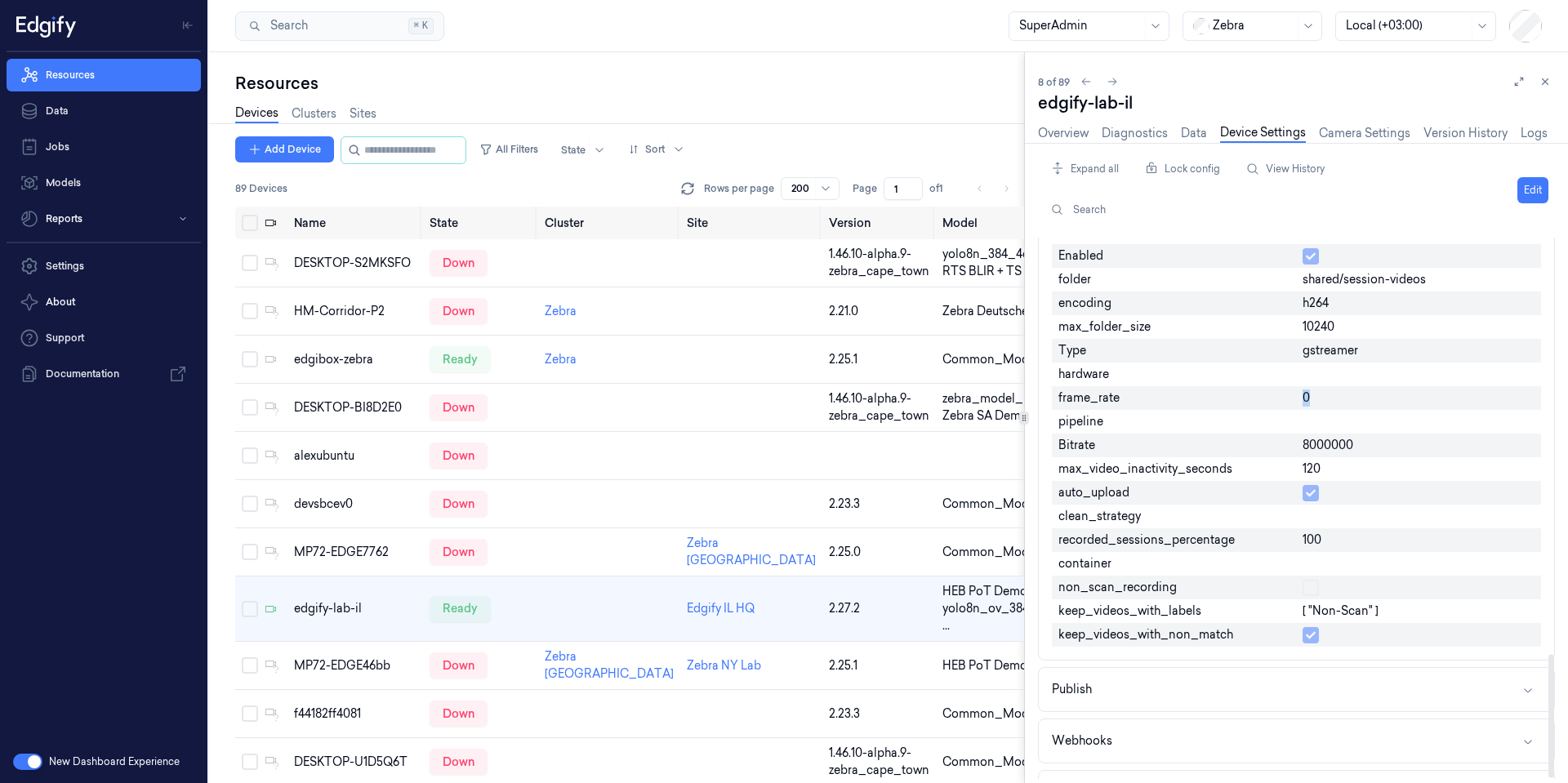
scroll to position [1823, 0]
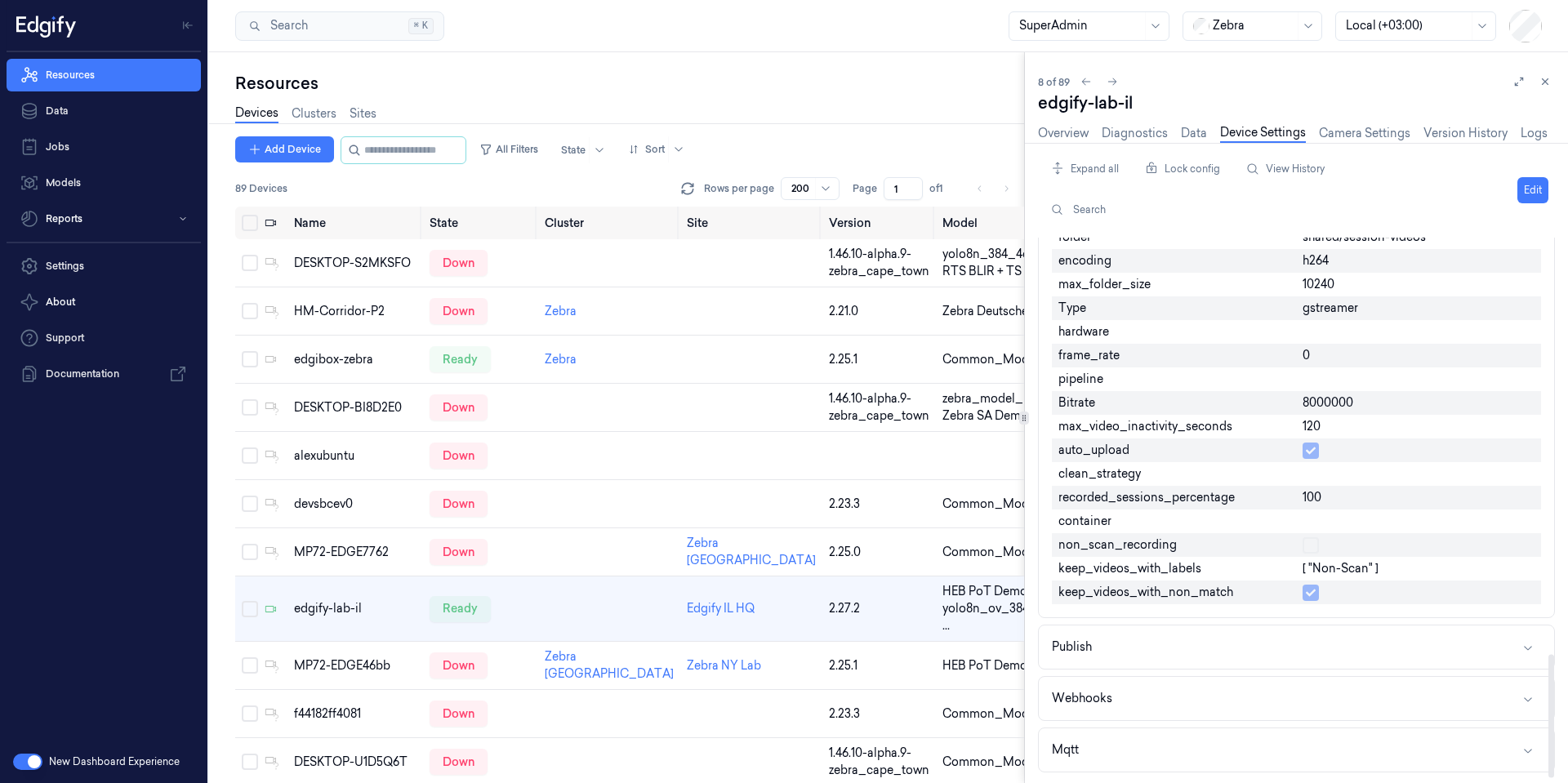
drag, startPoint x: 1331, startPoint y: 342, endPoint x: 1498, endPoint y: 234, distance: 198.9
click at [1335, 337] on div at bounding box center [1419, 332] width 245 height 23
click at [1530, 192] on button "Edit" at bounding box center [1533, 190] width 31 height 26
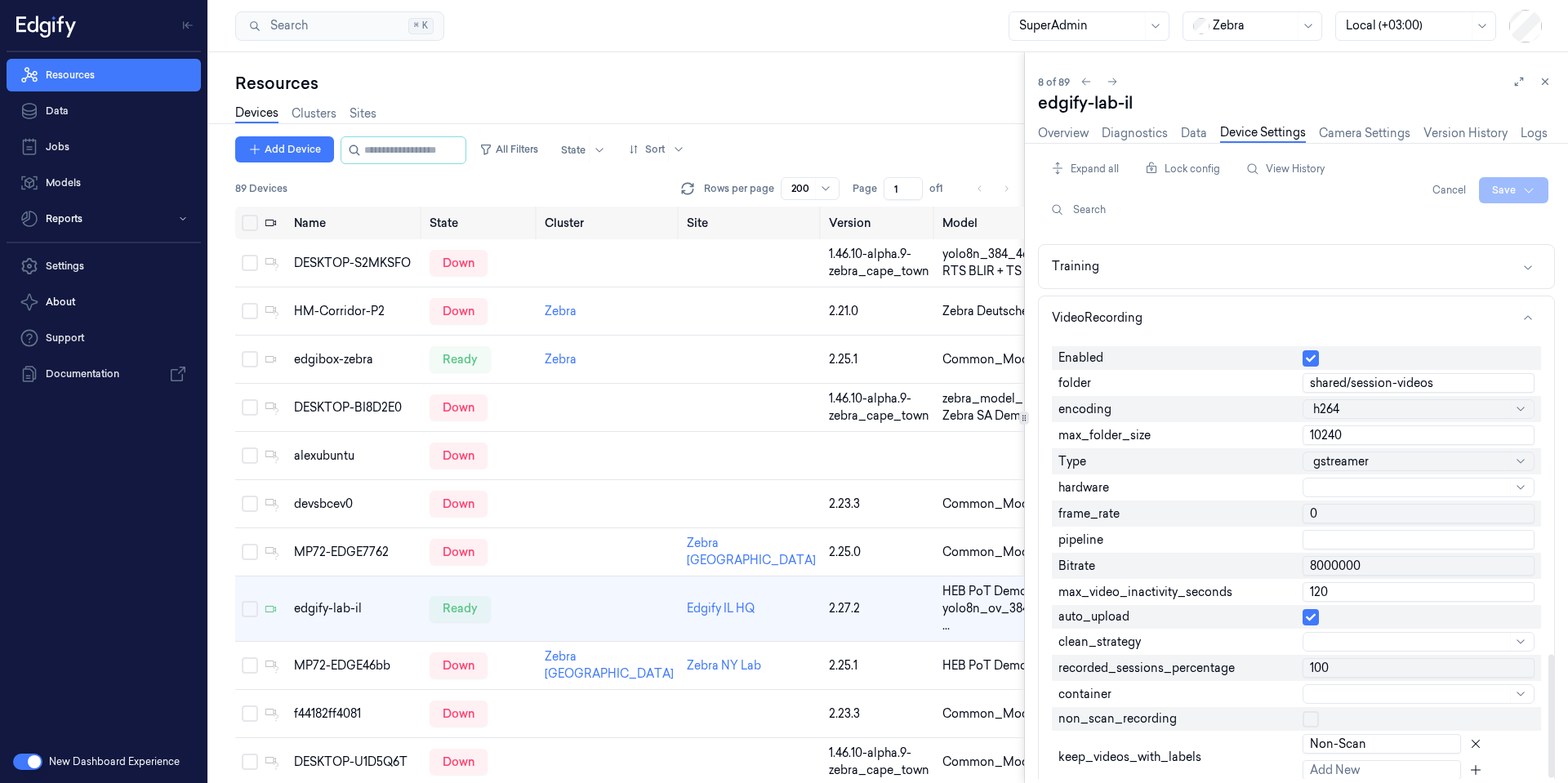
scroll to position [1969, 0]
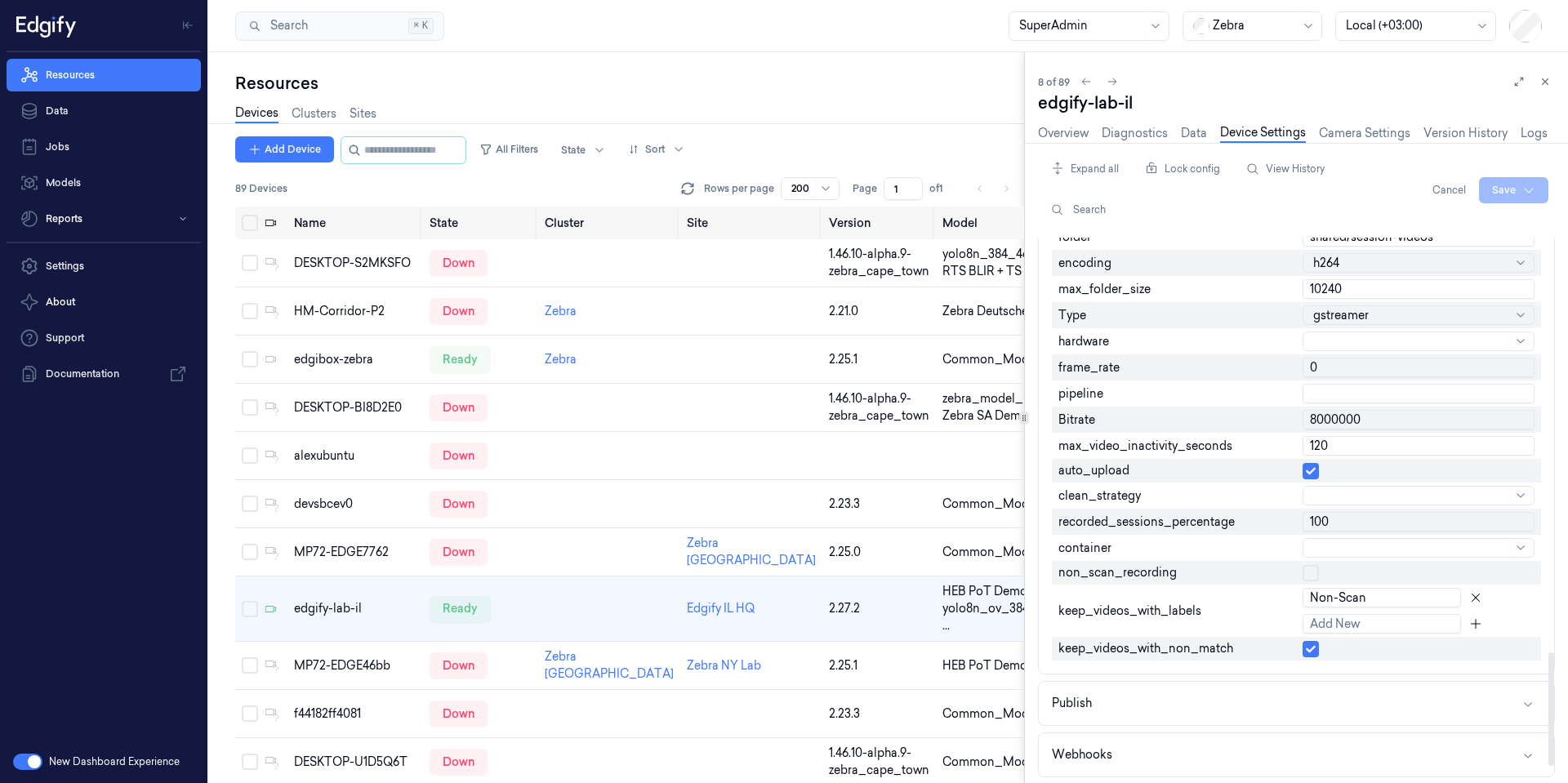
click at [1328, 374] on input "0" at bounding box center [1419, 367] width 232 height 20
type input "30"
click at [1496, 197] on html "Resources Data Jobs Models Reports Settings About Support Documentation New Das…" at bounding box center [784, 392] width 1568 height 783
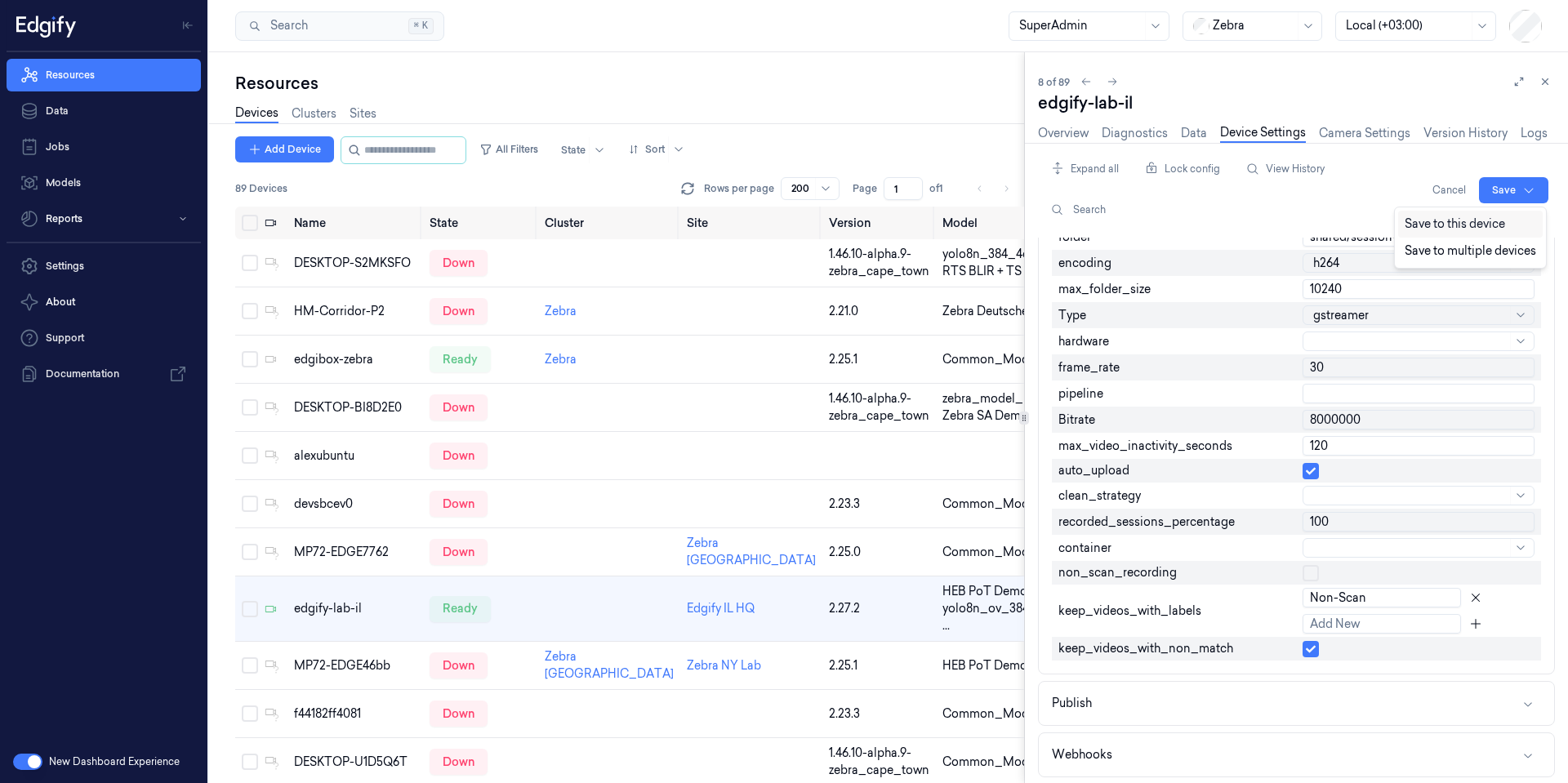
click at [1481, 230] on div "Save to this device" at bounding box center [1471, 224] width 145 height 27
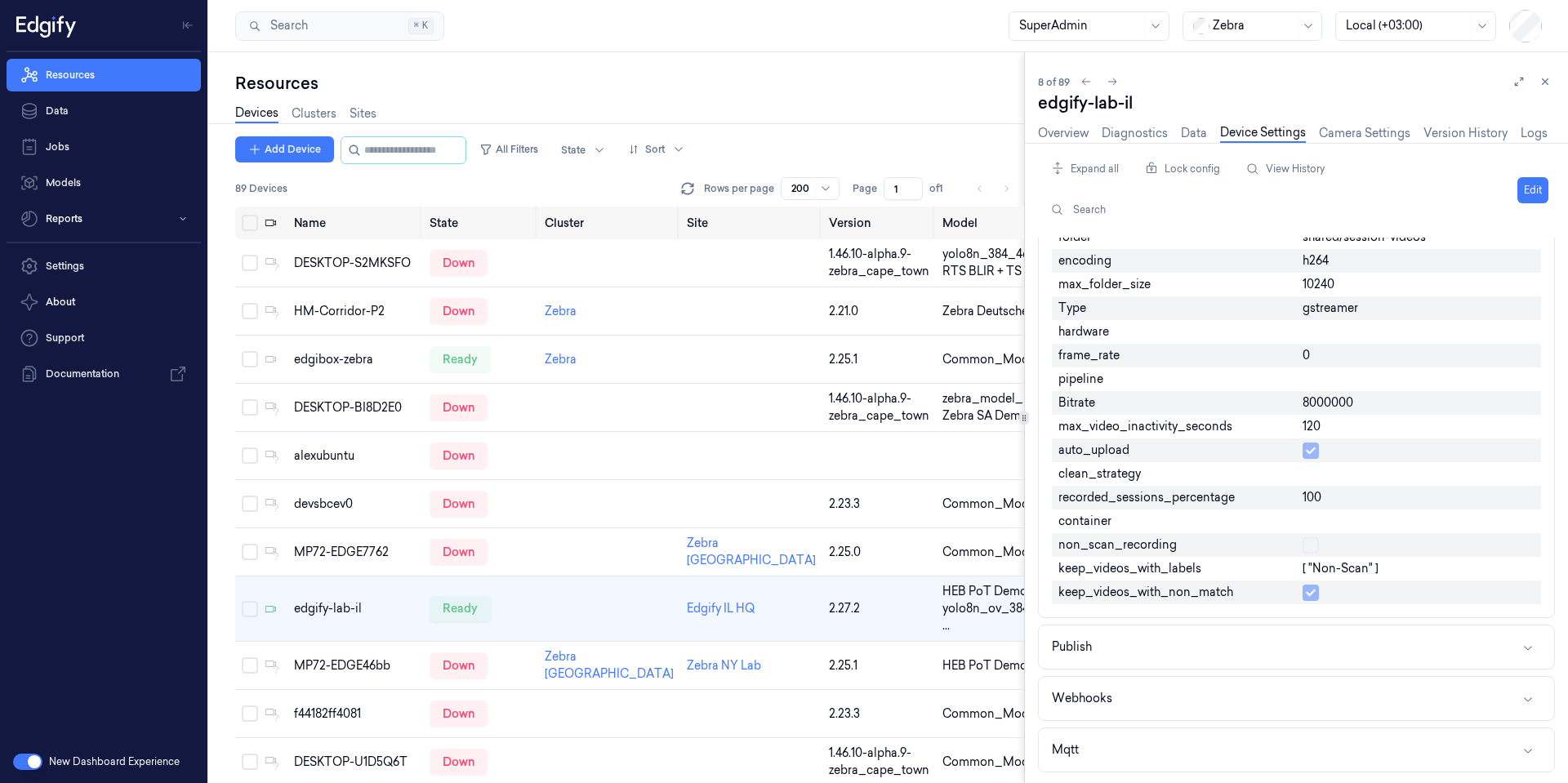
scroll to position [1823, 0]
click at [1060, 132] on link "Overview" at bounding box center [1063, 133] width 51 height 19
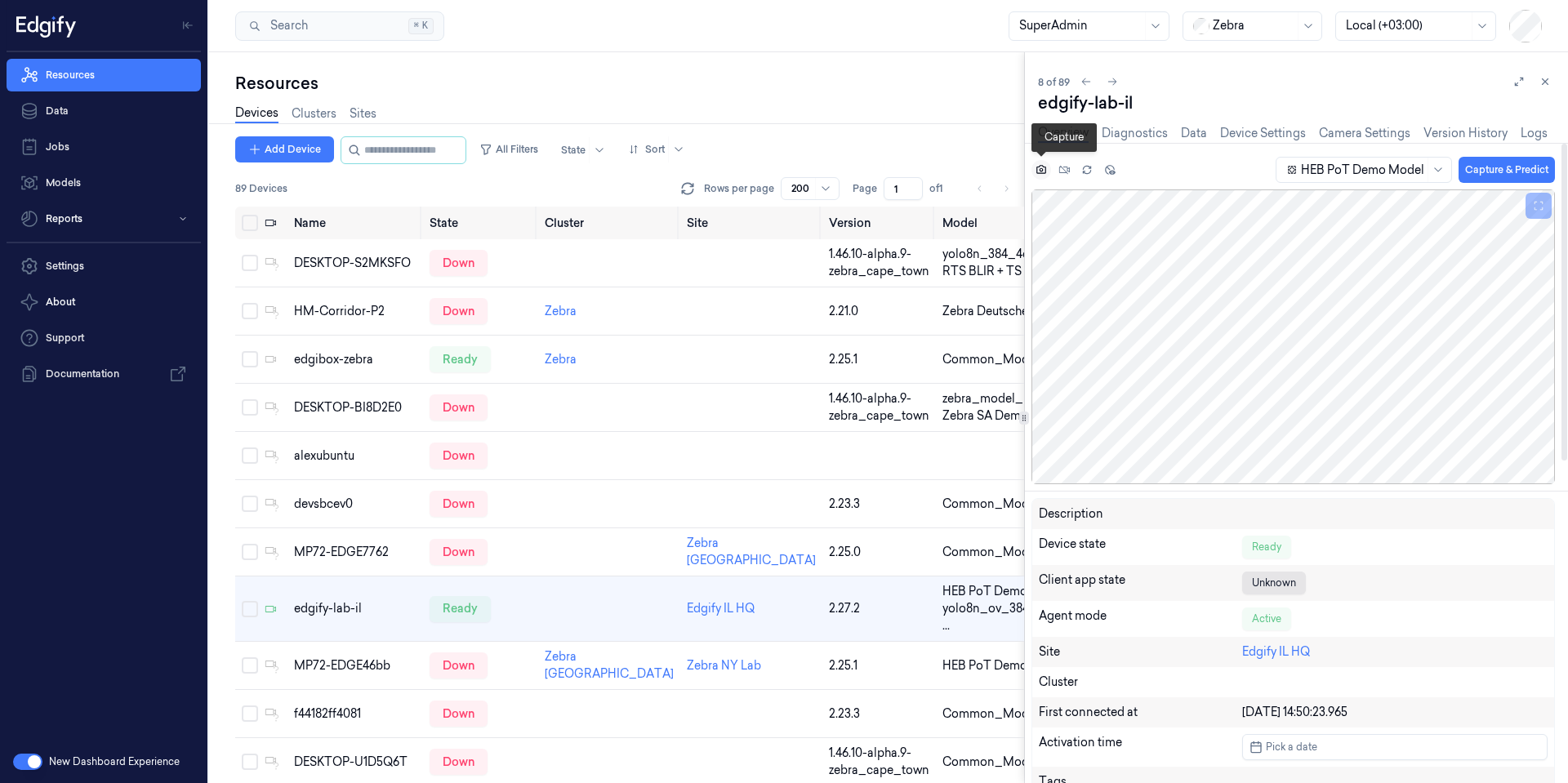
click at [1041, 176] on button at bounding box center [1041, 170] width 20 height 20
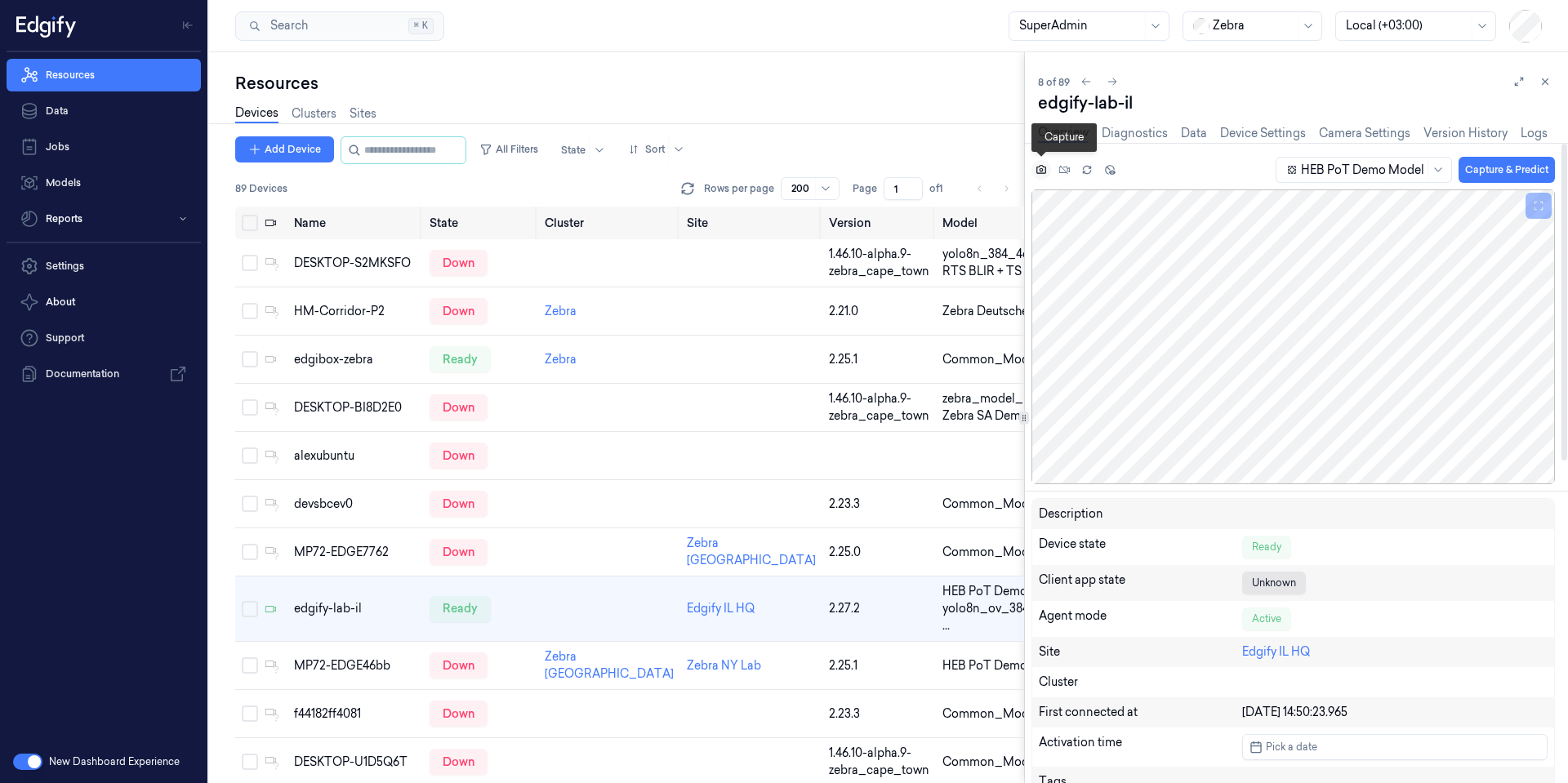
click at [1041, 176] on button at bounding box center [1041, 170] width 20 height 20
click at [1544, 217] on button at bounding box center [1538, 205] width 26 height 26
click at [1159, 131] on link "Diagnostics" at bounding box center [1135, 133] width 66 height 19
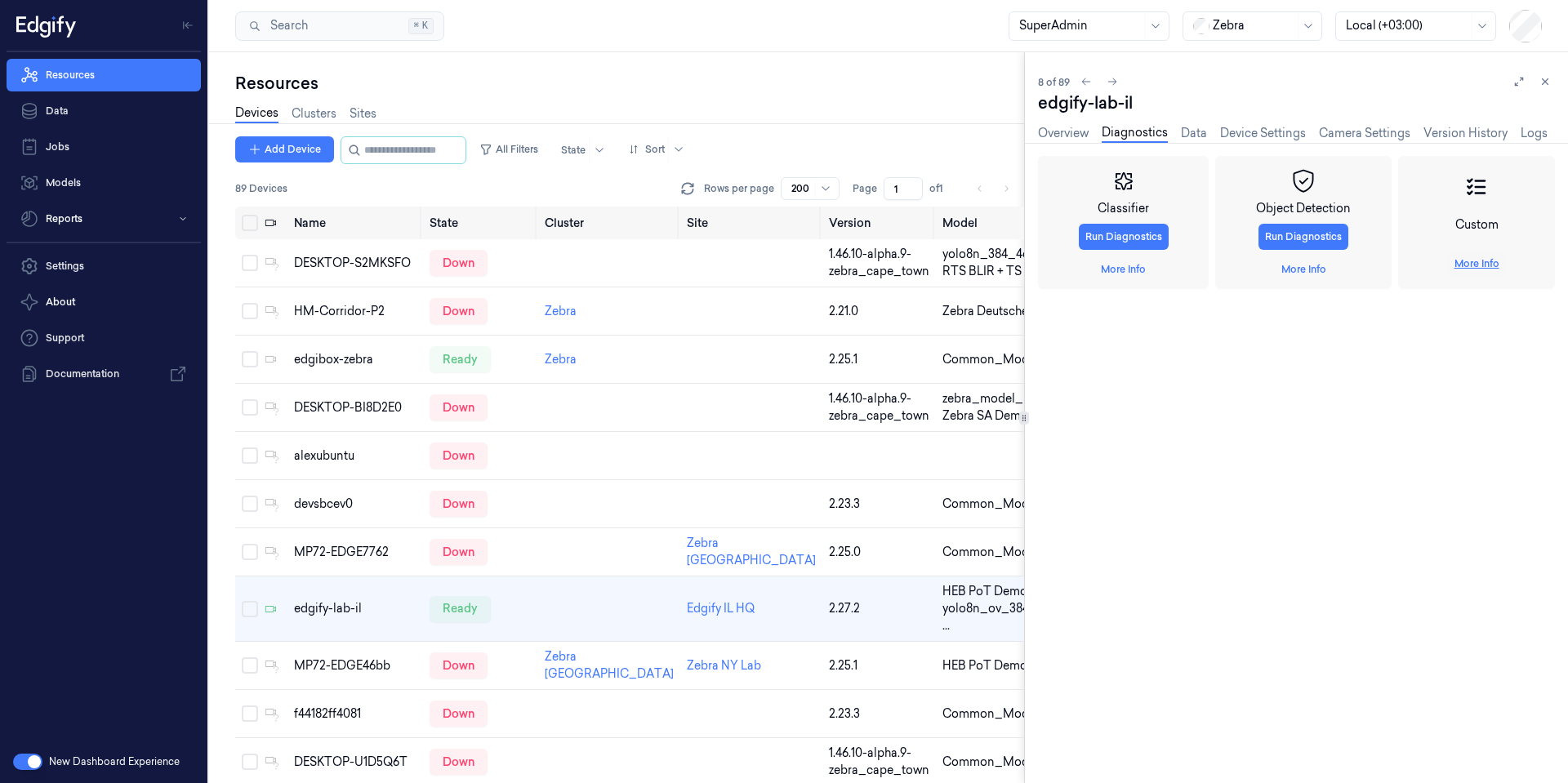
click at [1473, 267] on link "More Info" at bounding box center [1477, 264] width 45 height 15
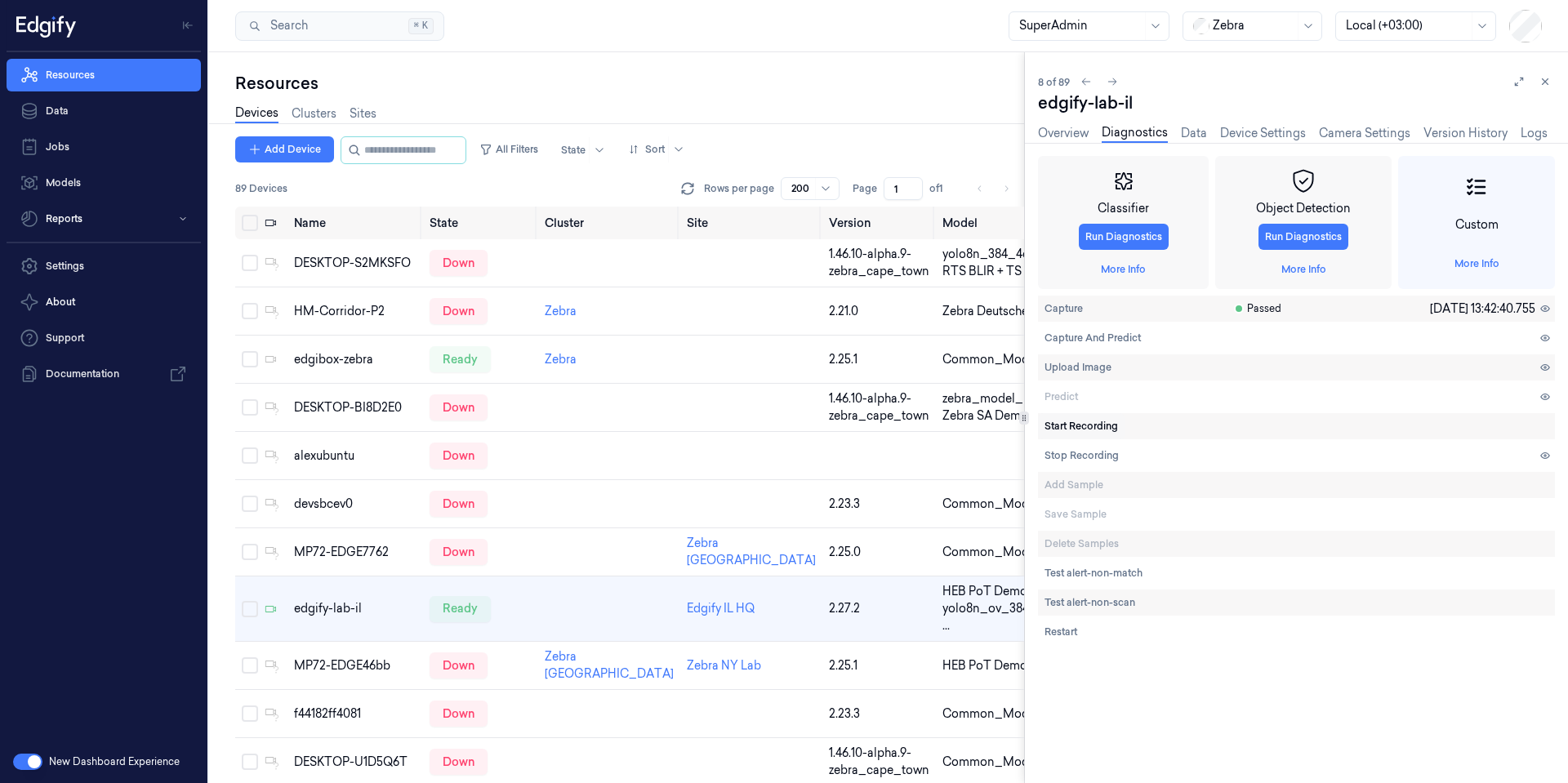
click at [1097, 428] on span "Start Recording" at bounding box center [1081, 426] width 73 height 15
click at [1074, 460] on span "Stop Recording" at bounding box center [1081, 456] width 74 height 15
click at [1179, 136] on div "Overview Diagnostics Data Device Settings Camera Settings Version History Logs" at bounding box center [1293, 133] width 510 height 19
click at [1187, 137] on link "Data" at bounding box center [1194, 133] width 26 height 19
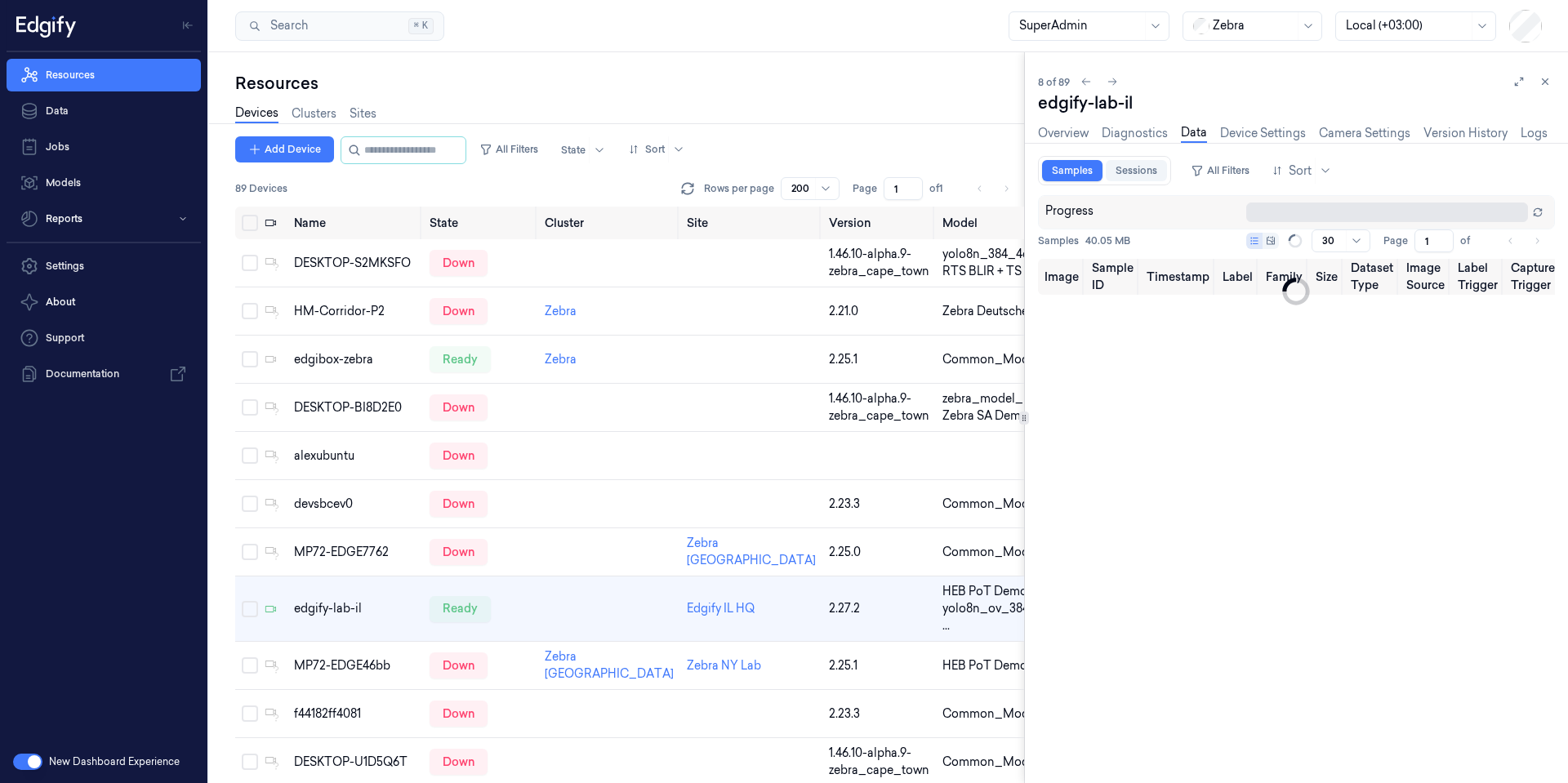
click at [1134, 178] on link "Sessions" at bounding box center [1136, 170] width 62 height 21
type input "0"
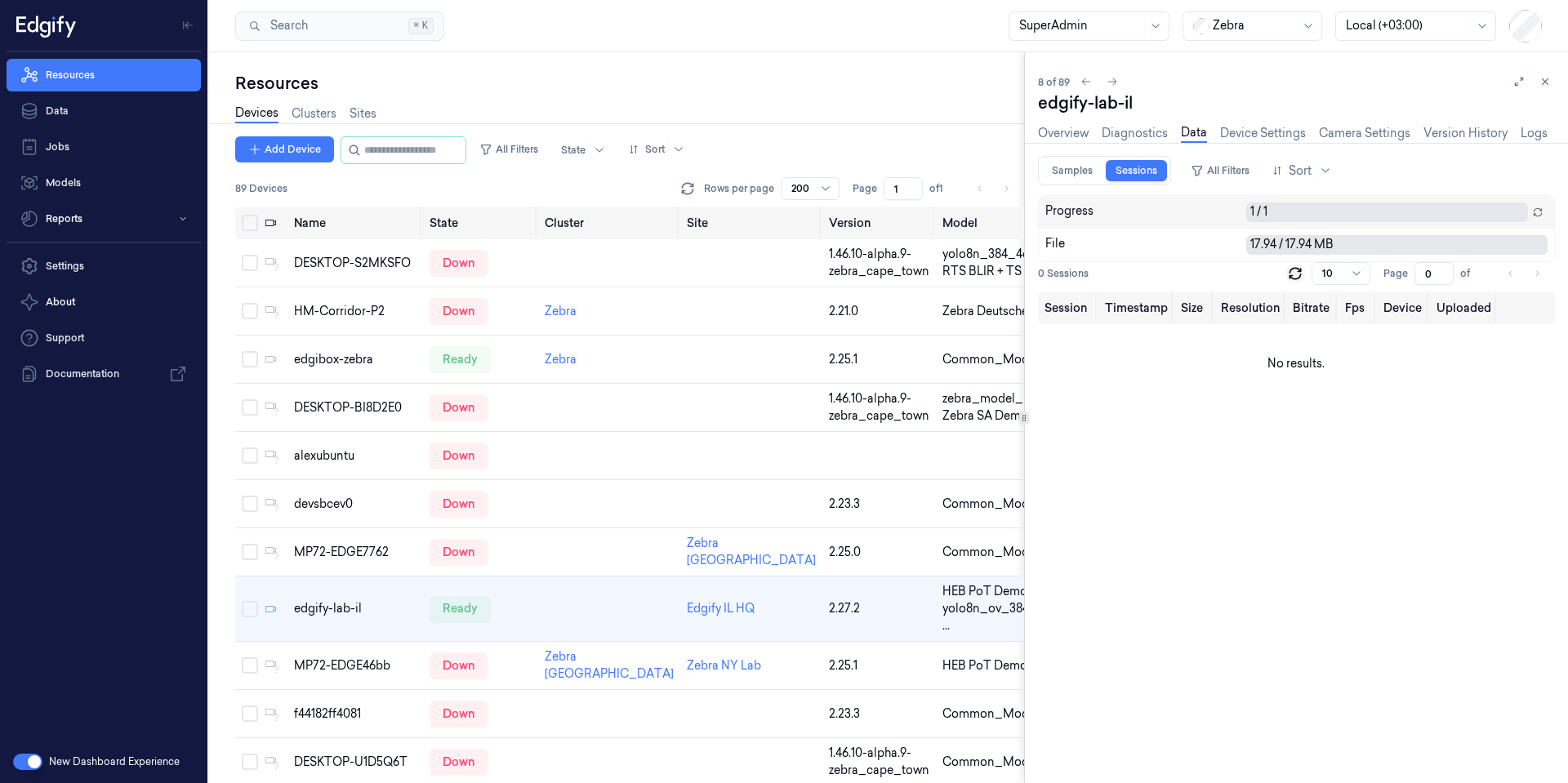
click at [1297, 277] on icon at bounding box center [1296, 274] width 17 height 17
click at [1297, 277] on icon at bounding box center [1296, 274] width 20 height 20
click at [83, 119] on link "Data" at bounding box center [103, 111] width 194 height 32
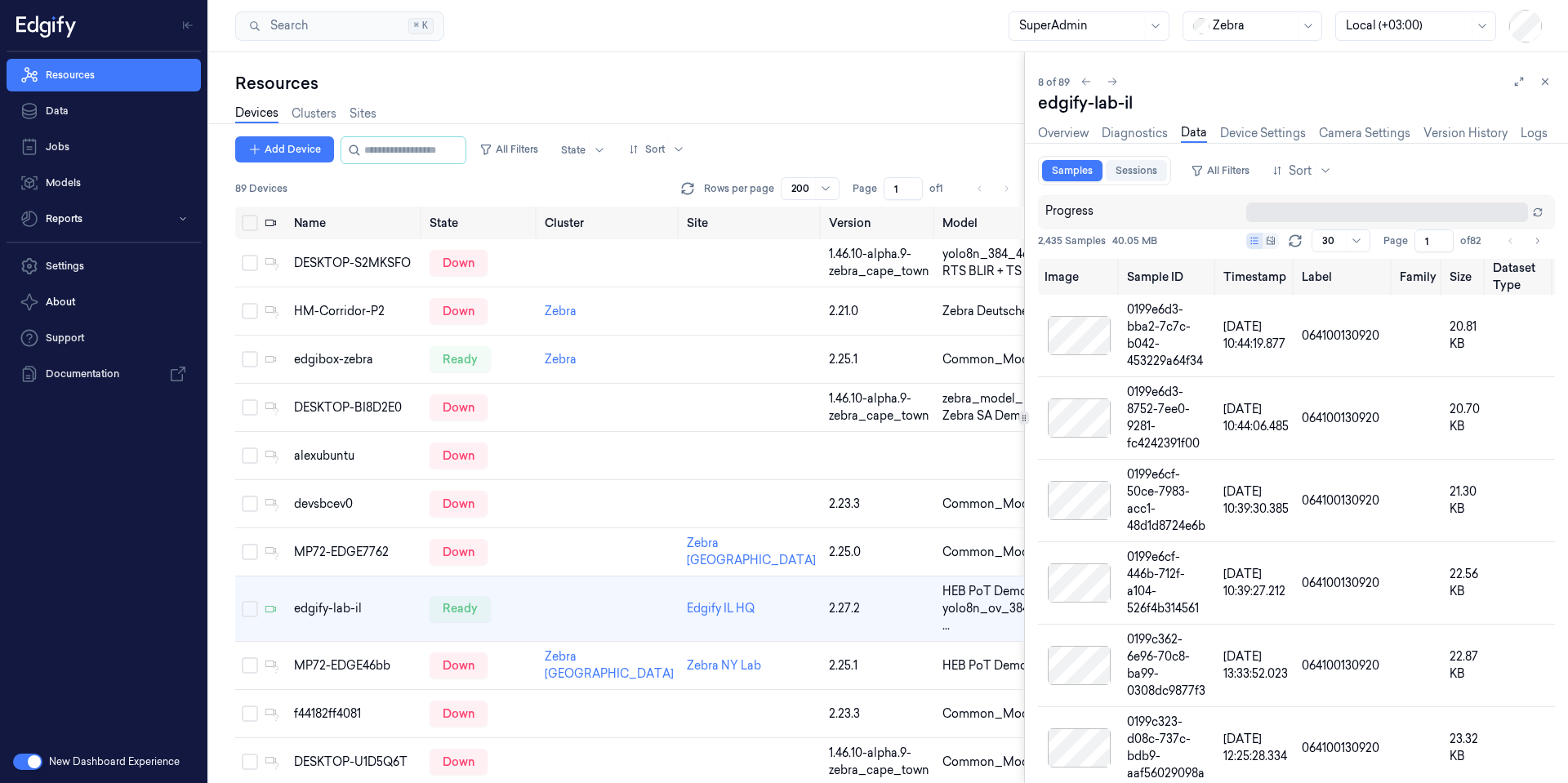
click at [1140, 168] on link "Sessions" at bounding box center [1136, 170] width 62 height 21
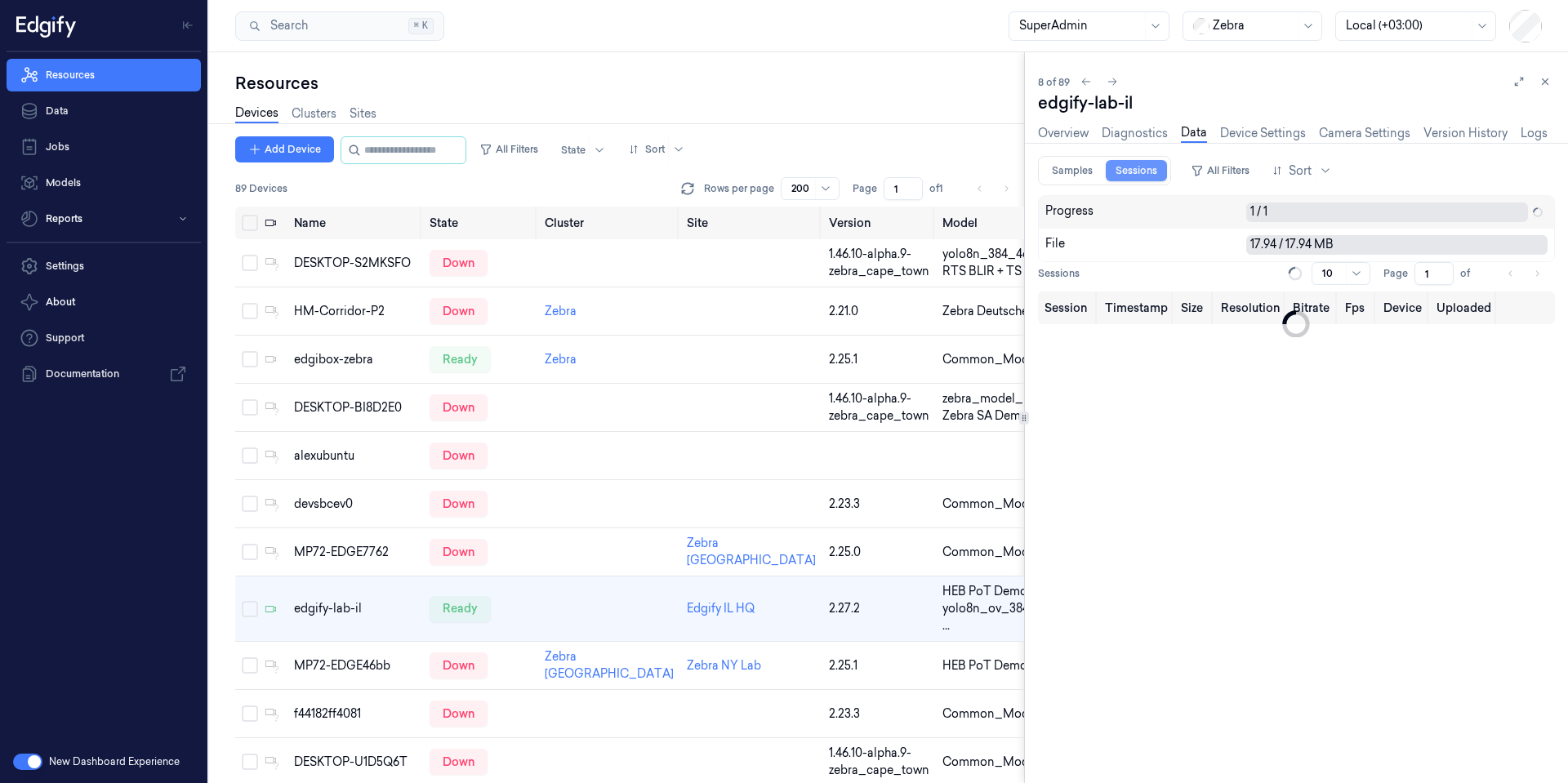
type input "0"
click at [1296, 272] on icon at bounding box center [1296, 274] width 17 height 17
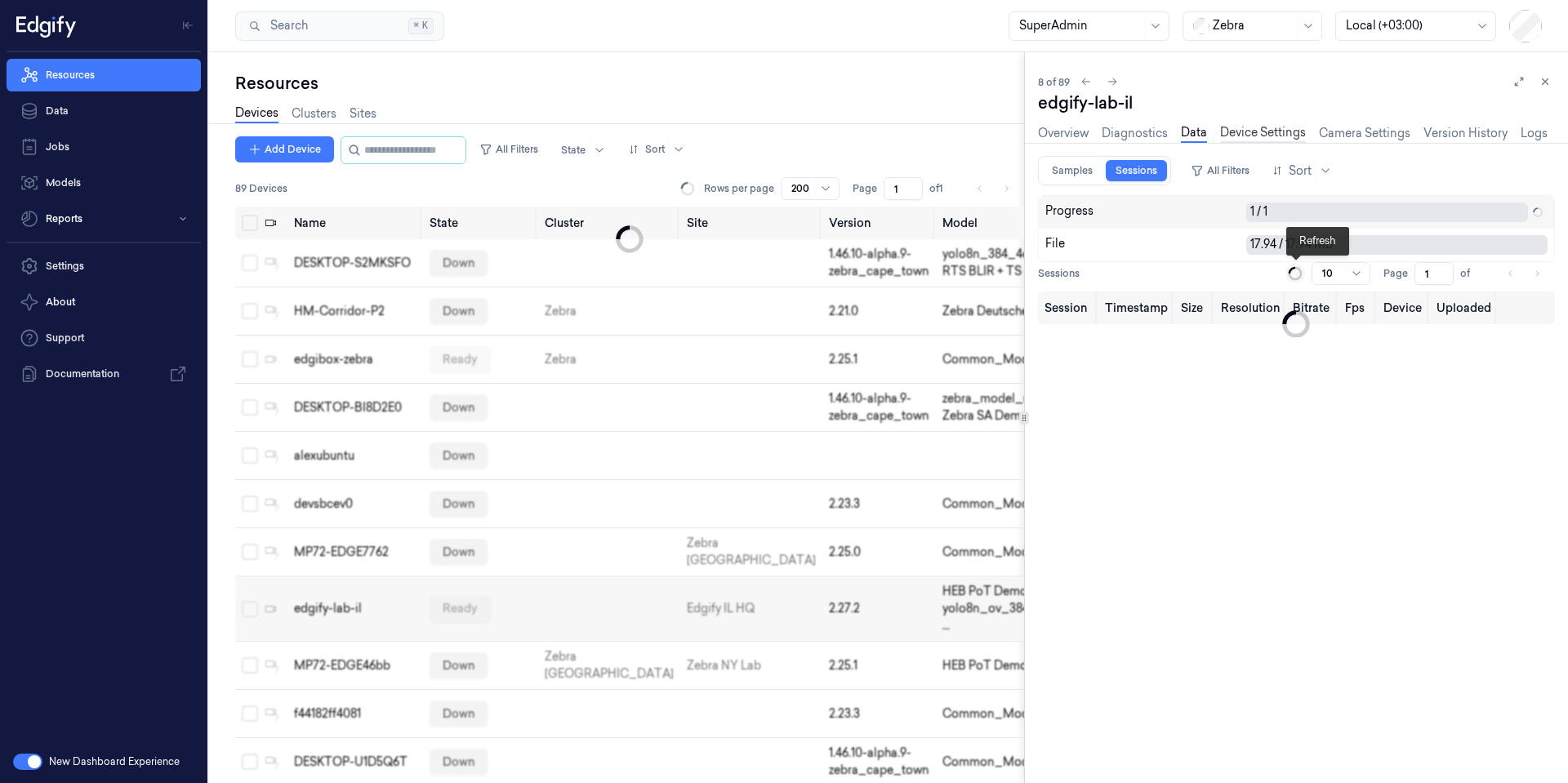
click at [1261, 139] on link "Device Settings" at bounding box center [1263, 133] width 86 height 19
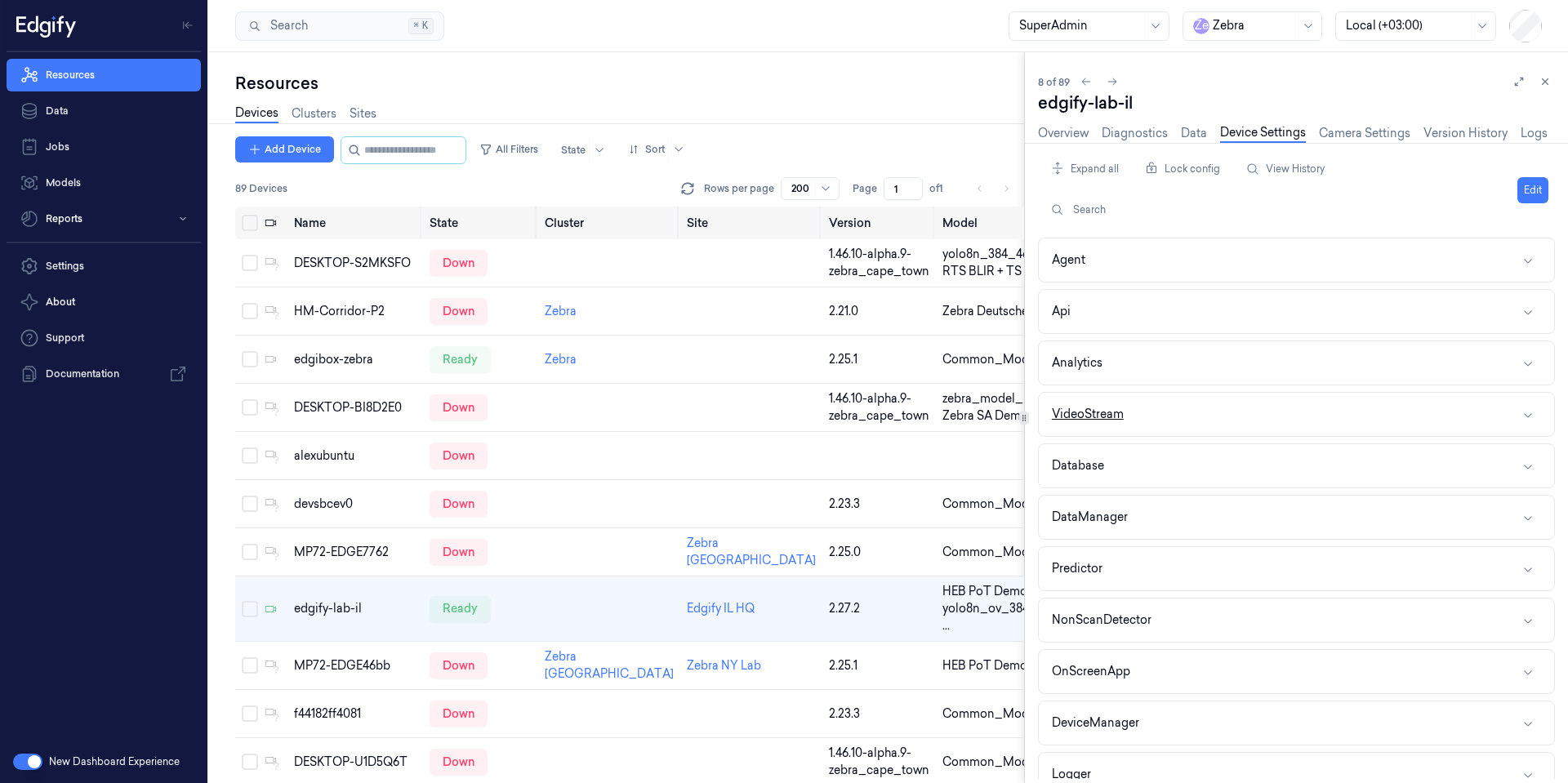
click at [1146, 411] on button "VideoStream" at bounding box center [1296, 415] width 516 height 43
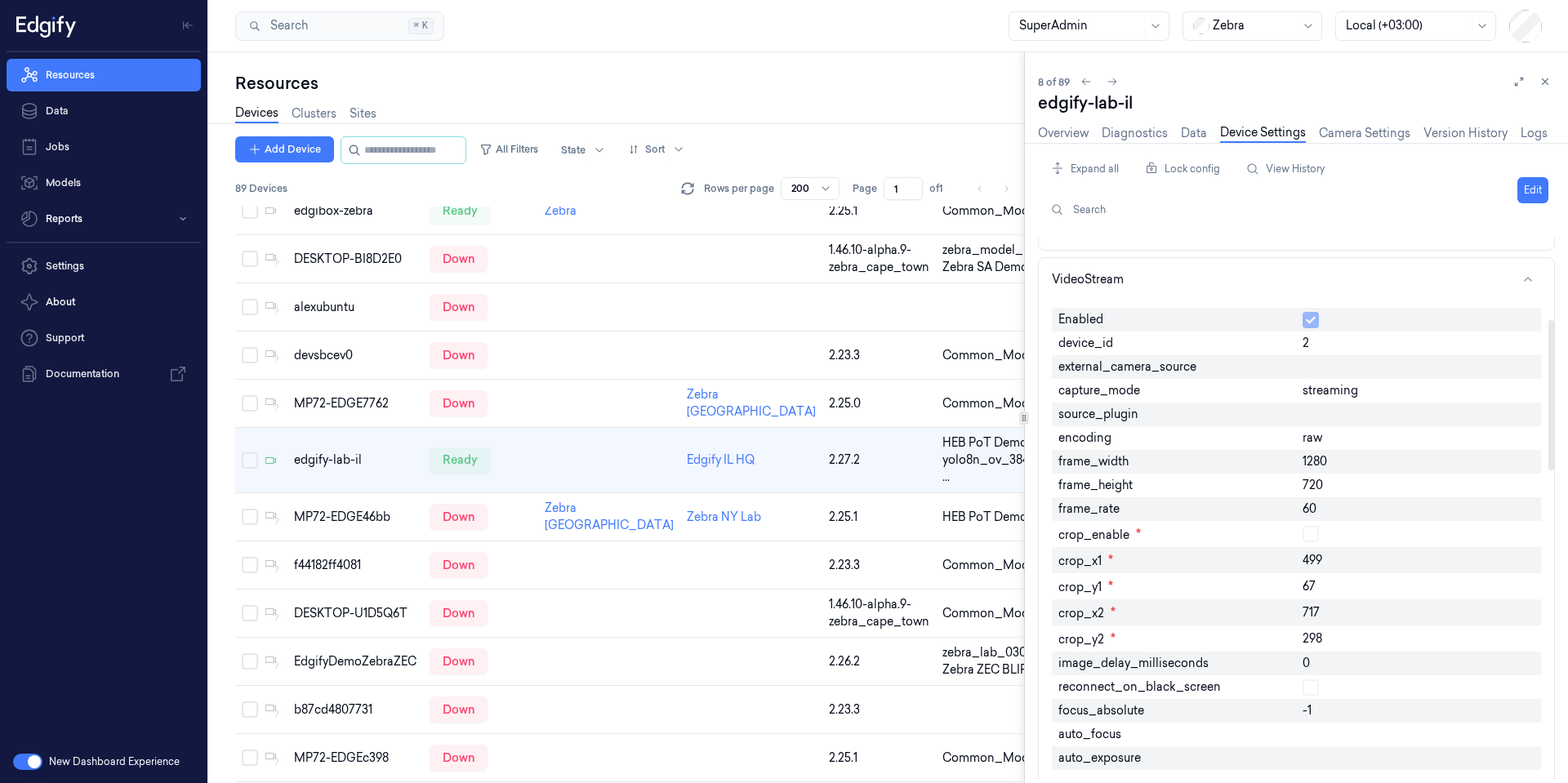
scroll to position [294, 0]
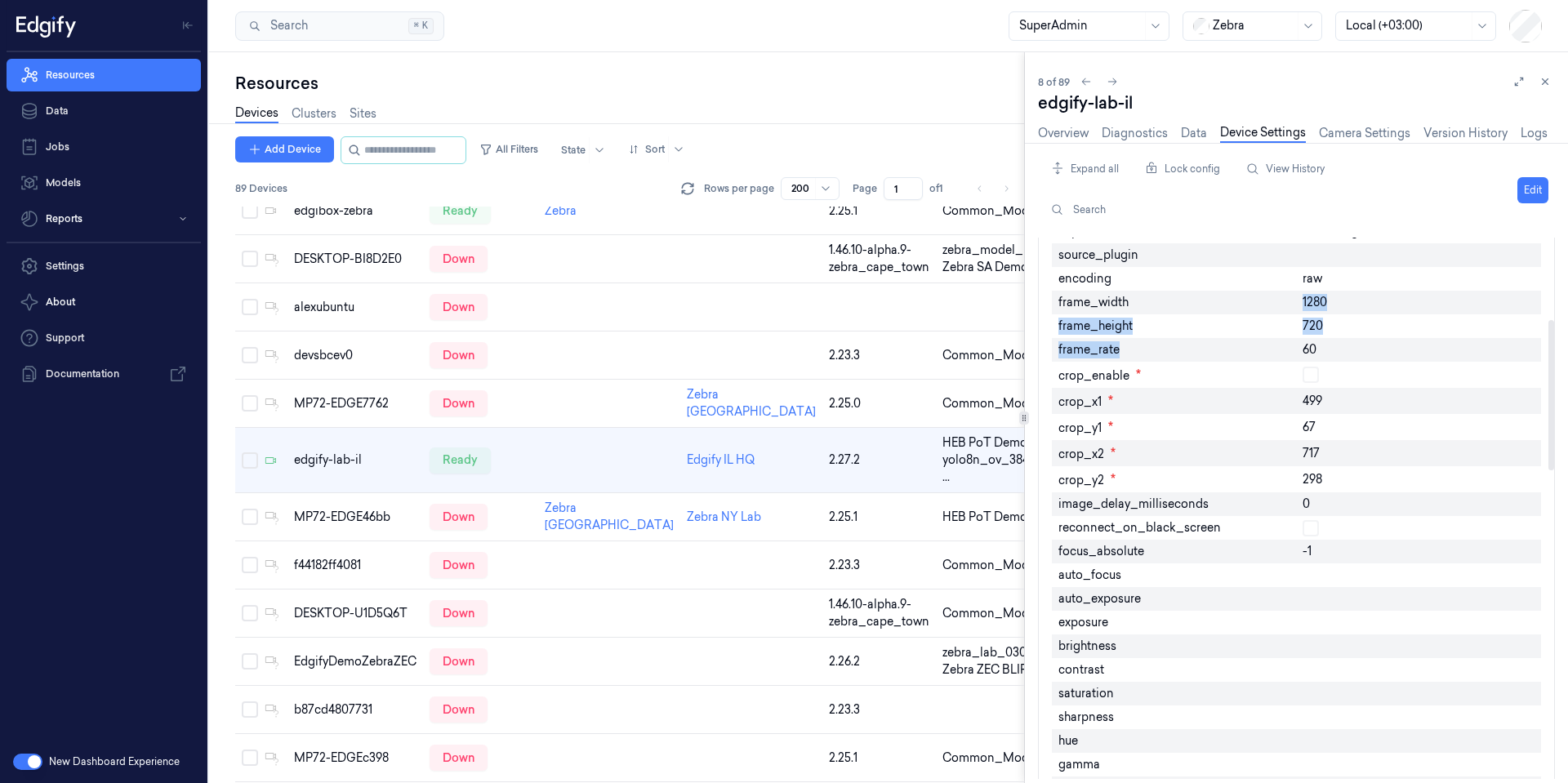
drag, startPoint x: 1340, startPoint y: 342, endPoint x: 1237, endPoint y: 302, distance: 110.5
click at [1237, 302] on div "Enabled device_id 2 external_camera_source capture_mode streaming source_plugin…" at bounding box center [1296, 698] width 489 height 1112
click at [1272, 321] on div "frame_height" at bounding box center [1175, 326] width 245 height 23
drag, startPoint x: 1322, startPoint y: 349, endPoint x: 1265, endPoint y: 300, distance: 75.2
click at [1267, 307] on div "Enabled device_id 2 external_camera_source capture_mode streaming source_plugin…" at bounding box center [1296, 698] width 489 height 1112
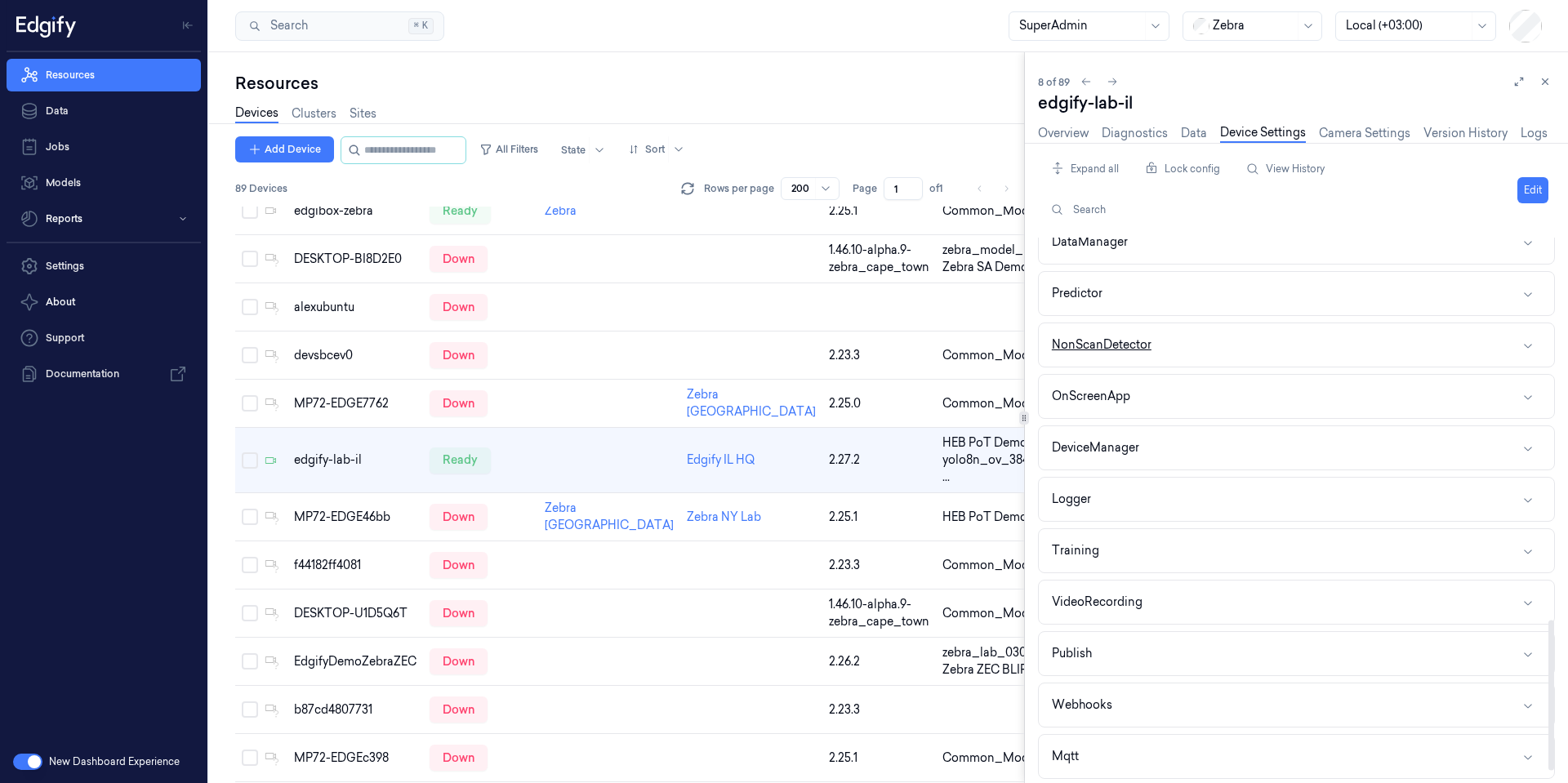
scroll to position [1400, 0]
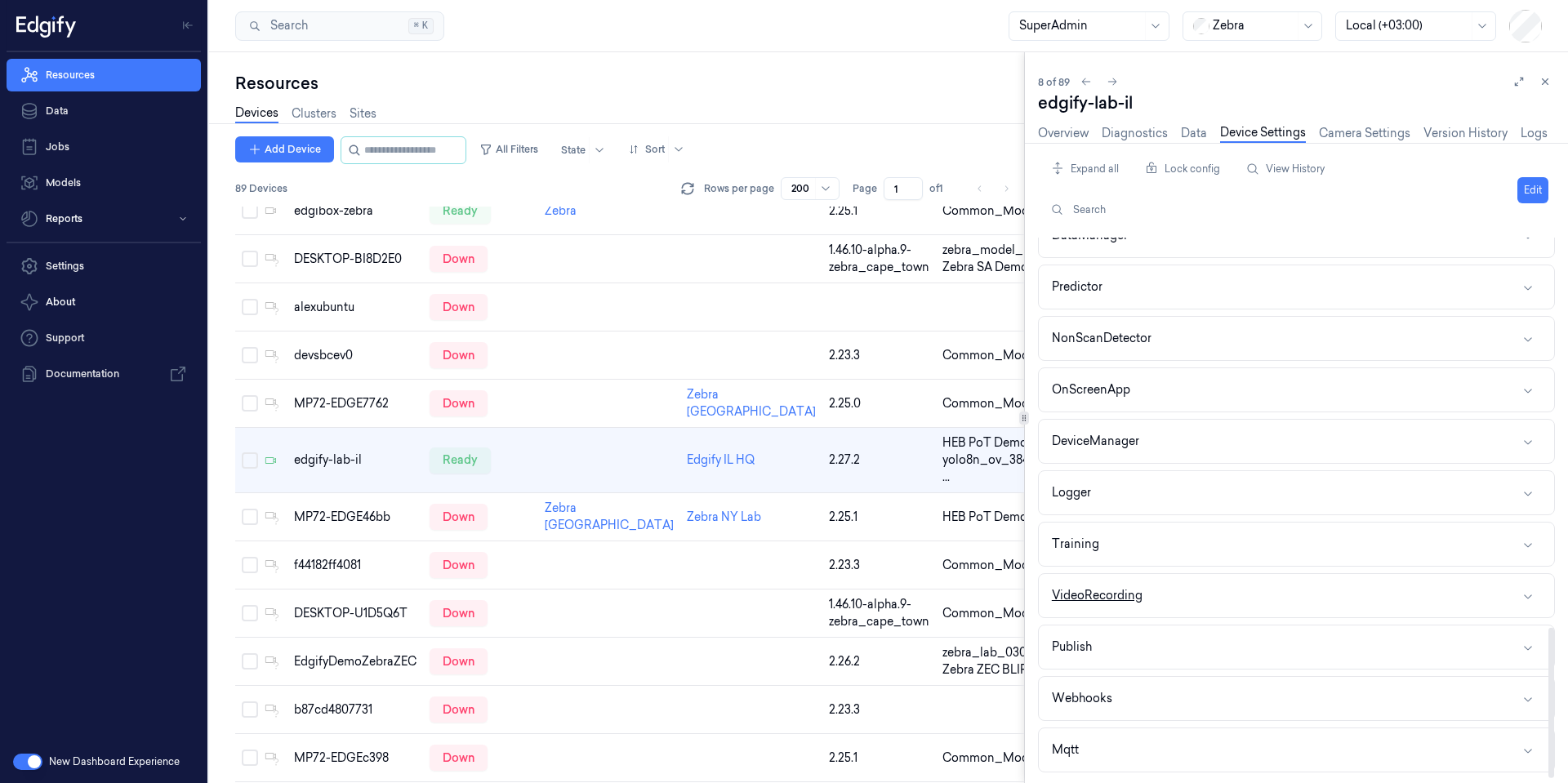
click at [1181, 598] on button "VideoRecording" at bounding box center [1296, 596] width 516 height 43
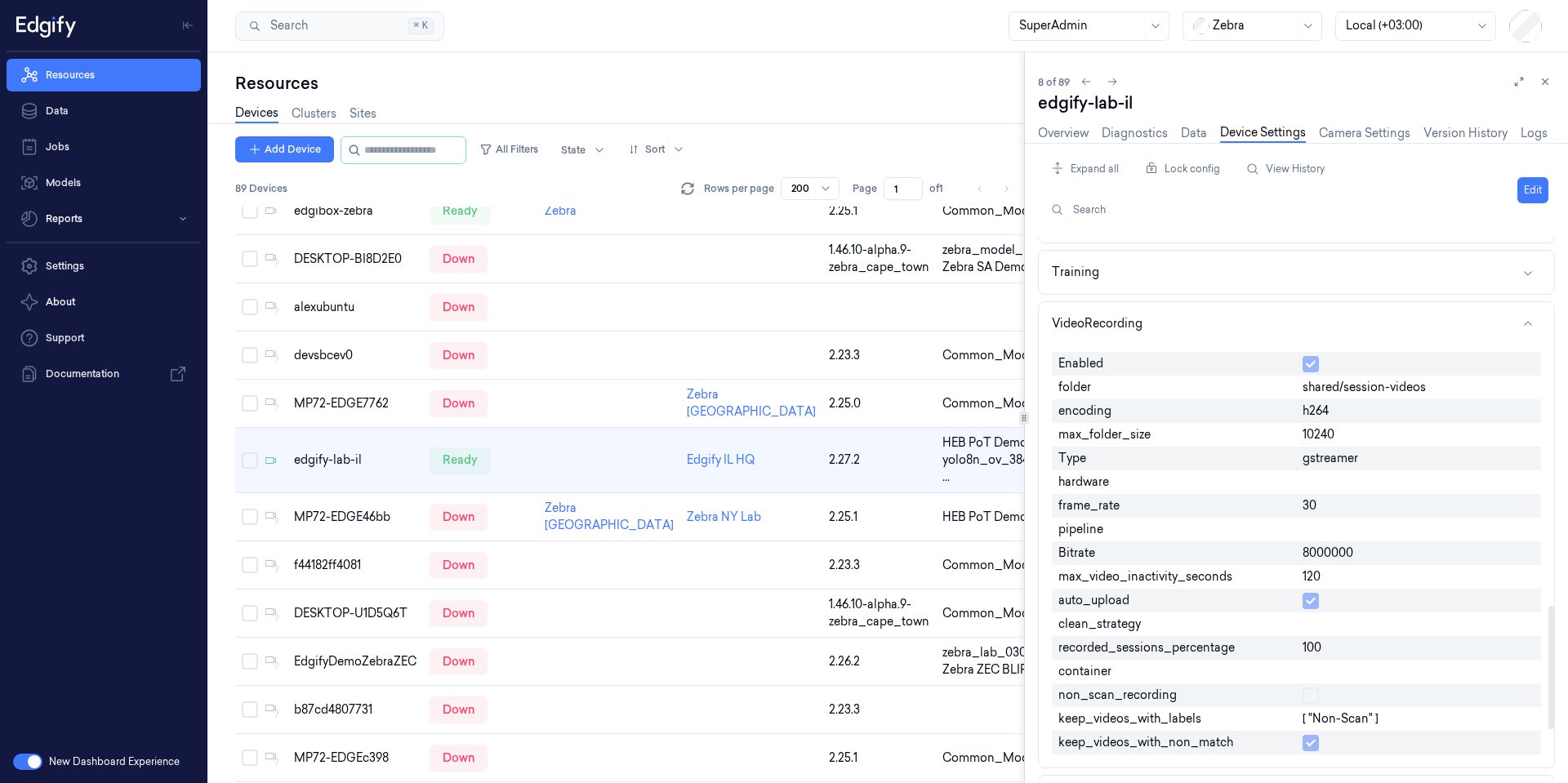
scroll to position [1694, 0]
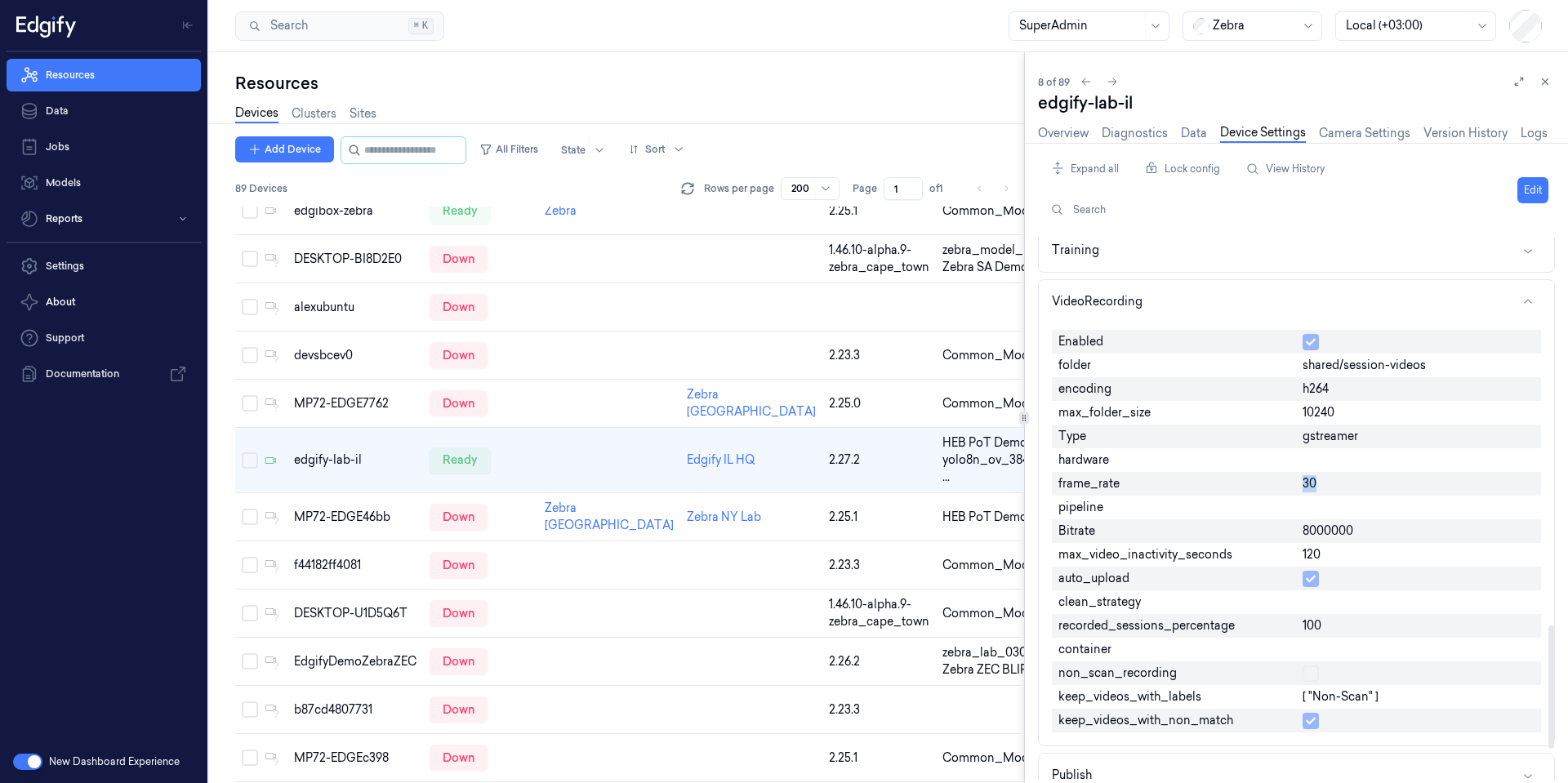
drag, startPoint x: 1310, startPoint y: 486, endPoint x: 1351, endPoint y: 487, distance: 41.0
click at [1351, 487] on div "30" at bounding box center [1419, 484] width 245 height 23
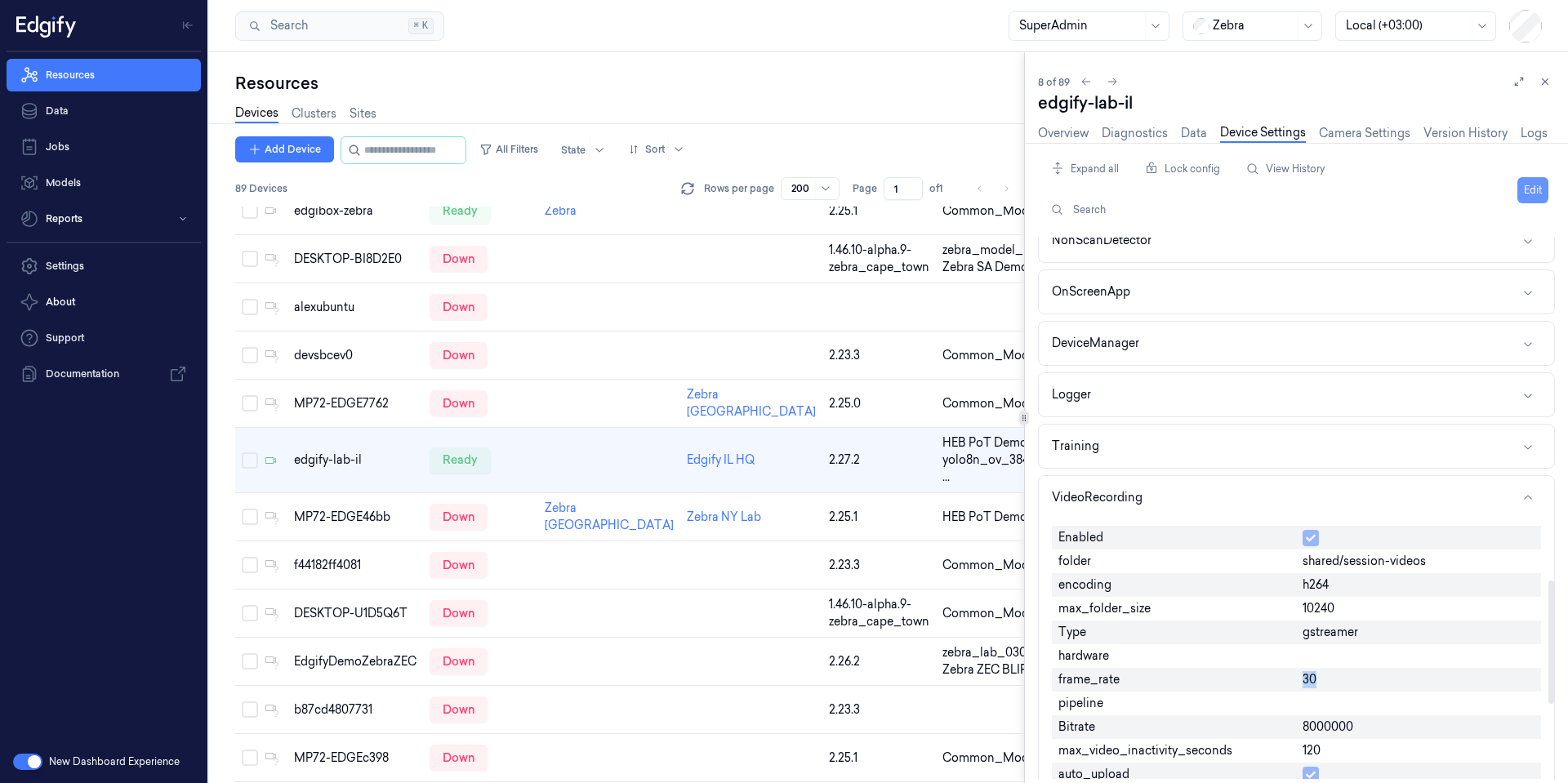
click at [1543, 192] on button "Edit" at bounding box center [1533, 190] width 31 height 26
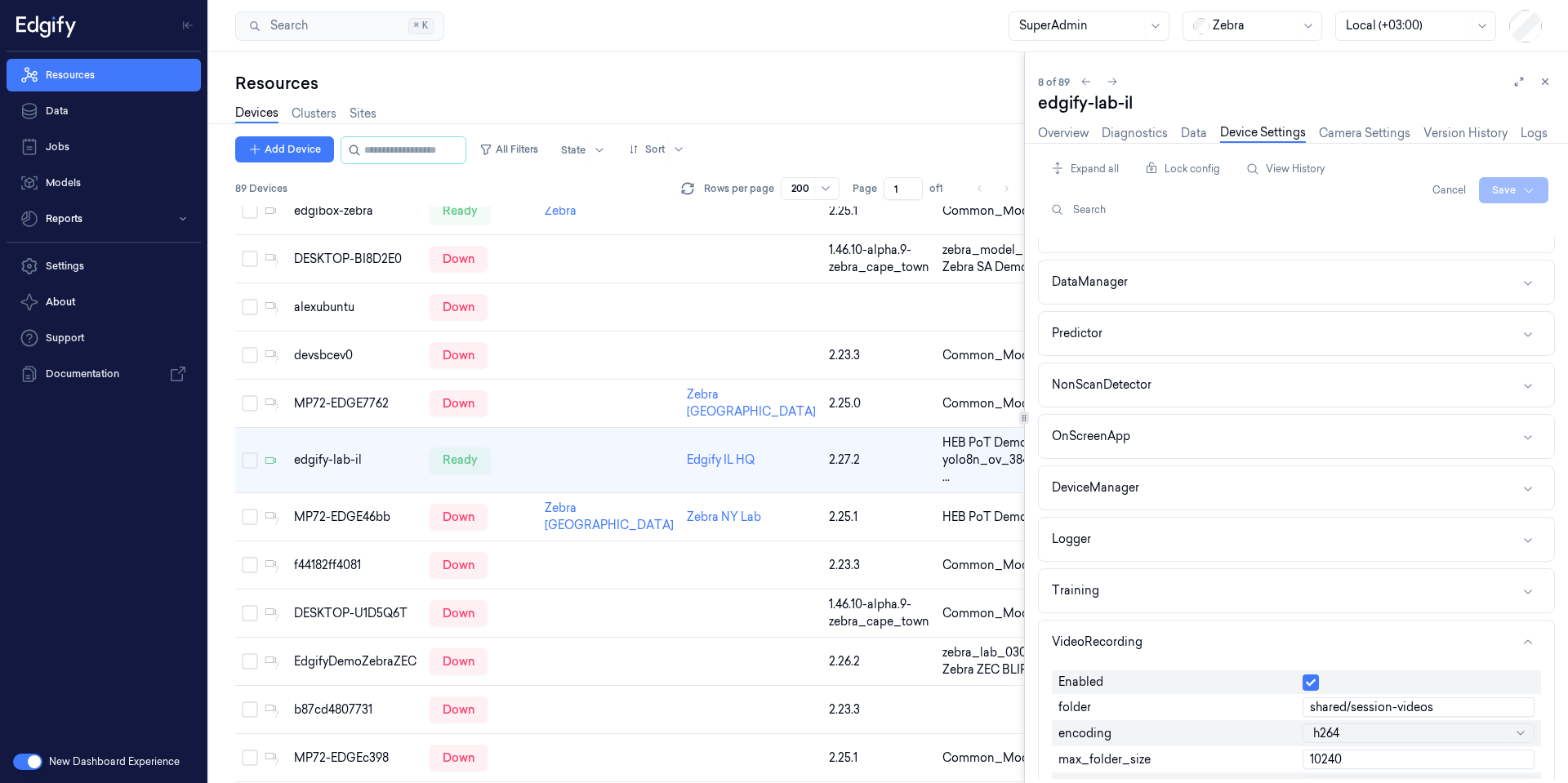
scroll to position [1643, 0]
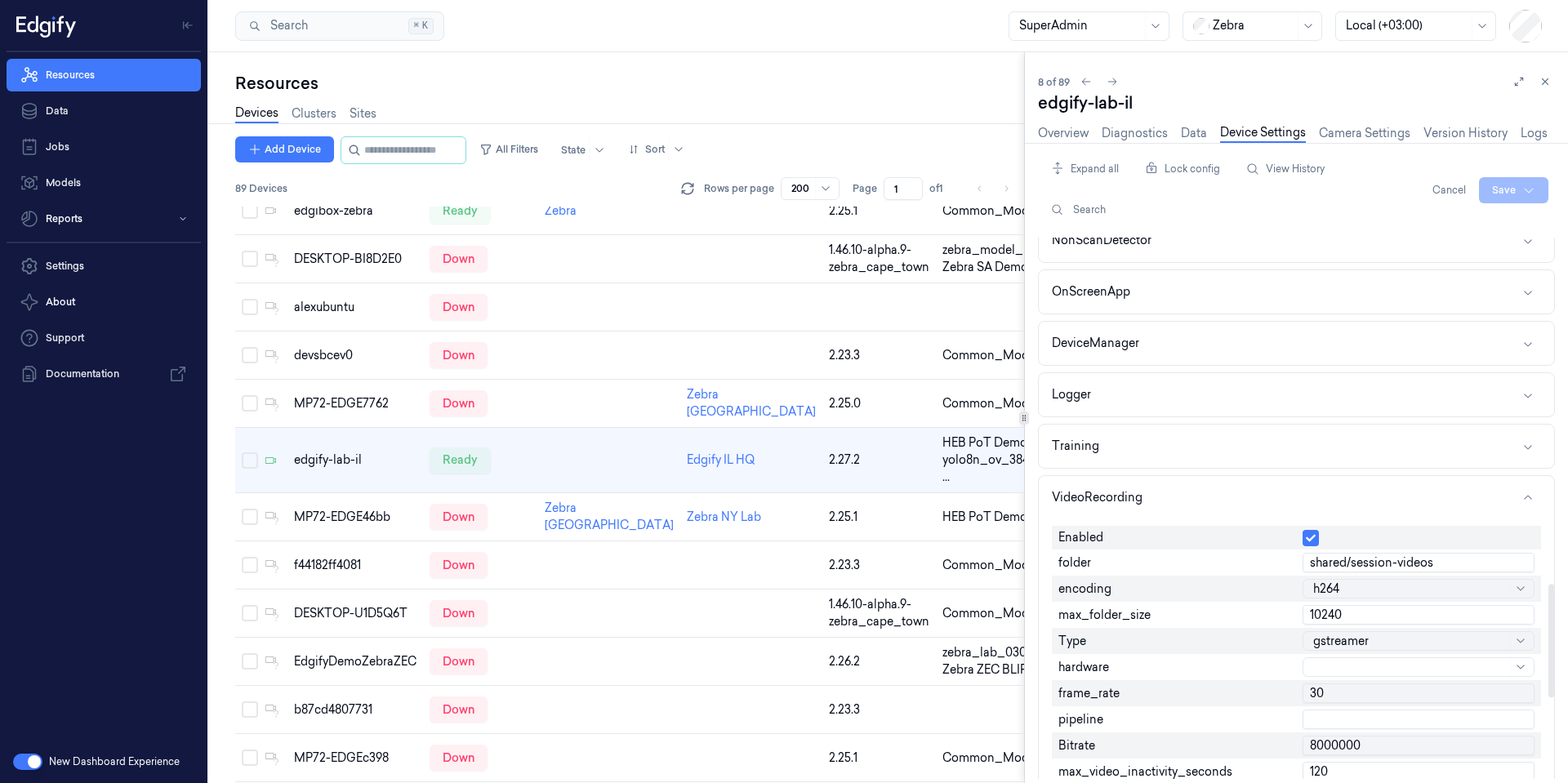
click at [1335, 693] on input "30" at bounding box center [1419, 694] width 232 height 20
type input "10"
click at [1502, 187] on html "Resources Data Jobs Models Reports Settings About Support Documentation New Das…" at bounding box center [784, 392] width 1568 height 783
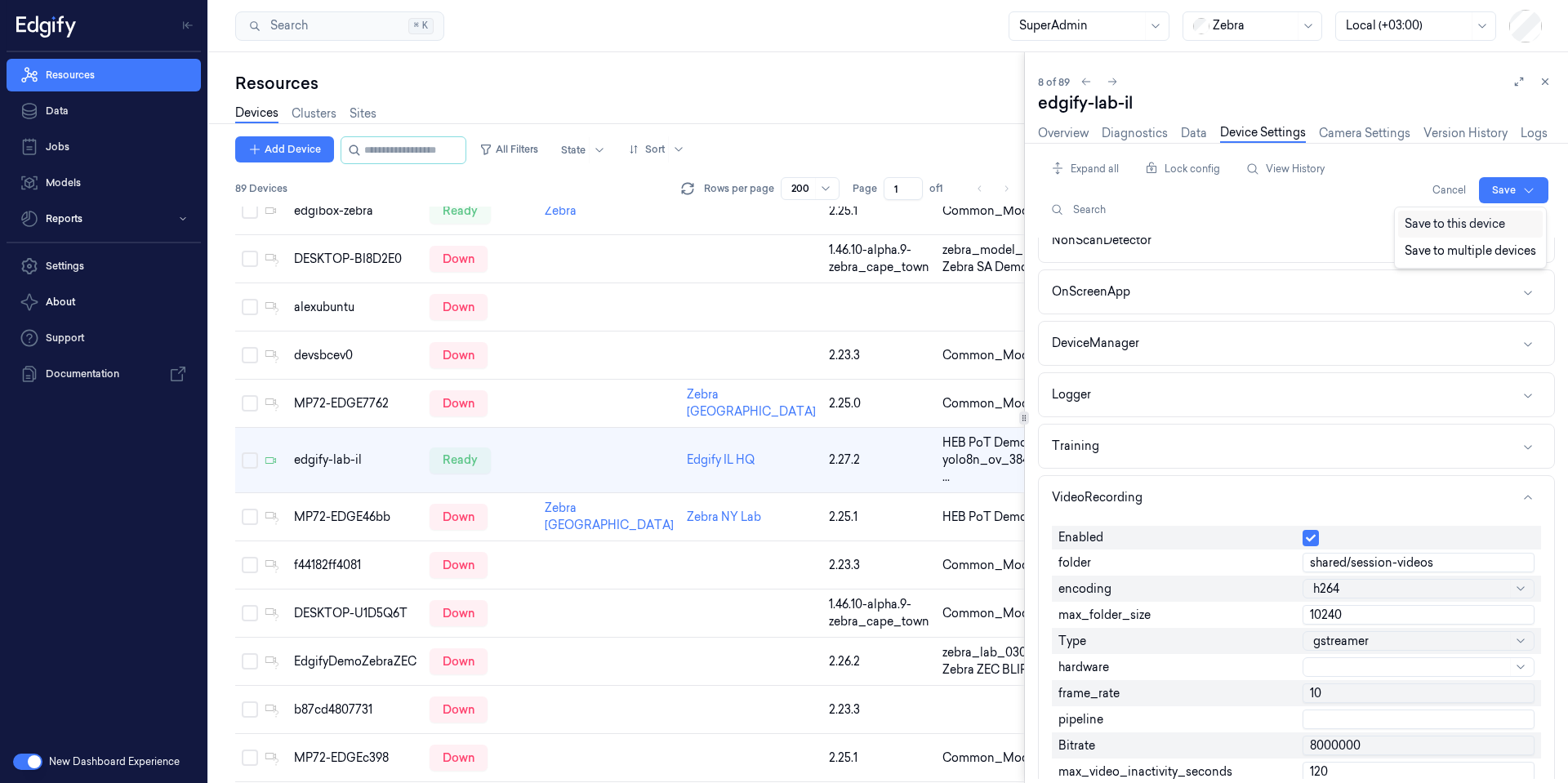
click at [1474, 225] on div "Save to this device" at bounding box center [1471, 224] width 145 height 27
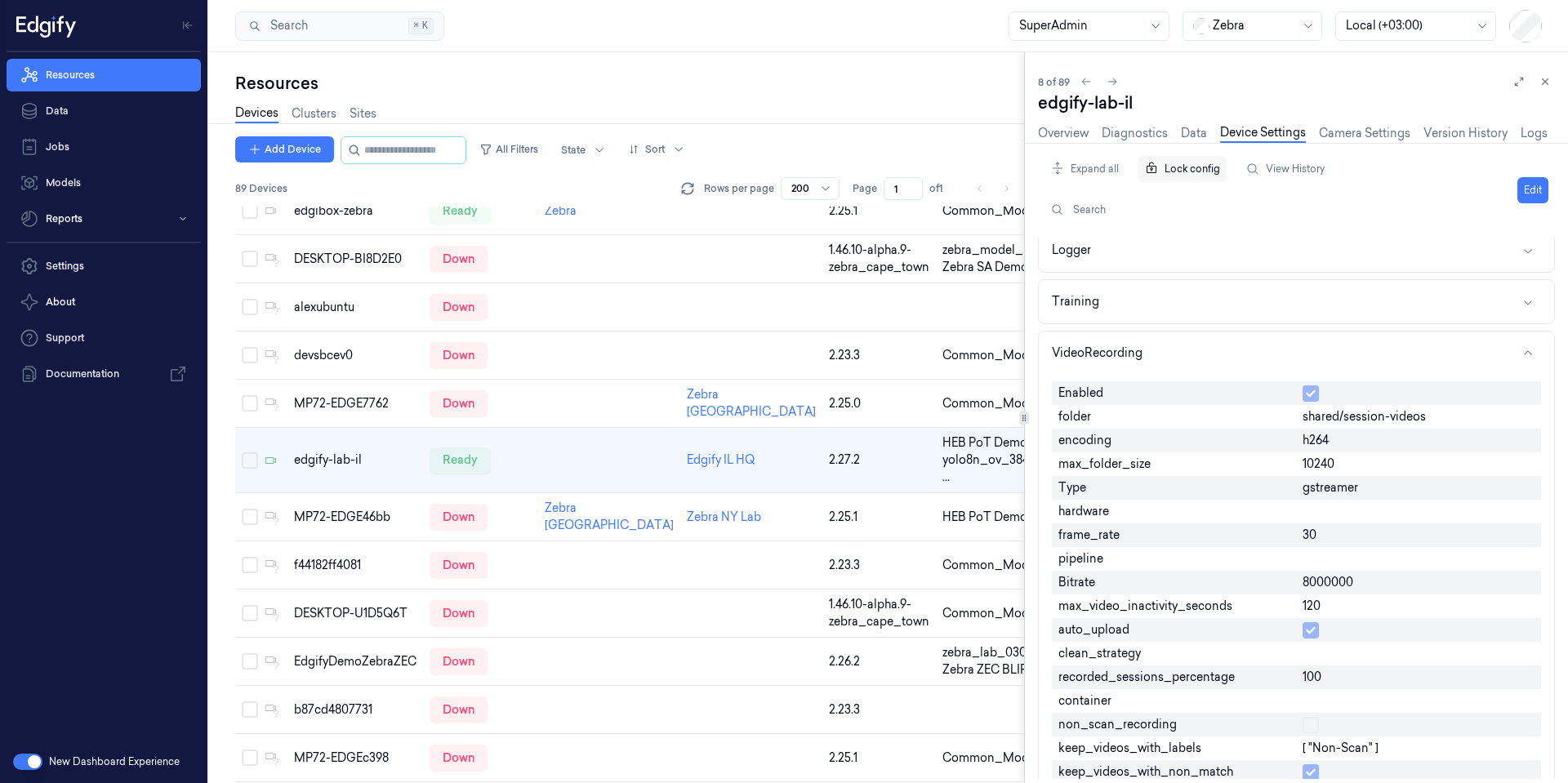
scroll to position [1499, 0]
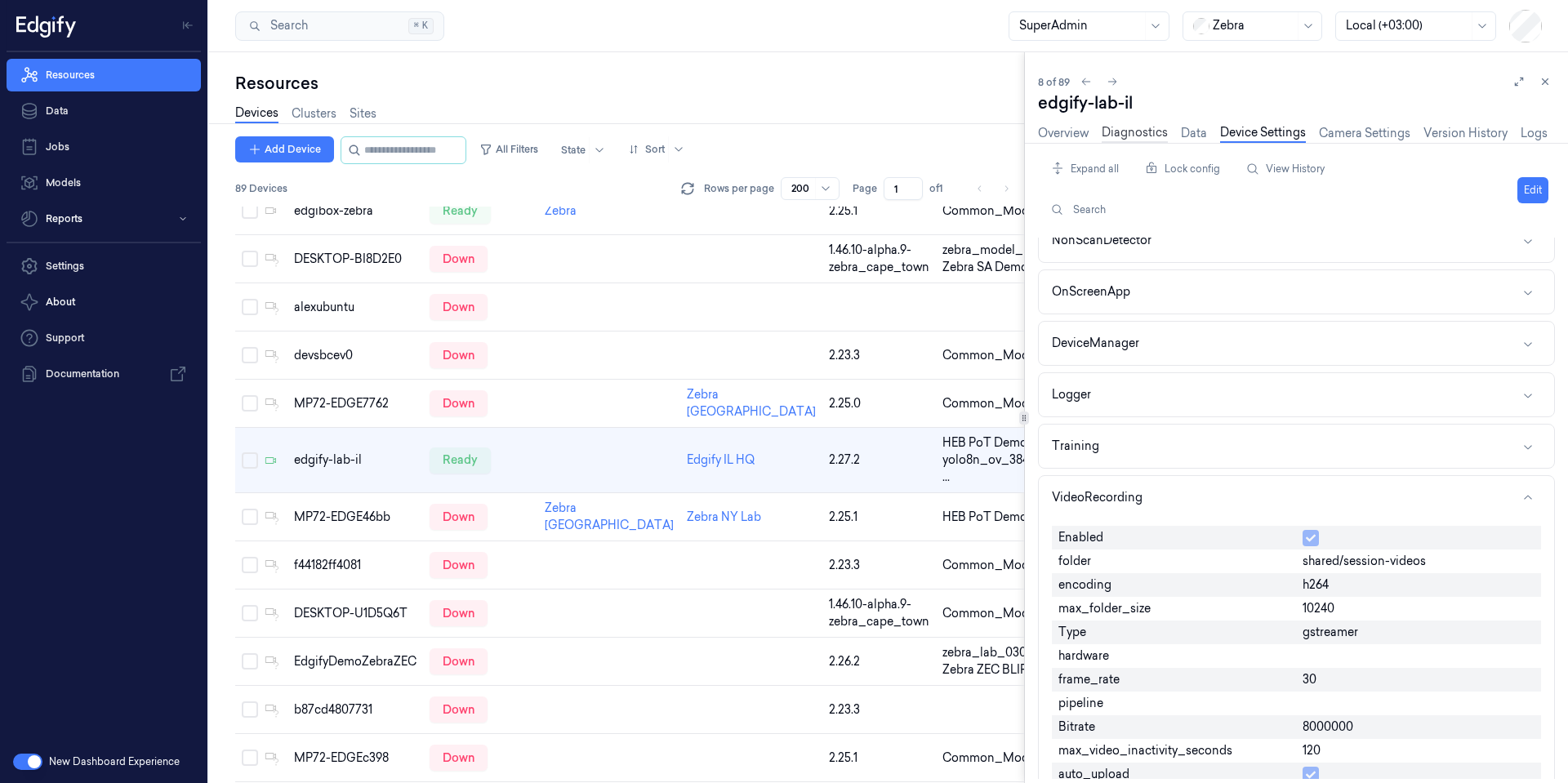
click at [1162, 139] on link "Diagnostics" at bounding box center [1135, 133] width 66 height 19
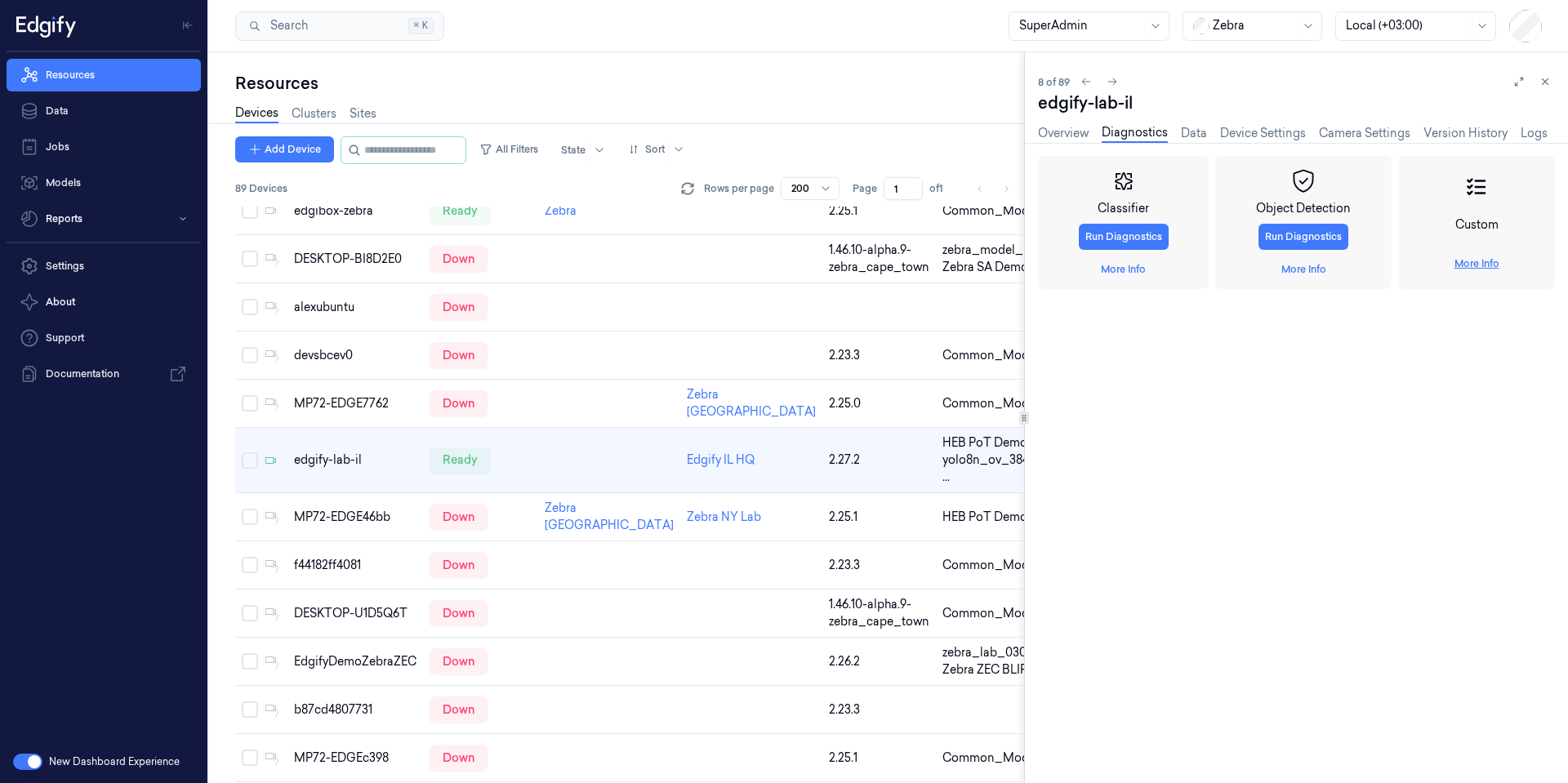
click at [1484, 264] on link "More Info" at bounding box center [1477, 264] width 45 height 15
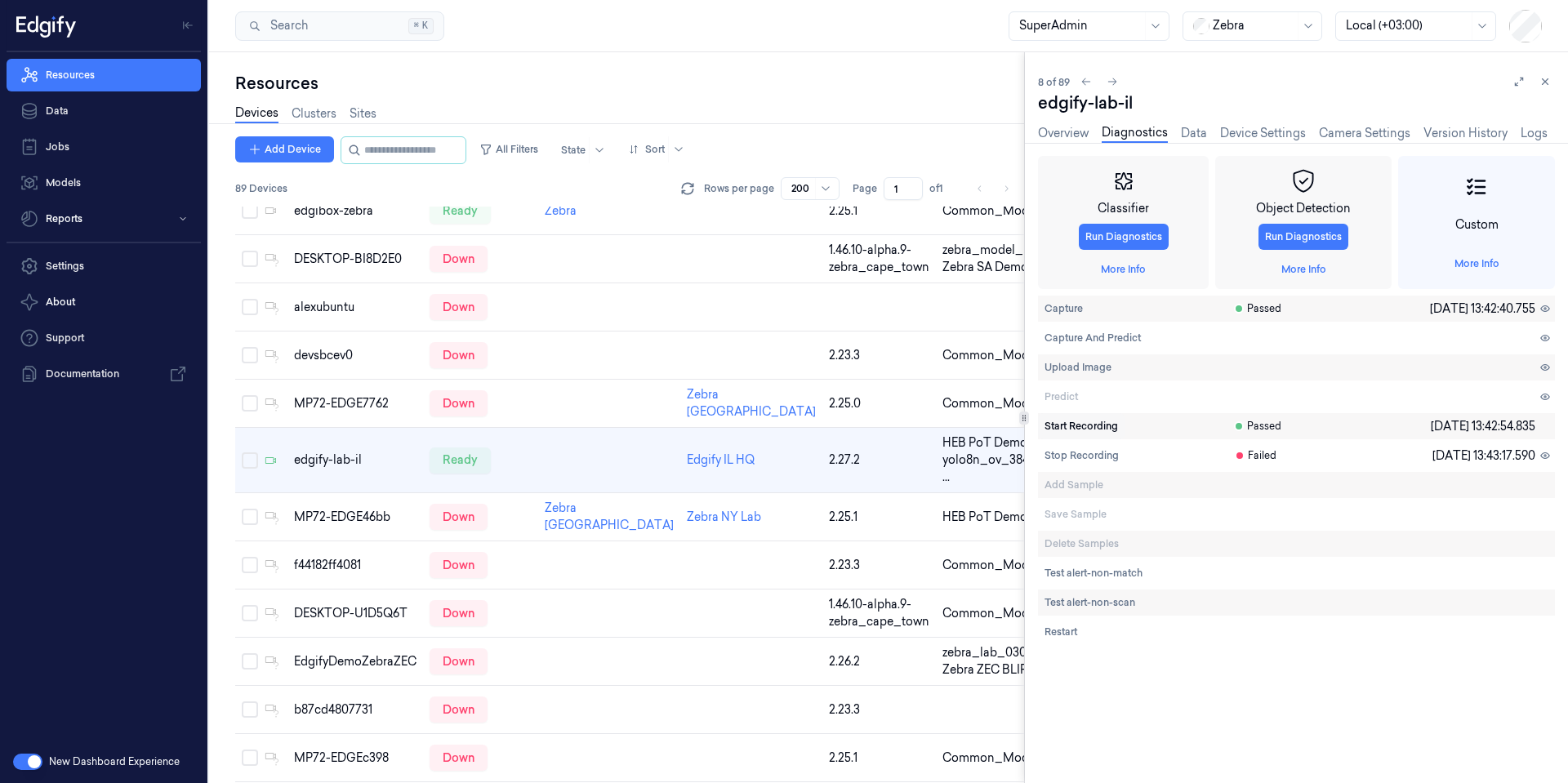
click at [1079, 431] on span "Start Recording" at bounding box center [1081, 426] width 73 height 15
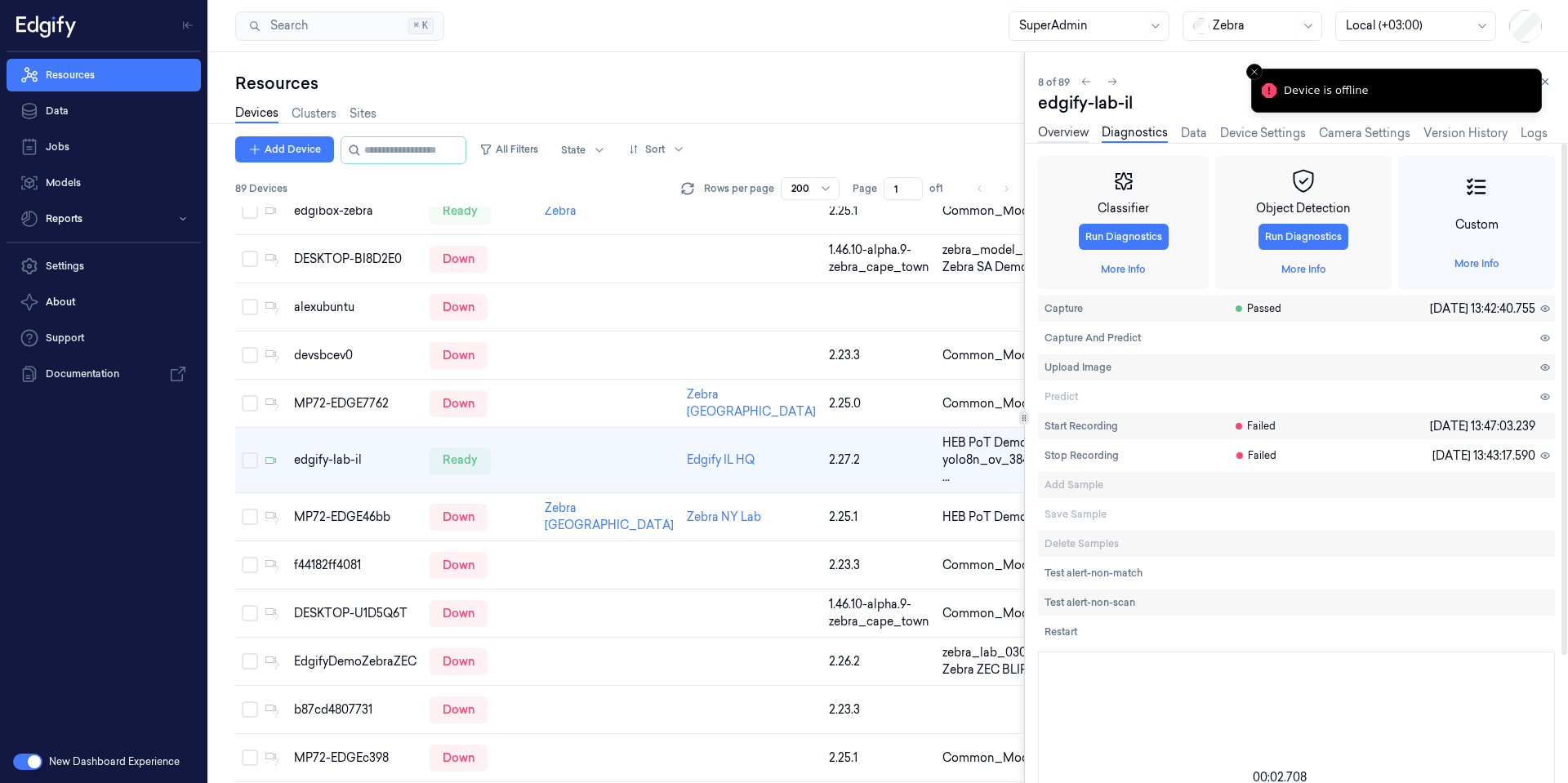
click at [1064, 134] on link "Overview" at bounding box center [1063, 133] width 51 height 19
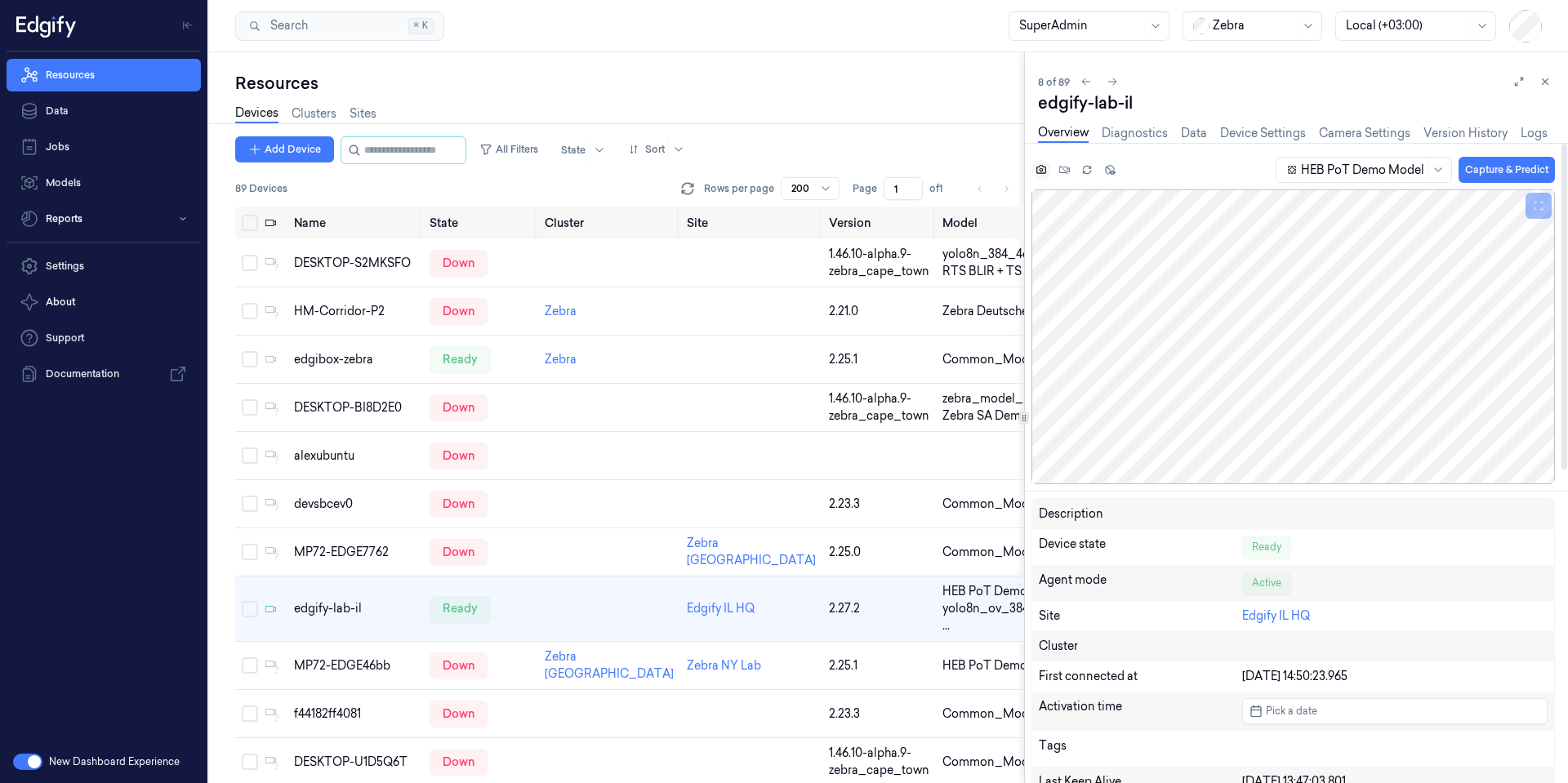
click at [1041, 173] on icon at bounding box center [1041, 169] width 10 height 9
click at [1366, 137] on link "Camera Settings" at bounding box center [1365, 133] width 92 height 19
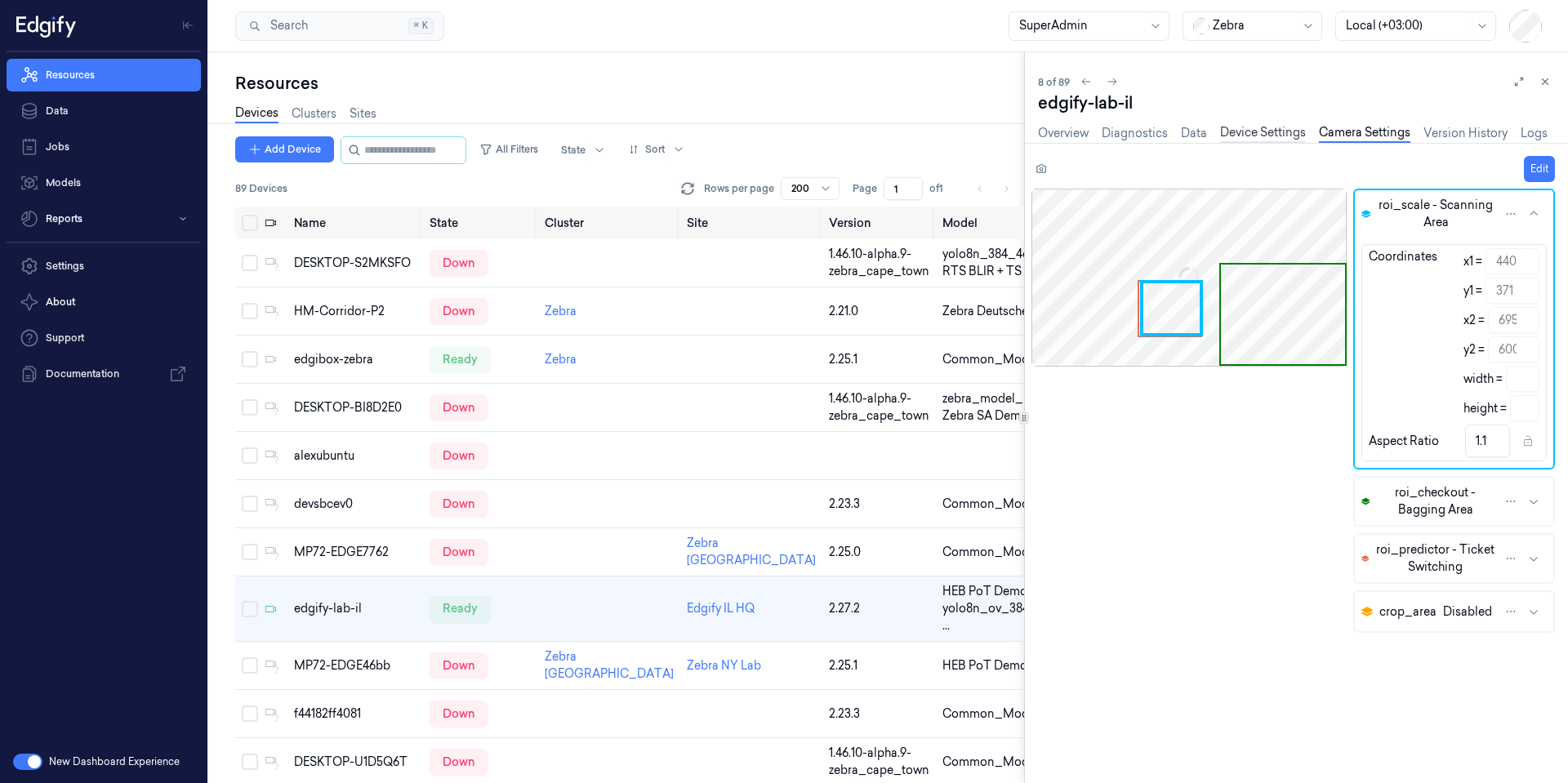
click at [1277, 141] on link "Device Settings" at bounding box center [1263, 133] width 86 height 19
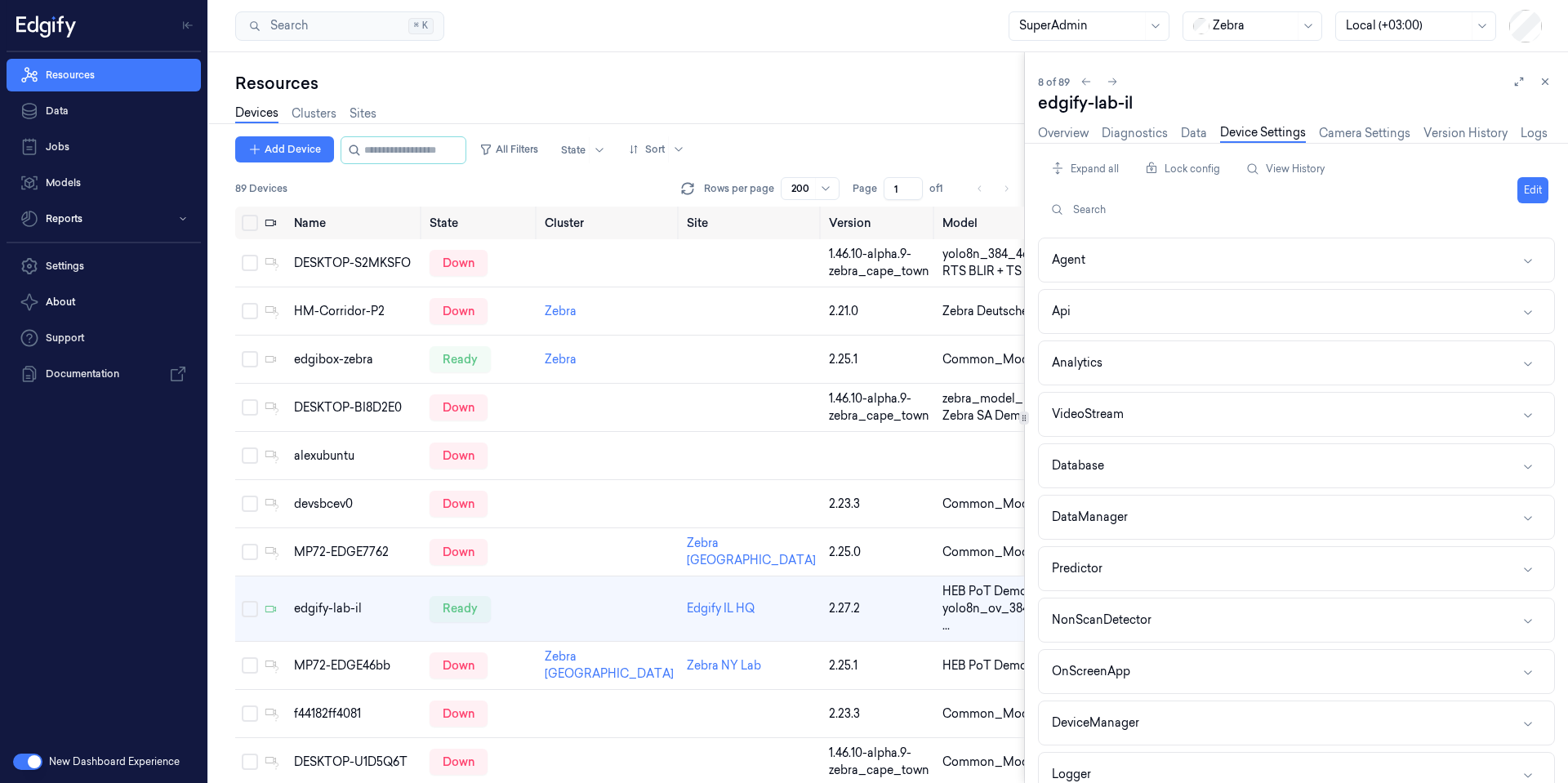
click at [1280, 132] on link "Device Settings" at bounding box center [1263, 133] width 86 height 19
click at [1142, 137] on link "Diagnostics" at bounding box center [1135, 133] width 66 height 19
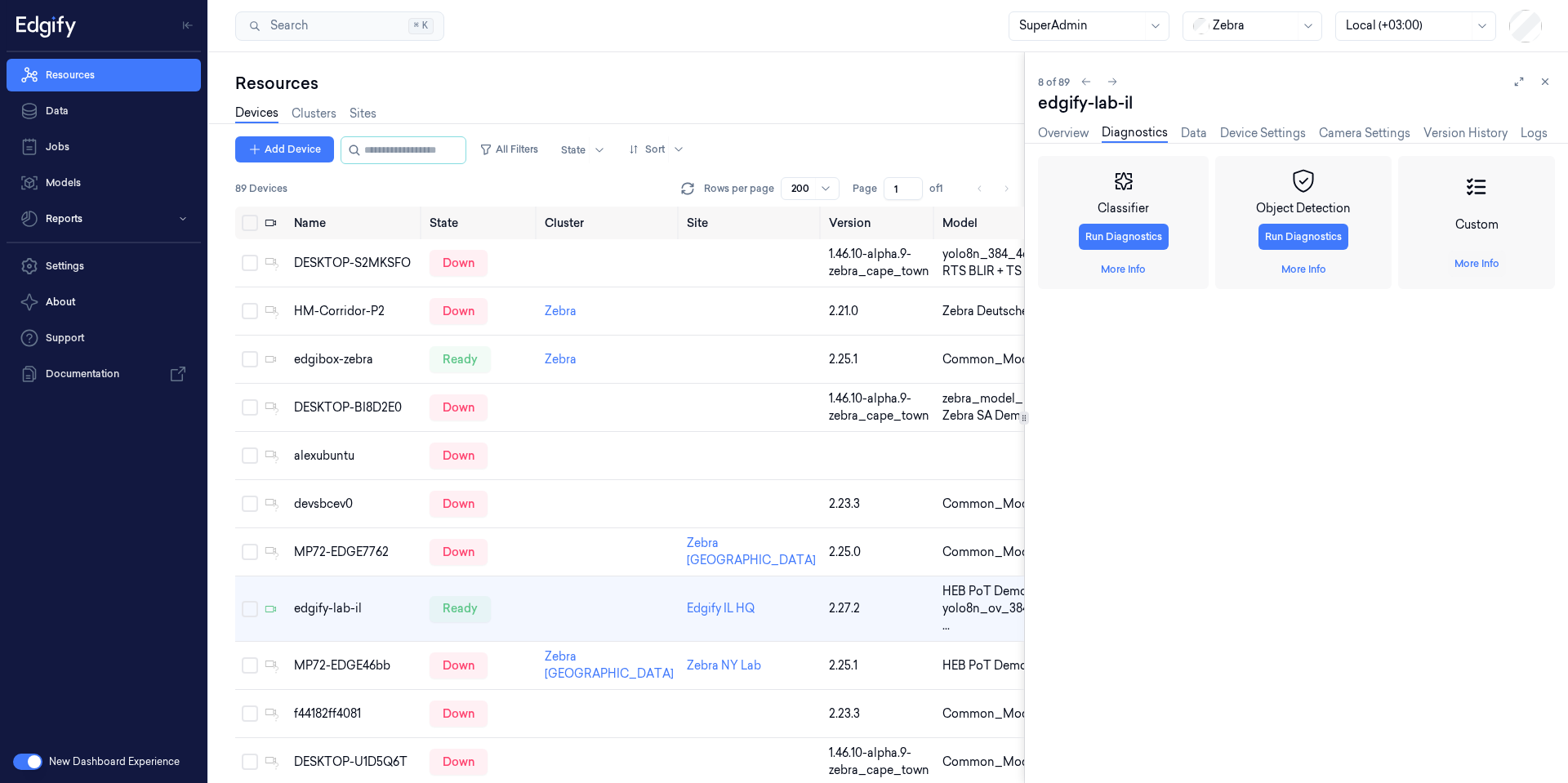
click at [1484, 274] on button "More Info" at bounding box center [1477, 263] width 58 height 26
click at [1483, 269] on link "More Info" at bounding box center [1477, 264] width 45 height 15
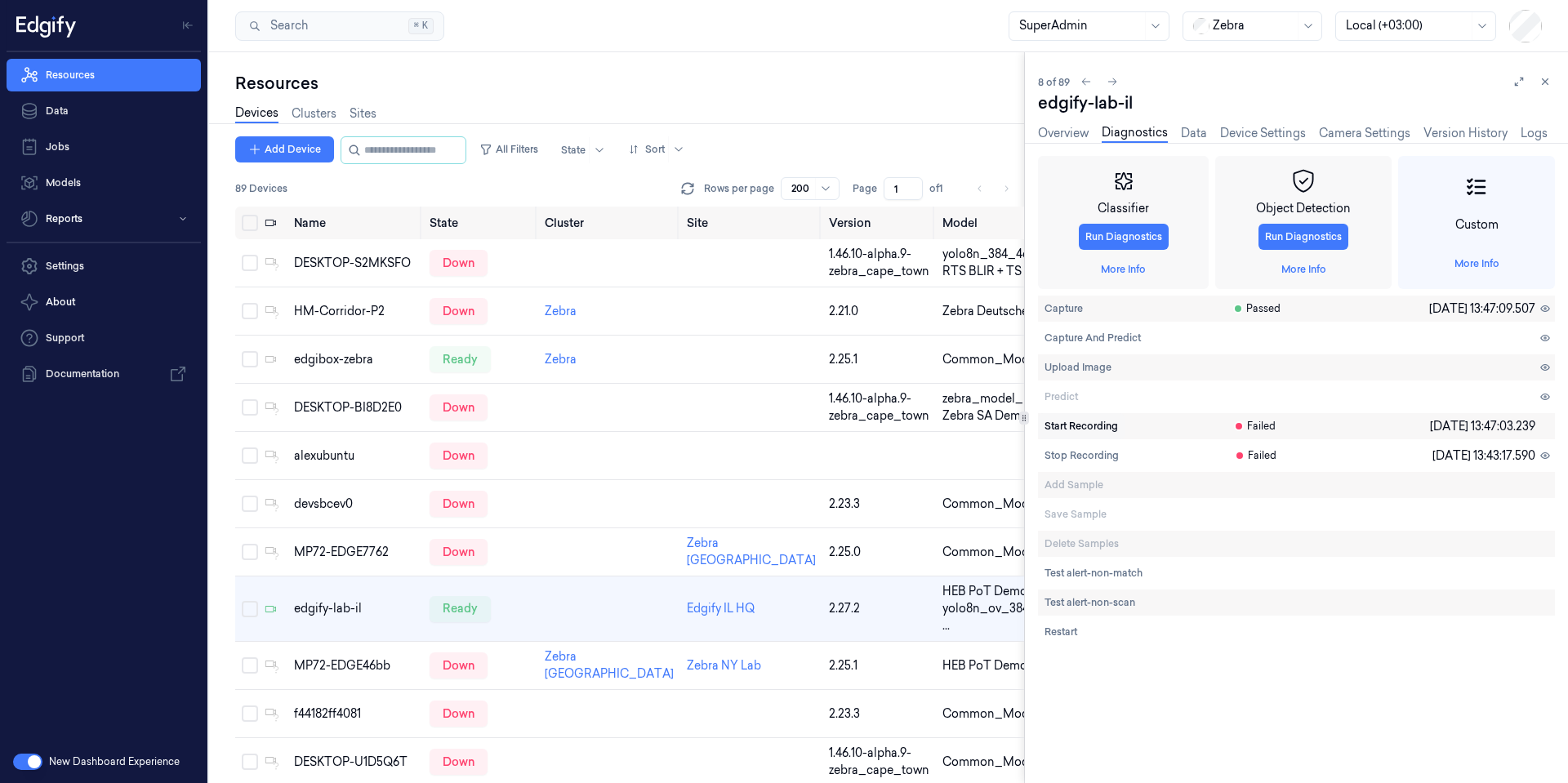
click at [1091, 430] on span "Start Recording" at bounding box center [1081, 426] width 73 height 15
click at [1079, 461] on span "Stop Recording" at bounding box center [1081, 456] width 74 height 15
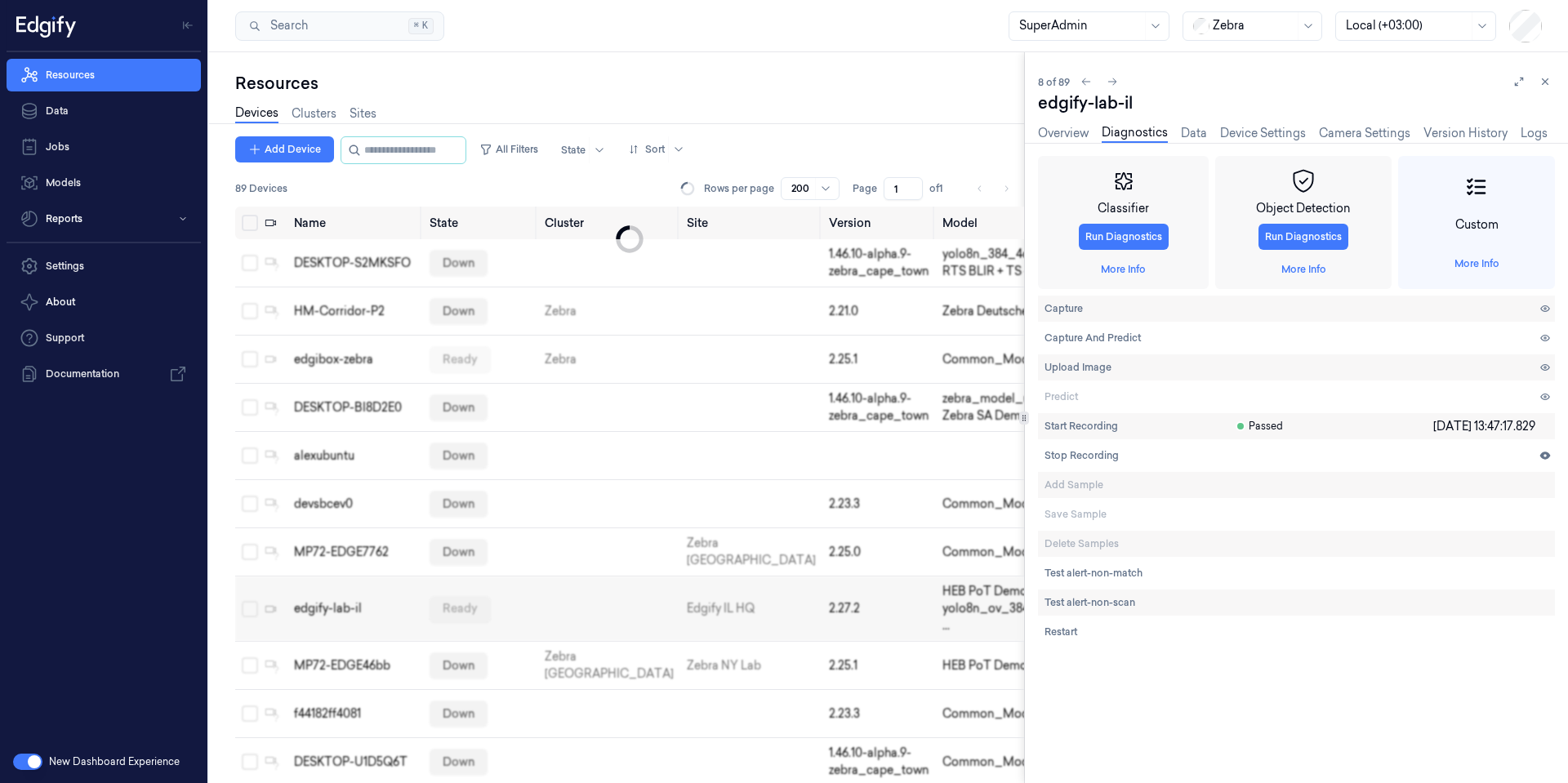
click at [1261, 132] on link "Device Settings" at bounding box center [1263, 133] width 86 height 17
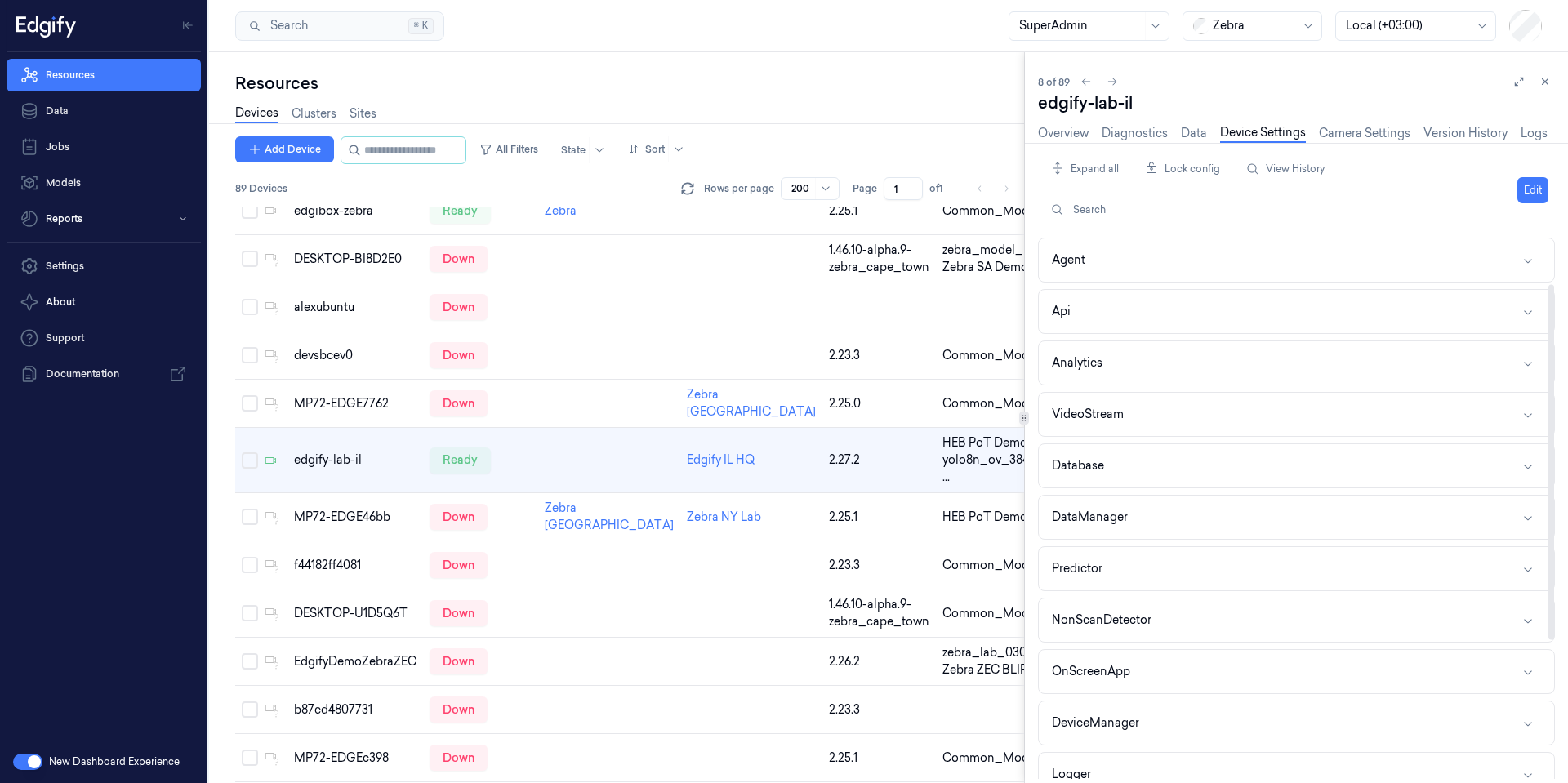
scroll to position [282, 0]
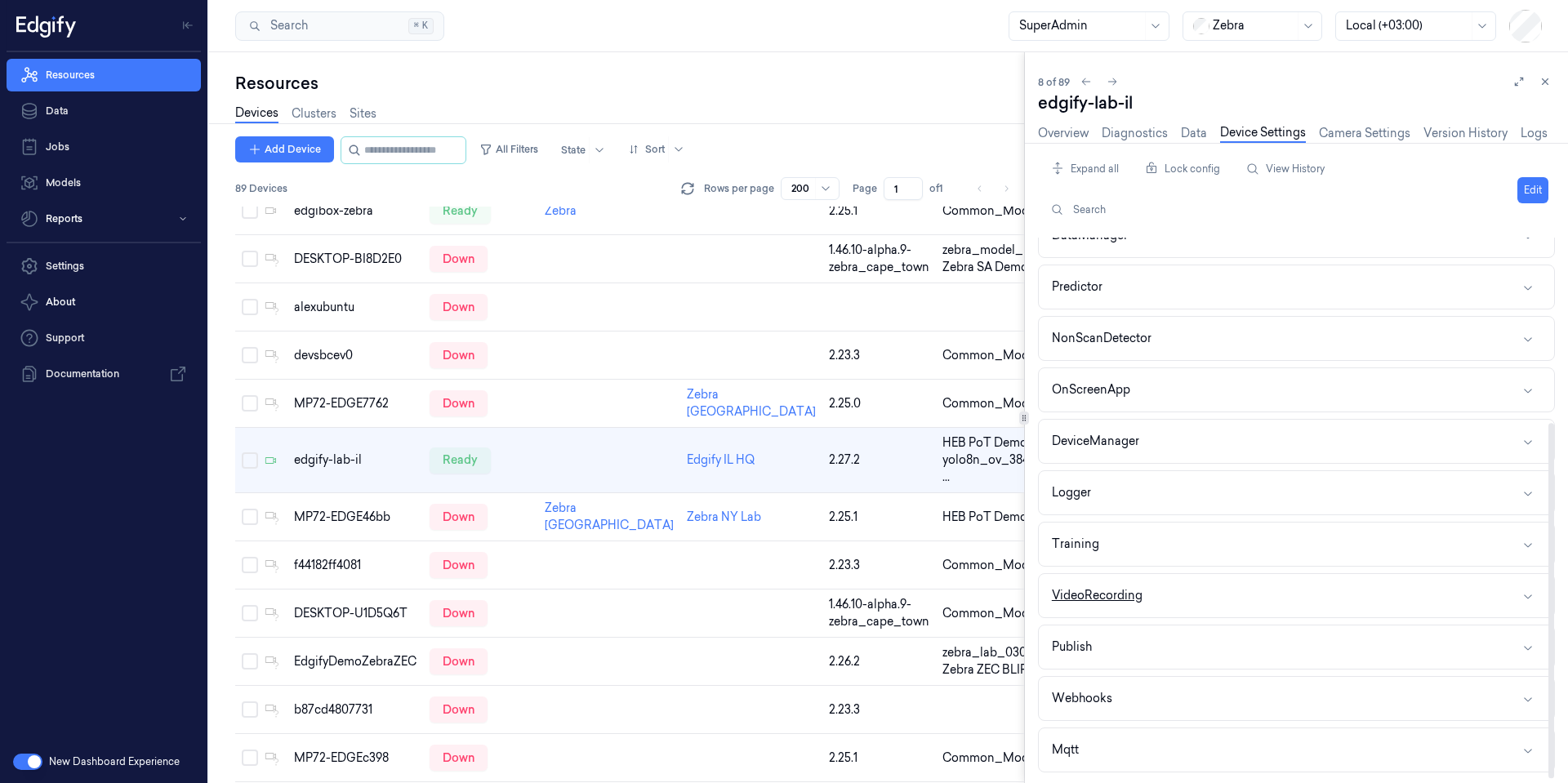
click at [1135, 598] on div "VideoRecording" at bounding box center [1097, 596] width 91 height 17
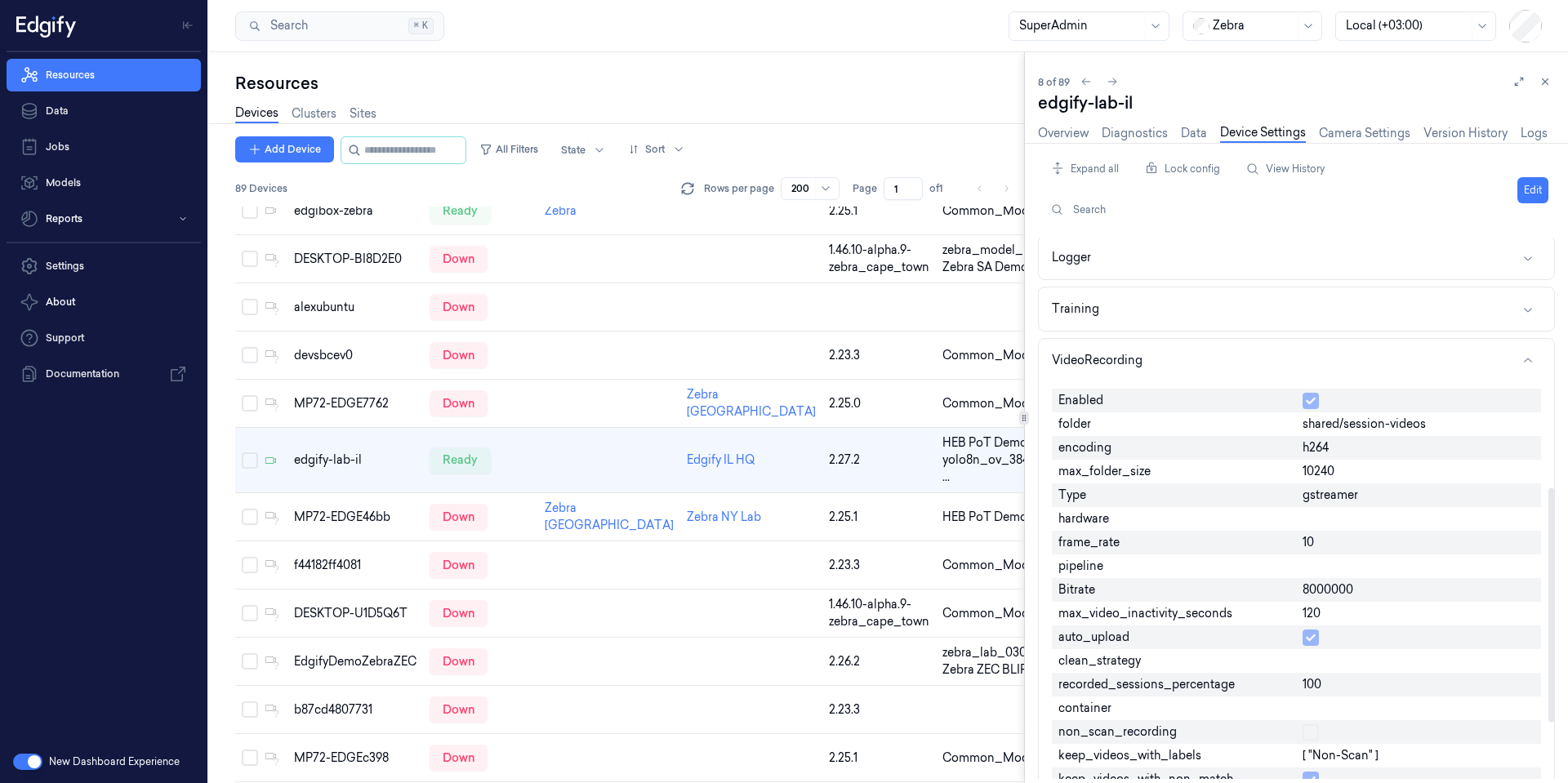
scroll to position [576, 0]
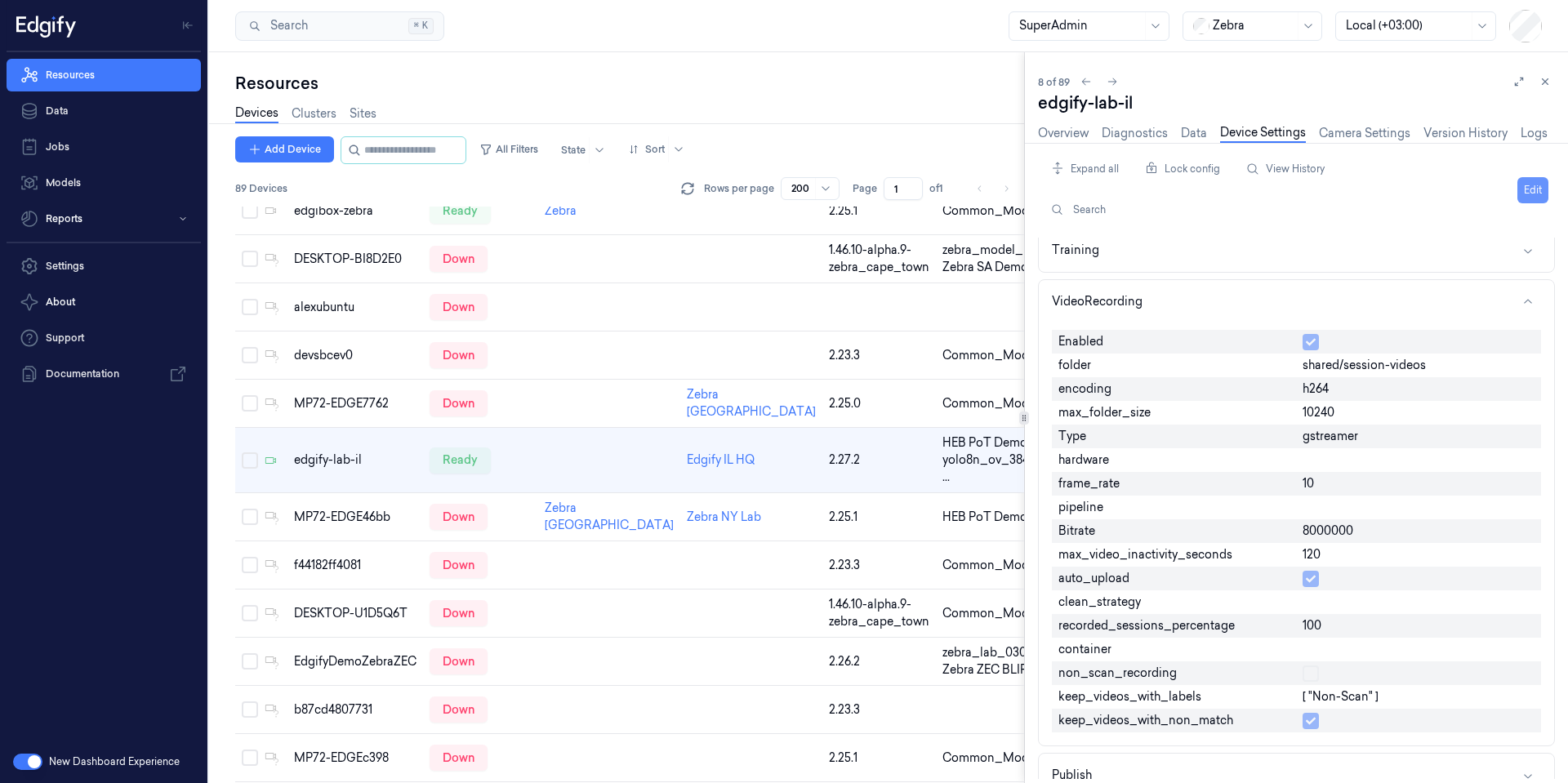
click at [1536, 192] on button "Edit" at bounding box center [1533, 190] width 31 height 26
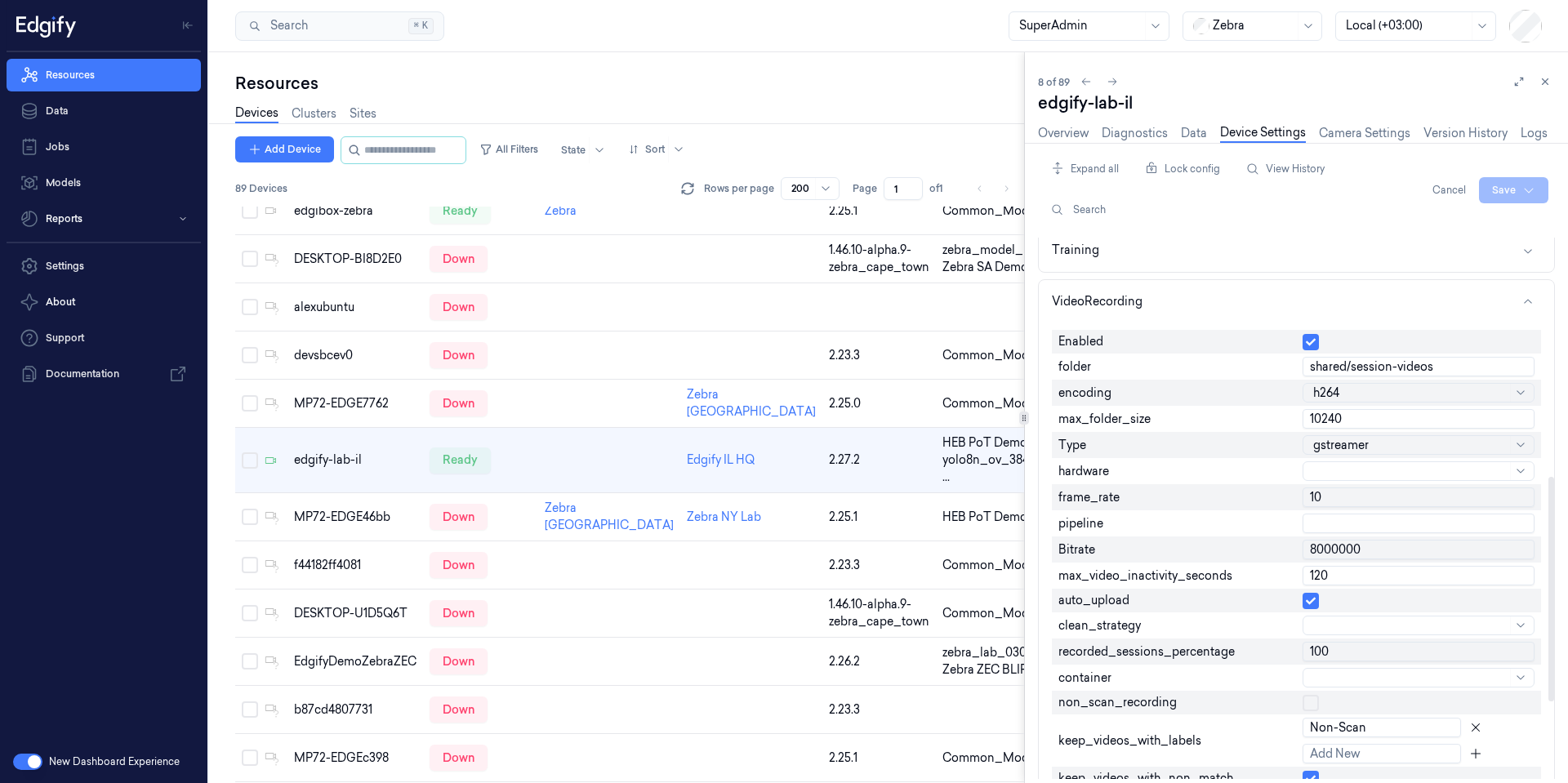
click at [1346, 501] on input "10" at bounding box center [1419, 497] width 232 height 20
type input "30"
click at [1503, 190] on html "Resources Data Jobs Models Reports Settings About Support Documentation New Das…" at bounding box center [784, 392] width 1568 height 783
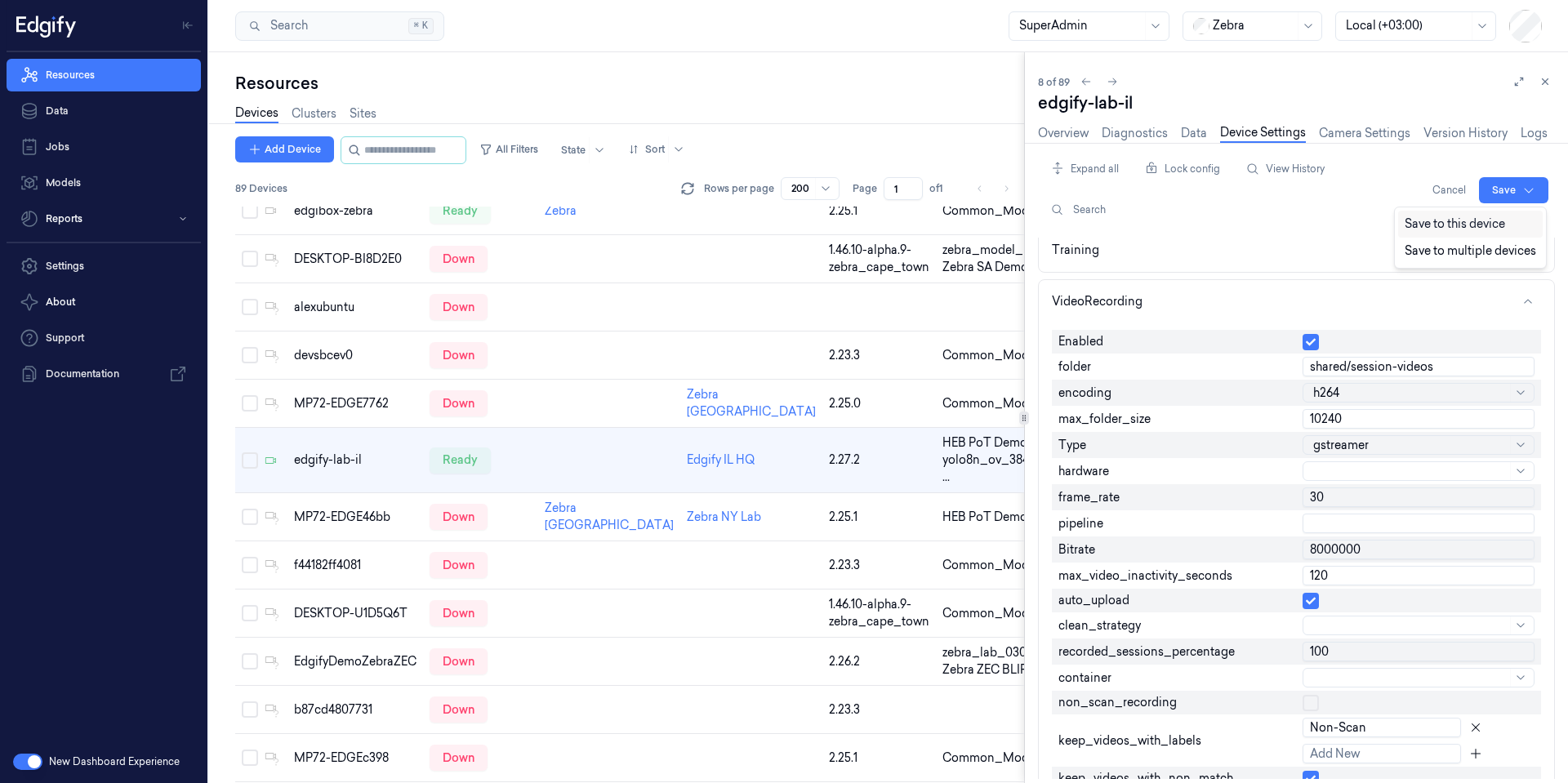
click at [1466, 225] on div "Save to this device" at bounding box center [1471, 224] width 145 height 27
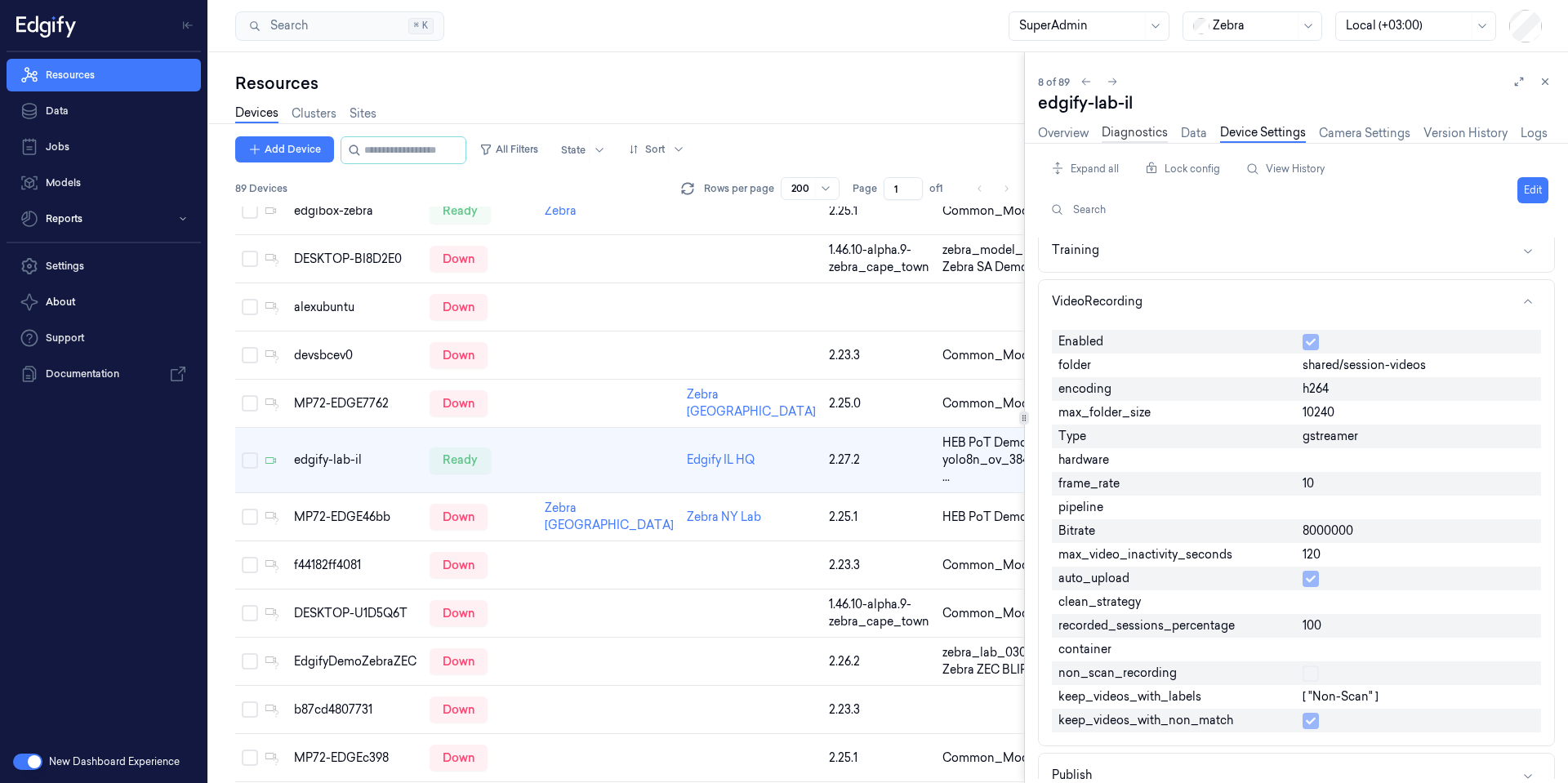
click at [1151, 137] on link "Diagnostics" at bounding box center [1135, 133] width 66 height 19
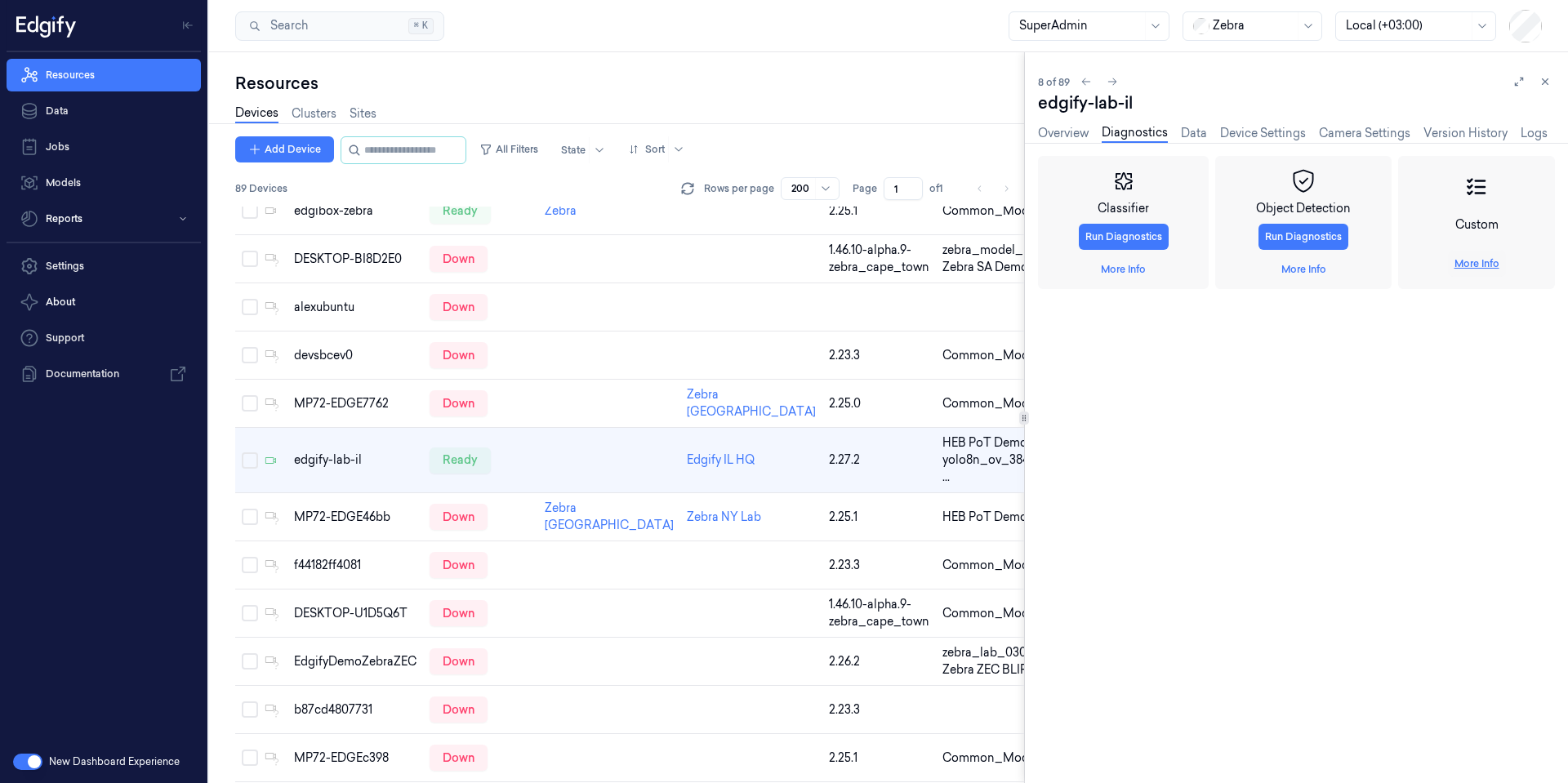
click at [1466, 262] on link "More Info" at bounding box center [1477, 264] width 45 height 15
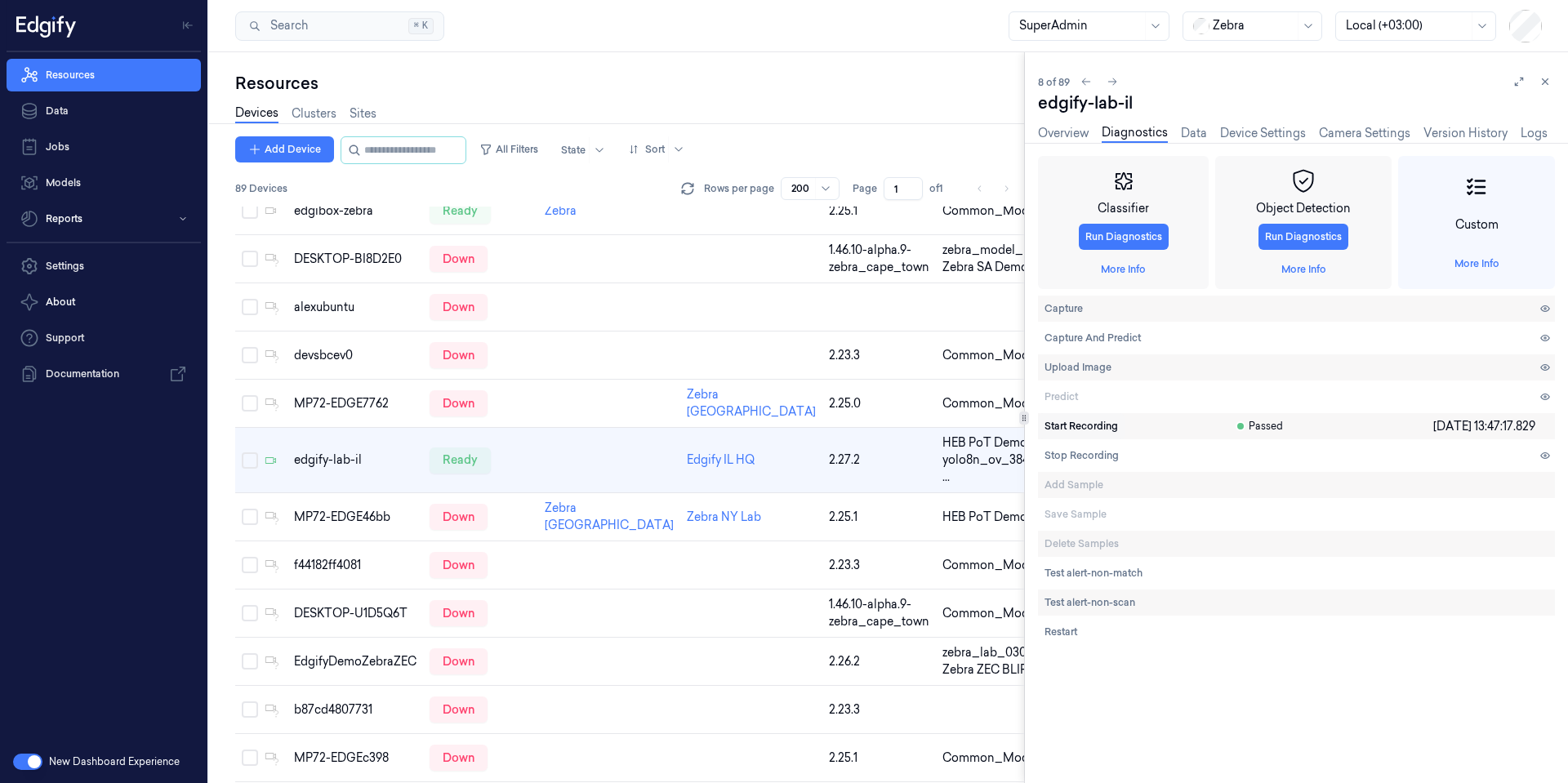
click at [1096, 423] on span "Start Recording" at bounding box center [1081, 426] width 73 height 15
click at [1091, 456] on span "Stop Recording" at bounding box center [1081, 456] width 74 height 15
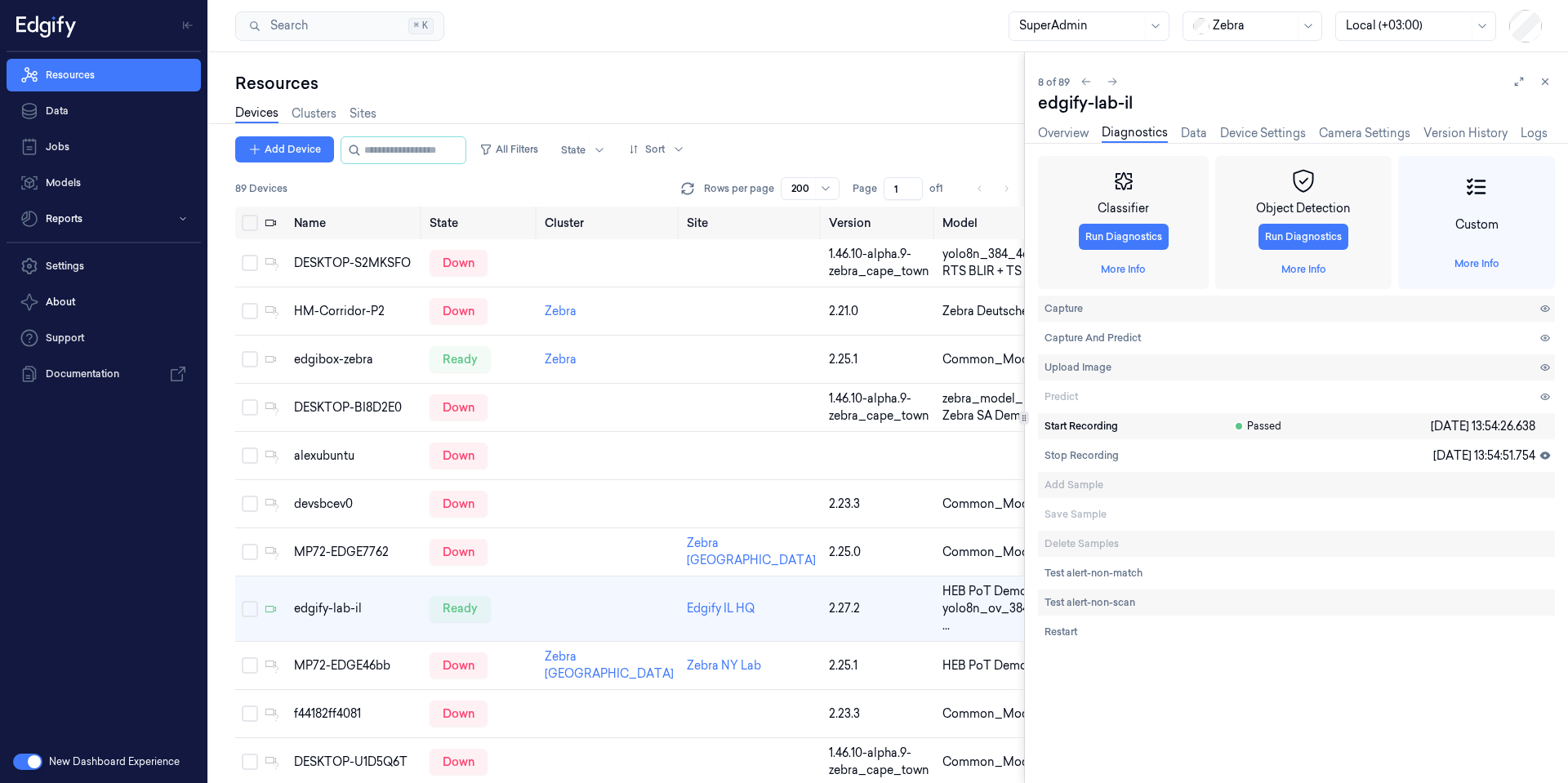
click at [1088, 433] on span "Start Recording" at bounding box center [1081, 426] width 73 height 15
click at [1099, 460] on span "Stop Recording" at bounding box center [1081, 456] width 74 height 15
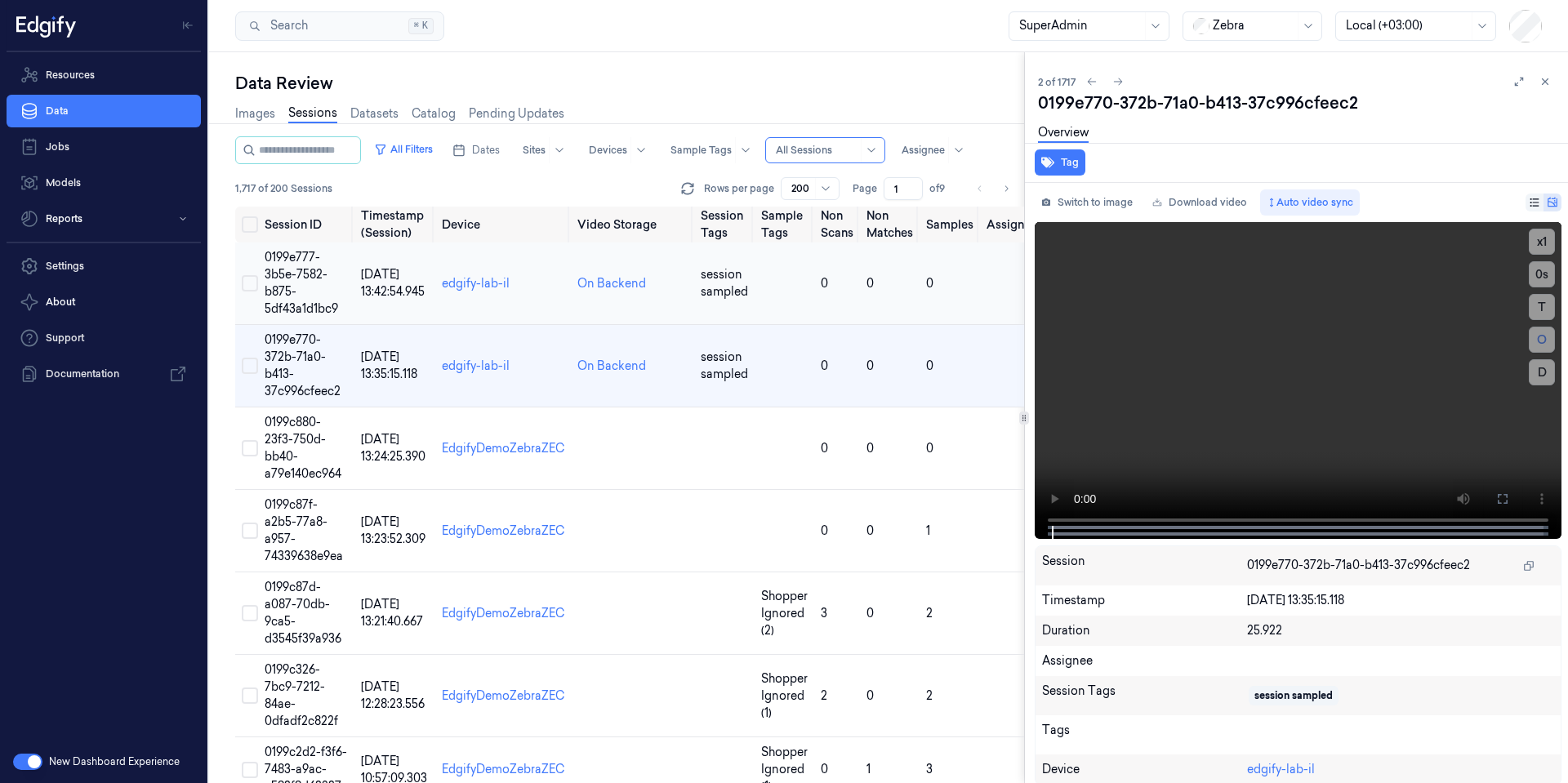
click at [535, 286] on td "edgify-lab-il" at bounding box center [503, 283] width 136 height 82
click at [552, 282] on td "edgify-lab-il" at bounding box center [503, 283] width 136 height 82
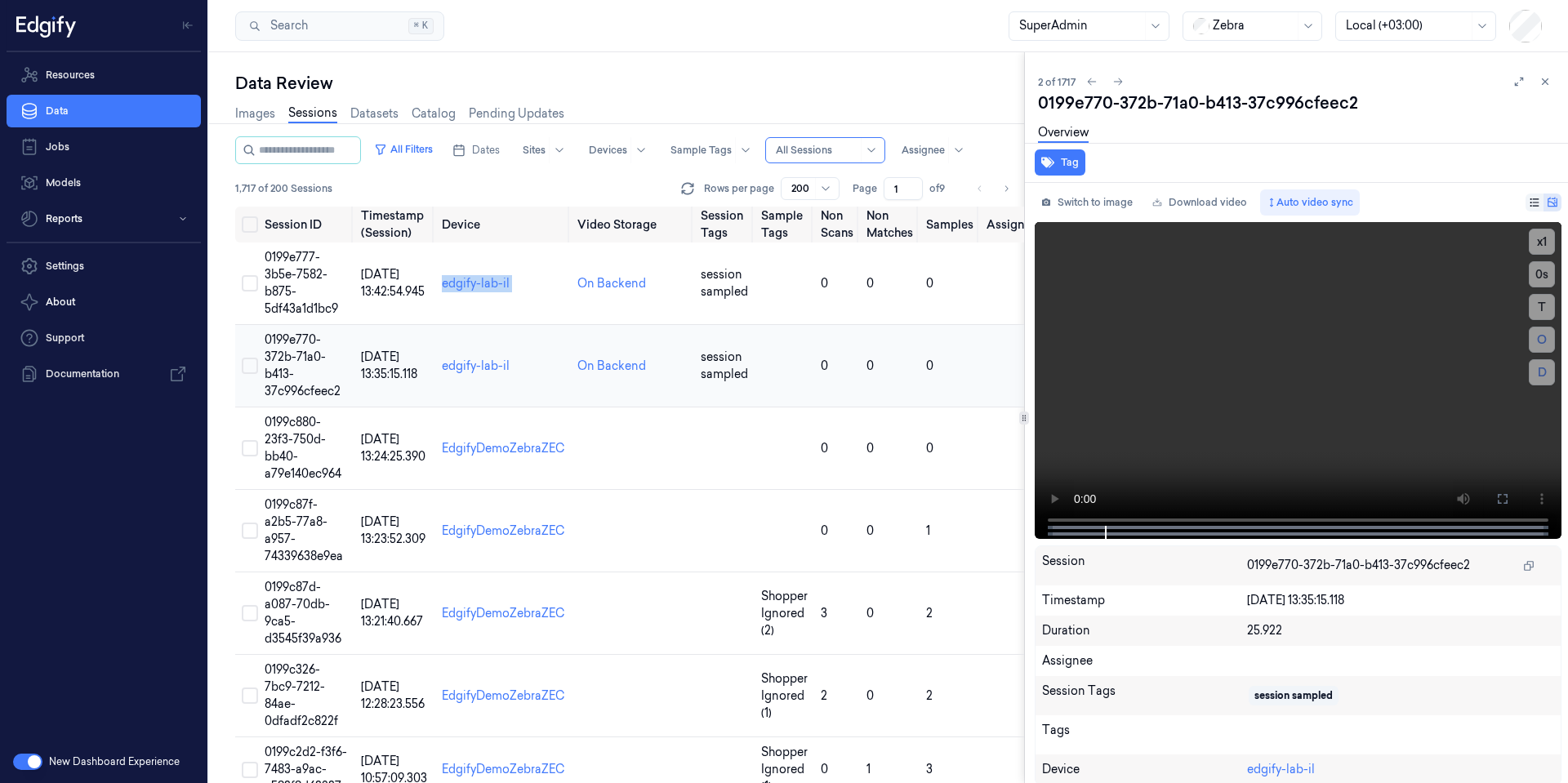
click at [557, 368] on td "edgify-lab-il" at bounding box center [503, 366] width 136 height 82
click at [542, 296] on td "edgify-lab-il" at bounding box center [503, 283] width 136 height 82
click at [278, 271] on span "0199e777-3b5e-7582-b875-5df43a1d1bc9" at bounding box center [302, 282] width 73 height 66
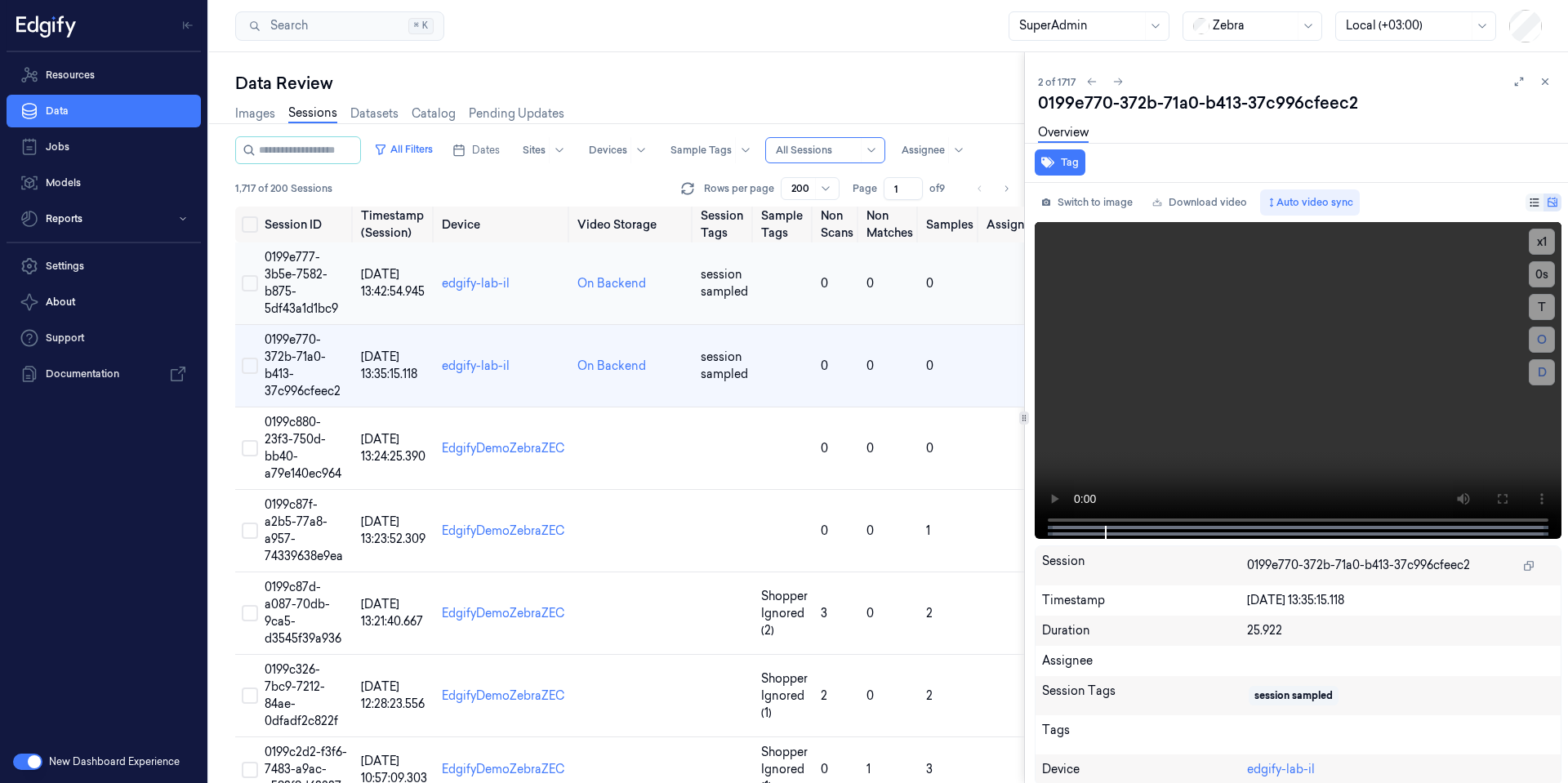
click at [267, 288] on span "0199e777-3b5e-7582-b875-5df43a1d1bc9" at bounding box center [302, 282] width 73 height 66
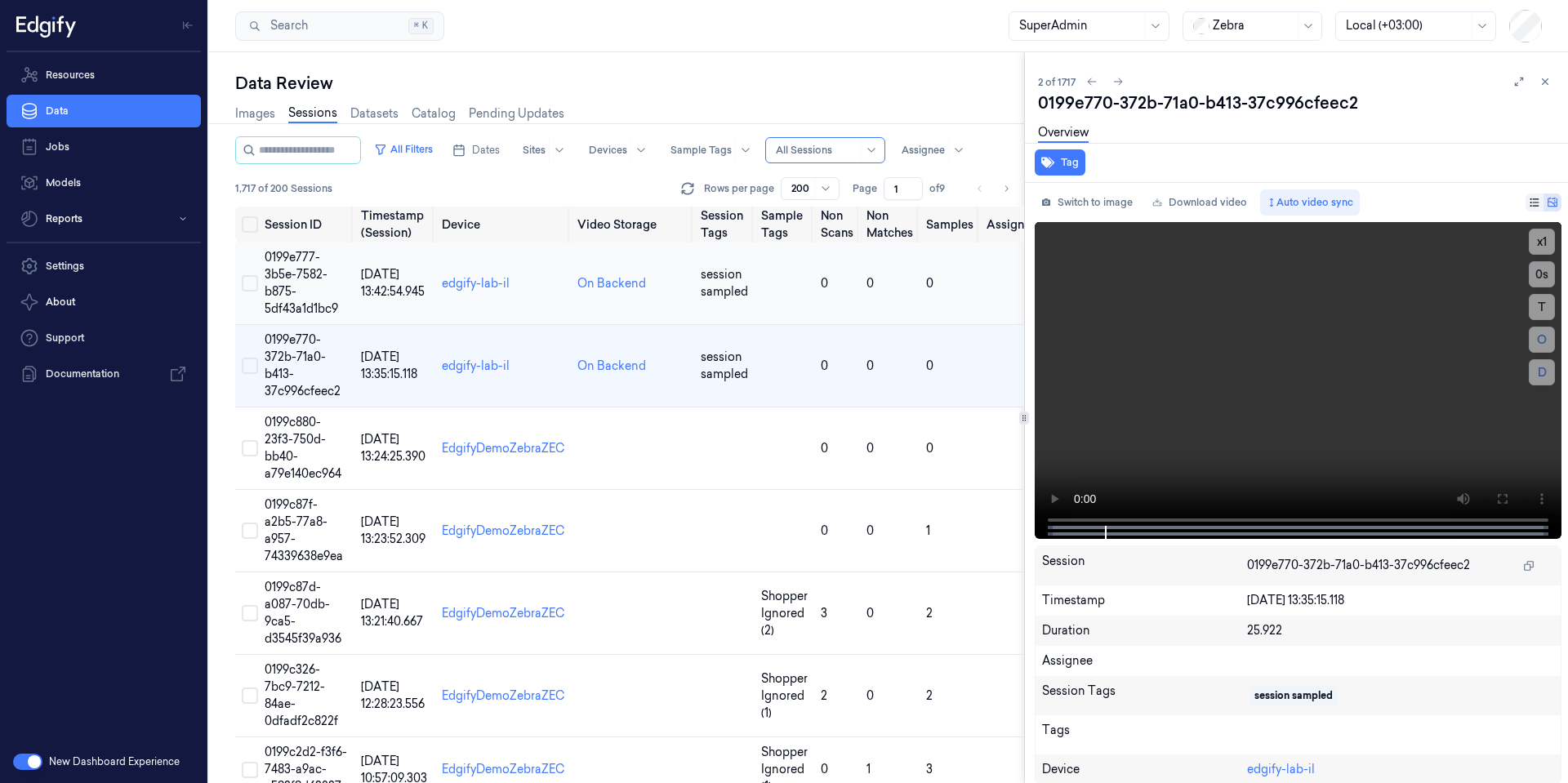
click at [287, 265] on td "0199e777-3b5e-7582-b875-5df43a1d1bc9" at bounding box center [307, 283] width 97 height 82
click at [286, 265] on td "0199e777-3b5e-7582-b875-5df43a1d1bc9" at bounding box center [307, 283] width 97 height 82
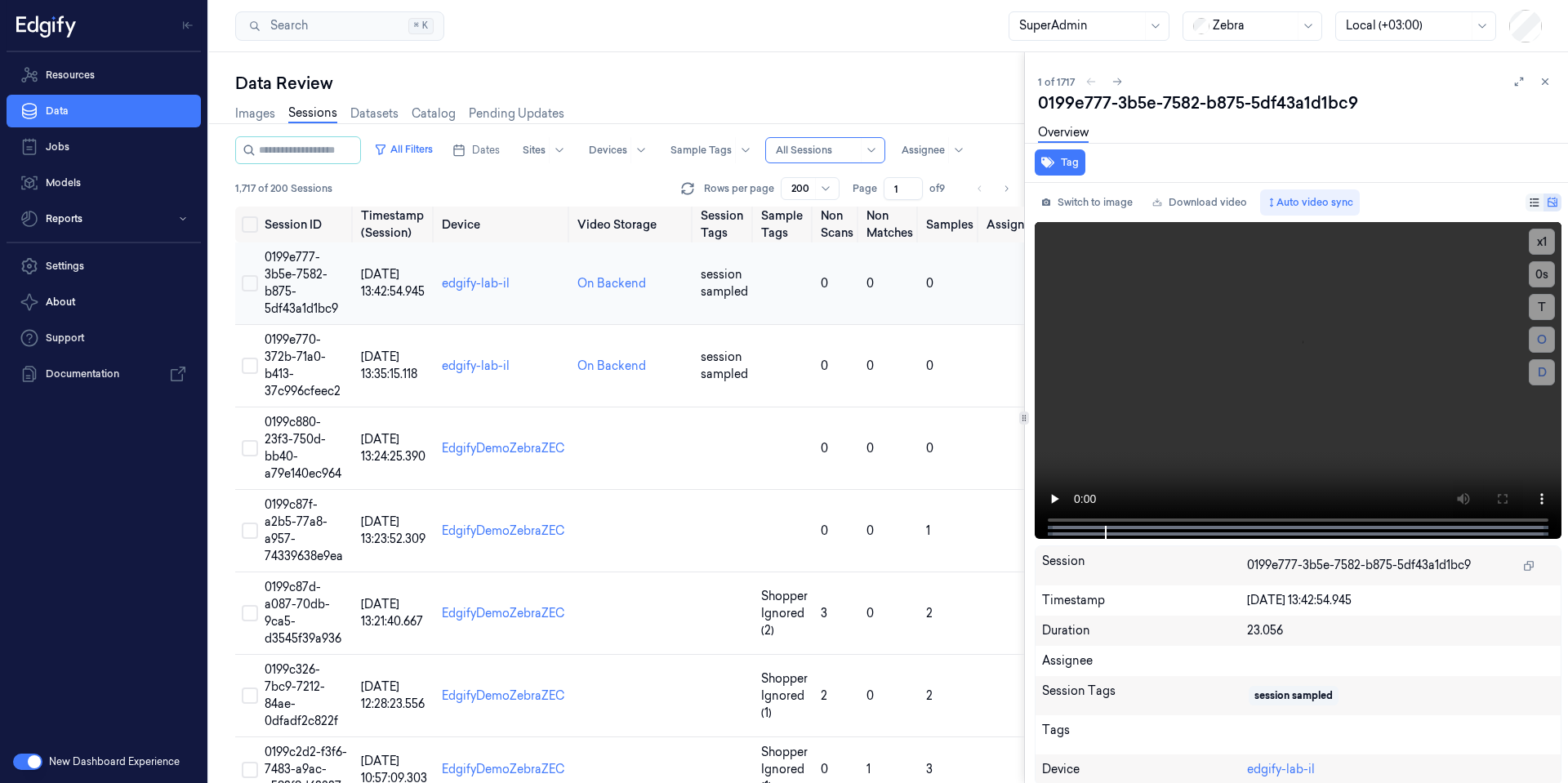
click at [286, 265] on td "0199e777-3b5e-7582-b875-5df43a1d1bc9" at bounding box center [307, 283] width 97 height 82
click at [1496, 492] on icon at bounding box center [1503, 499] width 13 height 13
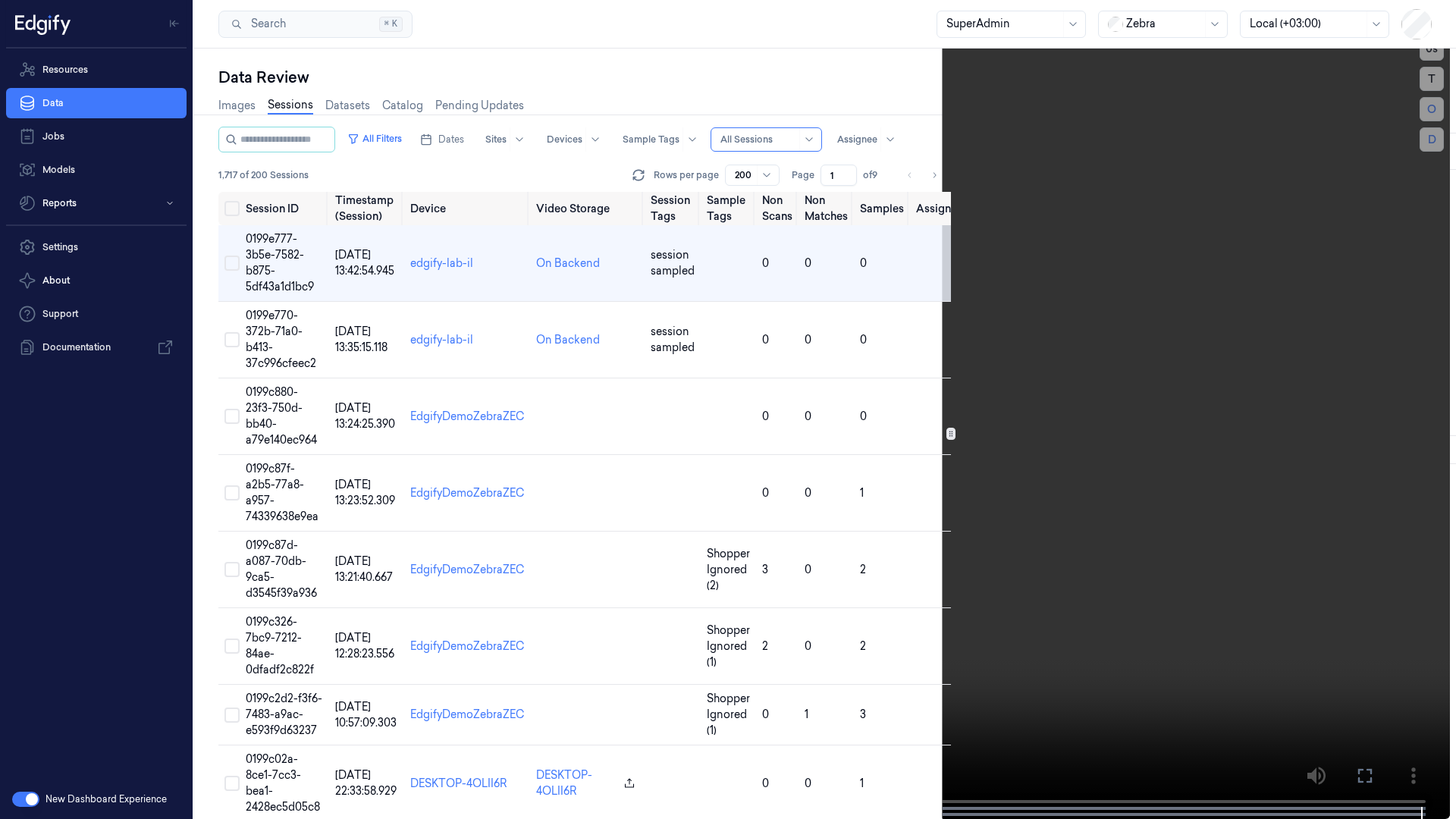
click at [0, 0] on icon at bounding box center [0, 0] width 0 height 0
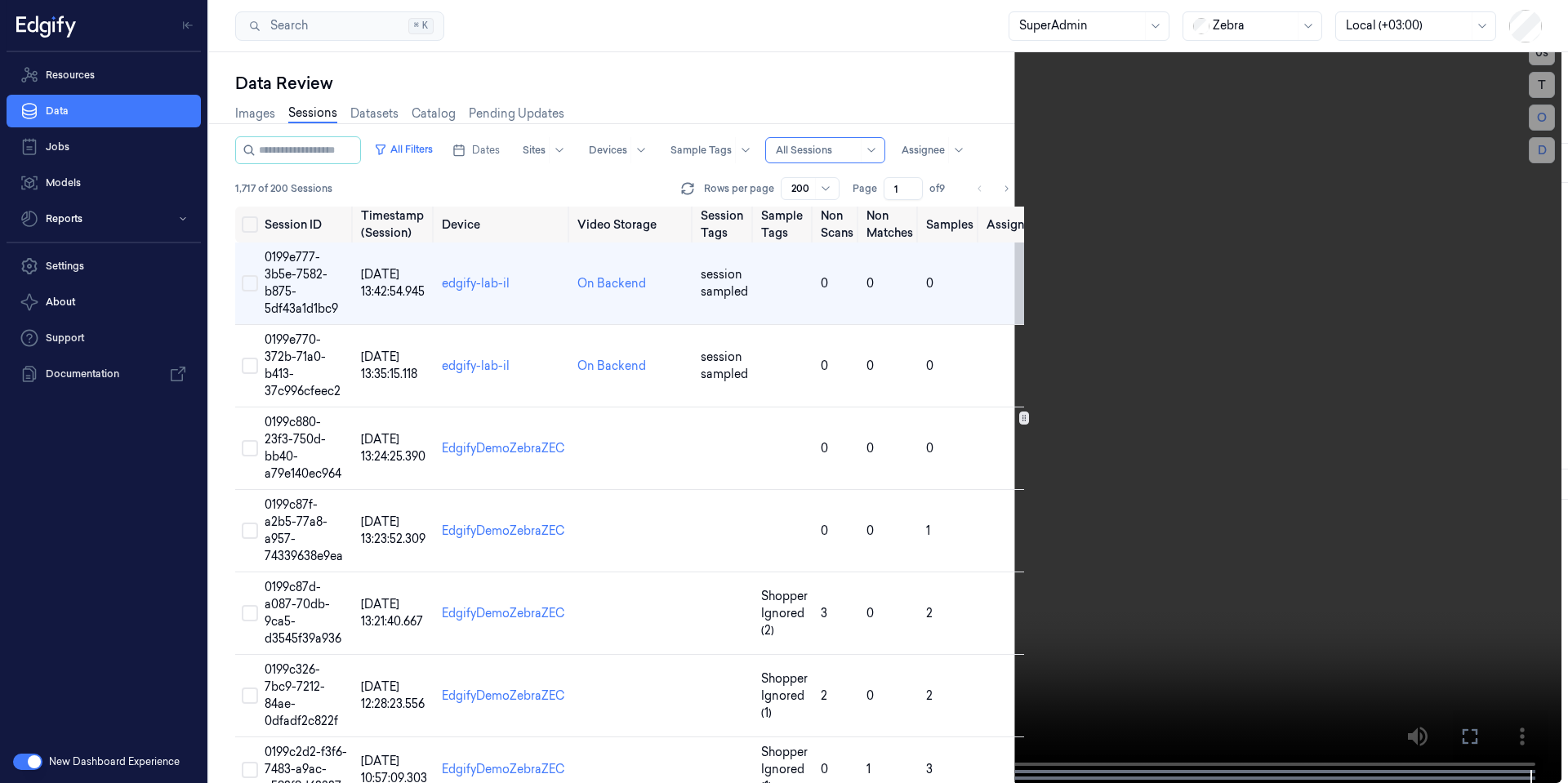
scroll to position [37, 0]
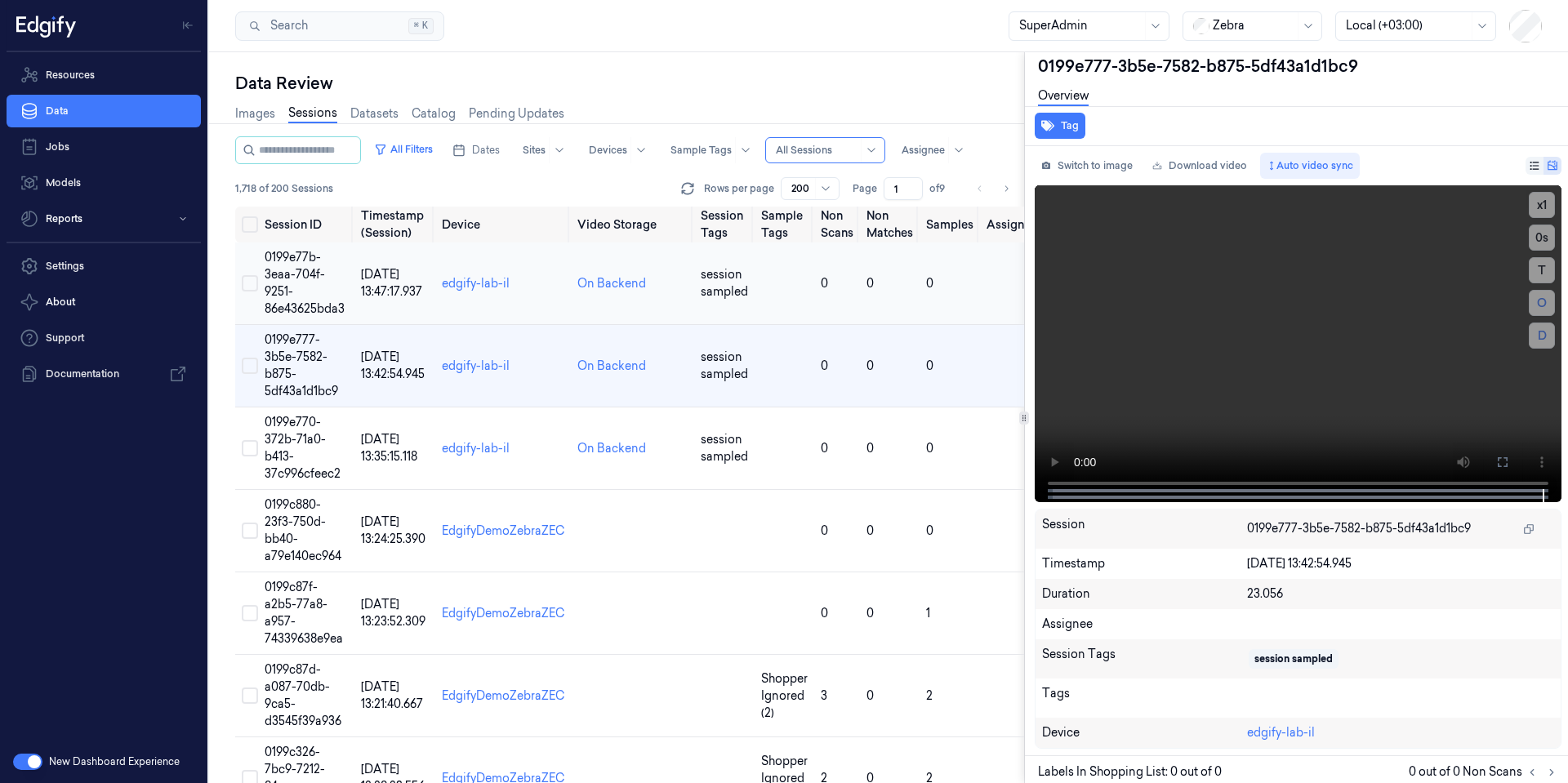
click at [374, 284] on span "[DATE] 13:47:17.937" at bounding box center [392, 283] width 62 height 32
click at [275, 262] on span "0199e77b-3eaa-704f-9251-86e43625bda3" at bounding box center [305, 282] width 80 height 66
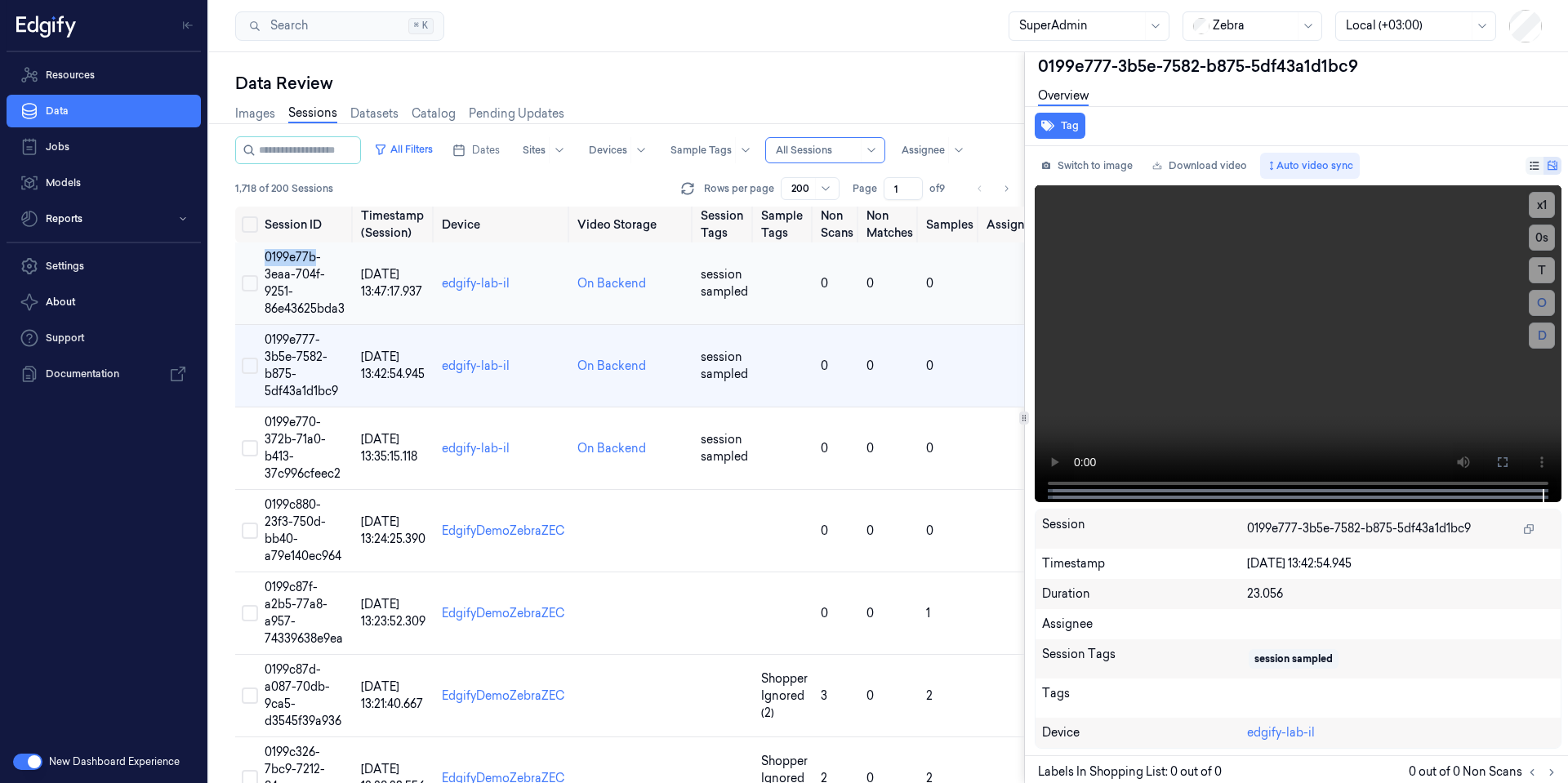
click at [275, 262] on span "0199e77b-3eaa-704f-9251-86e43625bda3" at bounding box center [305, 282] width 80 height 66
click at [275, 266] on td "0199e77b-3eaa-704f-9251-86e43625bda3" at bounding box center [307, 283] width 97 height 82
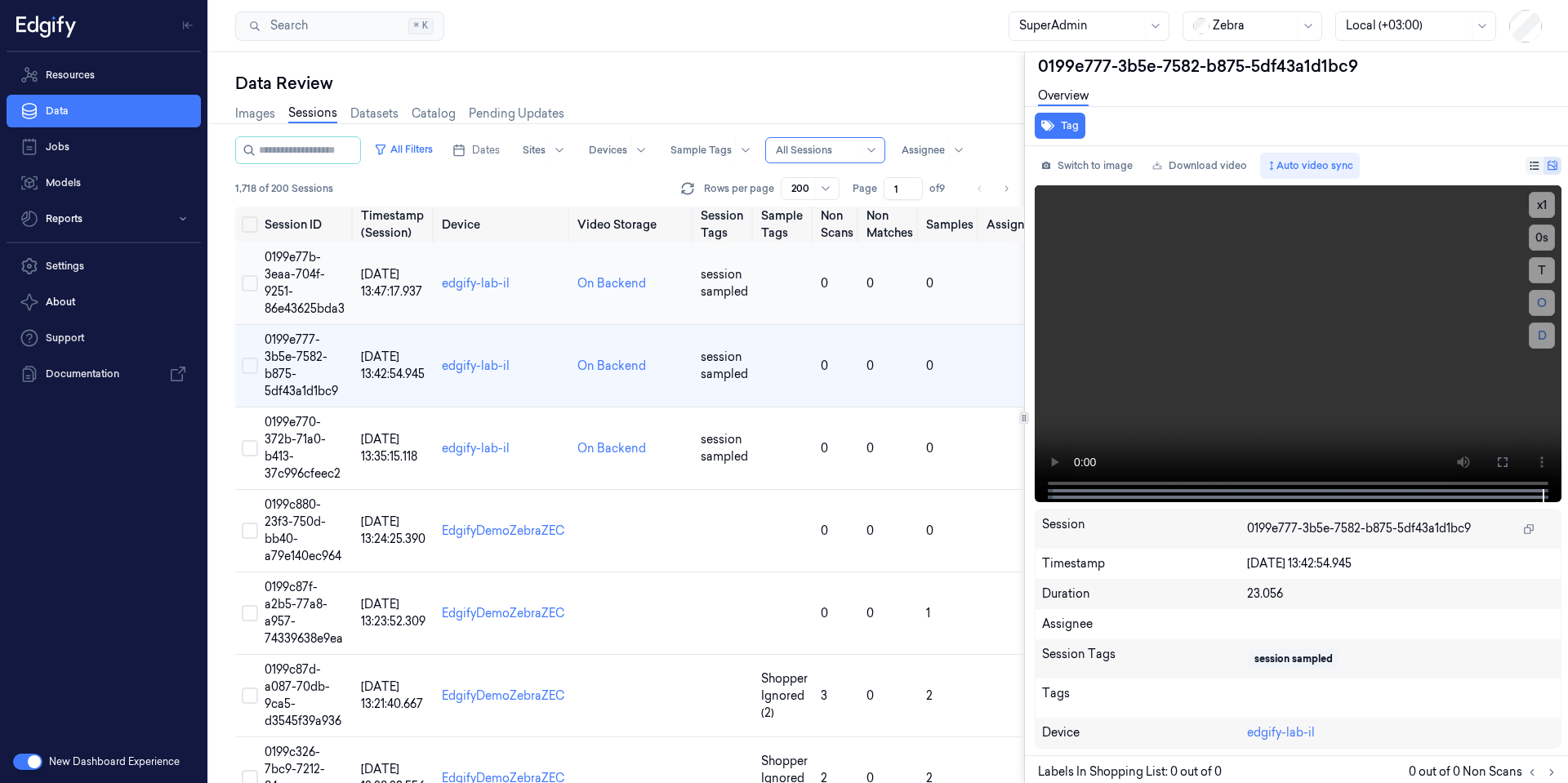
click at [275, 270] on span "0199e77b-3eaa-704f-9251-86e43625bda3" at bounding box center [305, 282] width 80 height 66
click at [275, 272] on span "0199e77b-3eaa-704f-9251-86e43625bda3" at bounding box center [305, 282] width 80 height 66
click at [277, 279] on span "0199e77b-3eaa-704f-9251-86e43625bda3" at bounding box center [305, 282] width 80 height 66
click at [277, 282] on td "0199e77b-3eaa-704f-9251-86e43625bda3" at bounding box center [307, 283] width 97 height 82
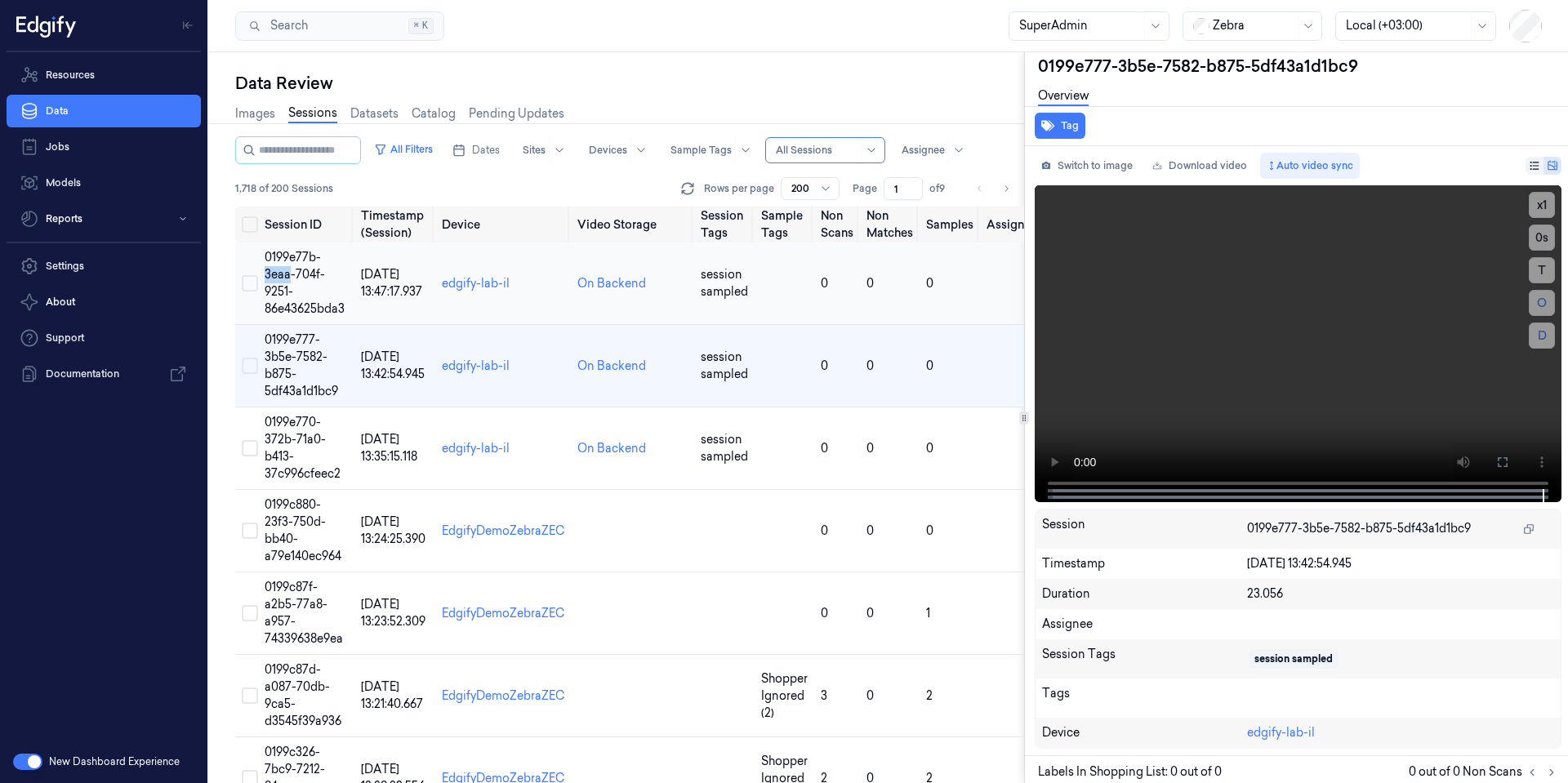
click at [277, 282] on td "0199e77b-3eaa-704f-9251-86e43625bda3" at bounding box center [307, 283] width 97 height 82
click at [278, 282] on td "0199e77b-3eaa-704f-9251-86e43625bda3" at bounding box center [307, 283] width 97 height 82
click at [274, 289] on span "0199e77b-3eaa-704f-9251-86e43625bda3" at bounding box center [305, 282] width 80 height 66
click at [275, 290] on span "0199e77b-3eaa-704f-9251-86e43625bda3" at bounding box center [305, 282] width 80 height 66
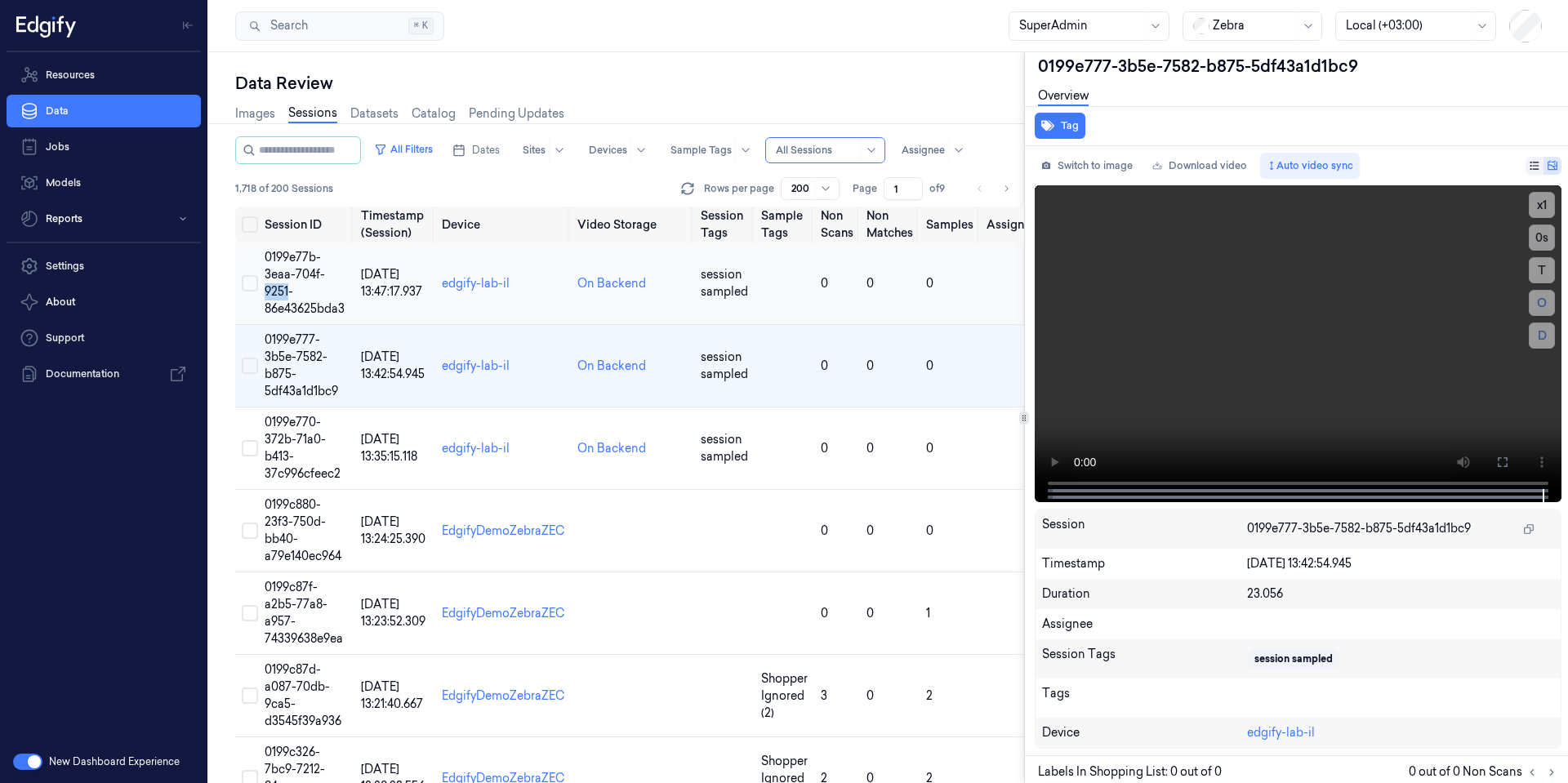
click at [275, 290] on span "0199e77b-3eaa-704f-9251-86e43625bda3" at bounding box center [305, 282] width 80 height 66
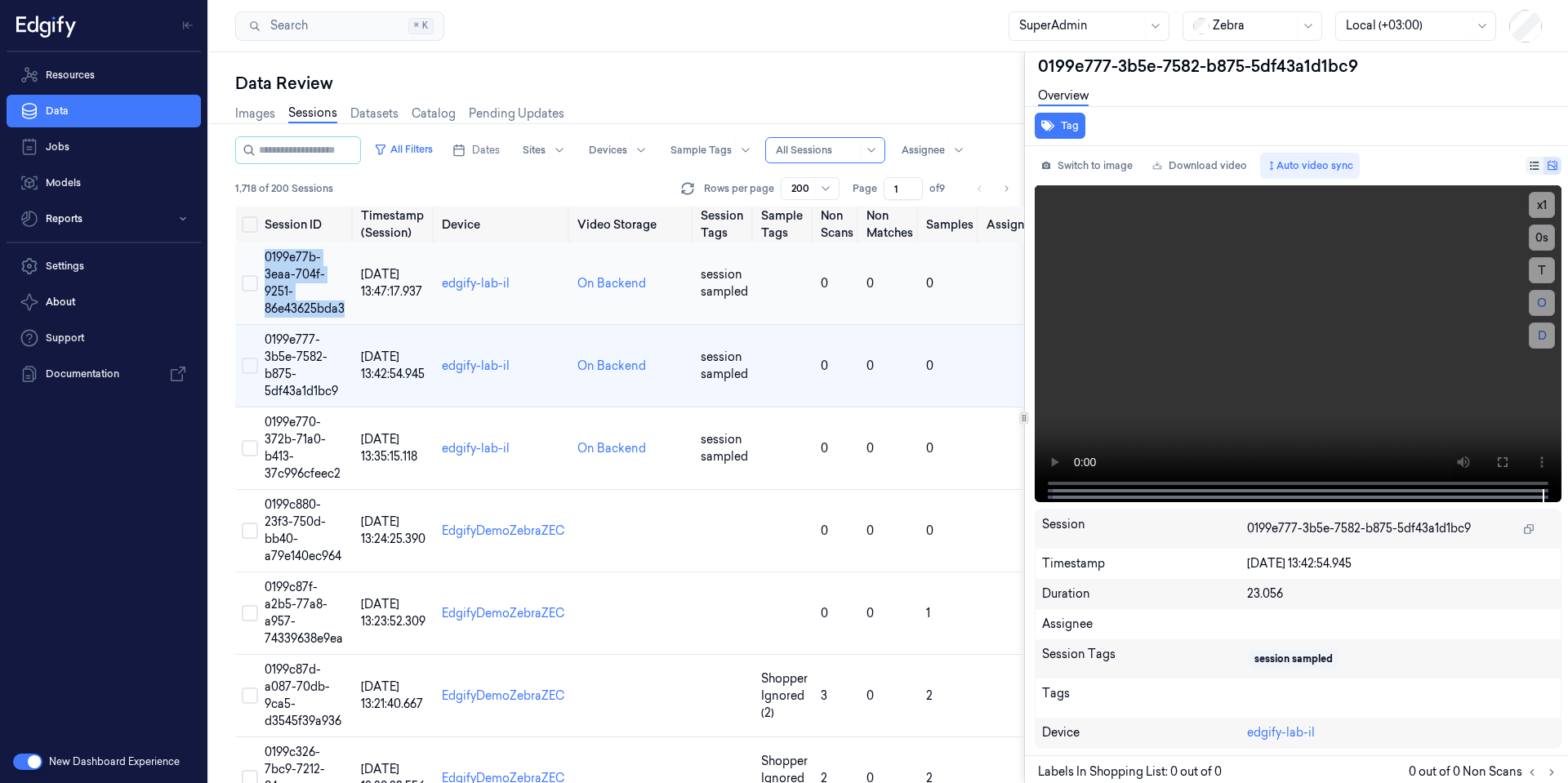
click at [275, 290] on span "0199e77b-3eaa-704f-9251-86e43625bda3" at bounding box center [305, 282] width 80 height 66
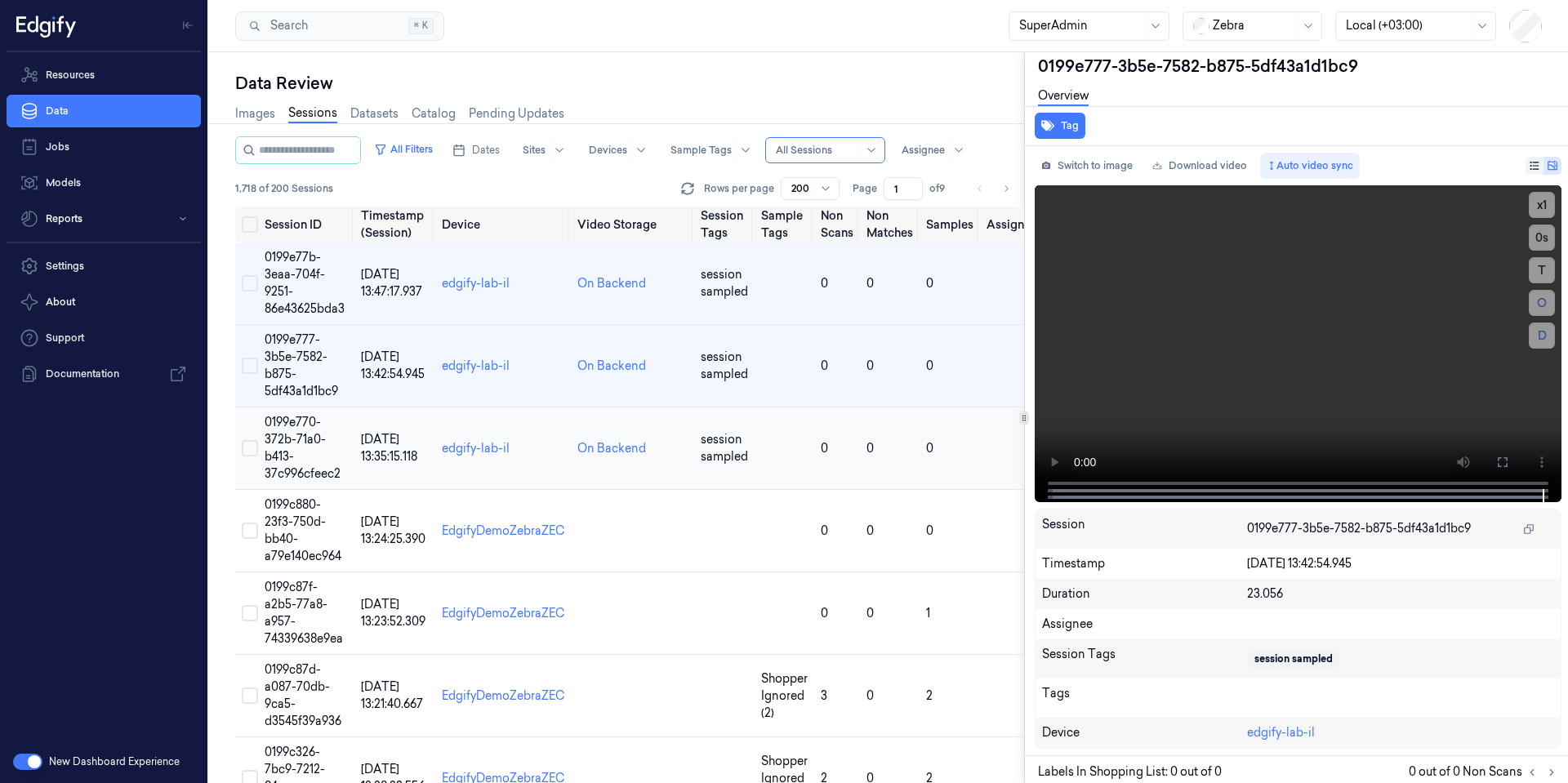
click at [295, 461] on td "0199e770-372b-71a0-b413-37c996cfeec2" at bounding box center [307, 448] width 97 height 82
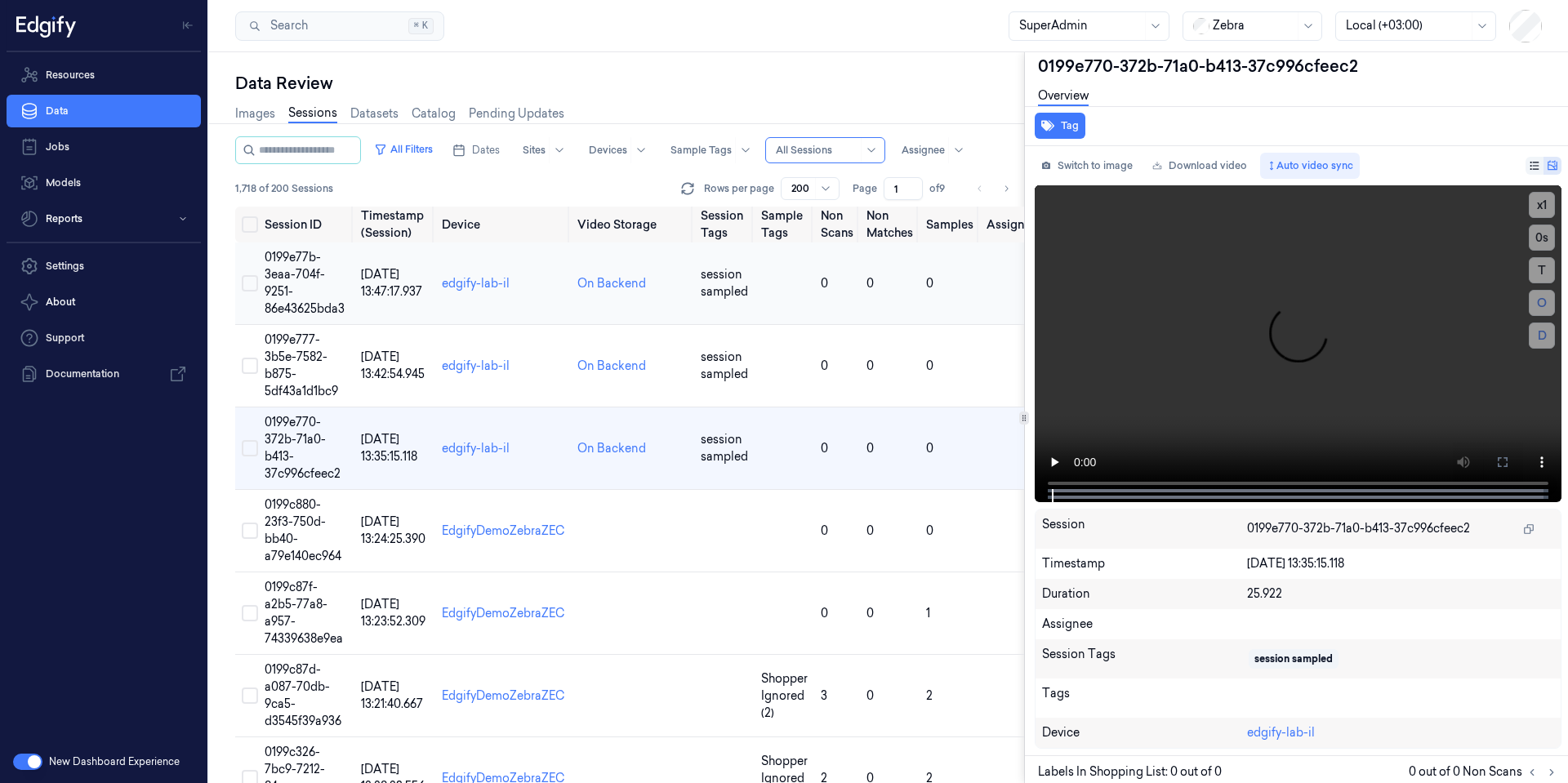
click at [292, 275] on span "0199e77b-3eaa-704f-9251-86e43625bda3" at bounding box center [305, 282] width 80 height 66
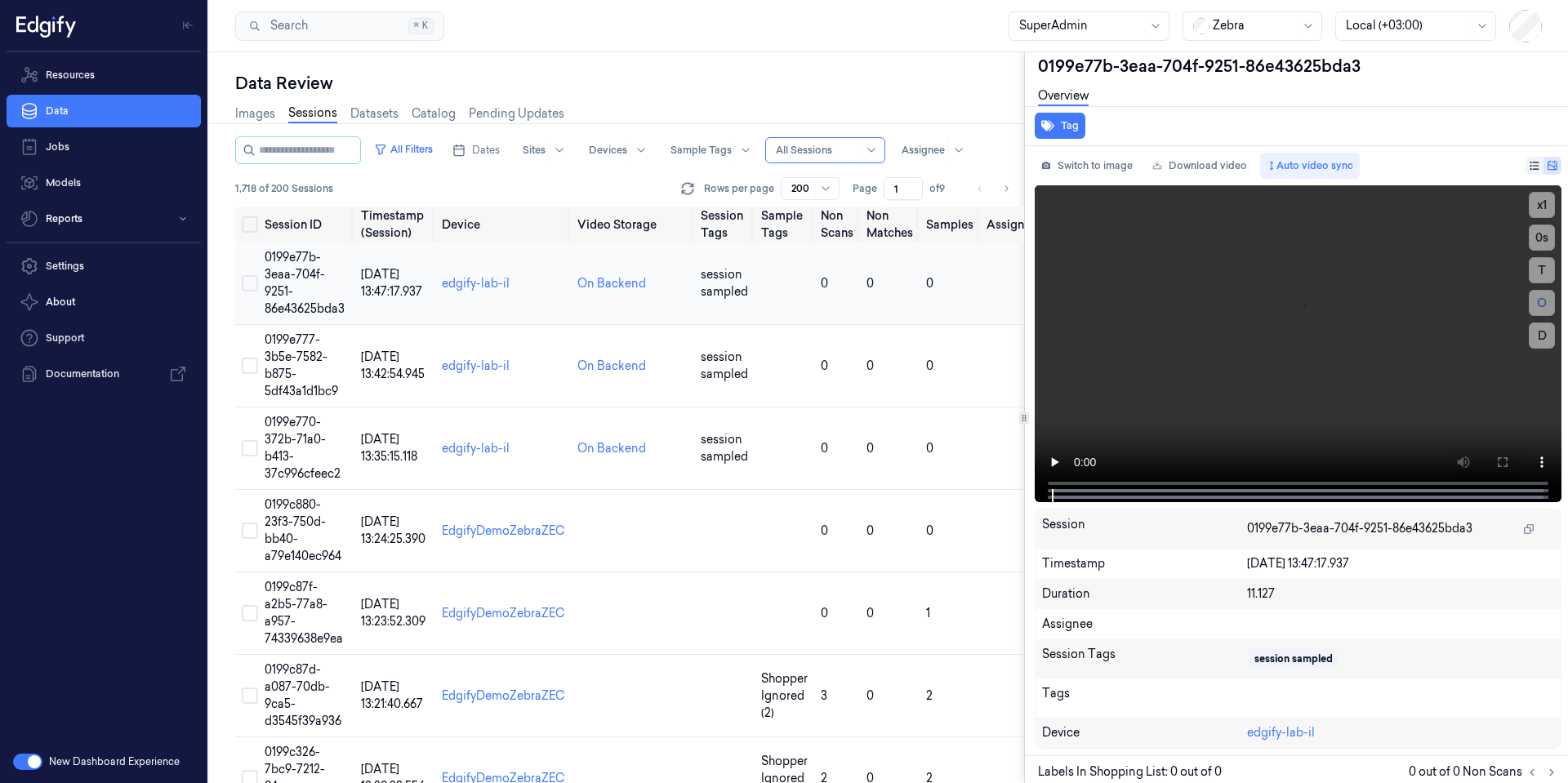
click at [292, 275] on span "0199e77b-3eaa-704f-9251-86e43625bda3" at bounding box center [305, 282] width 80 height 66
drag, startPoint x: 1239, startPoint y: 590, endPoint x: 1348, endPoint y: 596, distance: 109.2
click at [1348, 596] on div "Duration 11.127" at bounding box center [1298, 594] width 525 height 30
click at [1266, 594] on div "11.127" at bounding box center [1401, 594] width 307 height 17
click at [1307, 557] on div "[DATE] 13:47:17.937" at bounding box center [1401, 564] width 307 height 17
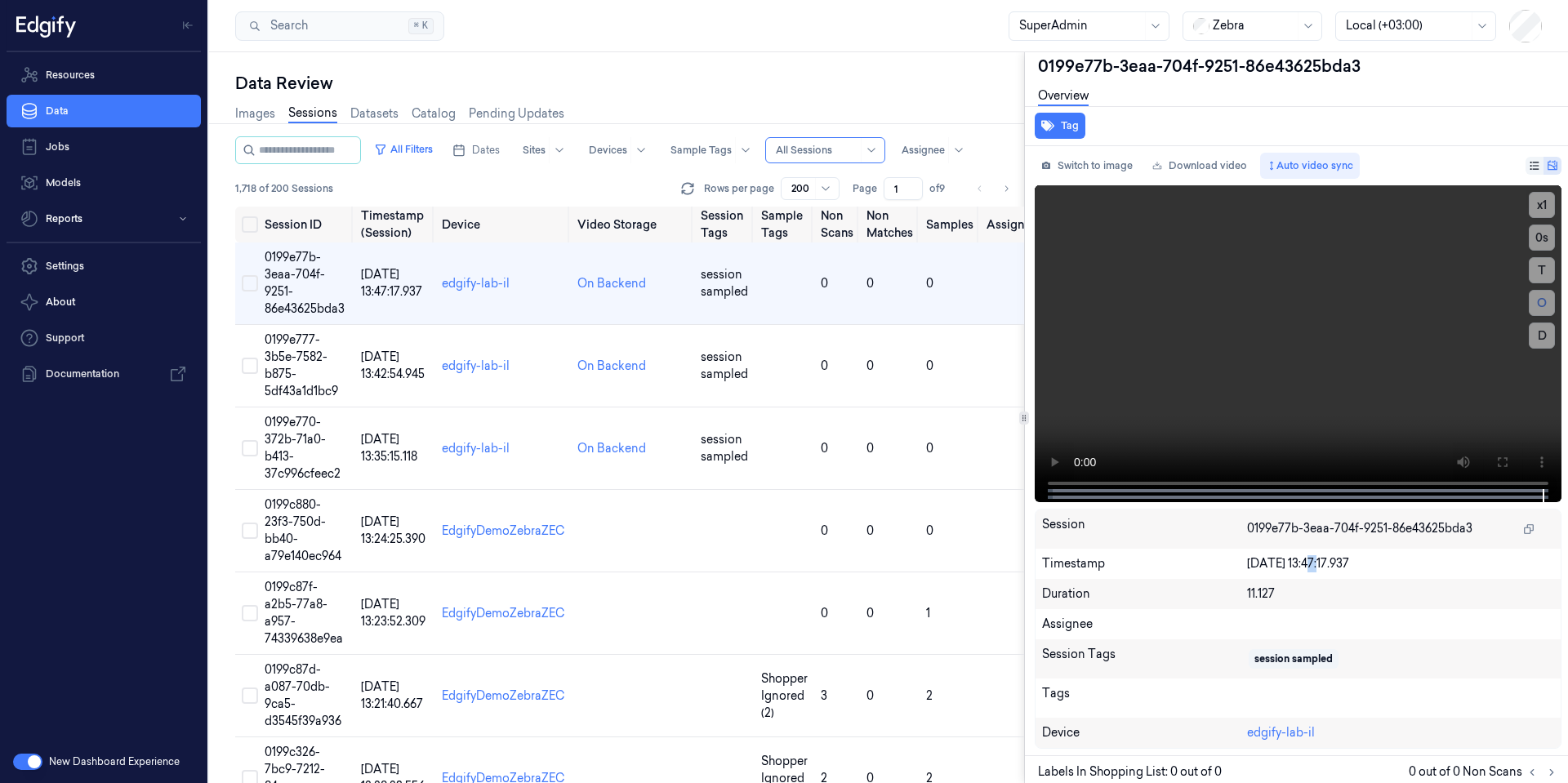
click at [1307, 557] on div "[DATE] 13:47:17.937" at bounding box center [1401, 564] width 307 height 17
click at [305, 462] on td "0199e770-372b-71a0-b413-37c996cfeec2" at bounding box center [307, 448] width 97 height 82
click at [481, 283] on link "edgify-lab-il" at bounding box center [475, 283] width 67 height 15
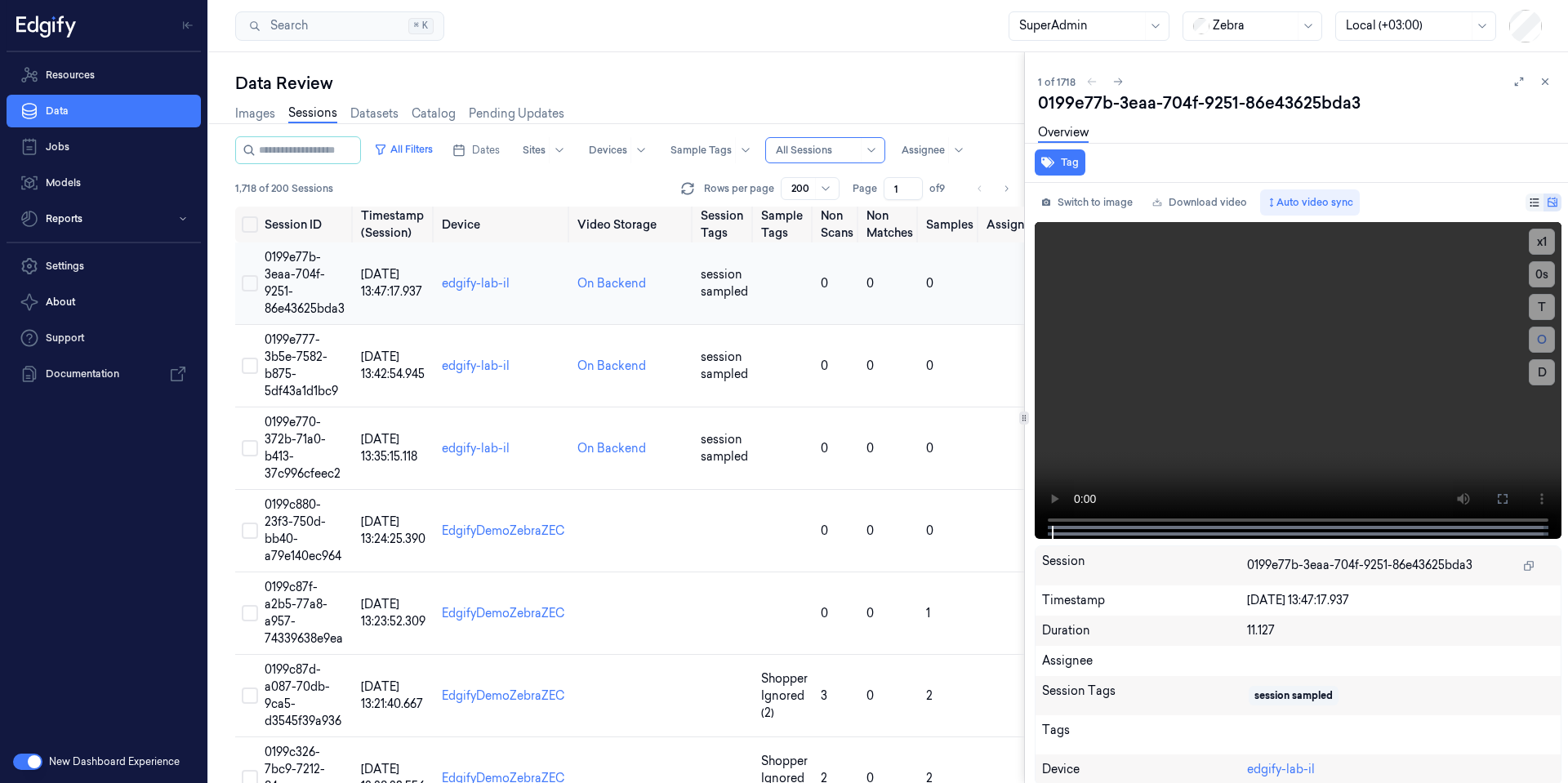
click at [302, 282] on td "0199e77b-3eaa-704f-9251-86e43625bda3" at bounding box center [307, 283] width 97 height 82
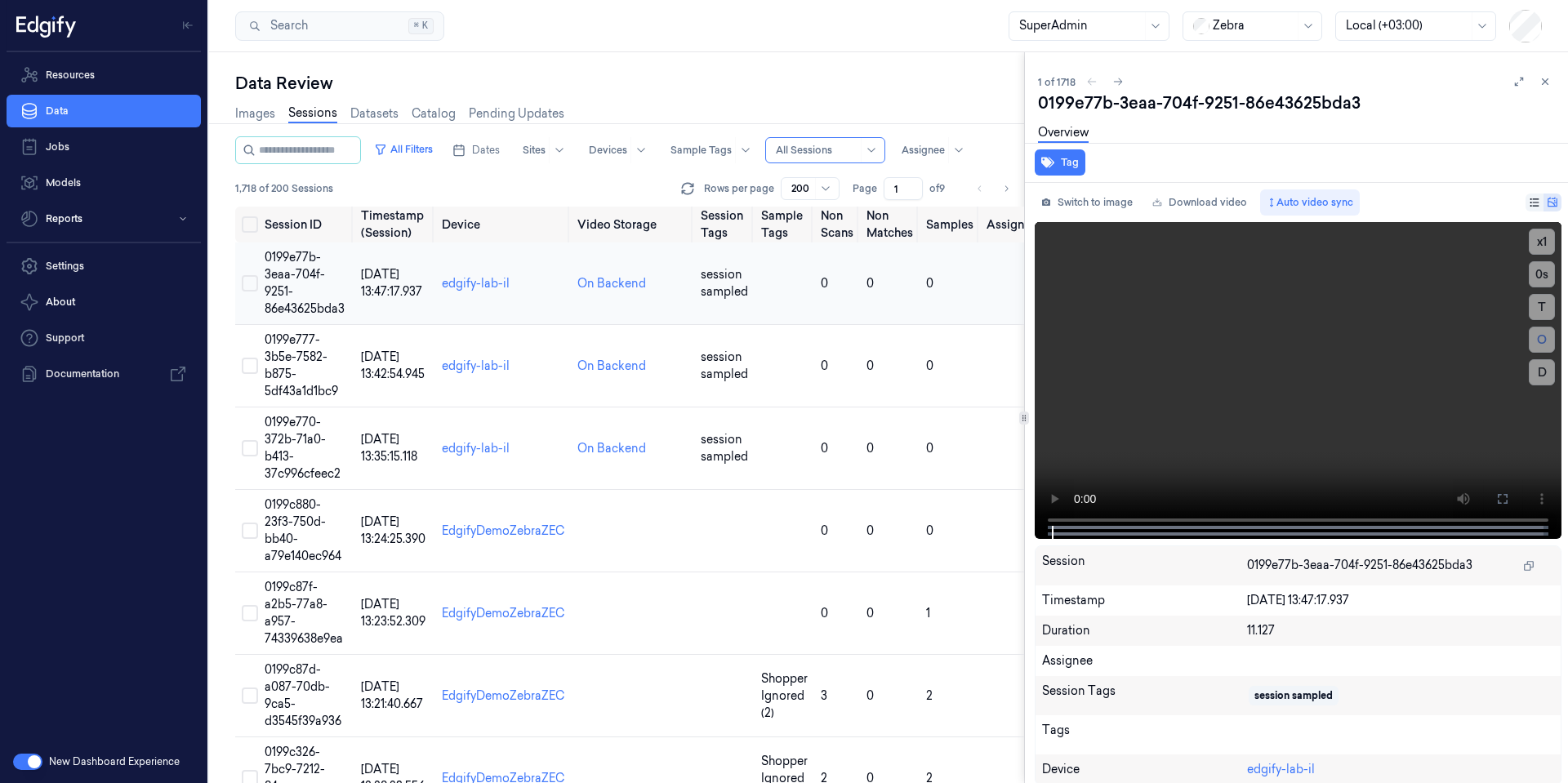
click at [405, 299] on td "[DATE] 13:47:17.937" at bounding box center [395, 283] width 81 height 82
click at [692, 295] on td "On Backend" at bounding box center [632, 283] width 123 height 82
click at [696, 362] on td "session sampled" at bounding box center [724, 366] width 61 height 82
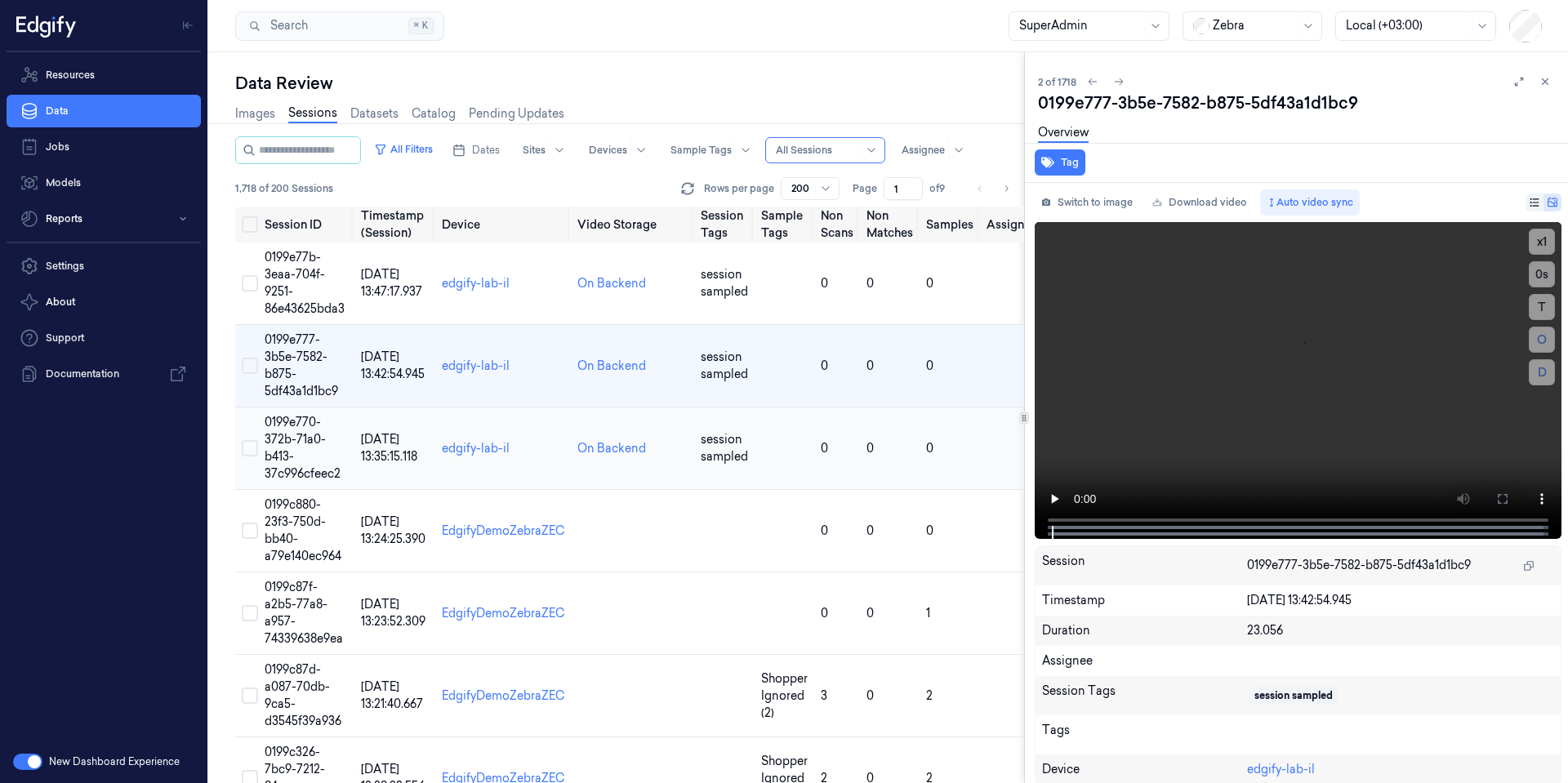
click at [683, 438] on td "On Backend" at bounding box center [632, 448] width 123 height 82
click at [705, 450] on span "session sampled" at bounding box center [724, 448] width 47 height 32
click at [298, 355] on span "0199e777-3b5e-7582-b875-5df43a1d1bc9" at bounding box center [302, 365] width 73 height 66
click at [312, 280] on span "0199e77b-3eaa-704f-9251-86e43625bda3" at bounding box center [305, 282] width 80 height 66
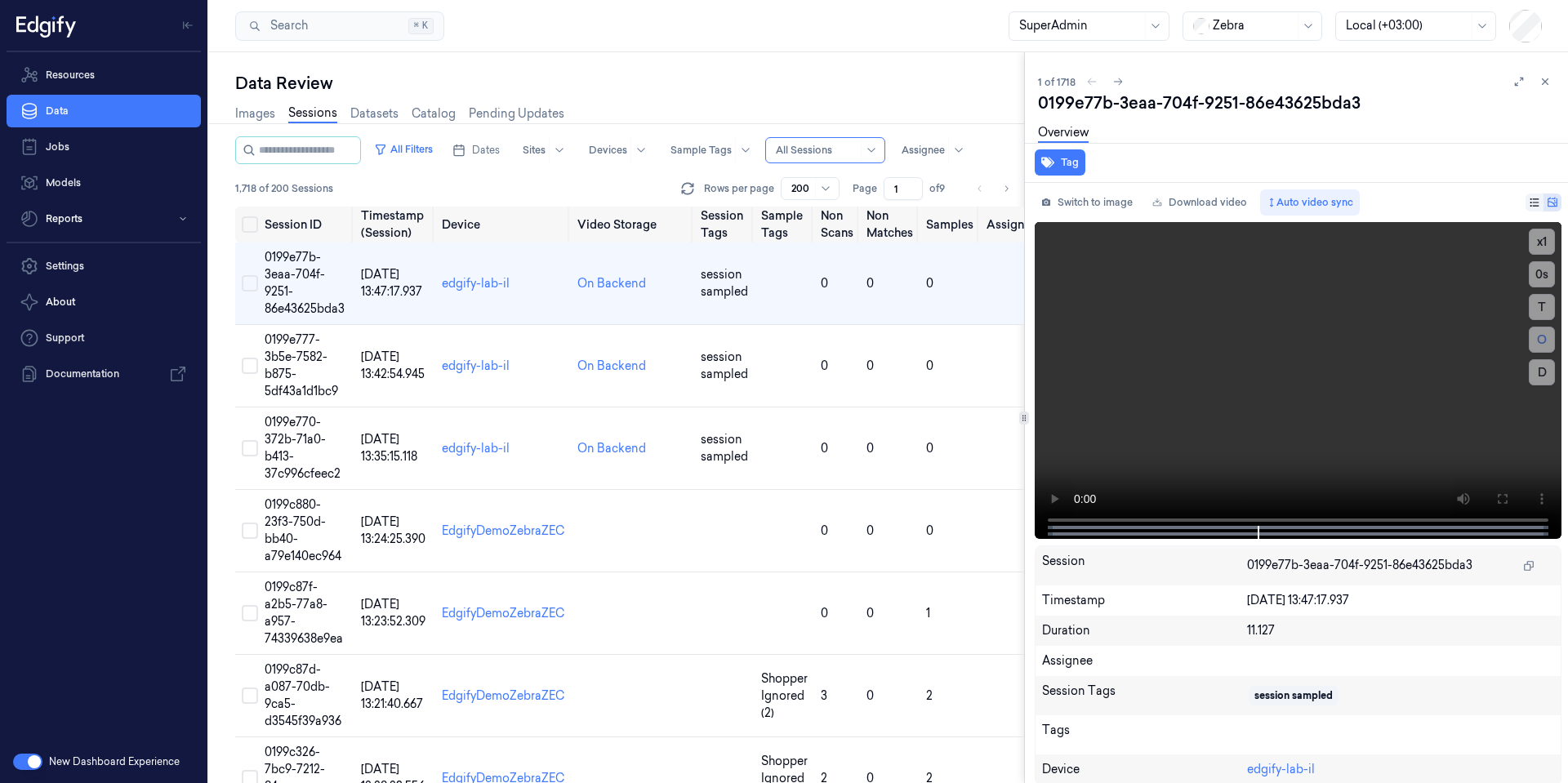
click at [1255, 631] on div "11.127" at bounding box center [1401, 631] width 307 height 17
click at [263, 347] on td "0199e777-3b5e-7582-b875-5df43a1d1bc9" at bounding box center [307, 366] width 97 height 82
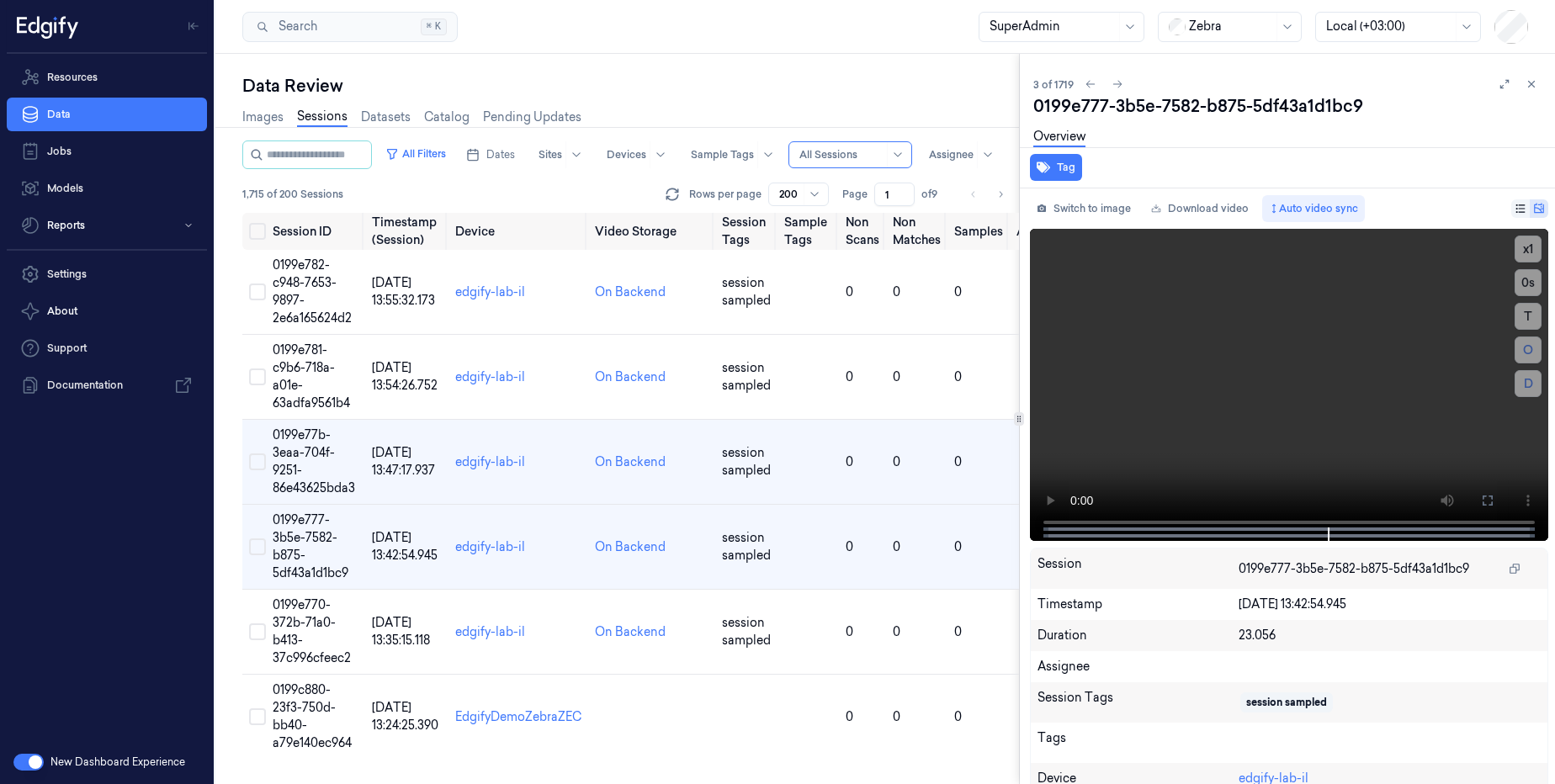
scroll to position [108, 0]
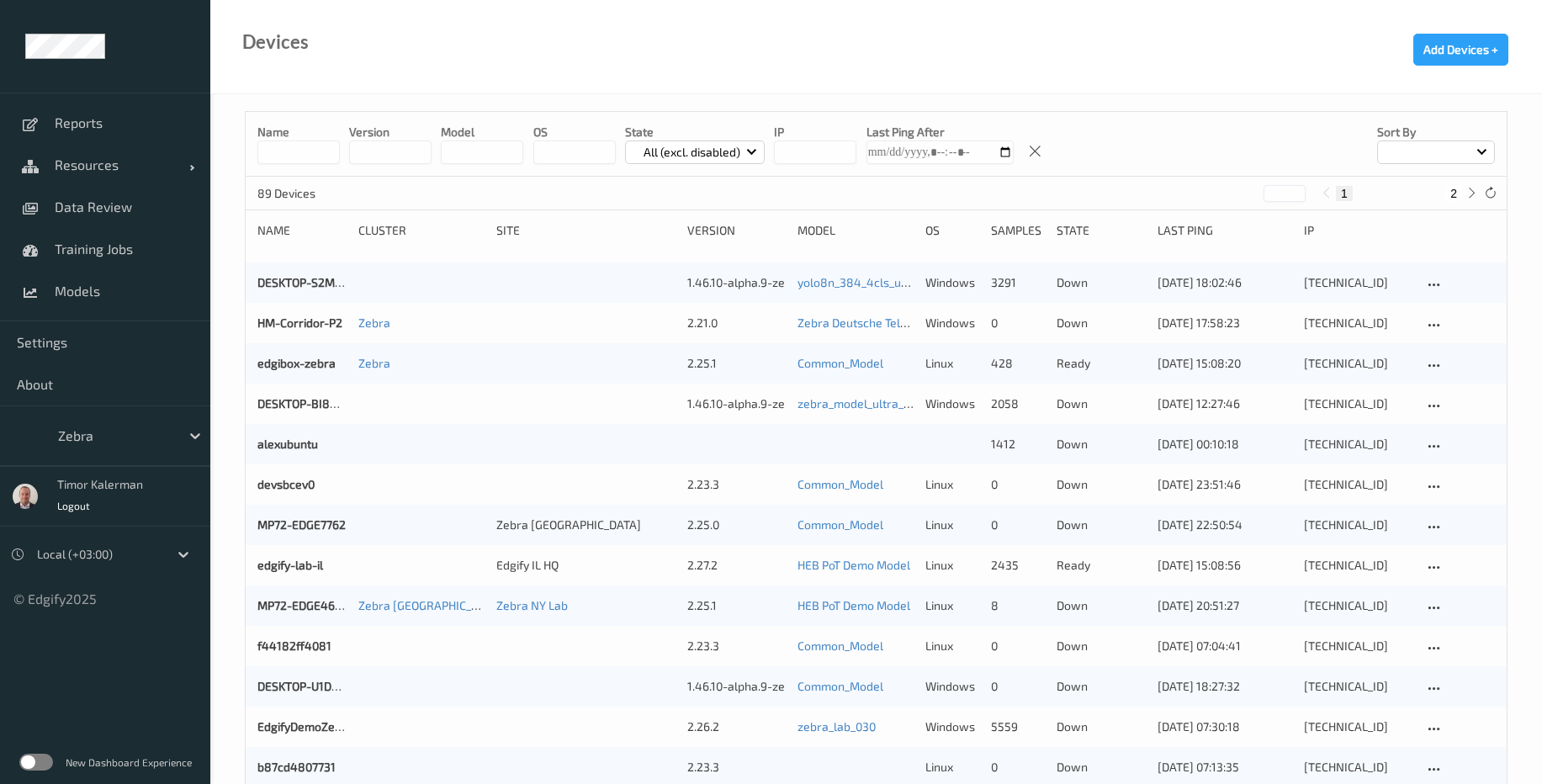
click at [37, 750] on div "New Dashboard Experience" at bounding box center [105, 762] width 210 height 44
click at [39, 763] on label at bounding box center [36, 762] width 33 height 17
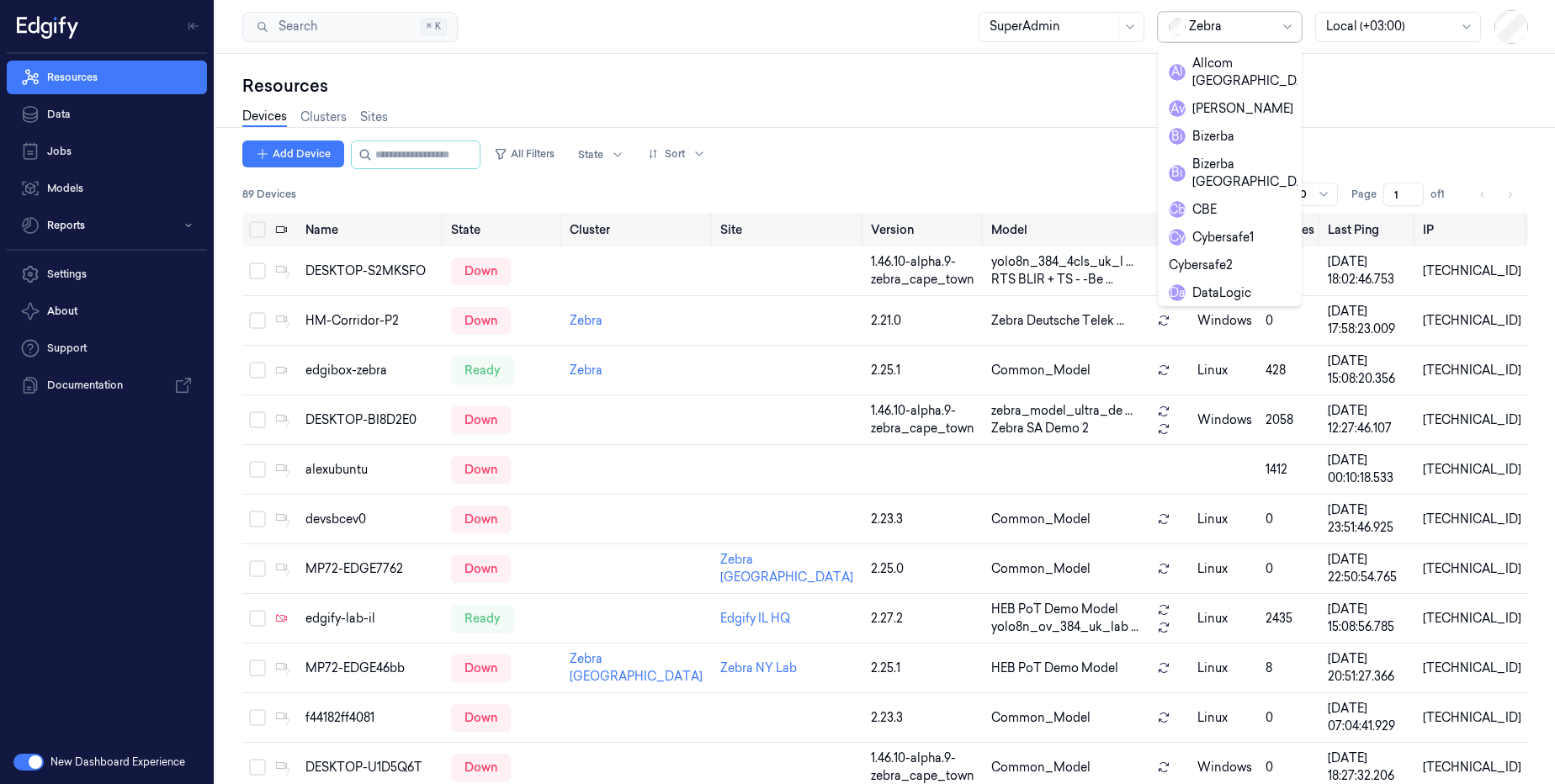
click at [1210, 19] on div at bounding box center [1231, 27] width 84 height 18
click at [1236, 229] on div "Cybersafe1" at bounding box center [1211, 238] width 85 height 18
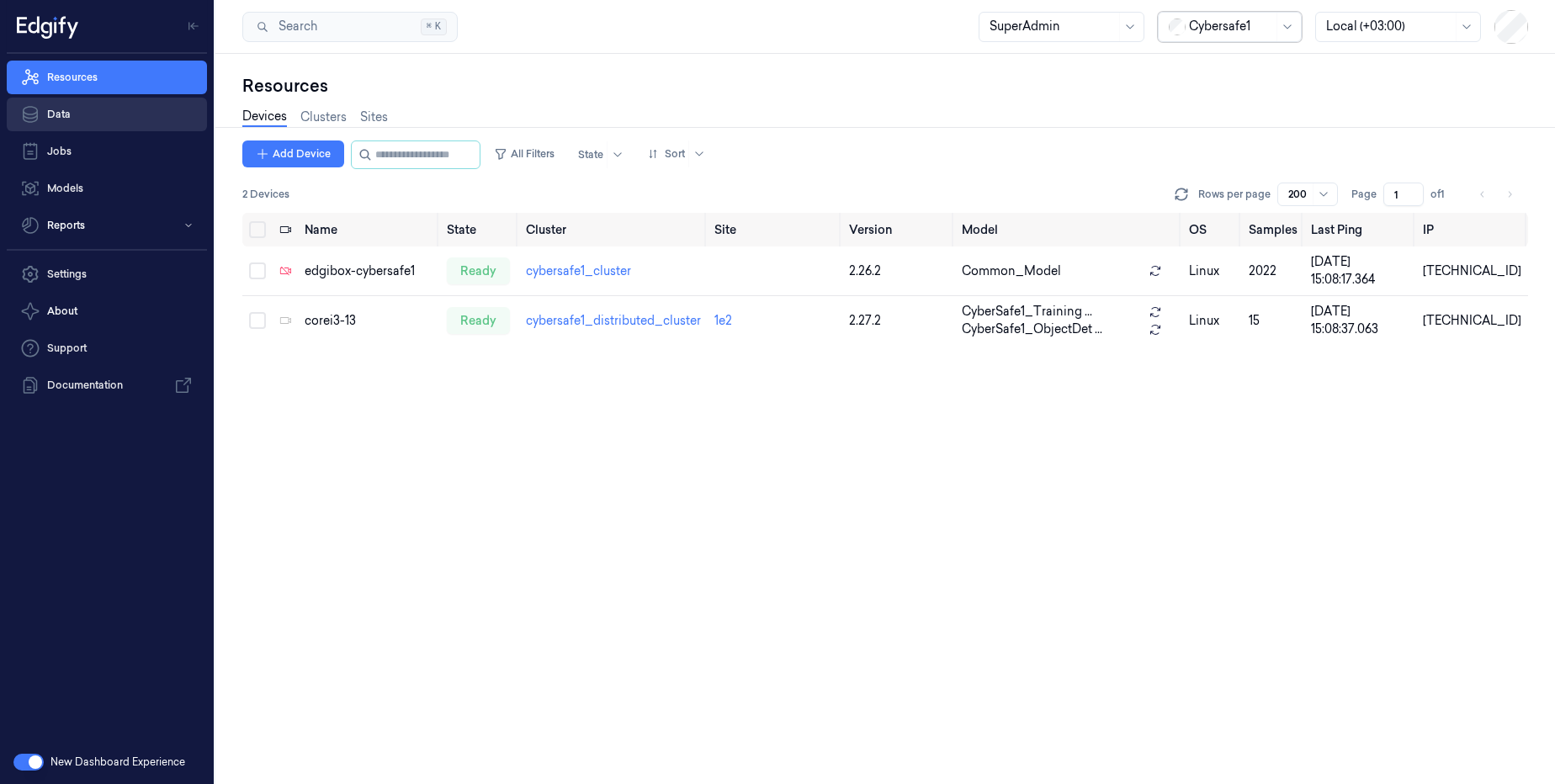
click at [95, 113] on link "Data" at bounding box center [106, 114] width 200 height 33
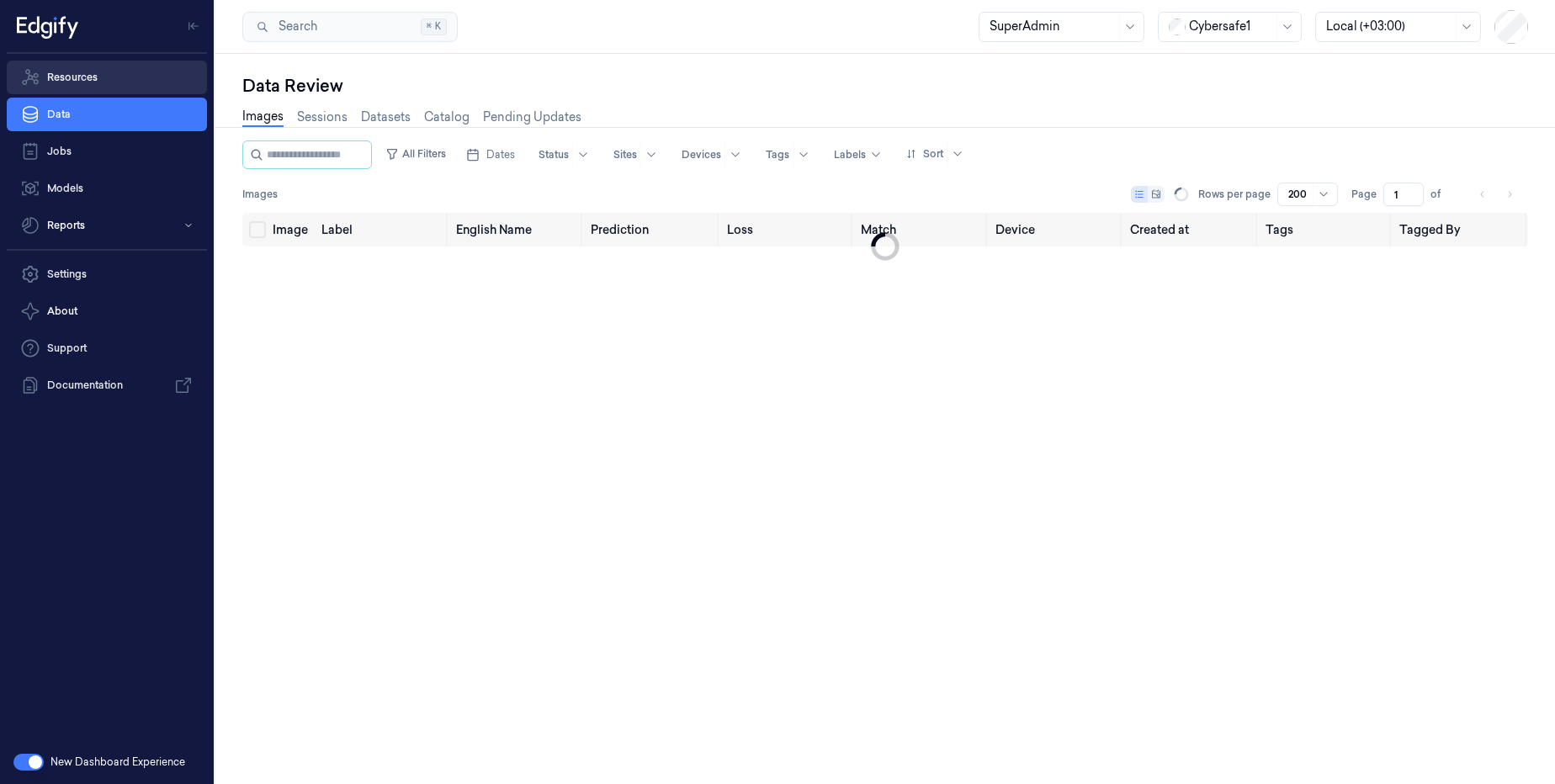
click at [131, 73] on link "Resources" at bounding box center [106, 77] width 200 height 33
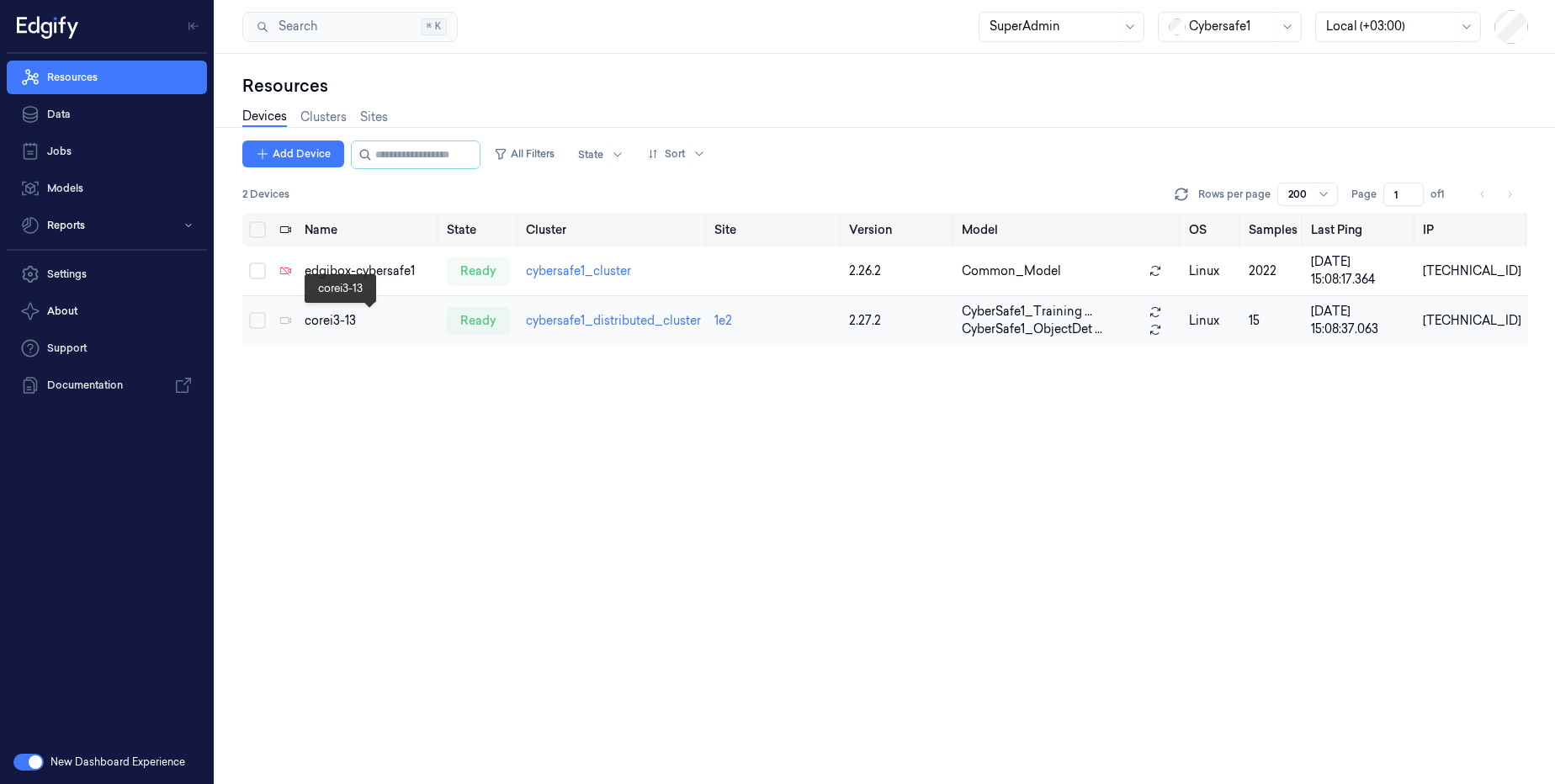
click at [330, 322] on div "corei3-13" at bounding box center [369, 321] width 129 height 18
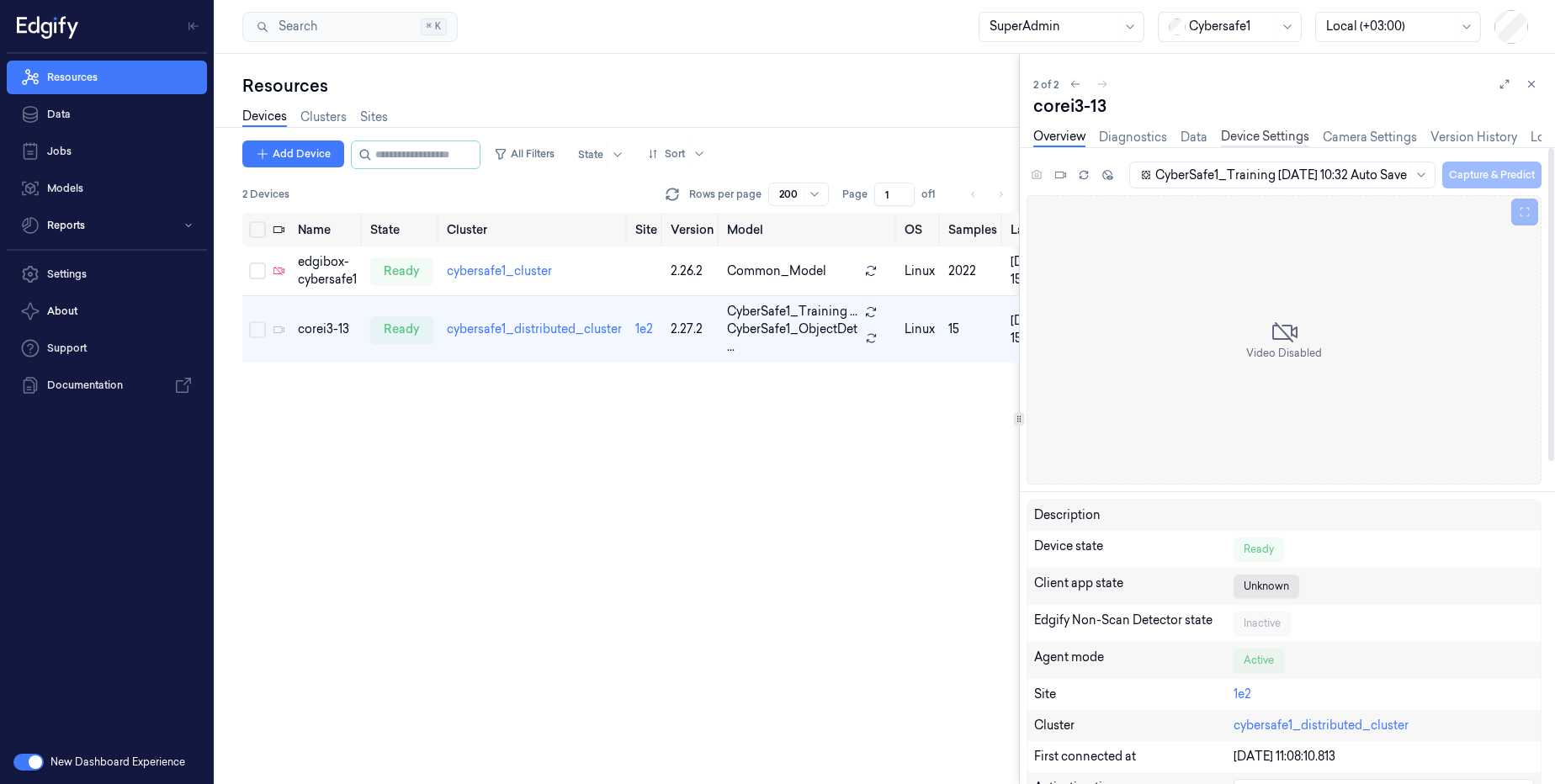
click at [1255, 137] on link "Device Settings" at bounding box center [1265, 137] width 88 height 20
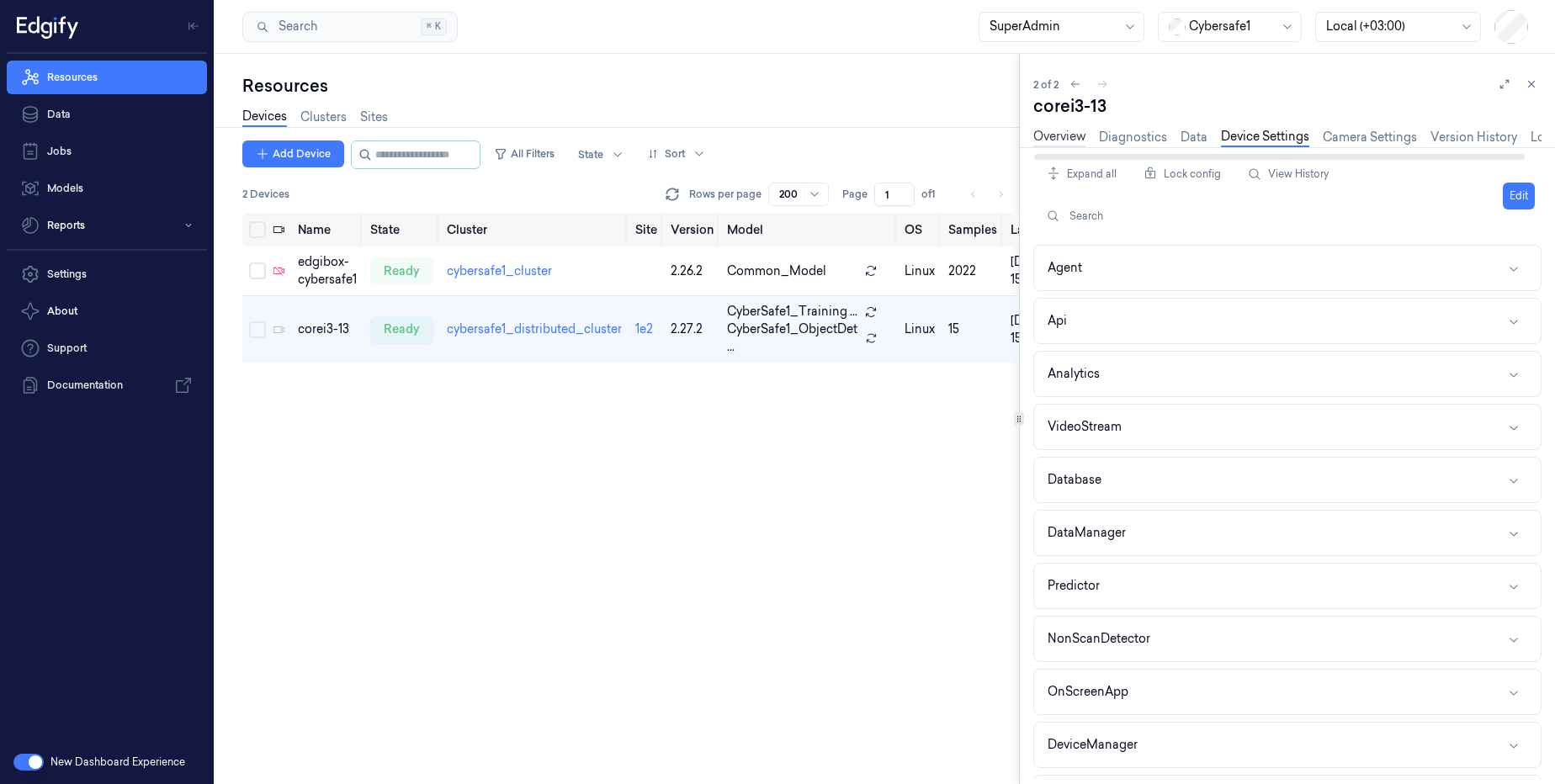
click at [1052, 142] on link "Overview" at bounding box center [1059, 137] width 52 height 20
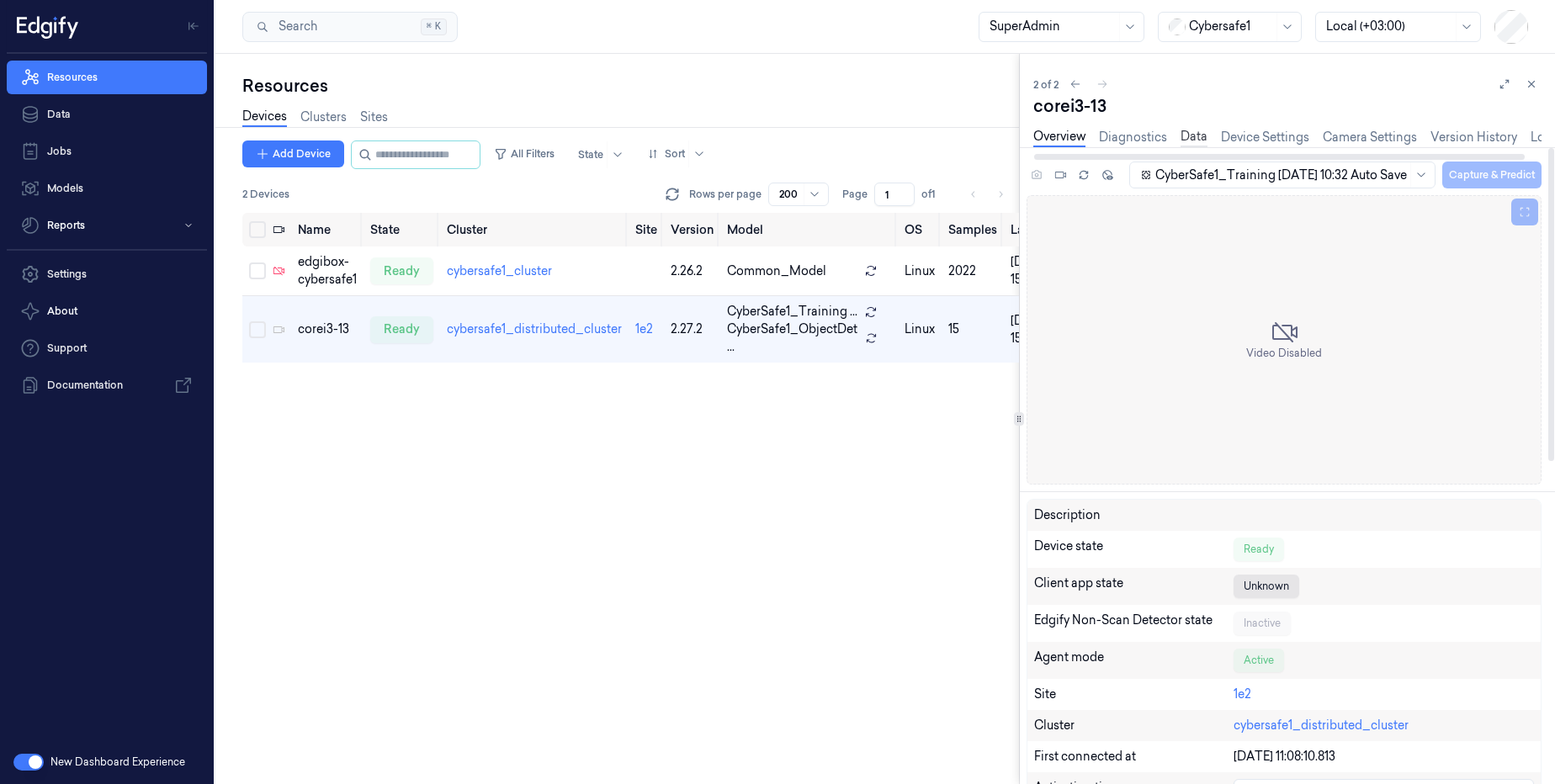
click at [1182, 139] on link "Data" at bounding box center [1194, 137] width 27 height 20
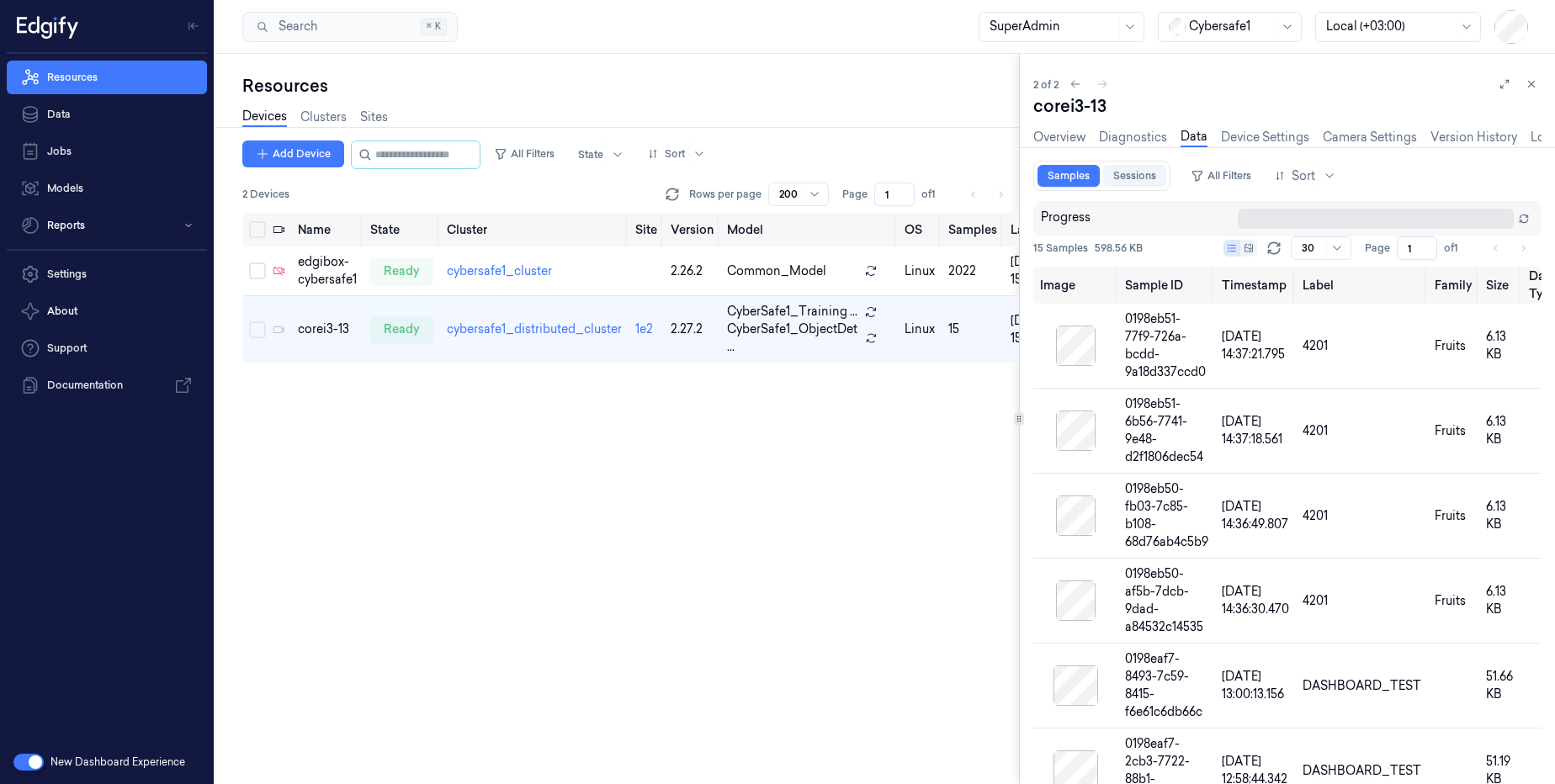
click at [1133, 181] on link "Sessions" at bounding box center [1134, 175] width 64 height 21
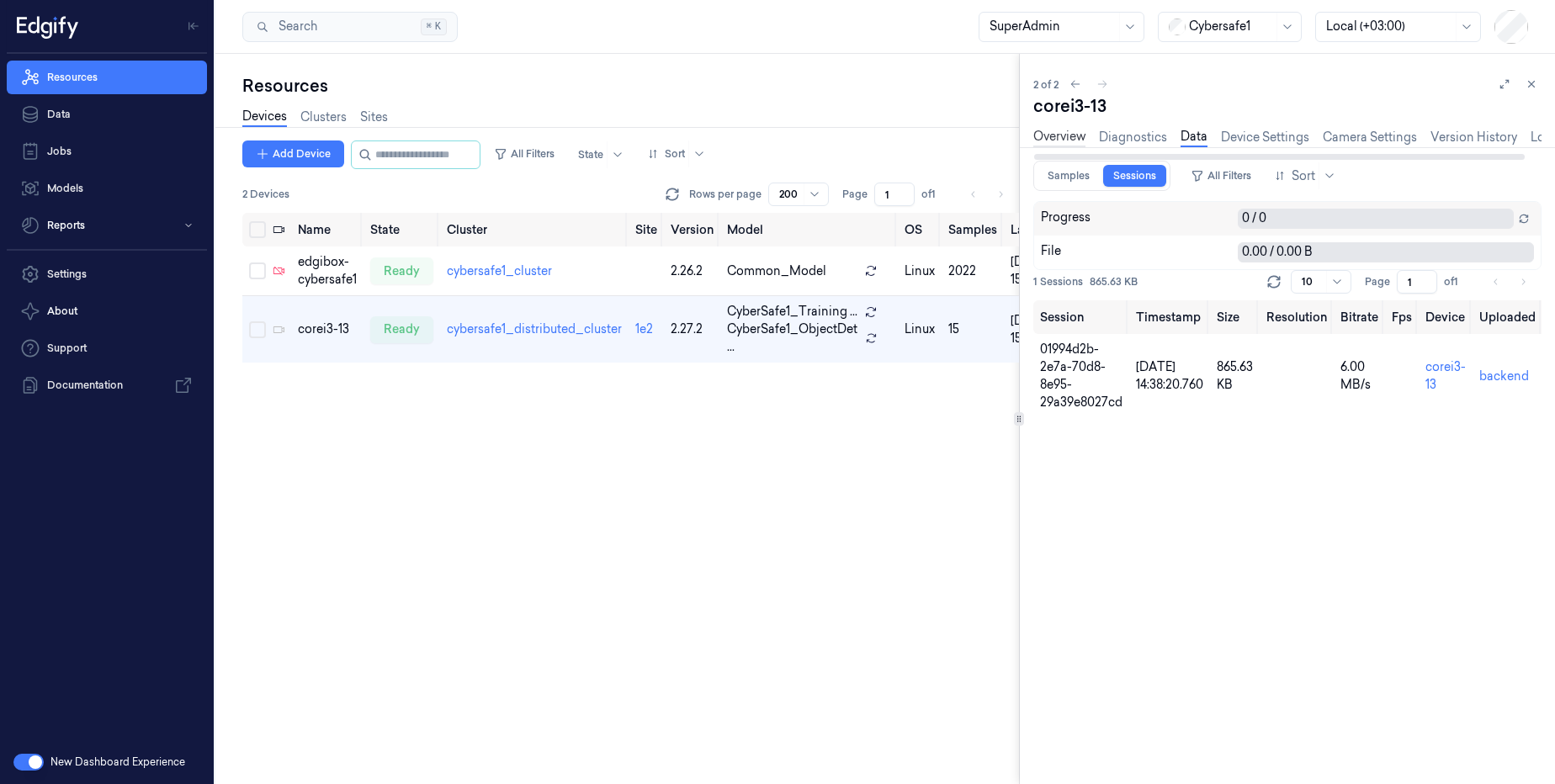
click at [1057, 129] on link "Overview" at bounding box center [1059, 137] width 52 height 20
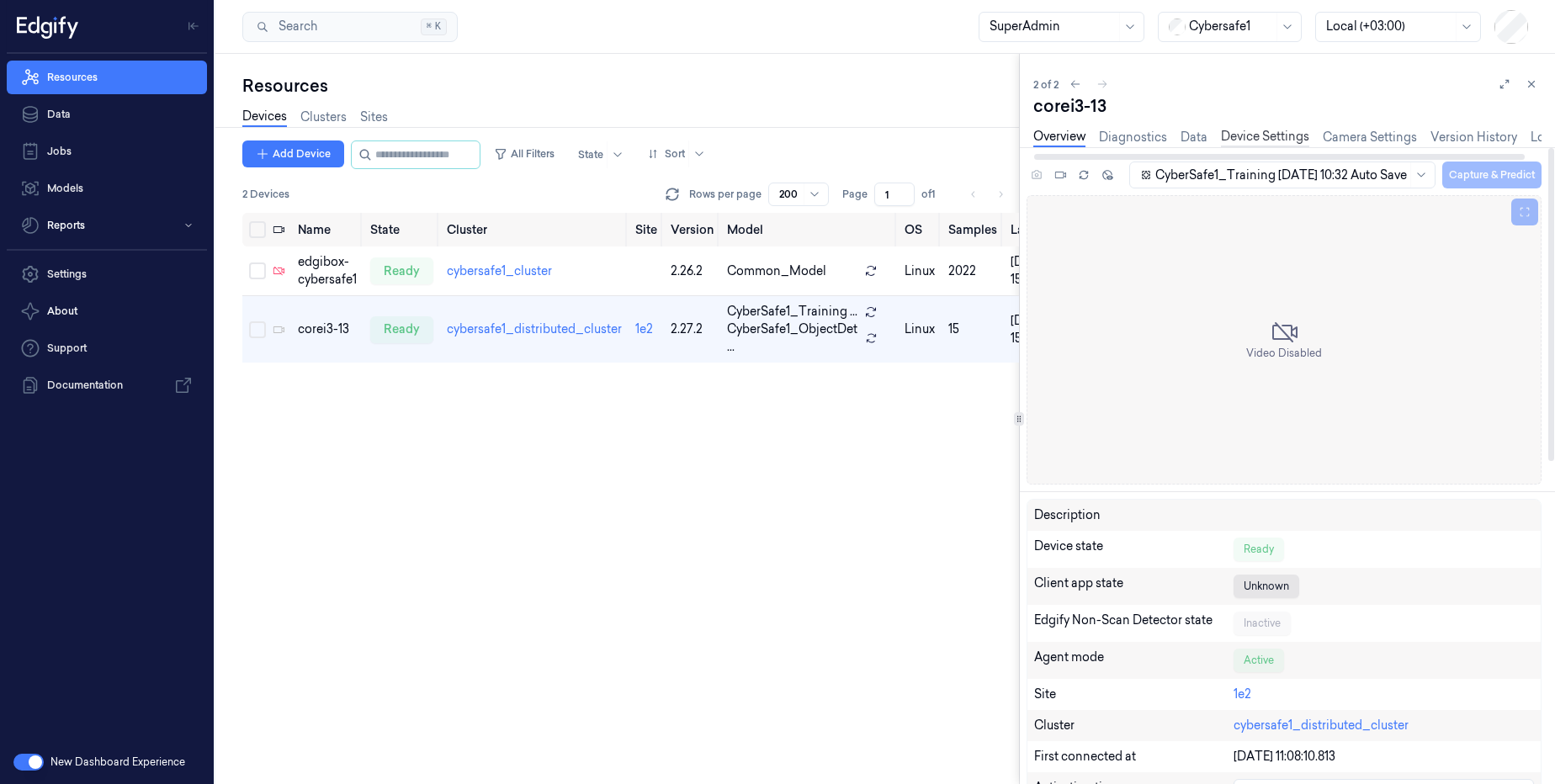
click at [1262, 130] on link "Device Settings" at bounding box center [1265, 137] width 88 height 20
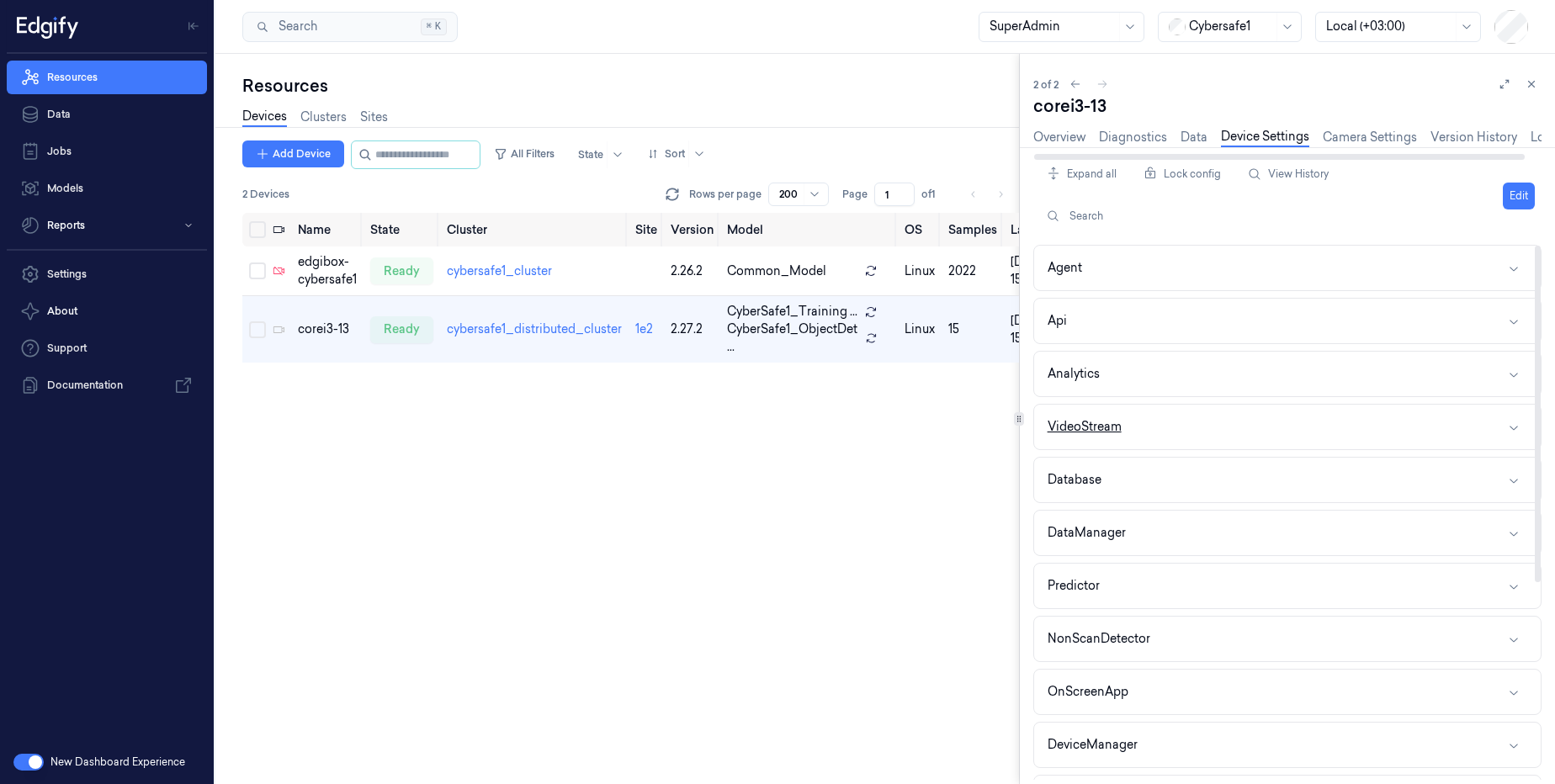
click at [1173, 436] on button "VideoStream" at bounding box center [1287, 427] width 506 height 45
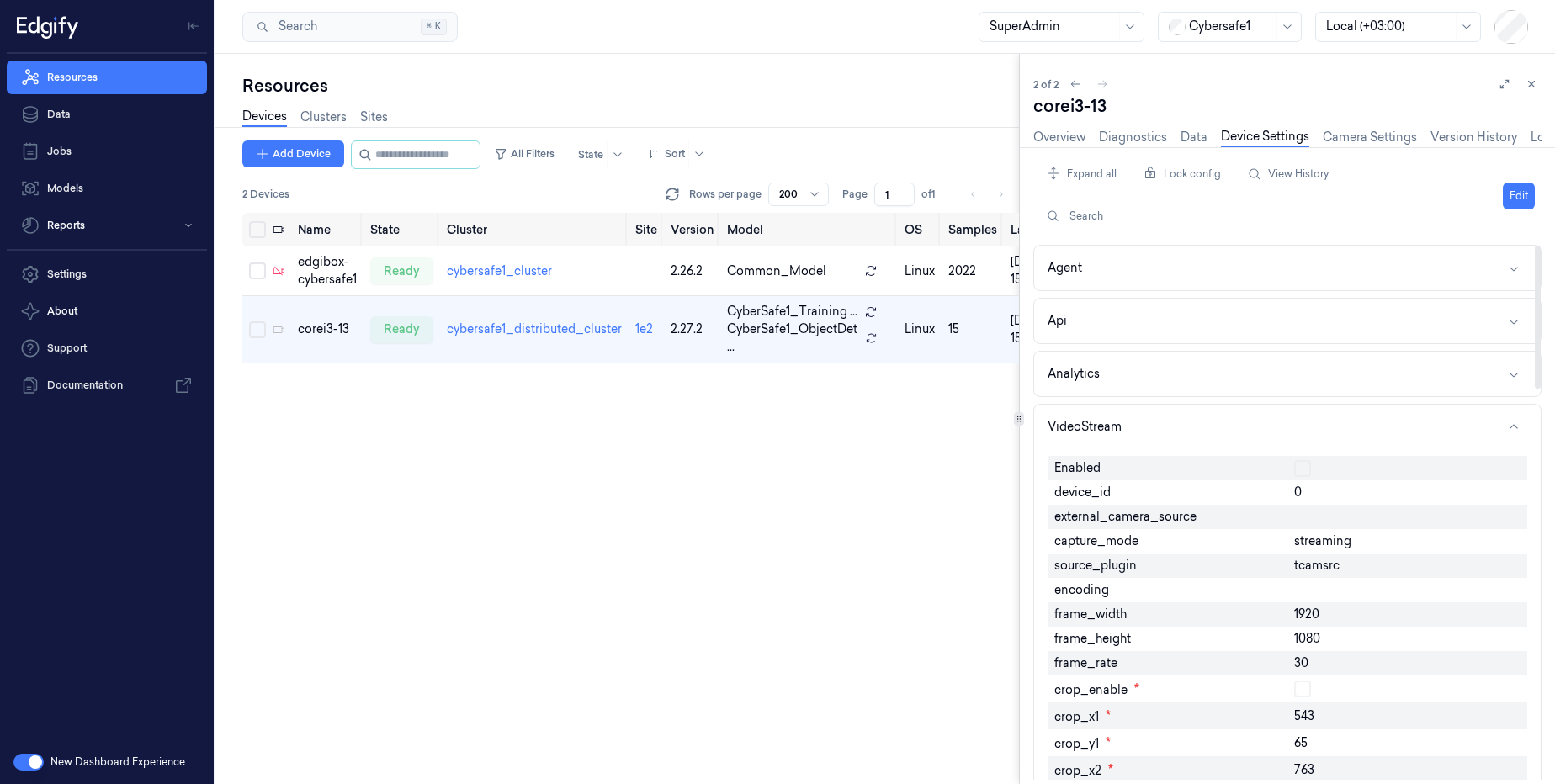
click at [1524, 196] on button "Edit" at bounding box center [1518, 196] width 32 height 27
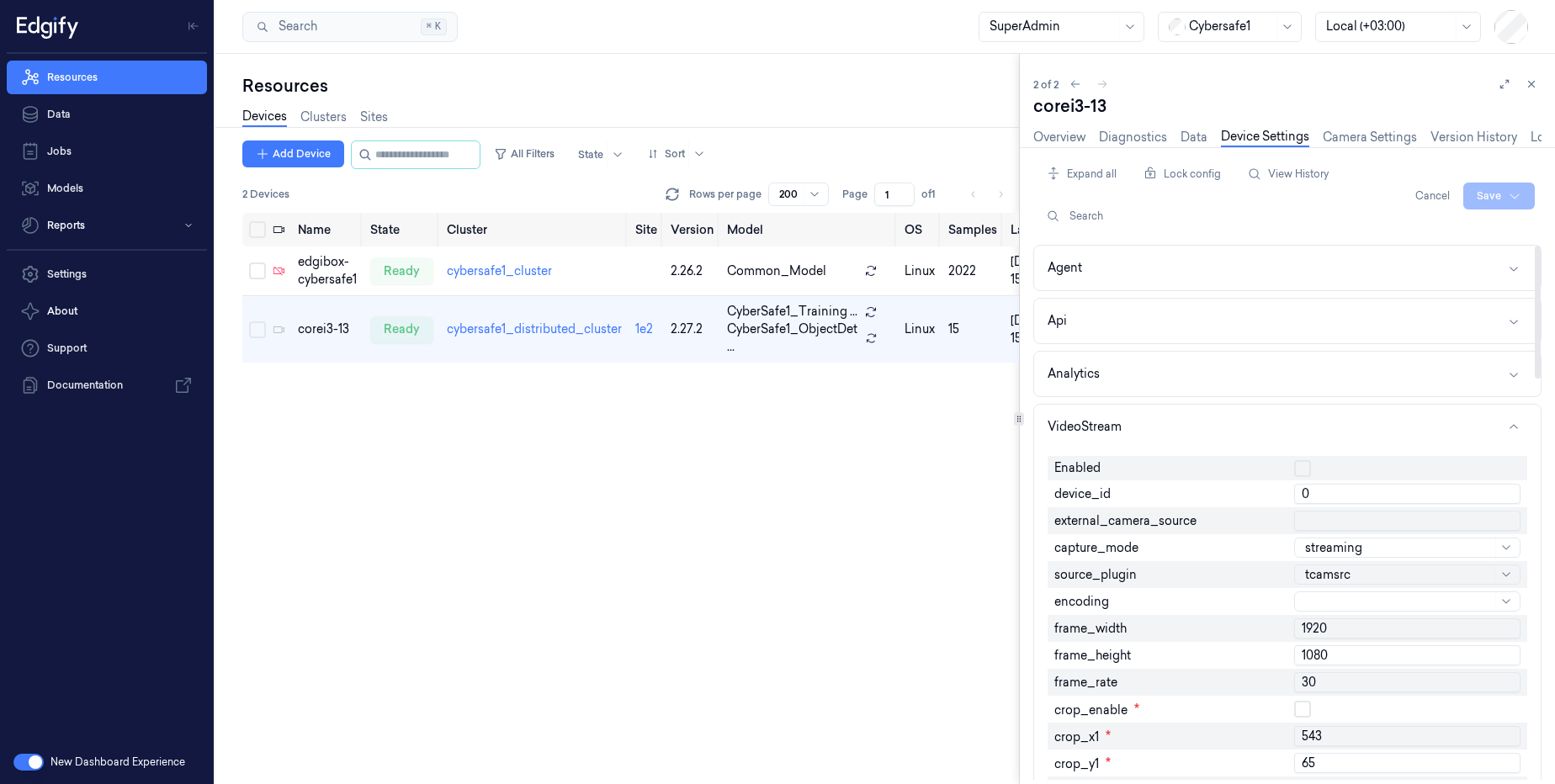
click at [1306, 474] on button "button" at bounding box center [1303, 468] width 17 height 17
click at [1373, 577] on div at bounding box center [1399, 575] width 187 height 18
click at [1347, 601] on div at bounding box center [1407, 602] width 204 height 10
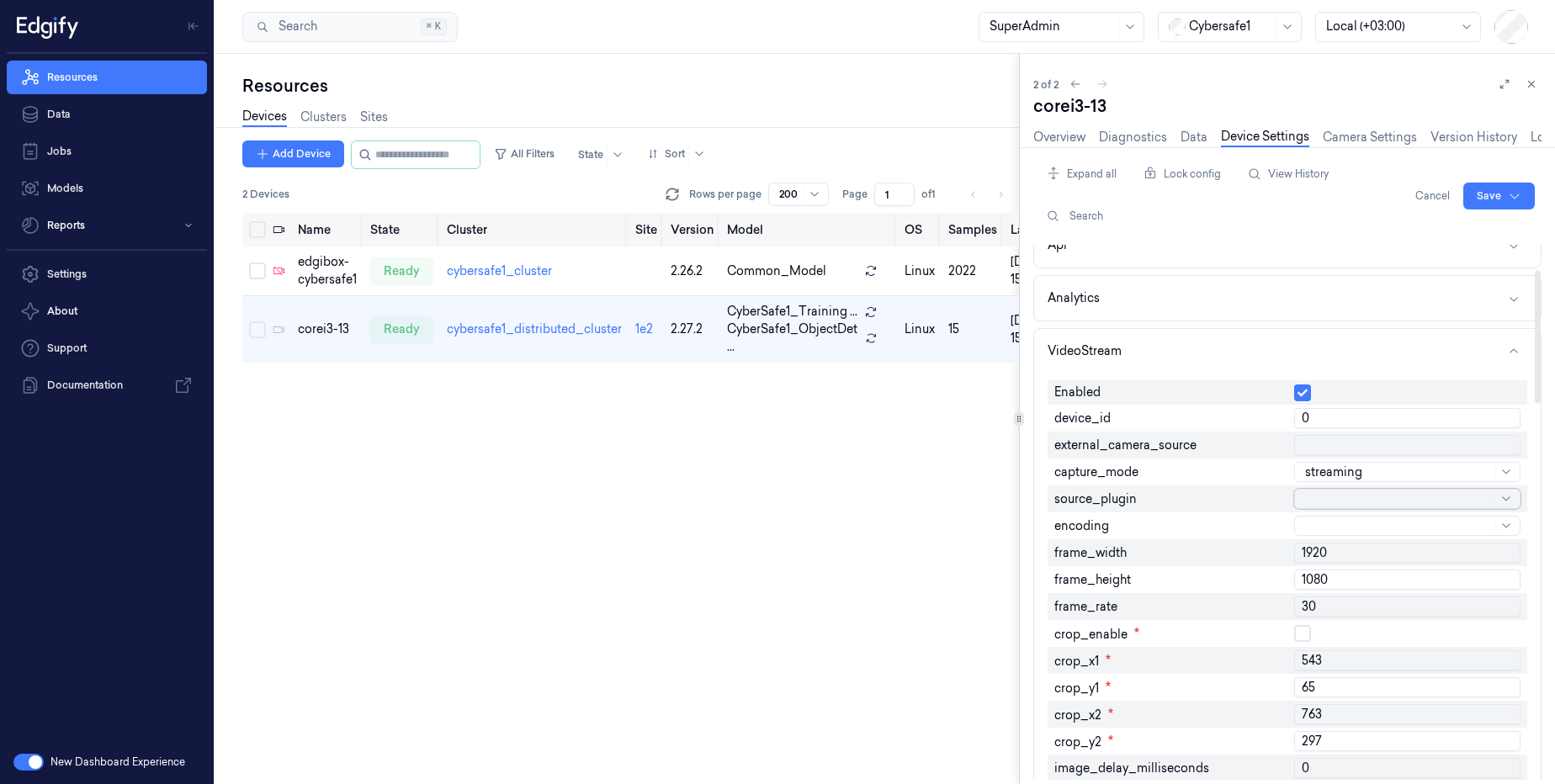
scroll to position [101, 0]
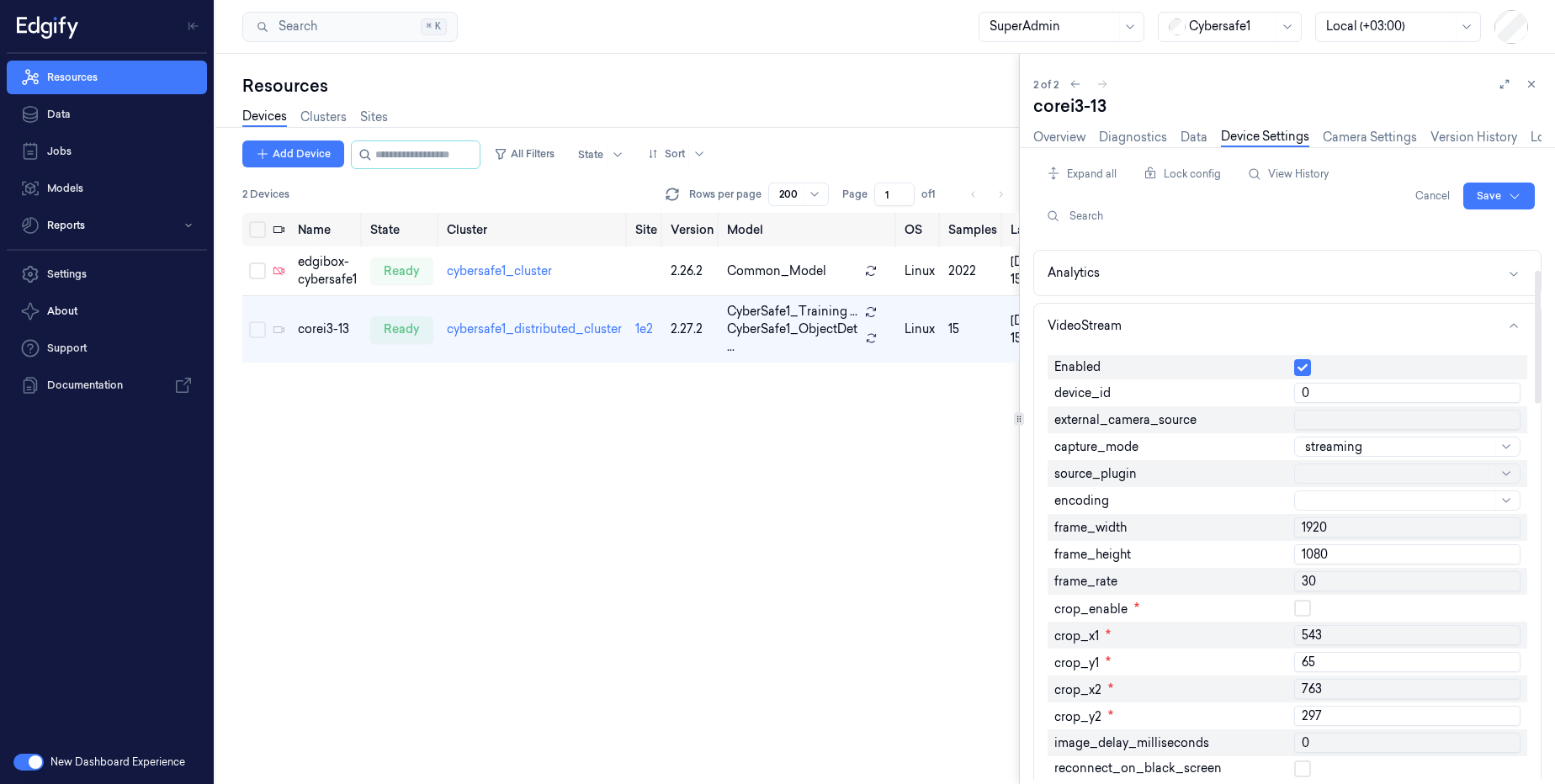
click at [1356, 537] on input "1920" at bounding box center [1407, 528] width 227 height 21
type input "1280"
click at [1302, 395] on input "0" at bounding box center [1407, 393] width 227 height 21
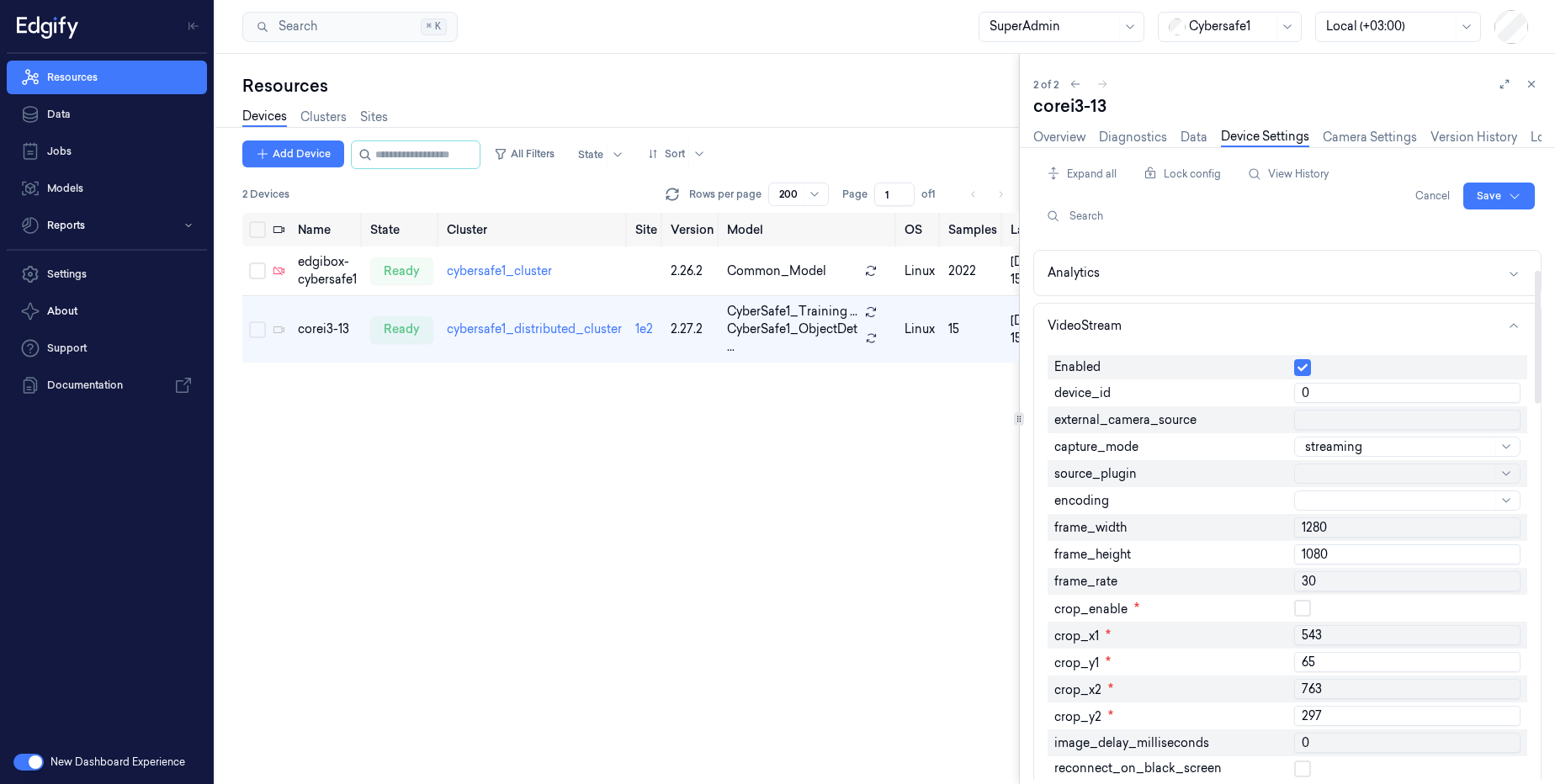
click at [1302, 395] on input "0" at bounding box center [1407, 393] width 227 height 21
type input "2"
click at [1340, 558] on input "1080" at bounding box center [1407, 554] width 227 height 21
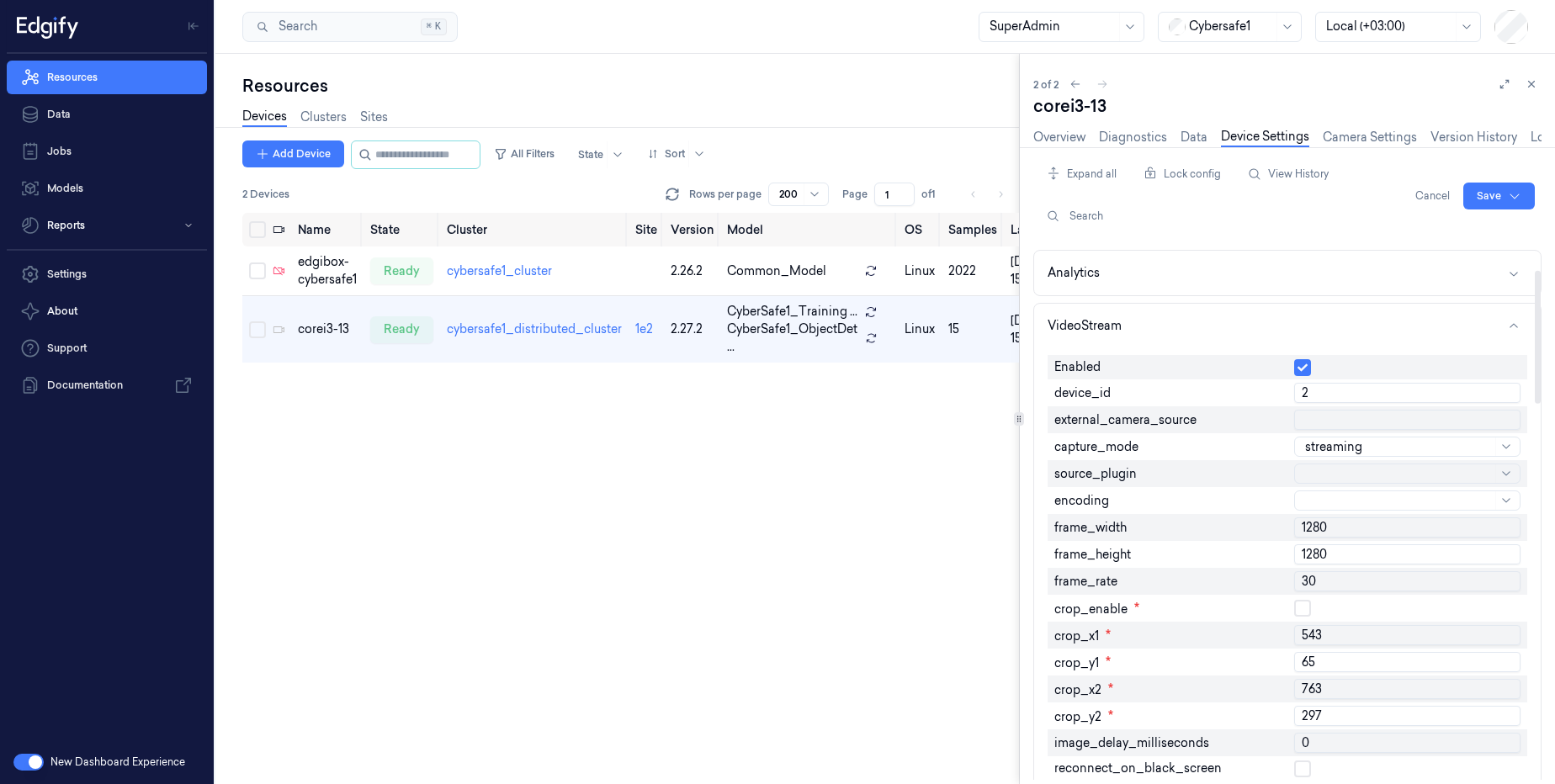
type input "1280"
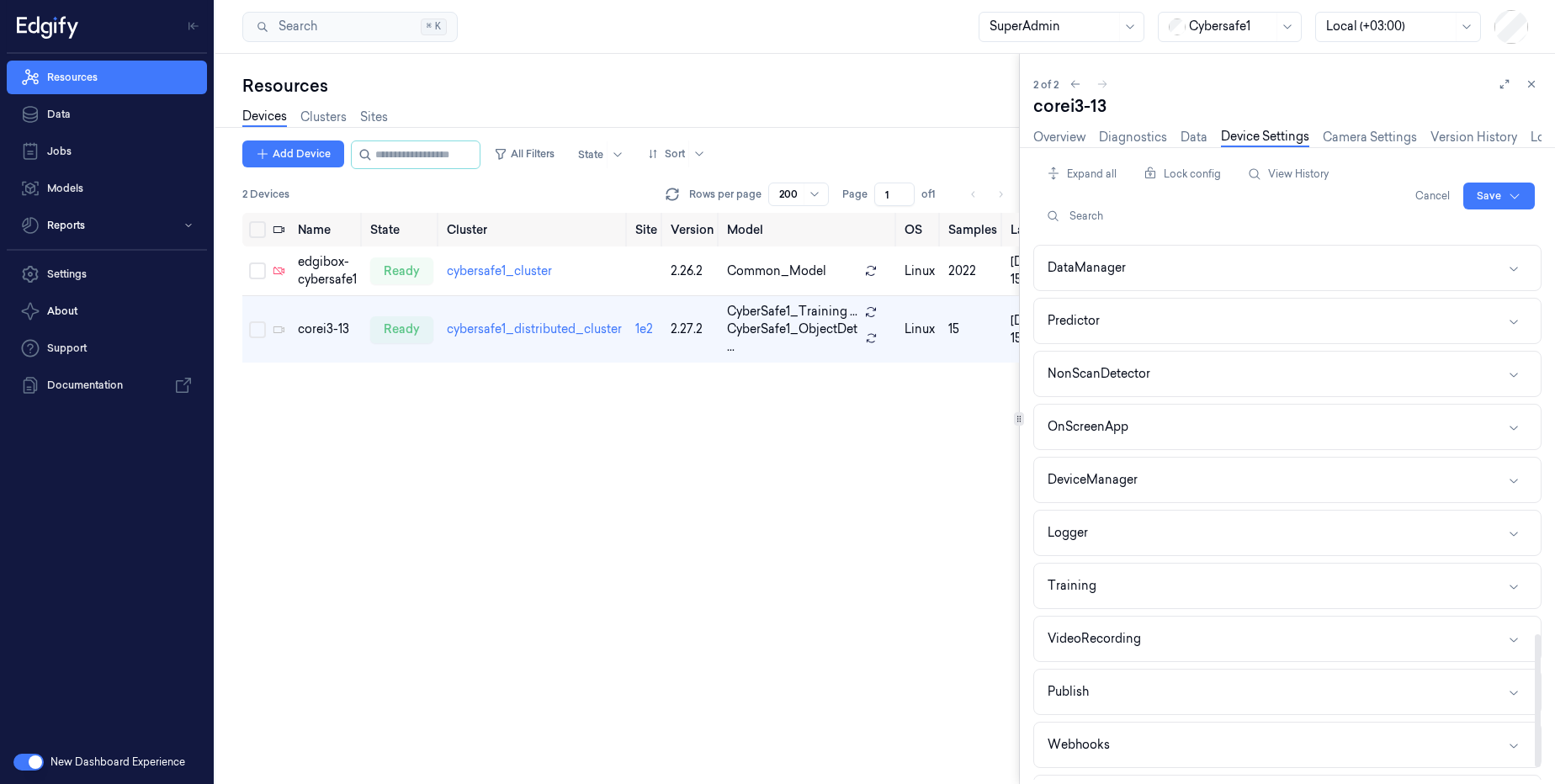
scroll to position [1613, 0]
type input "60"
click at [1150, 579] on button "VideoRecording" at bounding box center [1287, 591] width 506 height 45
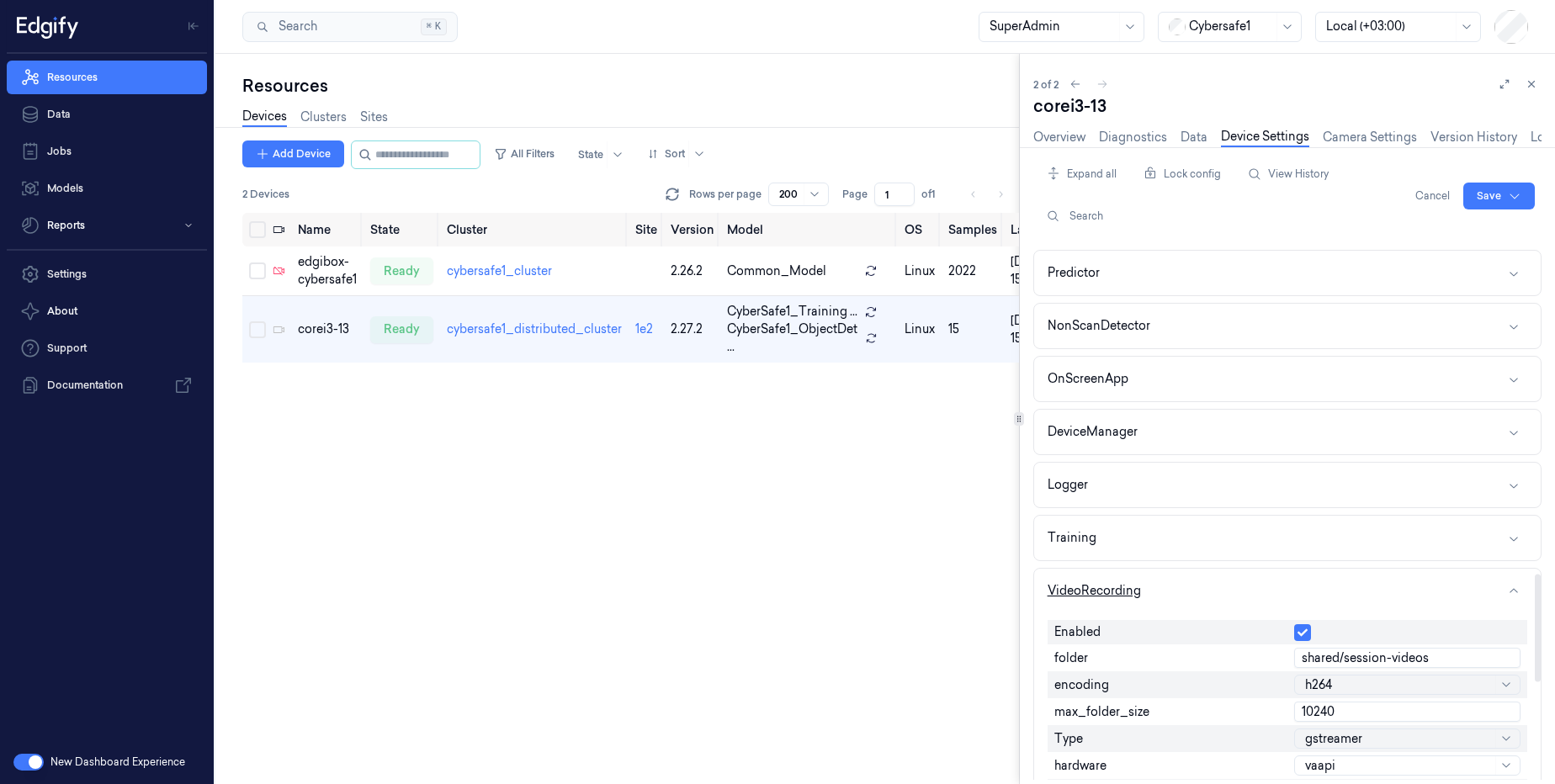
scroll to position [1916, 0]
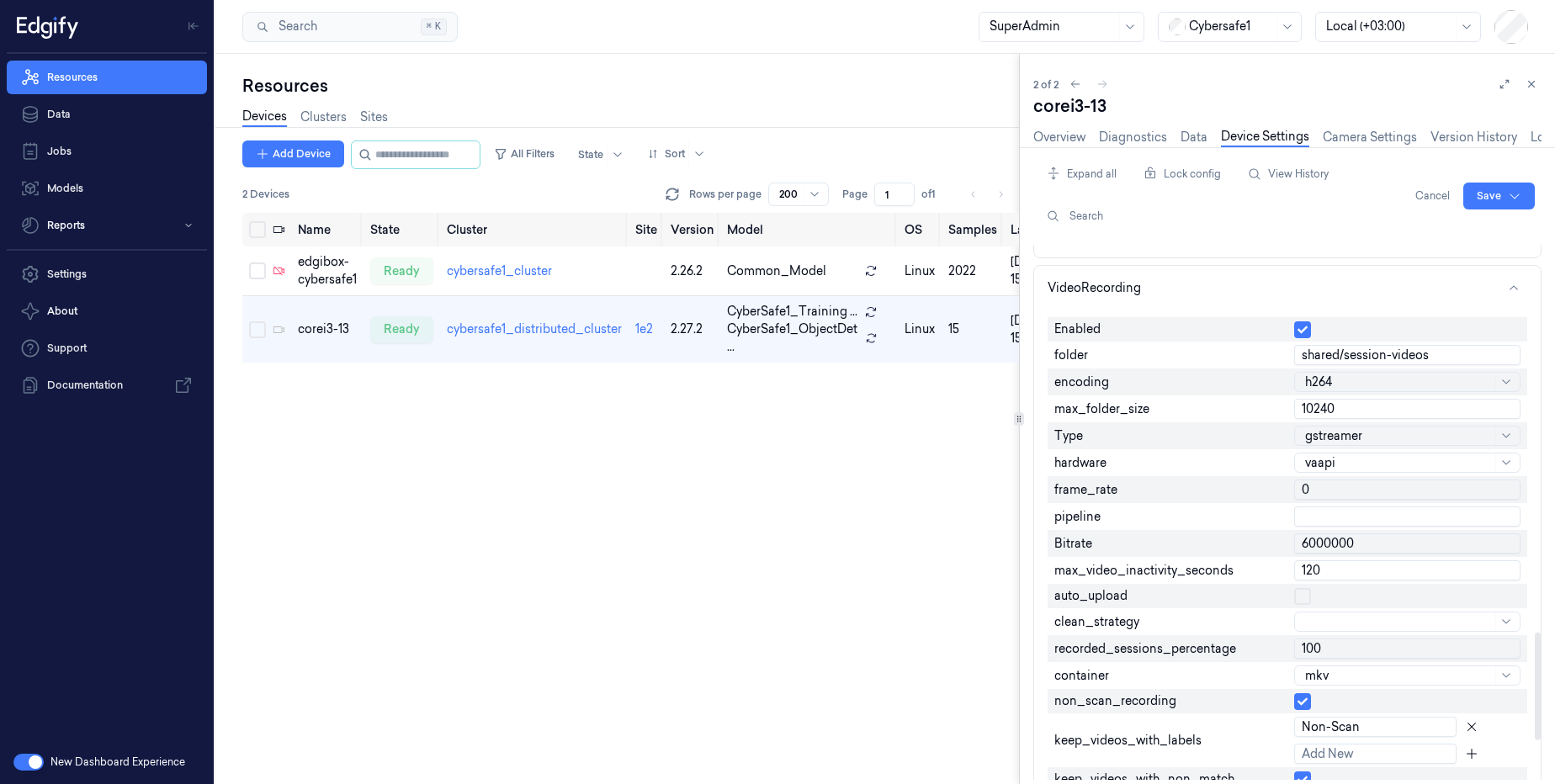
click at [1313, 492] on input "0" at bounding box center [1407, 490] width 227 height 21
type input "30"
click at [1300, 705] on button "button" at bounding box center [1303, 702] width 17 height 17
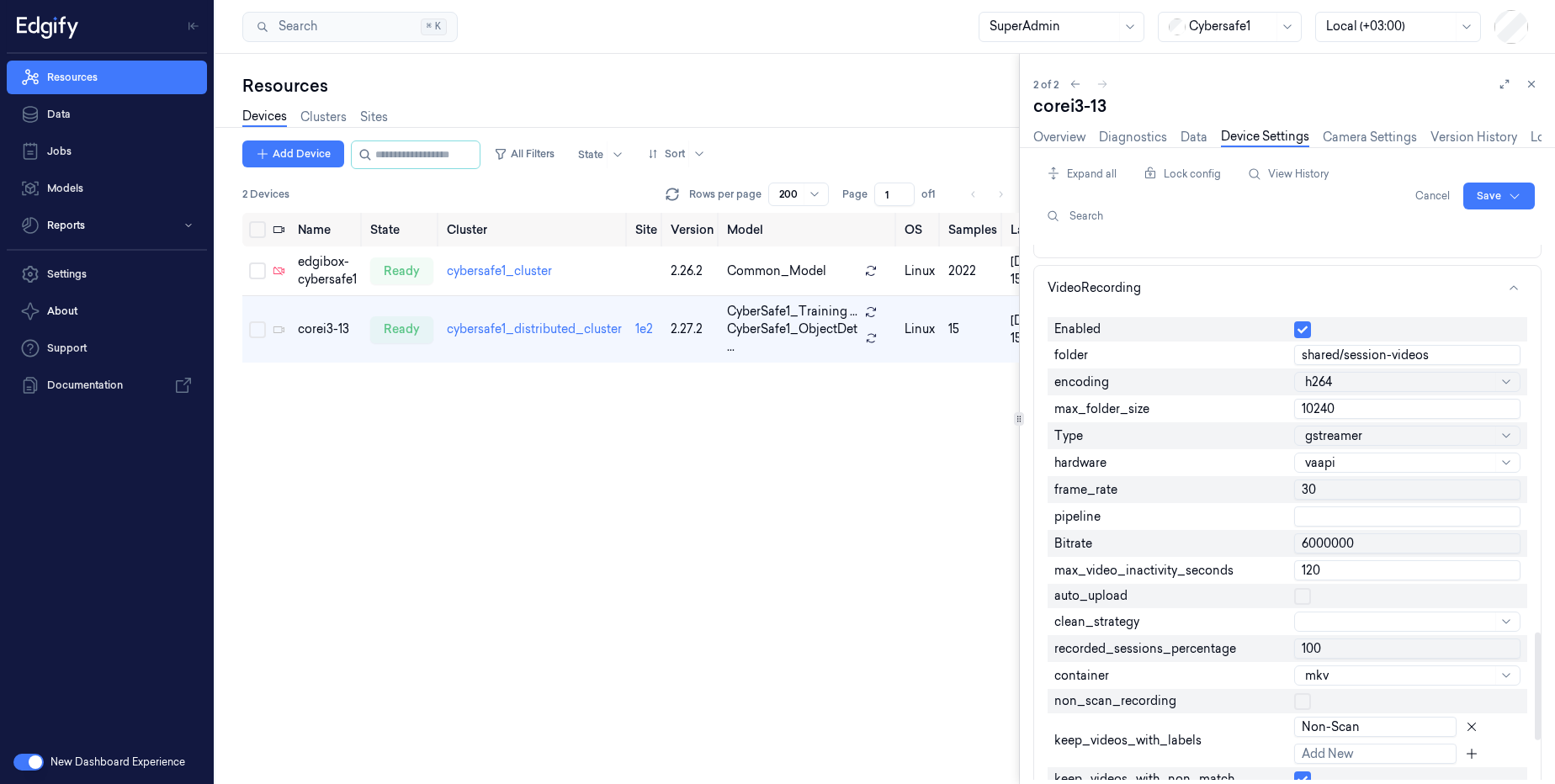
click at [1341, 682] on div at bounding box center [1399, 675] width 187 height 18
click at [1248, 680] on div "container" at bounding box center [1167, 675] width 239 height 27
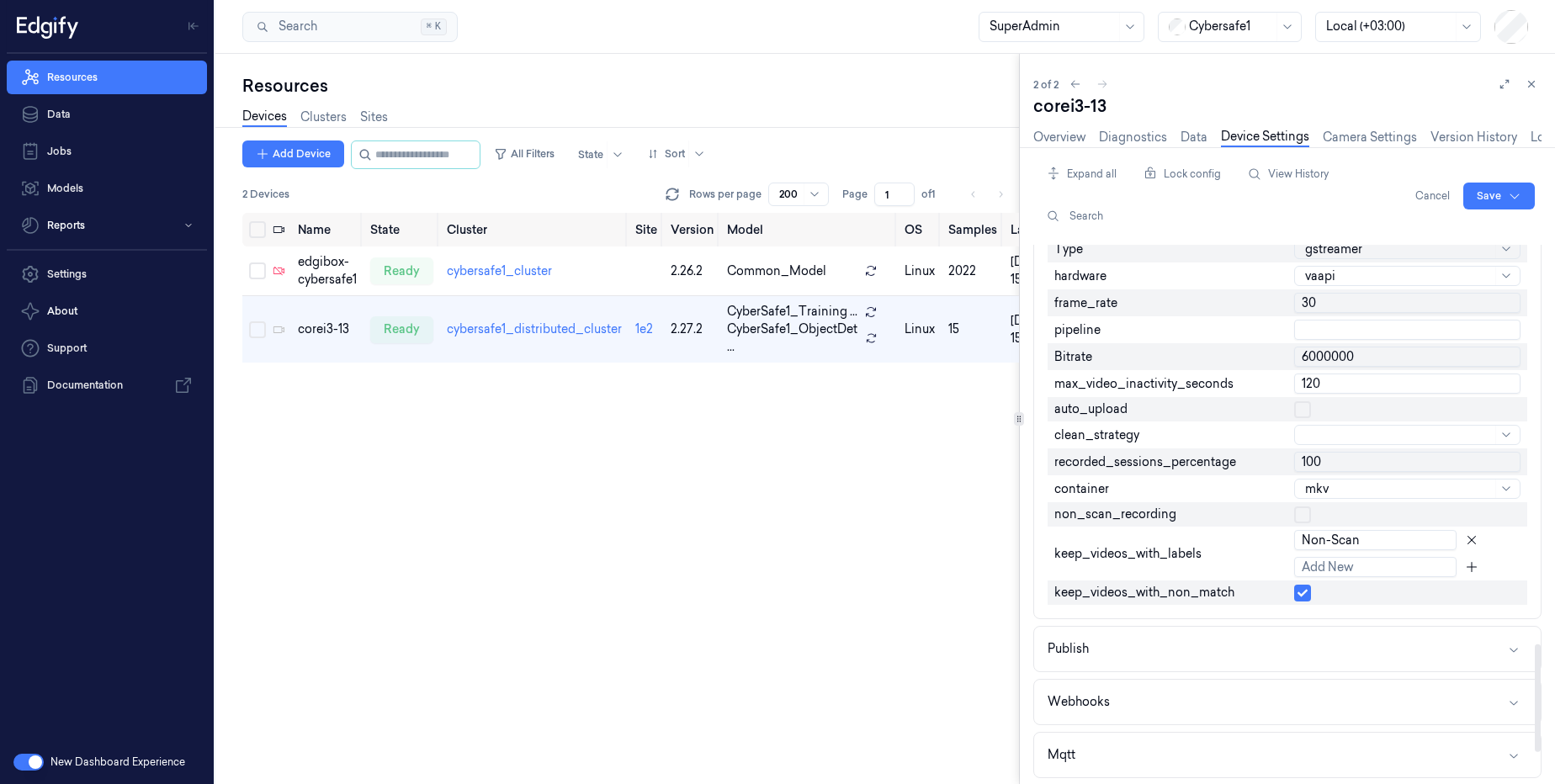
scroll to position [2108, 0]
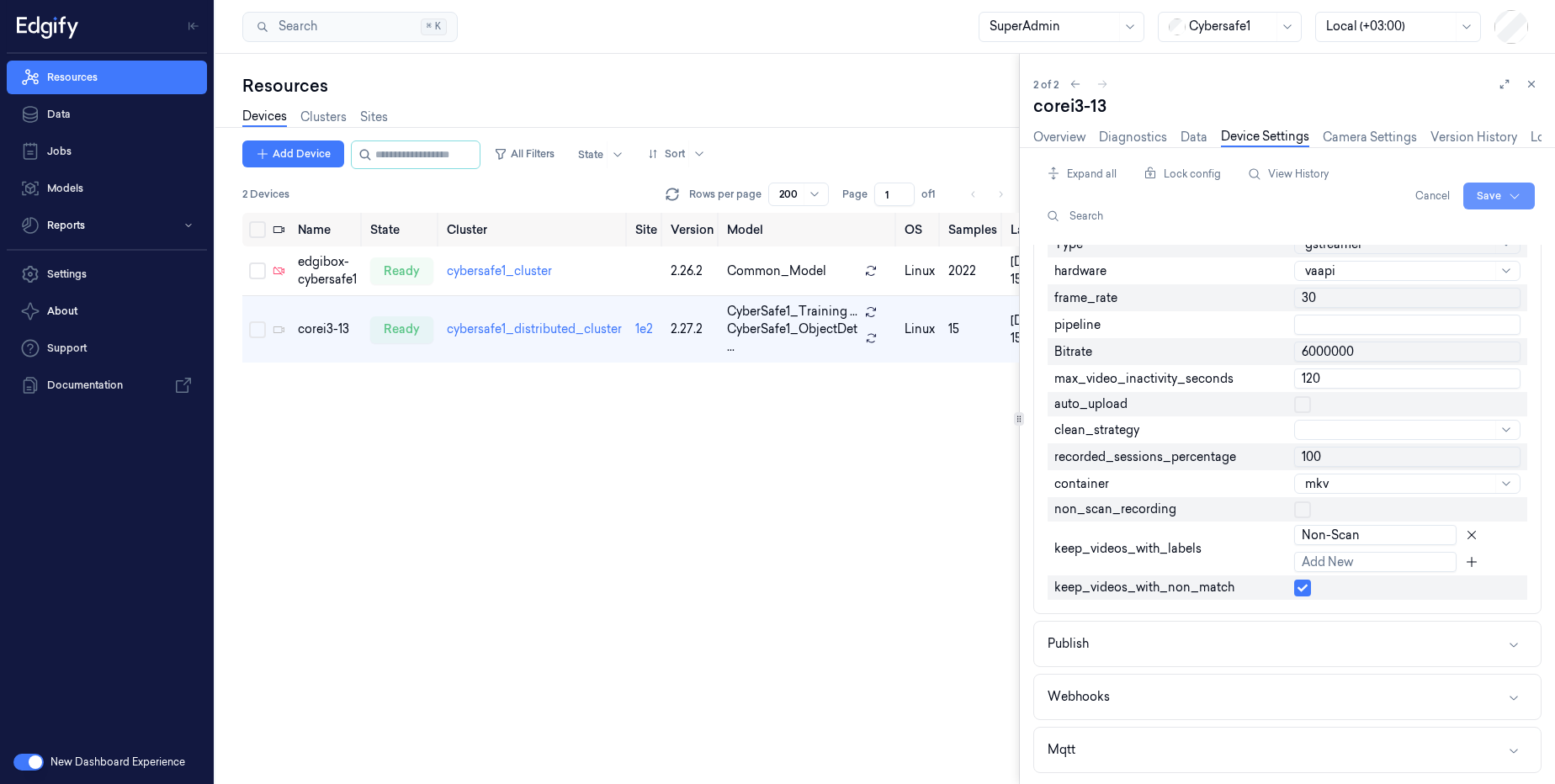
click at [1495, 198] on html "Resources Data Jobs Models Reports Settings About Support Documentation New Das…" at bounding box center [778, 392] width 1555 height 784
click at [1461, 232] on div "Save to this device" at bounding box center [1455, 231] width 149 height 27
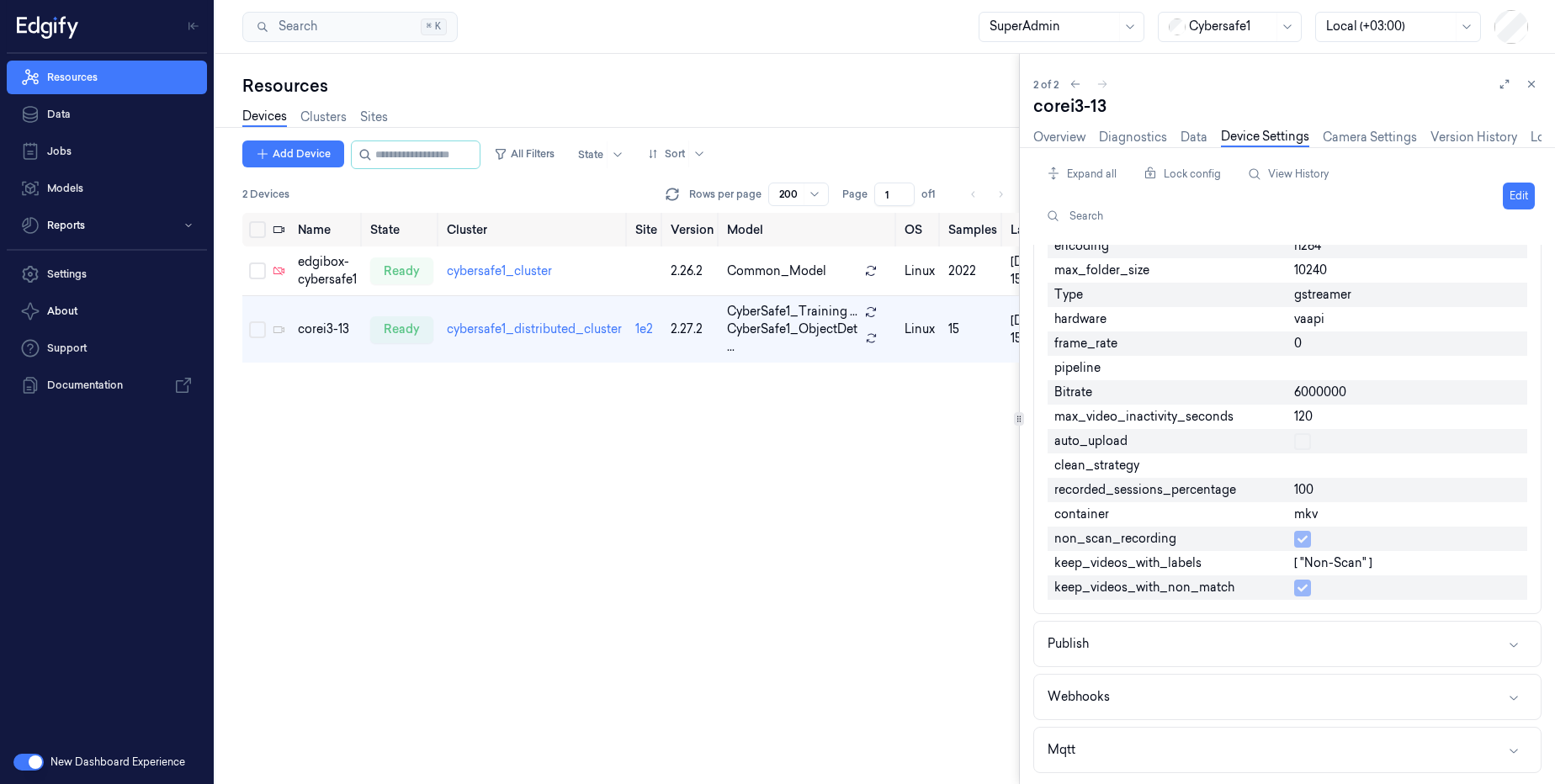
scroll to position [1900, 0]
click at [1050, 146] on link "Overview" at bounding box center [1059, 137] width 52 height 20
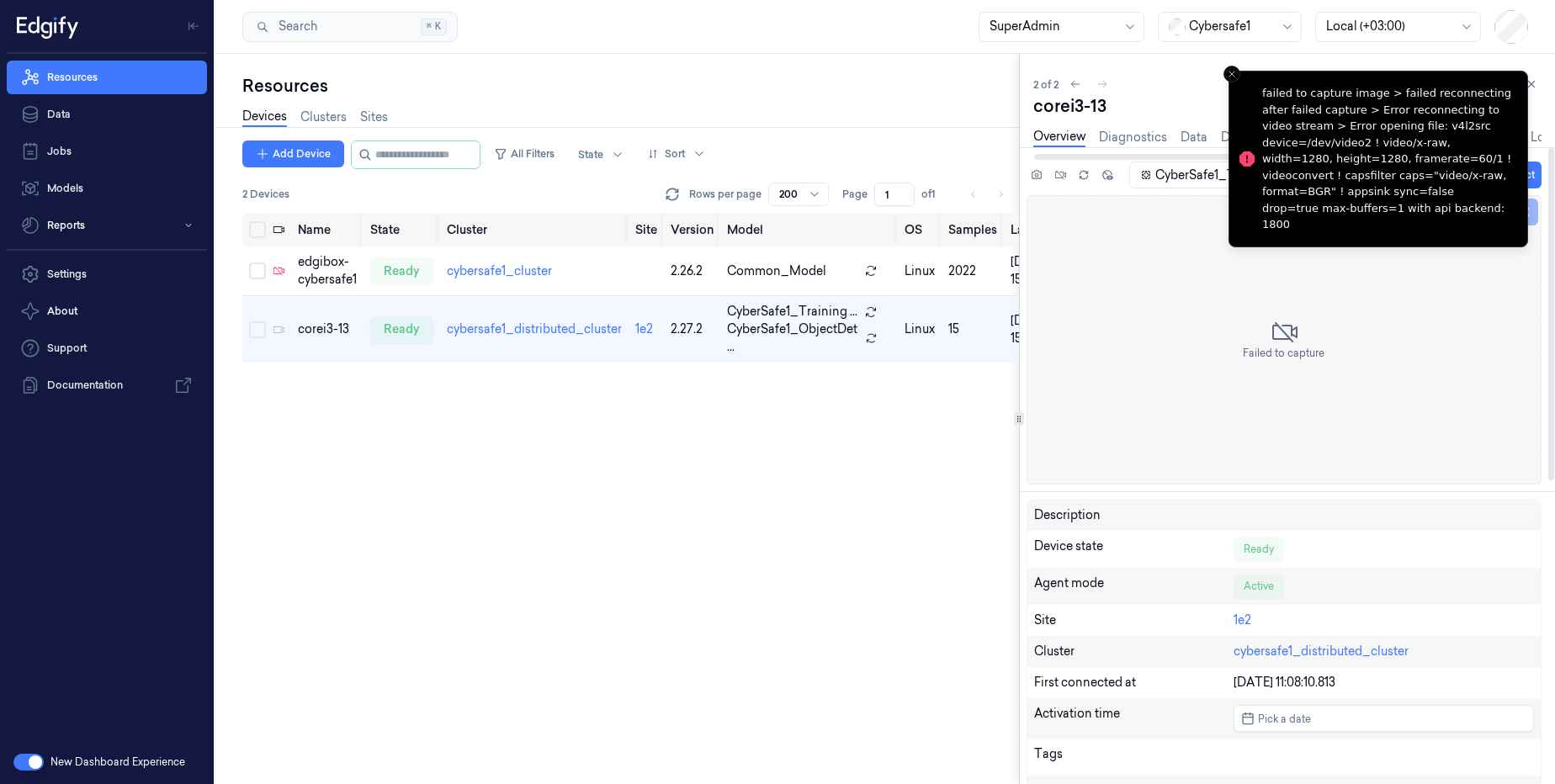
click at [1044, 142] on link "Overview" at bounding box center [1059, 137] width 52 height 20
click at [1035, 179] on icon at bounding box center [1037, 175] width 12 height 12
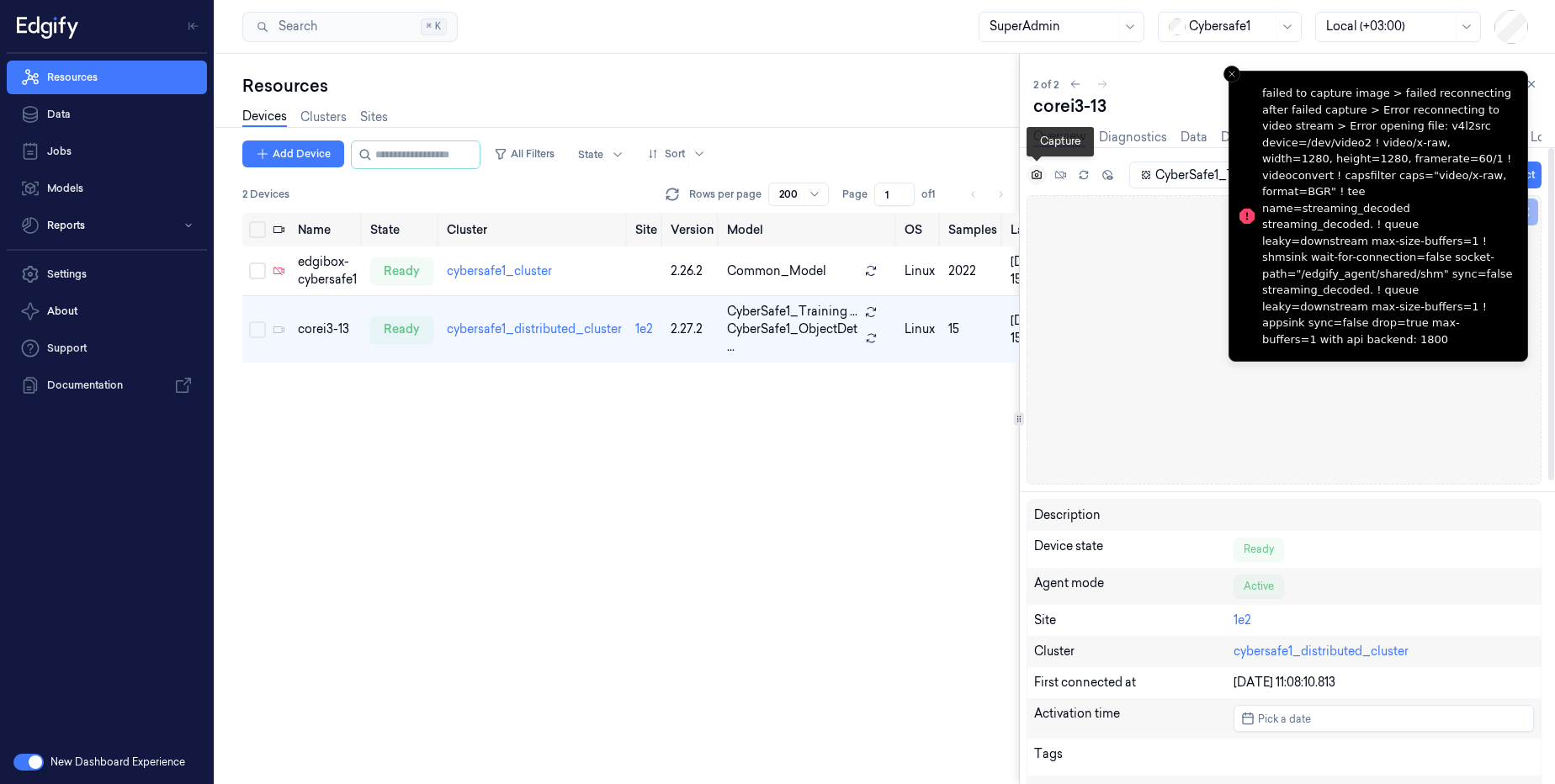
click at [1035, 179] on icon at bounding box center [1037, 175] width 12 height 12
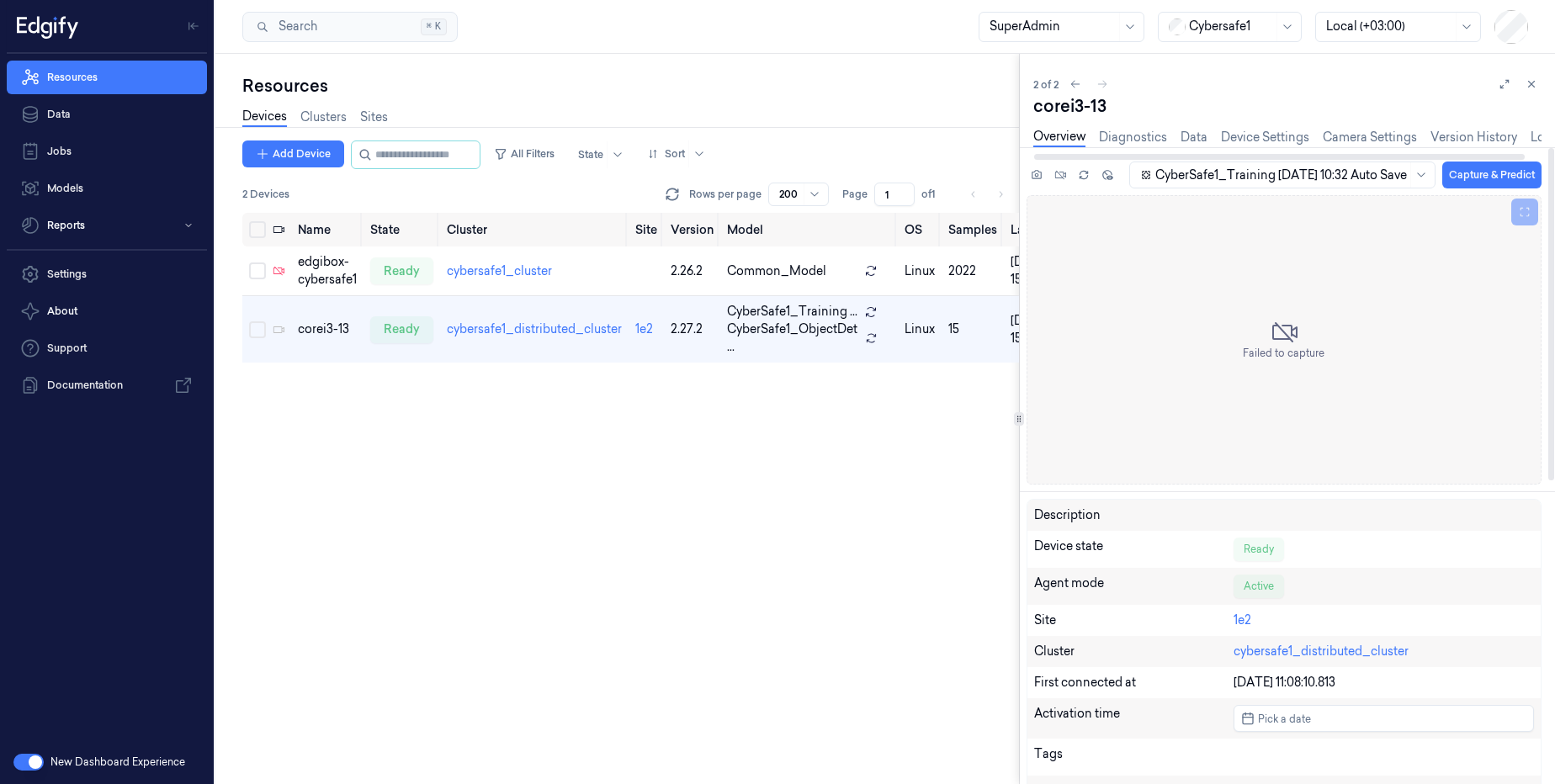
click at [1294, 126] on div "Overview Diagnostics Data Device Settings Camera Settings Version History Logs" at bounding box center [1287, 139] width 508 height 43
click at [1294, 141] on link "Device Settings" at bounding box center [1265, 137] width 88 height 20
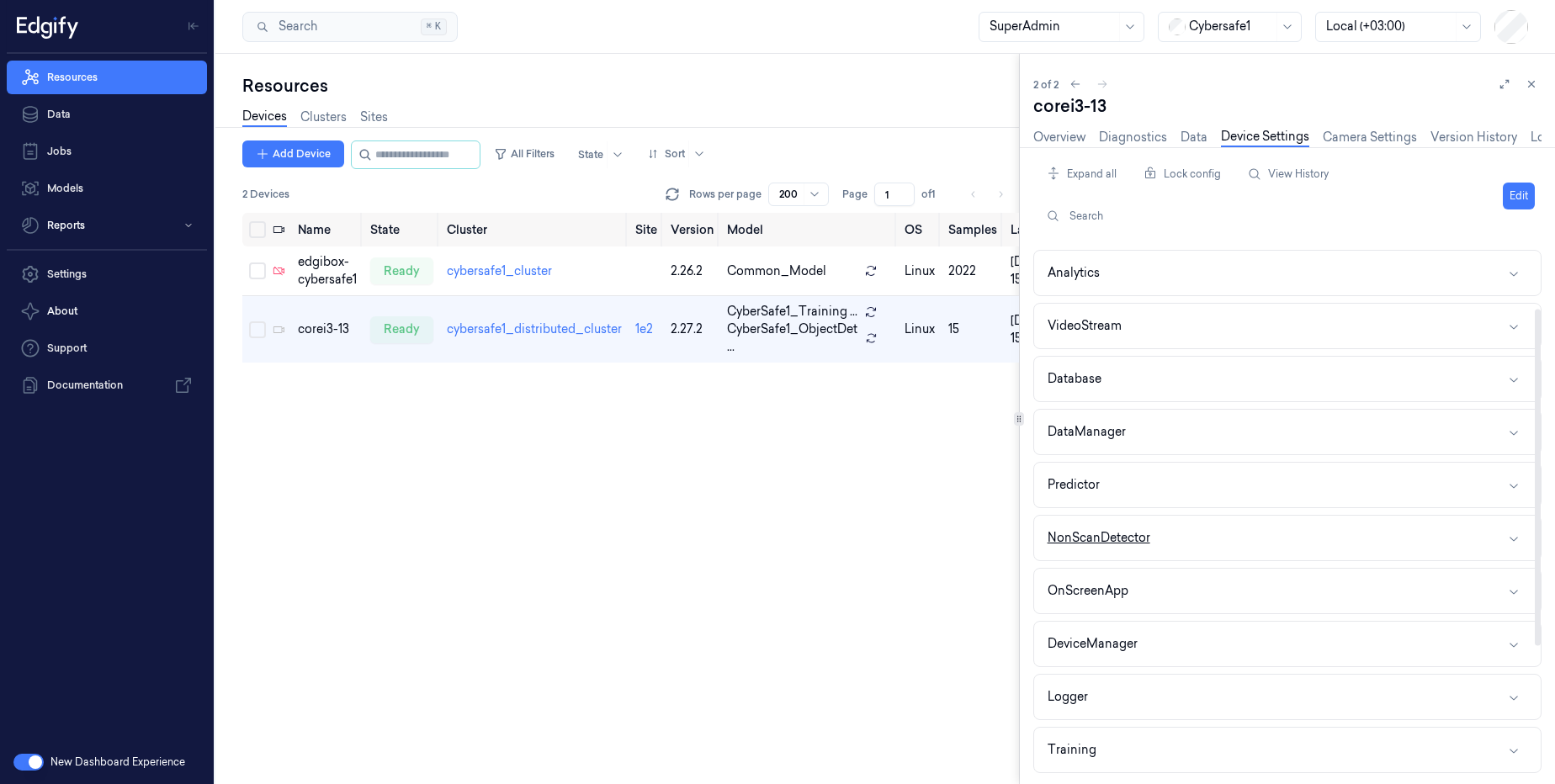
click at [1159, 531] on button "NonScanDetector" at bounding box center [1287, 538] width 506 height 45
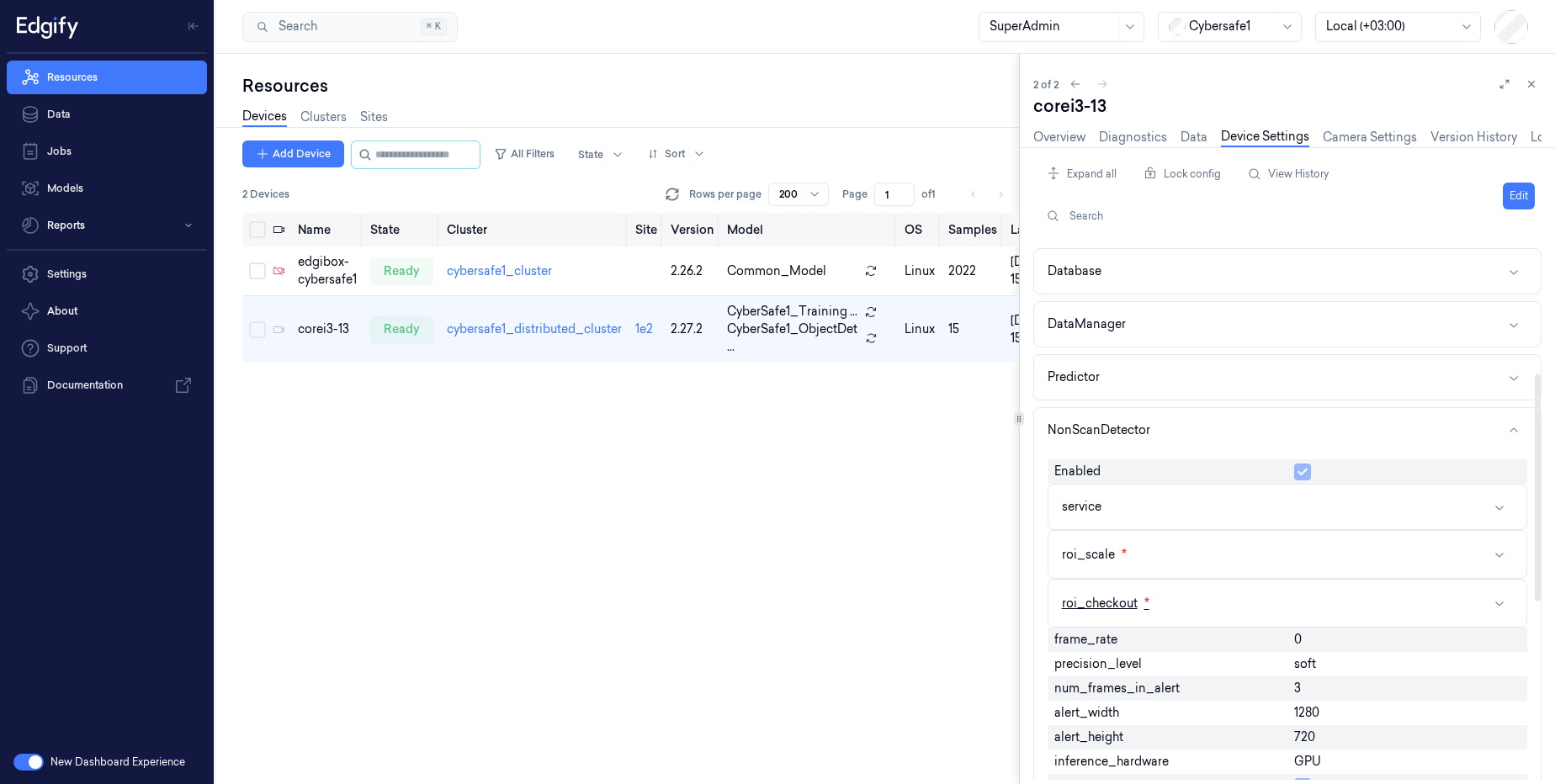
scroll to position [303, 0]
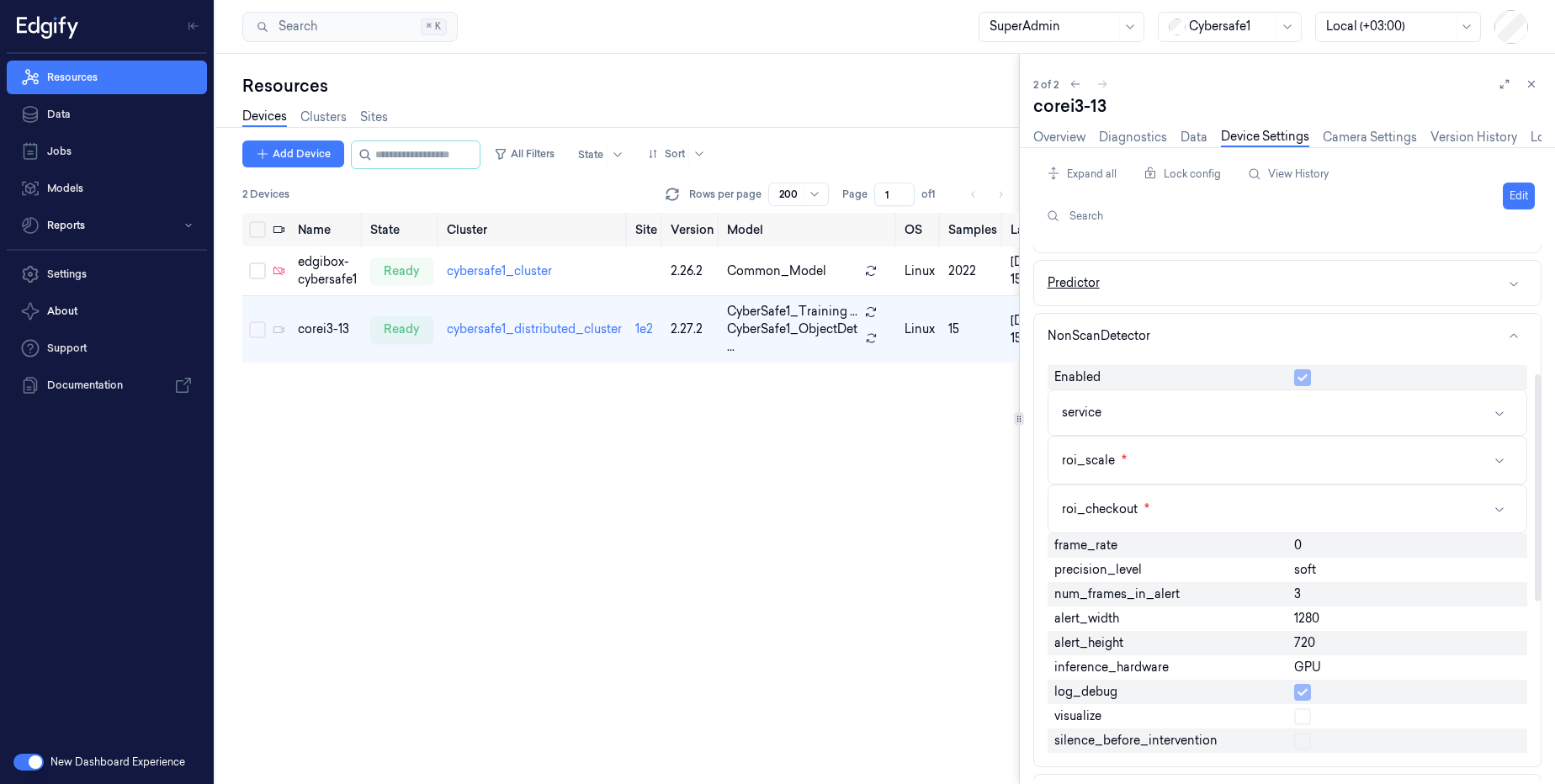
drag, startPoint x: 1510, startPoint y: 199, endPoint x: 1425, endPoint y: 268, distance: 109.5
click at [1510, 199] on button "Edit" at bounding box center [1518, 196] width 32 height 27
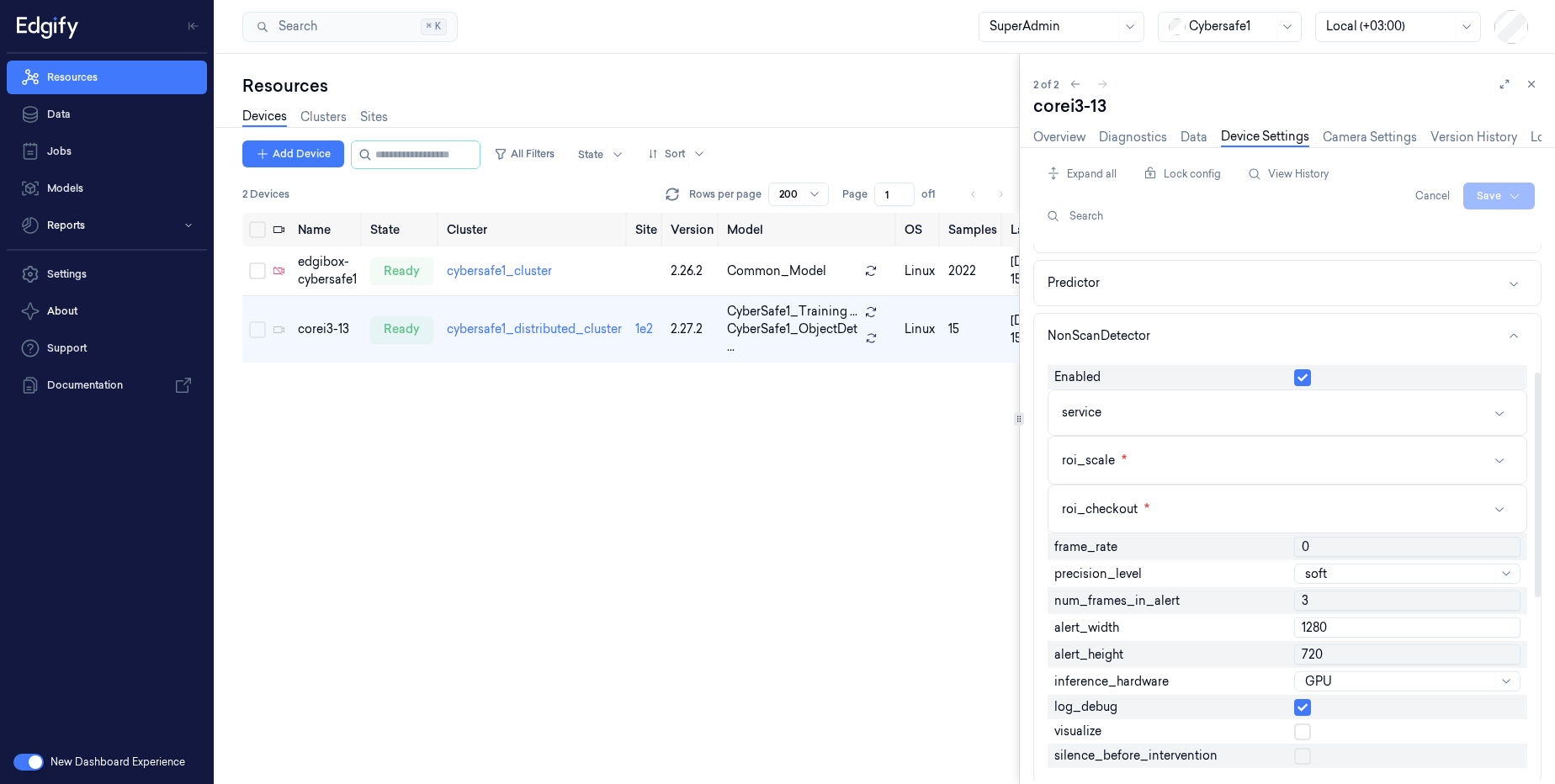
click at [1310, 377] on div at bounding box center [1407, 377] width 227 height 17
click at [1305, 387] on div at bounding box center [1407, 377] width 239 height 24
click at [1304, 377] on button "button" at bounding box center [1303, 377] width 17 height 17
click at [1305, 377] on button "button" at bounding box center [1303, 377] width 17 height 17
click at [1193, 328] on button "NonScanDetector" at bounding box center [1287, 336] width 506 height 45
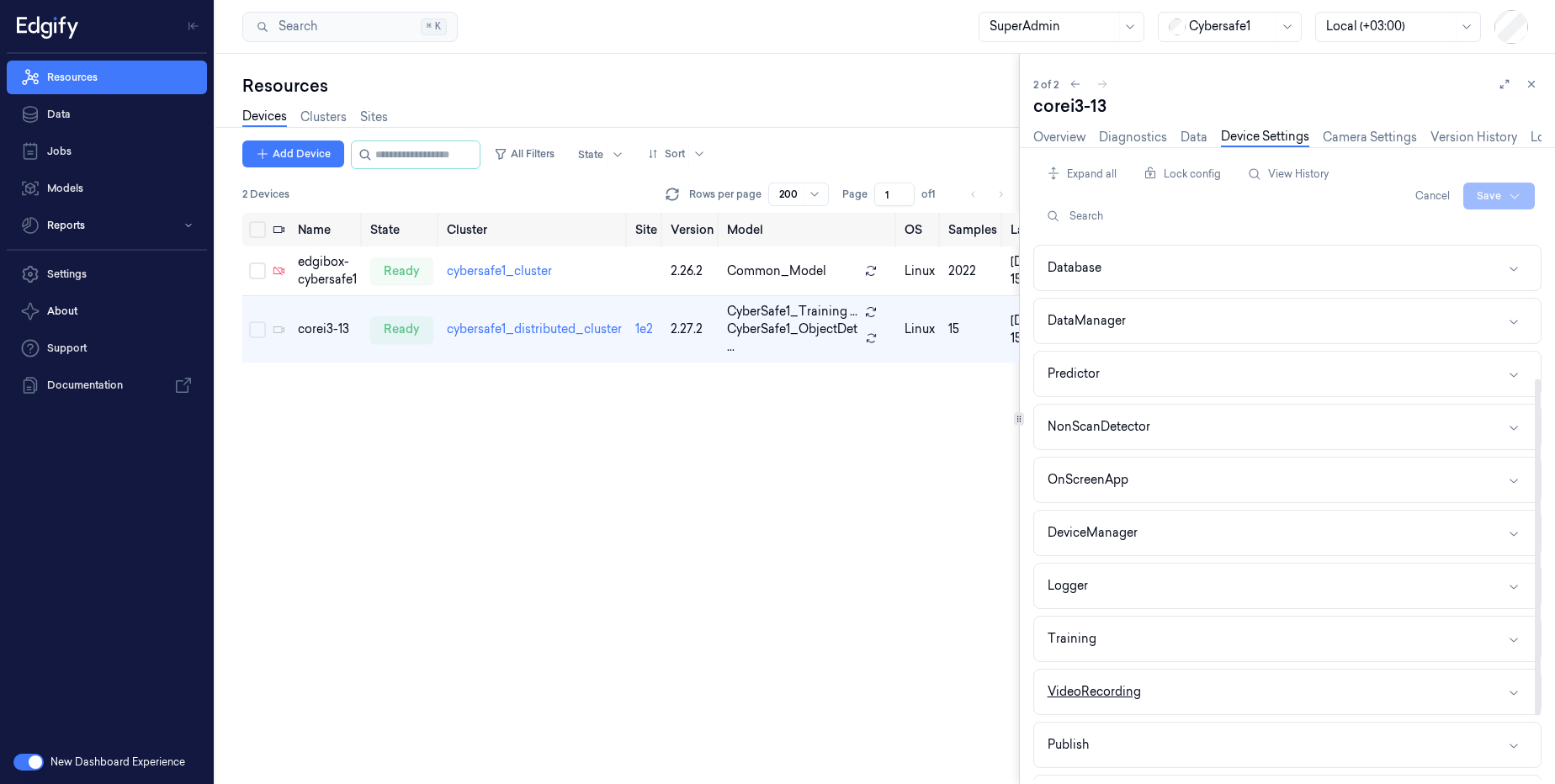
click at [1223, 692] on button "VideoRecording" at bounding box center [1287, 691] width 506 height 45
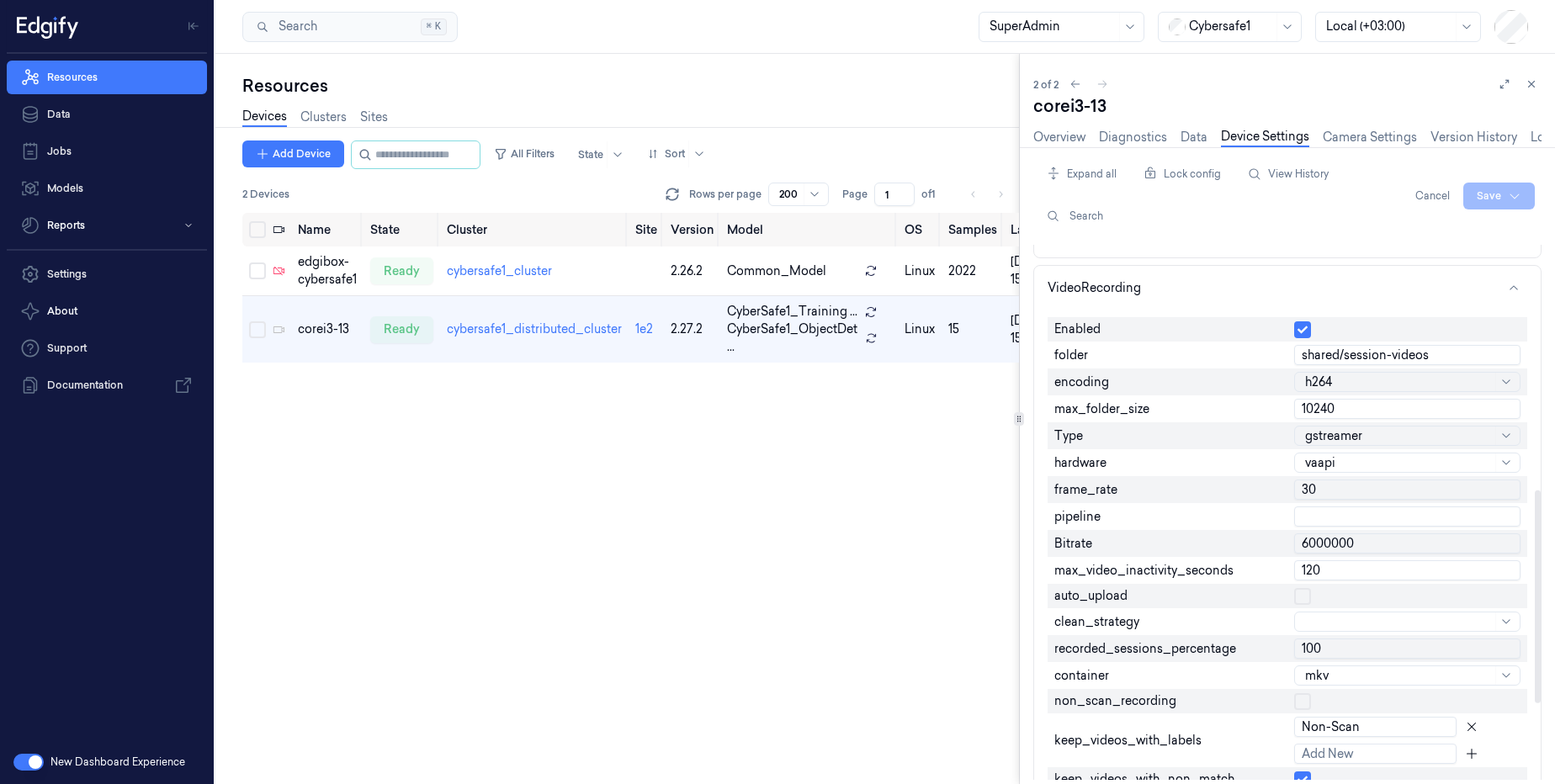
scroll to position [807, 0]
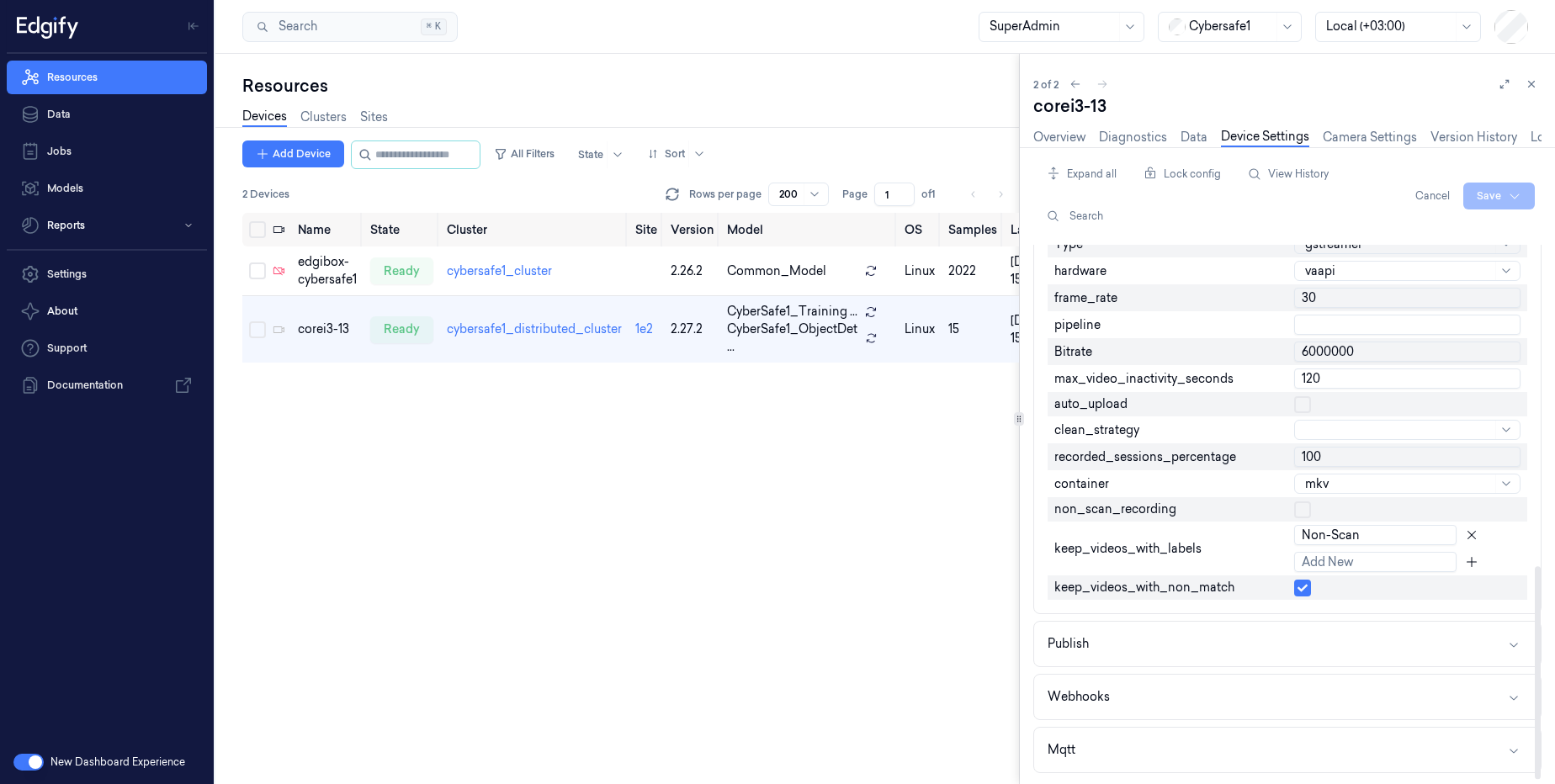
click at [1305, 516] on button "button" at bounding box center [1303, 510] width 17 height 17
click at [1487, 203] on html "Resources Data Jobs Models Reports Settings About Support Documentation New Das…" at bounding box center [778, 392] width 1555 height 784
click at [1439, 232] on div "Save to this device" at bounding box center [1455, 231] width 149 height 27
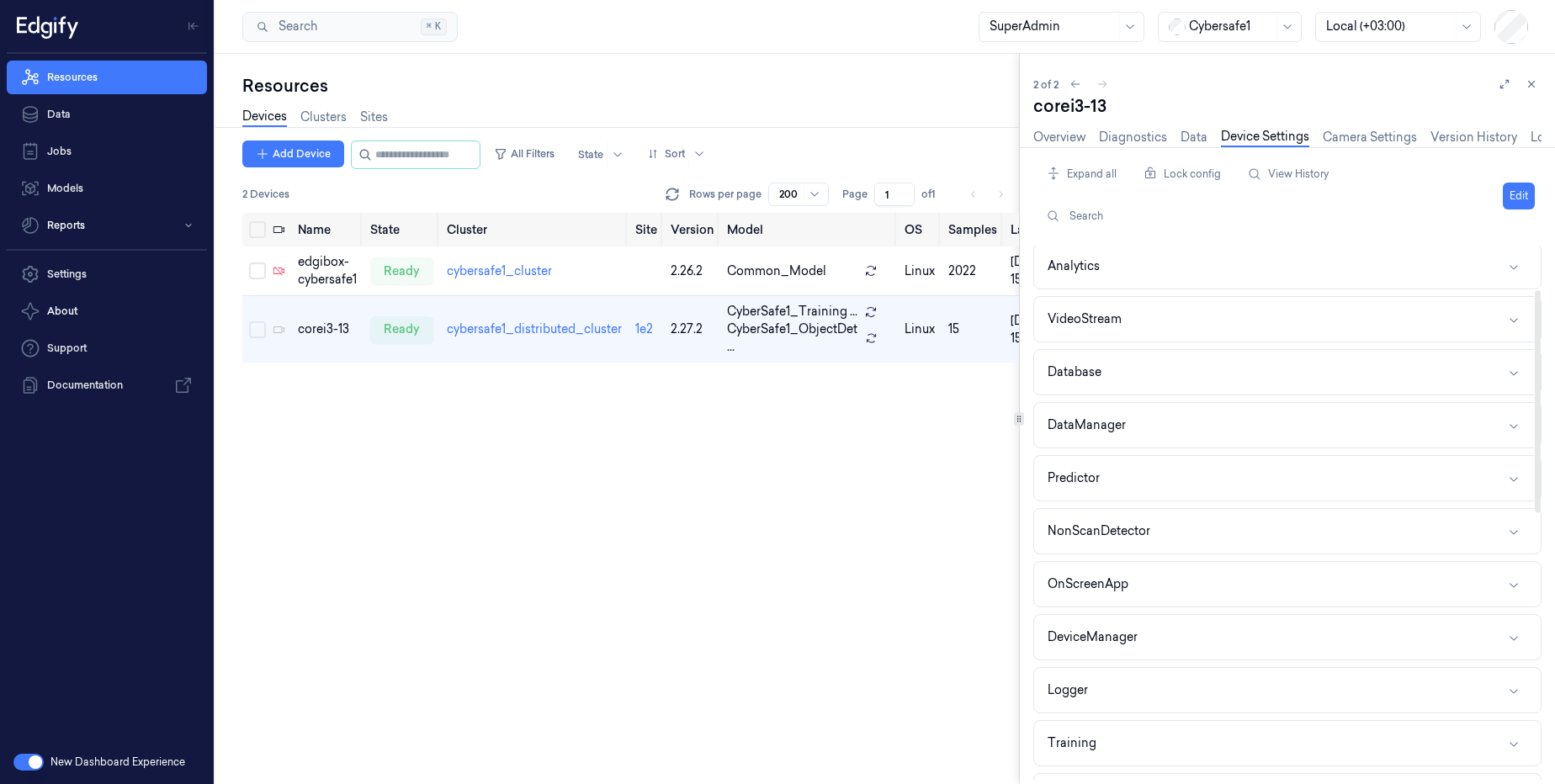
scroll to position [0, 0]
click at [1056, 136] on link "Overview" at bounding box center [1059, 137] width 52 height 20
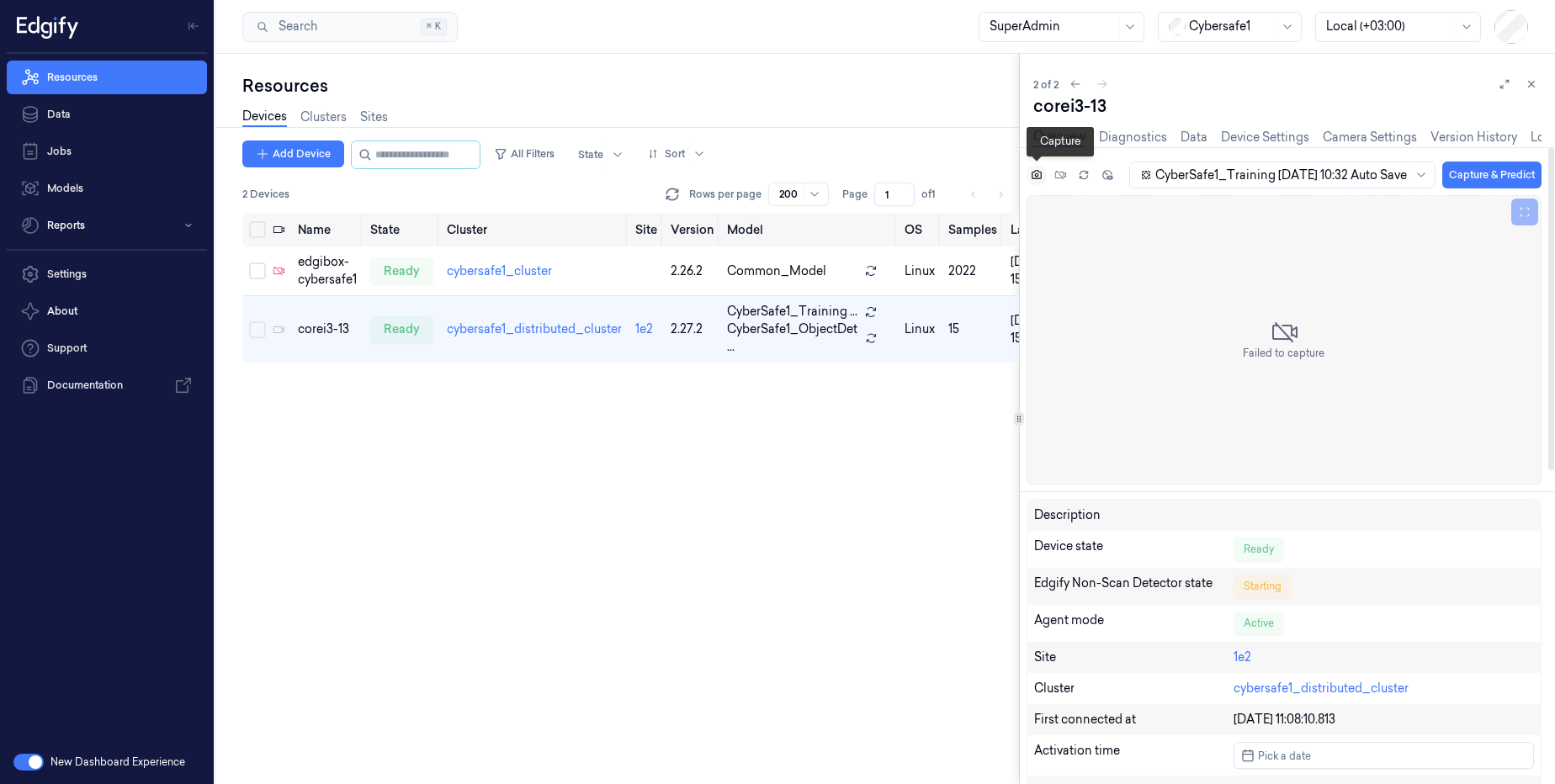
click at [1032, 177] on icon at bounding box center [1037, 175] width 12 height 12
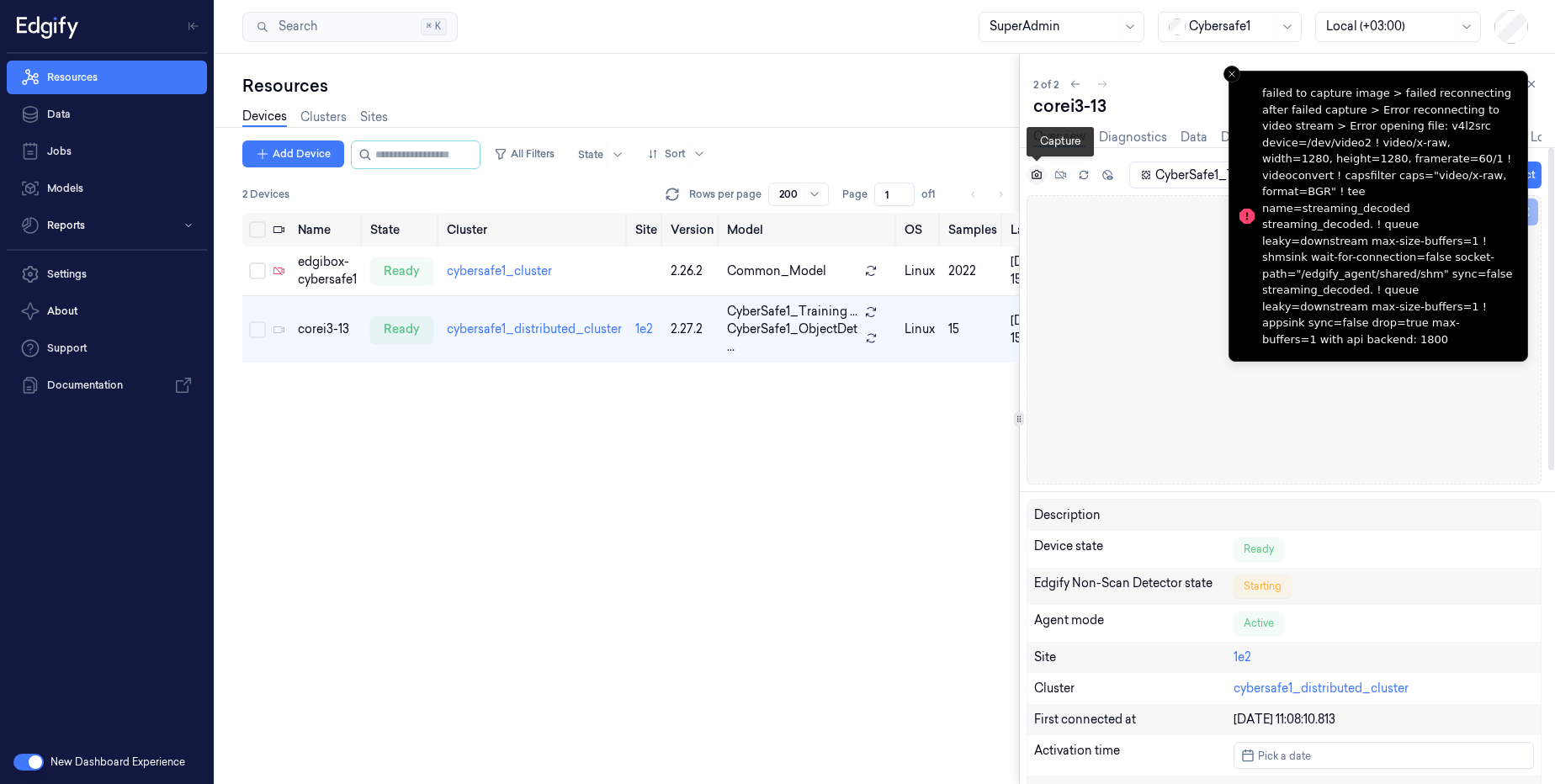
click at [1032, 177] on icon at bounding box center [1037, 175] width 12 height 12
click at [1032, 176] on icon at bounding box center [1037, 174] width 10 height 9
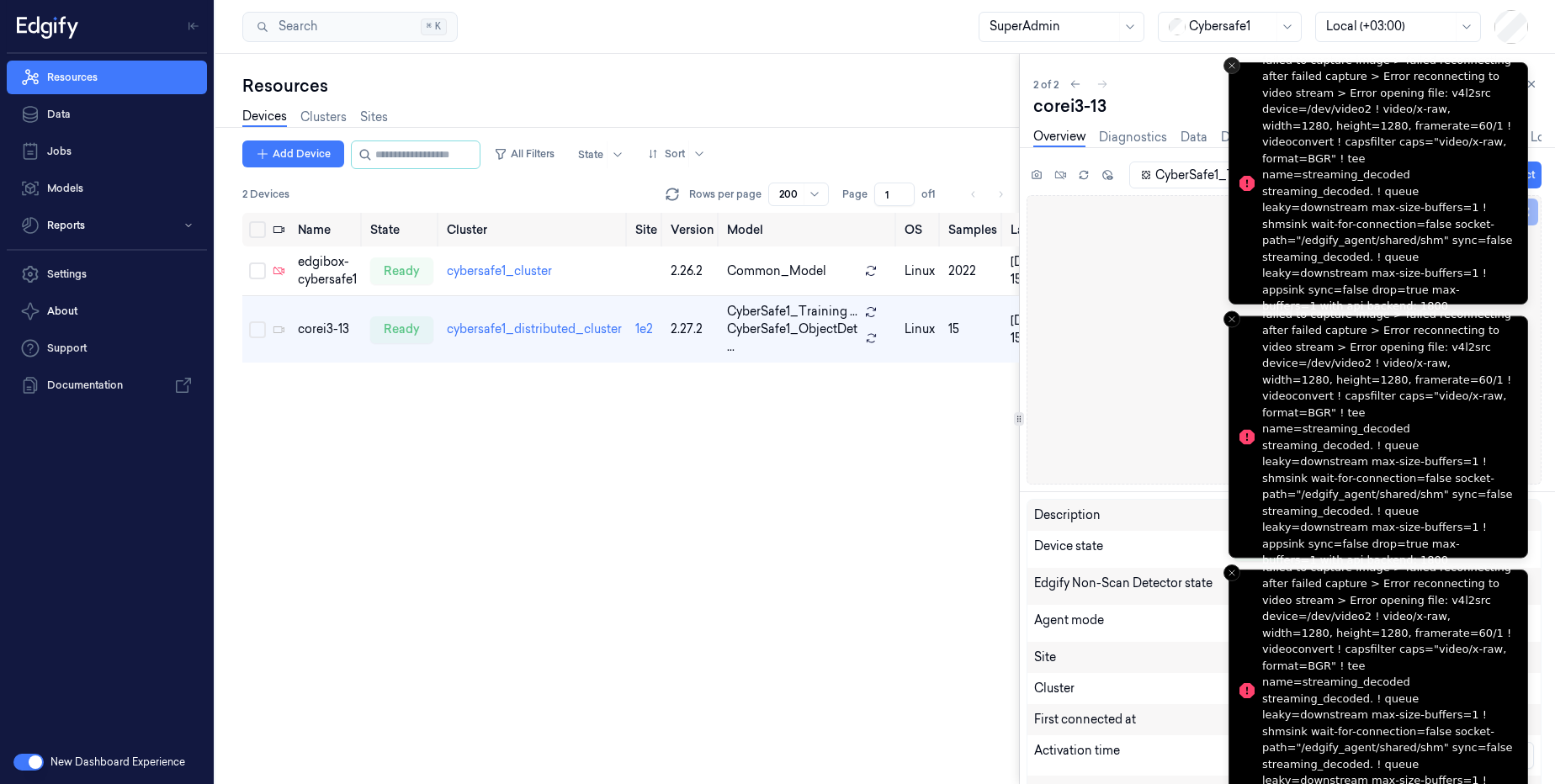
click at [1233, 63] on icon "Close toast" at bounding box center [1231, 66] width 10 height 10
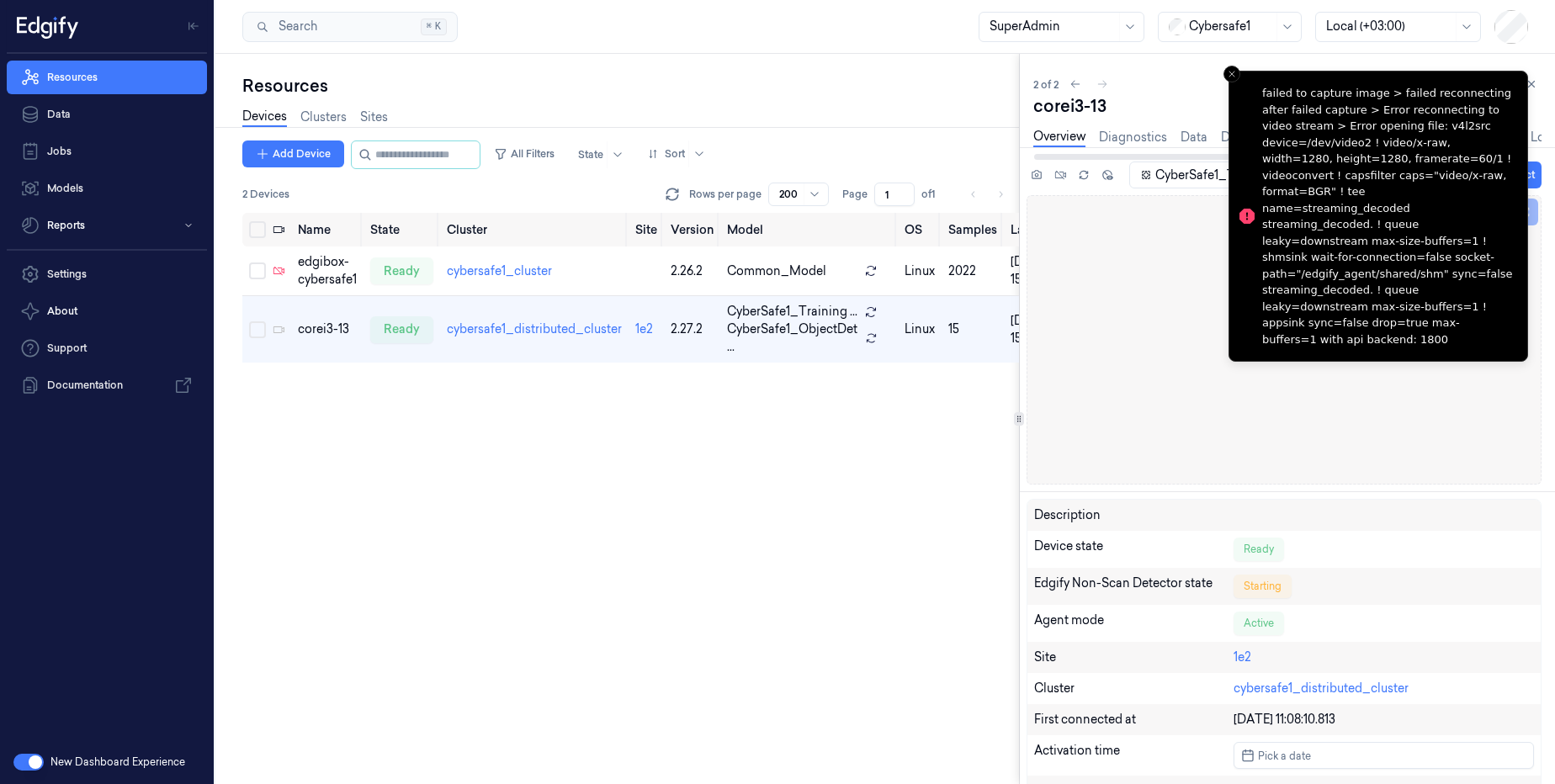
click at [1218, 140] on div "Overview Diagnostics Data Device Settings Camera Settings Version History Logs" at bounding box center [1296, 137] width 525 height 20
click at [1226, 138] on link "Device Settings" at bounding box center [1265, 137] width 88 height 20
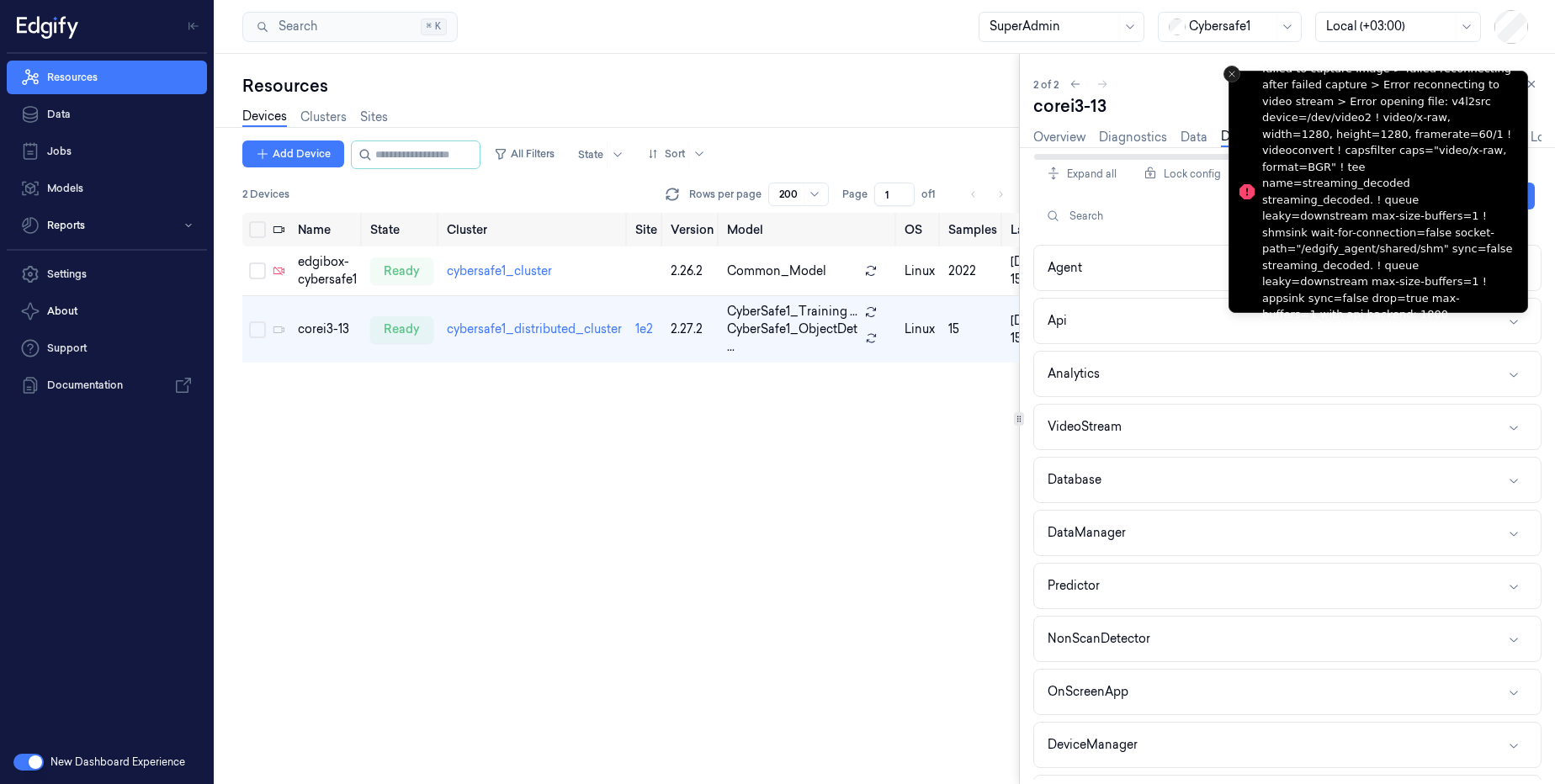
click at [1235, 73] on icon "Close toast" at bounding box center [1231, 74] width 10 height 10
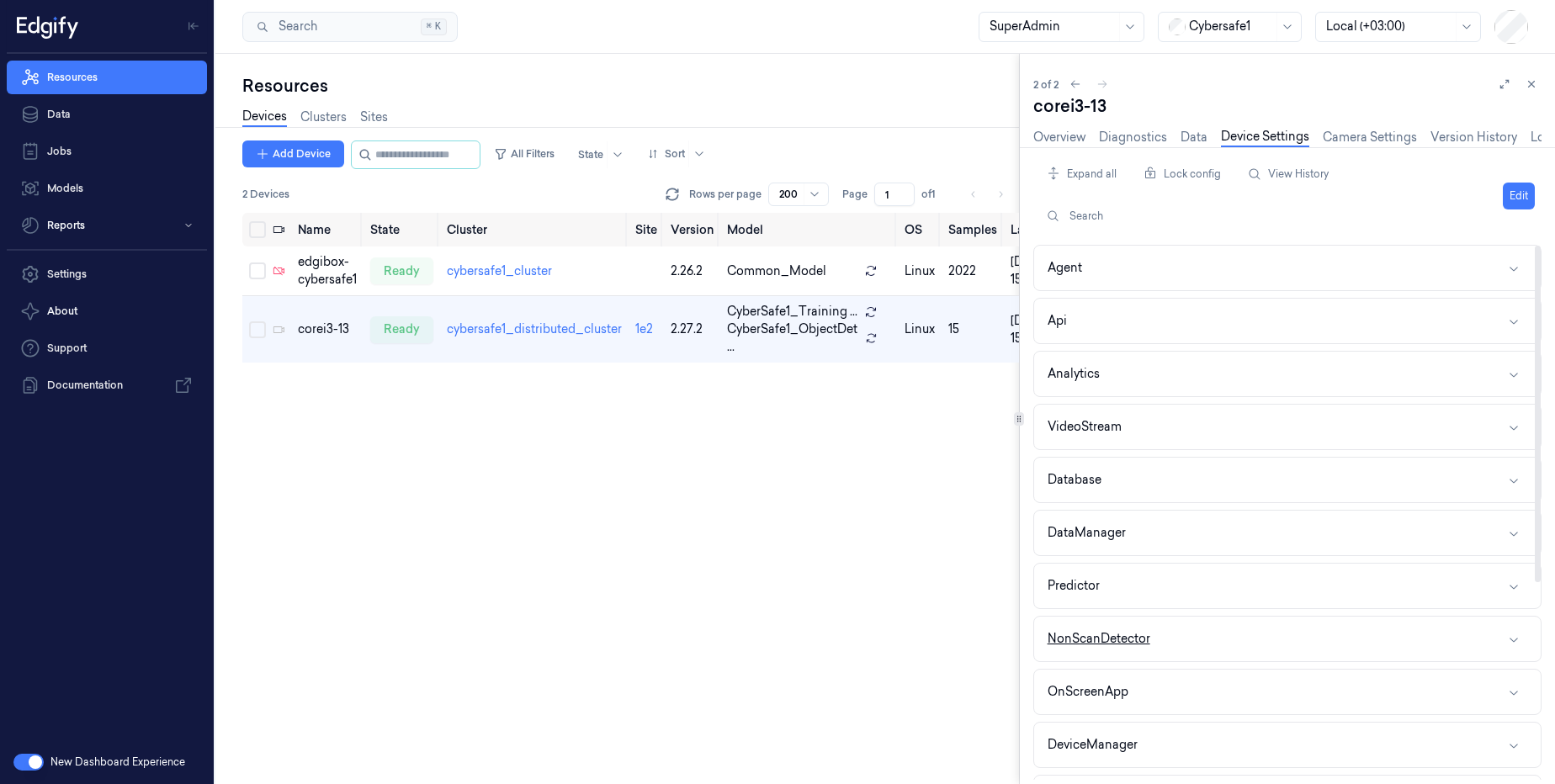
click at [1148, 656] on button "NonScanDetector" at bounding box center [1287, 639] width 506 height 45
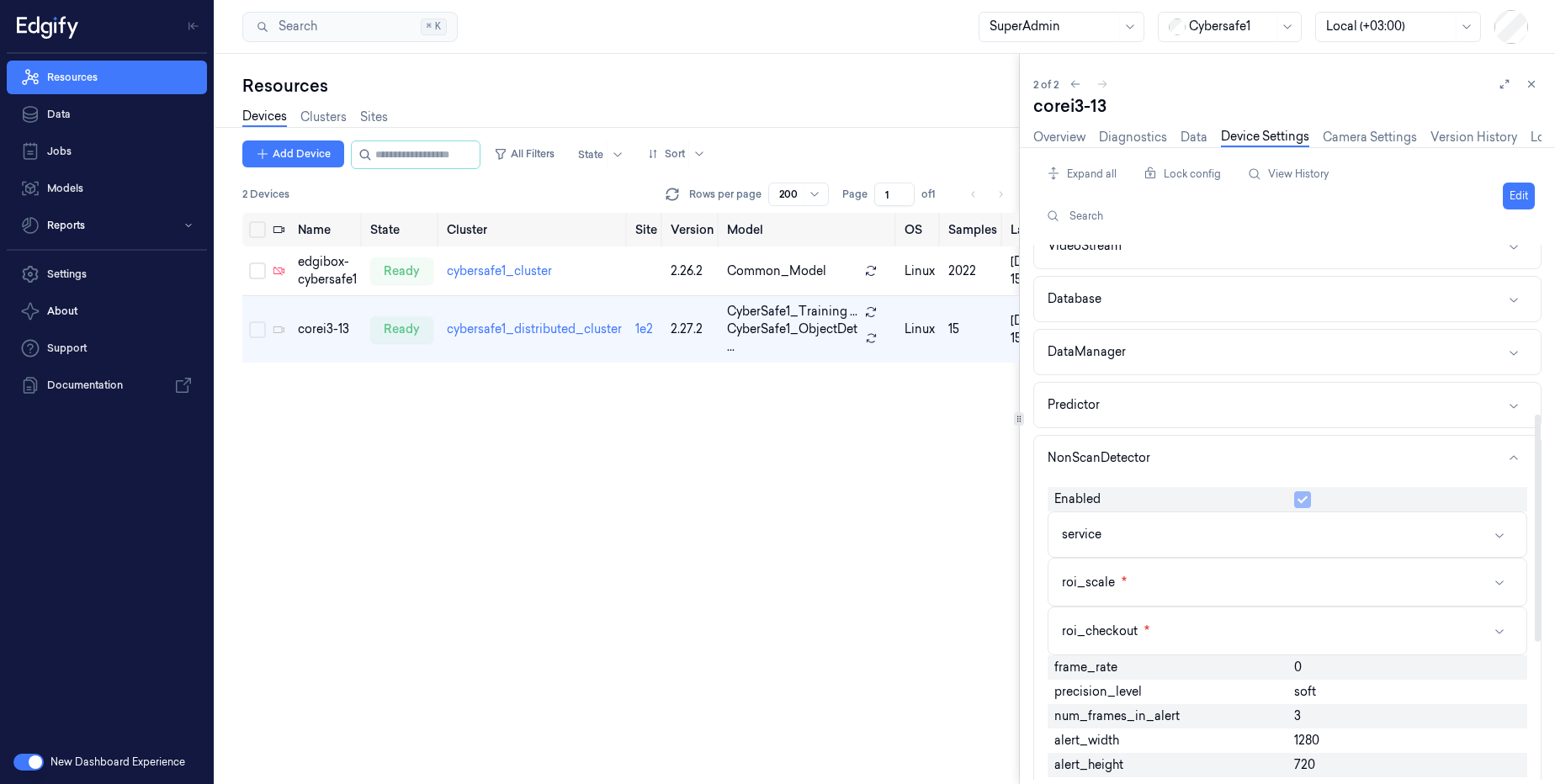
scroll to position [404, 0]
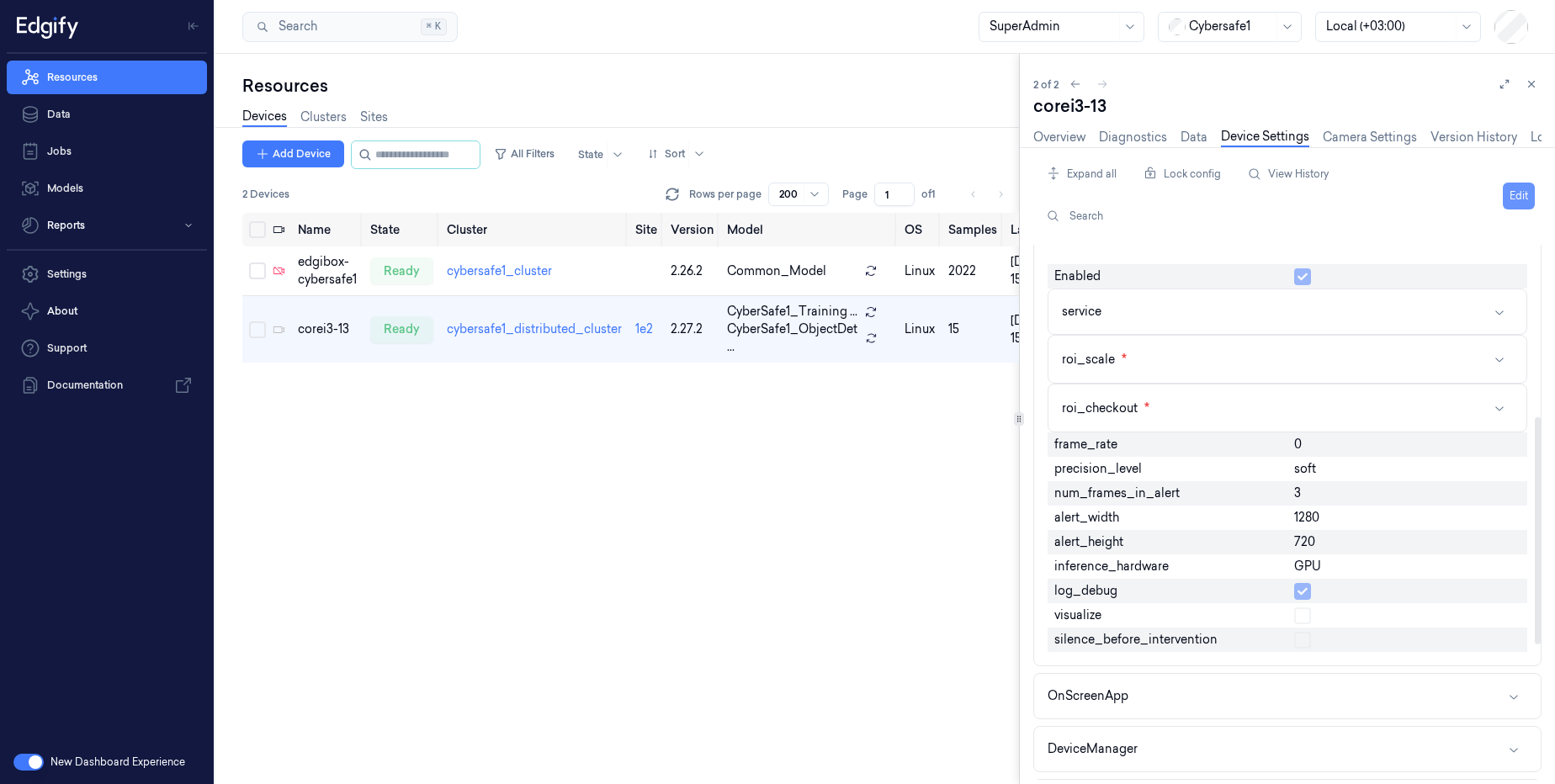
click at [1509, 194] on button "Edit" at bounding box center [1518, 196] width 32 height 27
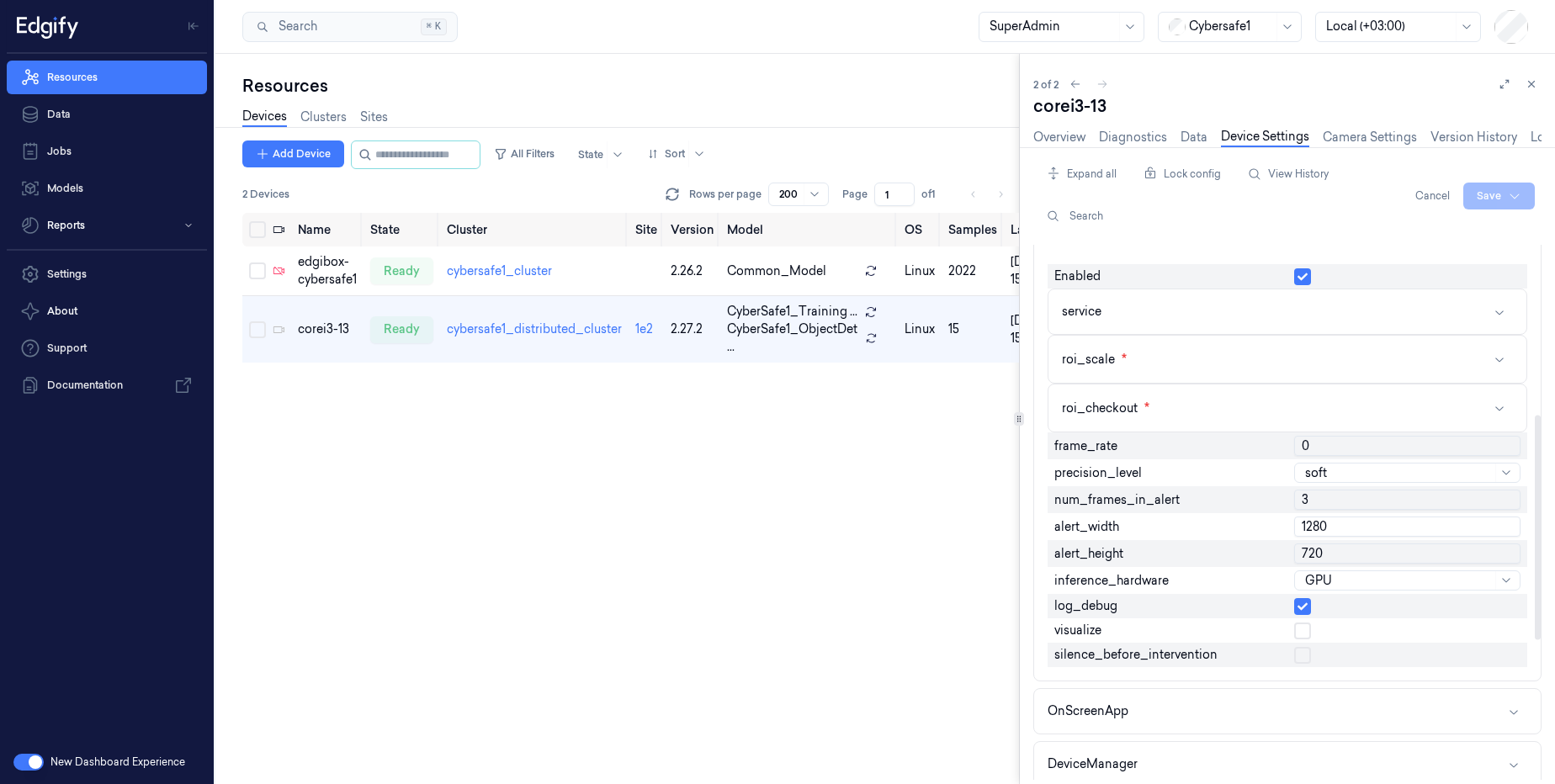
click at [1329, 446] on input "0" at bounding box center [1407, 446] width 227 height 21
type input "30"
click at [1497, 193] on html "Resources Data Jobs Models Reports Settings About Support Documentation New Das…" at bounding box center [778, 392] width 1555 height 784
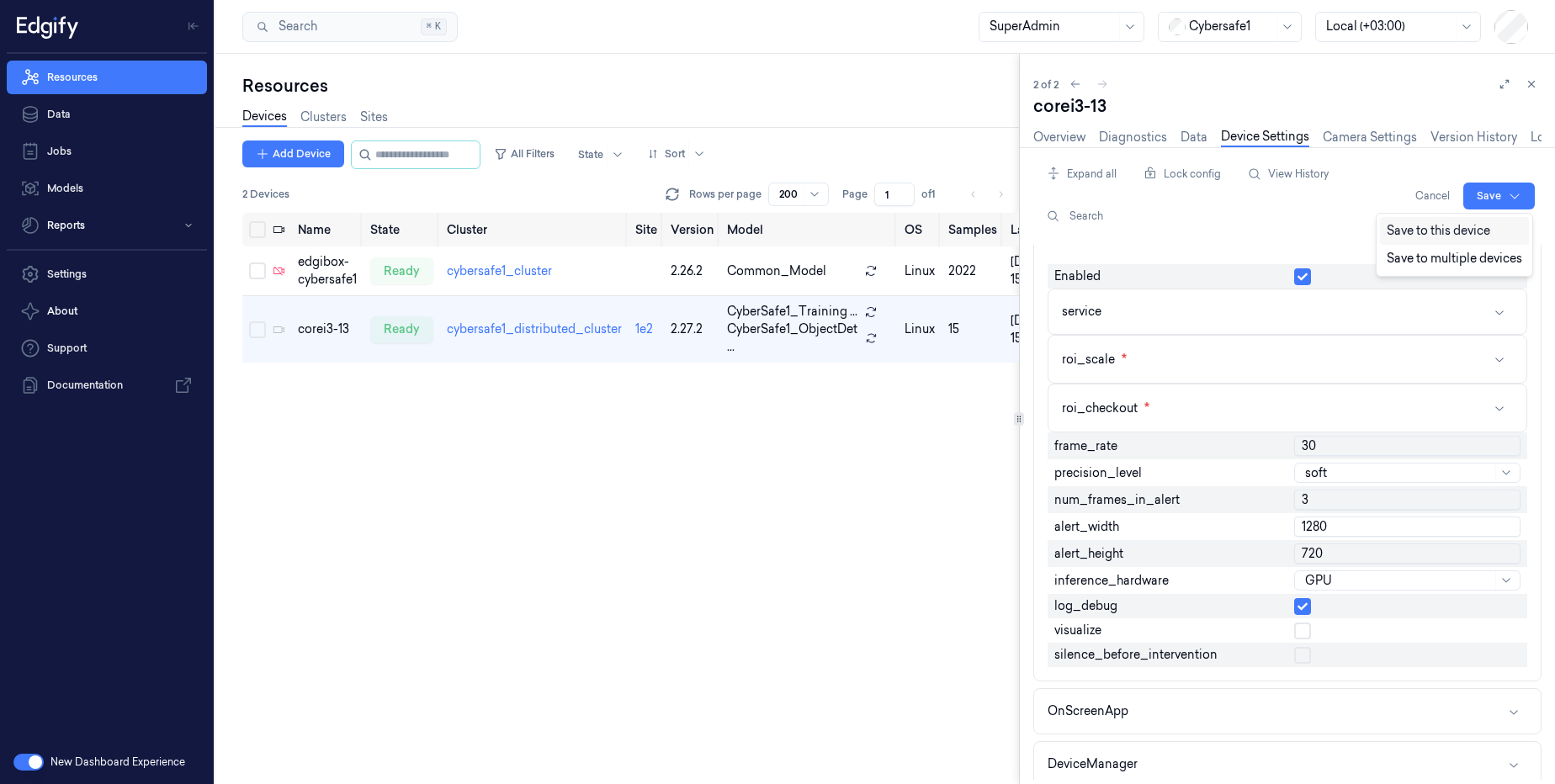
click at [1477, 232] on div "Save to this device" at bounding box center [1455, 231] width 149 height 27
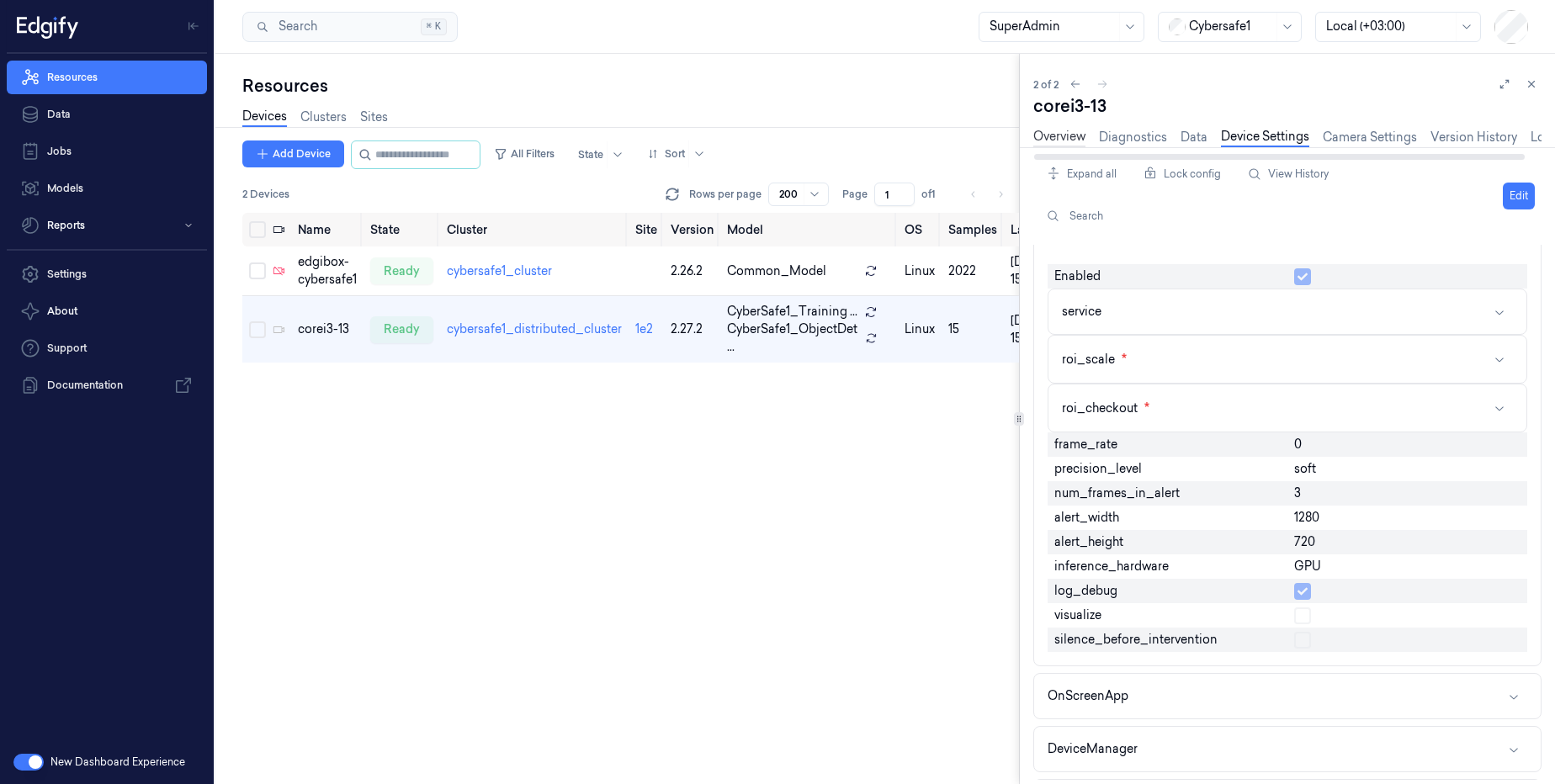
click at [1062, 140] on link "Overview" at bounding box center [1059, 137] width 52 height 20
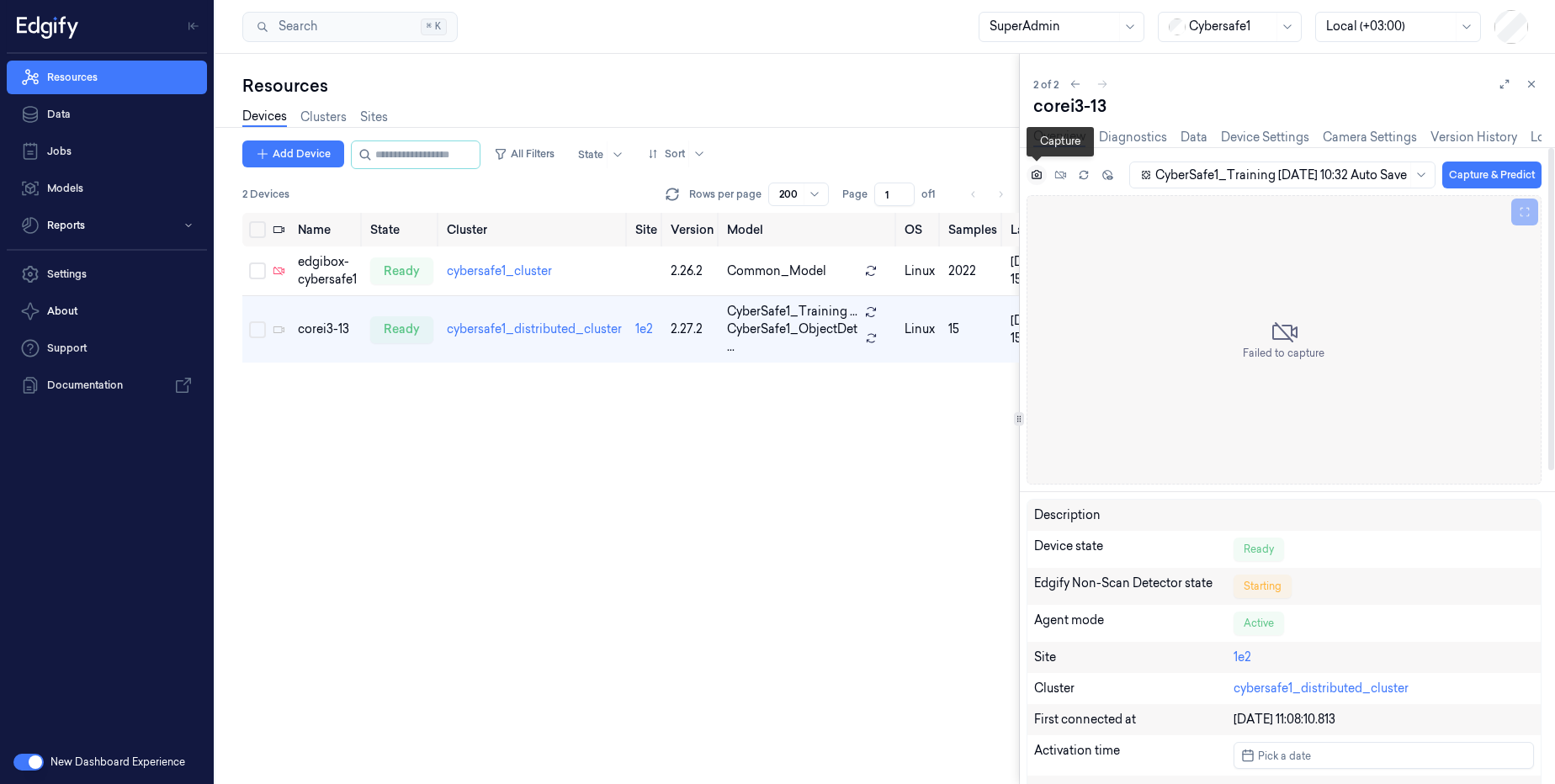
click at [1035, 174] on icon at bounding box center [1036, 174] width 4 height 4
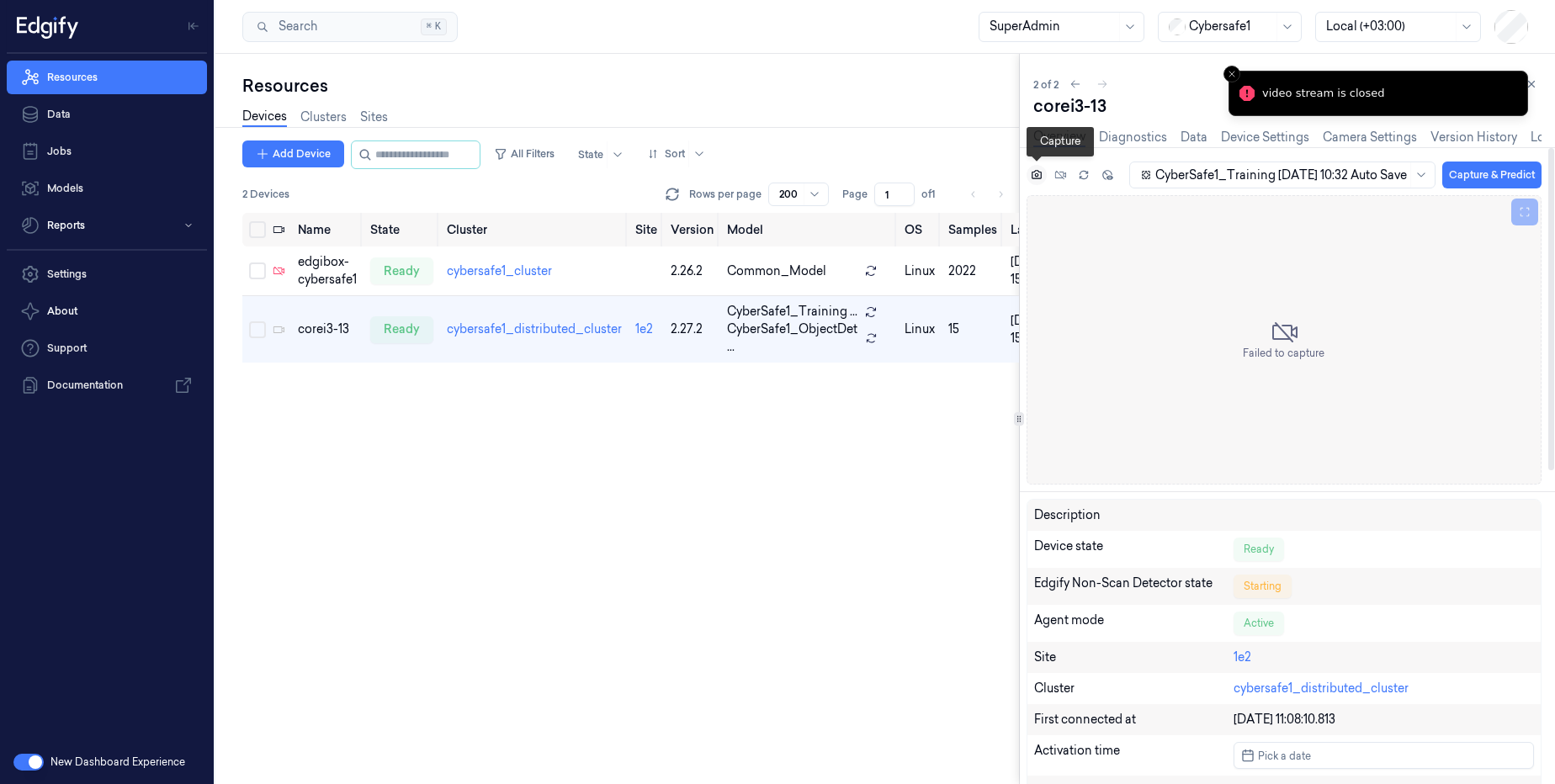
click at [1035, 175] on icon at bounding box center [1036, 174] width 4 height 4
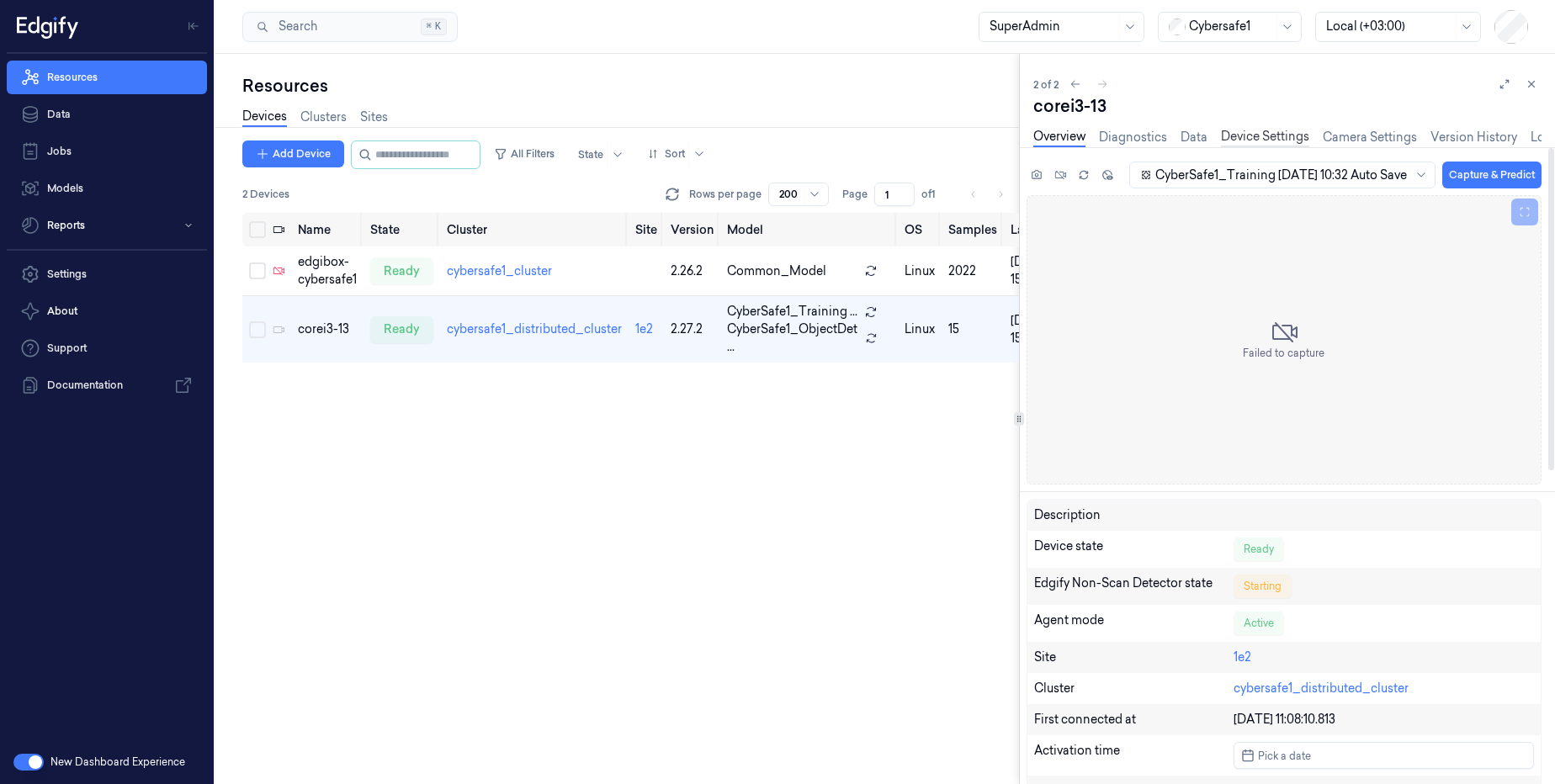
click at [1274, 138] on link "Device Settings" at bounding box center [1265, 137] width 88 height 20
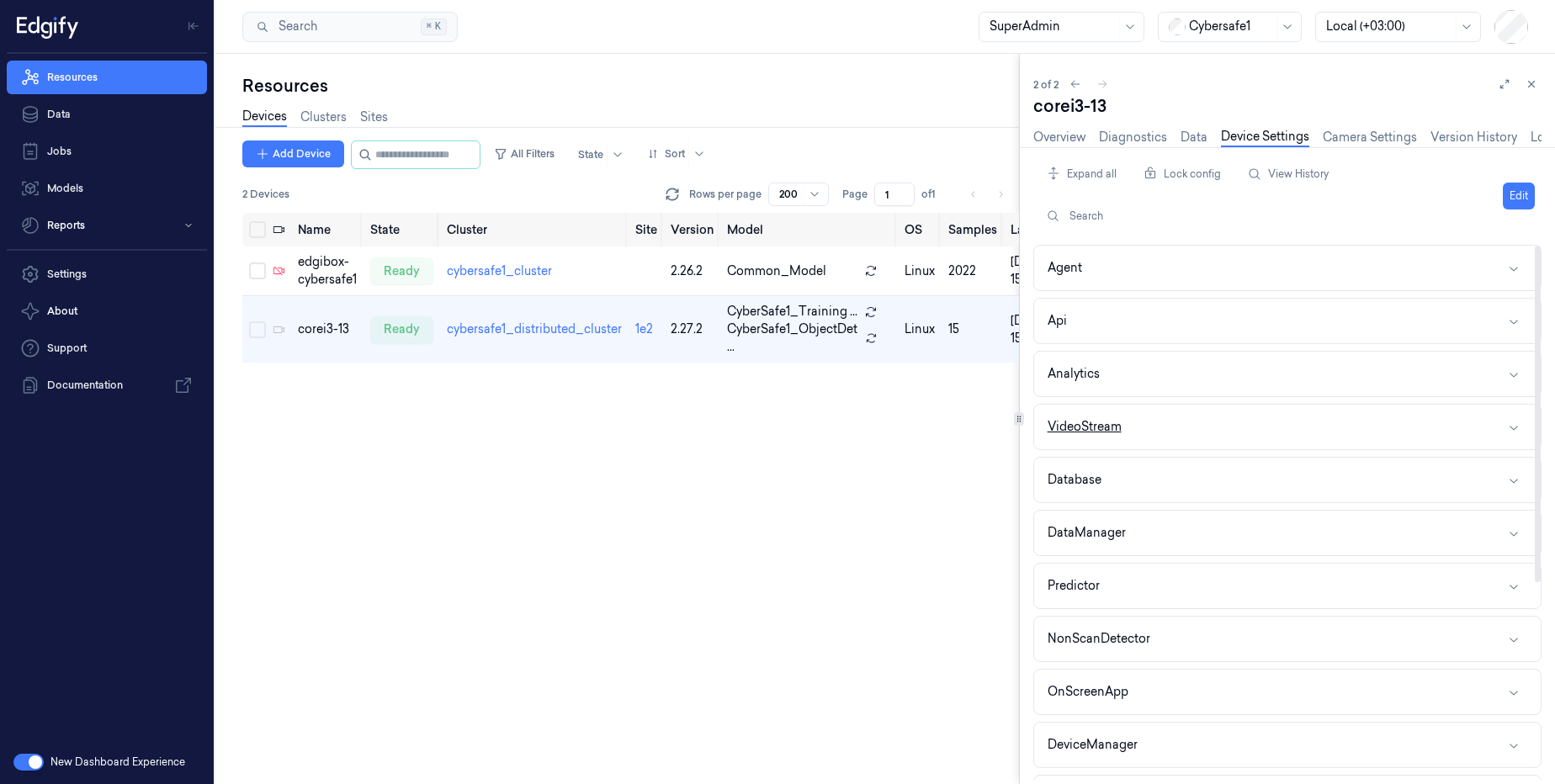
click at [1157, 436] on button "VideoStream" at bounding box center [1287, 427] width 506 height 45
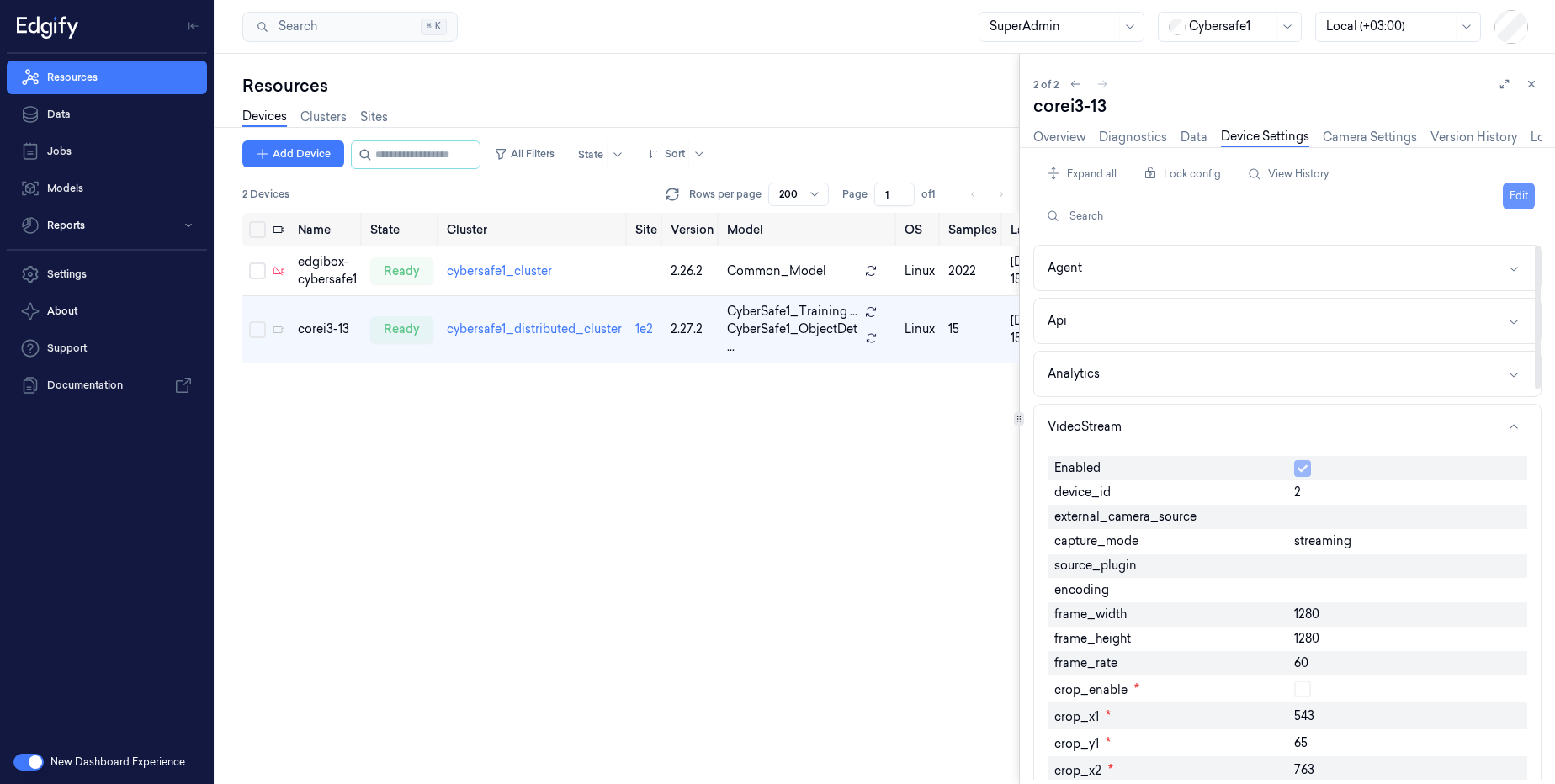
click at [1524, 190] on button "Edit" at bounding box center [1518, 196] width 32 height 27
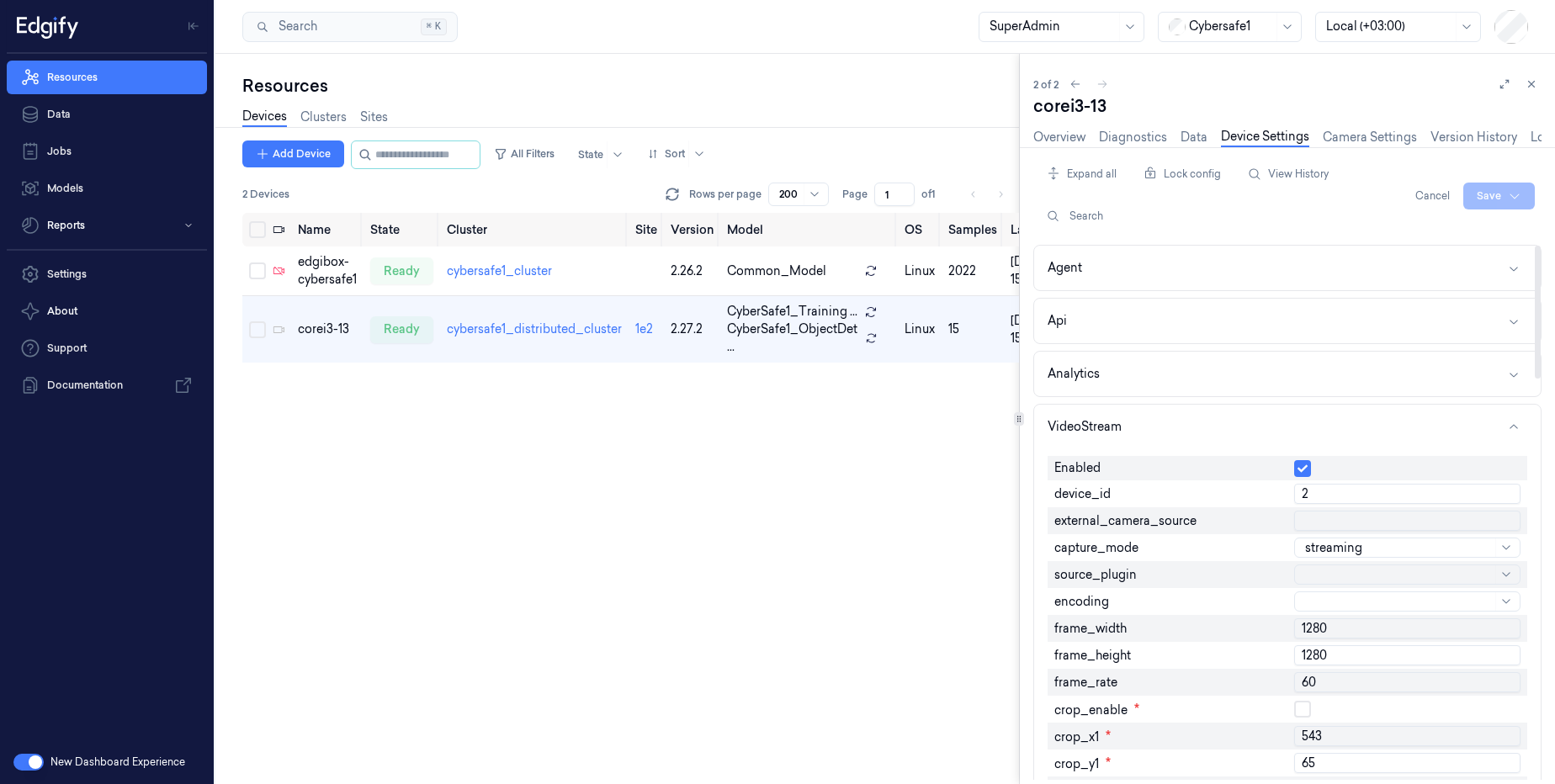
drag, startPoint x: 1324, startPoint y: 492, endPoint x: 1266, endPoint y: 499, distance: 58.4
type input "4"
click at [1482, 198] on html "Resources Data Jobs Models Reports Settings About Support Documentation New Das…" at bounding box center [778, 392] width 1555 height 784
click at [1436, 231] on div "Save to this device" at bounding box center [1455, 231] width 149 height 27
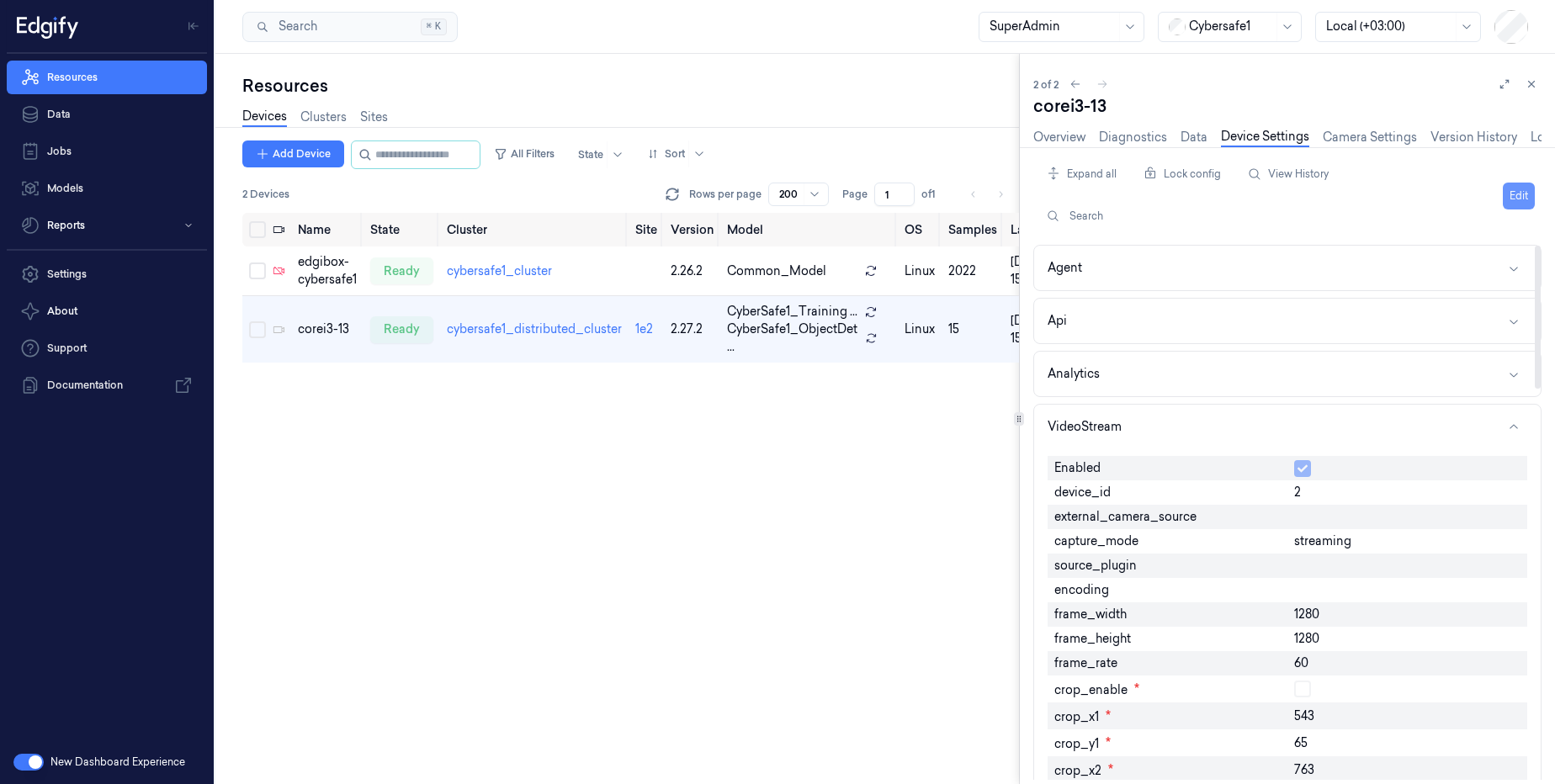
click at [1512, 208] on button "Edit" at bounding box center [1518, 196] width 32 height 27
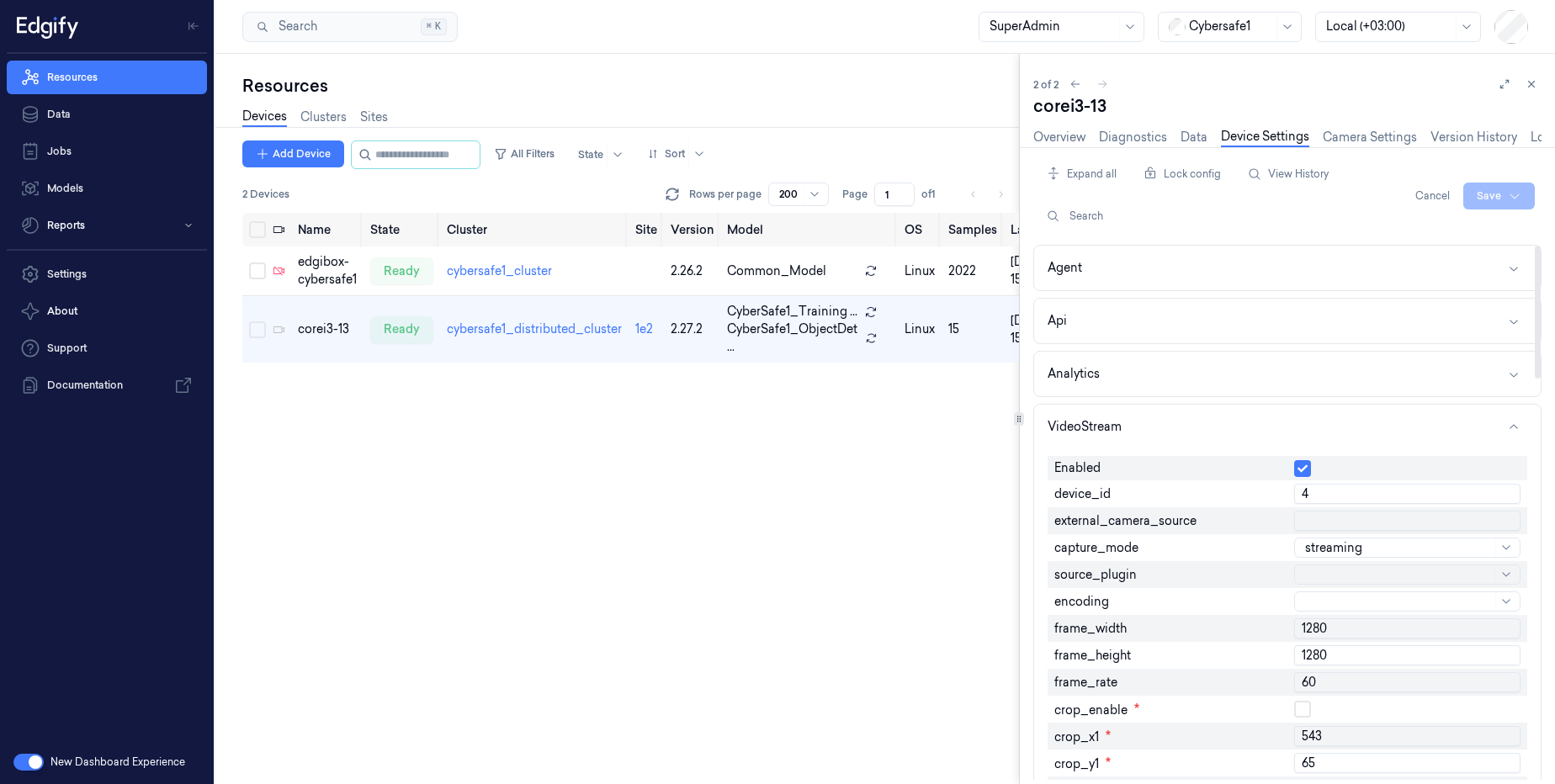
click at [1330, 661] on input "1280" at bounding box center [1407, 655] width 227 height 21
click at [1330, 660] on input "1280" at bounding box center [1407, 655] width 227 height 21
type input "720"
click at [1481, 193] on html "Resources Data Jobs Models Reports Settings About Support Documentation New Das…" at bounding box center [778, 392] width 1555 height 784
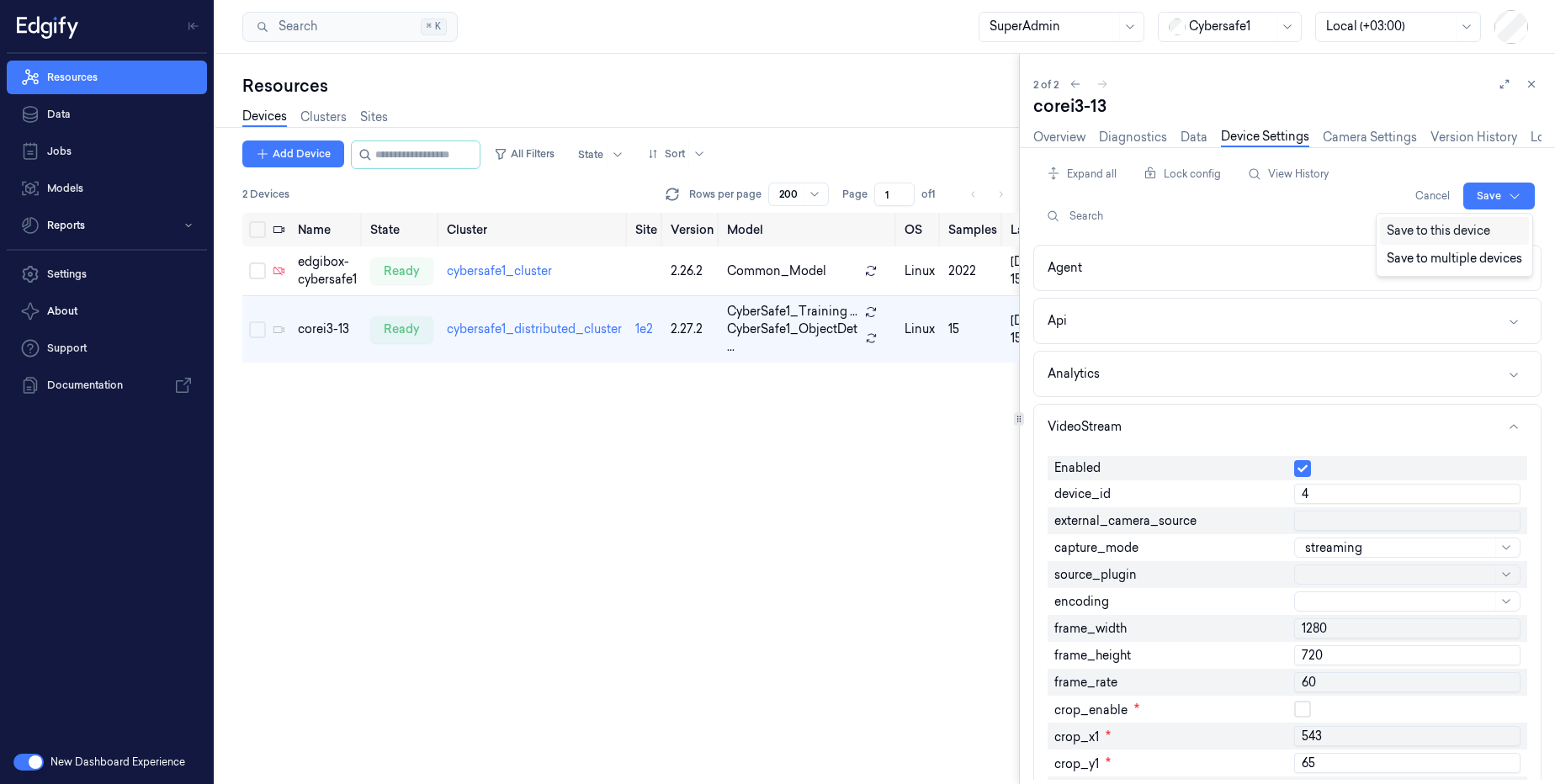
click at [1461, 234] on div "Save to this device" at bounding box center [1455, 231] width 149 height 27
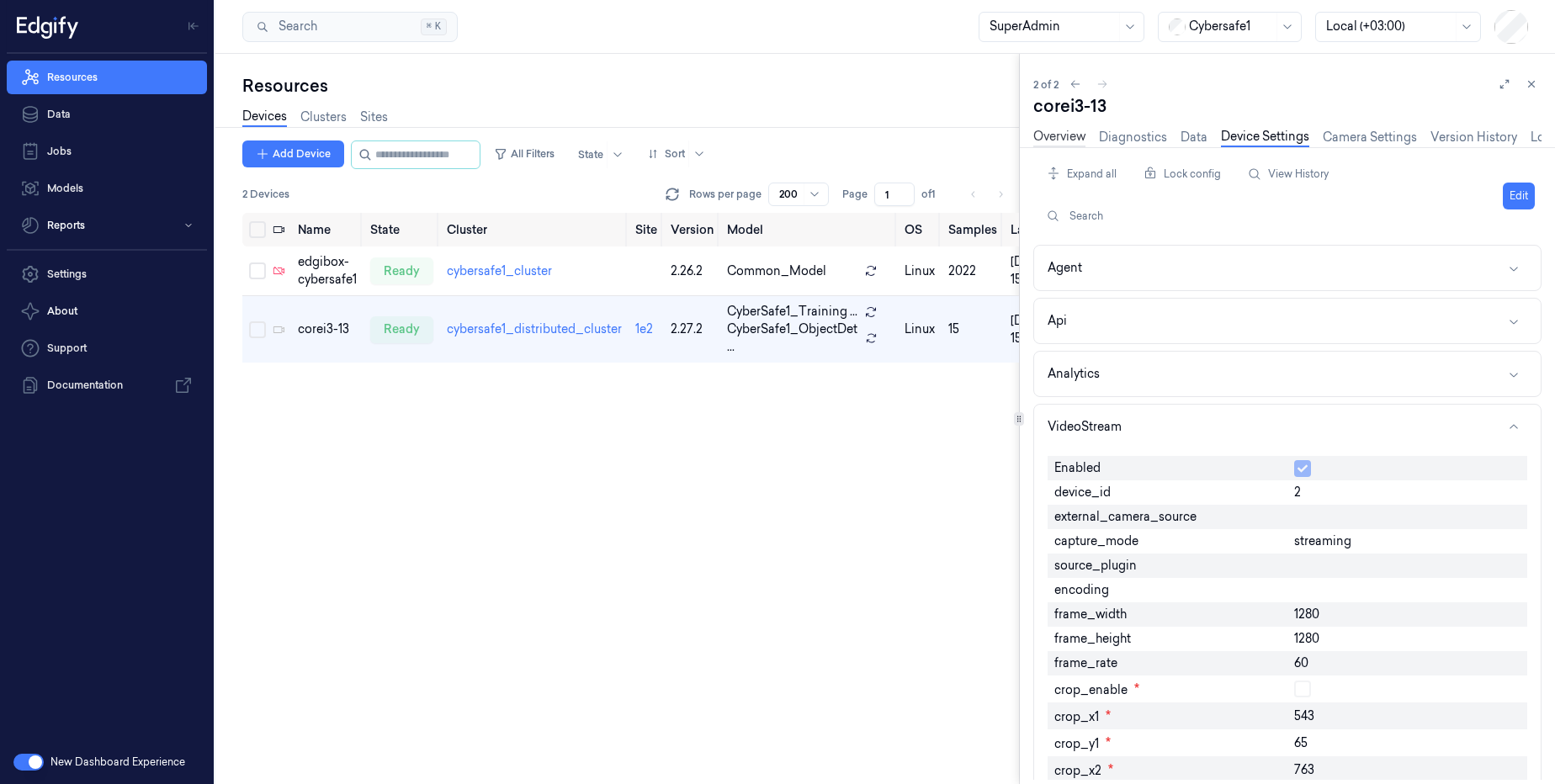
click at [1059, 144] on link "Overview" at bounding box center [1059, 137] width 52 height 20
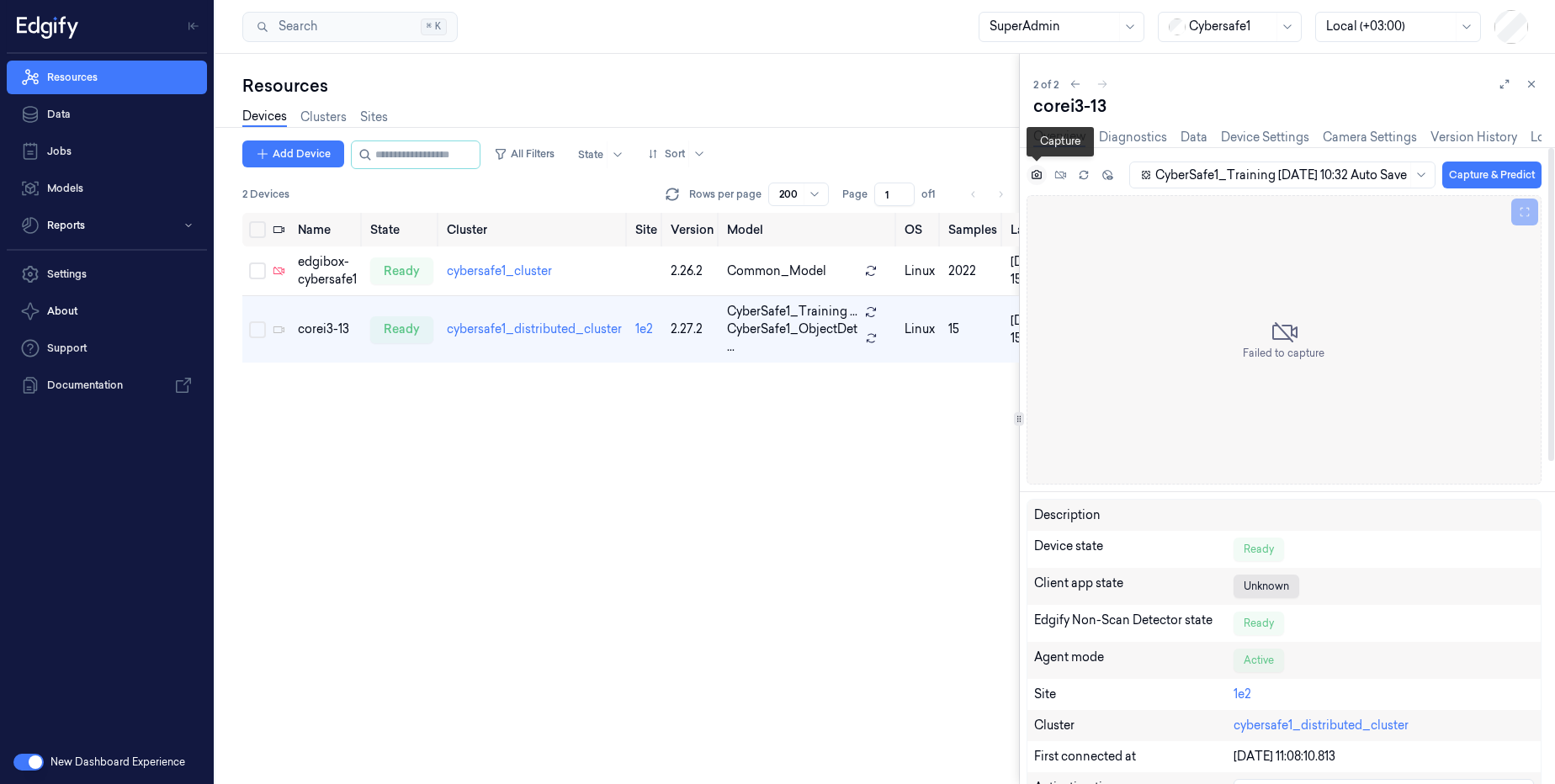
click at [1039, 178] on icon at bounding box center [1037, 174] width 10 height 9
click at [1137, 140] on link "Diagnostics" at bounding box center [1132, 137] width 68 height 20
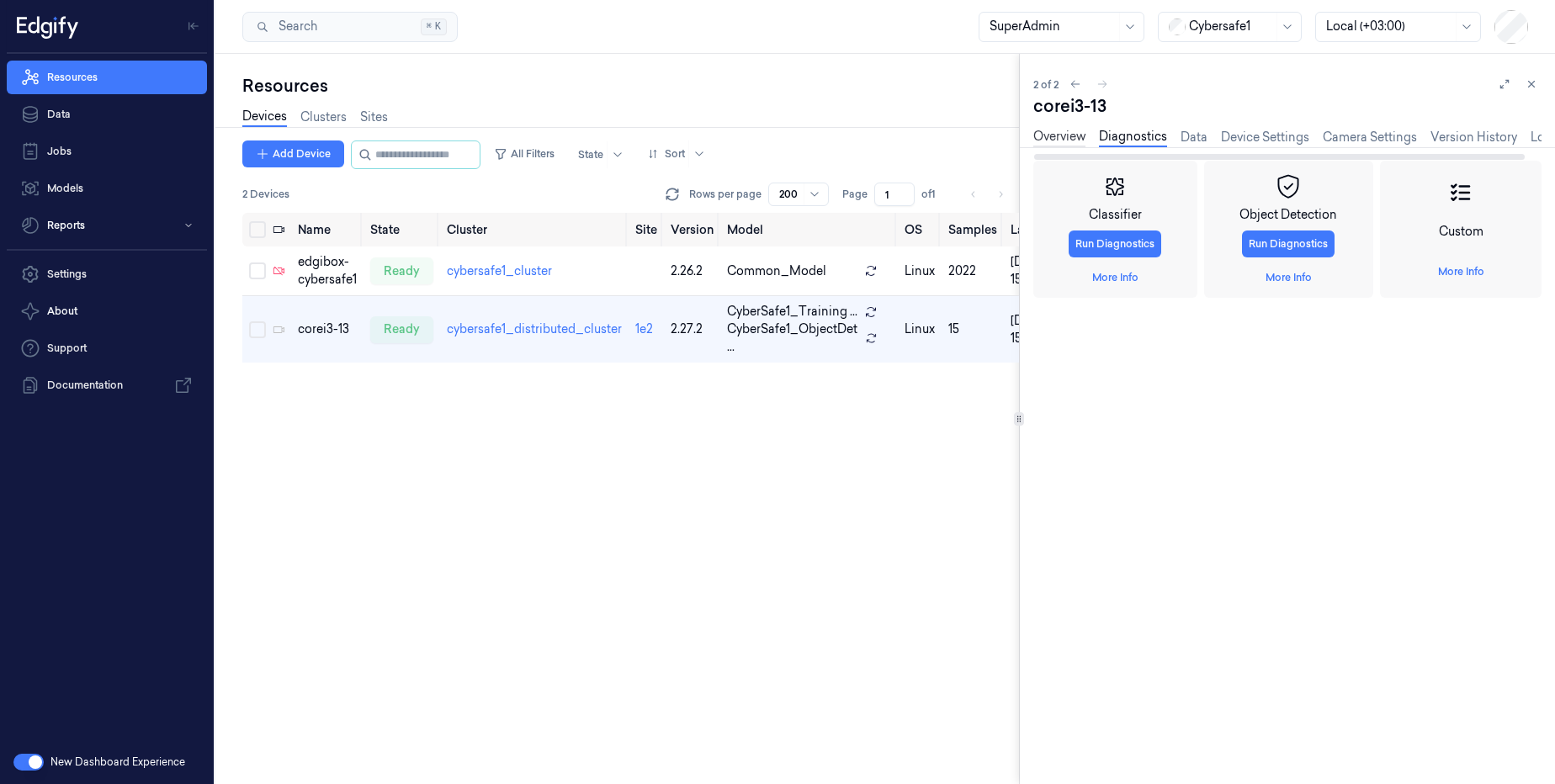
click at [1045, 140] on link "Overview" at bounding box center [1059, 137] width 52 height 20
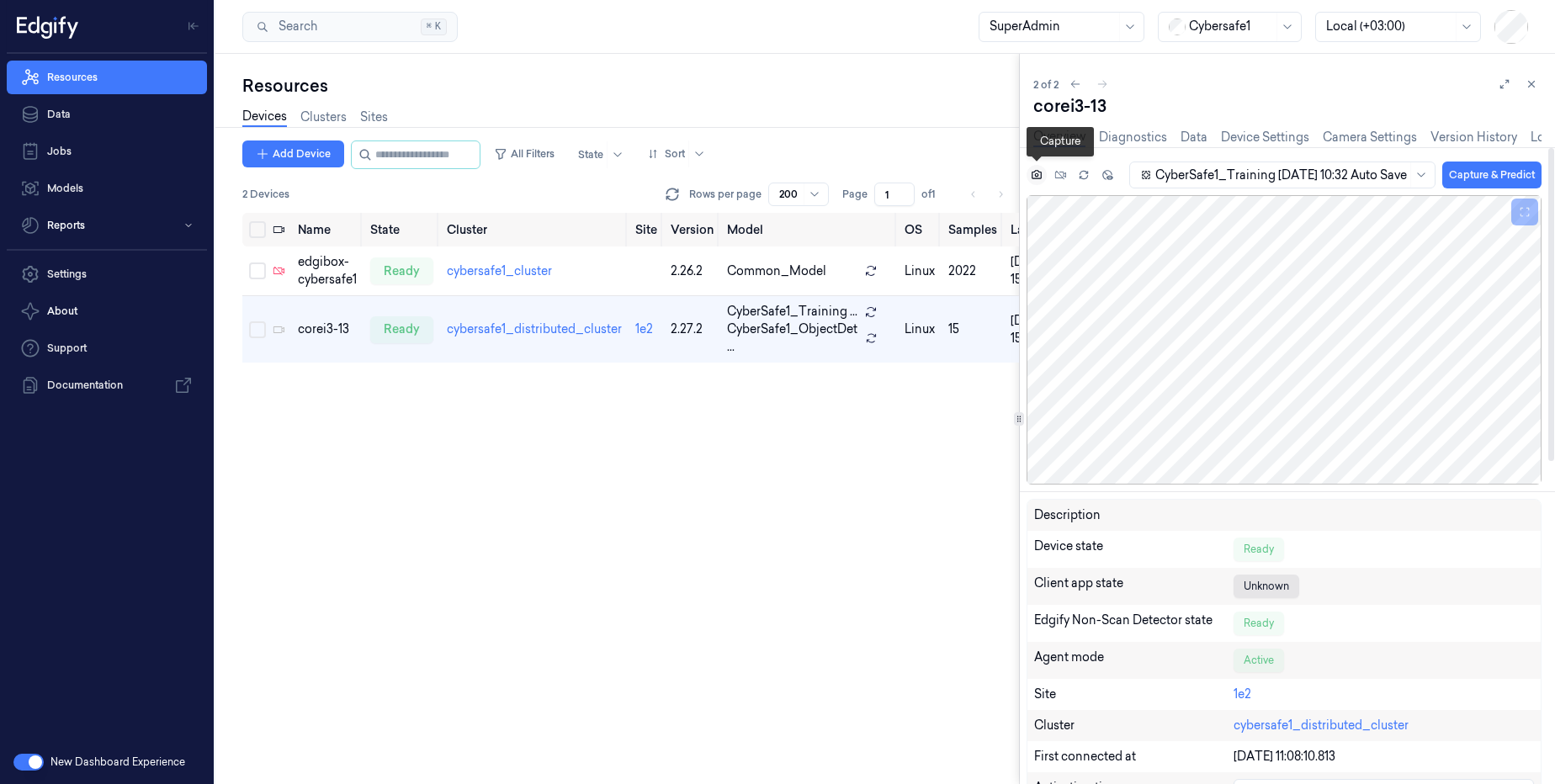
click at [1040, 173] on icon at bounding box center [1037, 175] width 12 height 12
click at [1289, 184] on div "CyberSafe1_Training [DATE] 10:32 Auto Save" at bounding box center [1280, 174] width 251 height 25
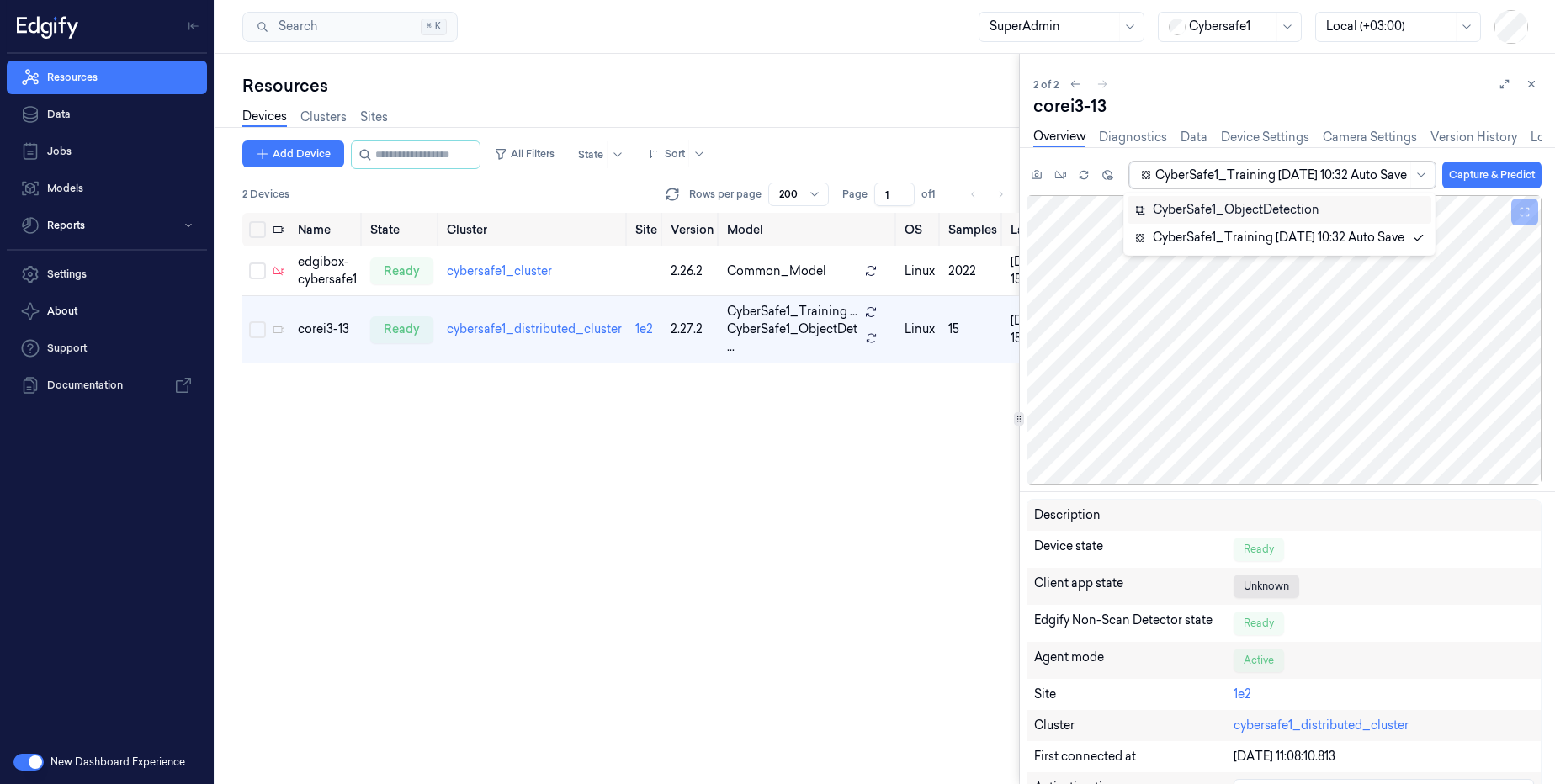
click at [1293, 213] on div "CyberSafe1_ObjectDetection" at bounding box center [1227, 209] width 185 height 18
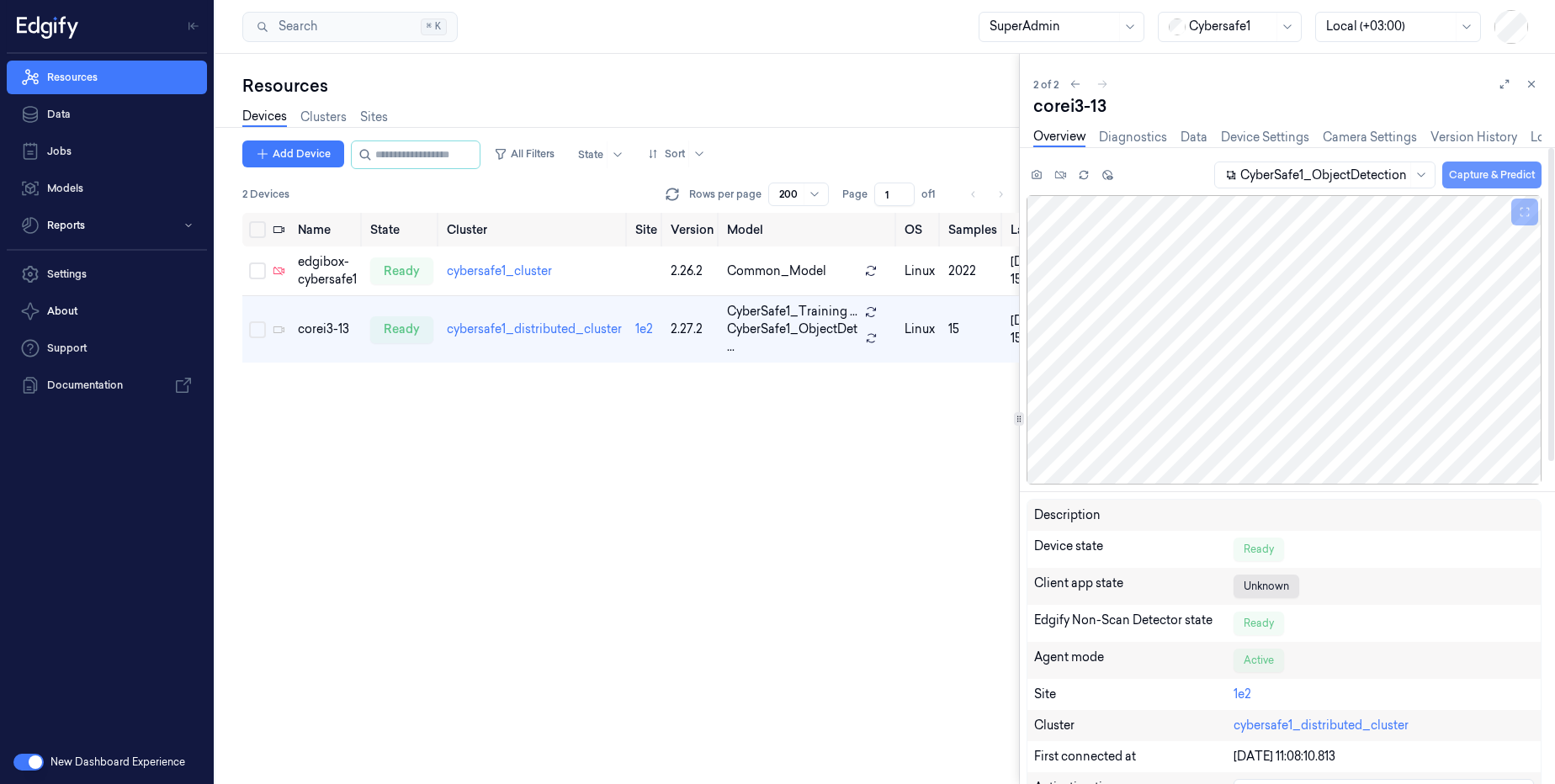
click at [1504, 179] on button "Capture & Predict" at bounding box center [1491, 174] width 100 height 27
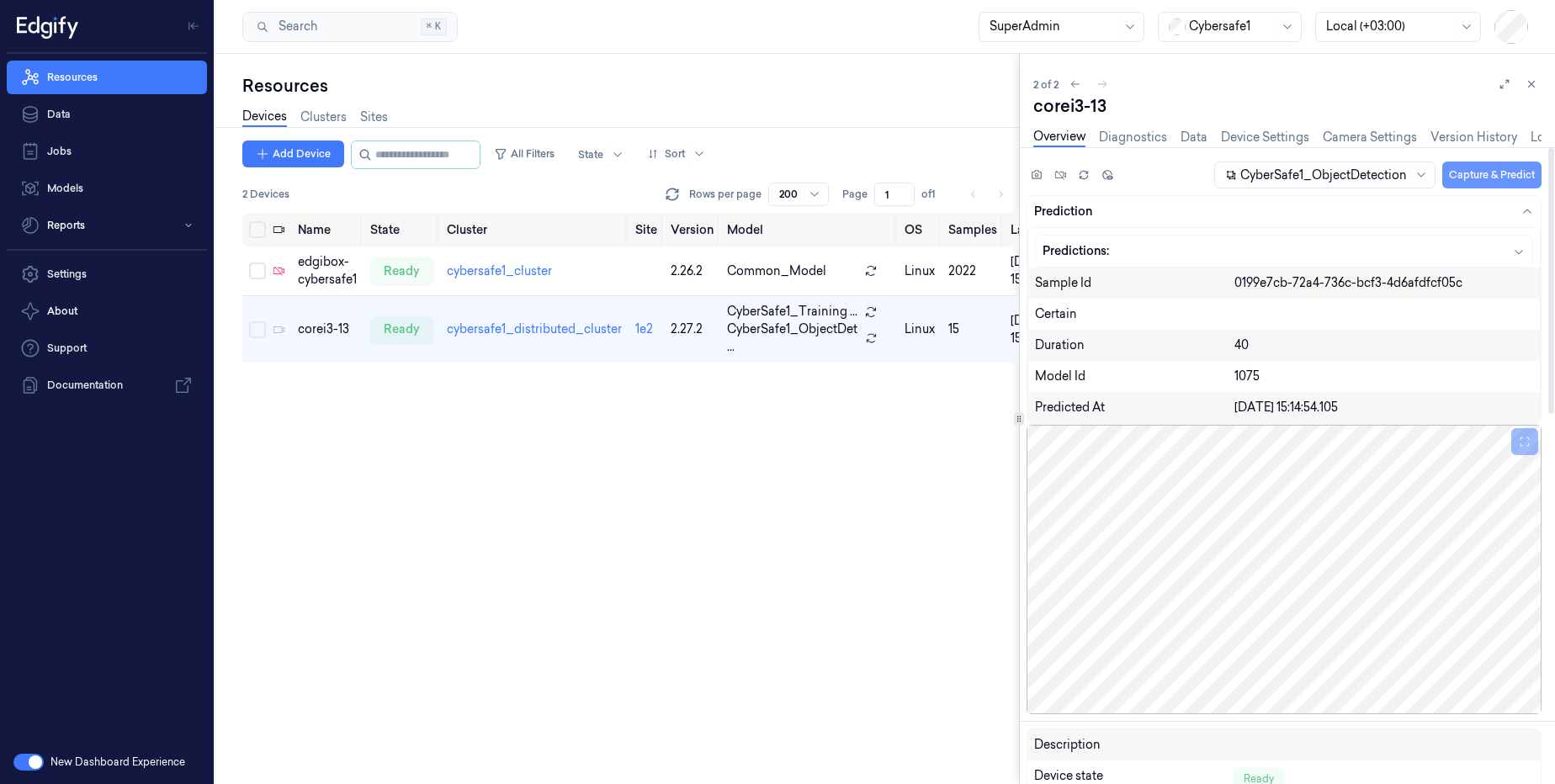
click at [1483, 174] on button "Capture & Predict" at bounding box center [1491, 174] width 100 height 27
click at [1290, 261] on div "Predictions:" at bounding box center [1284, 251] width 496 height 31
click at [1364, 258] on div "button" at bounding box center [1380, 250] width 290 height 18
click at [1437, 256] on div "button" at bounding box center [1380, 250] width 290 height 18
click at [1433, 265] on div "Predictions:" at bounding box center [1284, 251] width 496 height 31
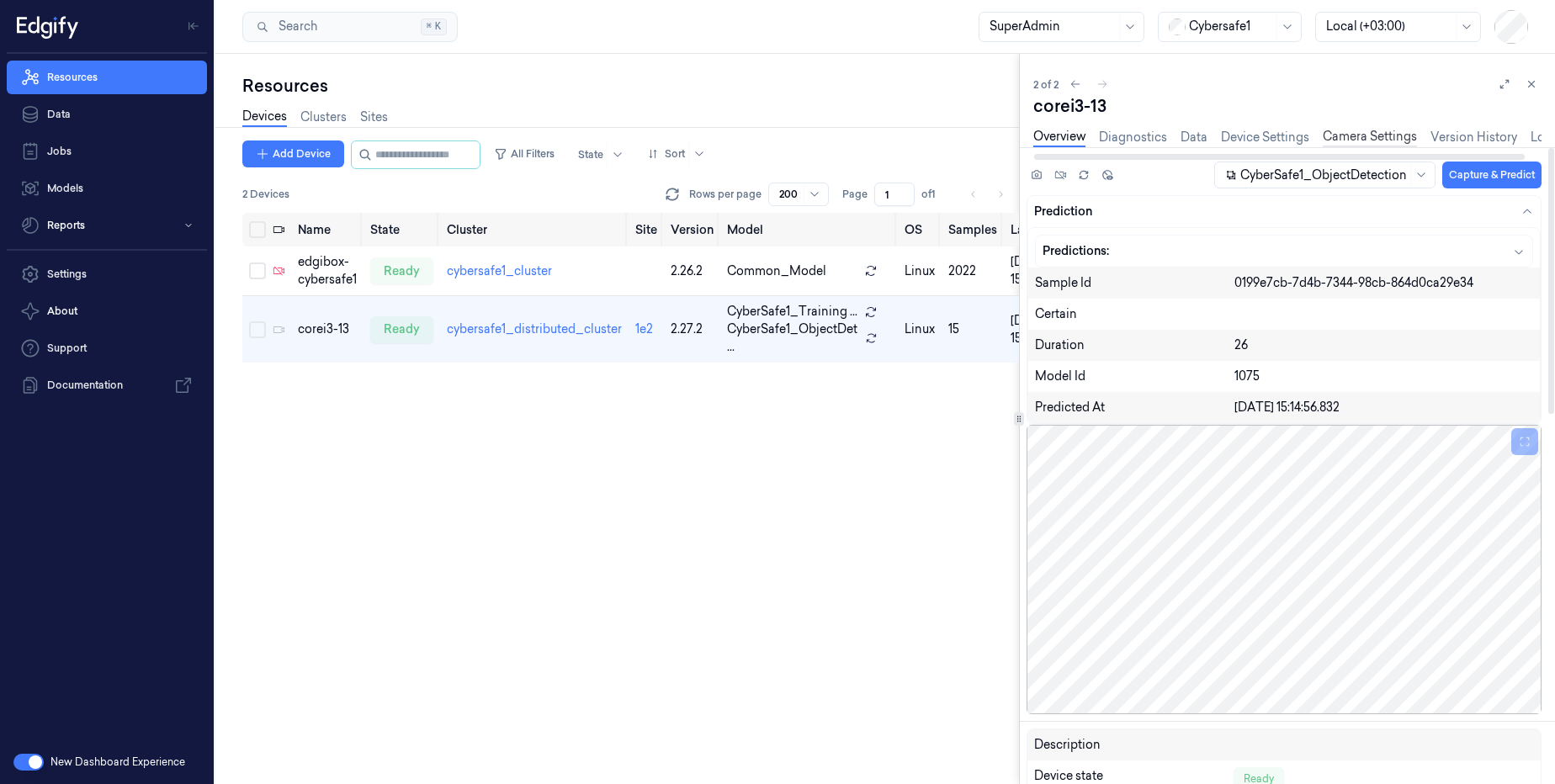
click at [1362, 136] on link "Camera Settings" at bounding box center [1370, 137] width 94 height 20
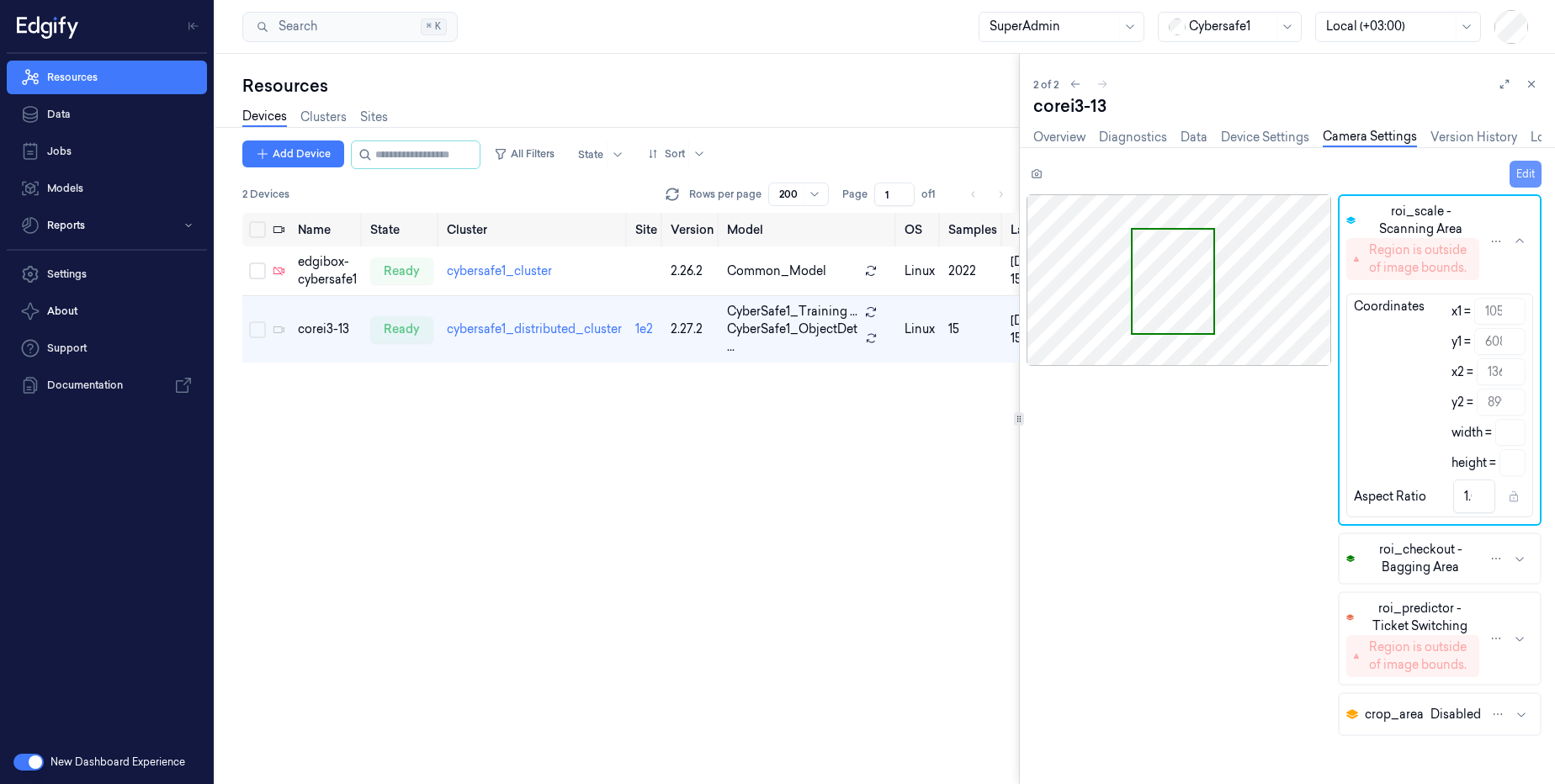
click at [1518, 169] on button "Edit" at bounding box center [1525, 173] width 32 height 27
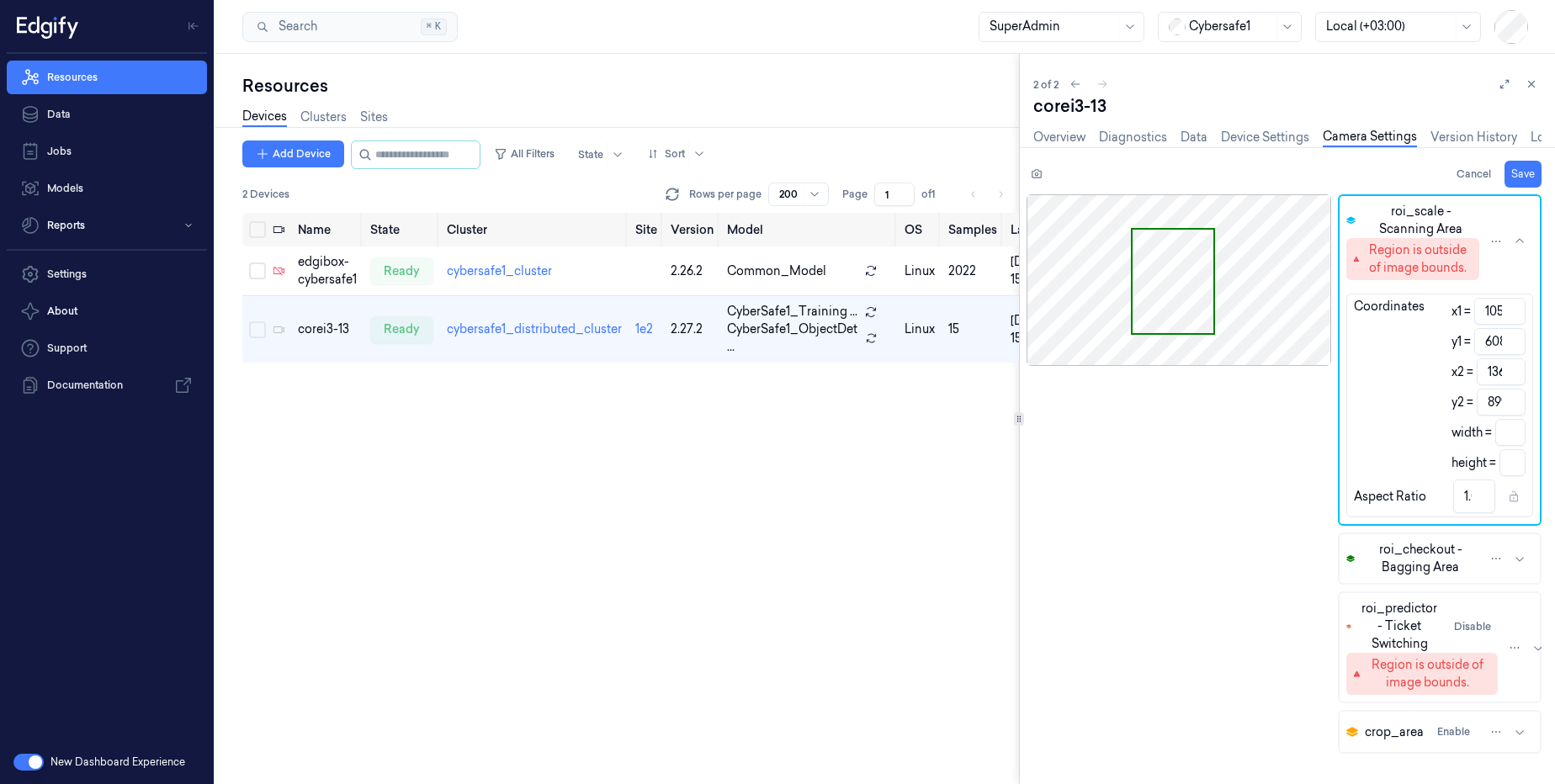
click at [1194, 256] on span "Use the arrow keys to move the crop selection area" at bounding box center [1173, 281] width 82 height 103
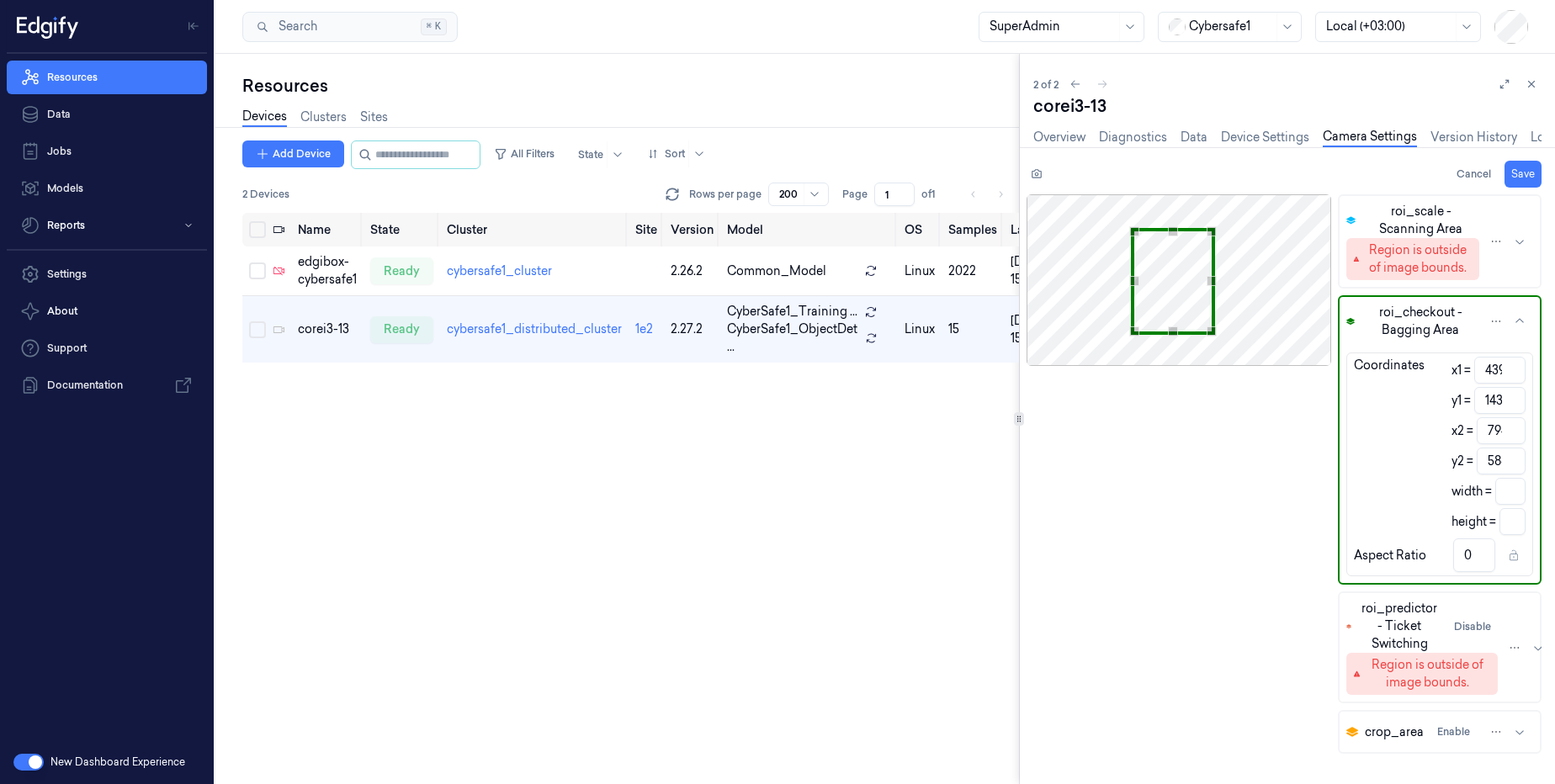
click at [1415, 261] on div "Region is outside of image bounds." at bounding box center [1417, 258] width 109 height 35
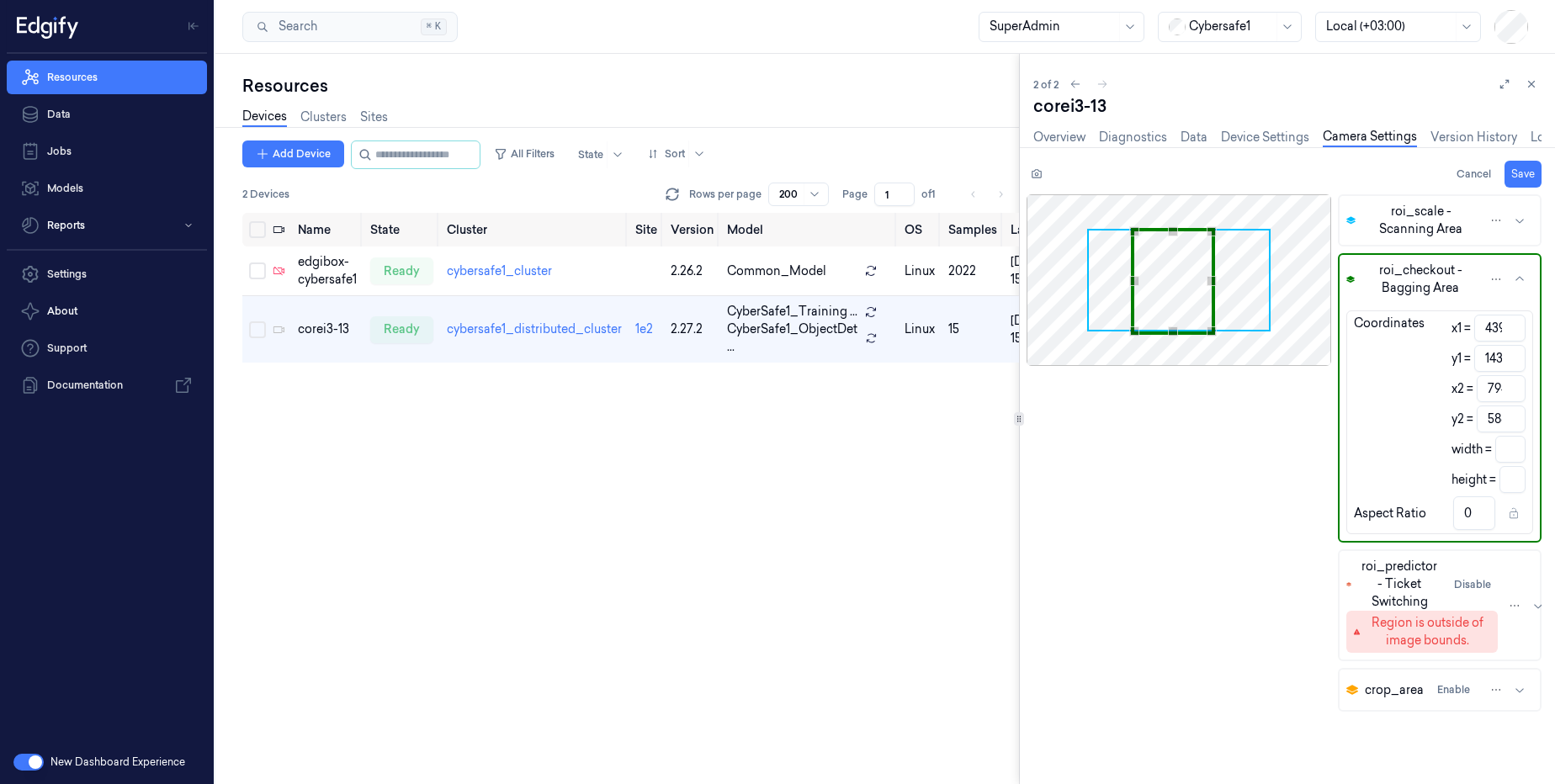
click at [1098, 242] on span "Use the arrow keys to move the crop selection area" at bounding box center [1179, 280] width 180 height 100
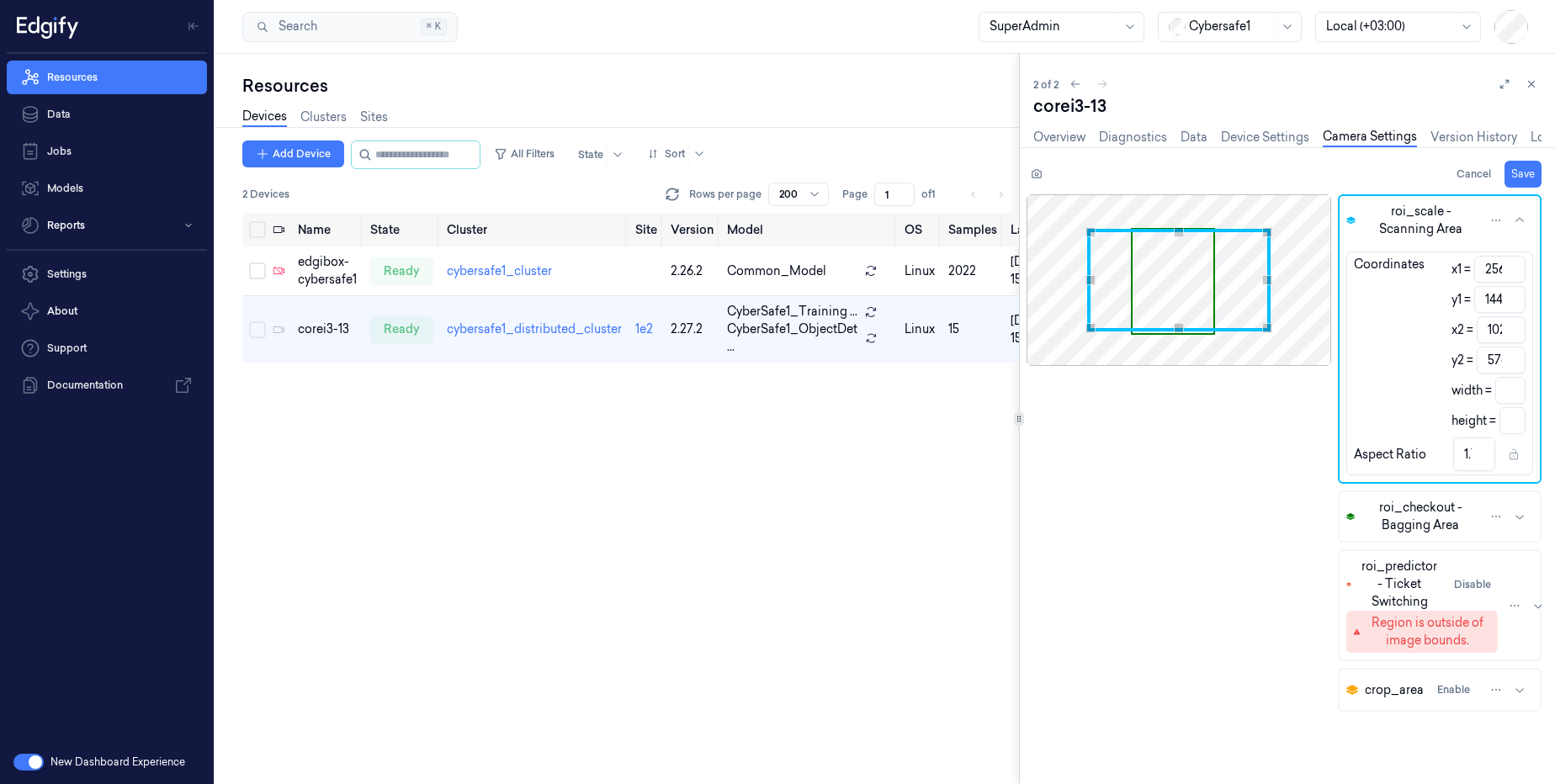
type input "260"
type input "764"
type input "1.77"
type input "288"
type input "736"
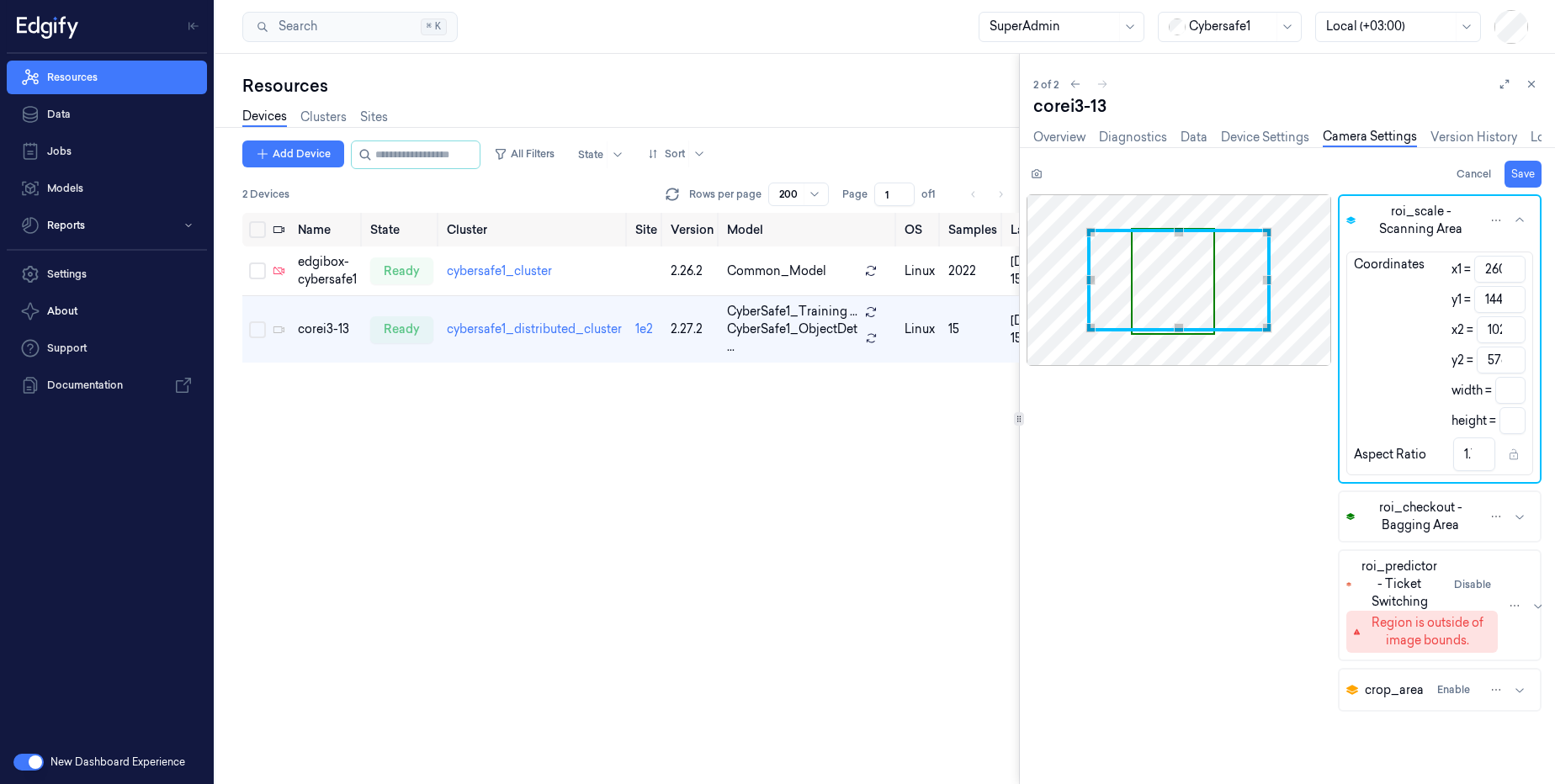
type input "1.7"
type input "305"
type input "719"
type input "1.66"
type input "365"
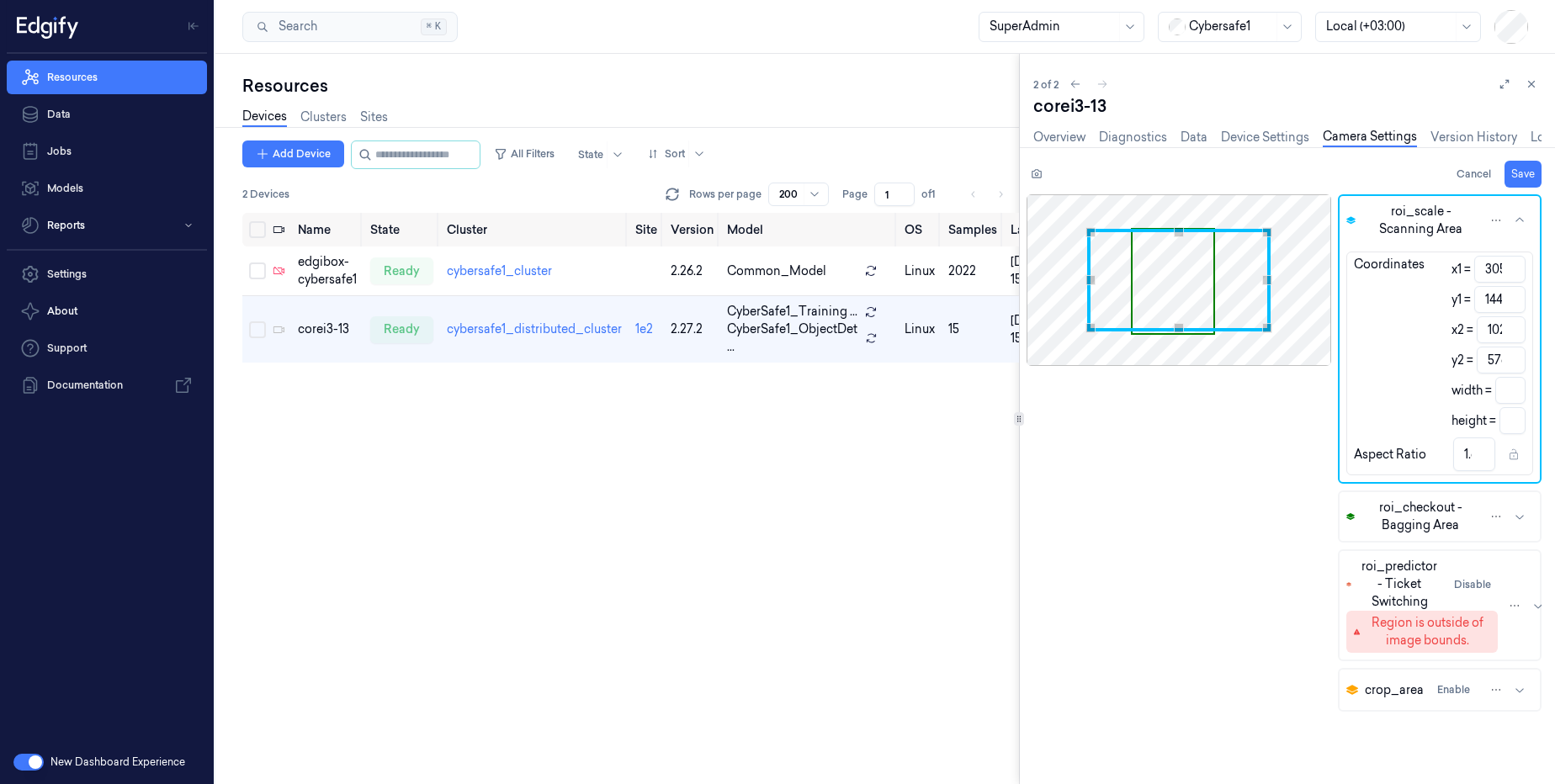
type input "148"
type input "659"
type input "428"
type input "1.54"
type input "457"
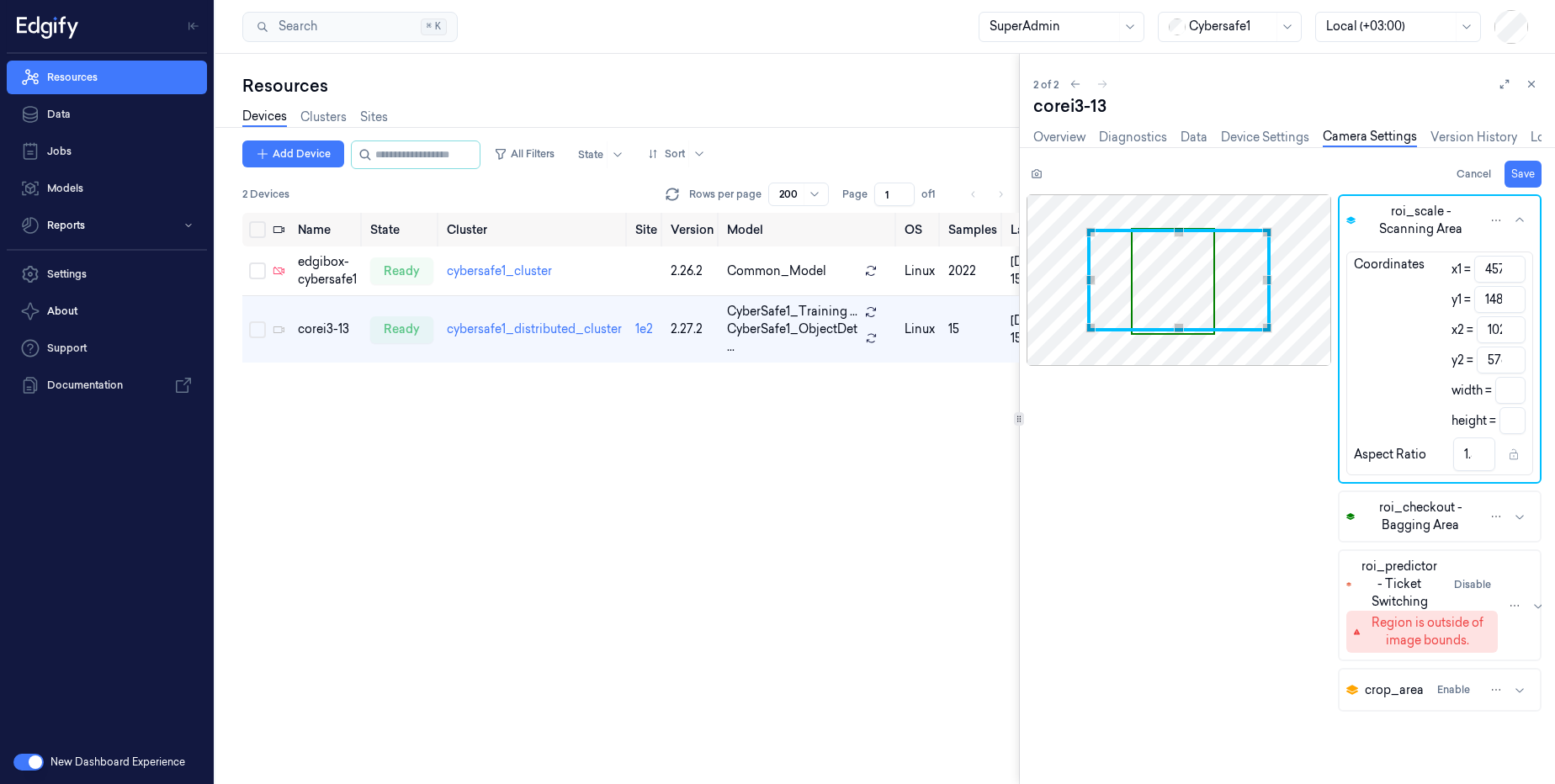
type input "165"
type input "567"
type input "411"
type input "1.38"
type input "584"
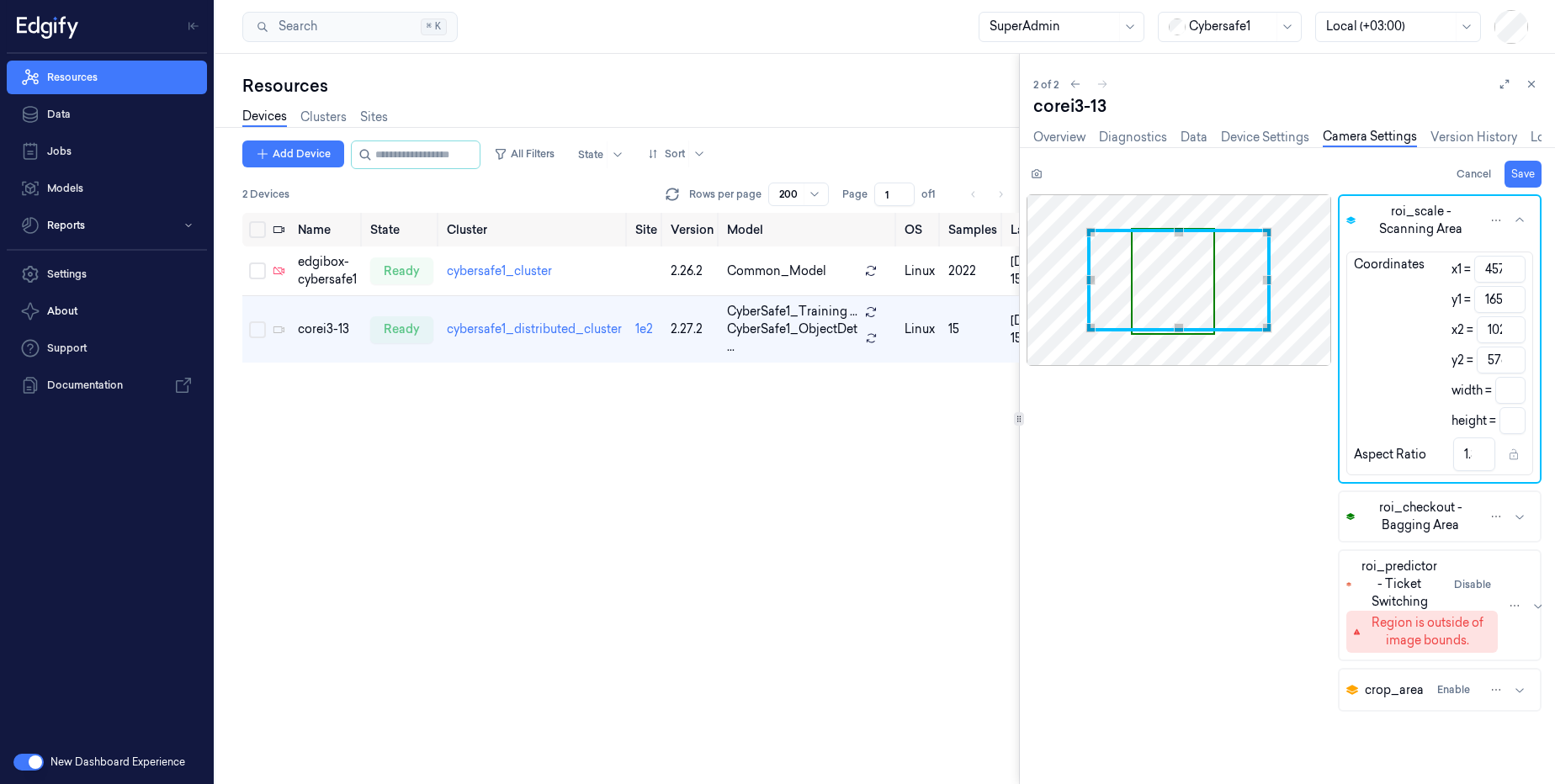
type input "183"
type input "440"
type input "393"
type input "1.12"
type input "666"
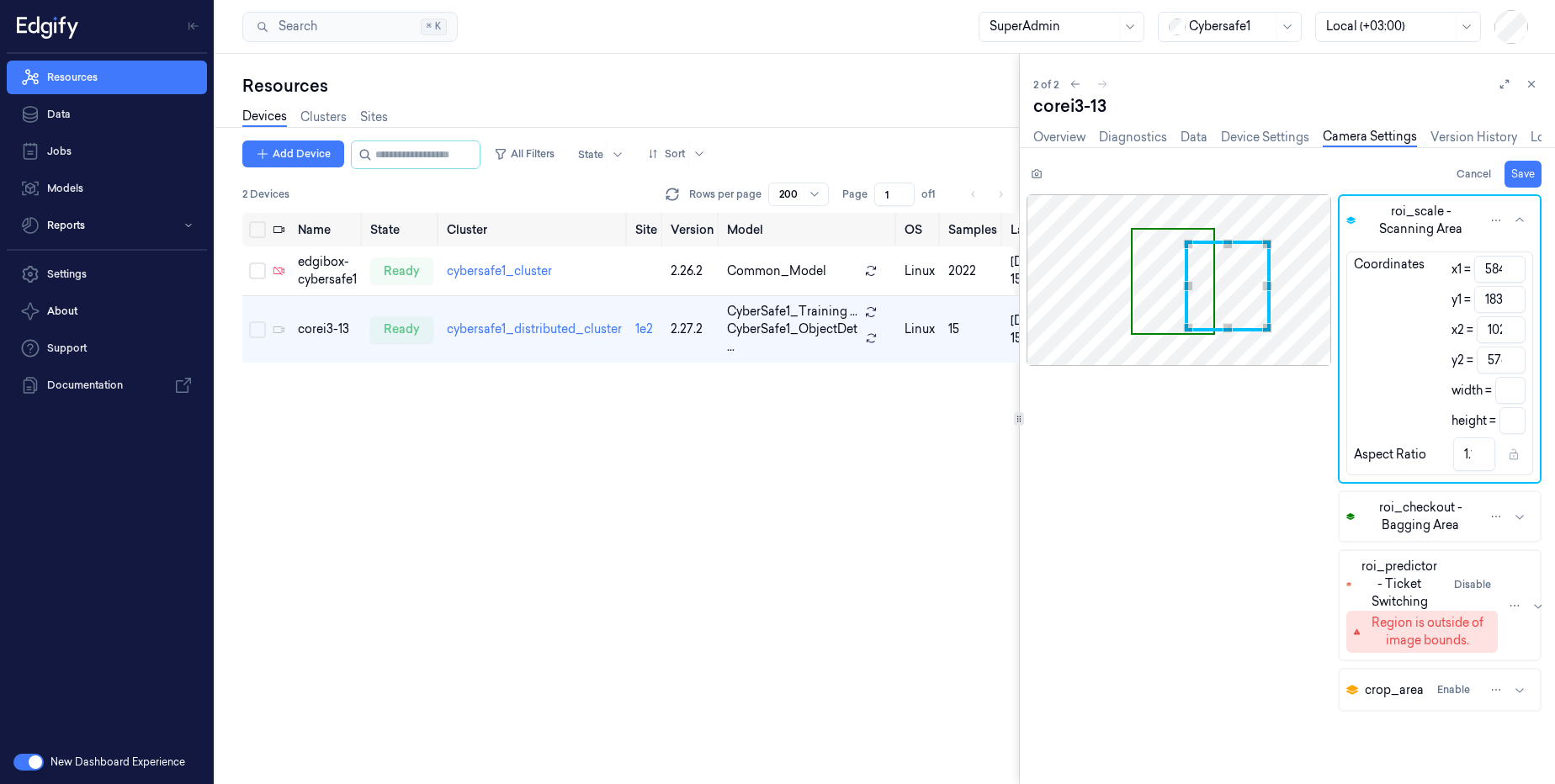
type input "193"
type input "358"
type input "383"
type input "0.93"
type input "726"
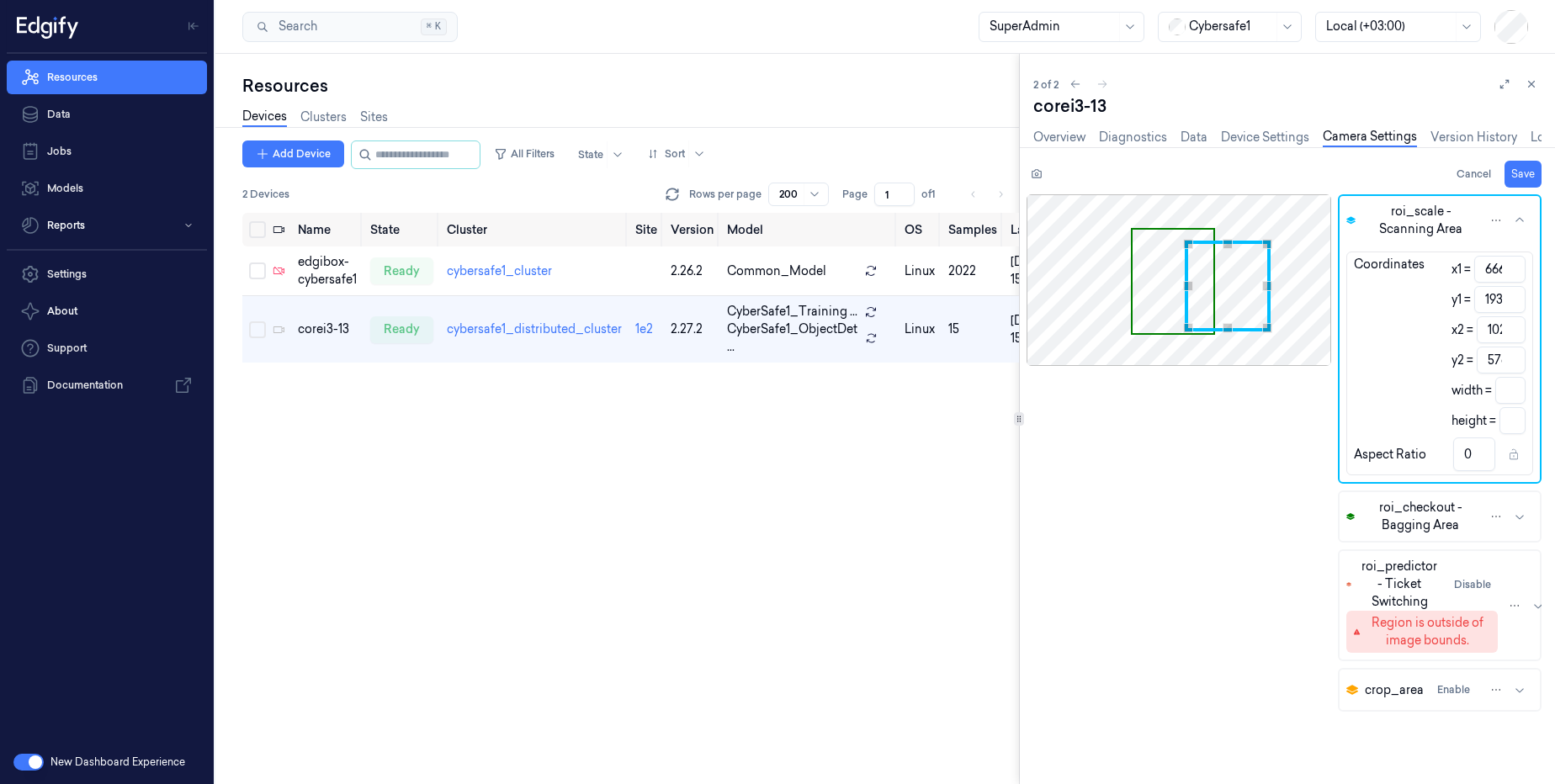
type input "204"
type input "298"
type input "372"
type input "0.8"
type input "764"
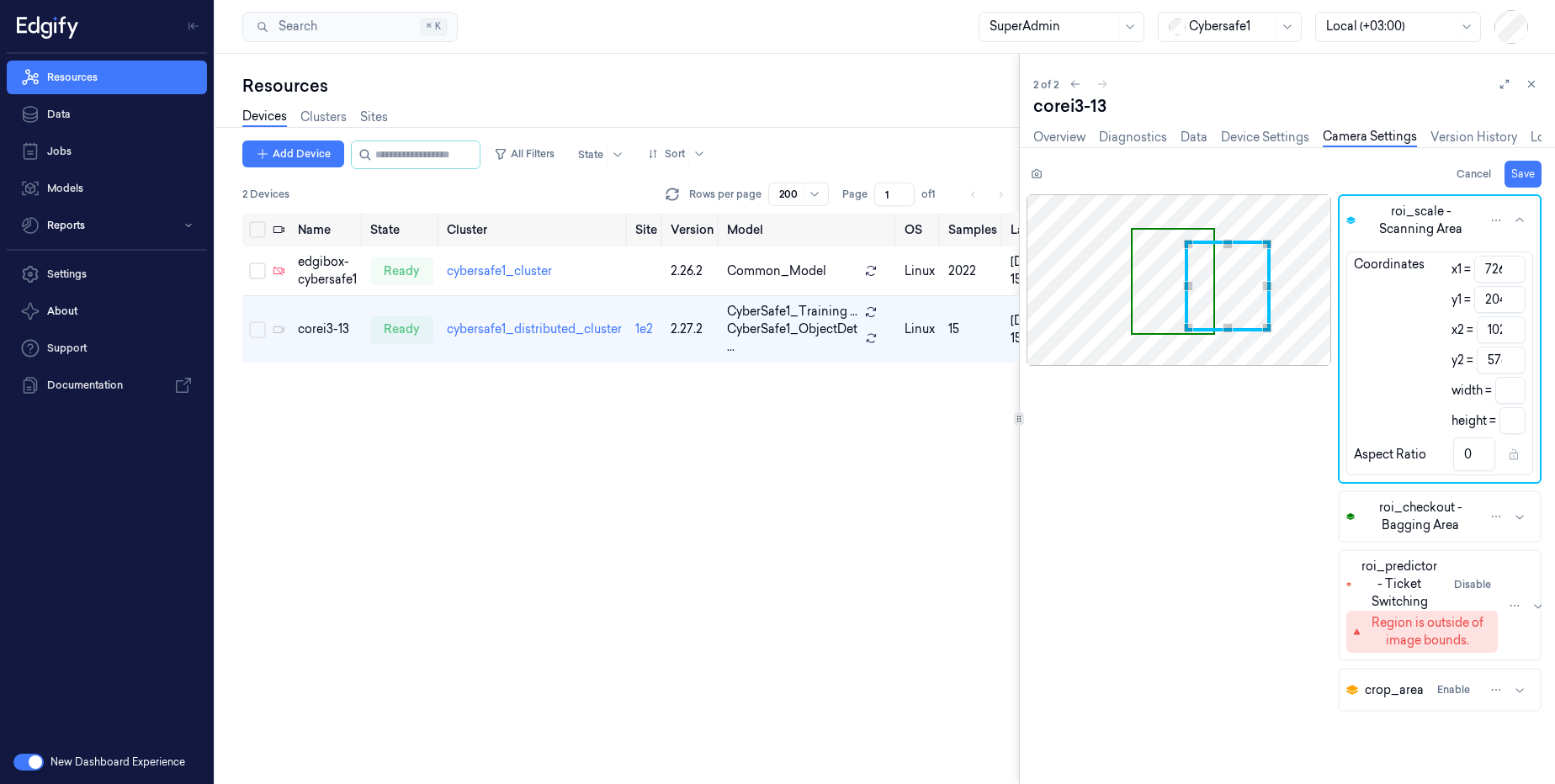
type input "215"
type input "260"
type input "361"
type input "0.72"
type input "768"
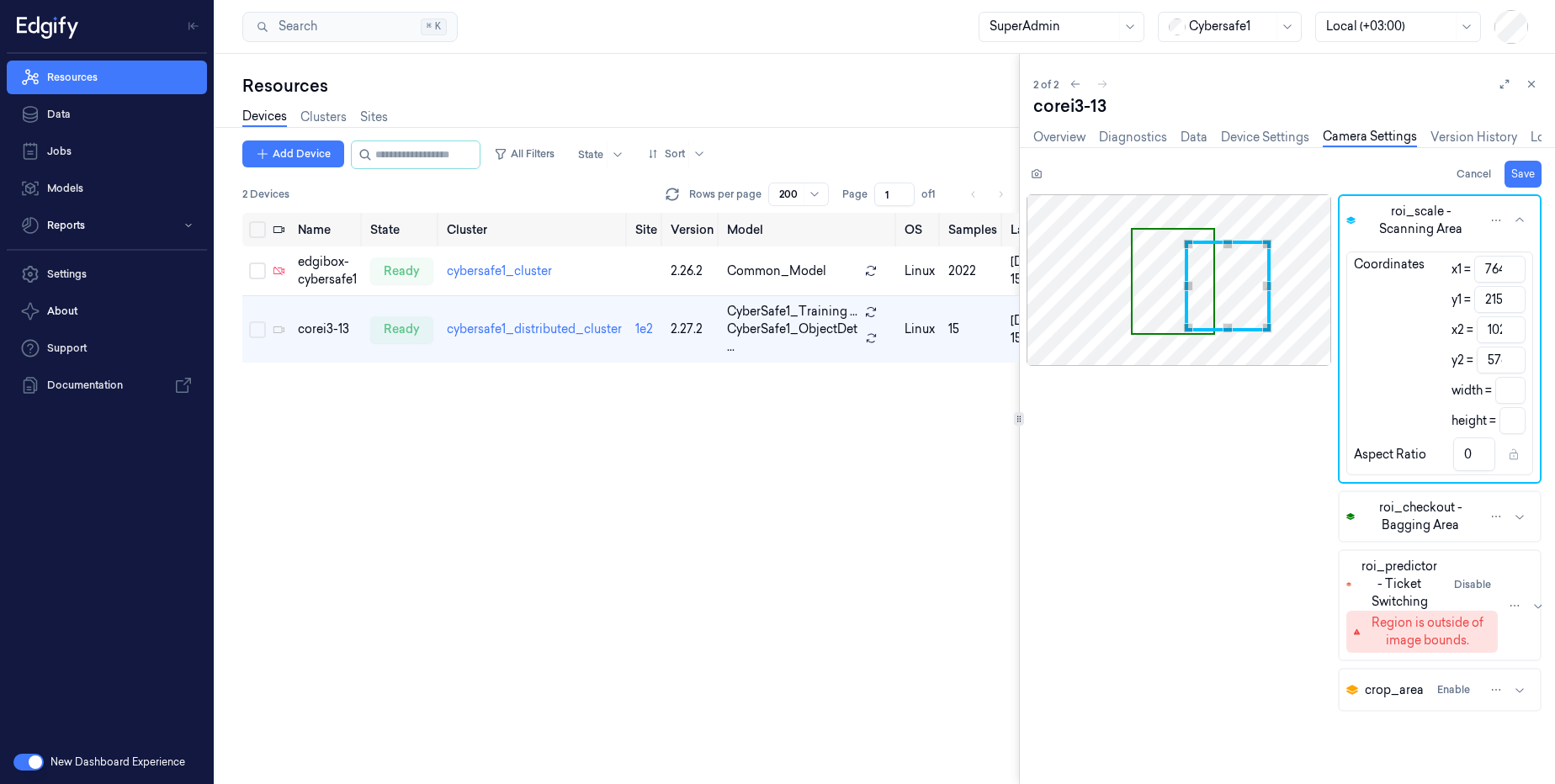
type input "256"
type input "0.71"
type input "772"
type input "252"
type input "0.7"
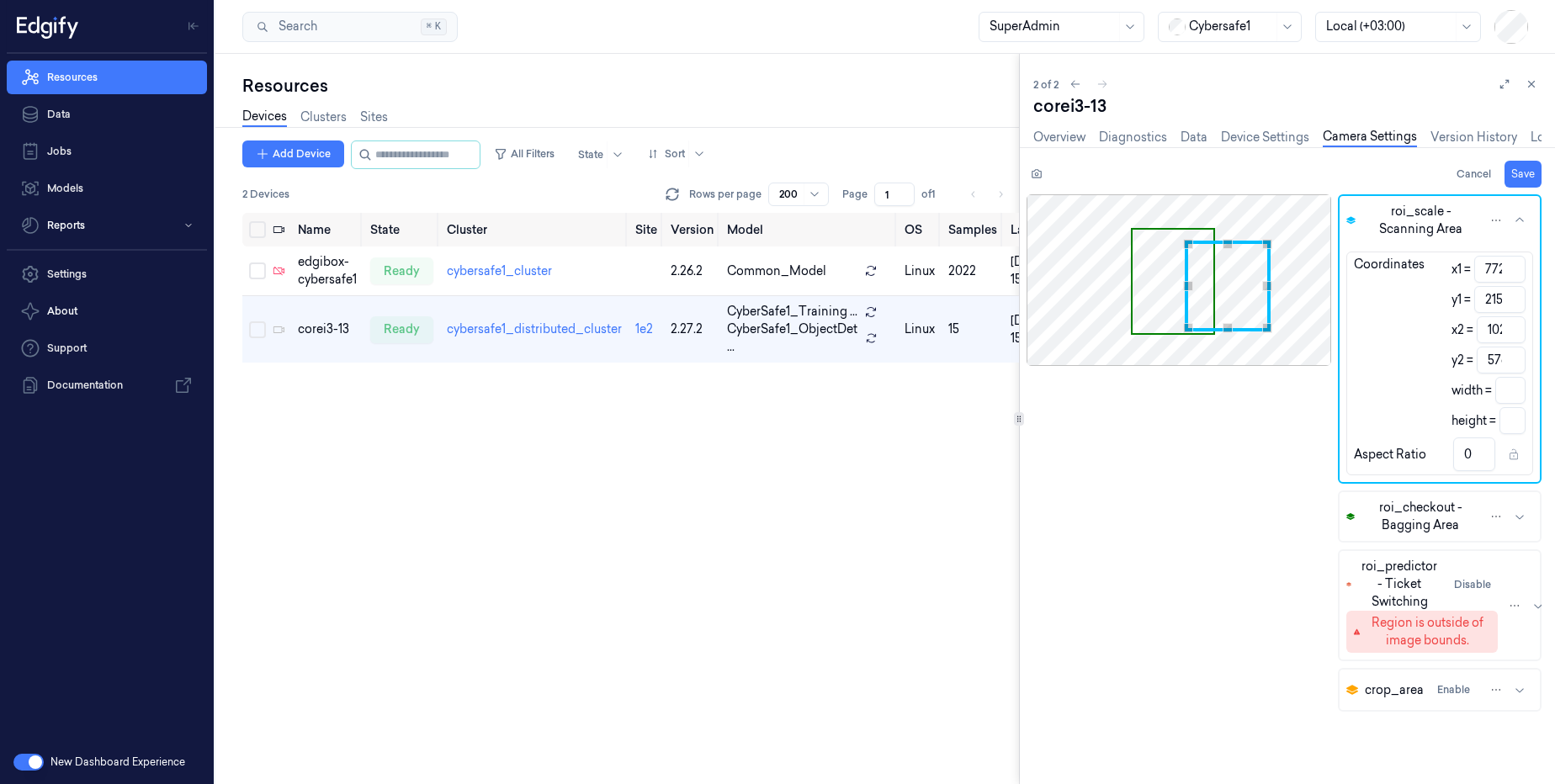
type input "779"
type input "245"
type input "0.68"
type input "793"
type input "231"
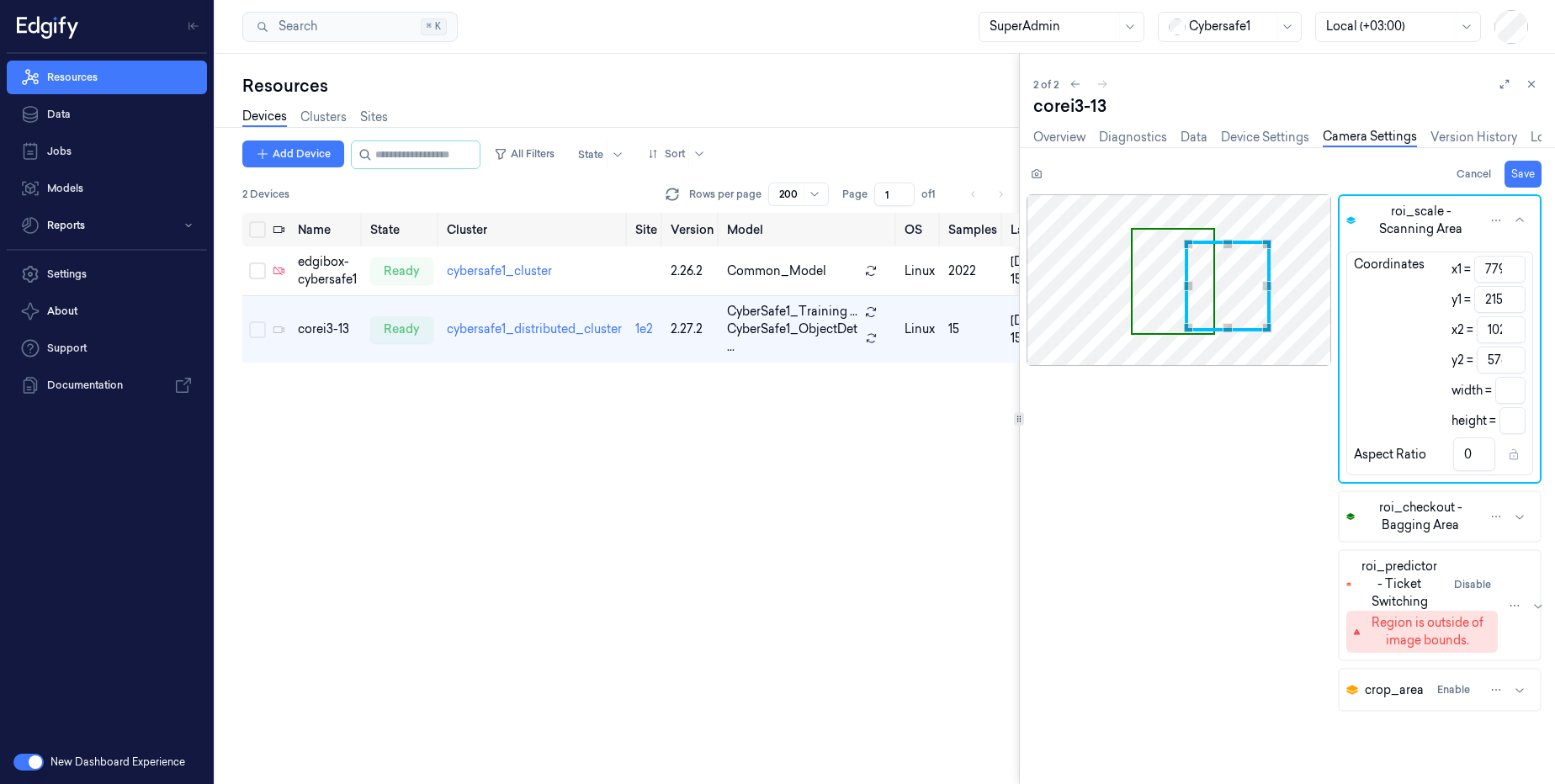
type input "0.64"
type input "800"
type input "224"
type input "0.62"
type input "807"
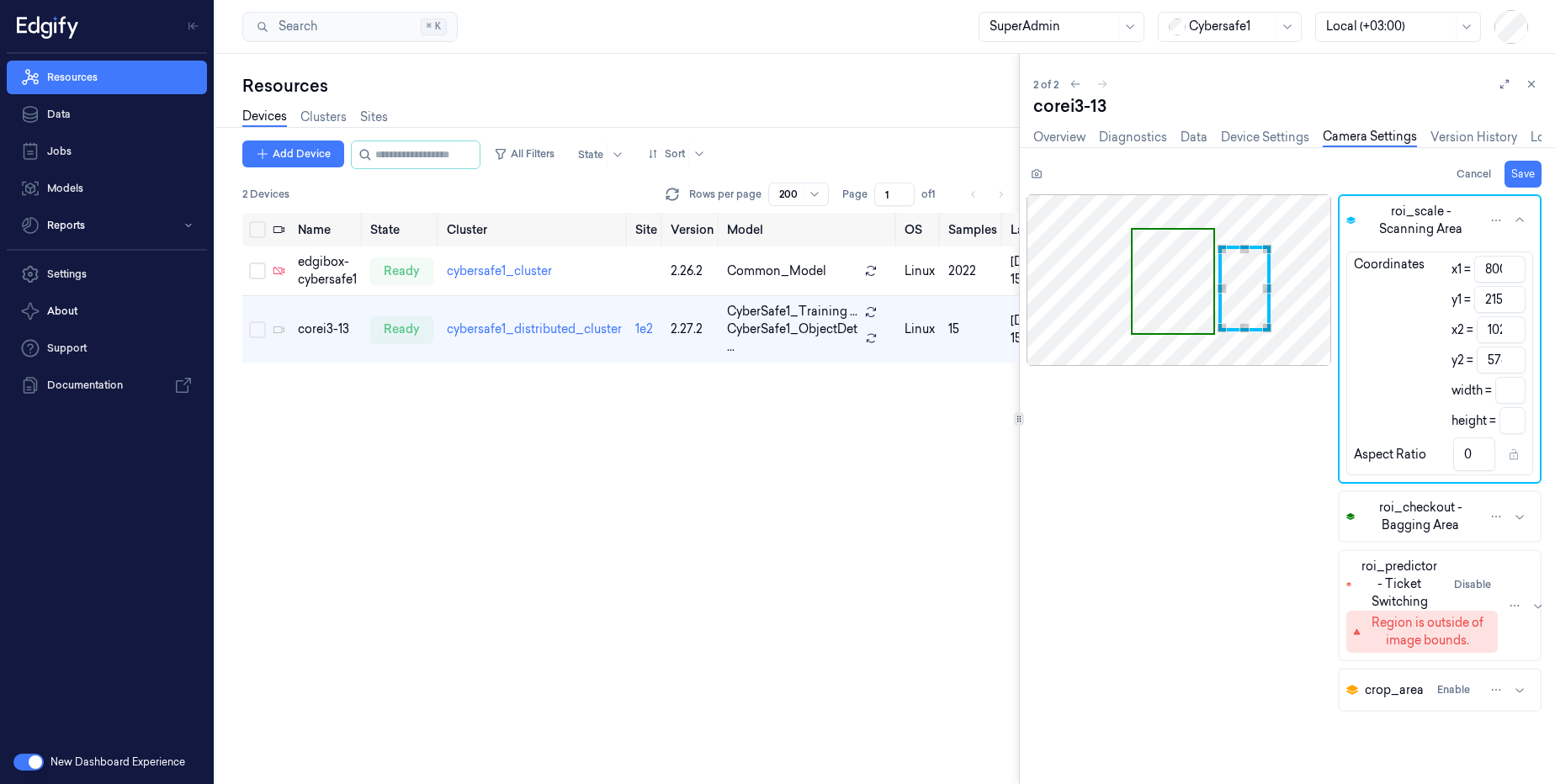
type input "217"
type input "0.6"
type input "814"
type input "210"
type input "0.58"
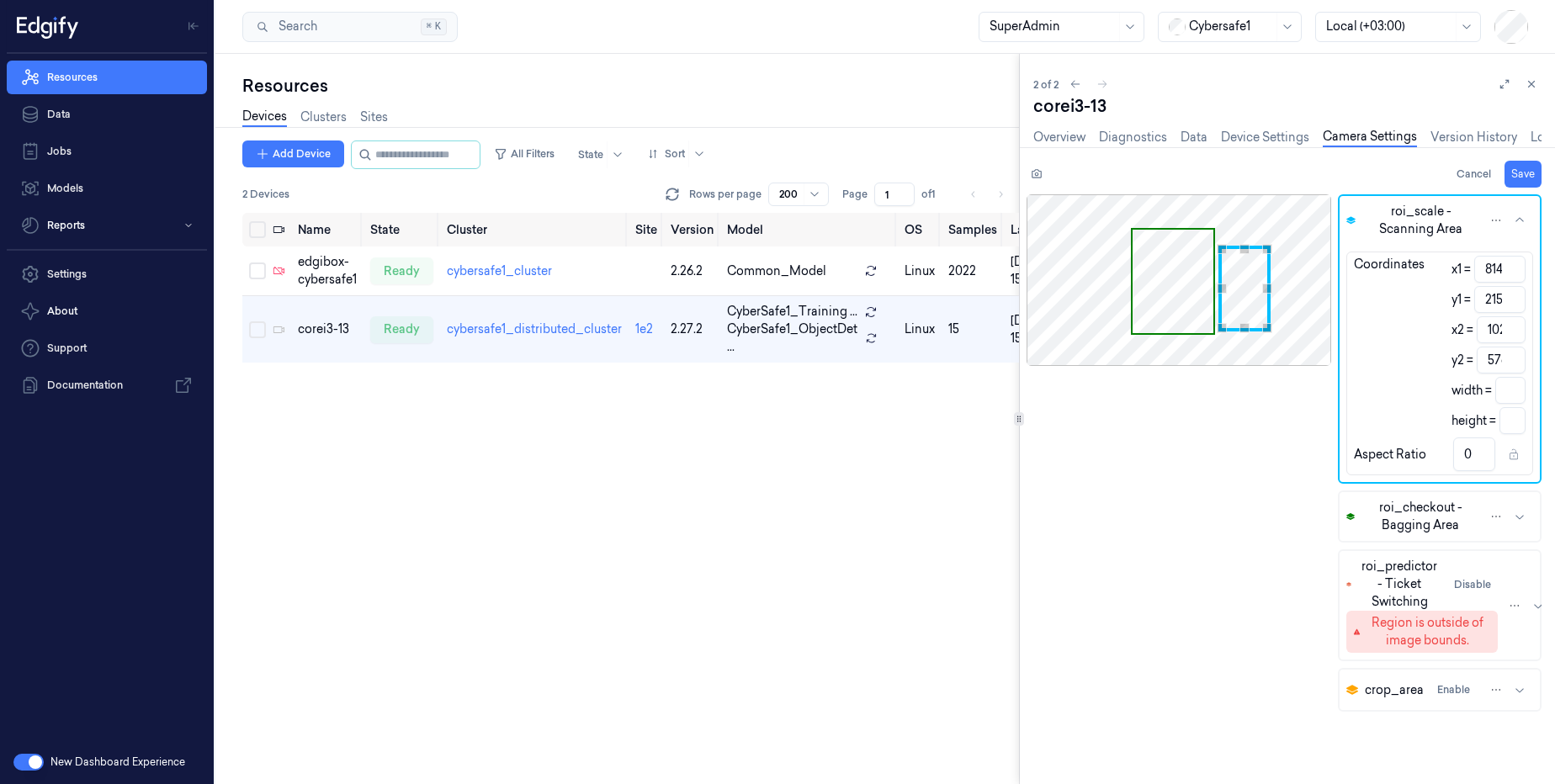
type input "218"
type input "358"
type input "0.59"
type input "232"
type input "344"
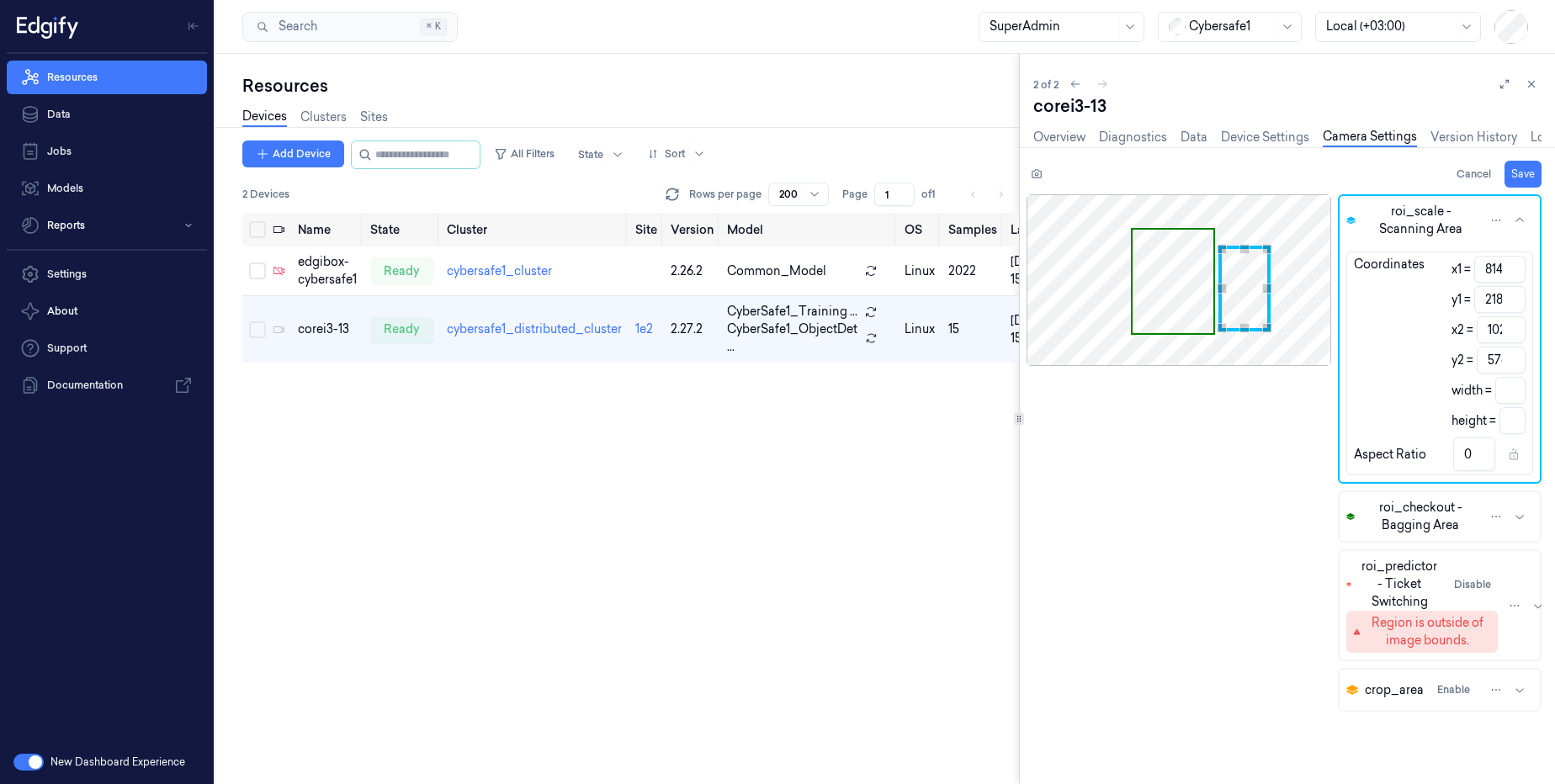
type input "0.61"
type input "246"
type input "330"
type input "0.64"
type input "271"
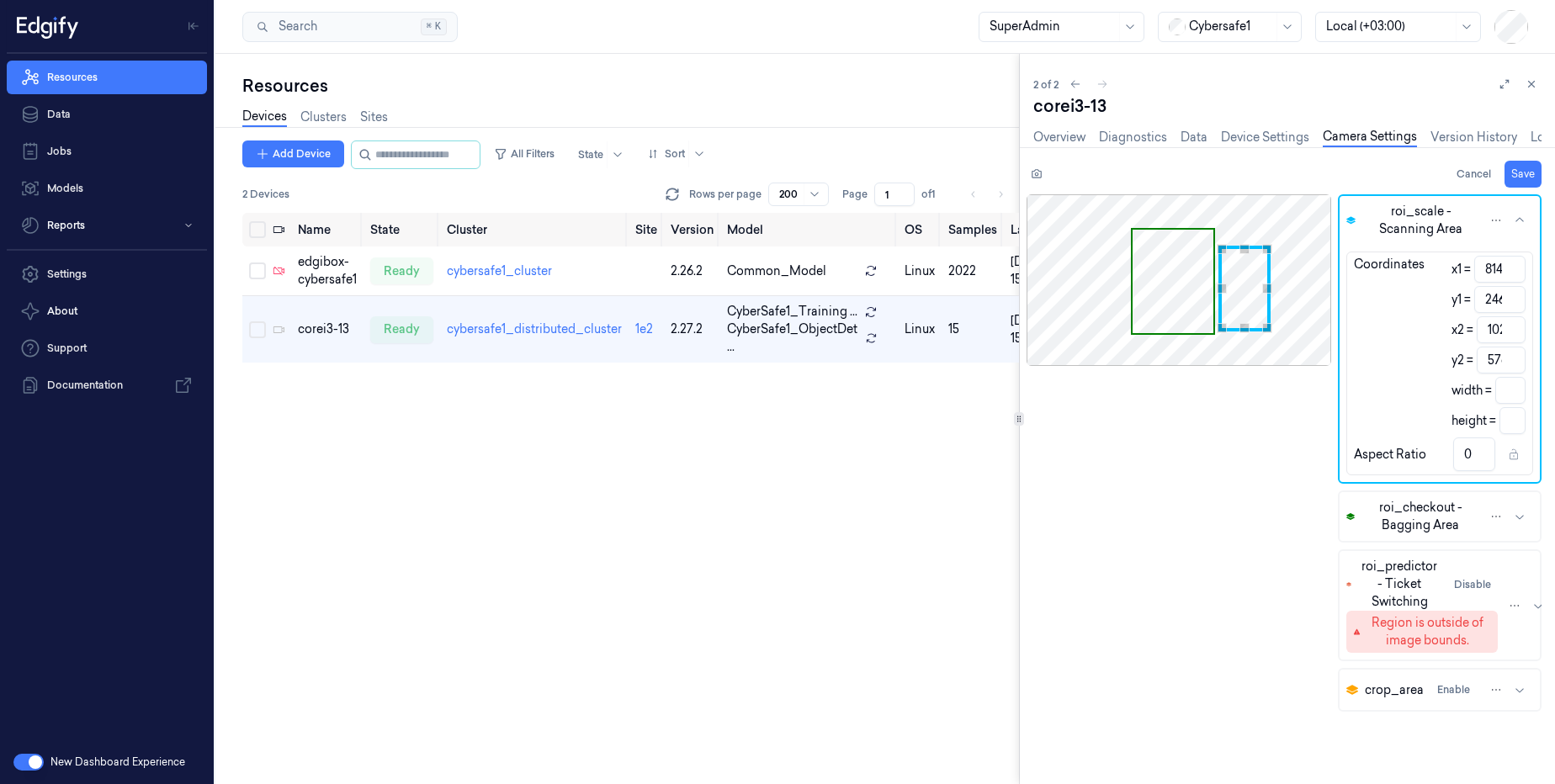
type input "305"
type input "0.69"
type input "810"
type input "285"
type input "214"
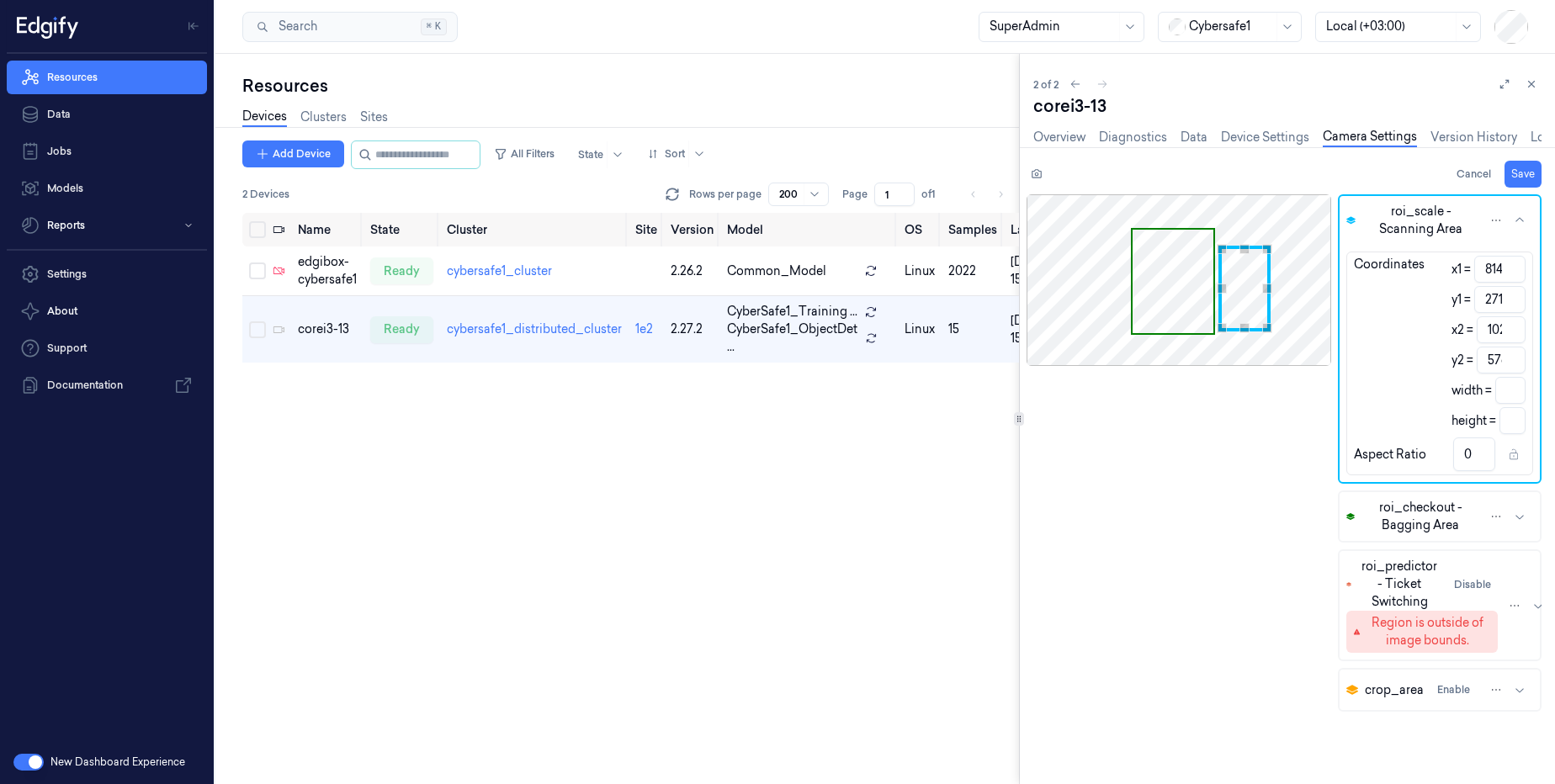
type input "291"
type input "0.74"
type input "803"
type input "299"
type input "221"
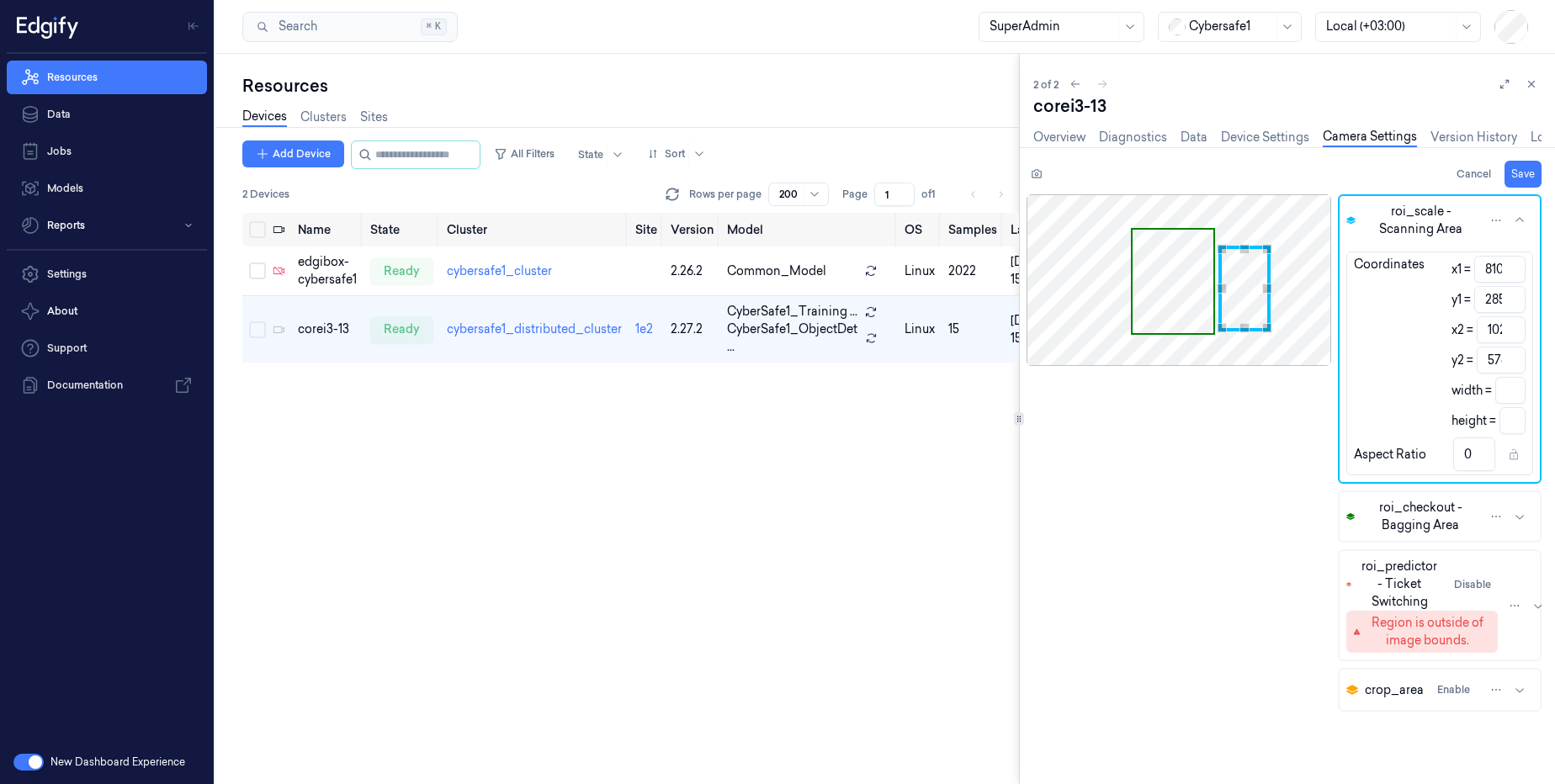
type input "277"
type input "0.8"
type input "303"
type input "273"
type input "0.81"
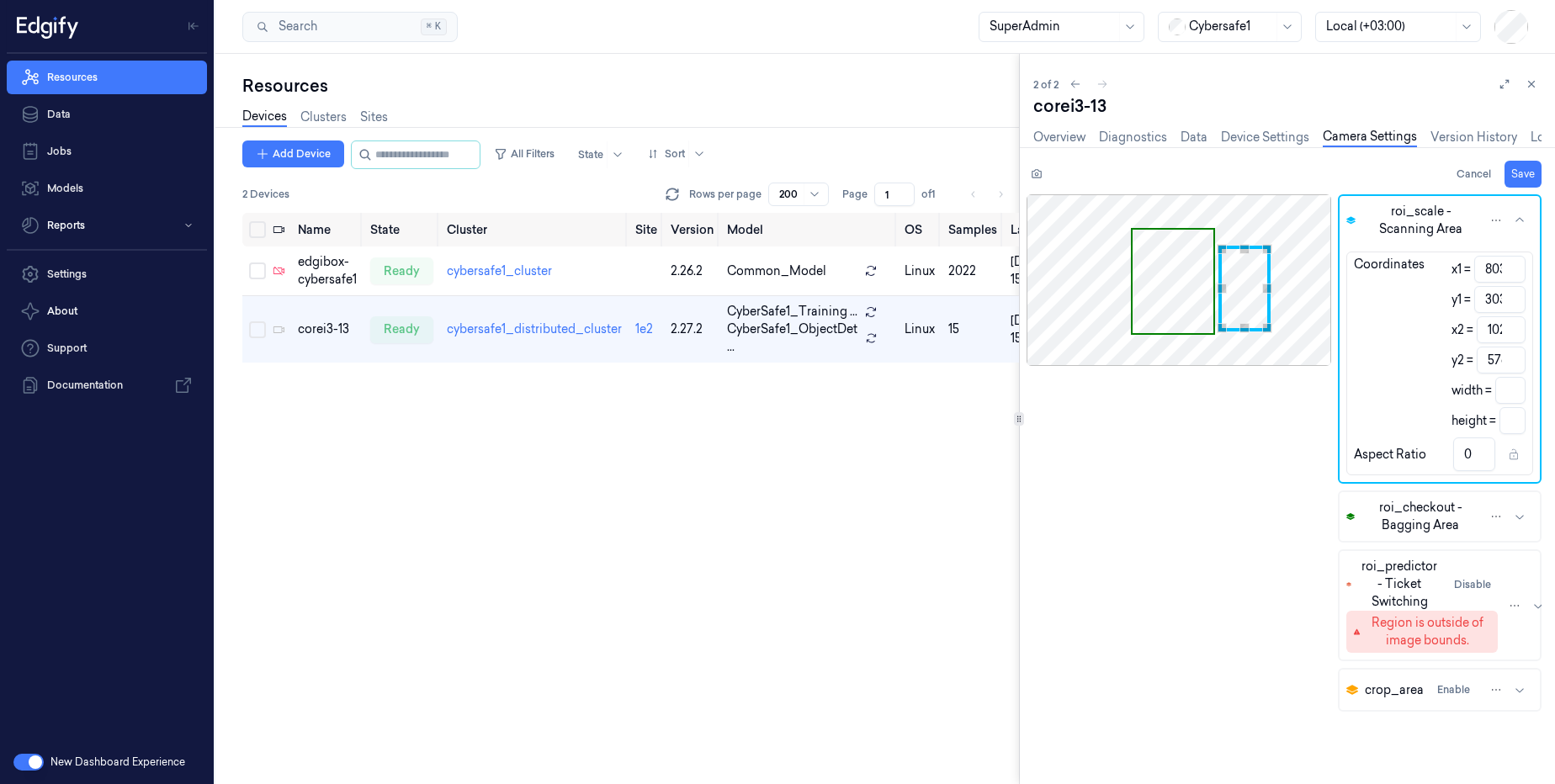
type input "793"
type input "317"
type input "231"
type input "259"
type input "0.89"
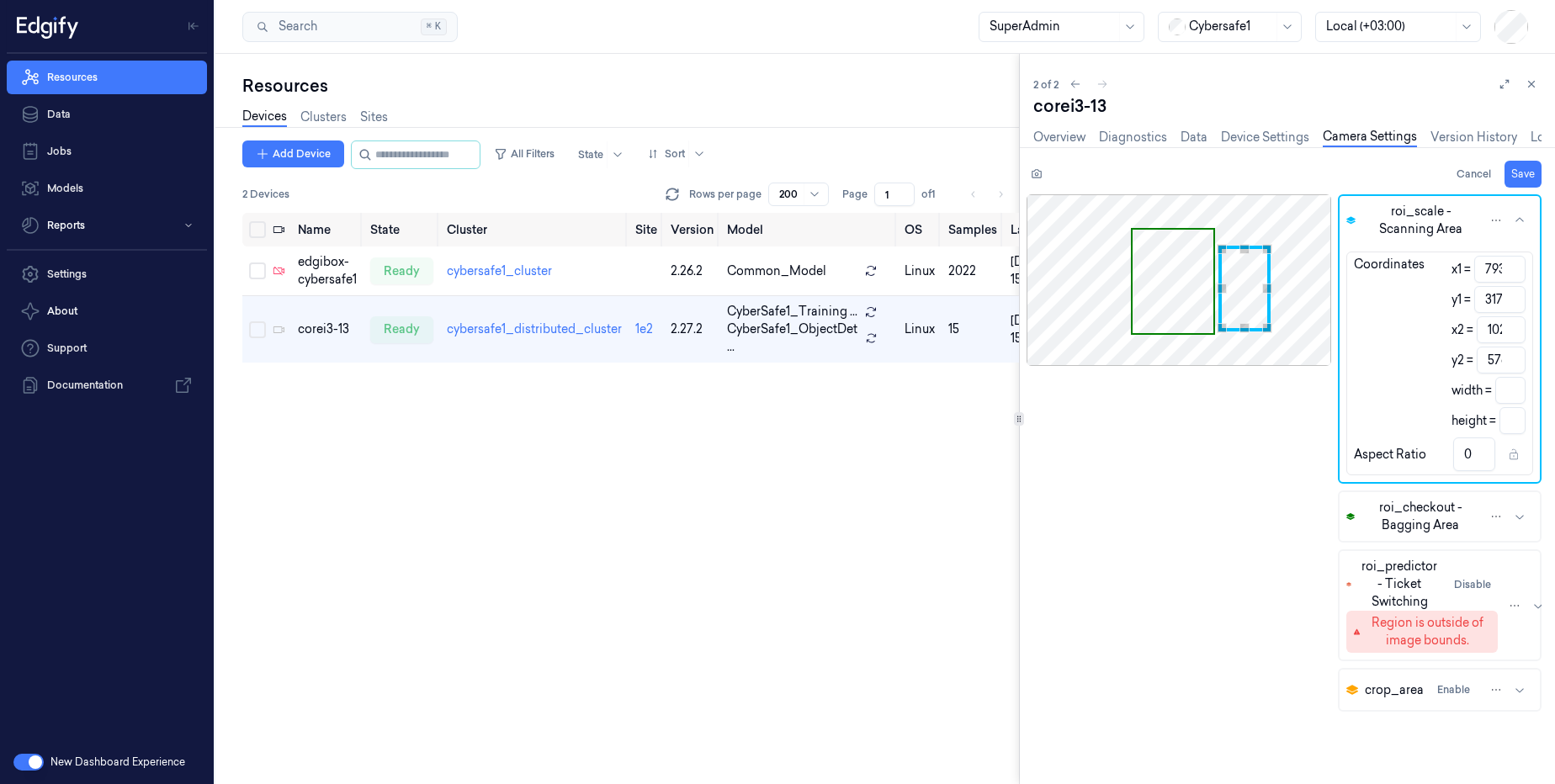
type input "786"
type input "324"
type input "238"
type input "252"
type input "0.94"
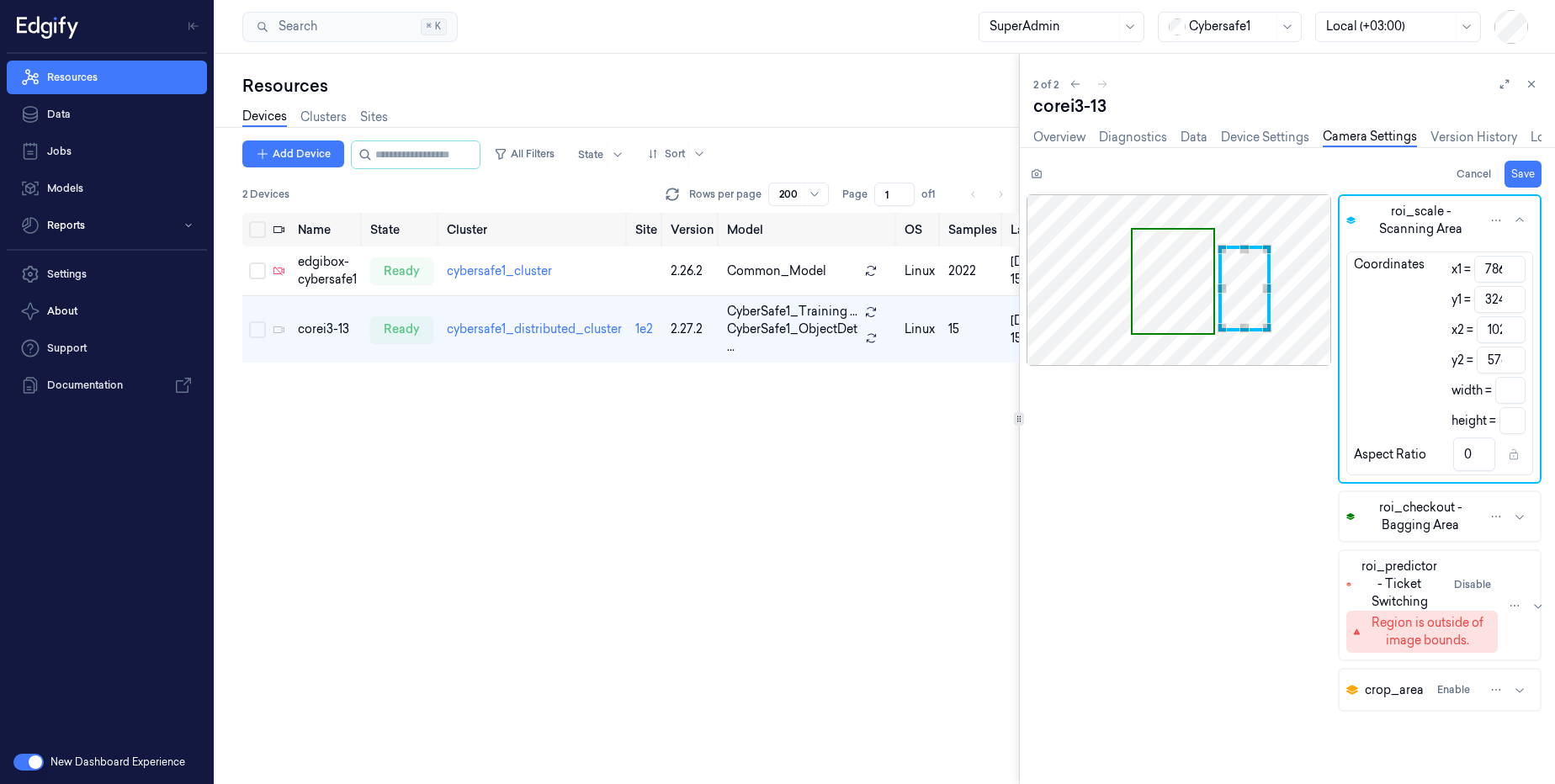
type input "782"
type input "328"
type input "242"
type input "248"
type input "0.98"
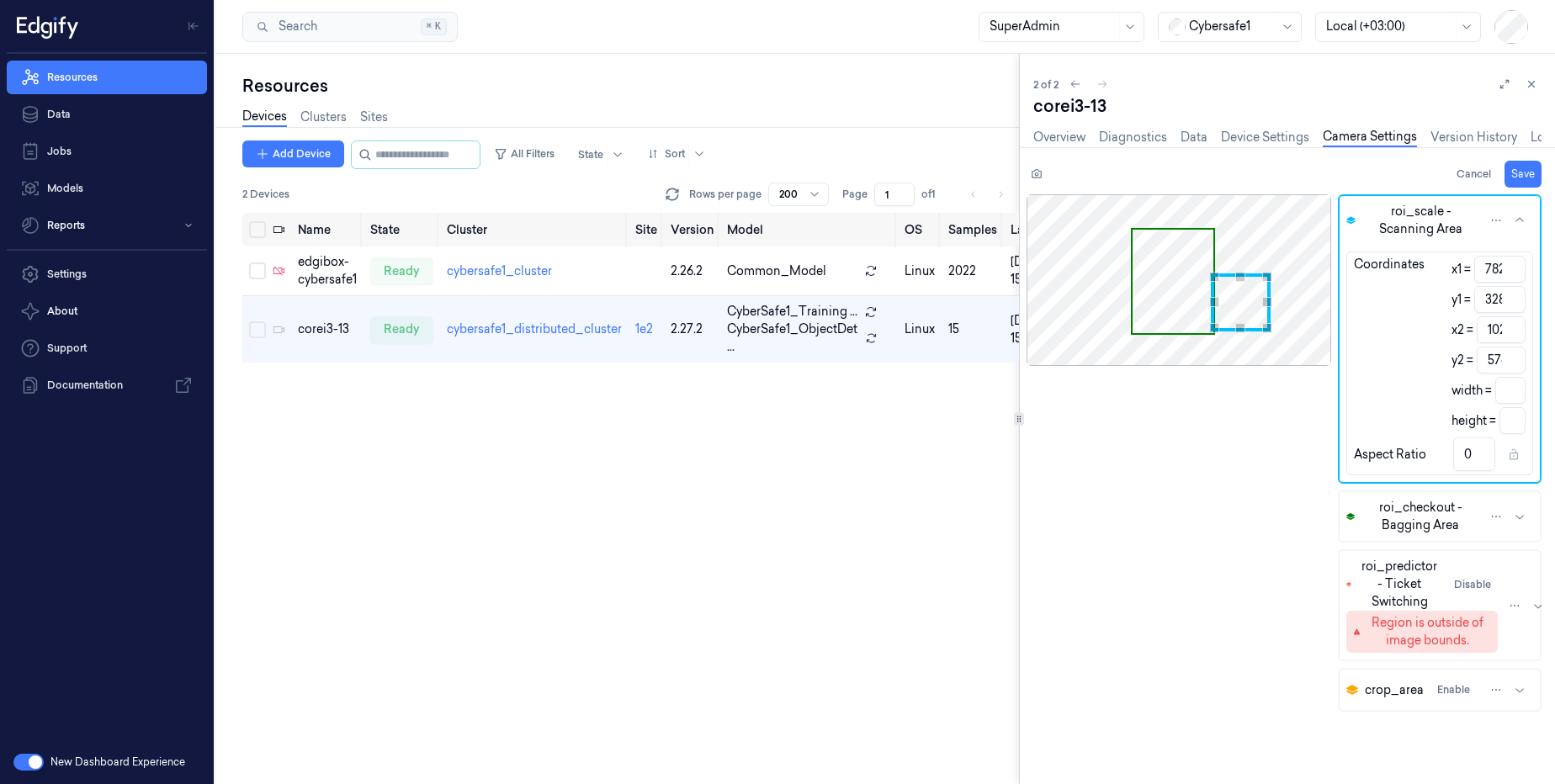
type input "775"
type input "331"
type input "249"
type input "245"
type input "1.02"
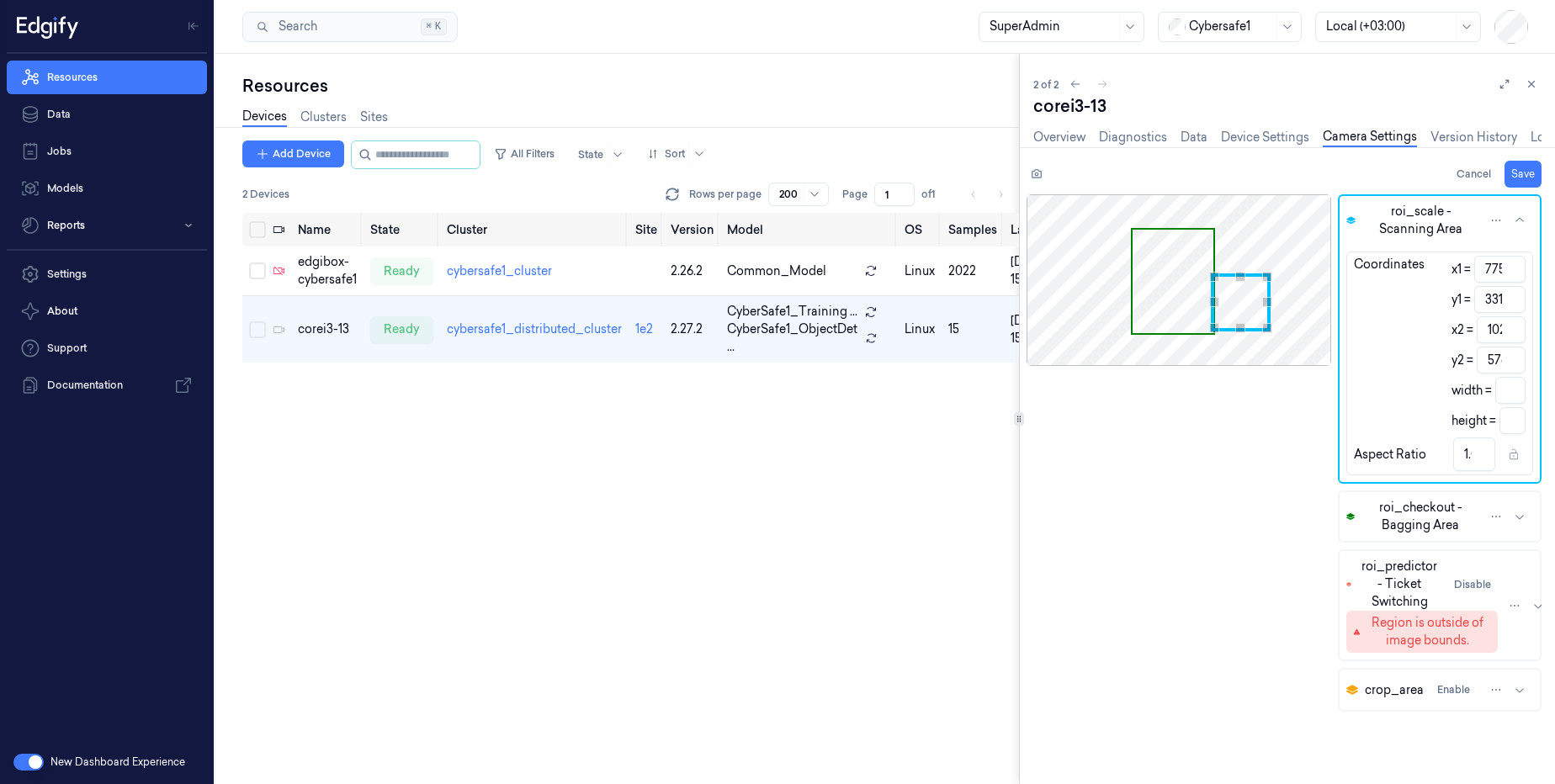
type input "768"
type input "335"
type input "256"
type input "241"
type input "1.06"
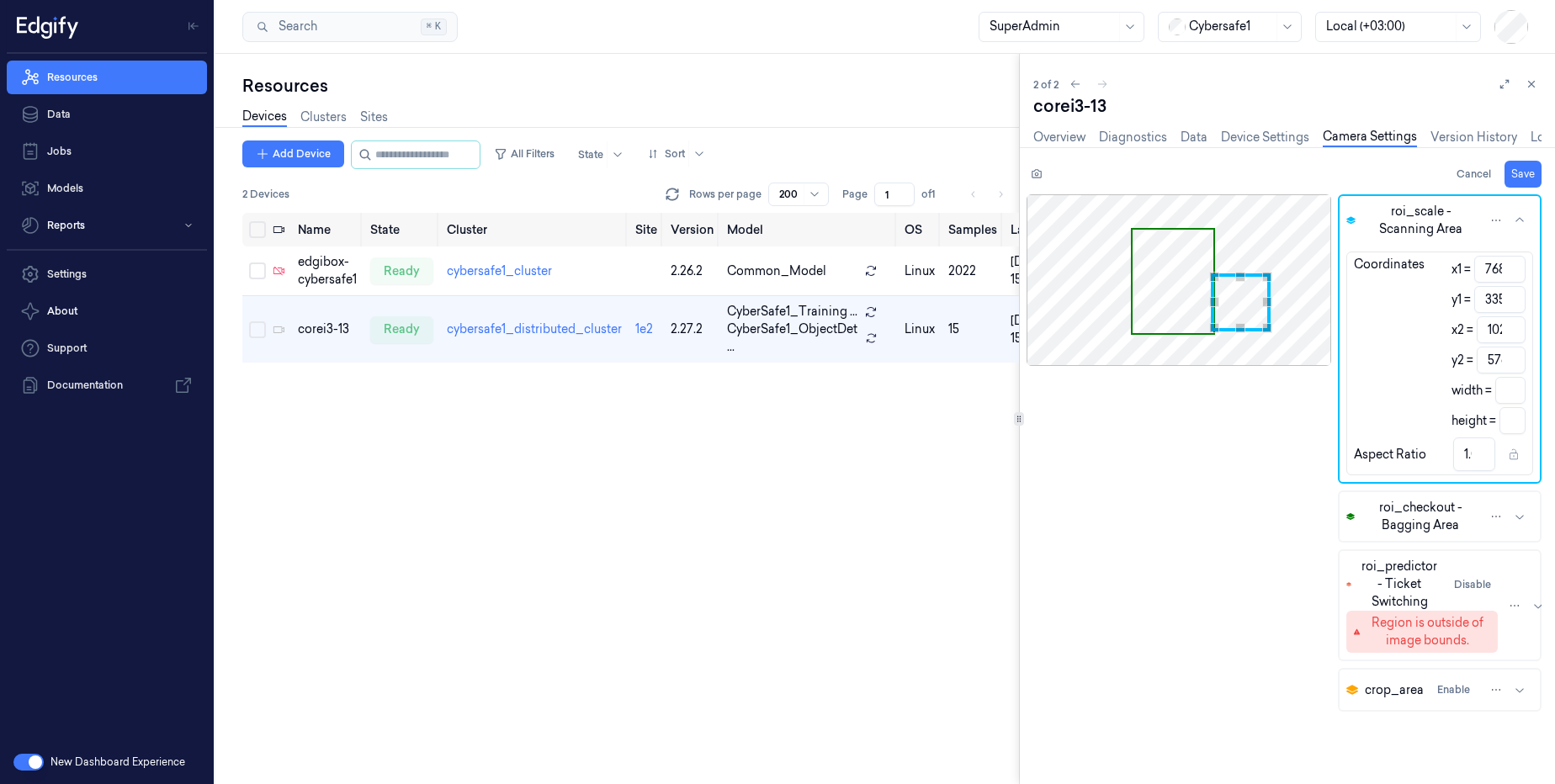
type input "761"
type input "338"
type input "263"
type input "238"
type input "1.11"
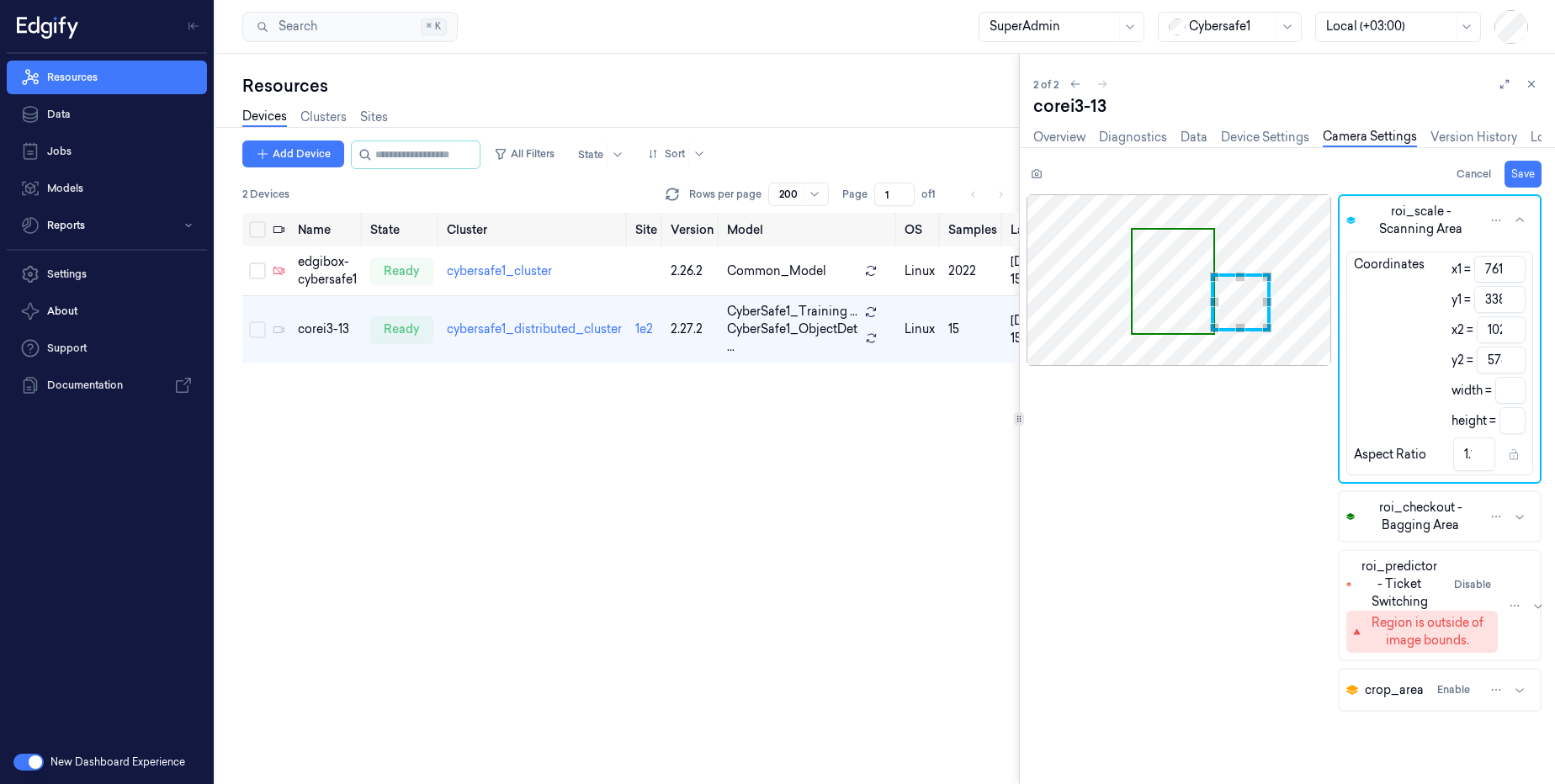
type input "754"
type input "342"
type input "270"
type input "234"
type input "1.15"
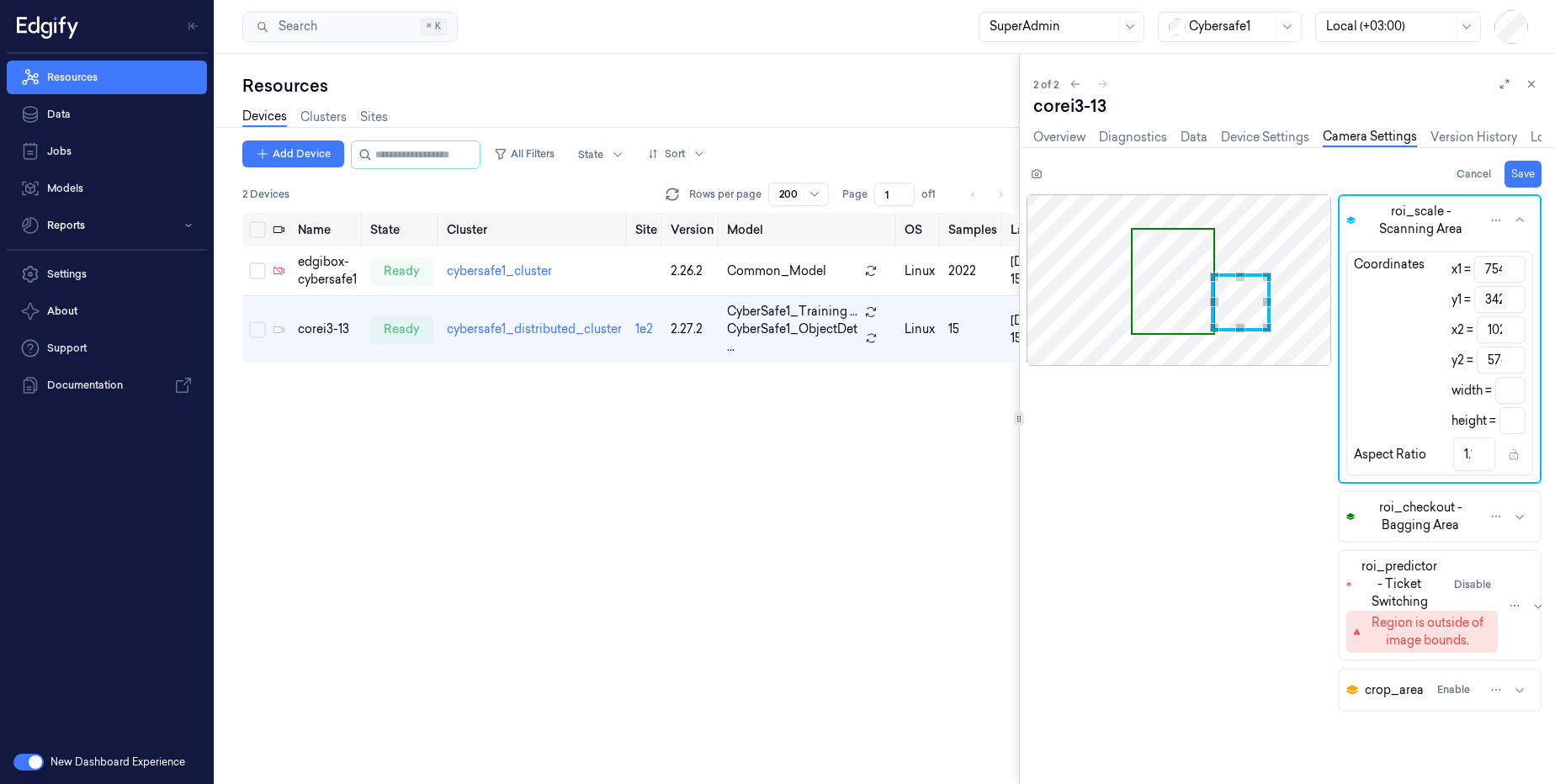
type input "338"
type input "238"
type input "1.13"
type input "757"
type input "267"
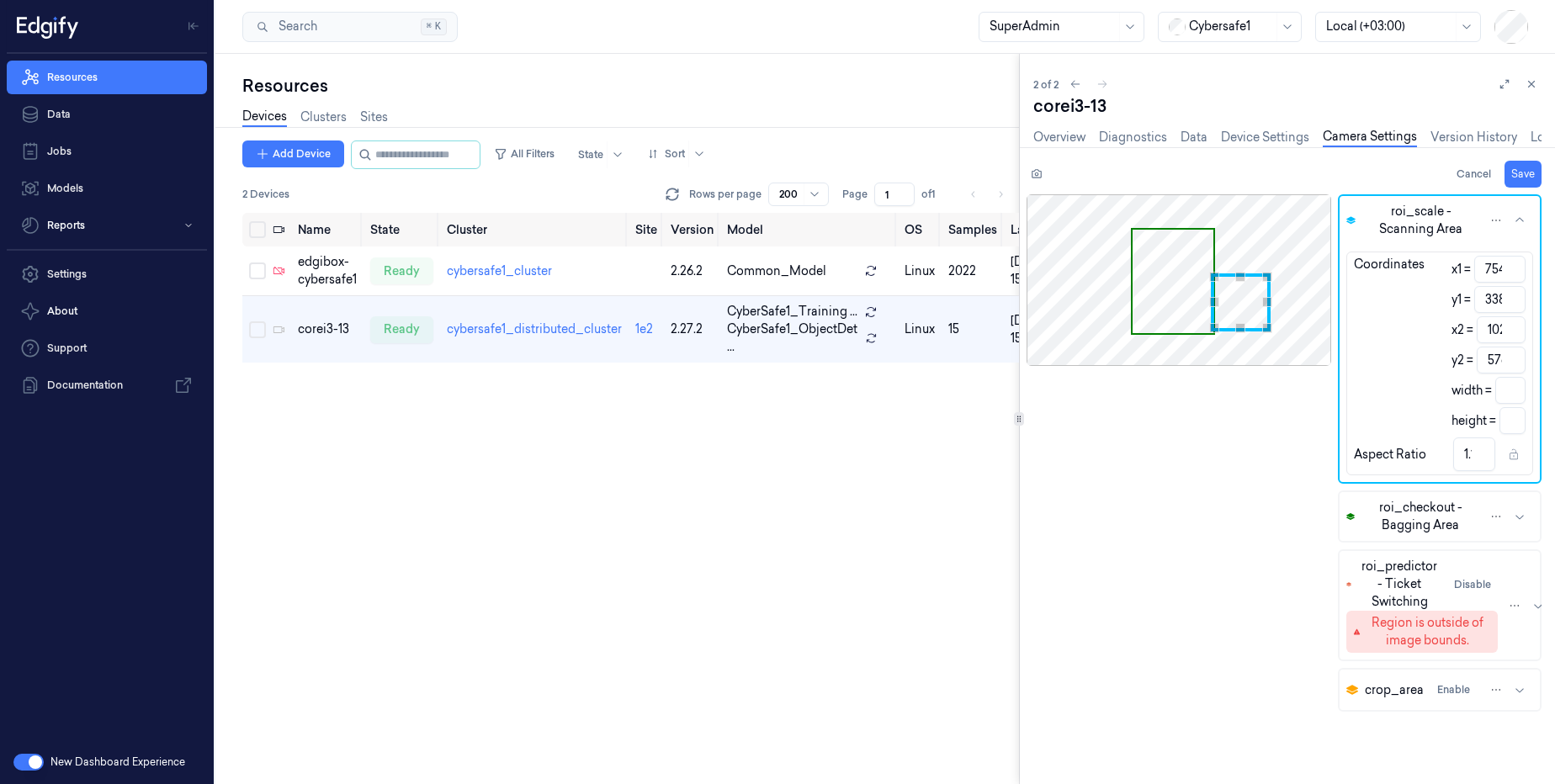
type input "1.12"
type input "761"
type input "335"
type input "263"
type input "241"
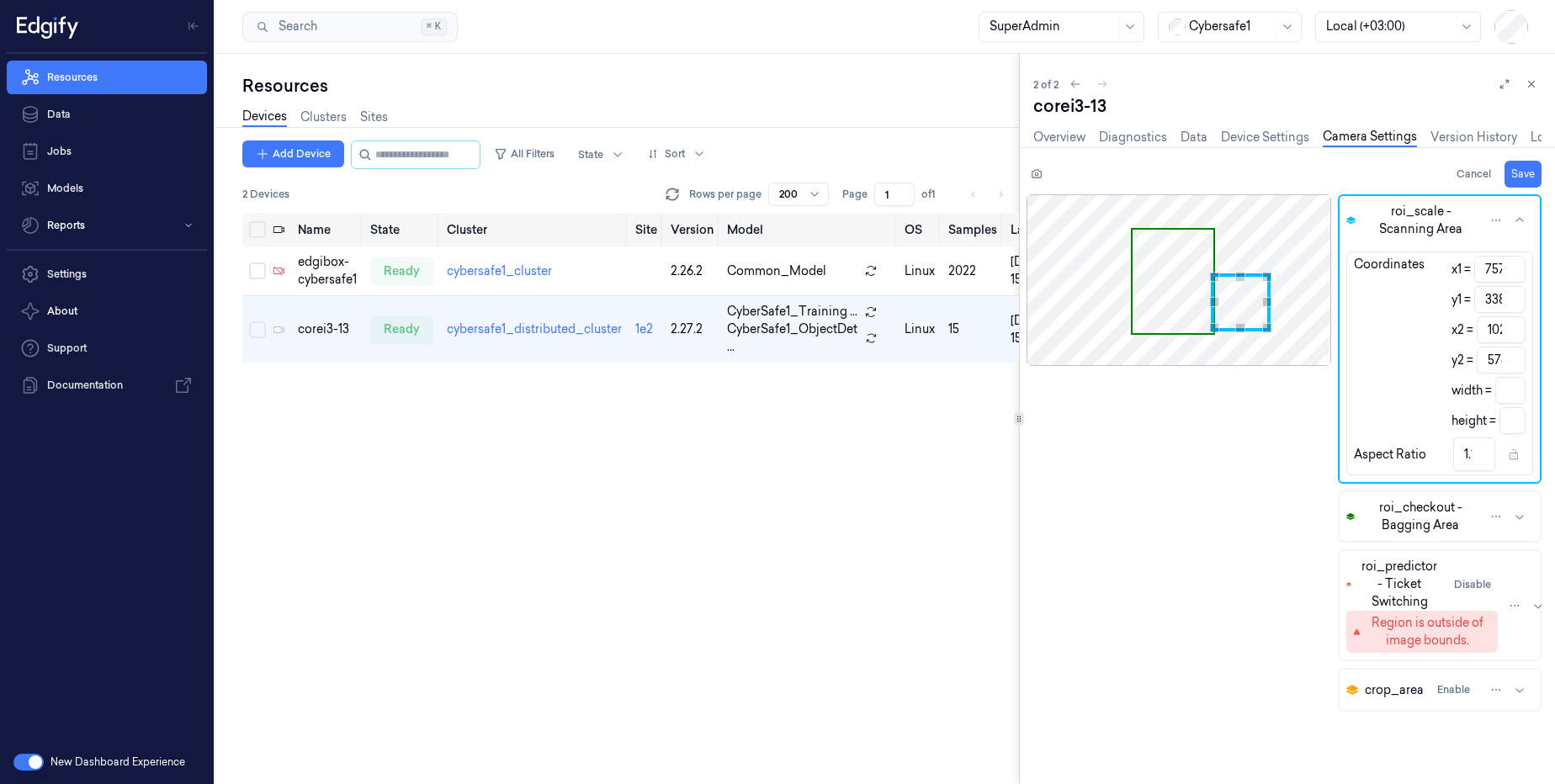
type input "1.09"
type input "764"
type input "260"
type input "1.08"
type input "768"
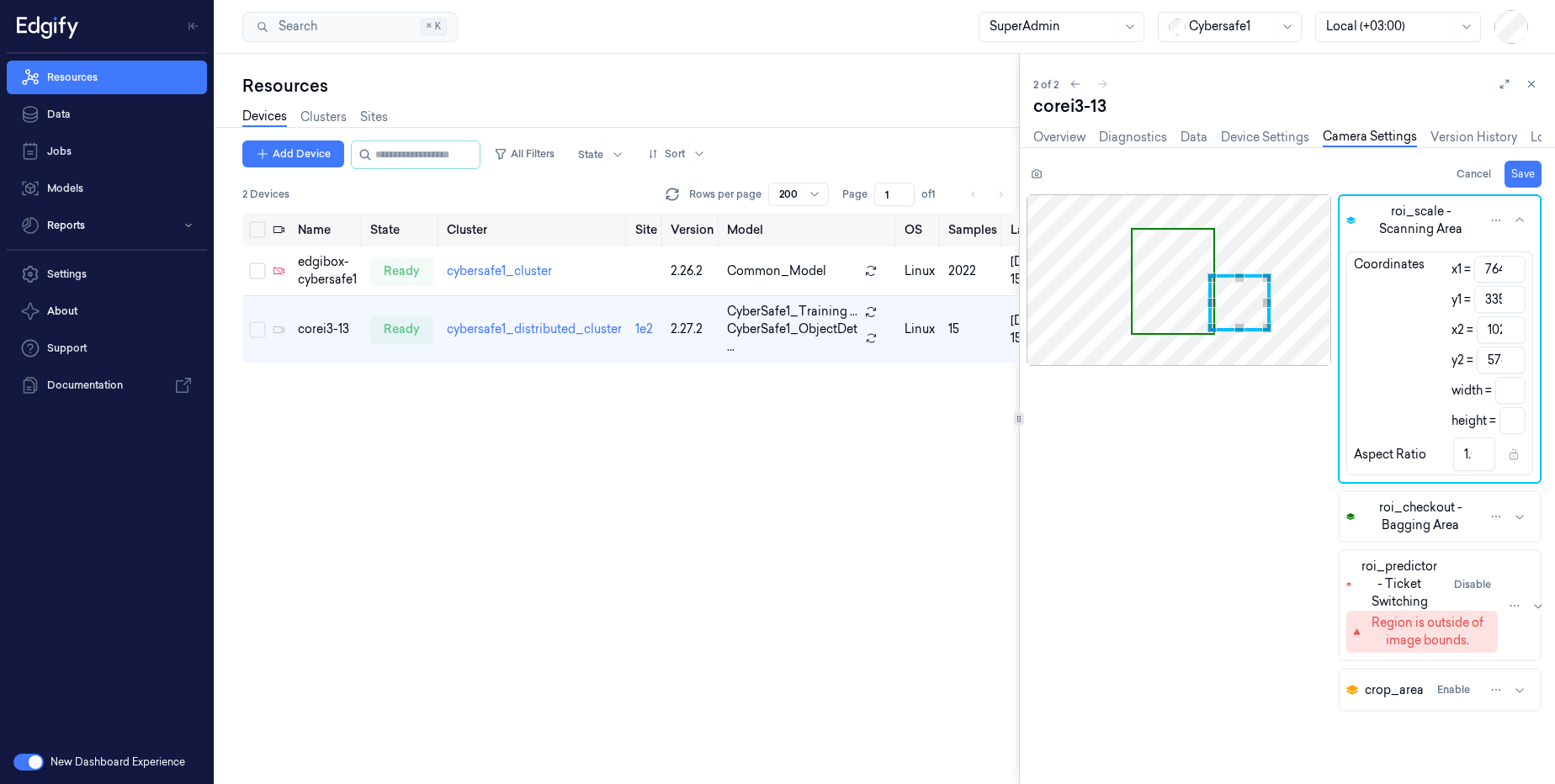
type input "256"
type input "1.06"
click at [1207, 274] on div "Use the arrow keys to move the north west drag handle to change the crop select…" at bounding box center [1212, 278] width 10 height 10
type input "772"
type input "1028"
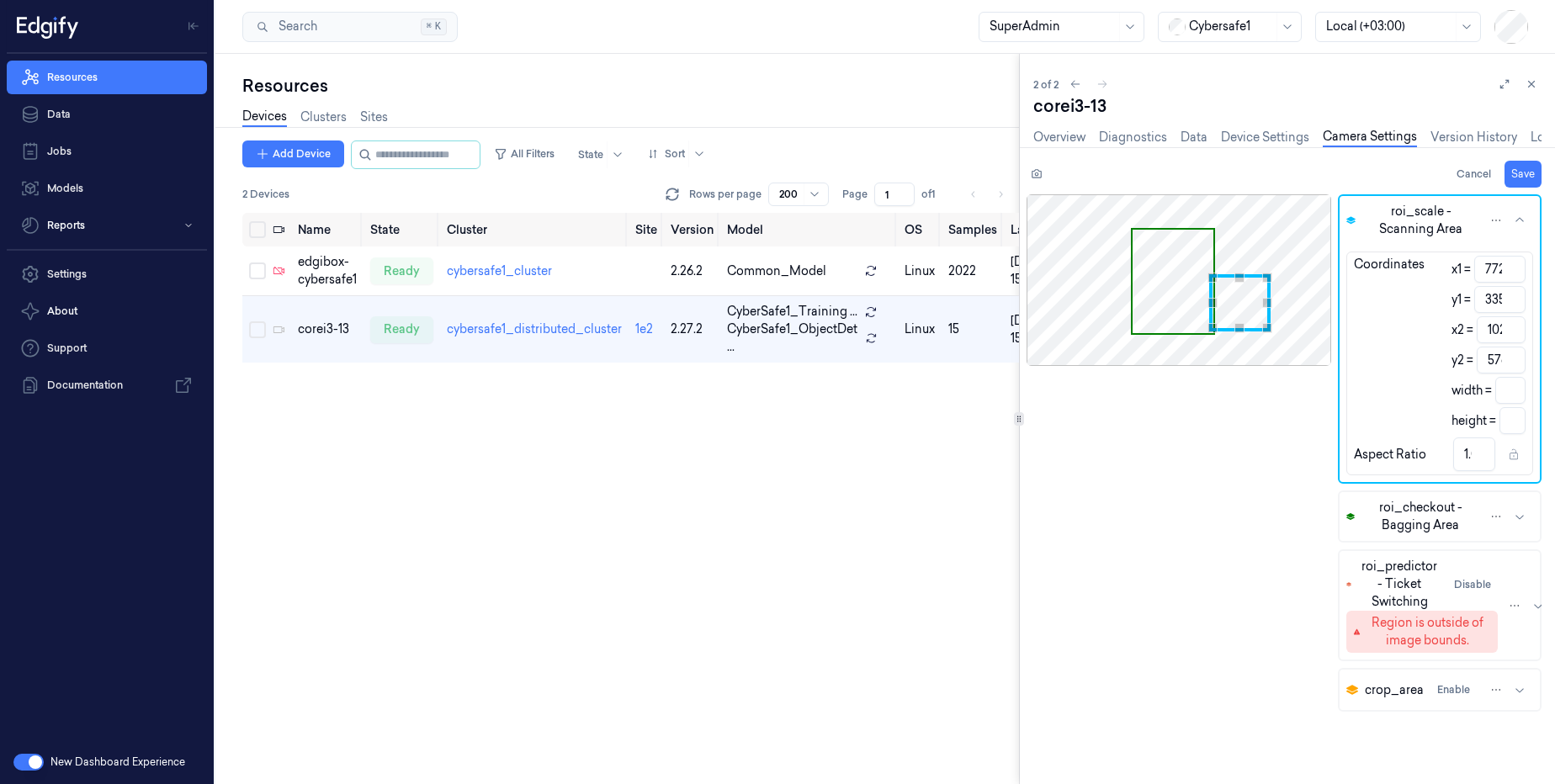
type input "768"
type input "317"
type input "1024"
type input "558"
type input "747"
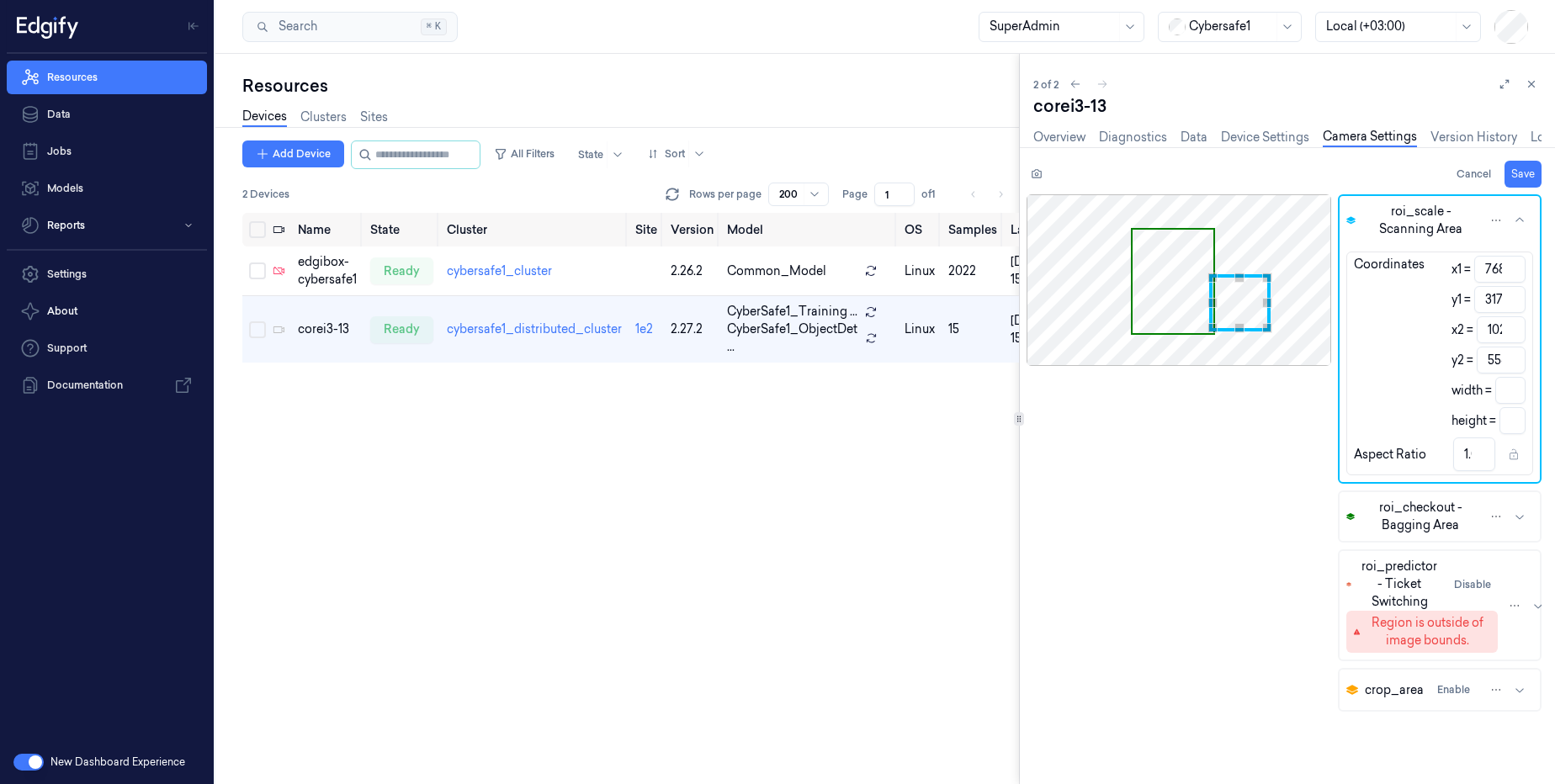
type input "286"
type input "1003"
type input "527"
type input "733"
type input "257"
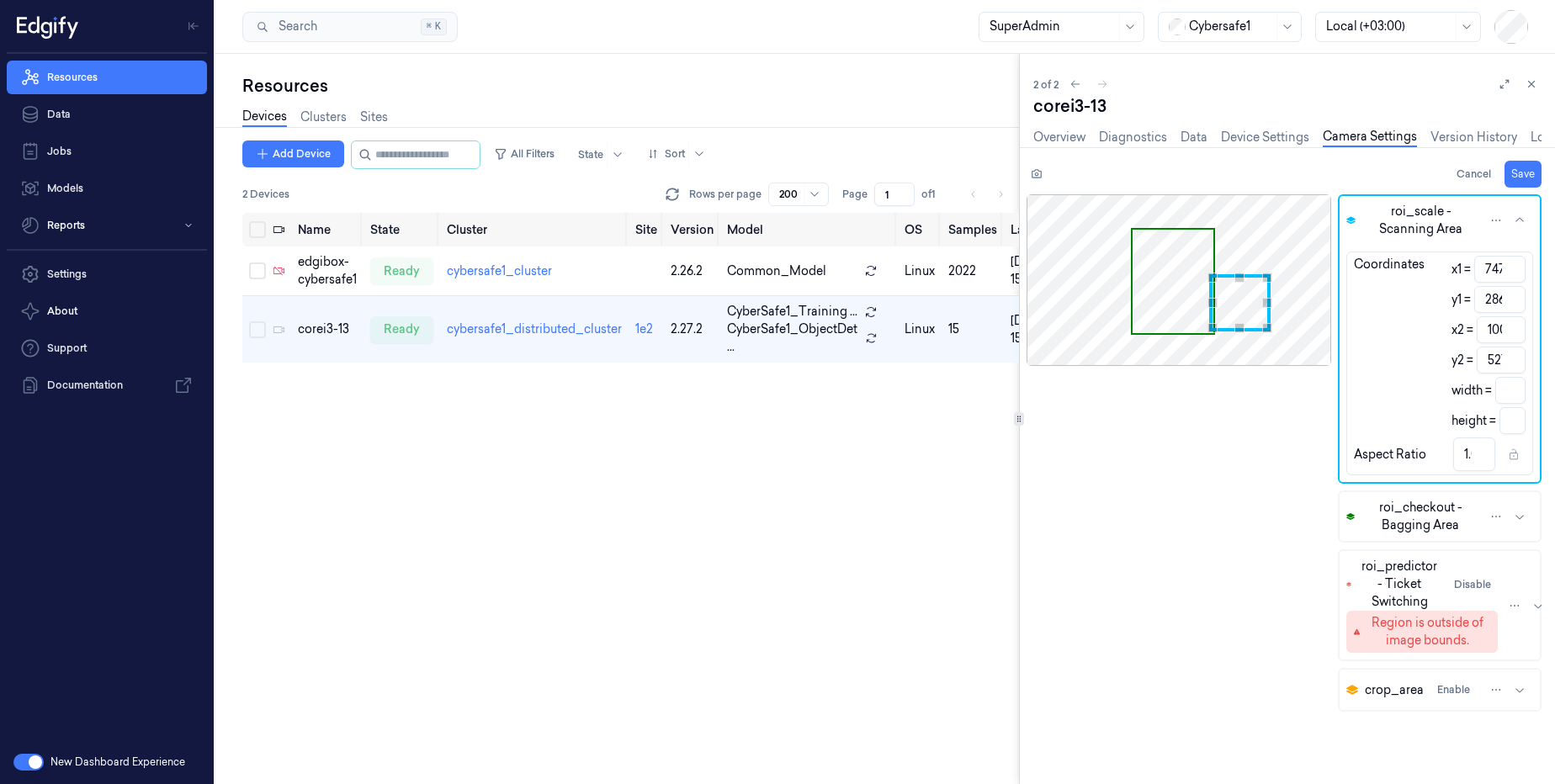
type input "989"
type input "498"
type input "719"
type input "236"
type input "975"
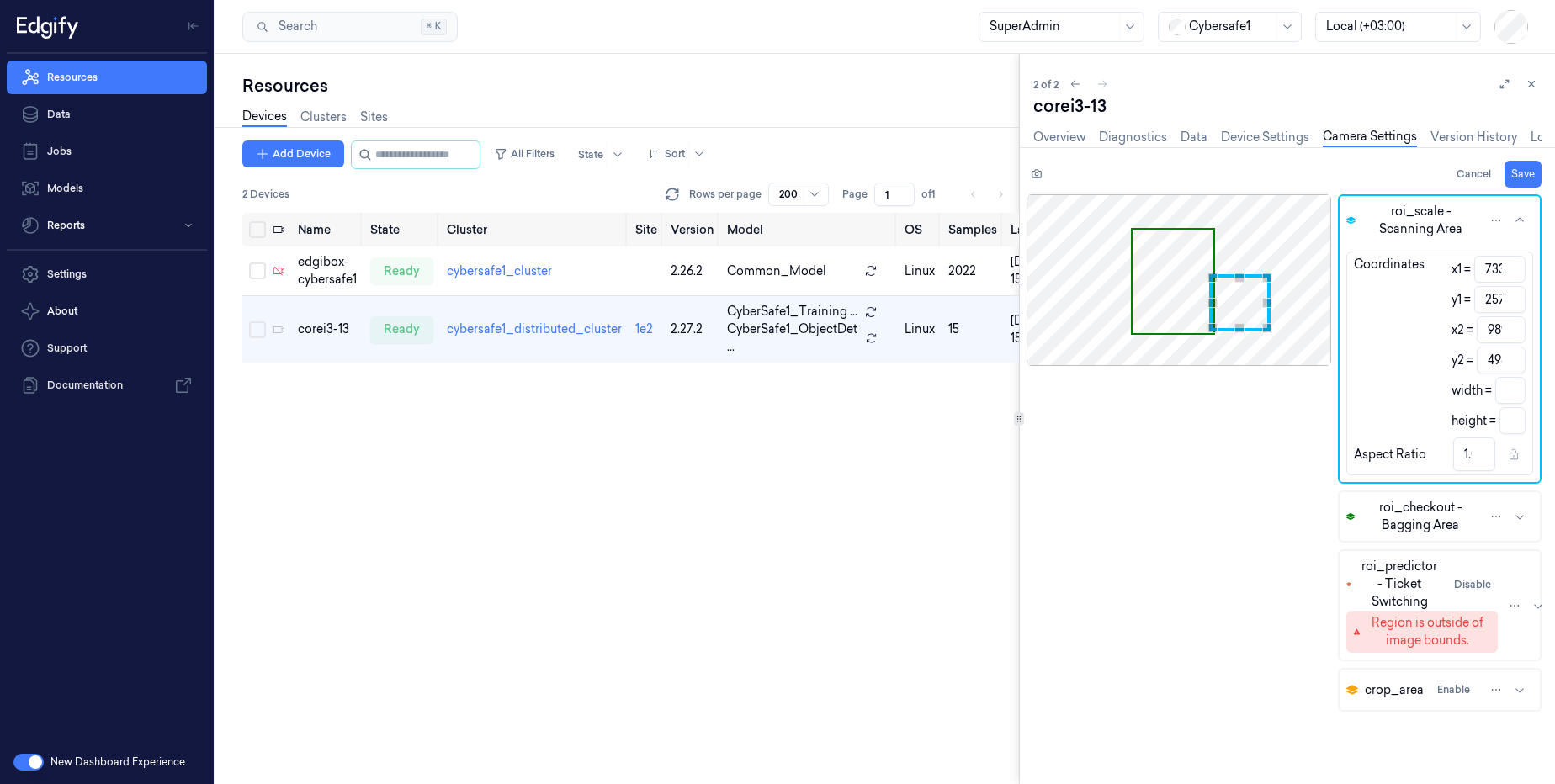
type input "477"
type input "697"
type input "215"
type input "953"
type input "456"
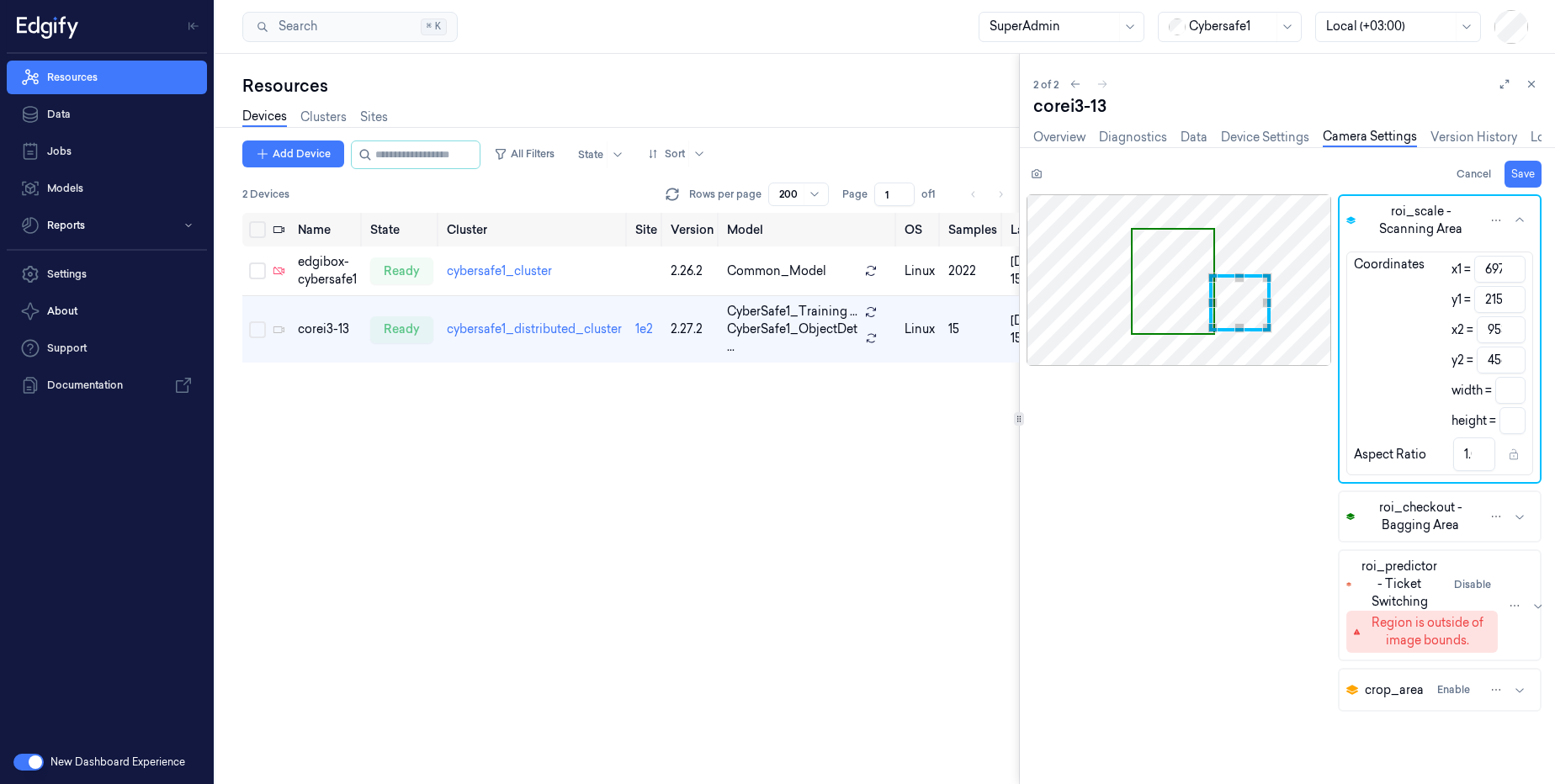
type input "683"
type input "194"
type input "939"
type input "435"
type input "676"
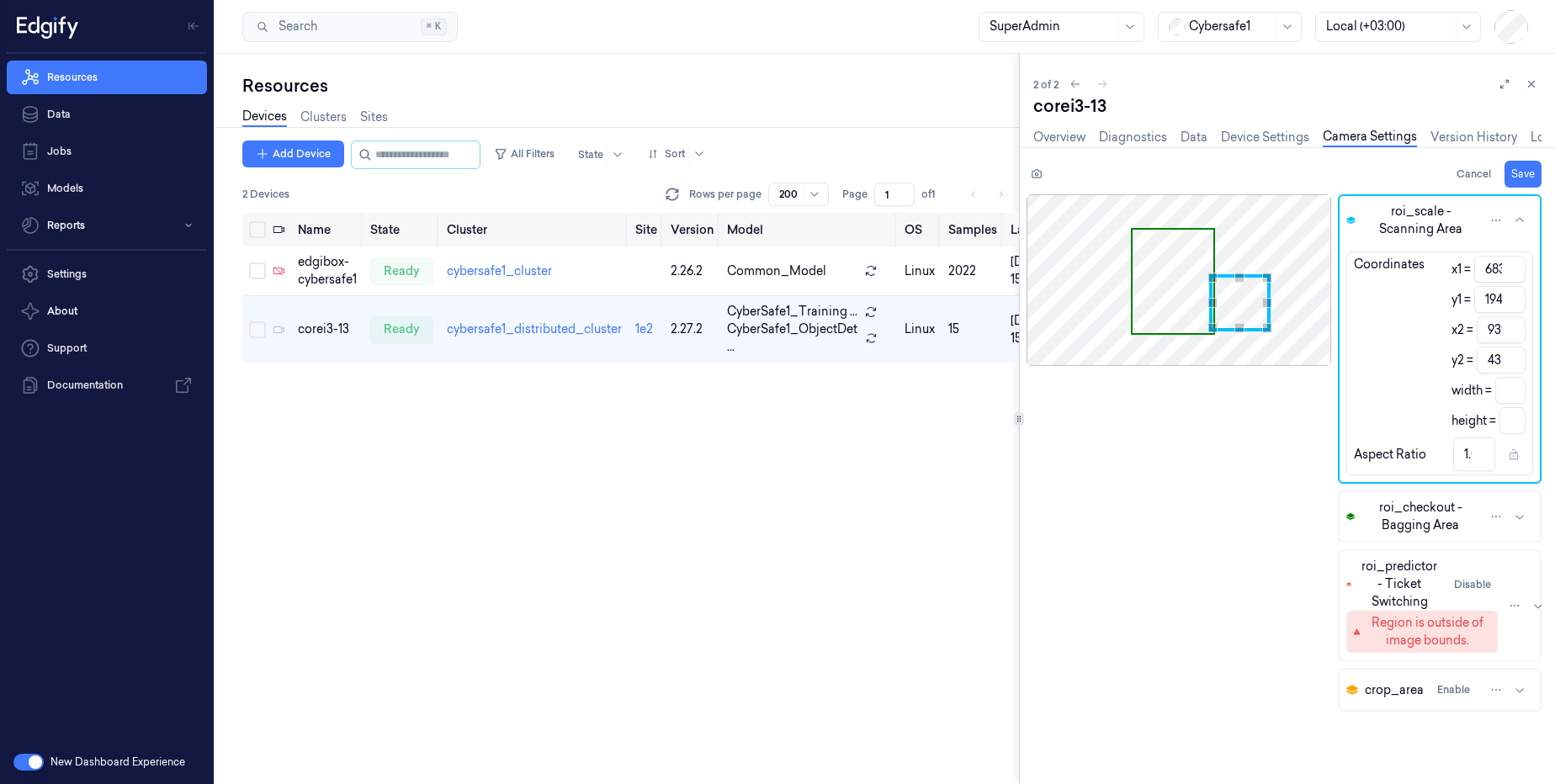
type input "187"
type input "932"
type input "428"
type input "666"
type input "176"
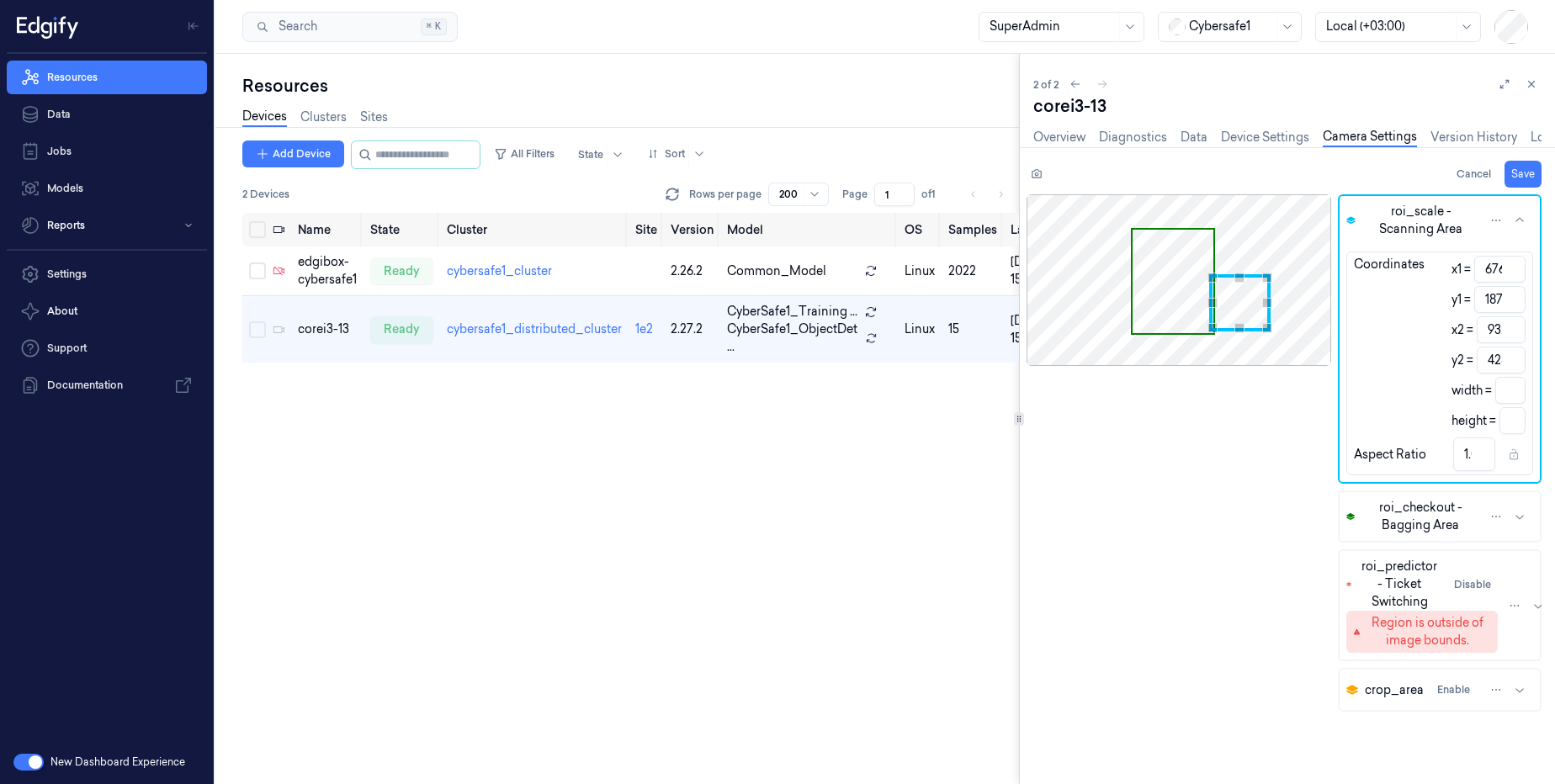
type input "922"
type input "417"
type input "655"
type input "169"
type input "911"
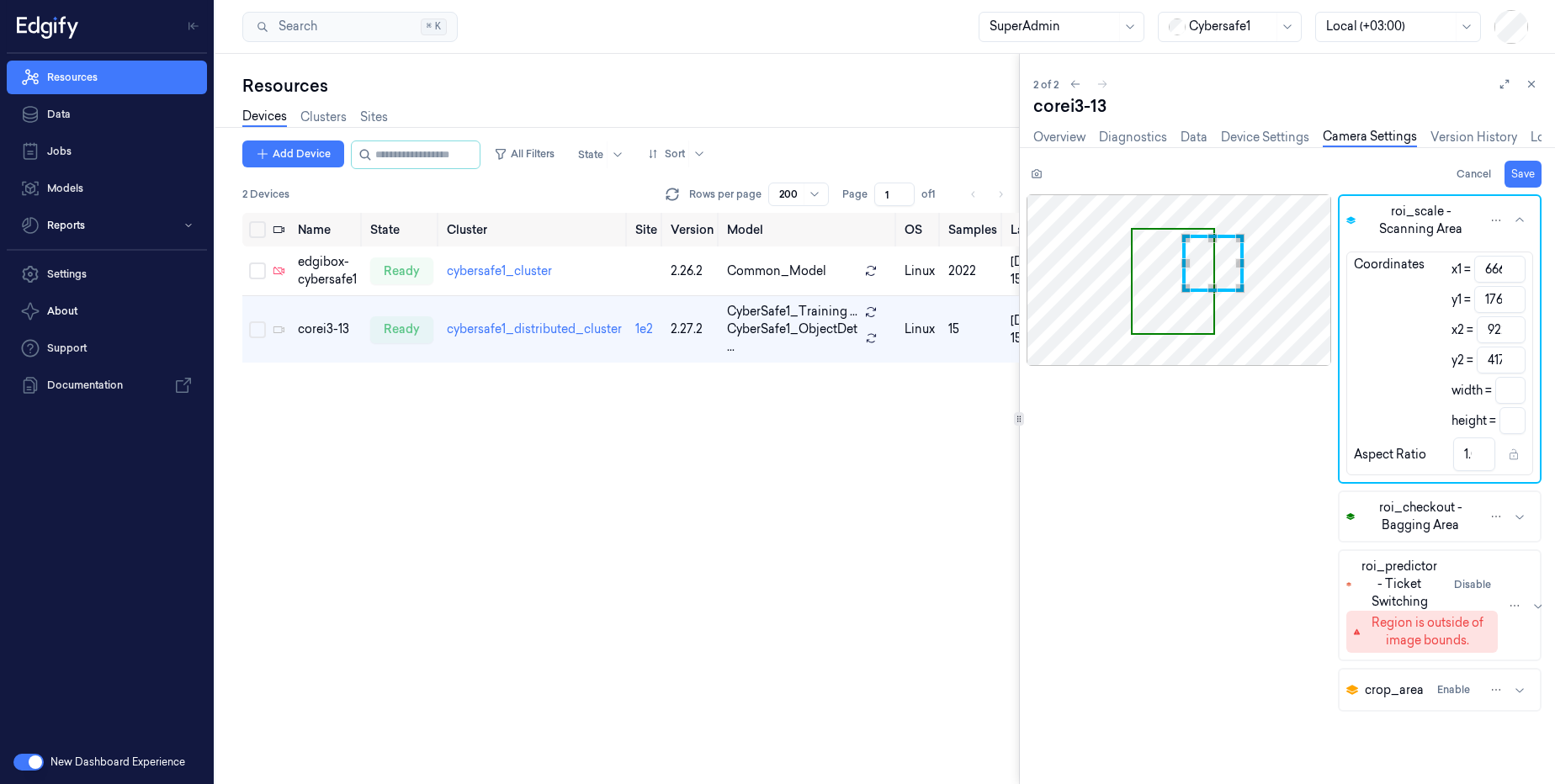
type input "410"
type input "648"
type input "166"
type input "904"
type input "407"
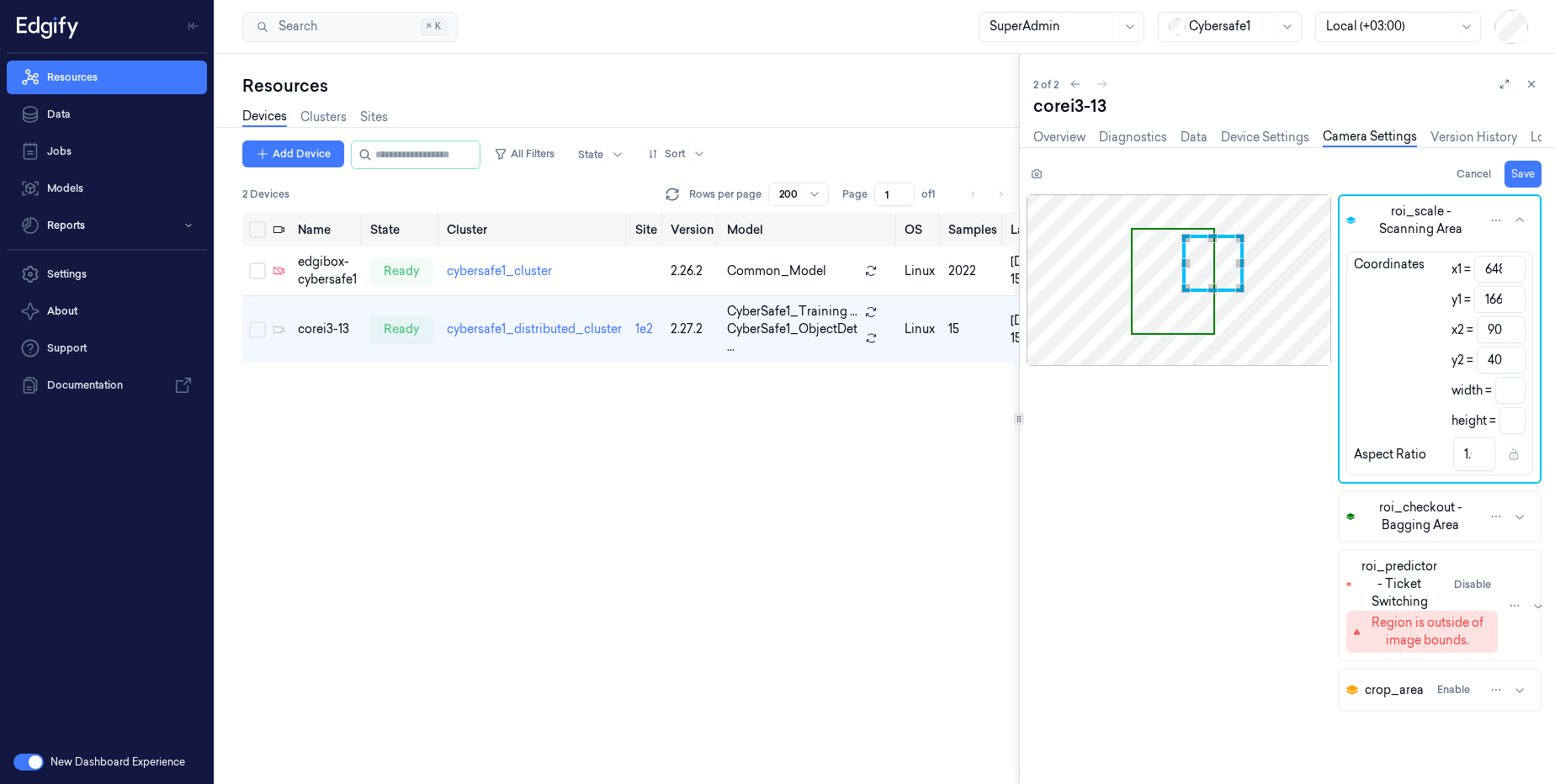
type input "644"
type input "900"
type input "641"
type input "162"
type input "897"
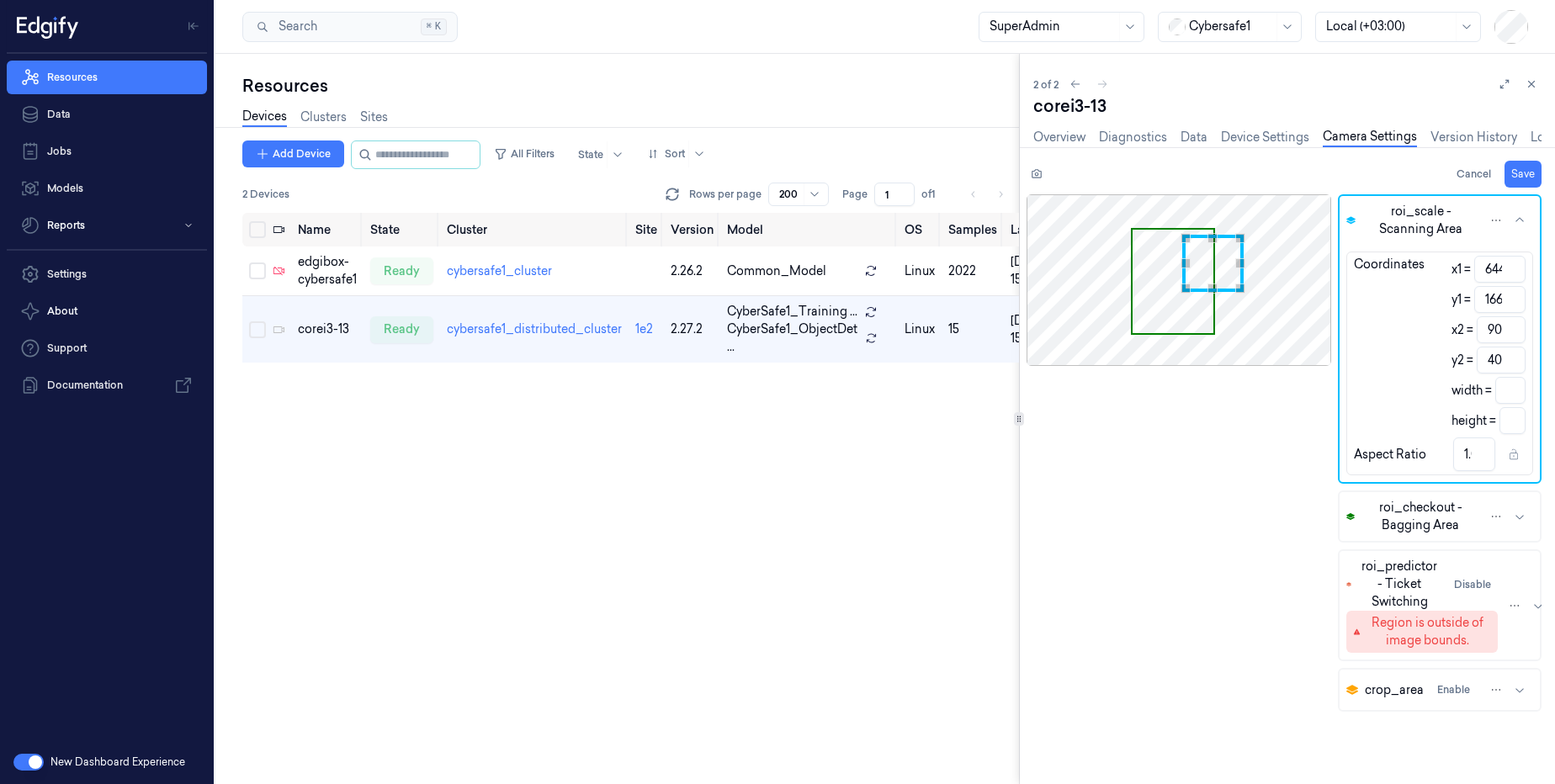
type input "403"
type input "637"
type input "166"
type input "893"
type input "407"
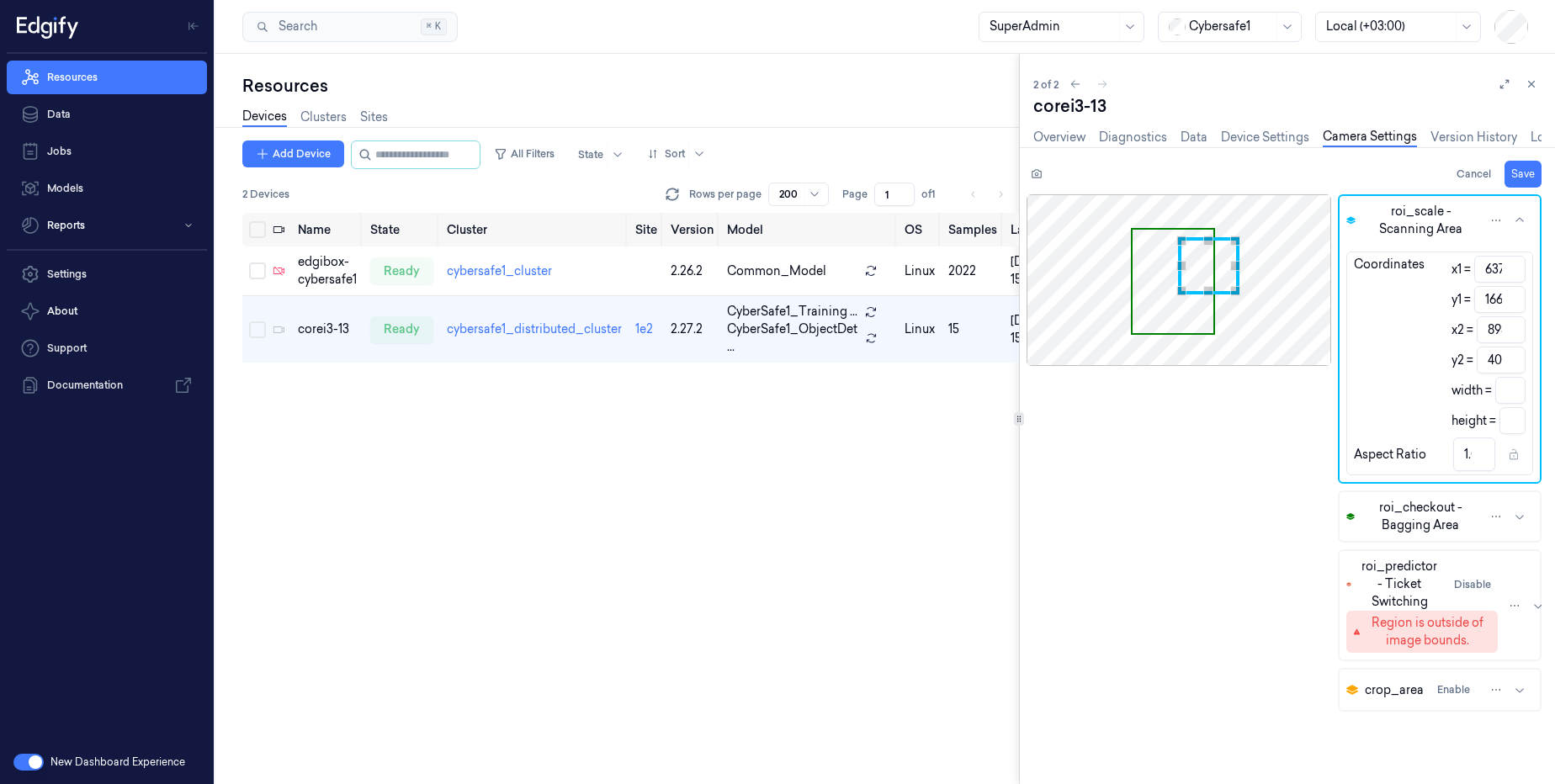
type input "180"
type input "421"
type input "187"
click at [1185, 258] on div "Use the arrow keys to move the crop selection area" at bounding box center [1199, 263] width 62 height 57
click at [1240, 296] on div "Use the arrow keys to move the south east drag handle to change the crop select…" at bounding box center [1237, 293] width 10 height 10
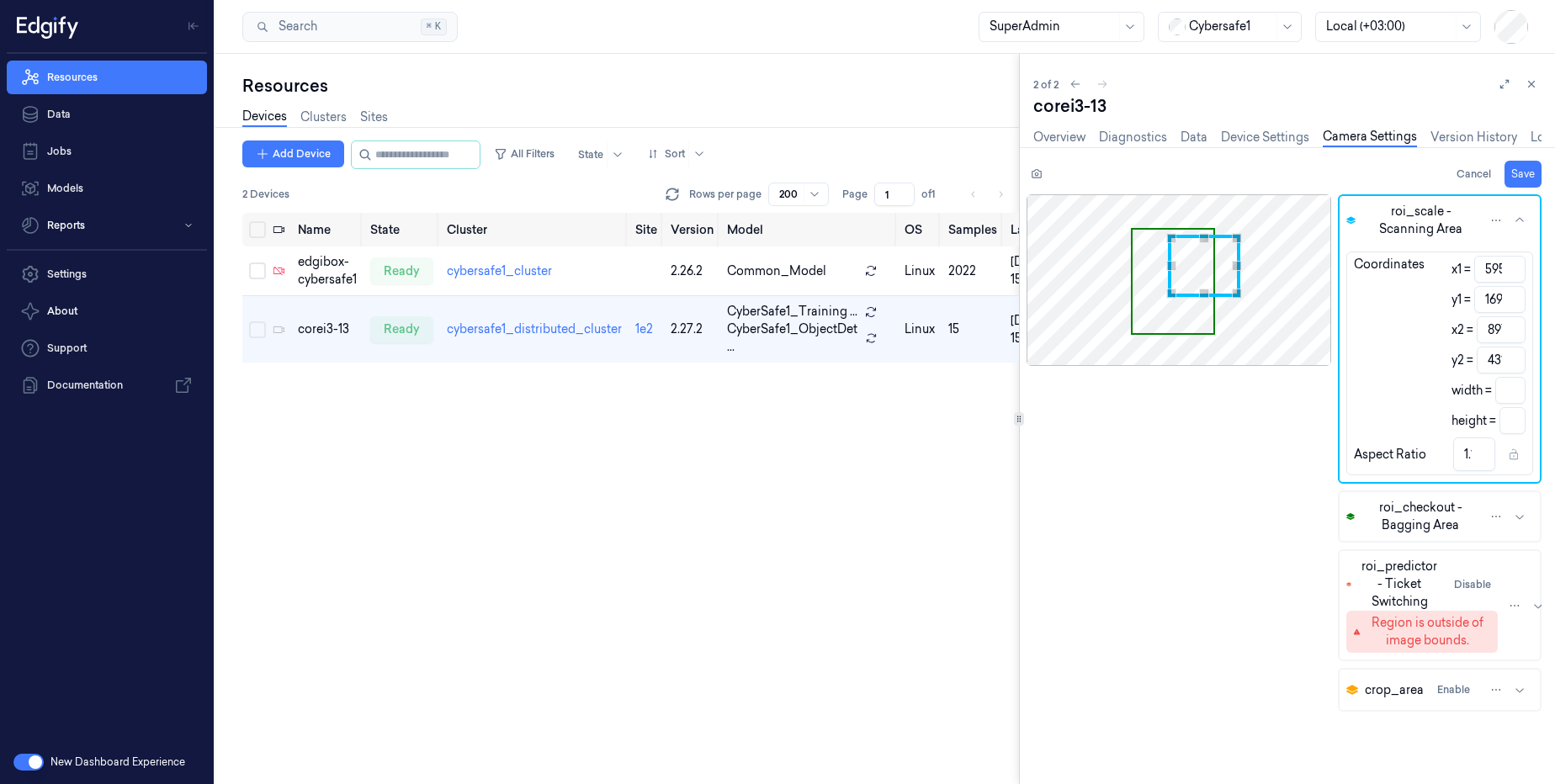
click at [1467, 522] on span "roi_checkout - Bagging Area" at bounding box center [1419, 516] width 118 height 35
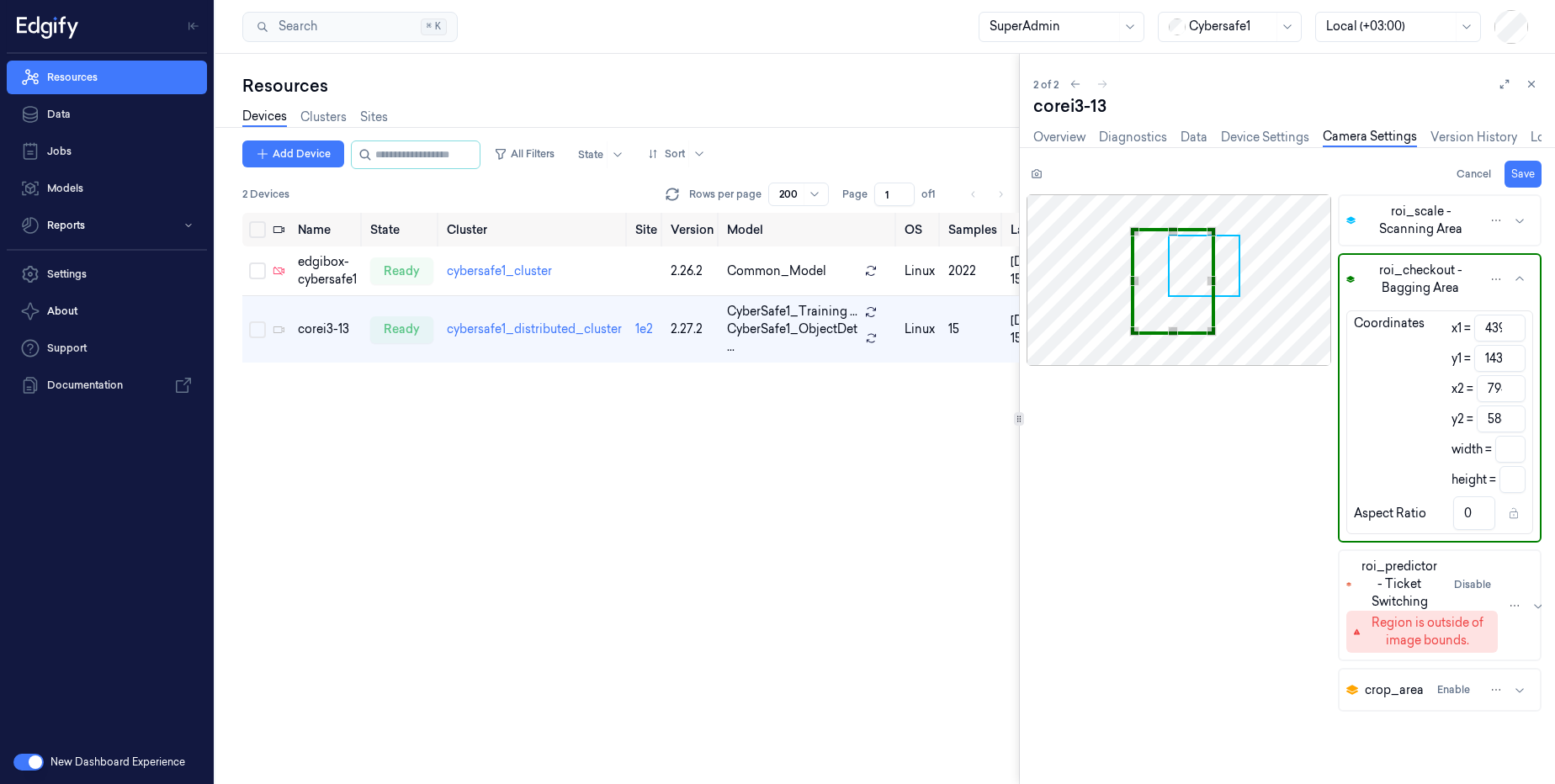
click at [1443, 621] on div "Region is outside of image bounds." at bounding box center [1427, 631] width 127 height 35
click at [1250, 295] on span "Use the arrow keys to move the crop selection area" at bounding box center [1179, 280] width 180 height 100
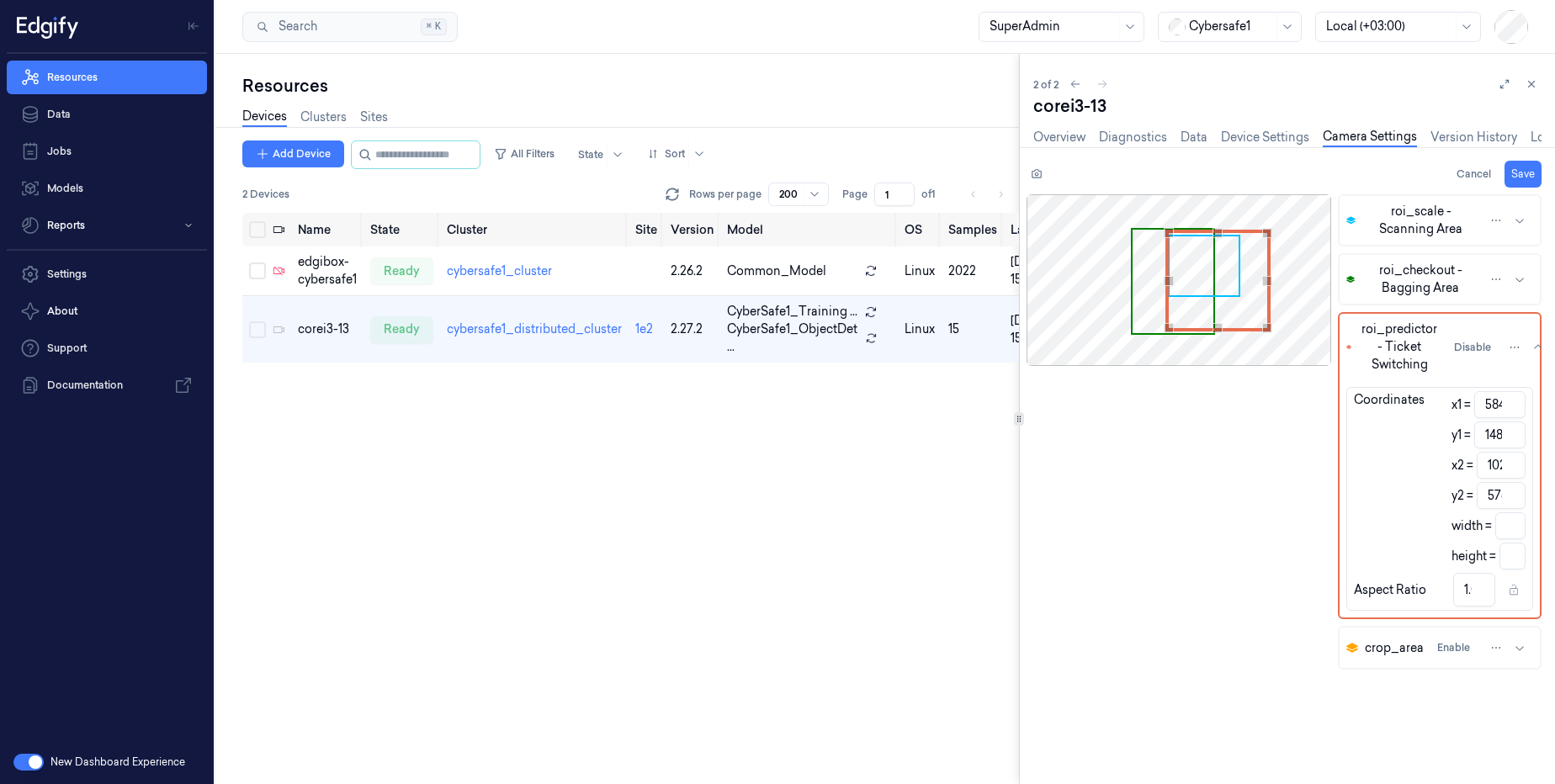
click at [1172, 233] on div "Use the arrow keys to move the north west drag handle to change the crop select…" at bounding box center [1169, 233] width 10 height 10
click at [1242, 293] on div "Use the arrow keys to move the south east drag handle to change the crop select…" at bounding box center [1242, 295] width 10 height 10
click at [1373, 300] on button "roi_checkout - Bagging Area" at bounding box center [1439, 279] width 200 height 49
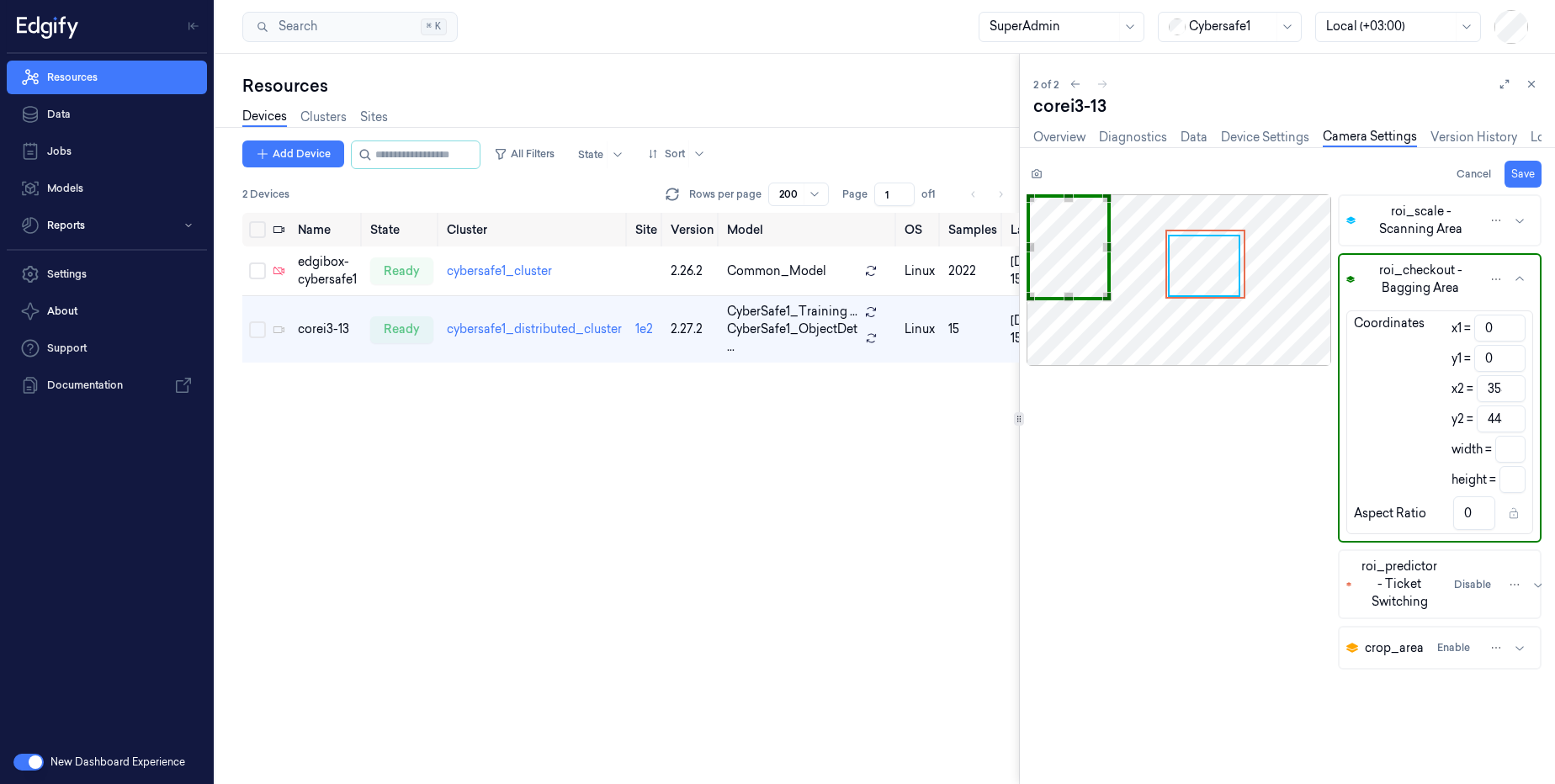
click at [1025, 230] on div "Cancel Save roi_scale - Scanning Area roi_checkout - Bagging Area Coordinates x…" at bounding box center [1277, 472] width 555 height 623
click at [1168, 314] on div "Use the arrow keys to move the south east drag handle to change the crop select…" at bounding box center [1167, 312] width 10 height 10
click at [1519, 178] on button "Save" at bounding box center [1522, 173] width 37 height 27
click at [1027, 176] on button at bounding box center [1037, 174] width 21 height 21
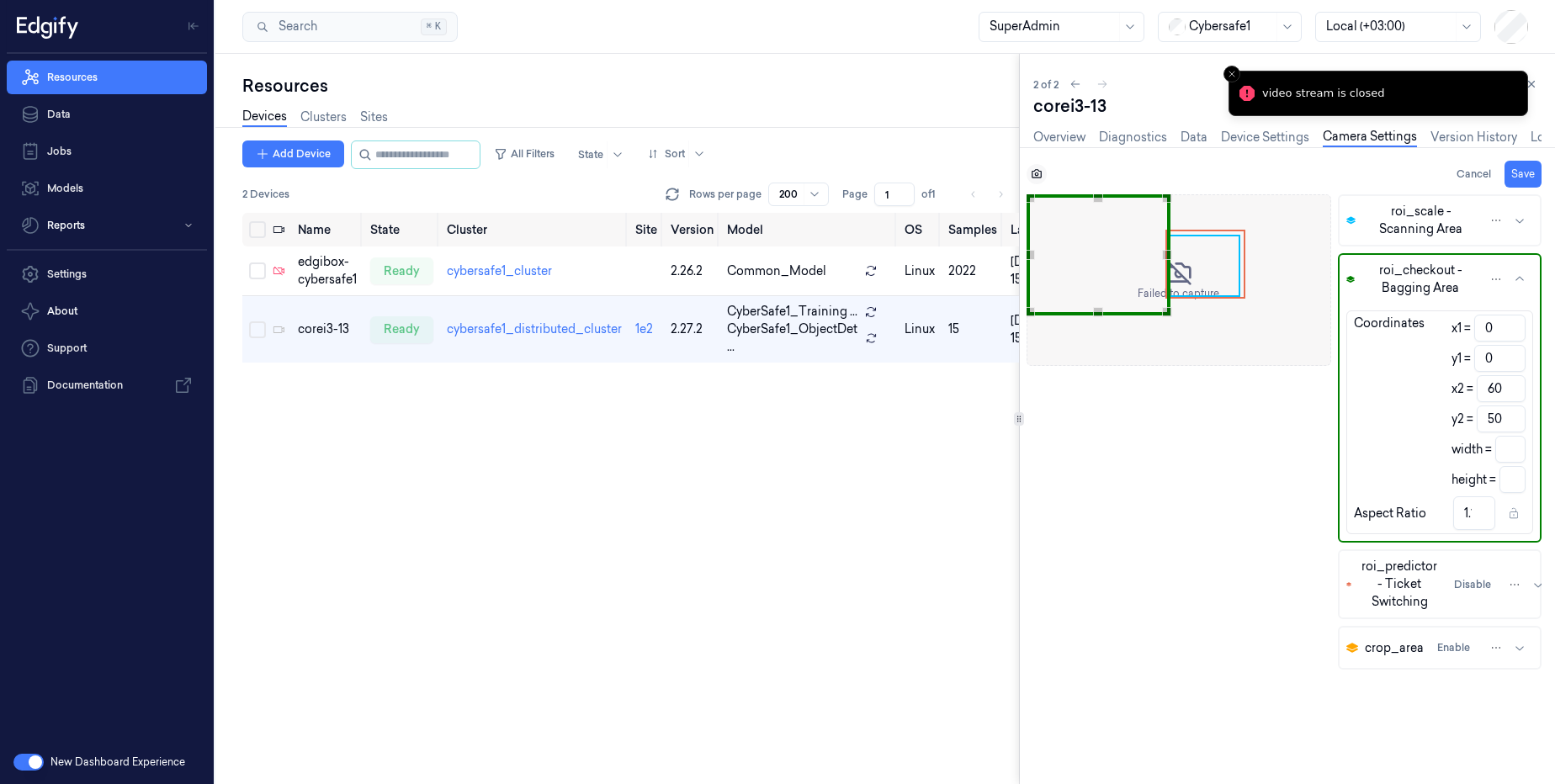
click at [1027, 175] on button at bounding box center [1037, 174] width 21 height 21
click at [1036, 178] on icon at bounding box center [1037, 173] width 10 height 9
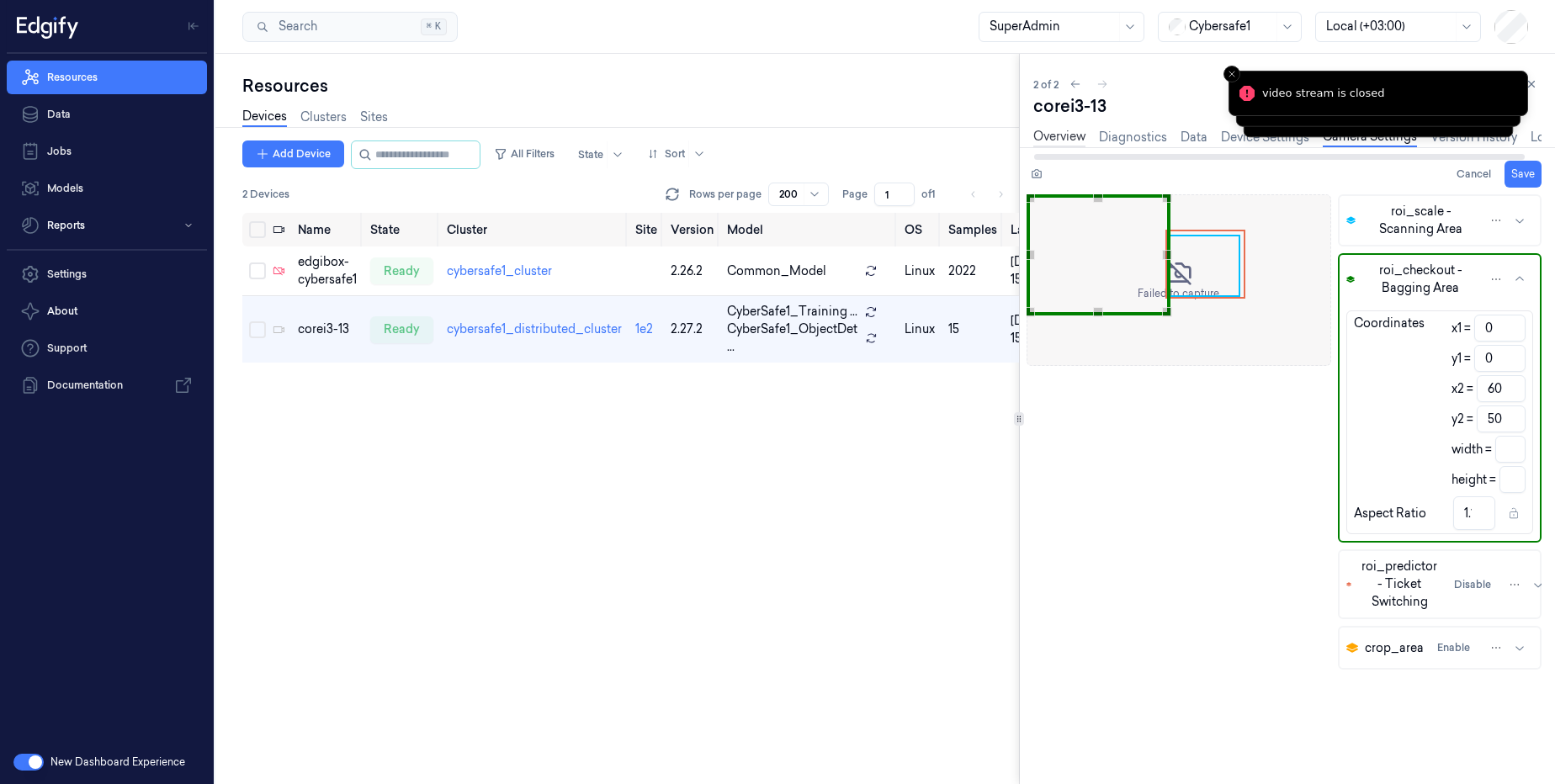
click at [1062, 140] on link "Overview" at bounding box center [1059, 137] width 52 height 20
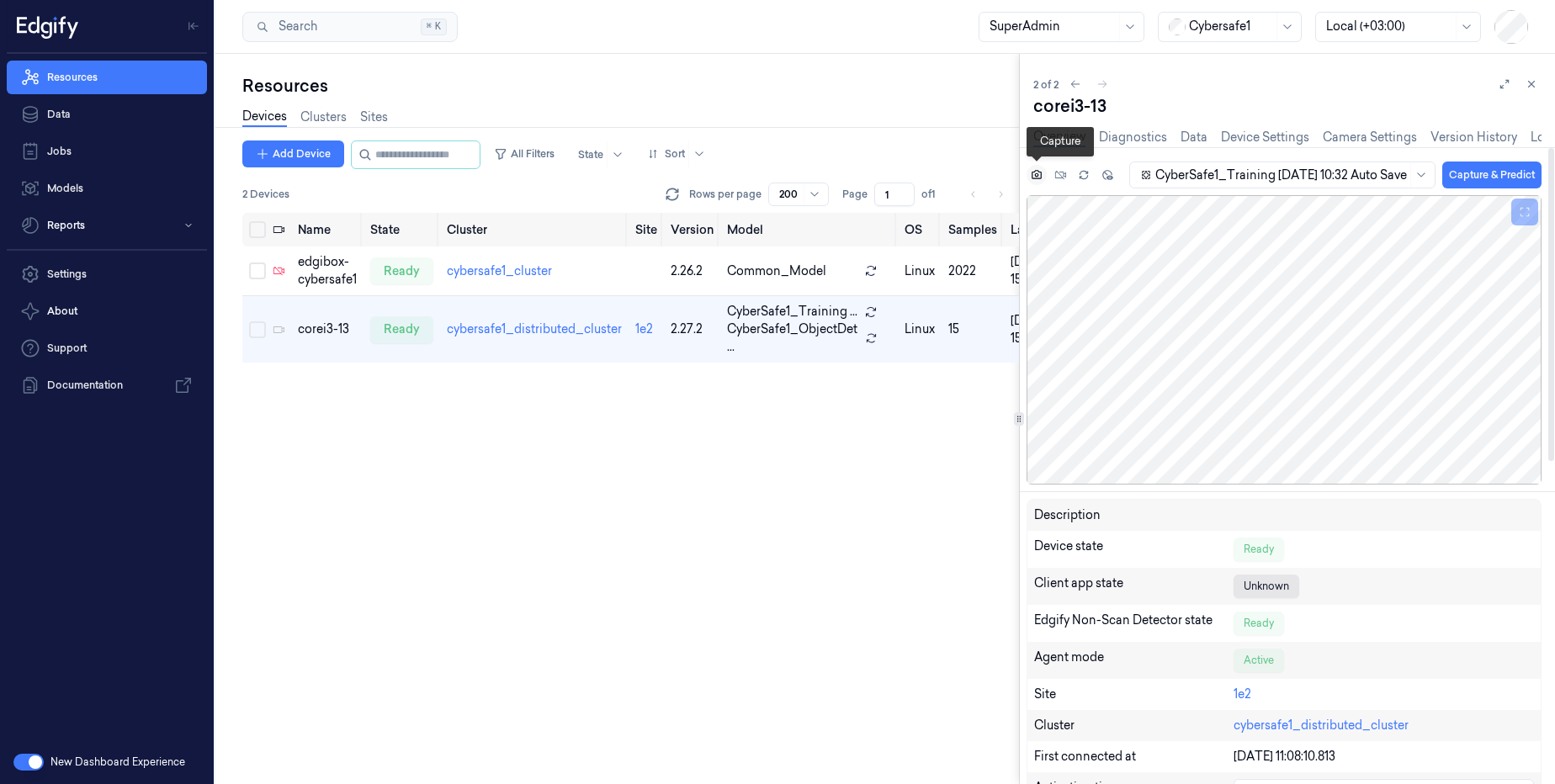
click at [1037, 173] on icon at bounding box center [1036, 174] width 4 height 4
click at [1289, 133] on link "Device Settings" at bounding box center [1265, 137] width 88 height 20
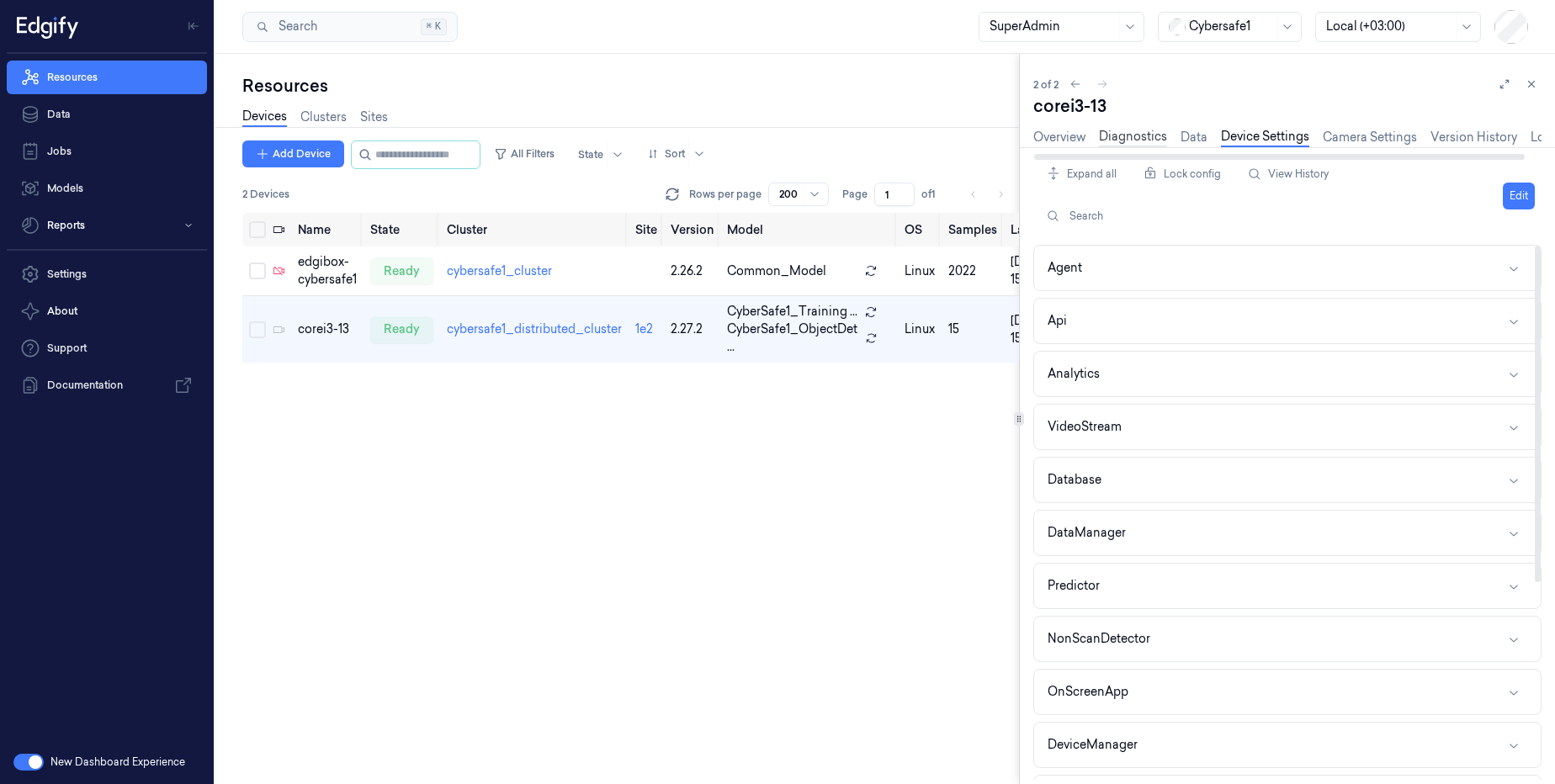
click at [1147, 142] on link "Diagnostics" at bounding box center [1132, 137] width 68 height 20
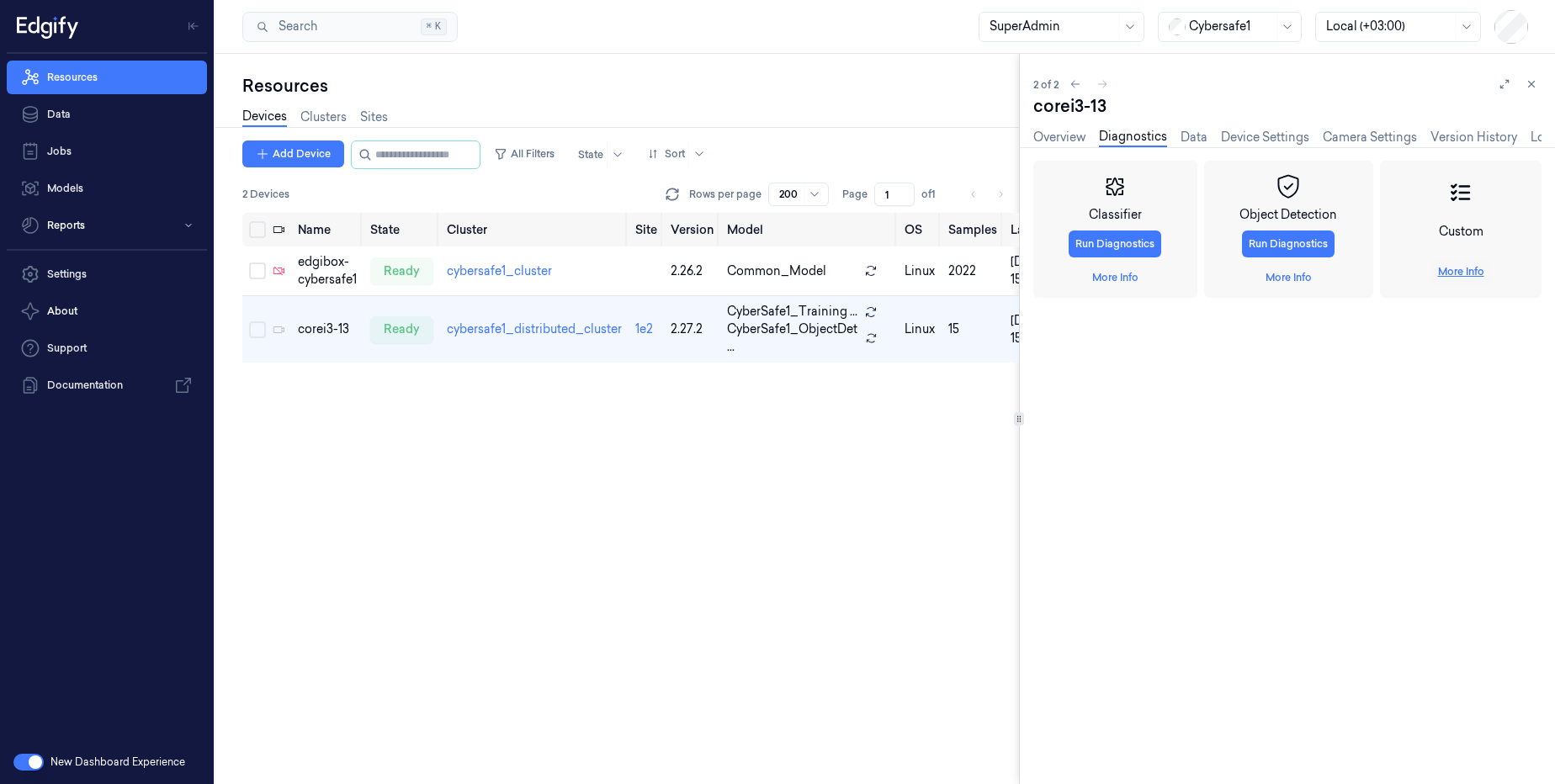
click at [1463, 272] on link "More Info" at bounding box center [1461, 272] width 46 height 15
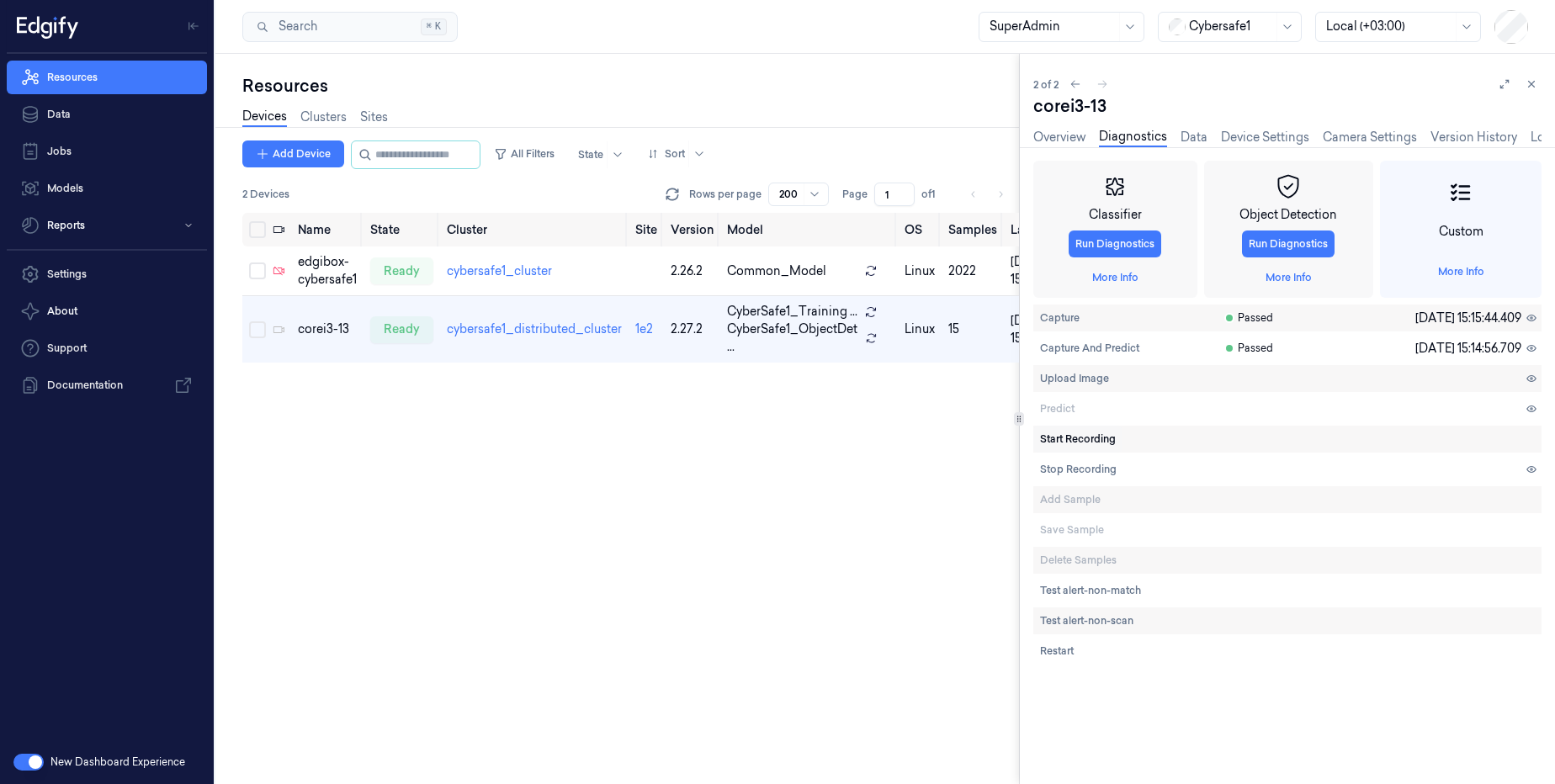
click at [1080, 440] on span "Start Recording" at bounding box center [1078, 439] width 76 height 15
click at [1074, 473] on span "Stop Recording" at bounding box center [1078, 469] width 76 height 15
click at [1101, 449] on button "Start Recording" at bounding box center [1078, 438] width 89 height 27
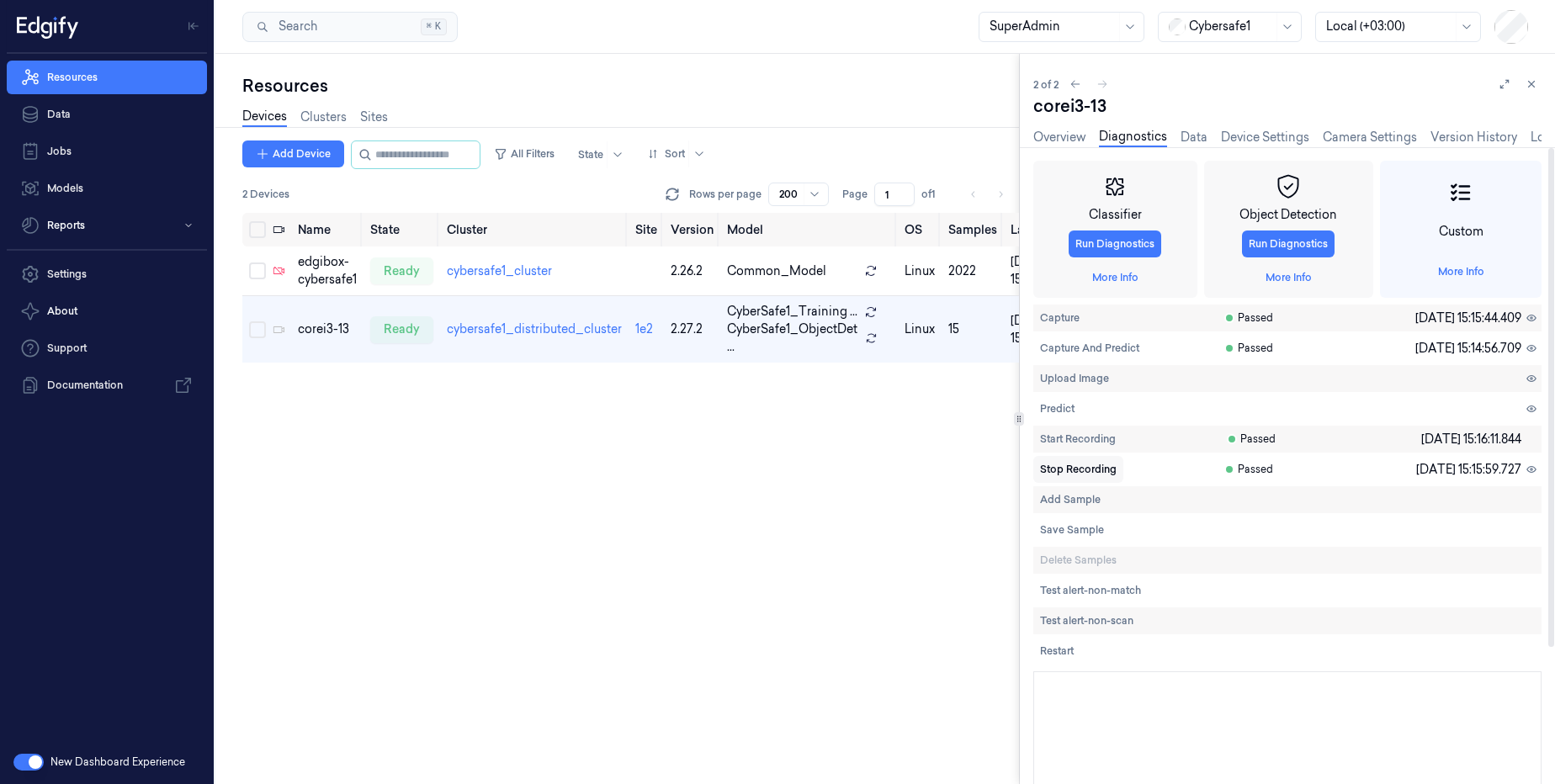
click at [1081, 469] on span "Stop Recording" at bounding box center [1078, 469] width 76 height 15
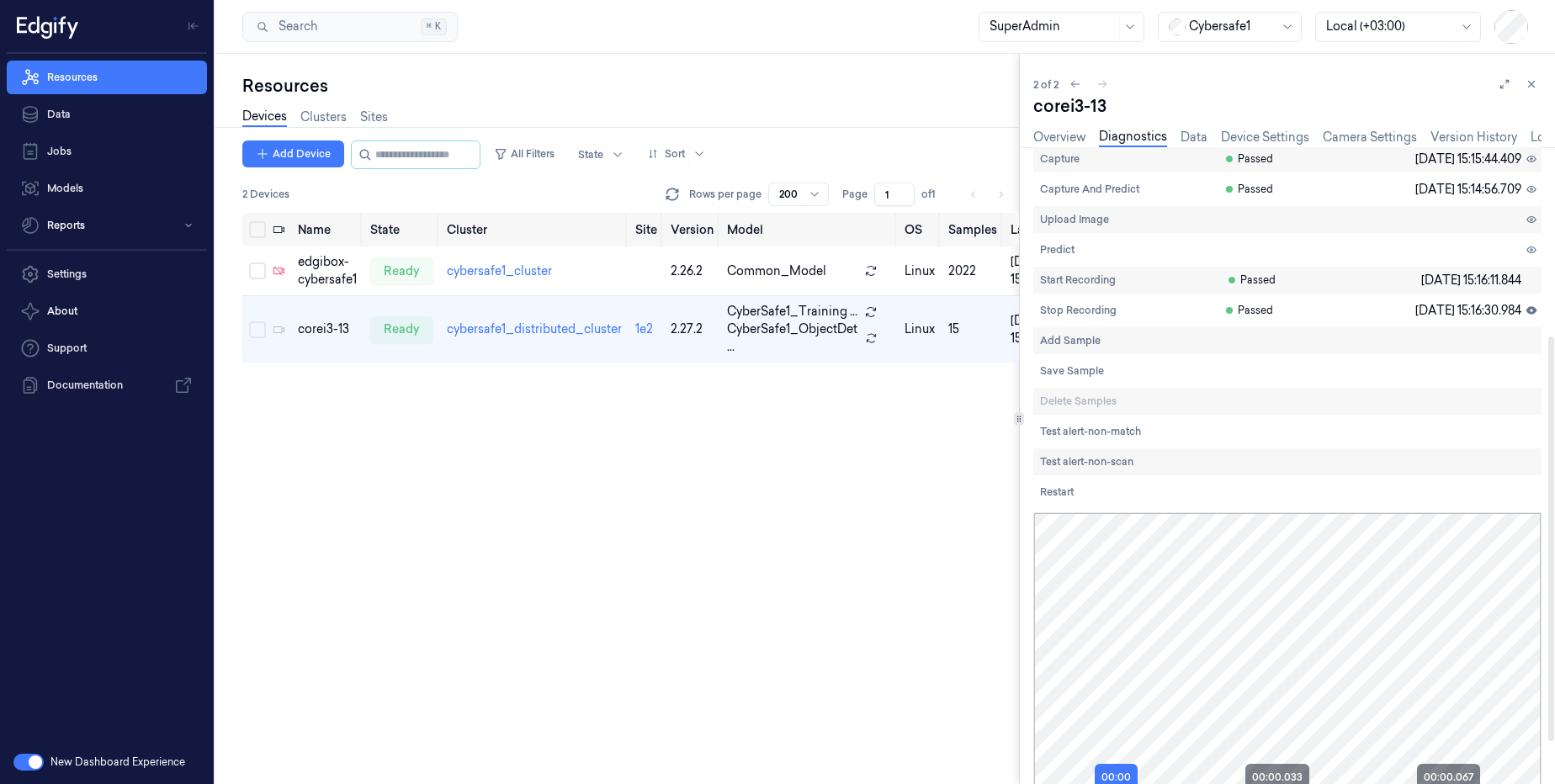
scroll to position [303, 0]
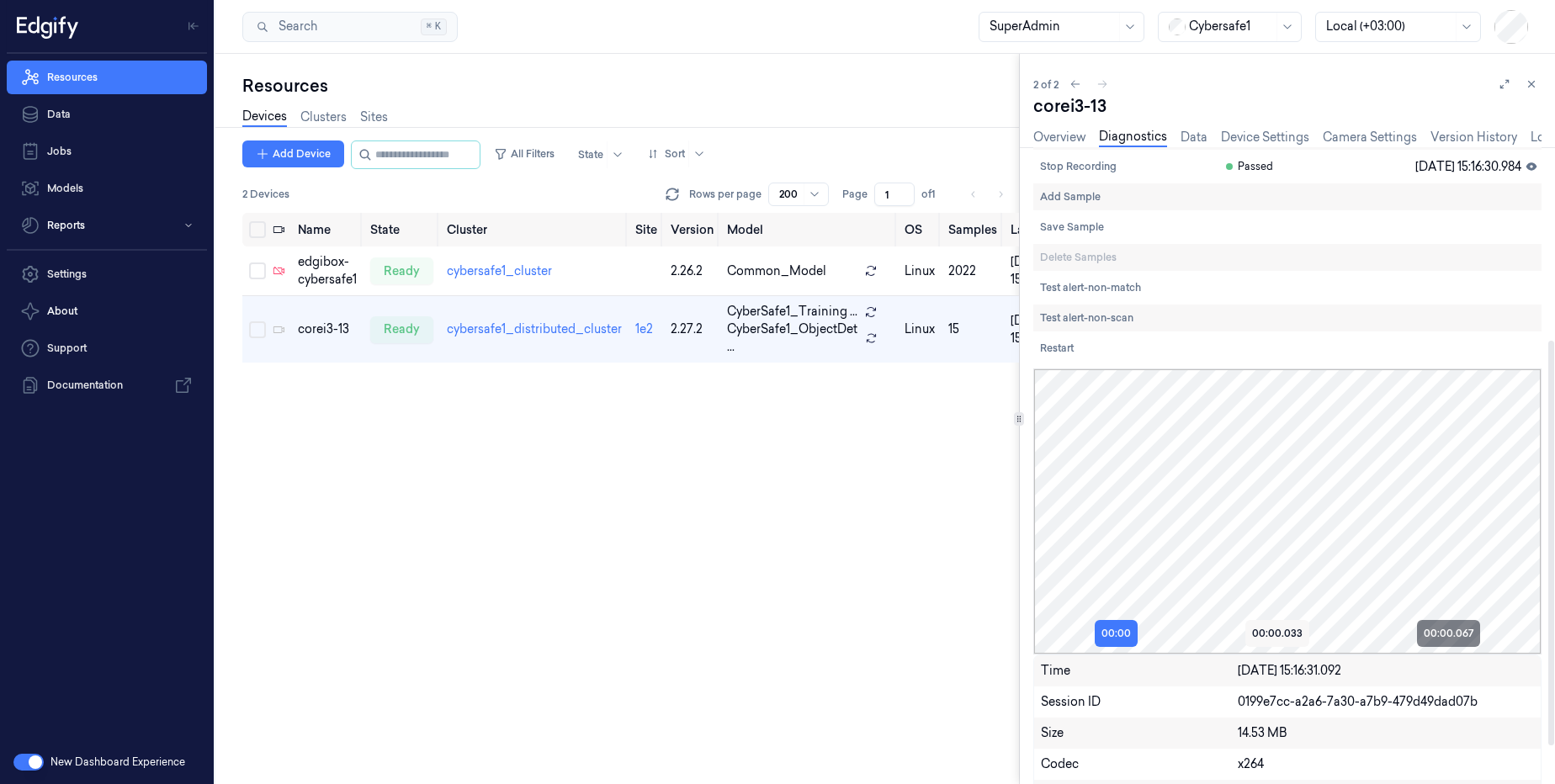
click at [1300, 641] on button "00:00.033" at bounding box center [1277, 633] width 64 height 27
click at [1446, 630] on button "00:00.067" at bounding box center [1449, 633] width 64 height 27
click at [1255, 623] on button "00:00.033" at bounding box center [1277, 633] width 64 height 27
click at [1153, 628] on div "00:00 00:00.033 00:00.067" at bounding box center [1287, 633] width 506 height 27
click at [1134, 631] on button "00:00" at bounding box center [1116, 633] width 43 height 27
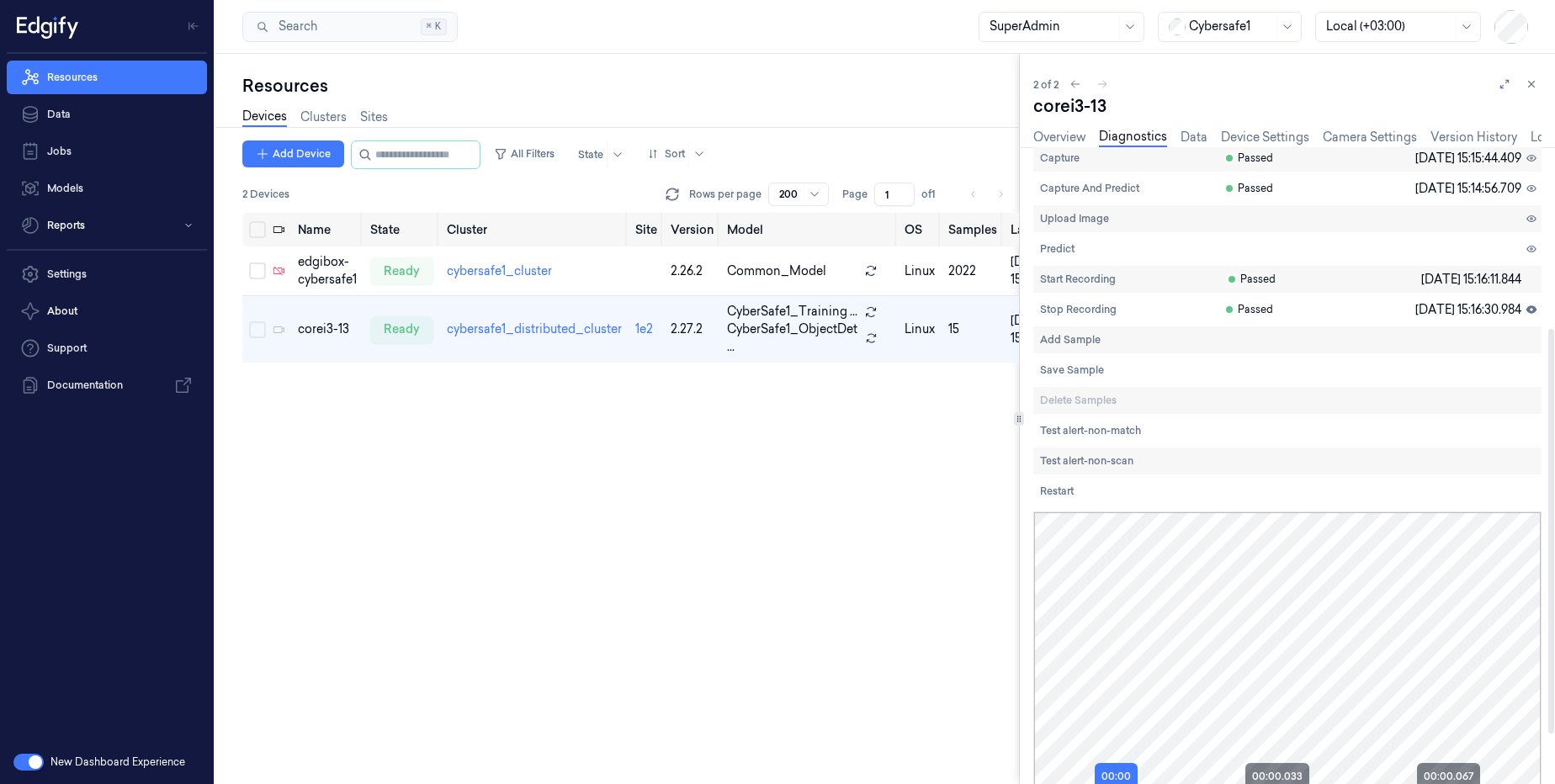
scroll to position [0, 0]
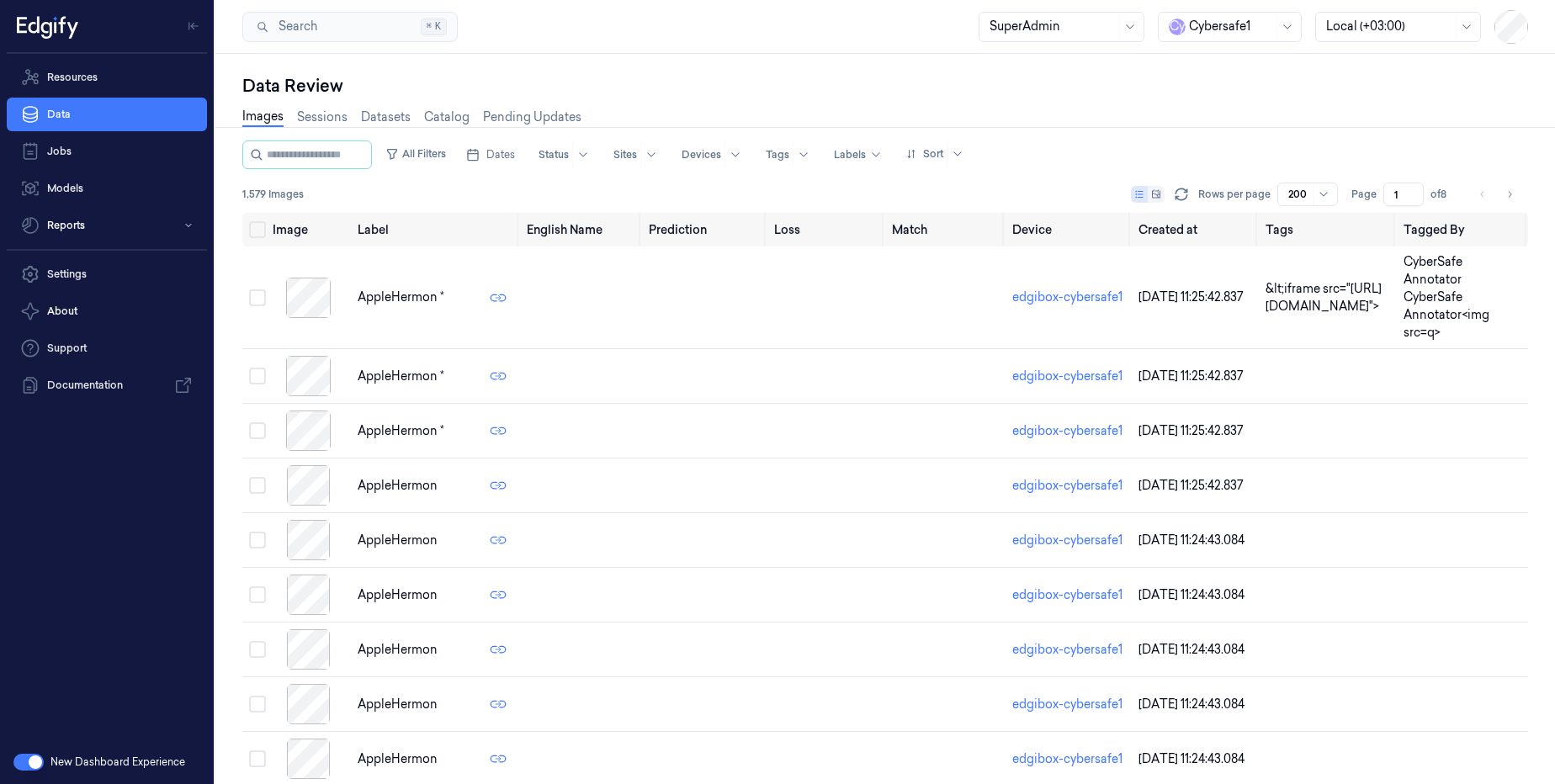
click at [313, 127] on div at bounding box center [885, 127] width 1353 height 1
click at [314, 124] on link "Sessions" at bounding box center [322, 117] width 51 height 20
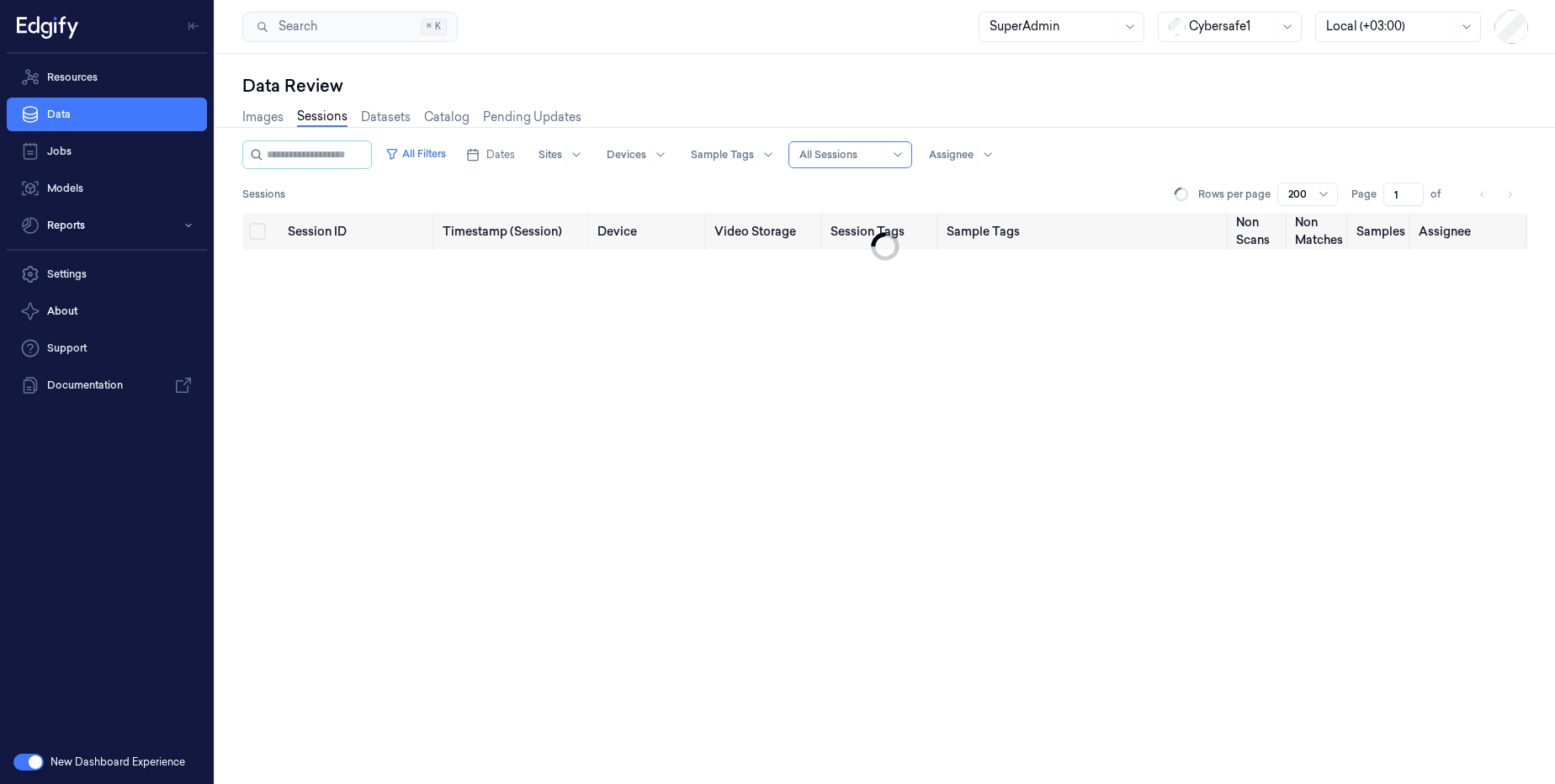
click at [318, 118] on link "Sessions" at bounding box center [322, 117] width 51 height 20
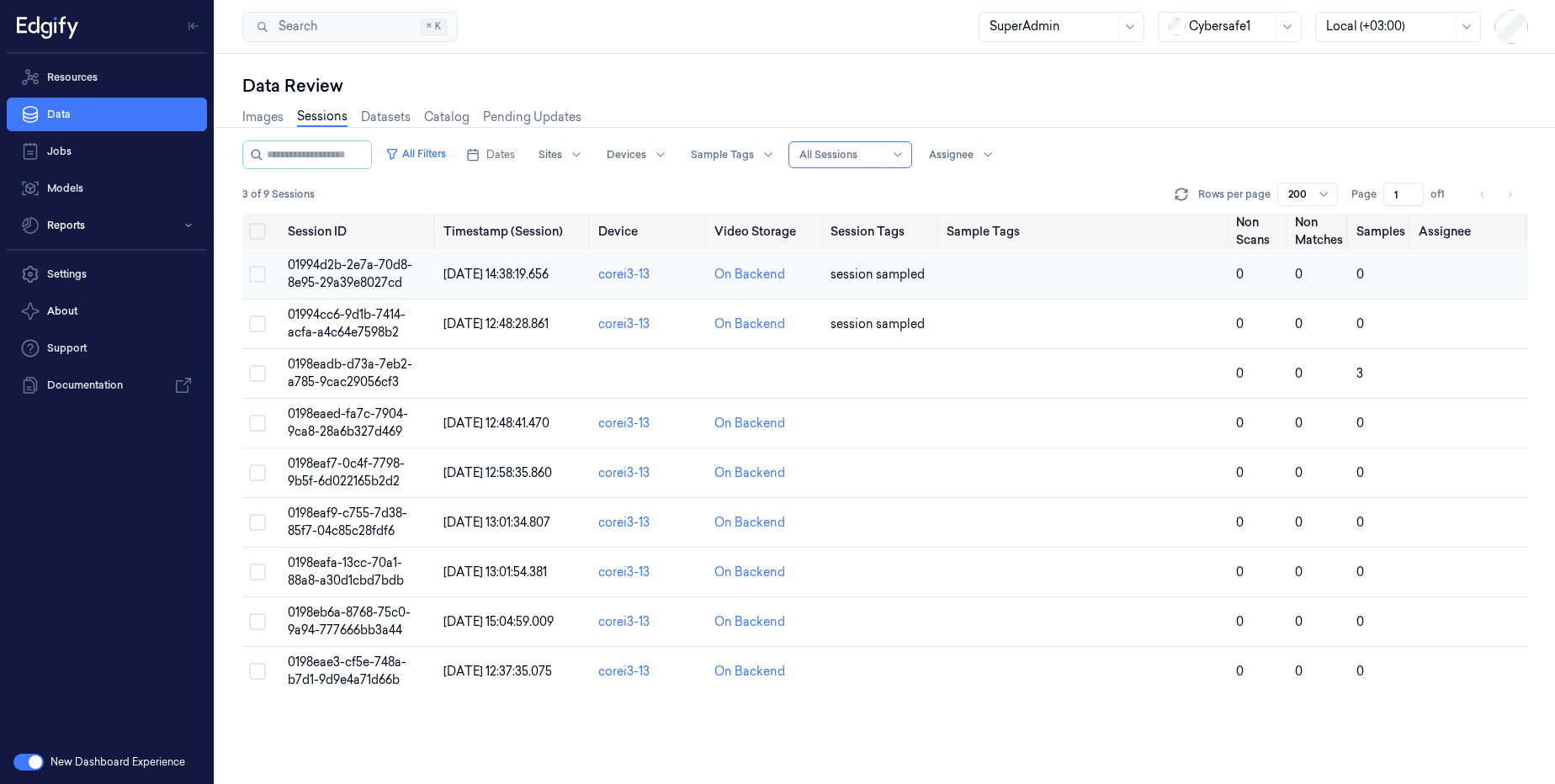
click at [308, 266] on span "01994d2b-2e7a-70d8-8e95-29a39e8027cd" at bounding box center [349, 274] width 124 height 33
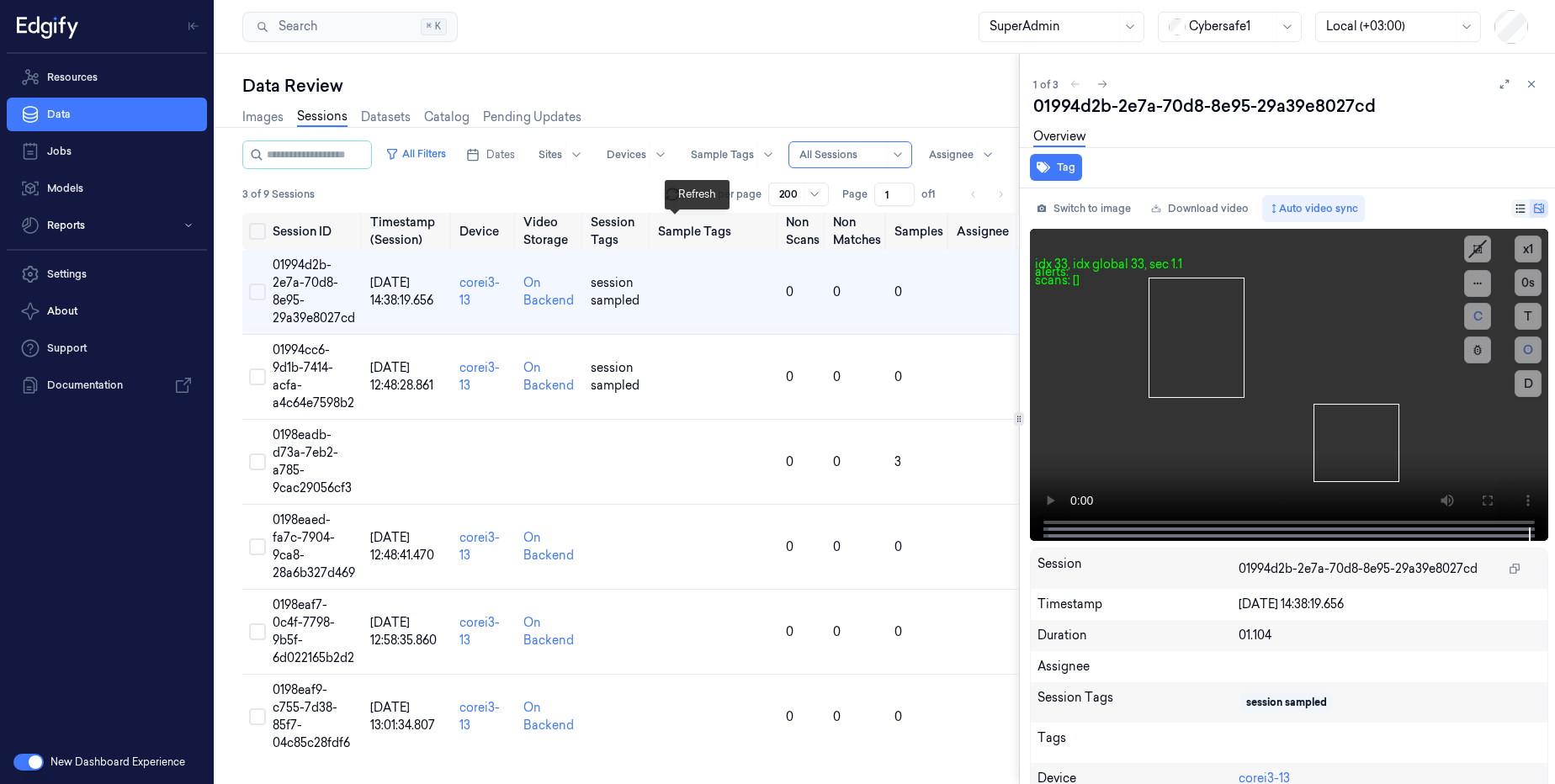
click at [673, 202] on icon at bounding box center [673, 195] width 17 height 17
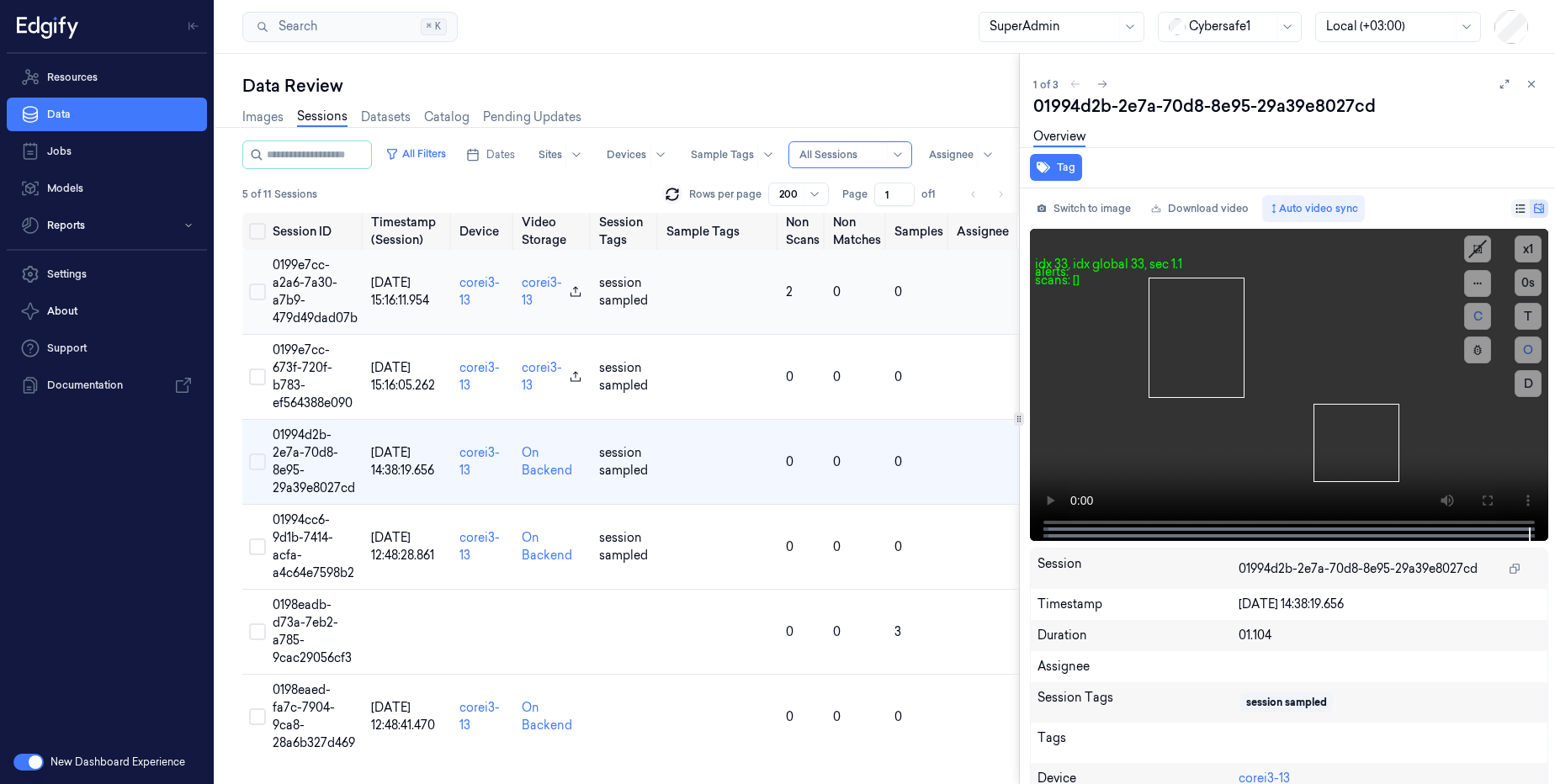
click at [378, 335] on td "[DATE] 15:16:11.954" at bounding box center [408, 292] width 88 height 85
click at [351, 335] on td "0199e7cc-a2a6-7a30-a7b9-479d49dad07b" at bounding box center [315, 292] width 99 height 85
click at [352, 335] on td "0199e7cc-a2a6-7a30-a7b9-479d49dad07b" at bounding box center [315, 292] width 99 height 85
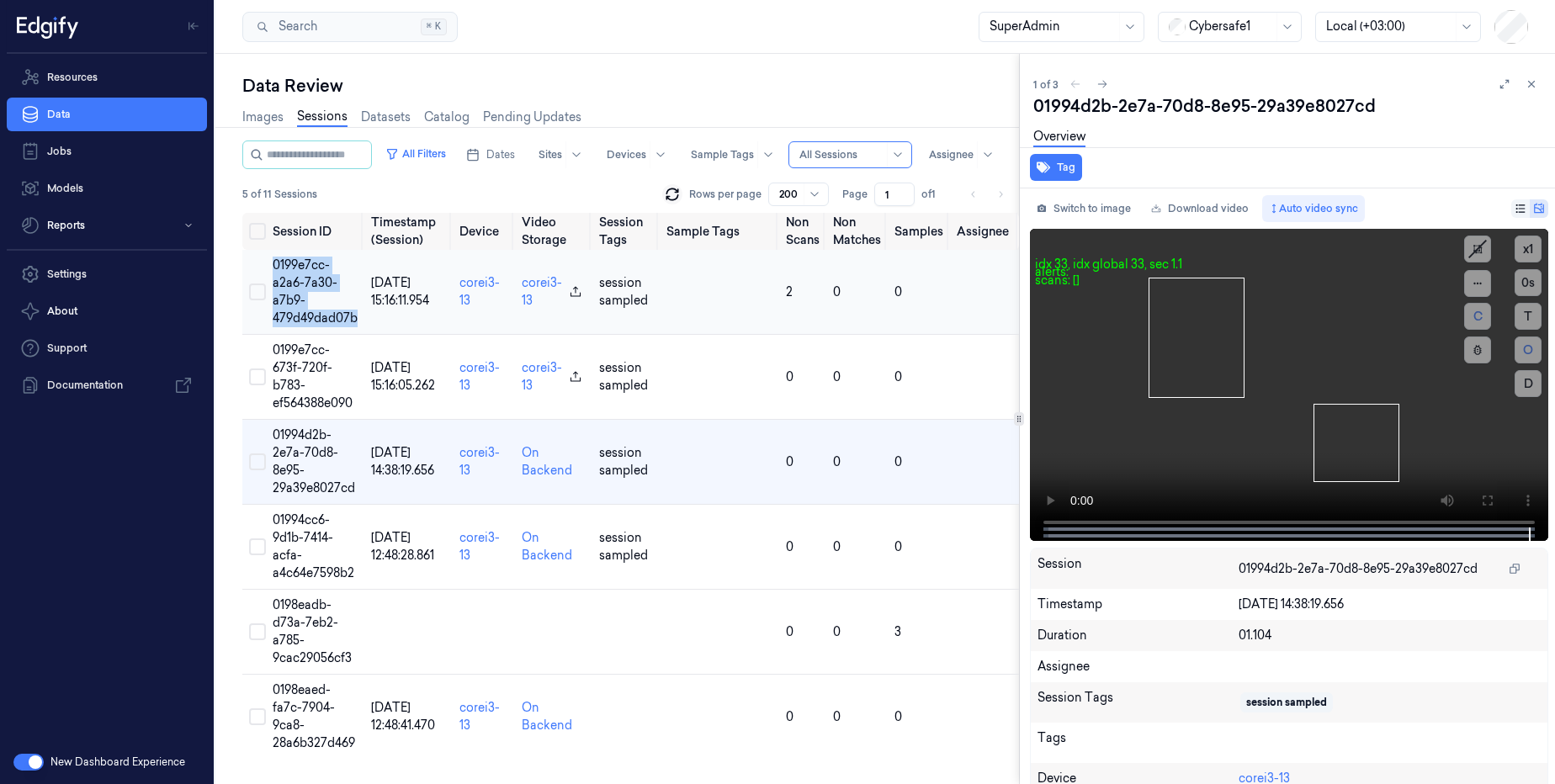
click at [352, 335] on td "0199e7cc-a2a6-7a30-a7b9-479d49dad07b" at bounding box center [315, 292] width 99 height 85
click at [357, 325] on td "0199e7cc-a2a6-7a30-a7b9-479d49dad07b" at bounding box center [315, 292] width 99 height 85
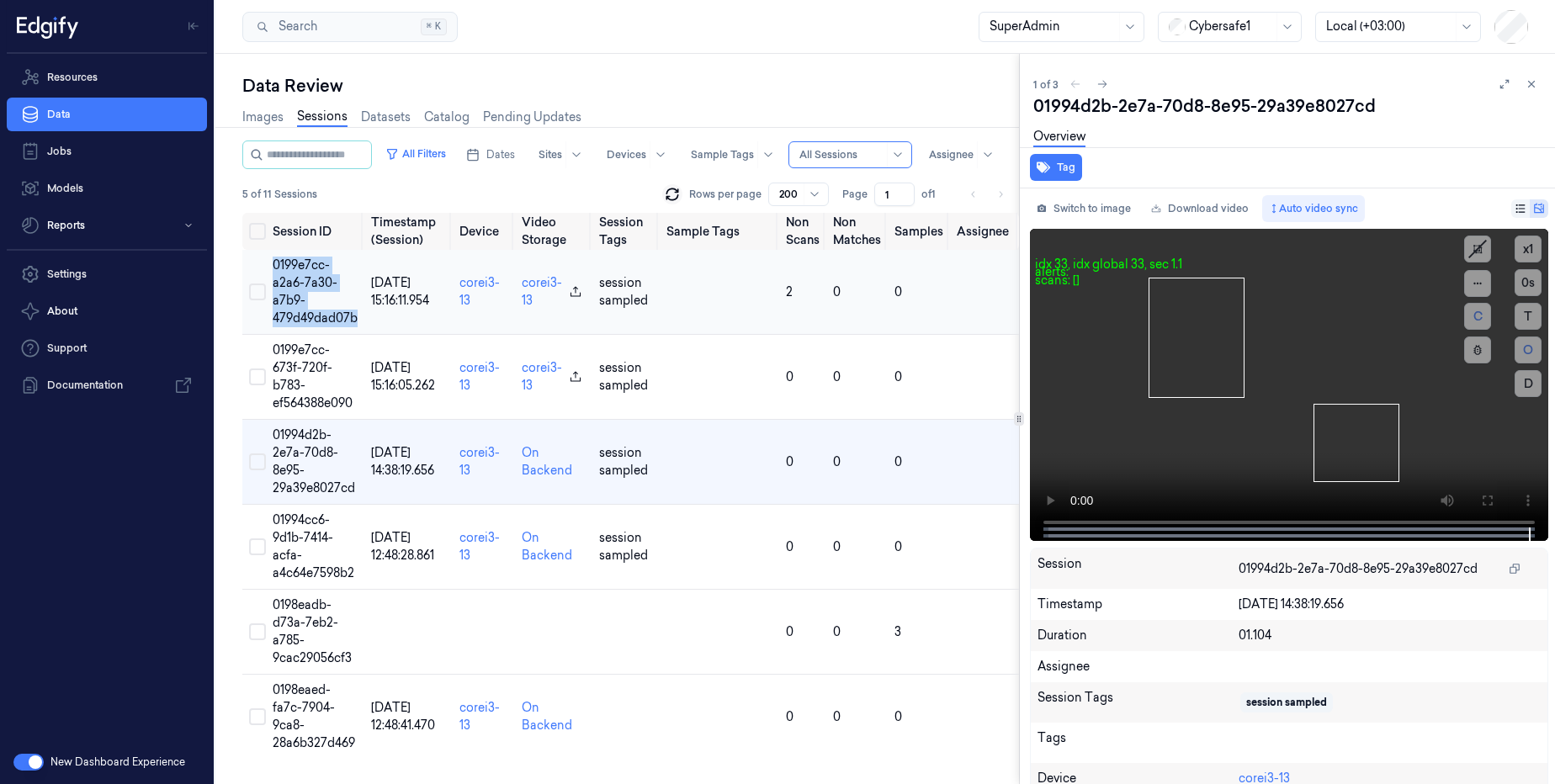
click at [357, 325] on td "0199e7cc-a2a6-7a30-a7b9-479d49dad07b" at bounding box center [315, 292] width 99 height 85
click at [335, 395] on td "0199e7cc-673f-720f-b783-ef564388e090" at bounding box center [315, 377] width 99 height 85
click at [285, 311] on span "0199e7cc-a2a6-7a30-a7b9-479d49dad07b" at bounding box center [315, 291] width 85 height 68
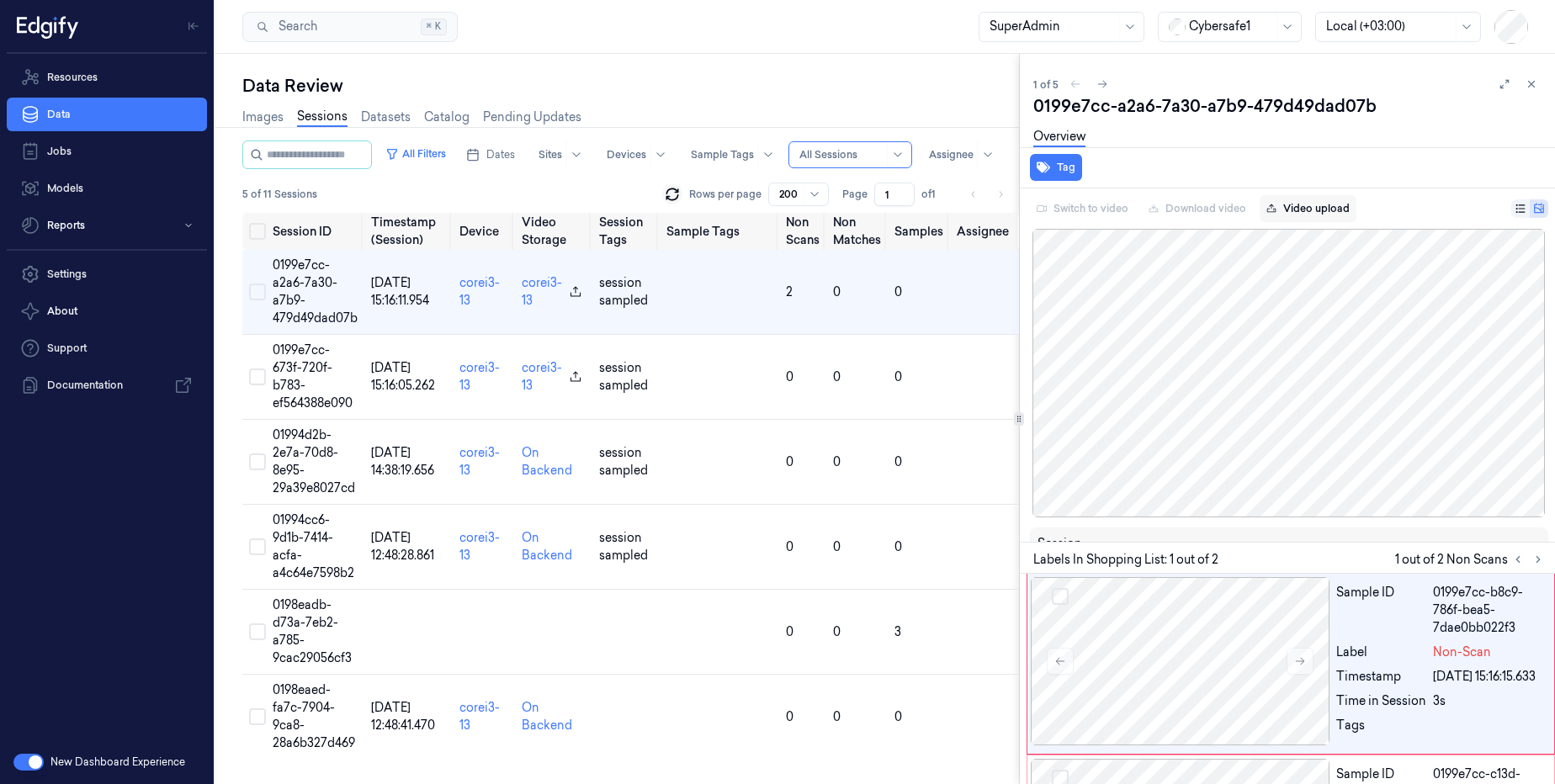
click at [1315, 210] on span "Video upload" at bounding box center [1316, 208] width 66 height 15
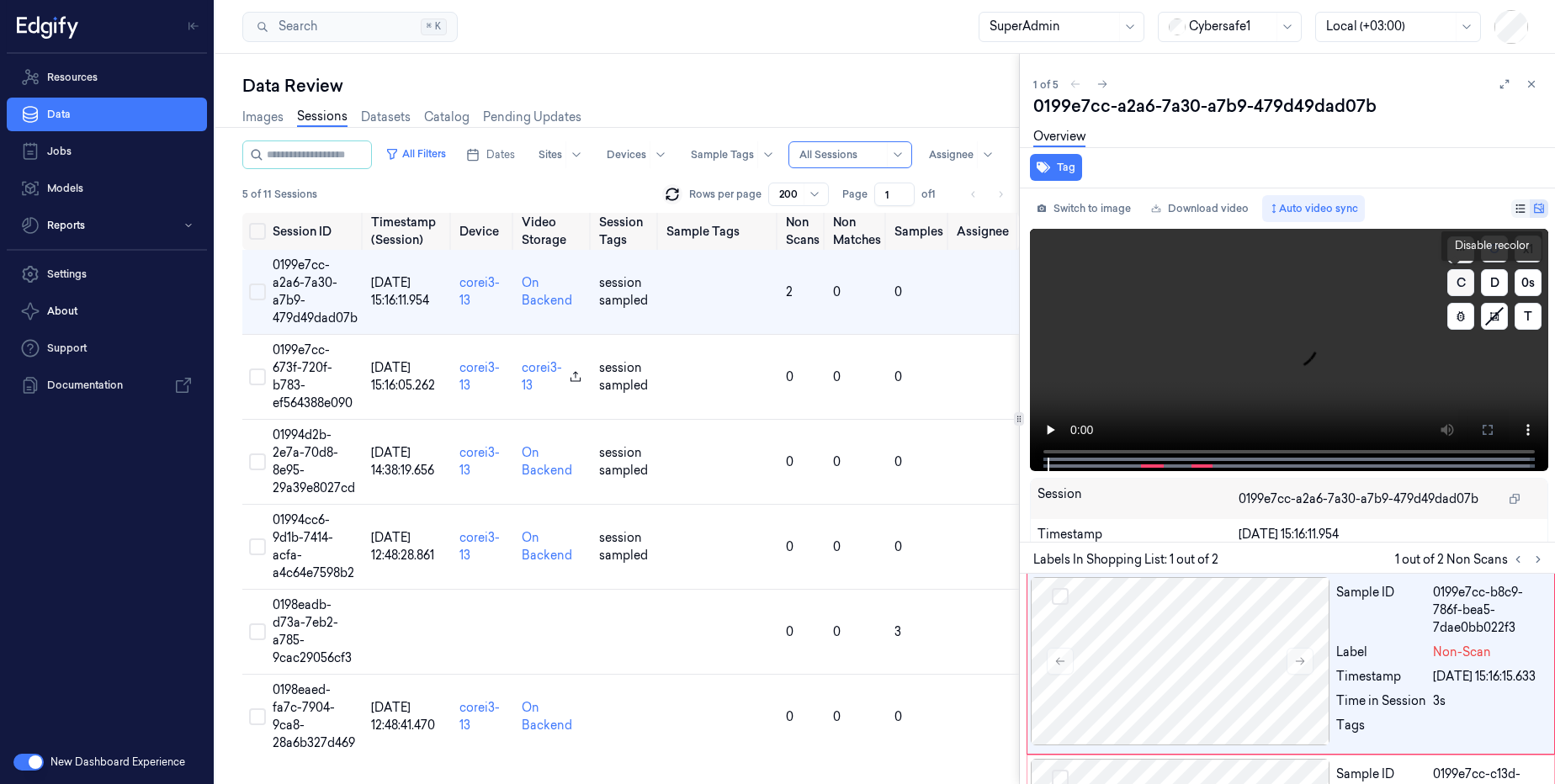
click at [1455, 281] on button "C" at bounding box center [1460, 282] width 27 height 27
click at [1455, 288] on button "C" at bounding box center [1460, 282] width 27 height 27
click at [1455, 319] on icon at bounding box center [1461, 317] width 12 height 12
click at [1455, 320] on icon at bounding box center [1461, 317] width 12 height 12
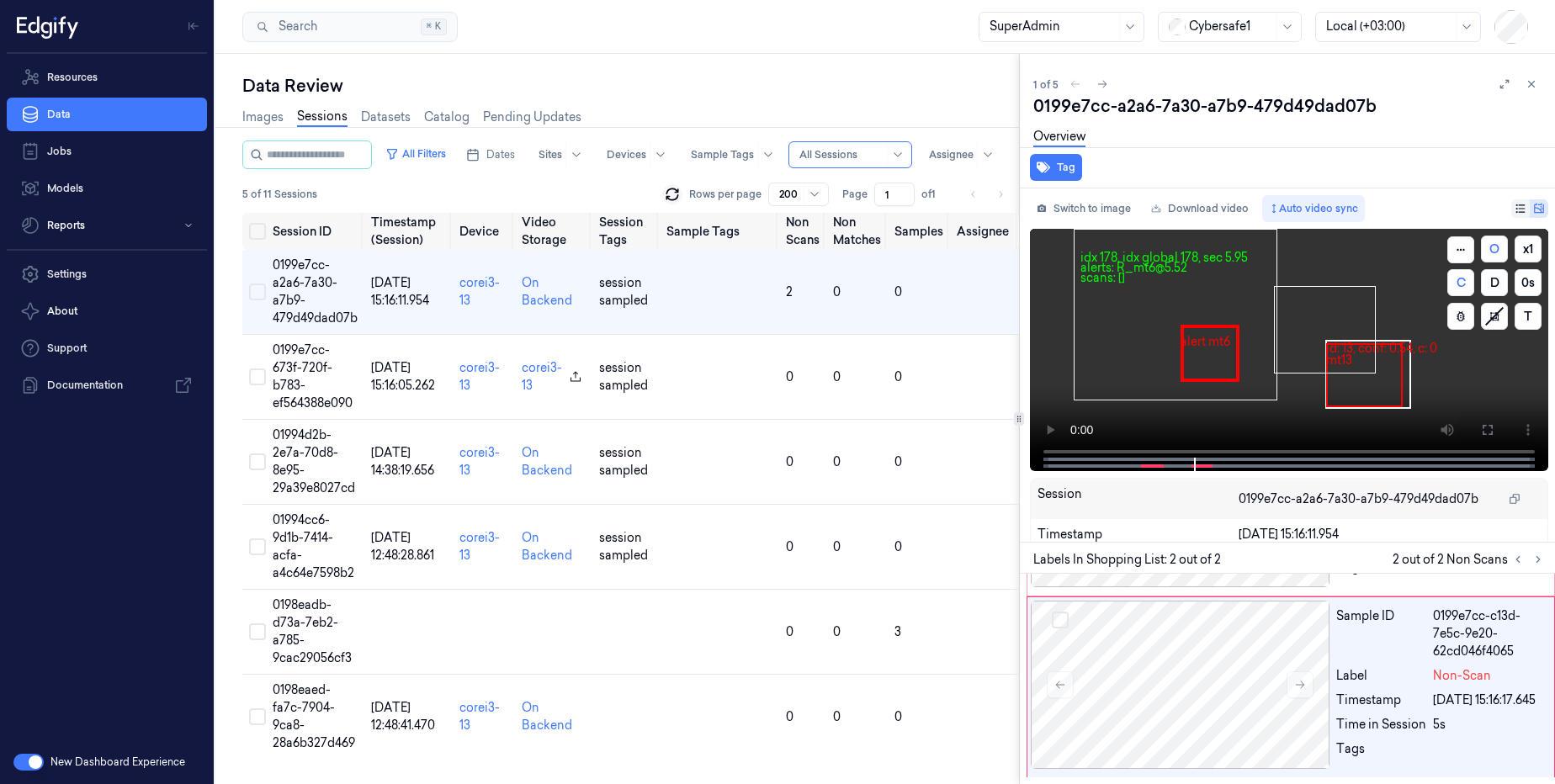
scroll to position [193, 0]
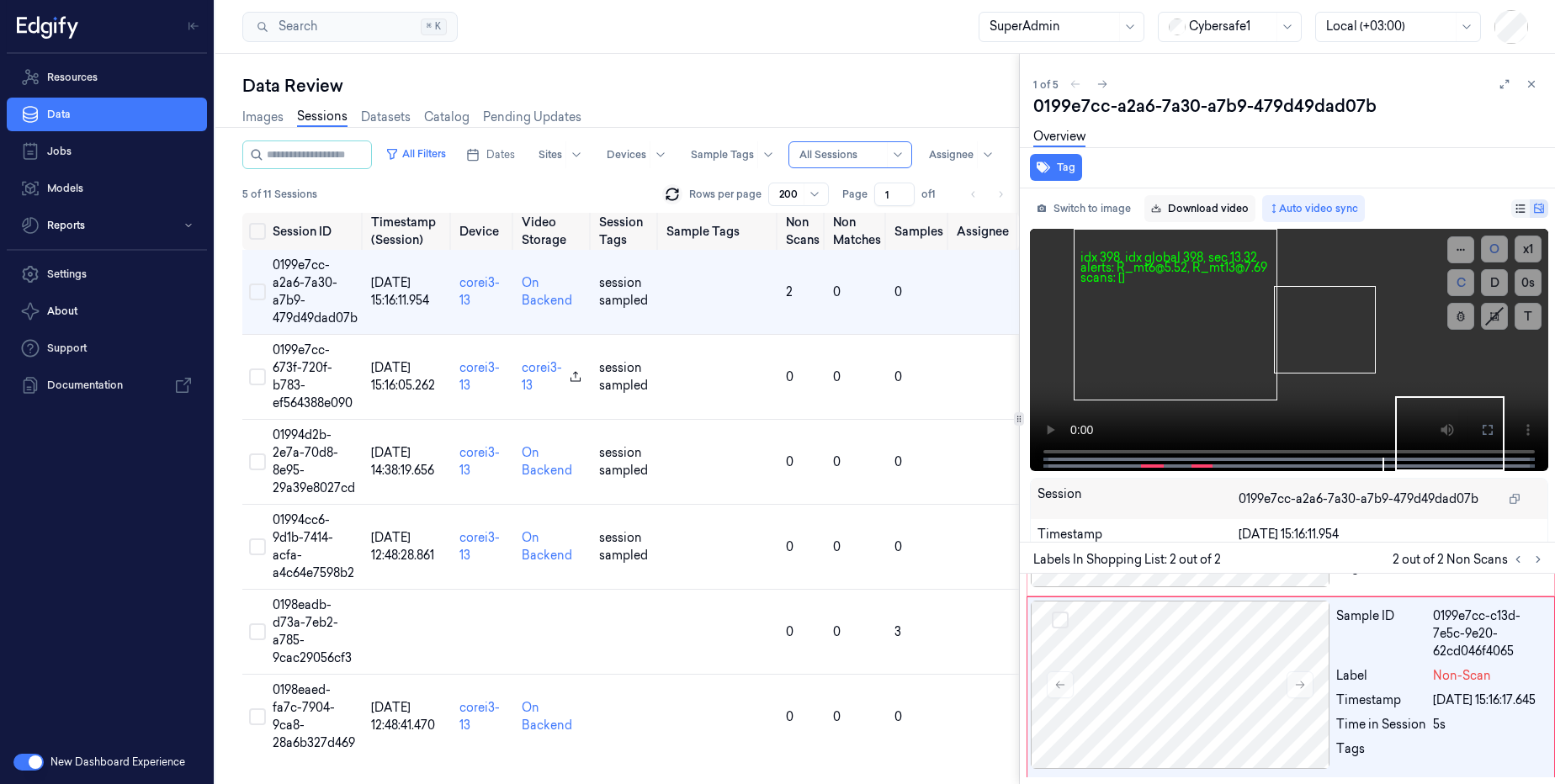
click at [1219, 208] on link "Download video" at bounding box center [1199, 208] width 111 height 27
